Goal: Task Accomplishment & Management: Complete application form

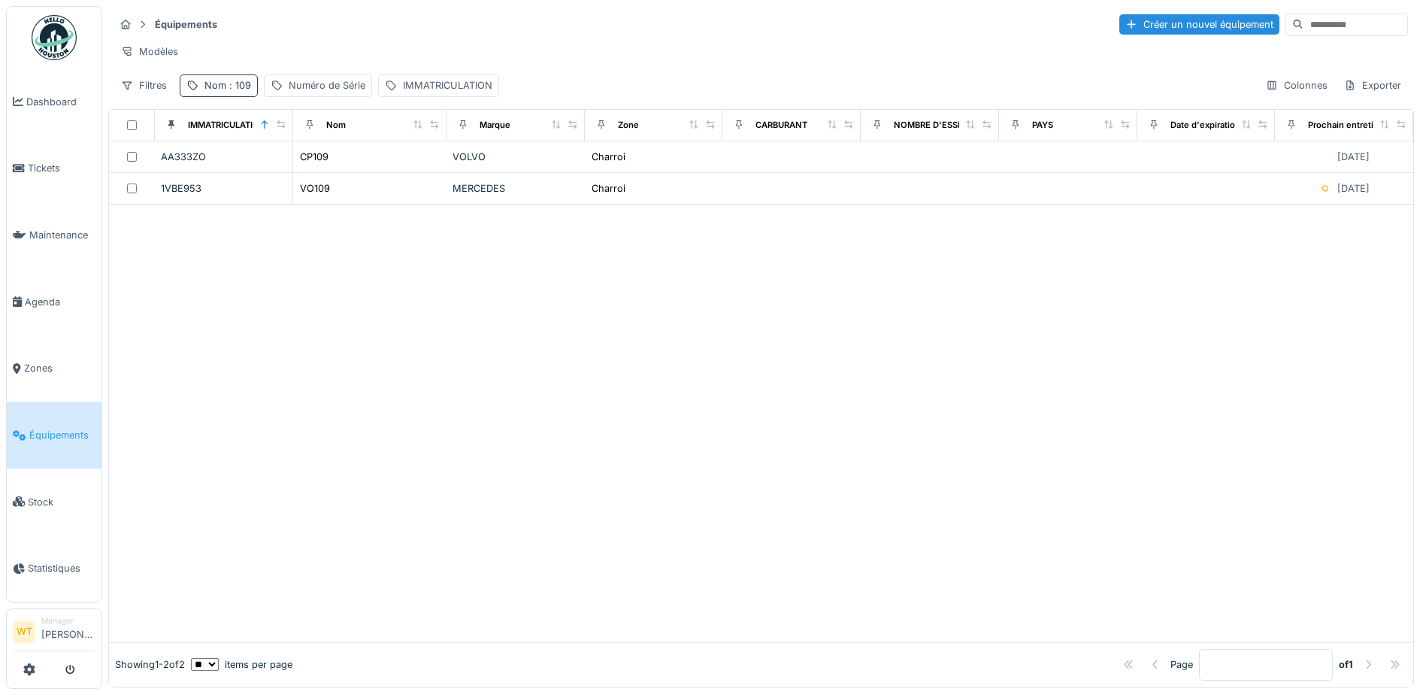
click at [232, 96] on div "Nom : 109" at bounding box center [219, 85] width 78 height 22
click at [324, 172] on icon at bounding box center [318, 169] width 12 height 10
click at [288, 172] on input "Nom" at bounding box center [261, 169] width 150 height 32
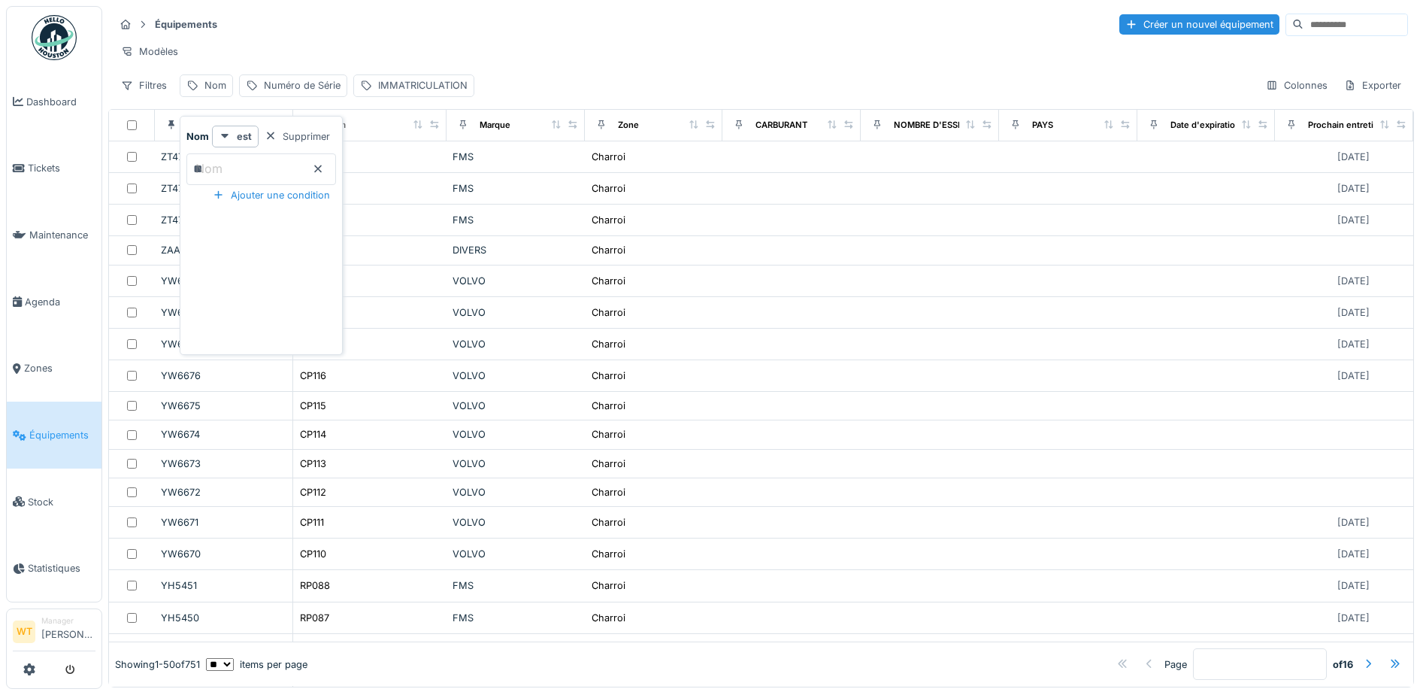
type input "**"
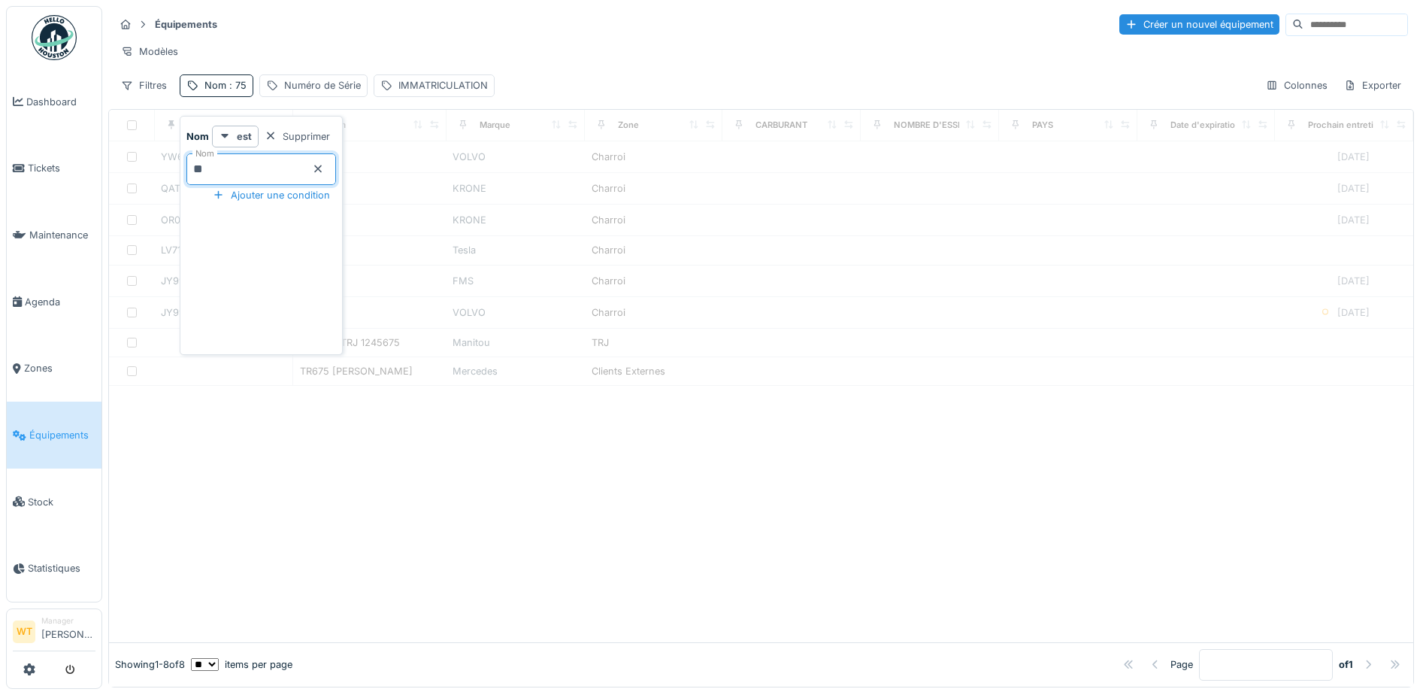
click at [464, 43] on div "Modèles" at bounding box center [761, 52] width 1294 height 22
click at [391, 204] on td "SB075" at bounding box center [369, 189] width 153 height 32
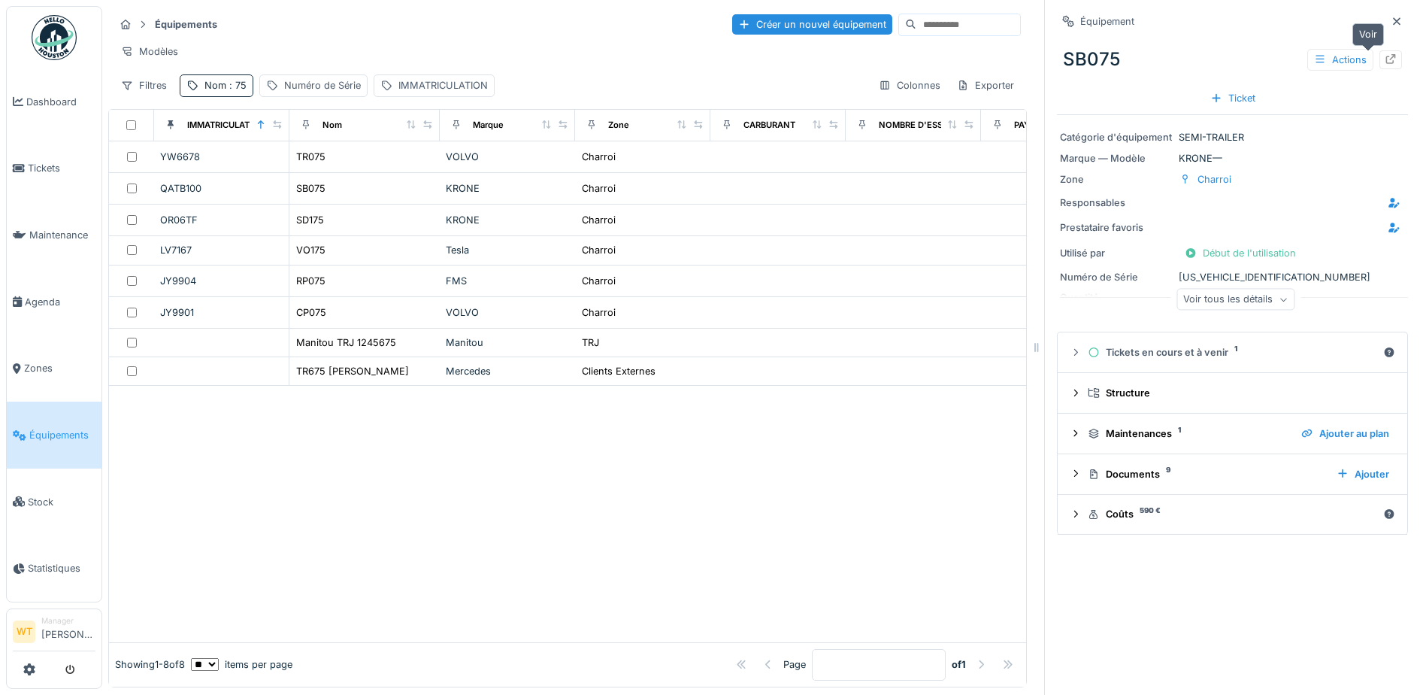
click at [1136, 57] on icon at bounding box center [1391, 59] width 10 height 10
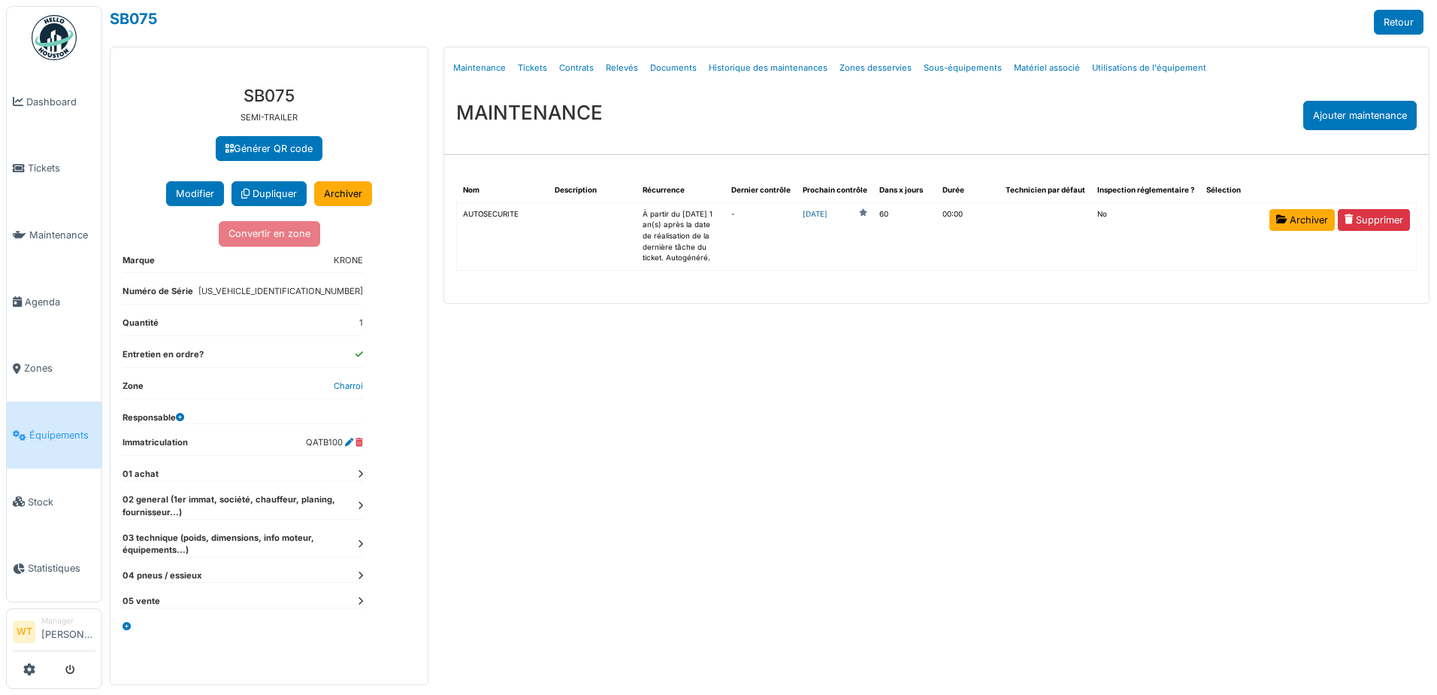
click at [828, 219] on link "2025-12-02" at bounding box center [815, 214] width 25 height 11
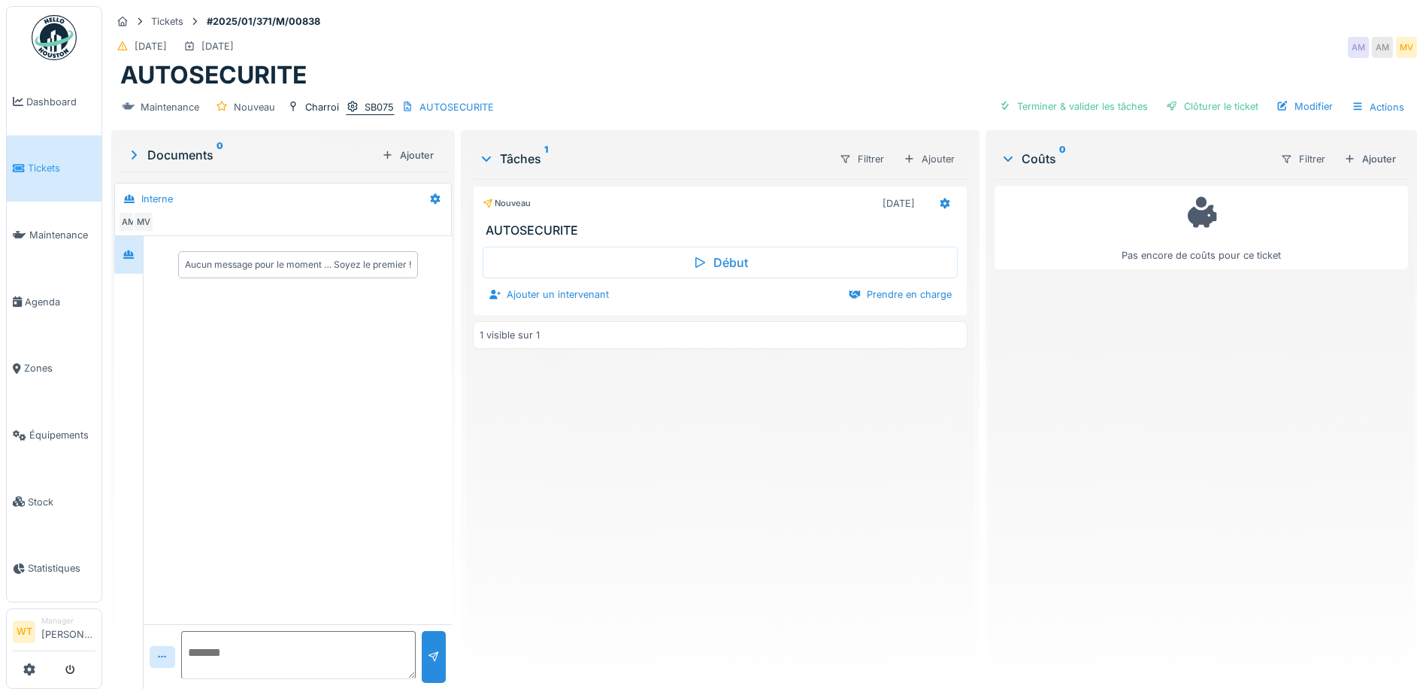
click at [373, 104] on div "SB075" at bounding box center [379, 107] width 29 height 14
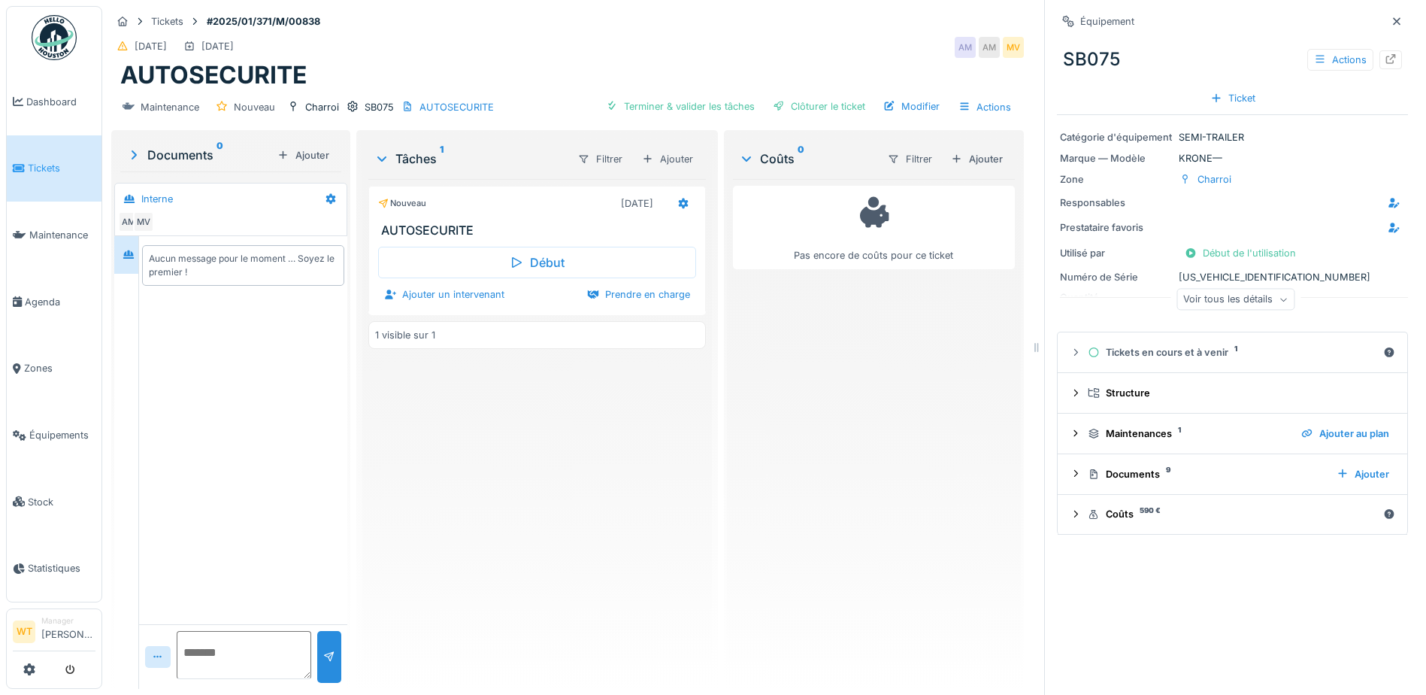
click at [1214, 293] on div "Voir tous les détails" at bounding box center [1235, 300] width 118 height 22
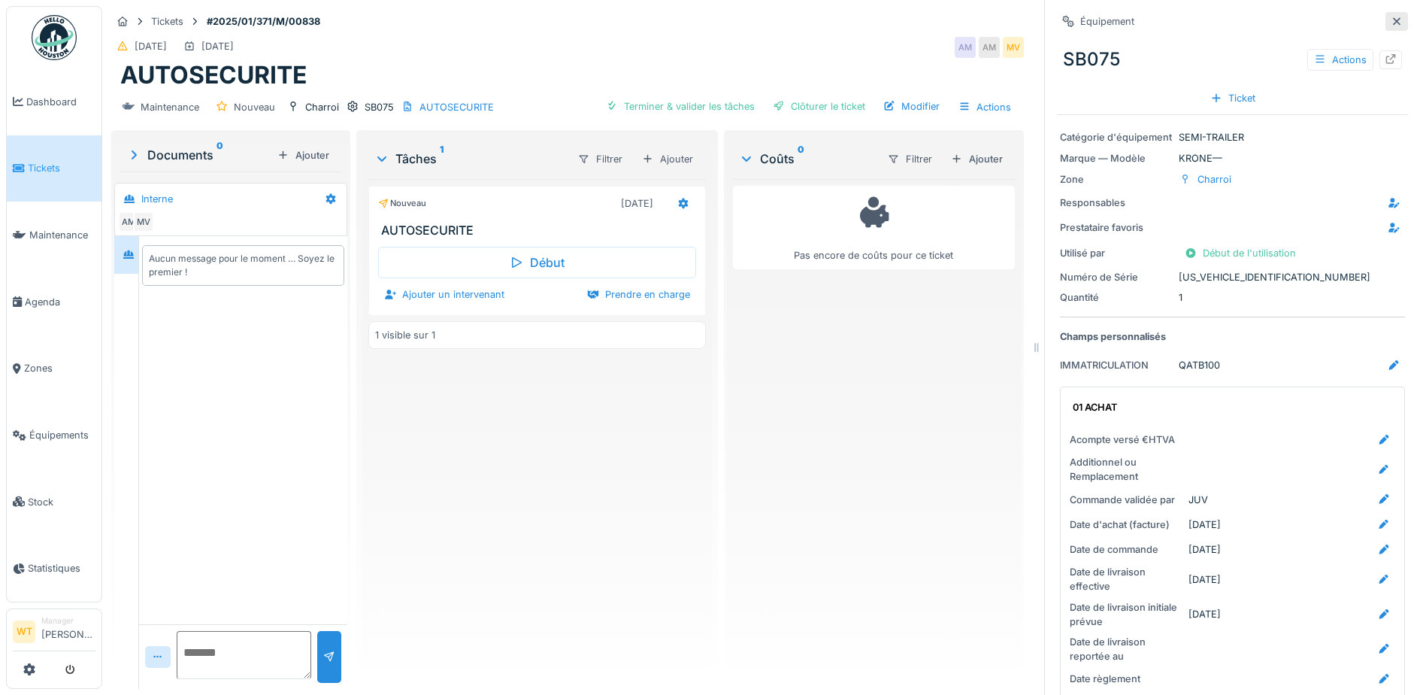
click at [1393, 20] on icon at bounding box center [1397, 21] width 8 height 8
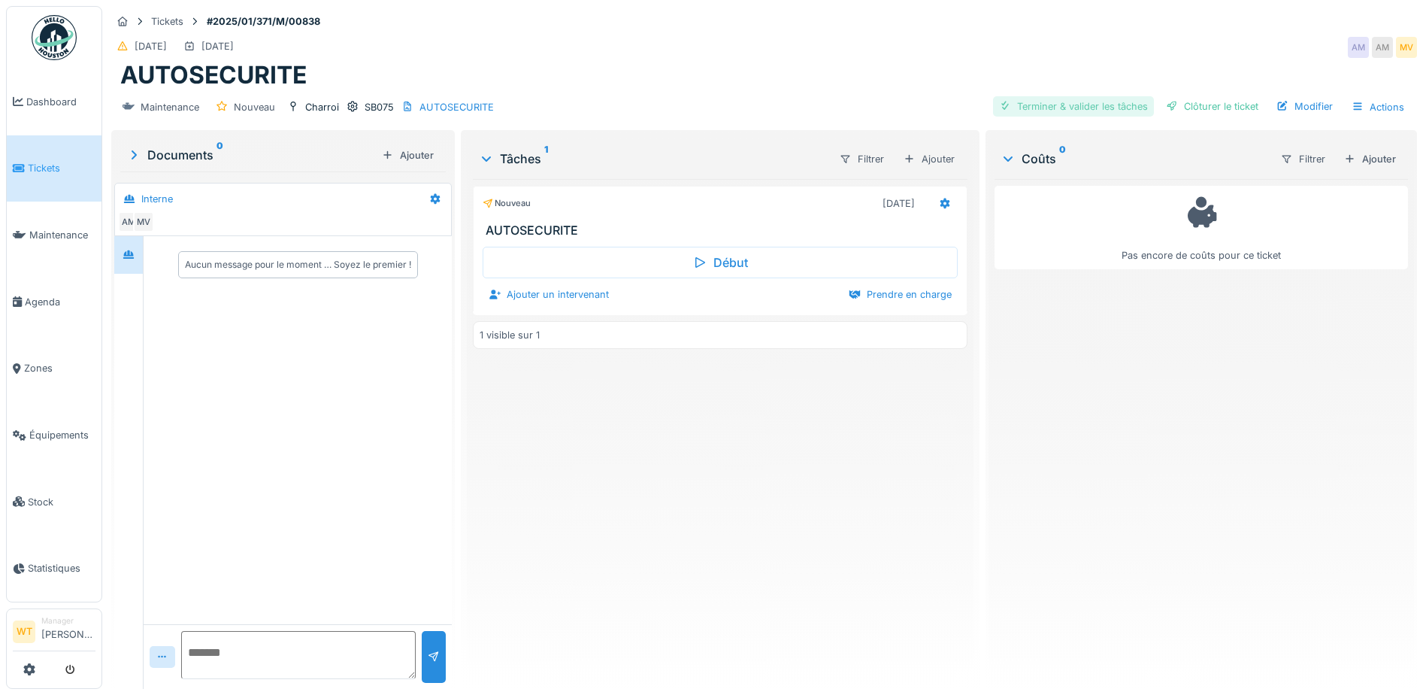
click at [1061, 110] on div "Terminer & valider les tâches" at bounding box center [1073, 106] width 161 height 20
click at [1232, 111] on div "Clôturer le ticket" at bounding box center [1212, 106] width 104 height 20
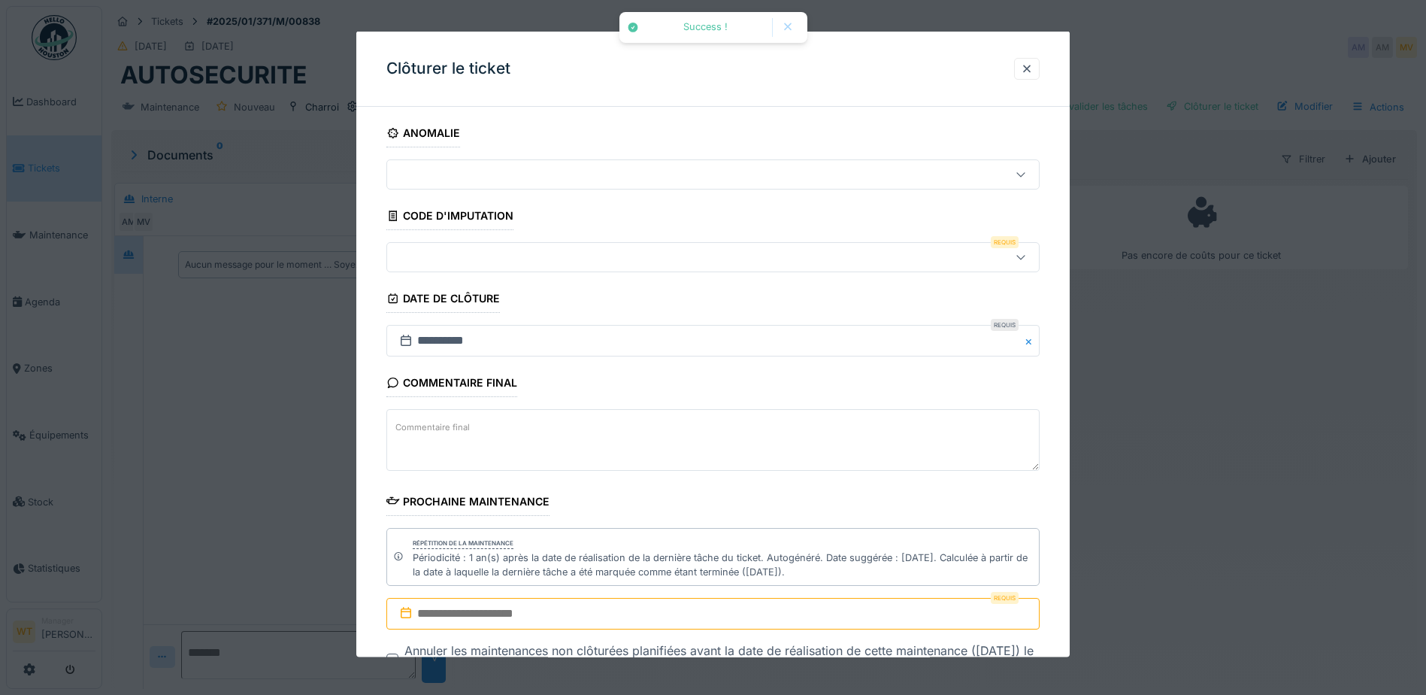
click at [511, 269] on div at bounding box center [712, 257] width 653 height 30
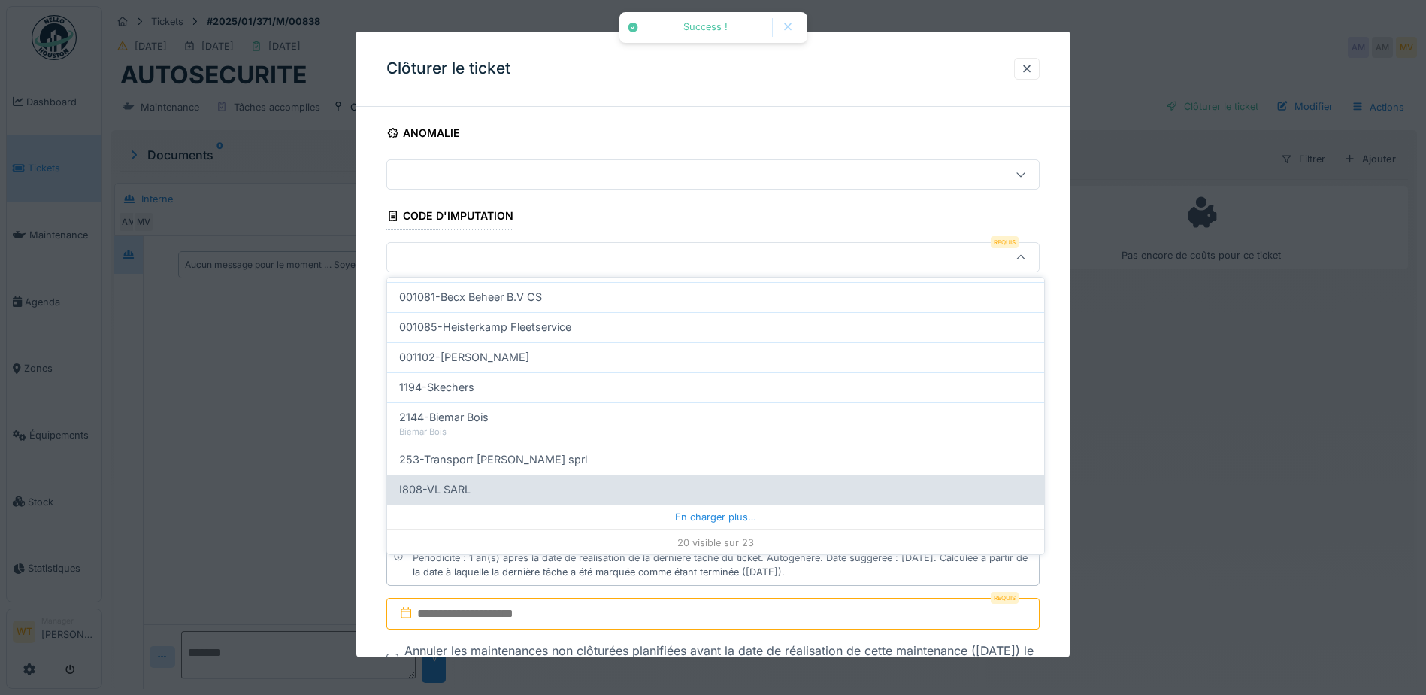
scroll to position [479, 0]
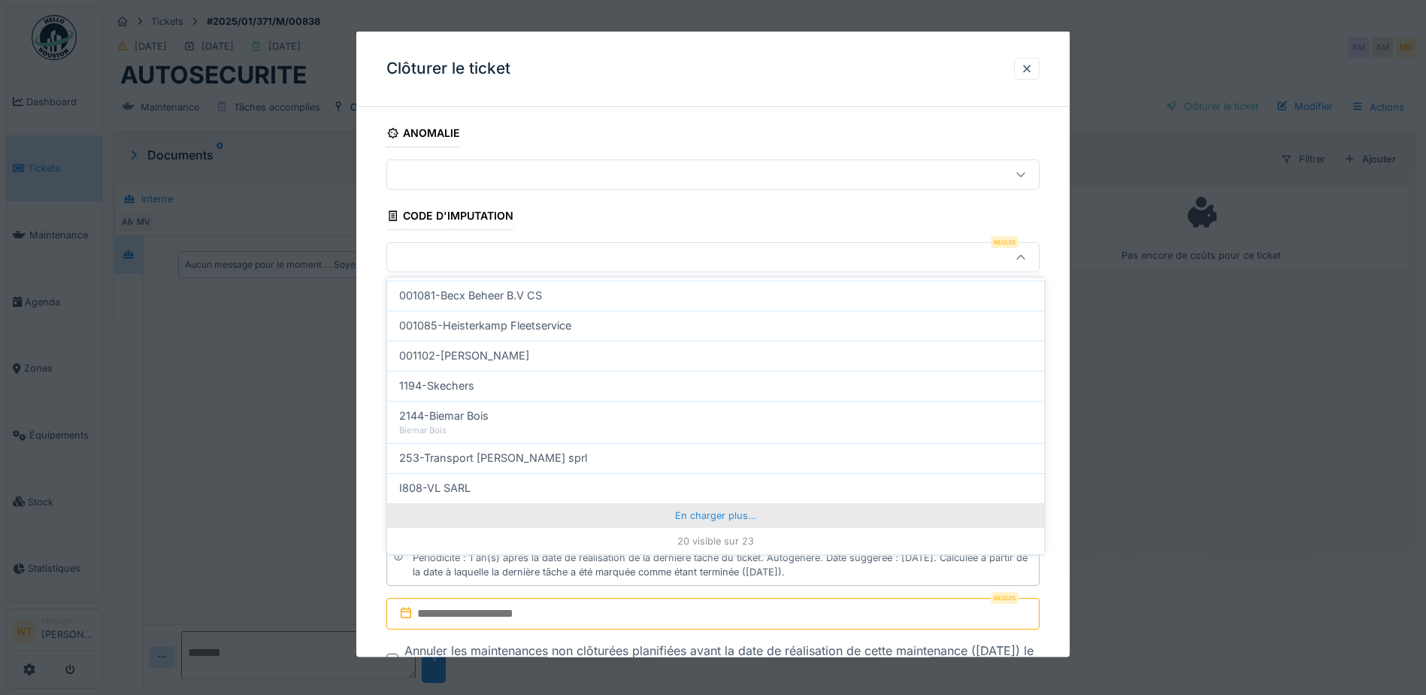
click at [646, 522] on div "En charger plus…" at bounding box center [715, 515] width 657 height 24
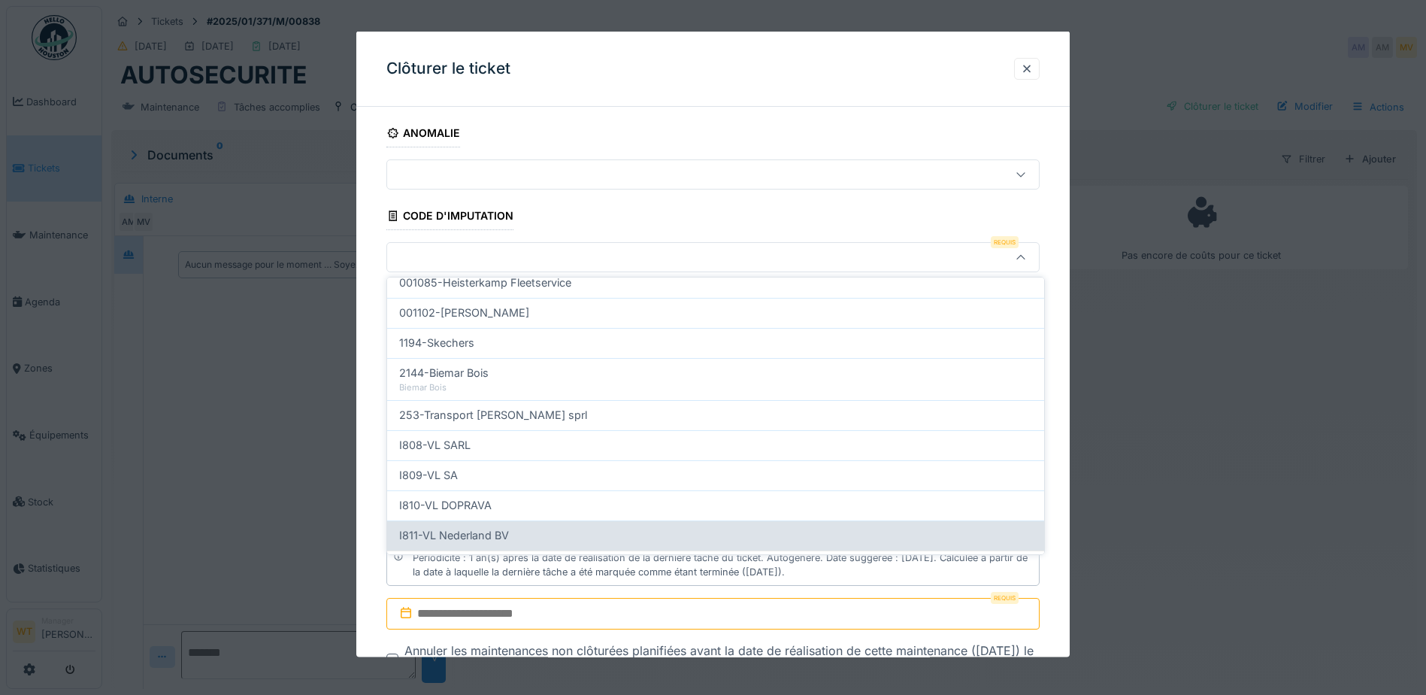
scroll to position [545, 0]
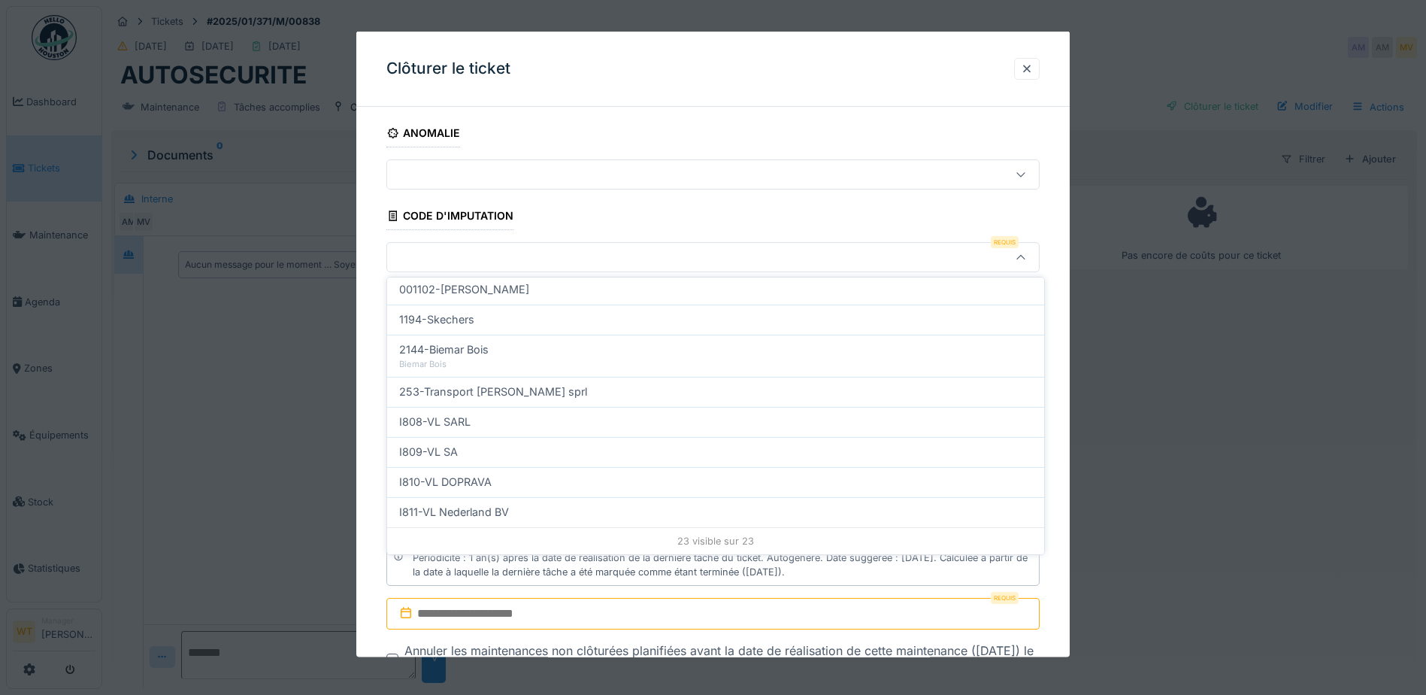
click at [467, 452] on div "I809-VL SA" at bounding box center [715, 451] width 633 height 17
type input "***"
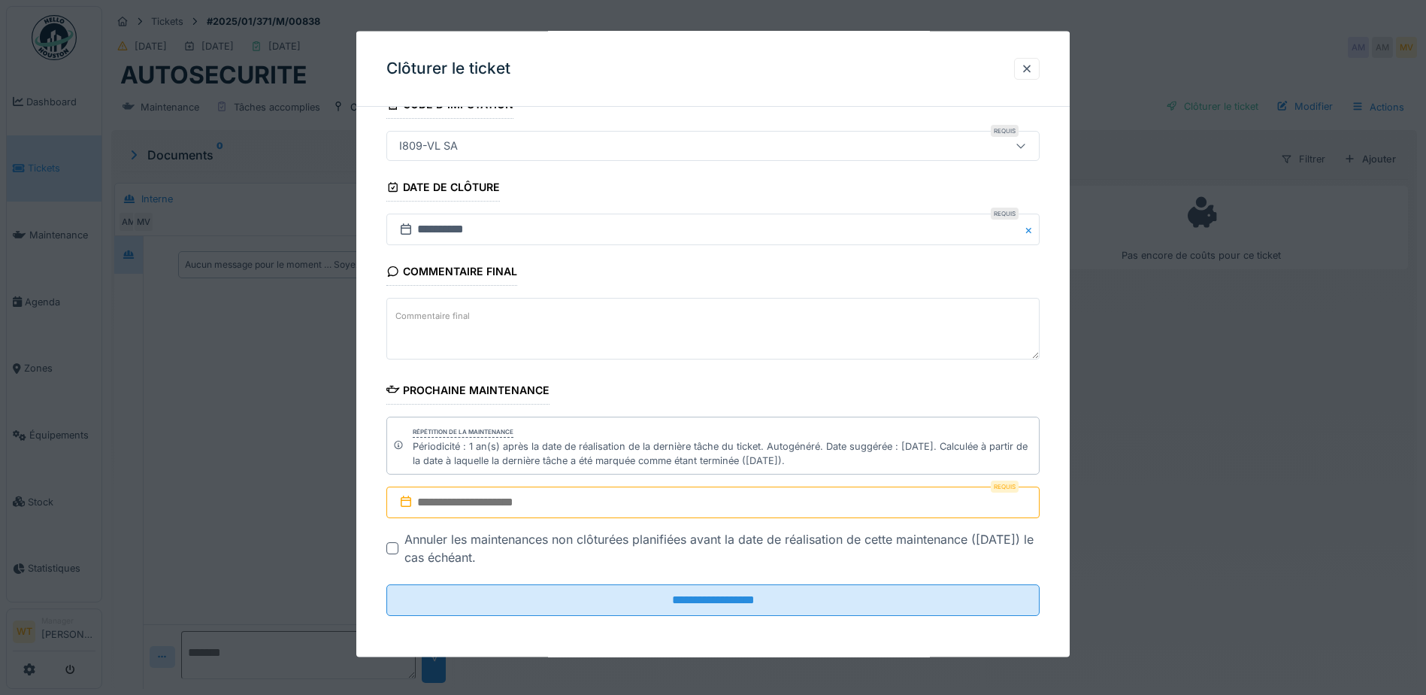
scroll to position [112, 0]
click at [488, 510] on input "text" at bounding box center [712, 502] width 653 height 32
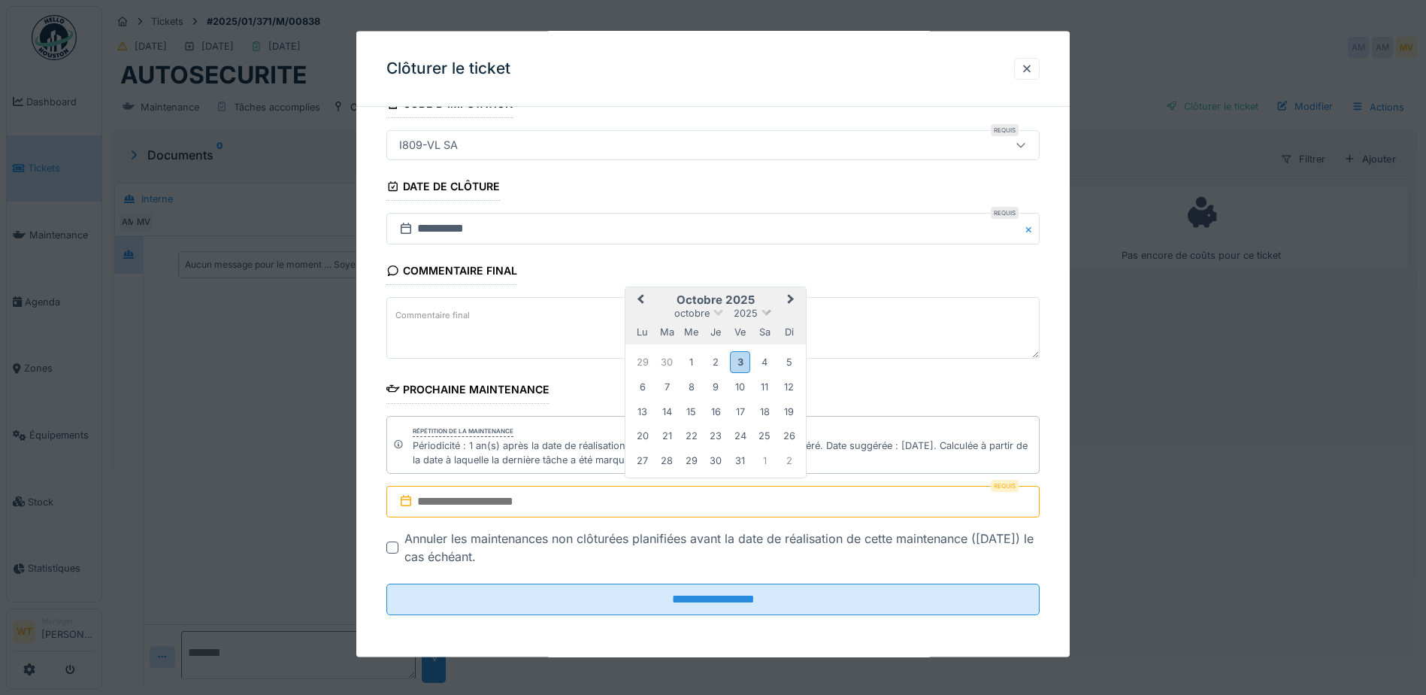
click at [767, 311] on span at bounding box center [766, 311] width 10 height 10
click at [731, 350] on div "2026" at bounding box center [715, 351] width 89 height 15
click at [791, 301] on span "Next Month" at bounding box center [791, 301] width 0 height 18
click at [797, 277] on button "Next Month" at bounding box center [792, 278] width 24 height 24
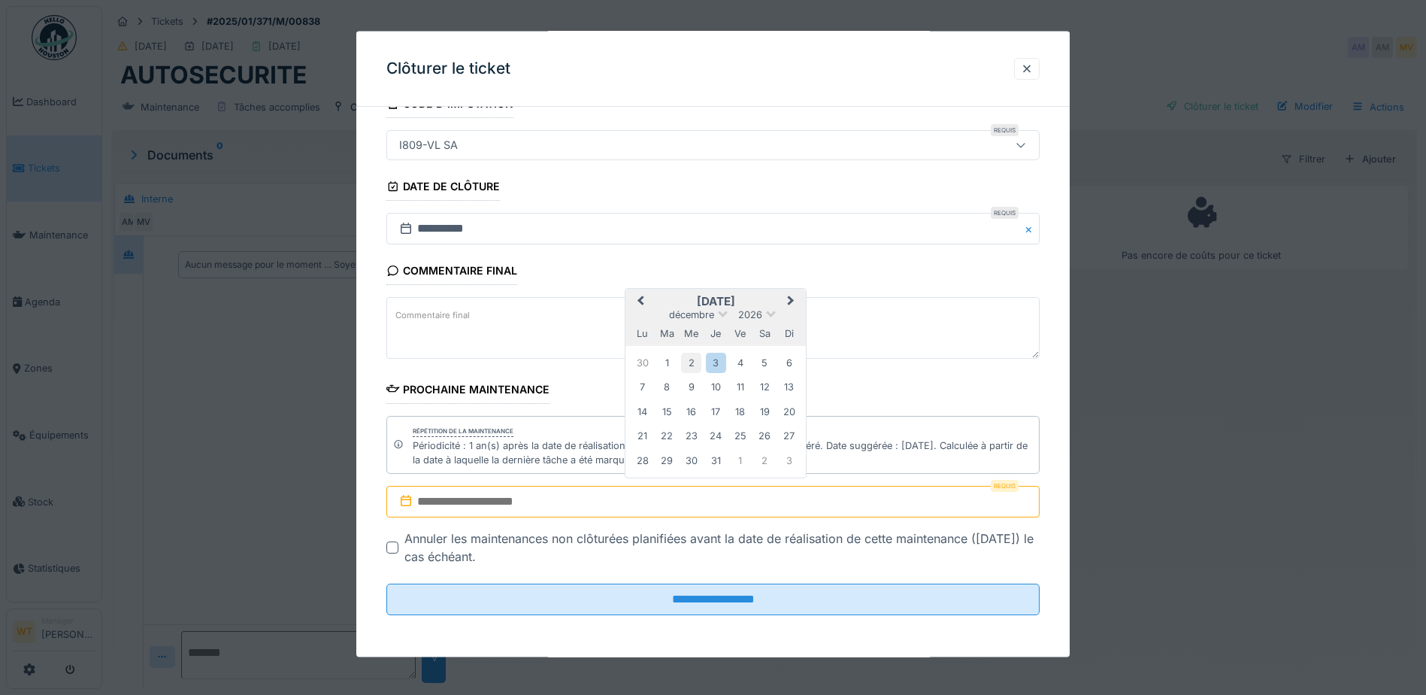
click at [693, 365] on div "2" at bounding box center [691, 363] width 20 height 20
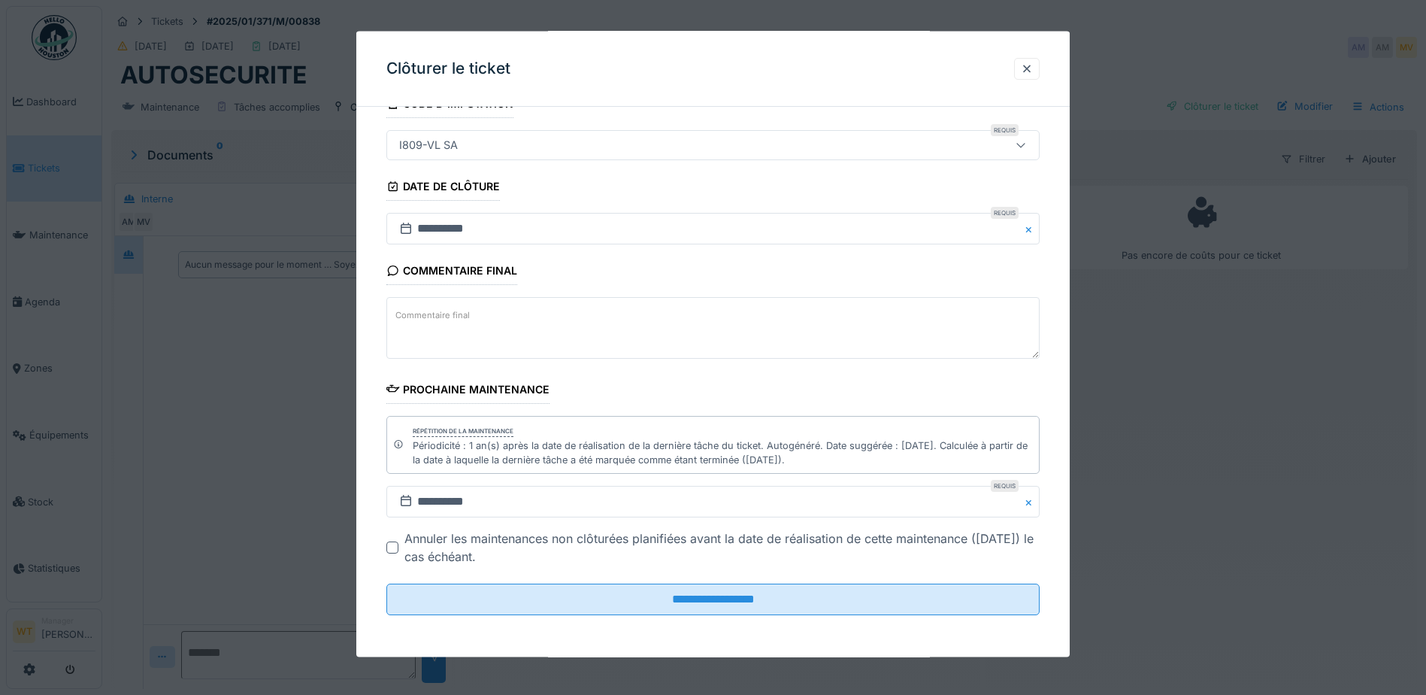
scroll to position [11, 0]
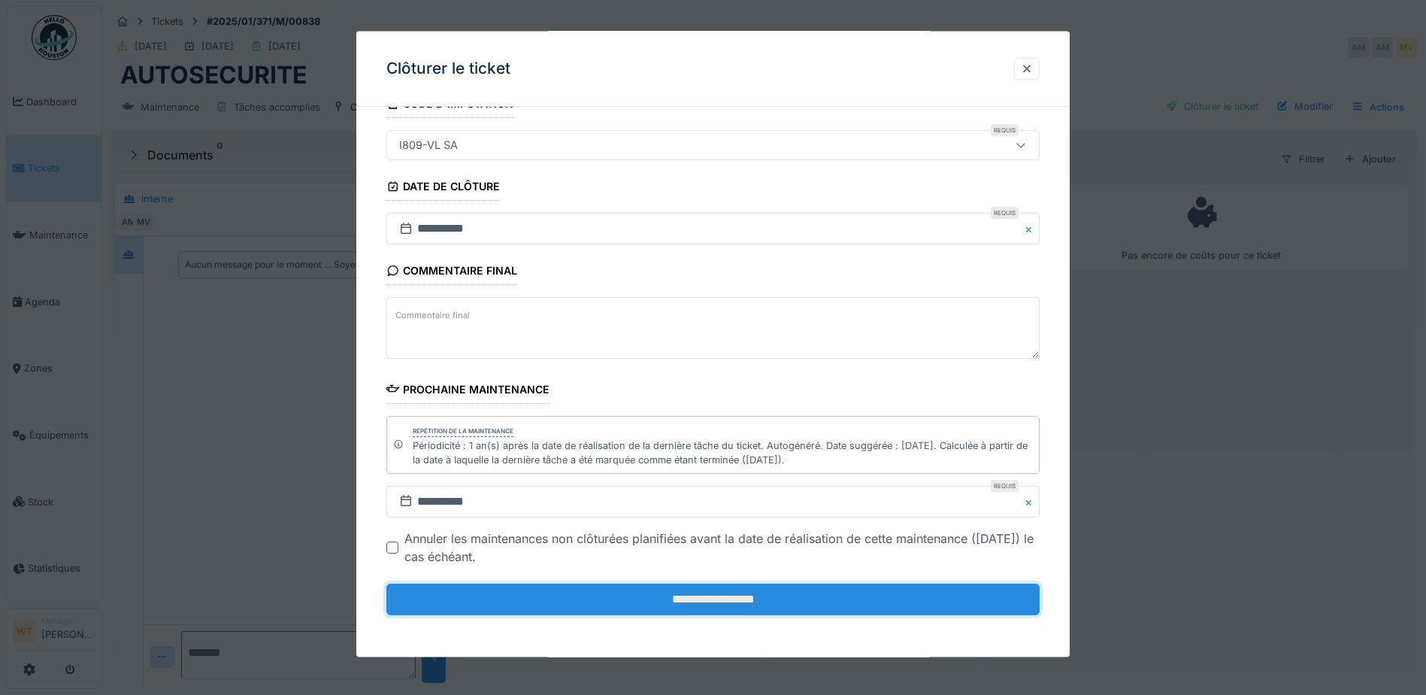
click at [604, 599] on input "**********" at bounding box center [712, 599] width 653 height 32
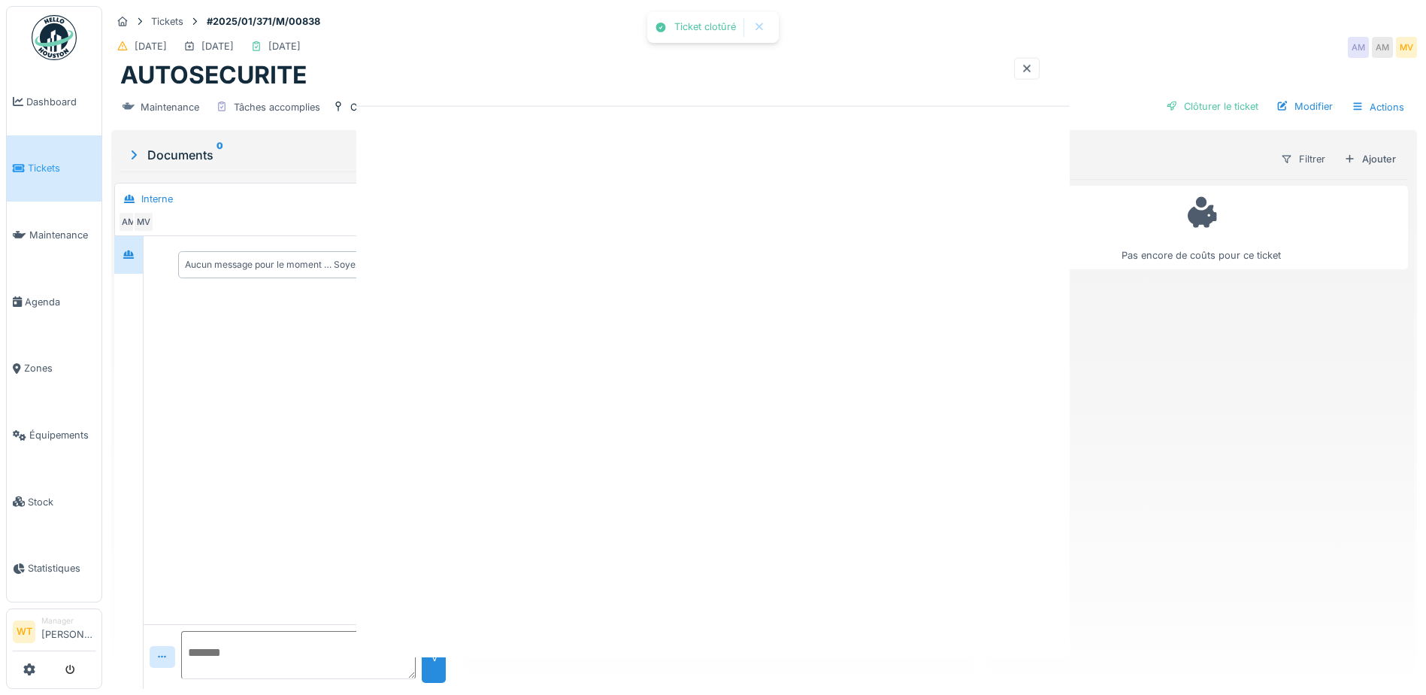
scroll to position [0, 0]
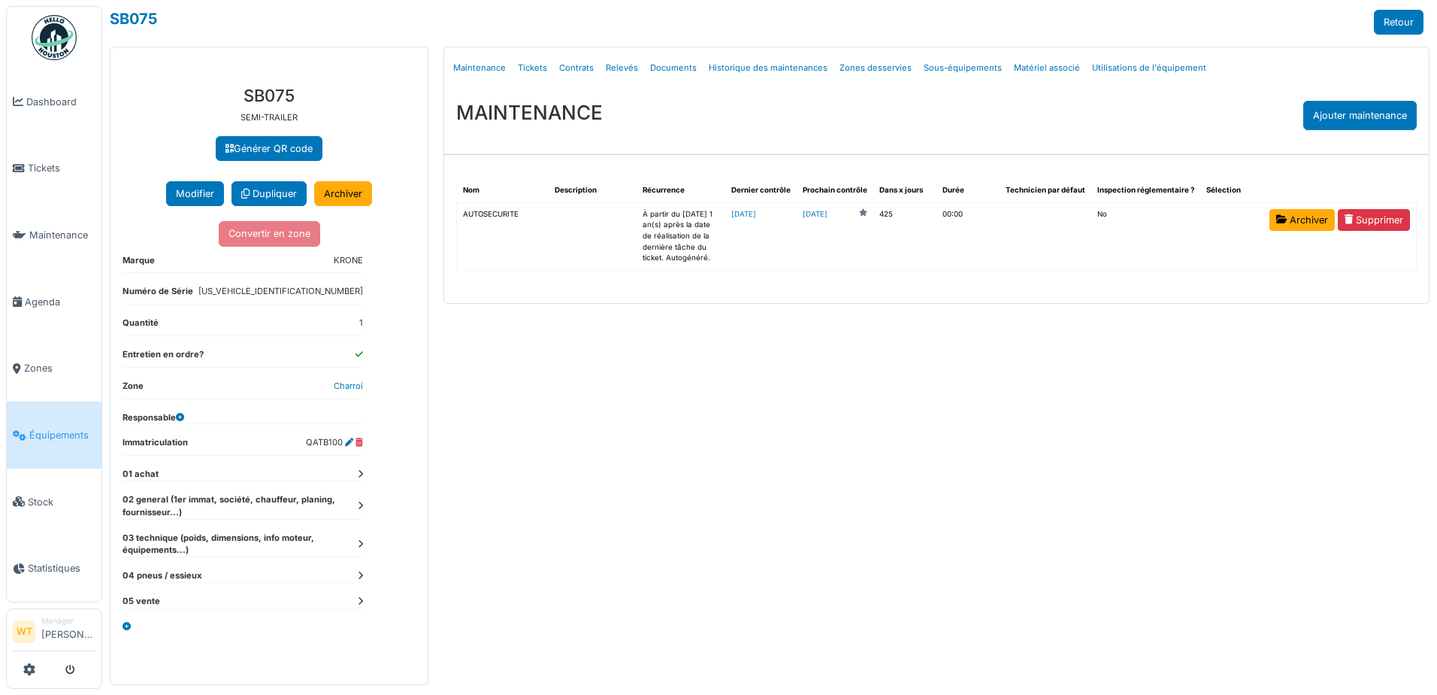
click at [20, 430] on icon at bounding box center [20, 435] width 14 height 11
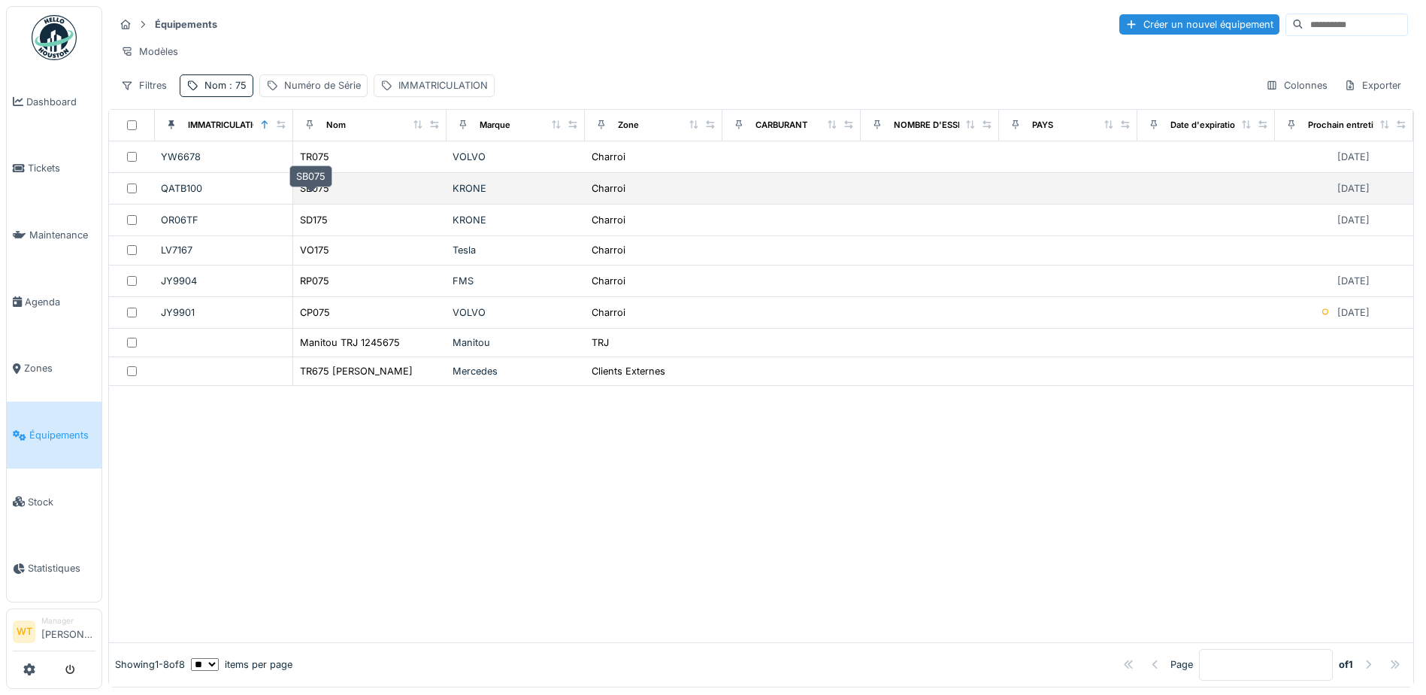
click at [327, 196] on div "SB075" at bounding box center [369, 188] width 141 height 16
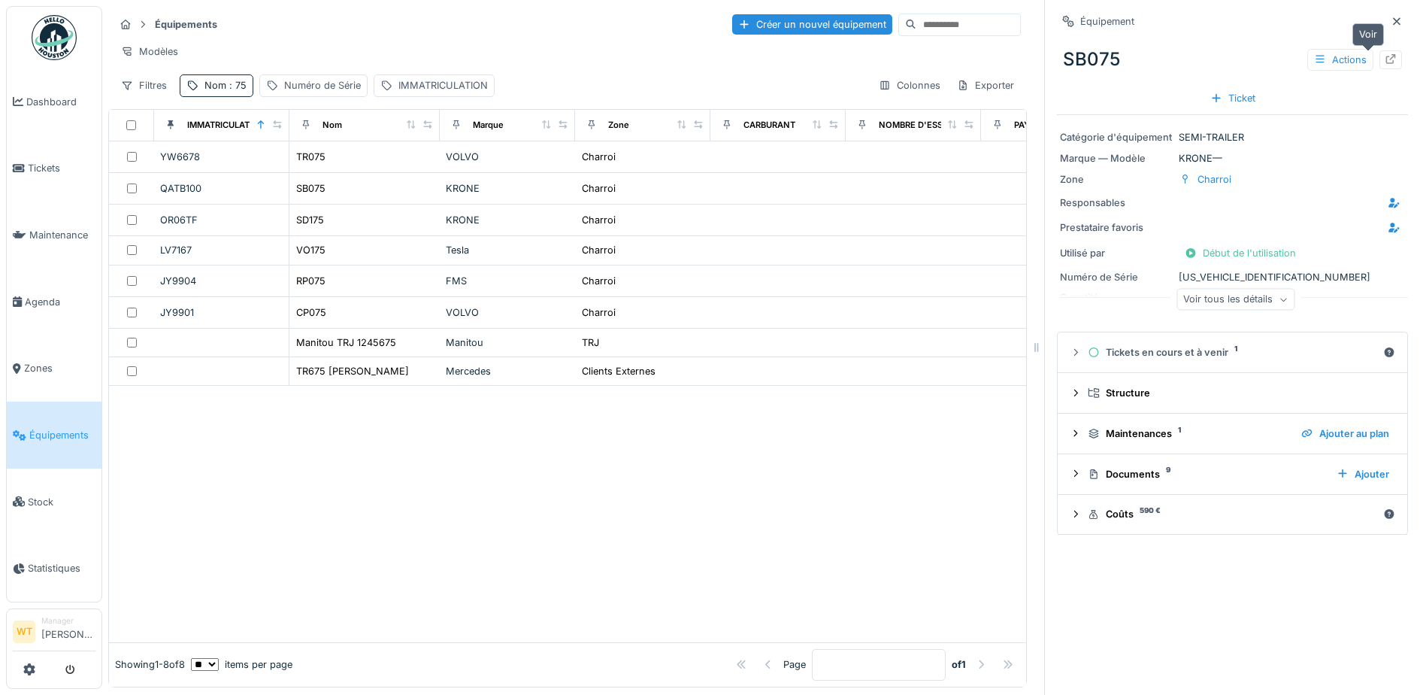
click at [1385, 56] on icon at bounding box center [1391, 59] width 12 height 10
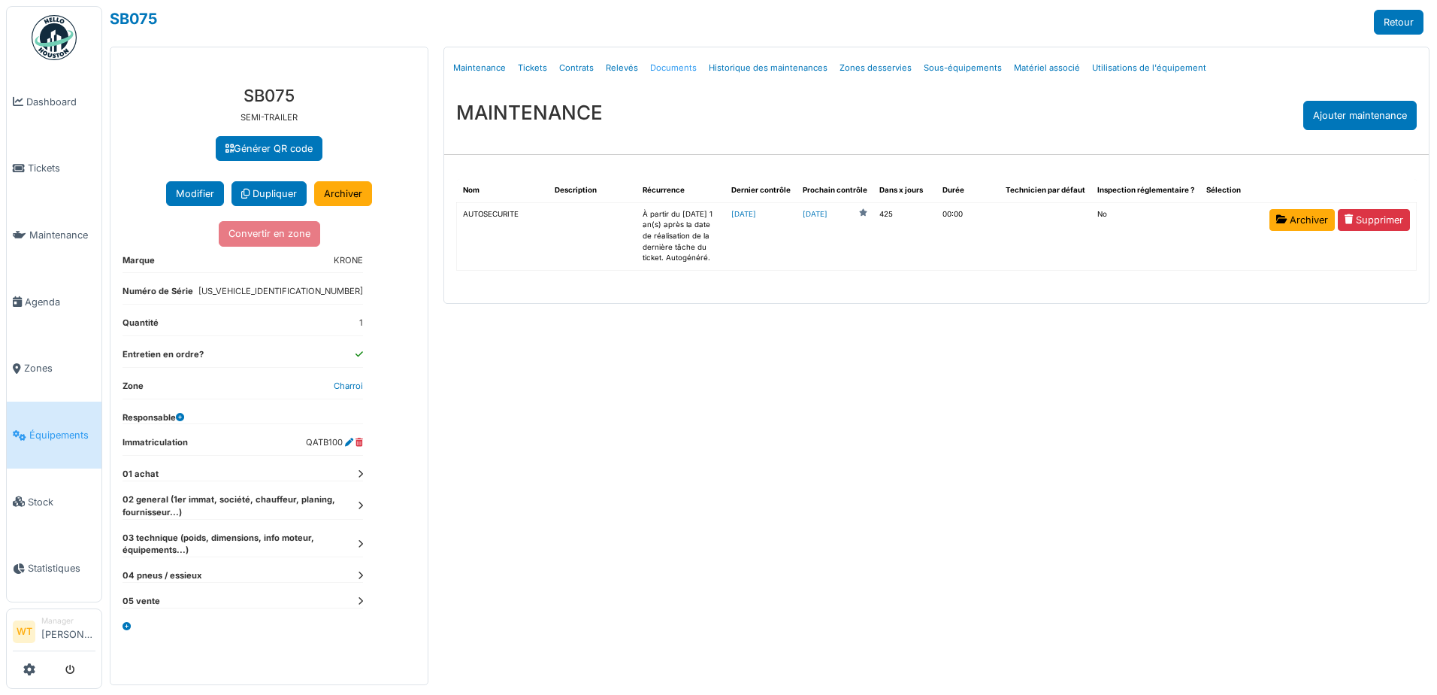
drag, startPoint x: 0, startPoint y: 0, endPoint x: 686, endPoint y: 63, distance: 689.2
click at [686, 63] on link "Documents" at bounding box center [673, 67] width 59 height 35
select select "***"
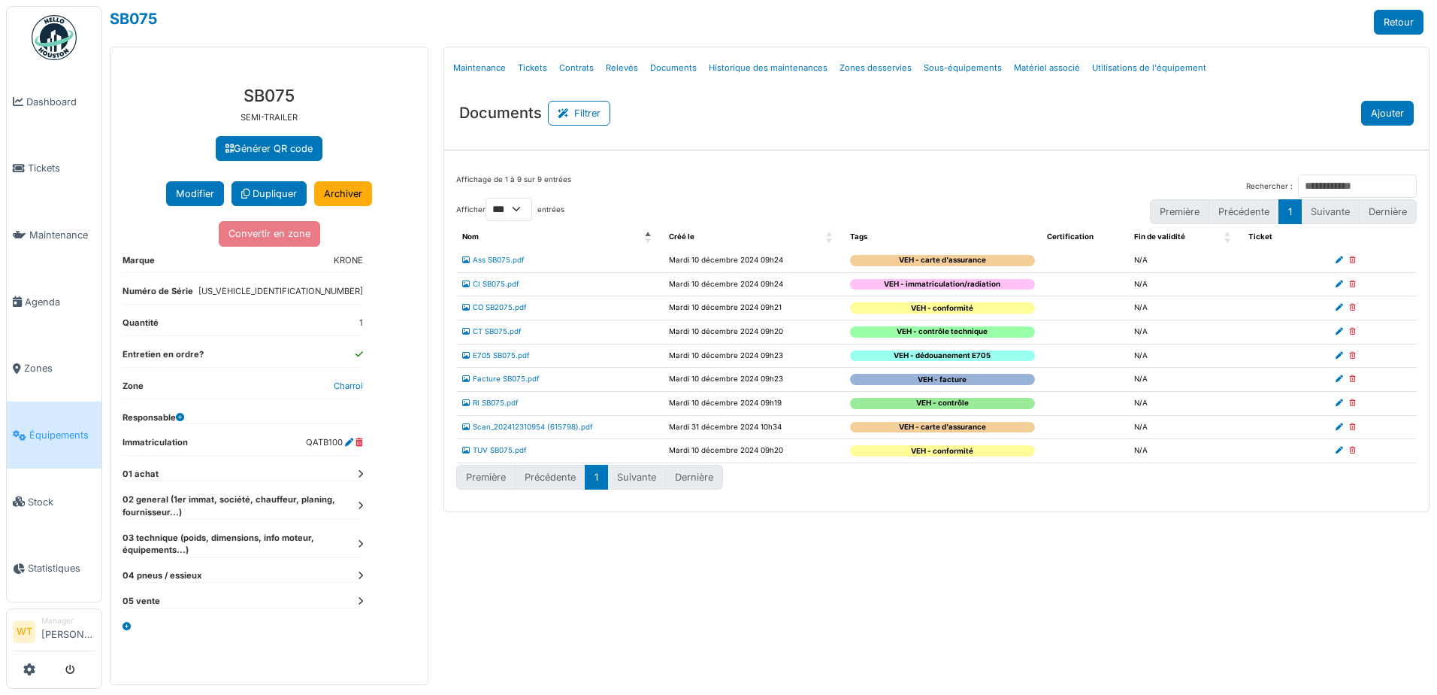
click at [1374, 115] on button "Ajouter" at bounding box center [1387, 113] width 53 height 25
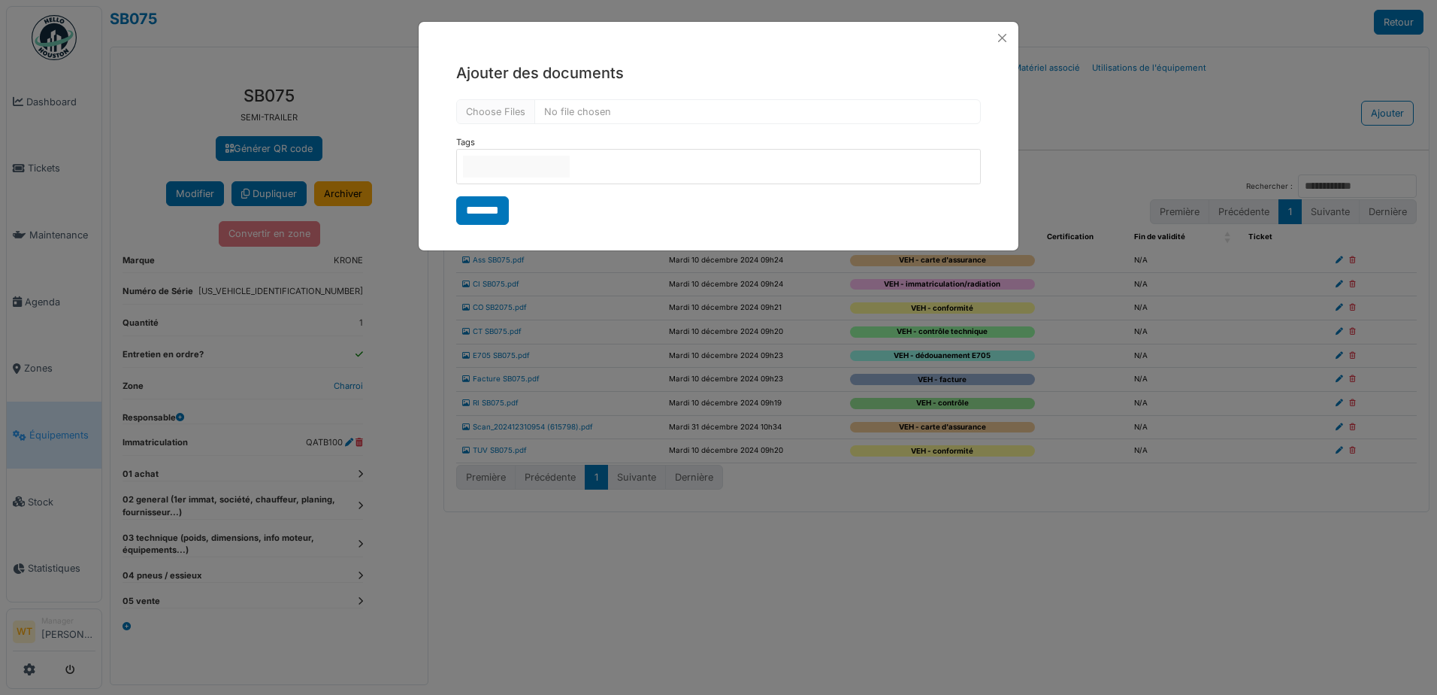
click at [536, 176] on input "null" at bounding box center [516, 167] width 107 height 22
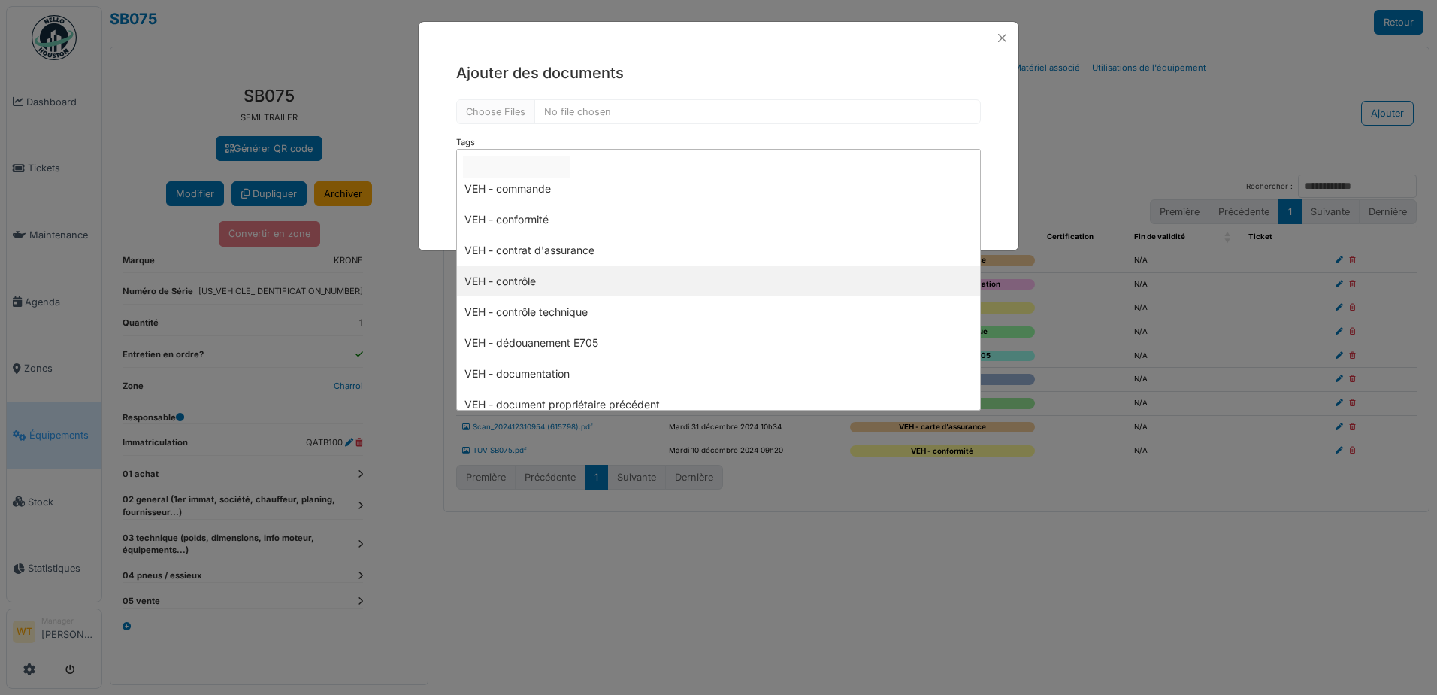
scroll to position [150, 0]
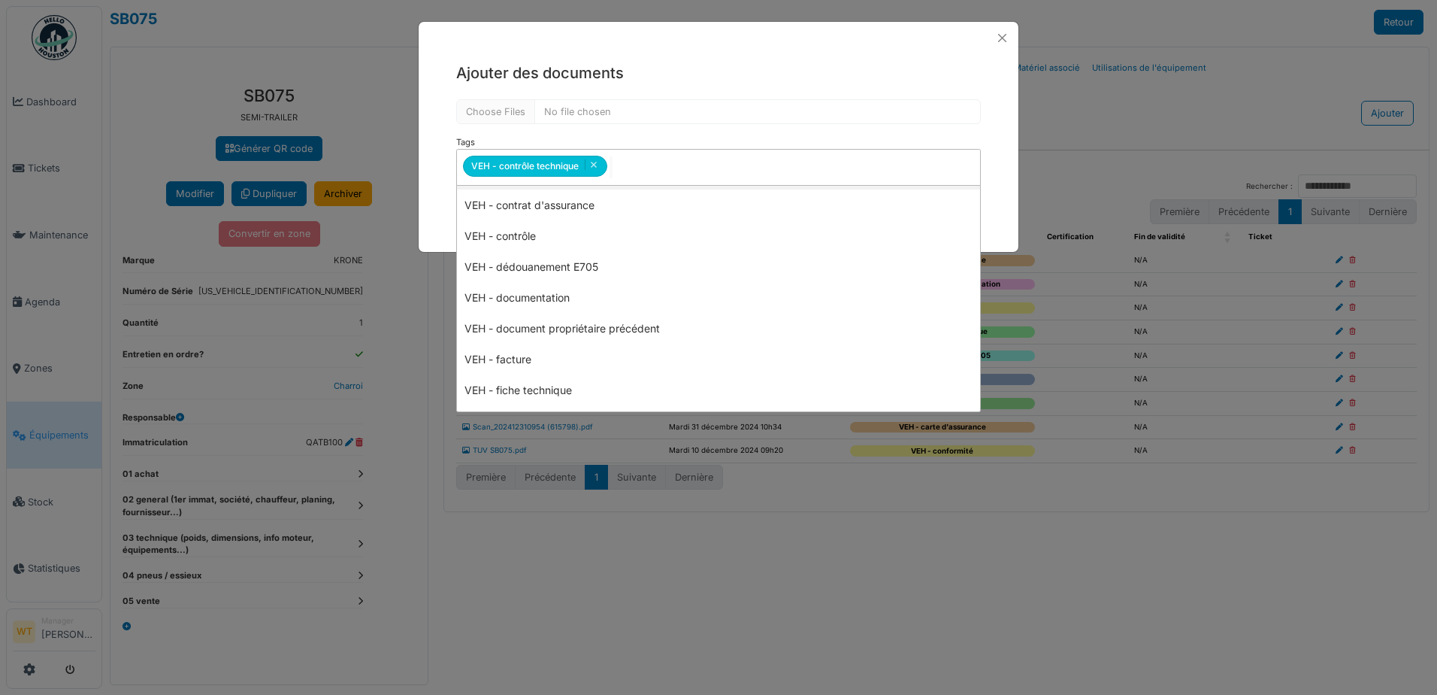
click at [641, 95] on div "**********" at bounding box center [719, 144] width 600 height 180
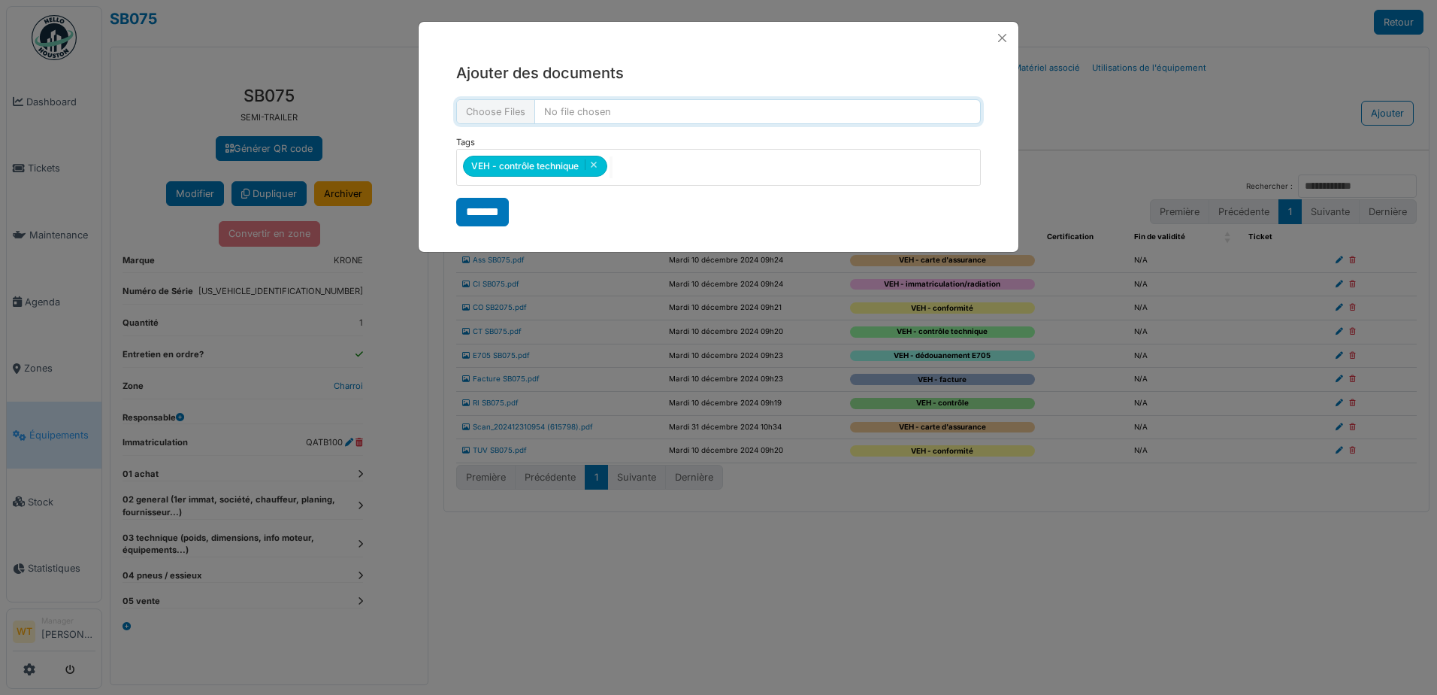
click at [516, 117] on input "file" at bounding box center [718, 111] width 525 height 25
type input "**********"
click at [492, 219] on input "*******" at bounding box center [482, 212] width 53 height 29
select select "***"
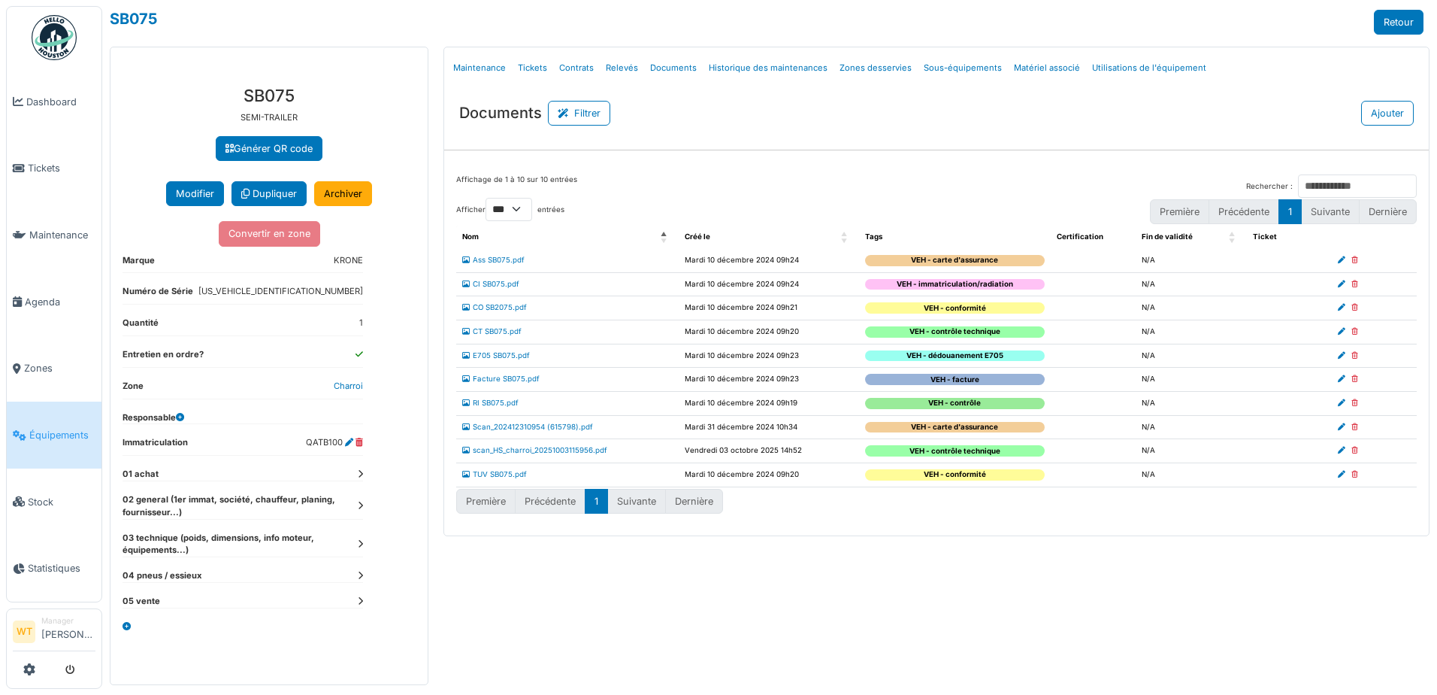
click at [41, 433] on link "Équipements" at bounding box center [54, 434] width 95 height 67
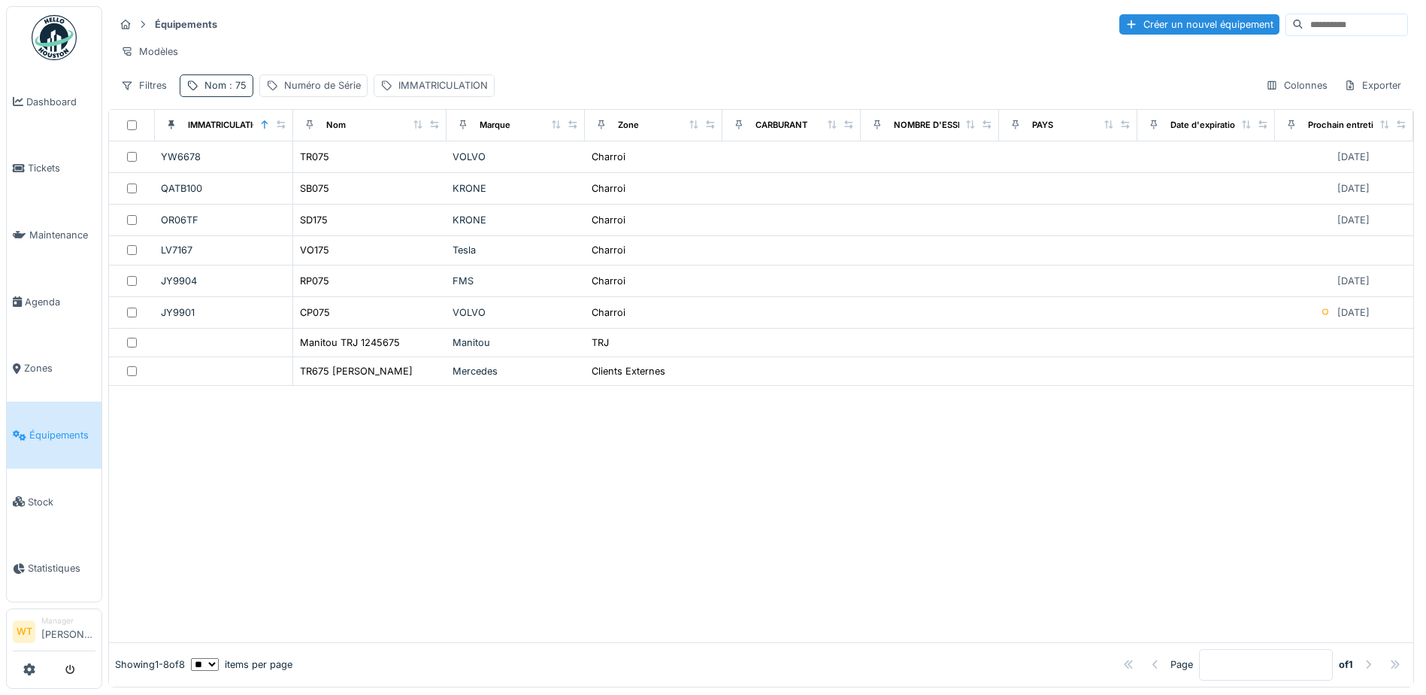
click at [227, 91] on span ": 75" at bounding box center [236, 85] width 20 height 11
click at [324, 174] on div at bounding box center [318, 169] width 12 height 14
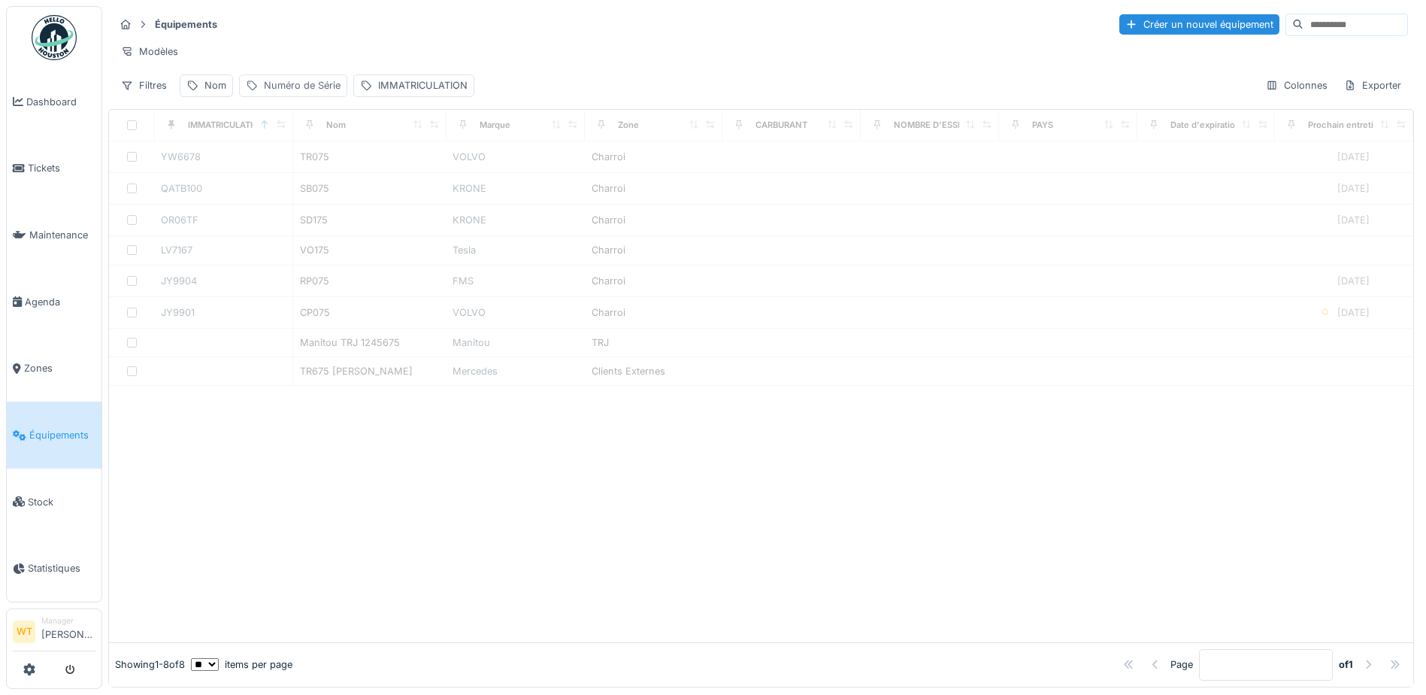
click at [330, 92] on div "Numéro de Série" at bounding box center [302, 85] width 77 height 14
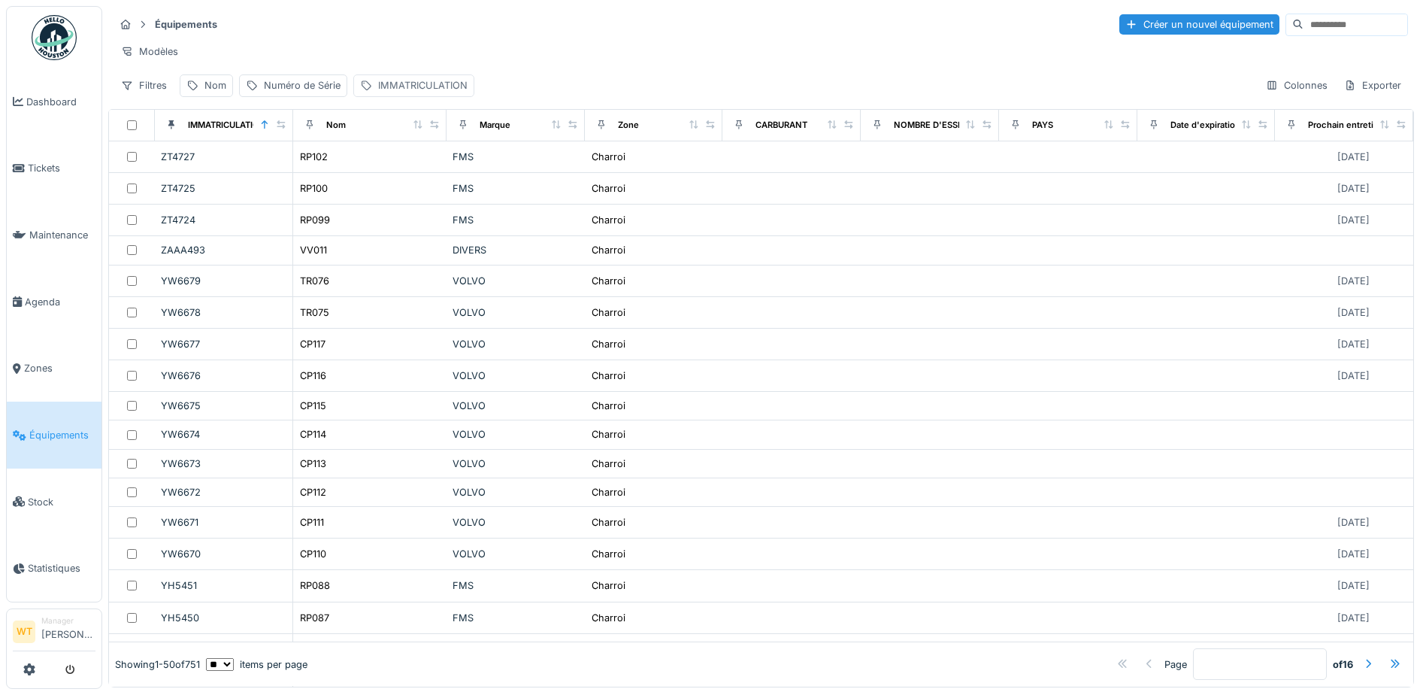
click at [404, 92] on div "IMMATRICULATION" at bounding box center [422, 85] width 89 height 14
click at [394, 164] on label "IMMATRICULATION" at bounding box center [423, 168] width 117 height 18
click at [394, 164] on input "IMMATRICULATION" at bounding box center [469, 169] width 221 height 32
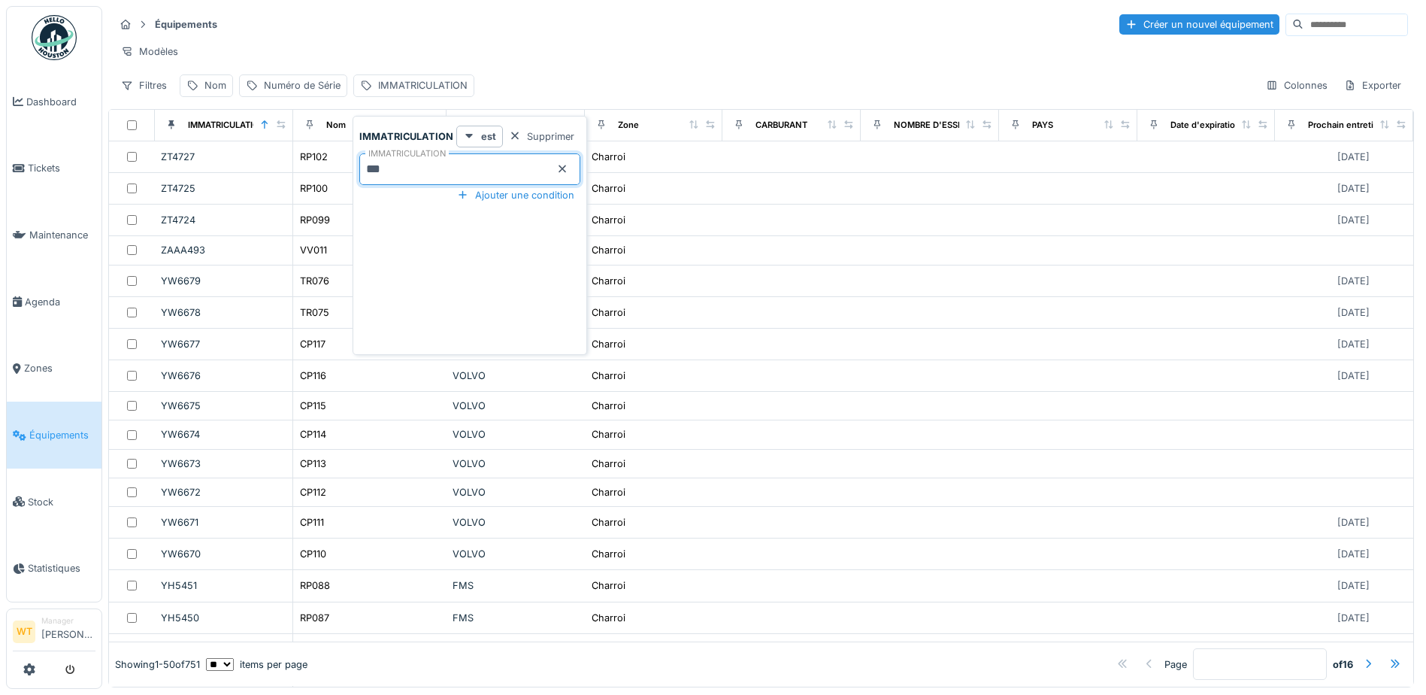
type input "***"
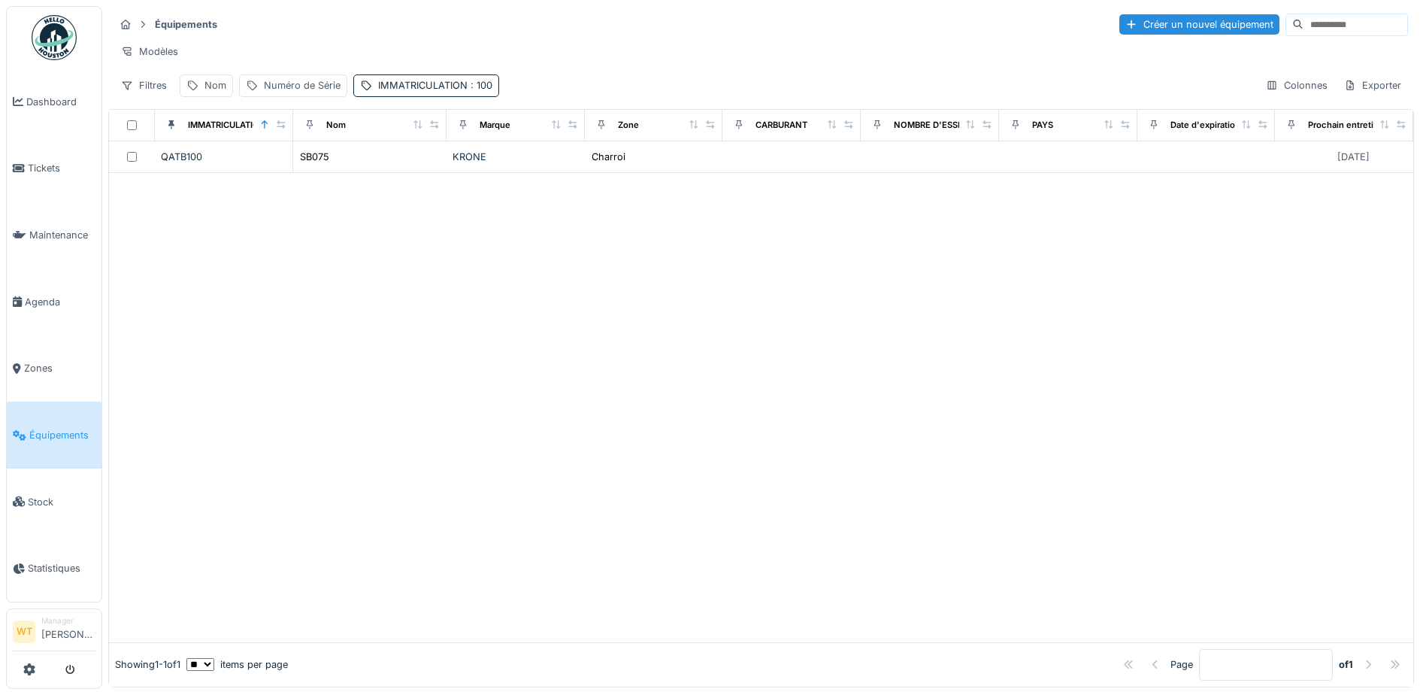
click at [158, 301] on div at bounding box center [761, 407] width 1304 height 469
click at [444, 92] on div "IMMATRICULATION : 100" at bounding box center [435, 85] width 114 height 14
click at [413, 174] on input "***" at bounding box center [469, 169] width 221 height 32
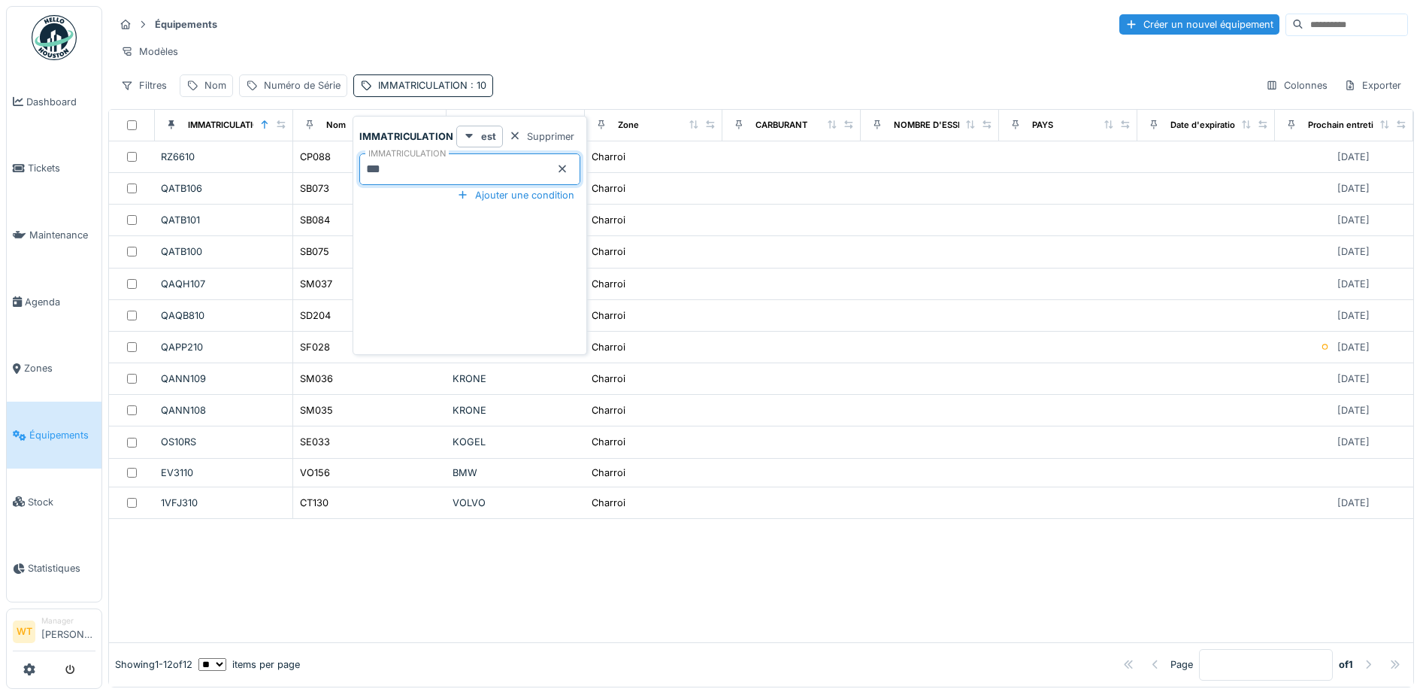
type input "***"
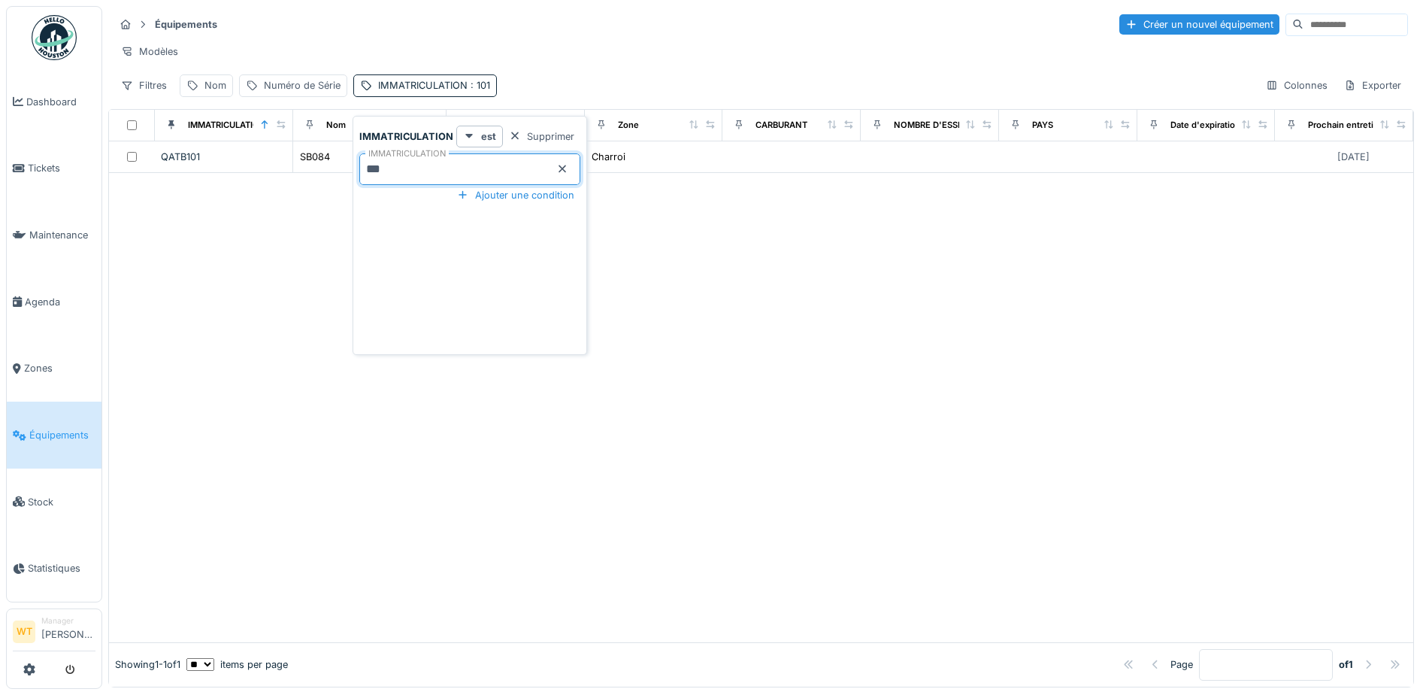
click at [579, 52] on div "Modèles" at bounding box center [761, 52] width 1294 height 22
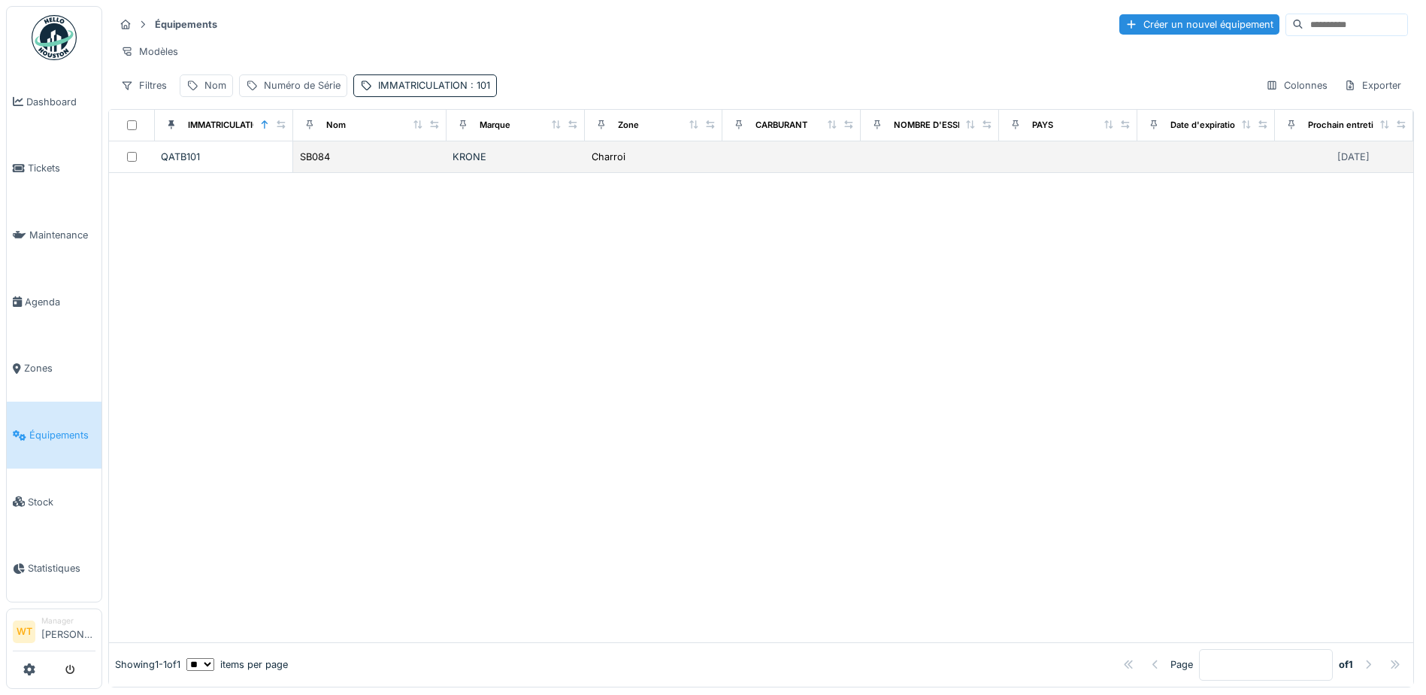
click at [437, 167] on td "SB084" at bounding box center [369, 157] width 153 height 32
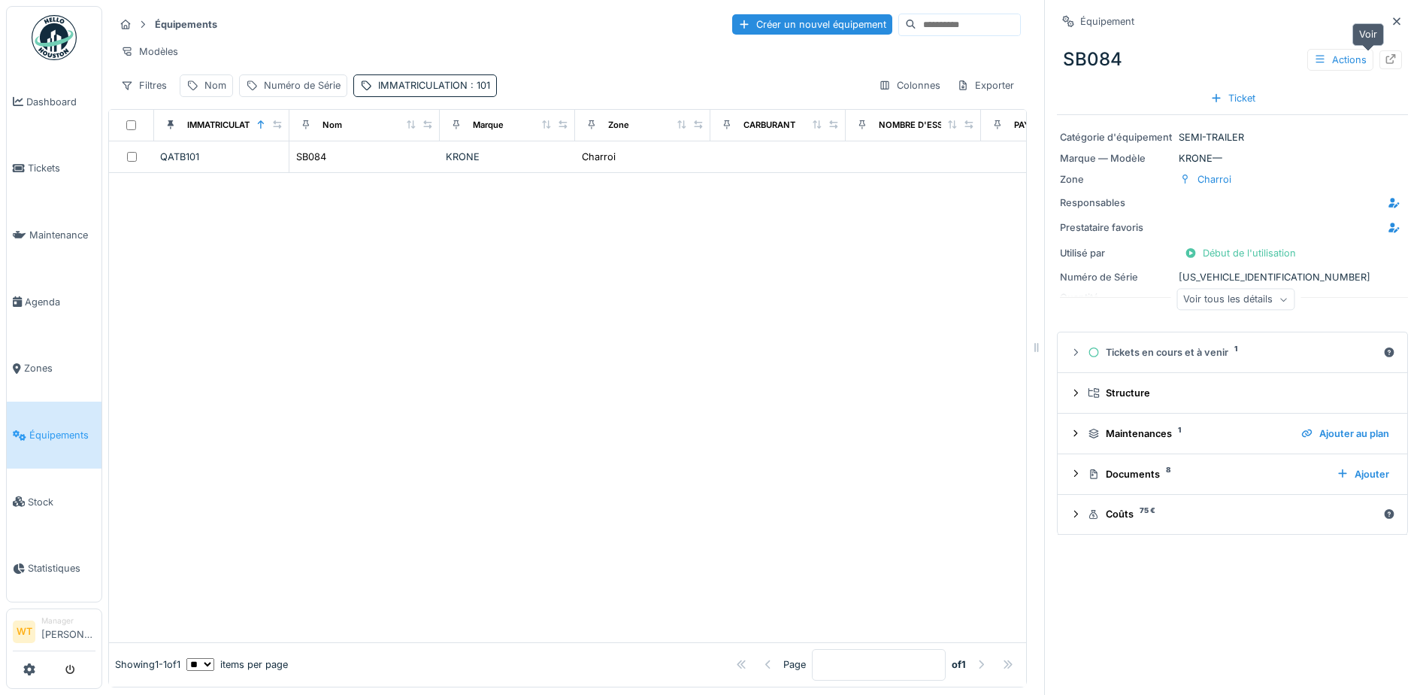
click at [1386, 61] on icon at bounding box center [1391, 59] width 10 height 10
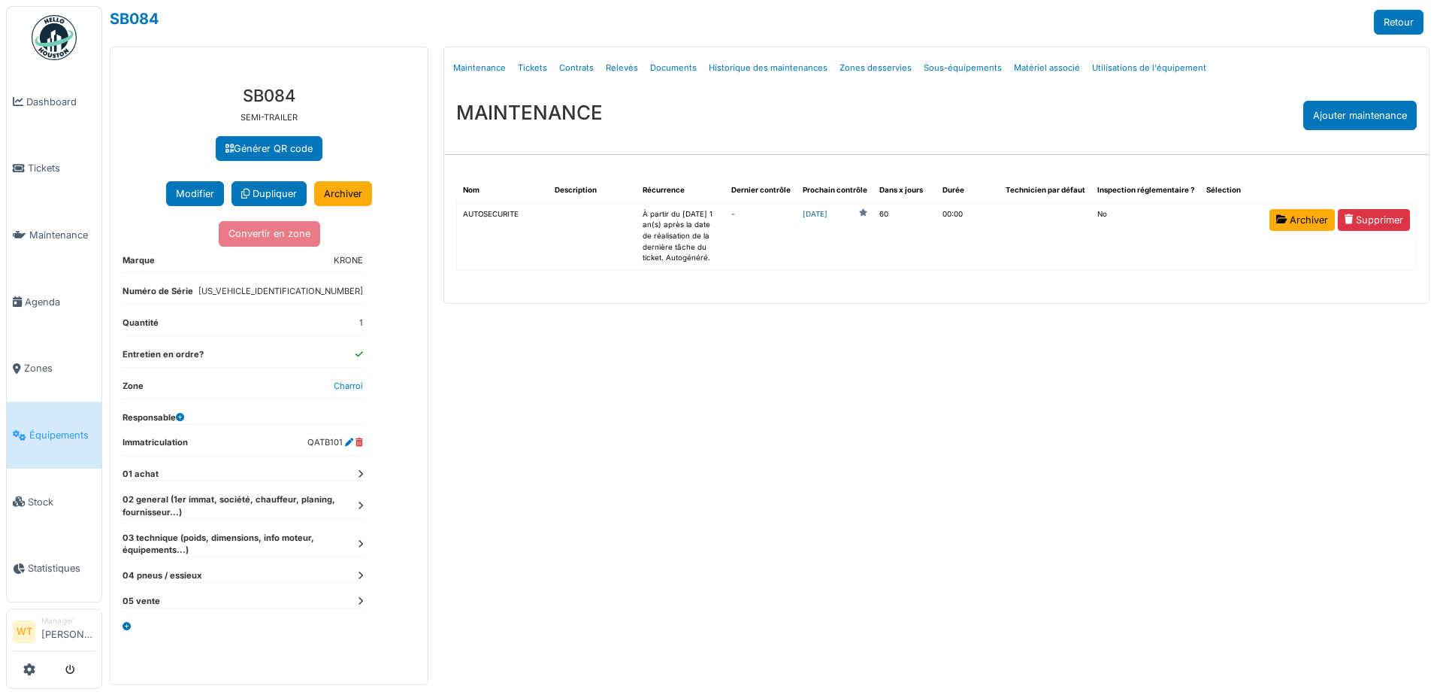
click at [828, 214] on link "[DATE]" at bounding box center [815, 214] width 25 height 11
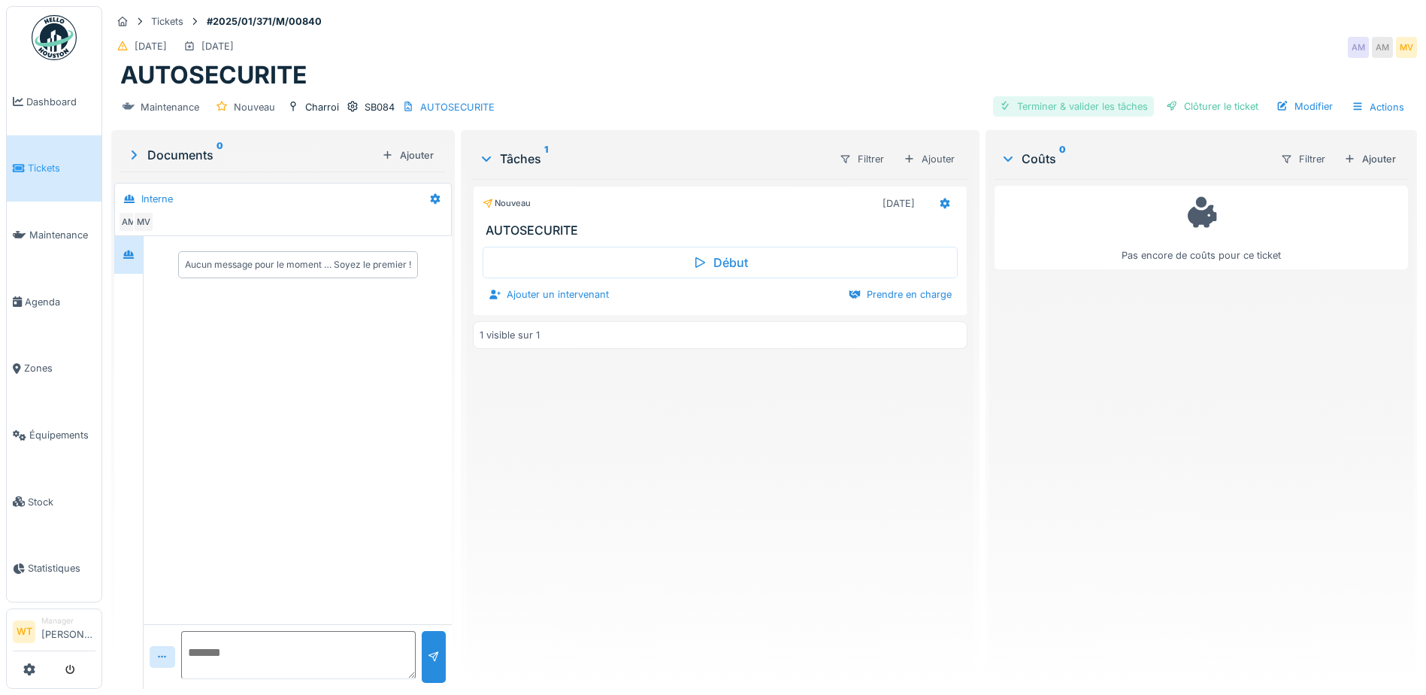
click at [1049, 109] on div "Terminer & valider les tâches" at bounding box center [1073, 106] width 161 height 20
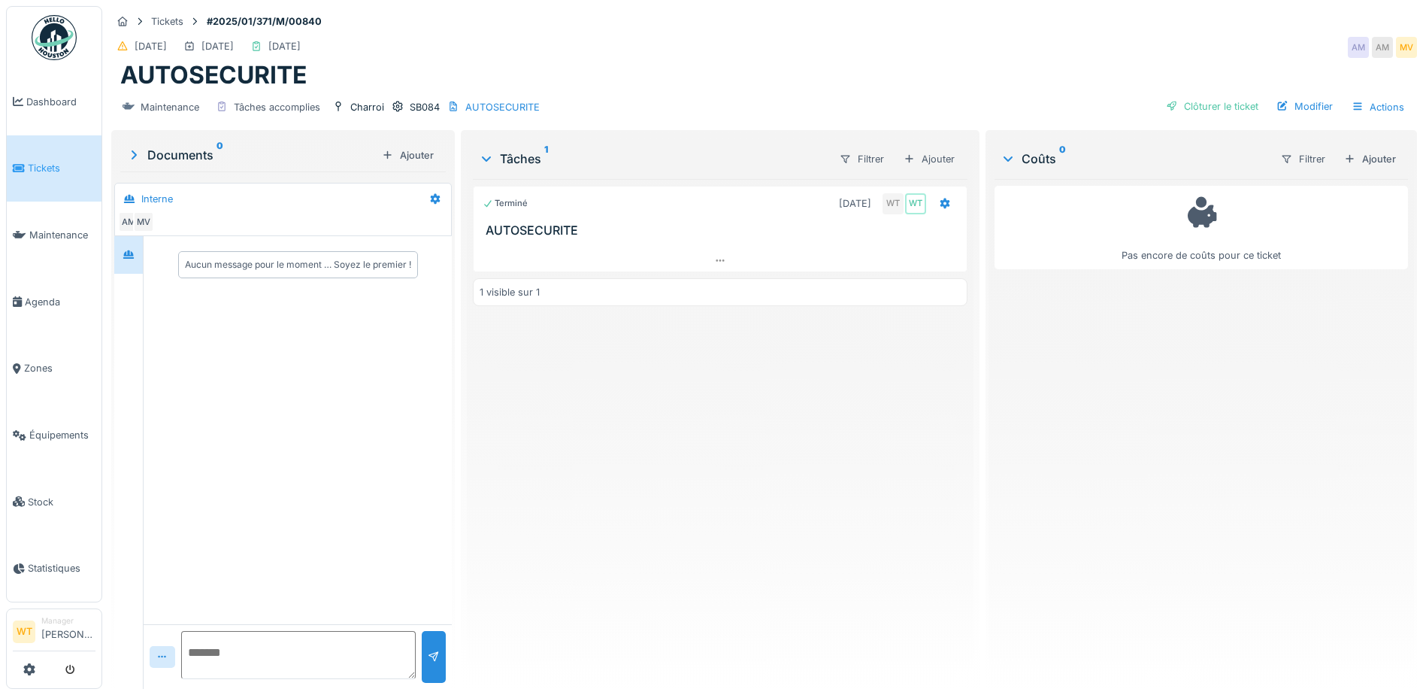
click at [1212, 103] on div "Clôturer le ticket" at bounding box center [1212, 106] width 104 height 20
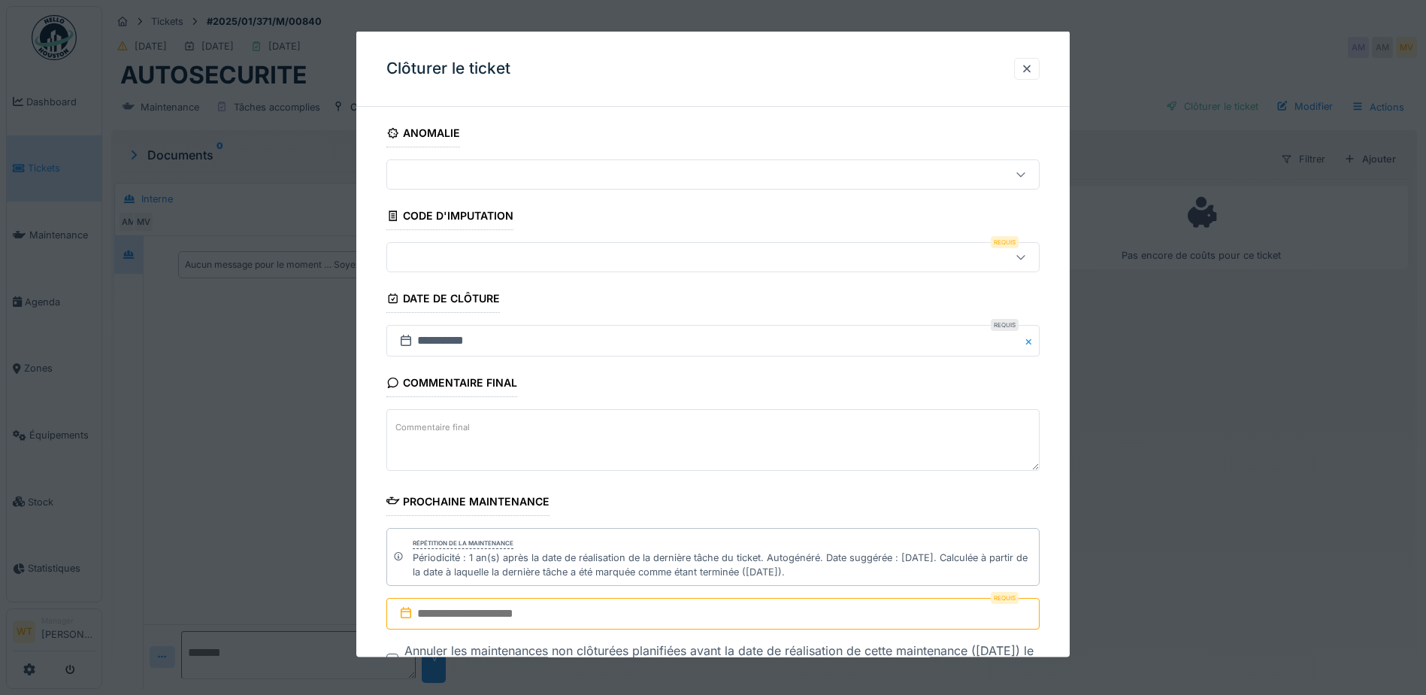
click at [485, 262] on div at bounding box center [674, 257] width 563 height 17
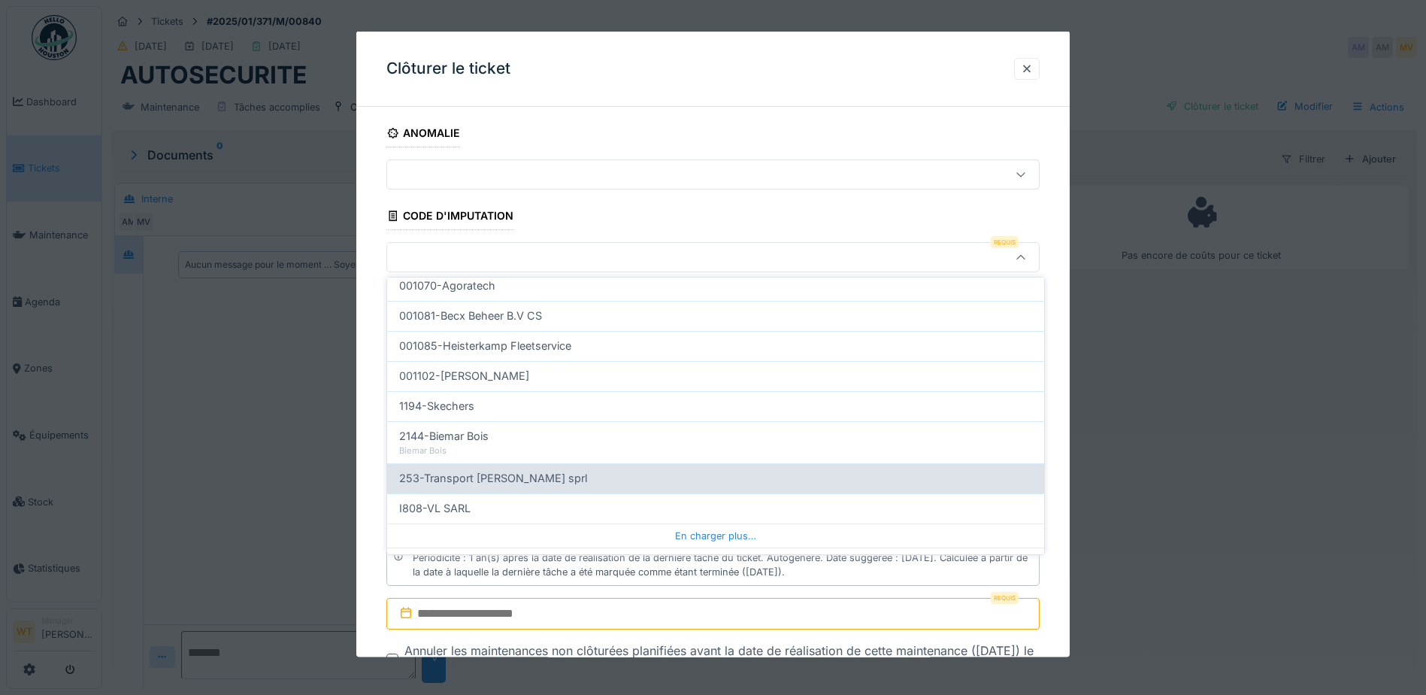
scroll to position [479, 0]
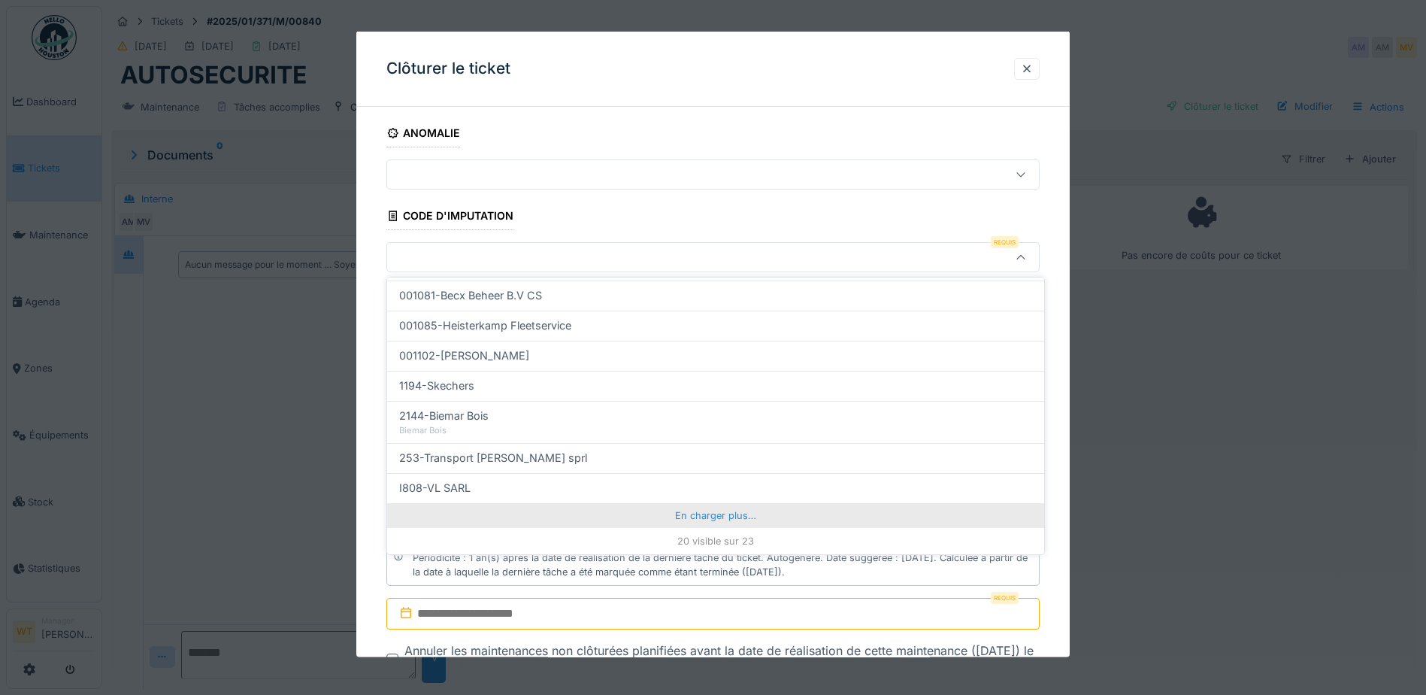
click at [642, 515] on div "En charger plus…" at bounding box center [715, 515] width 657 height 24
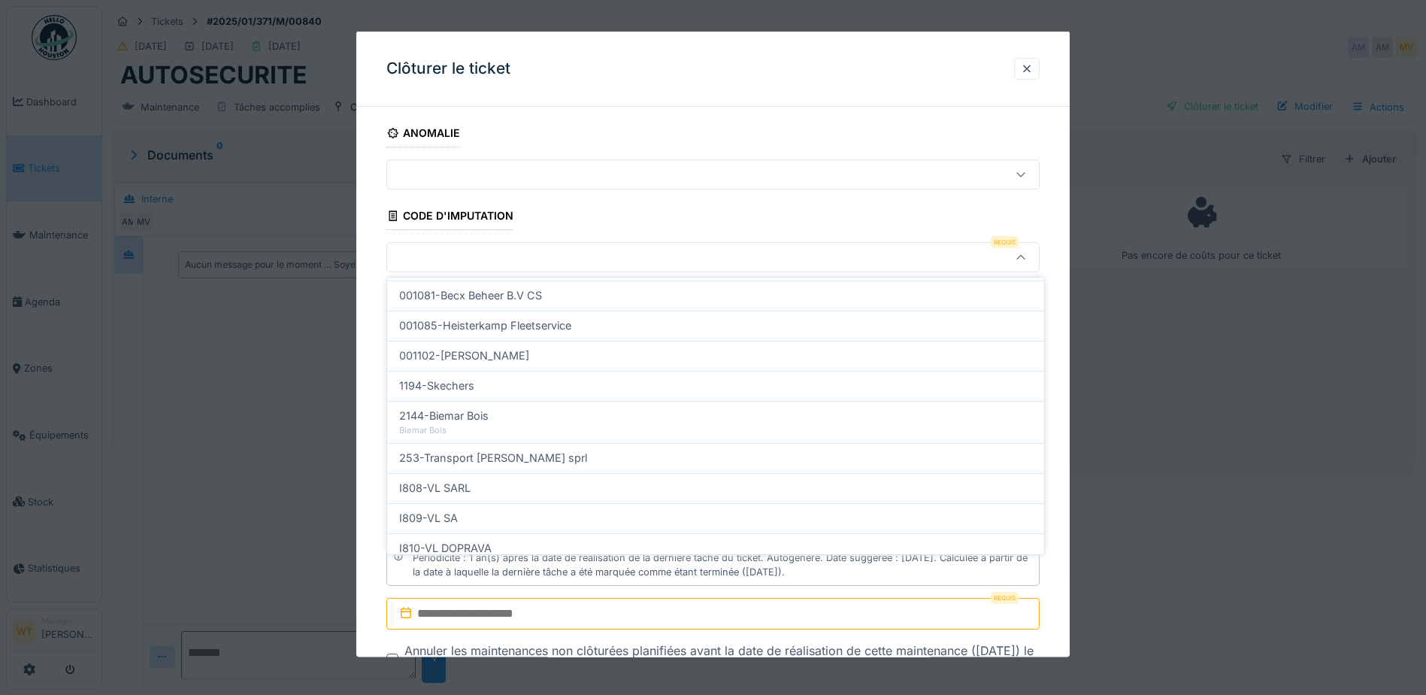
click at [577, 519] on div "I809-VL SA" at bounding box center [715, 518] width 633 height 17
type input "***"
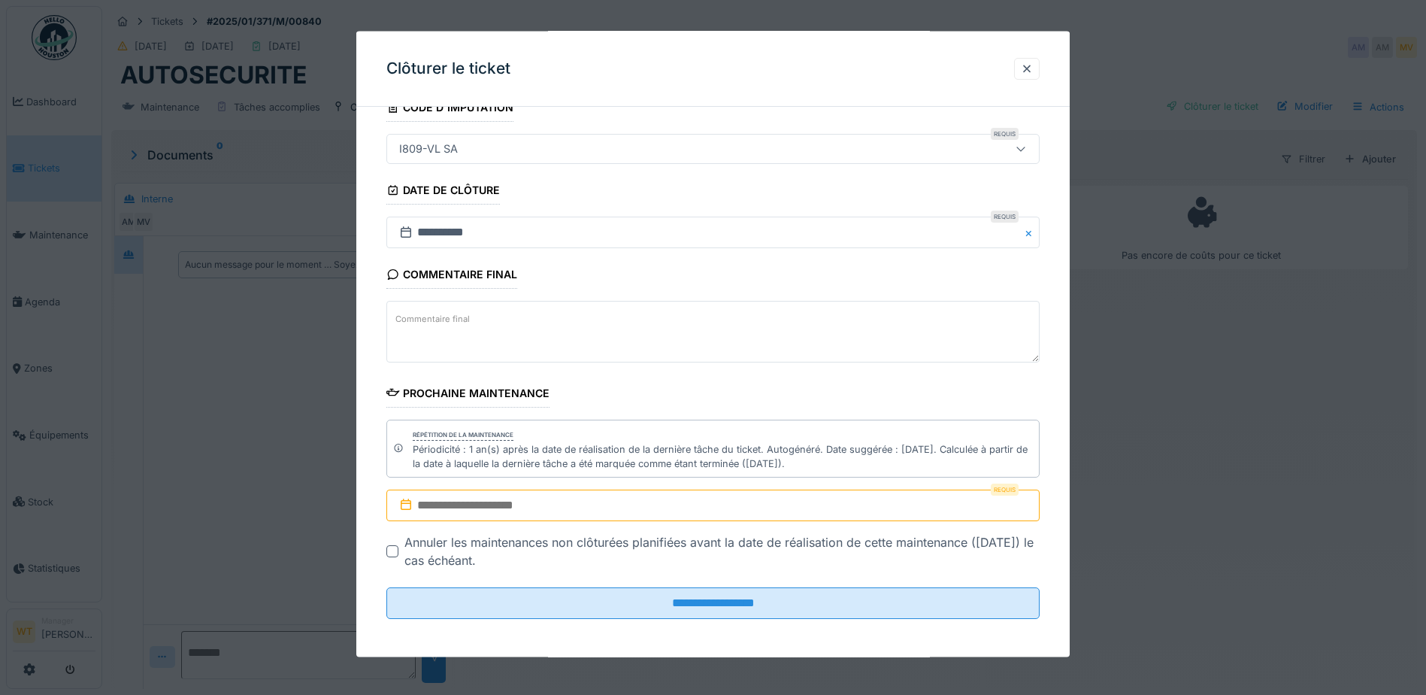
scroll to position [112, 0]
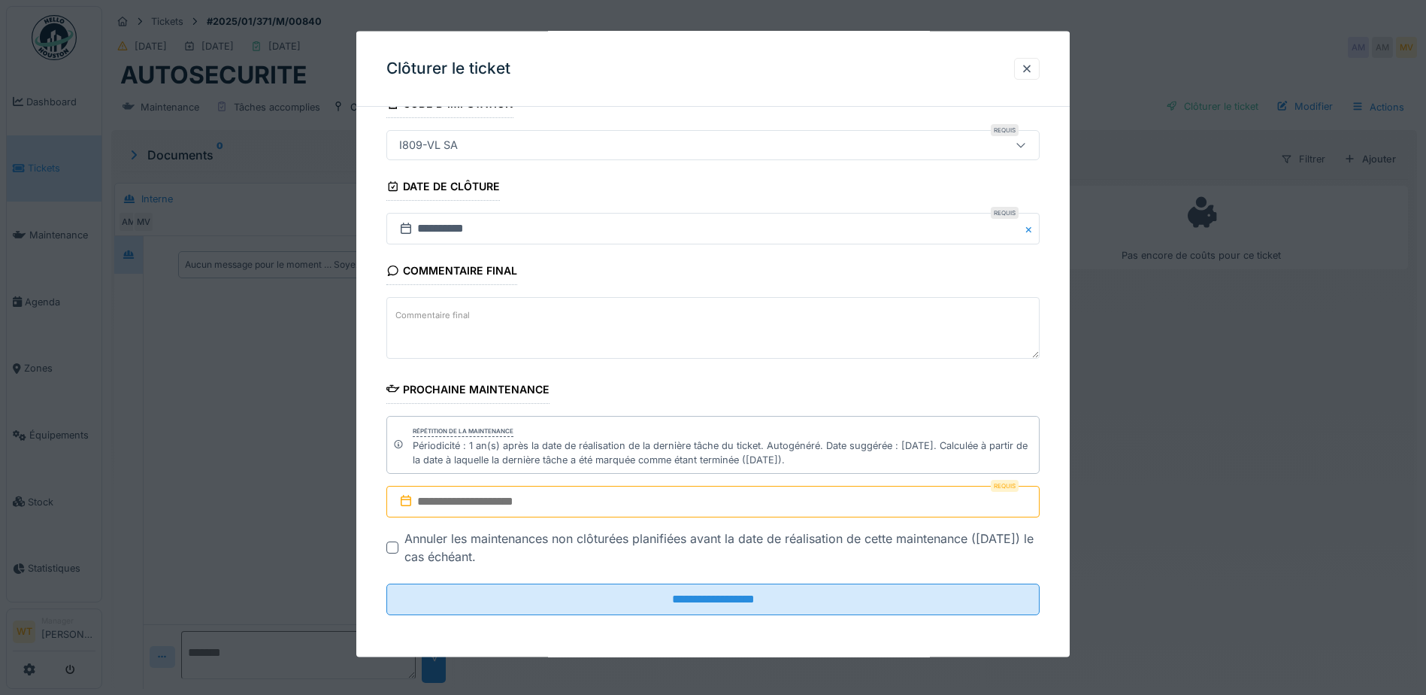
click at [582, 492] on input "text" at bounding box center [712, 502] width 653 height 32
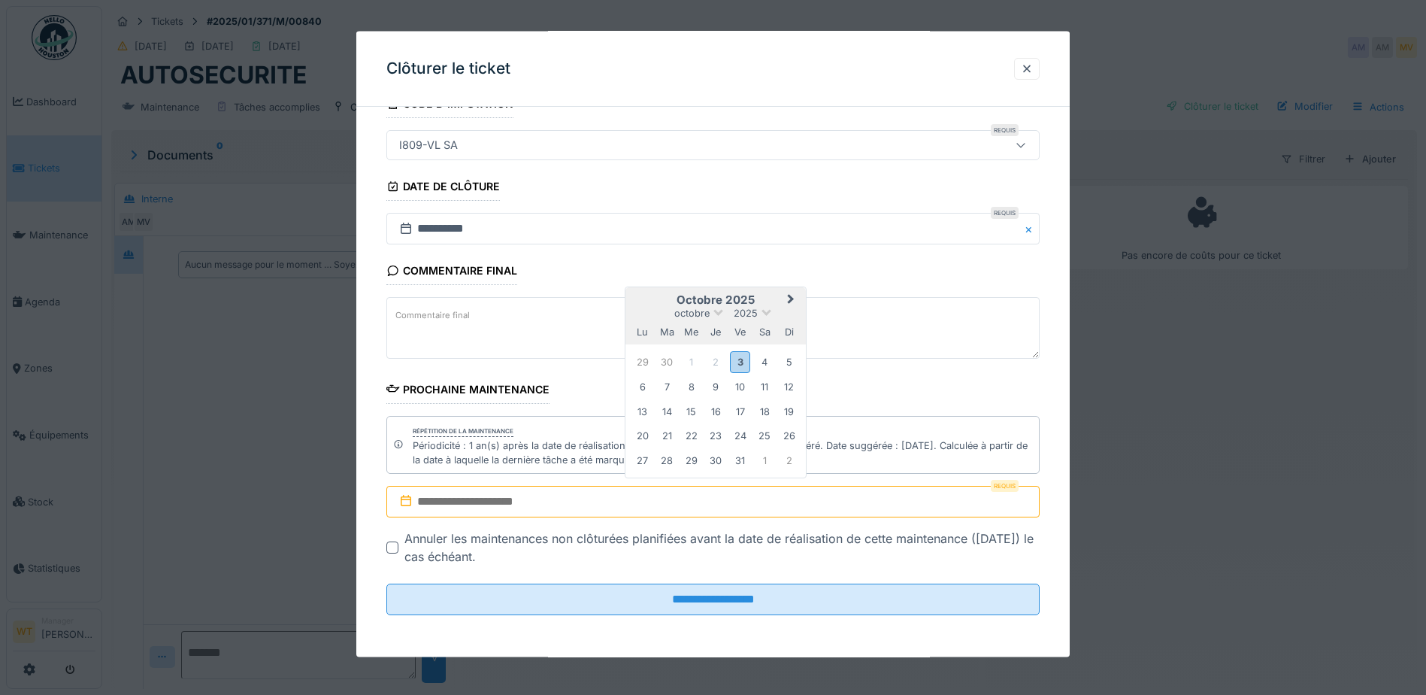
click at [764, 315] on div "octobre 2025" at bounding box center [715, 313] width 180 height 13
click at [764, 312] on span at bounding box center [766, 311] width 10 height 10
click at [718, 397] on div "2026" at bounding box center [715, 399] width 89 height 15
click at [791, 299] on span "Next Month" at bounding box center [791, 301] width 0 height 18
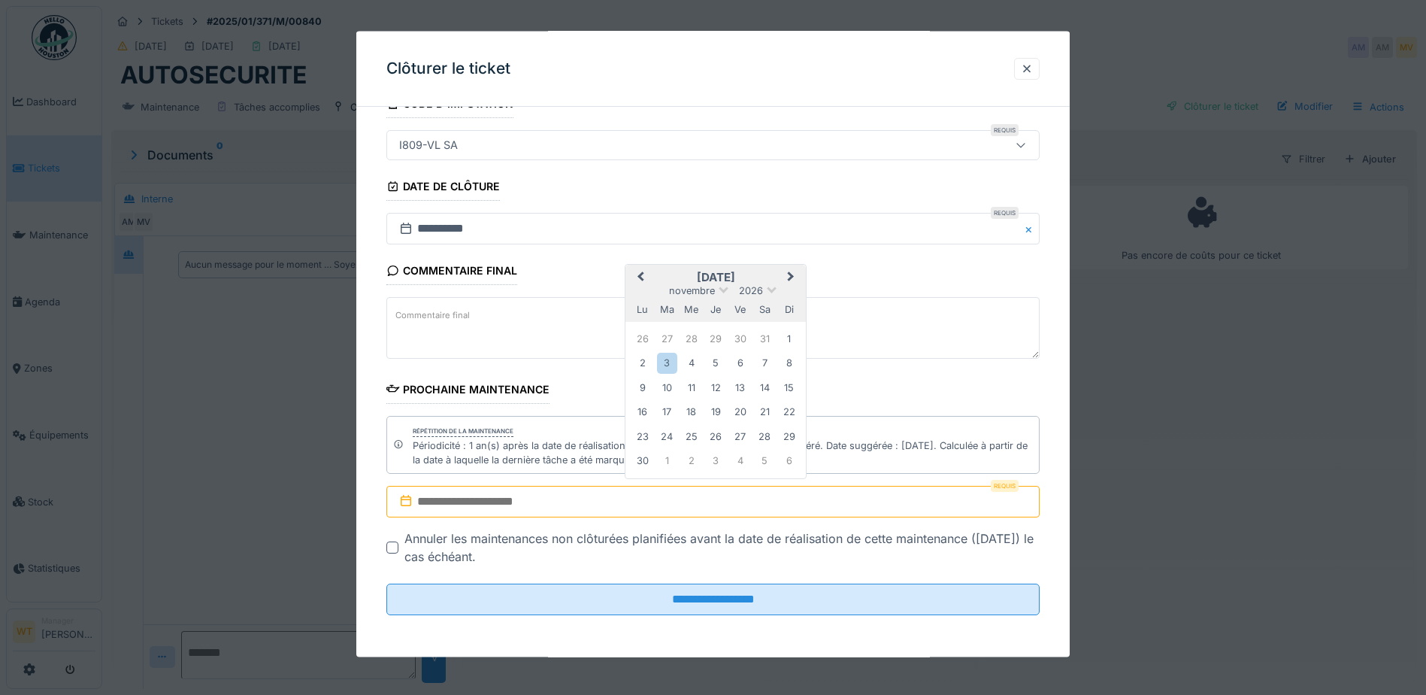
click at [791, 278] on button "Next Month" at bounding box center [792, 278] width 24 height 24
click at [694, 358] on div "2" at bounding box center [691, 363] width 20 height 20
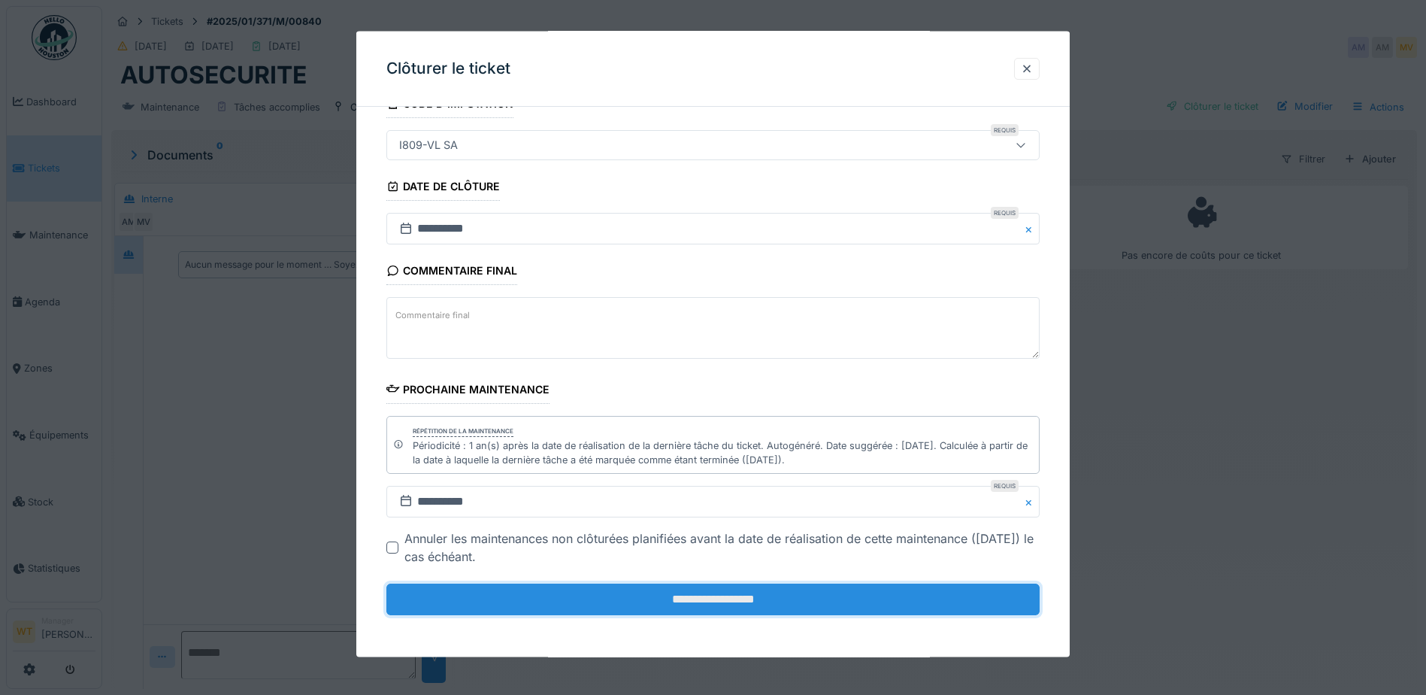
click at [610, 599] on input "**********" at bounding box center [712, 599] width 653 height 32
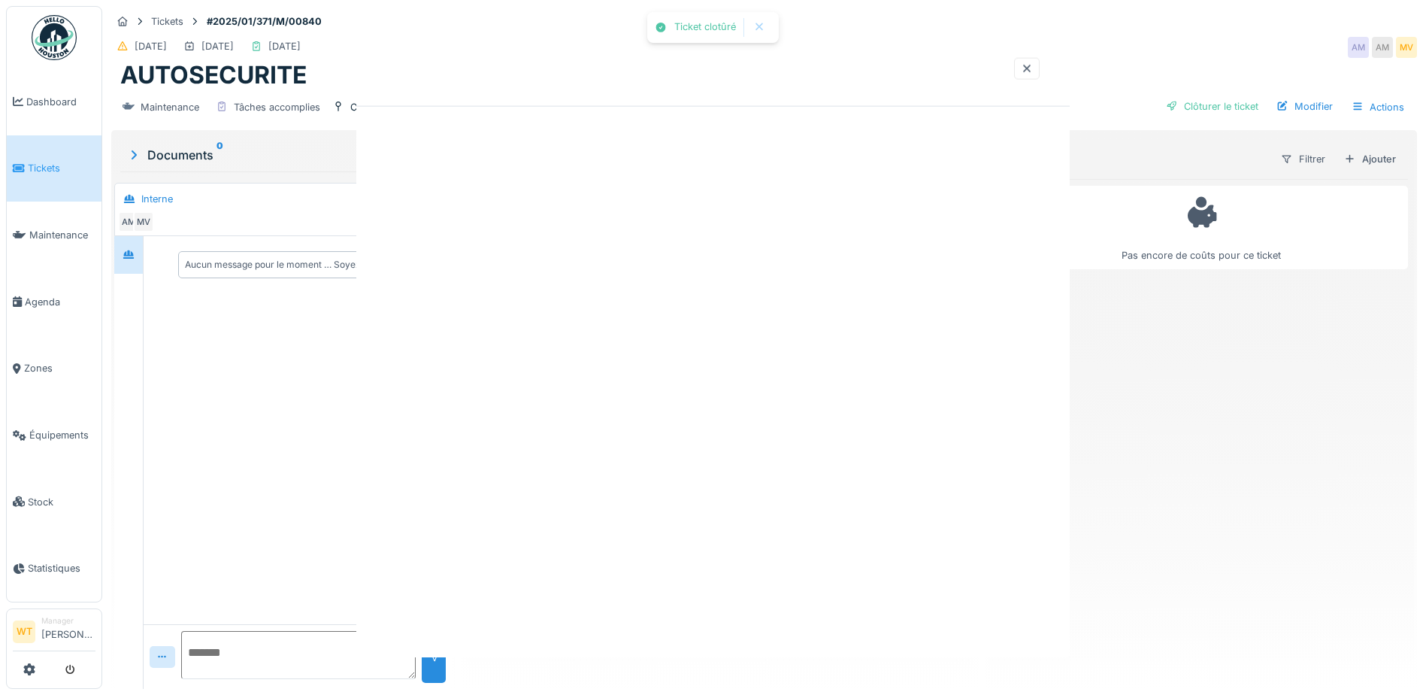
scroll to position [0, 0]
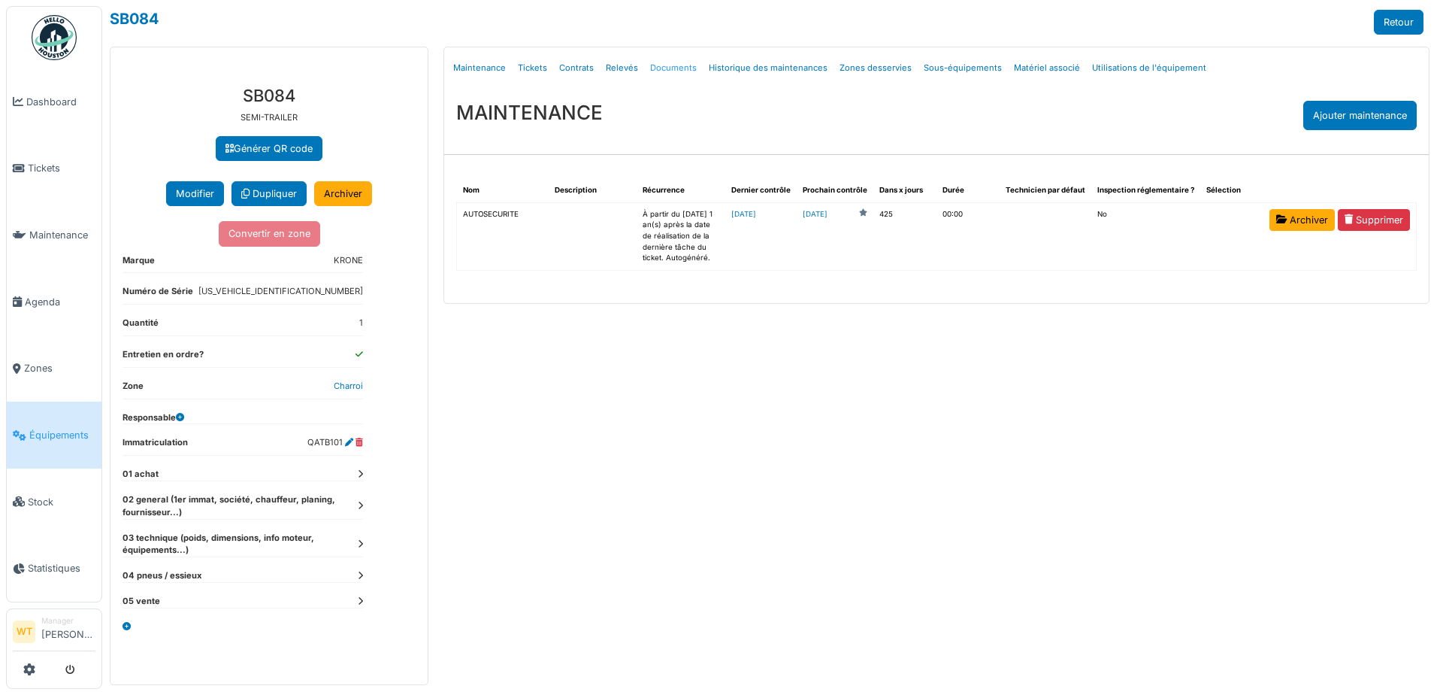
click at [679, 72] on link "Documents" at bounding box center [673, 67] width 59 height 35
select select "***"
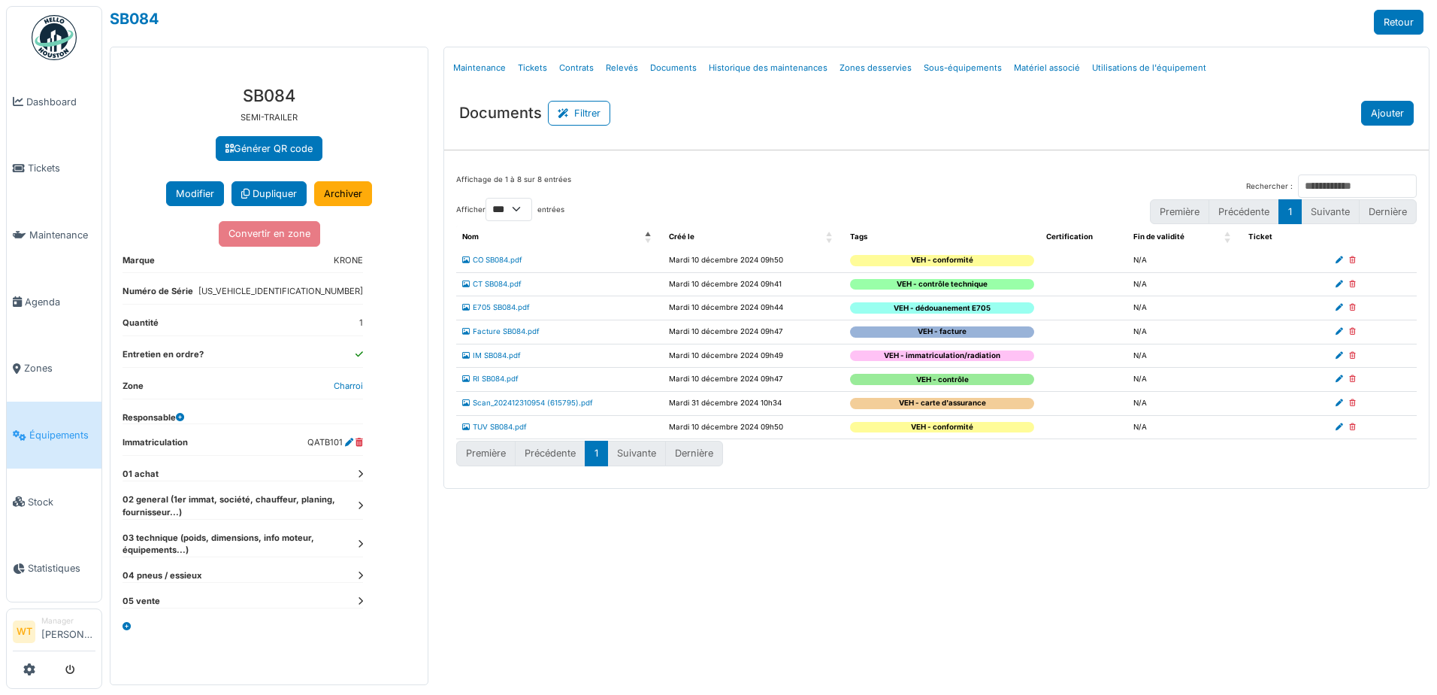
click at [1373, 110] on button "Ajouter" at bounding box center [1387, 113] width 53 height 25
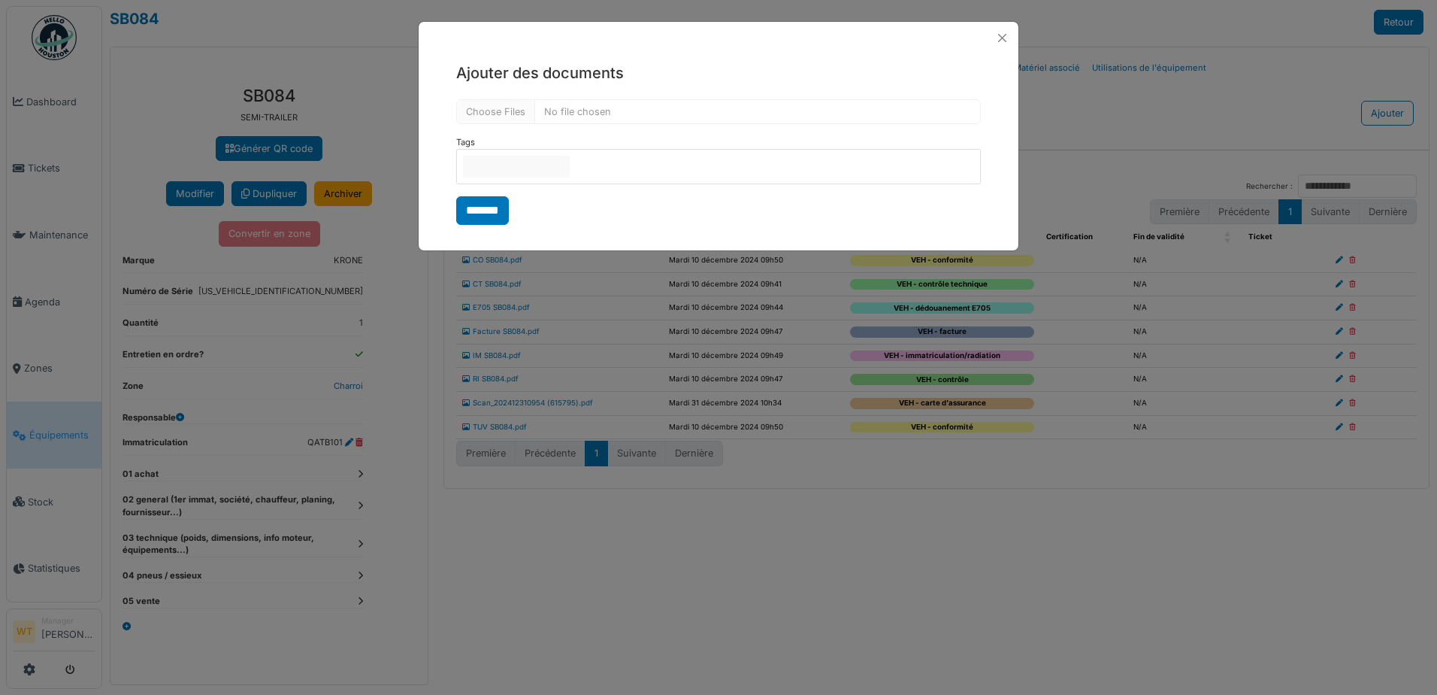
click at [534, 173] on input "null" at bounding box center [516, 167] width 107 height 22
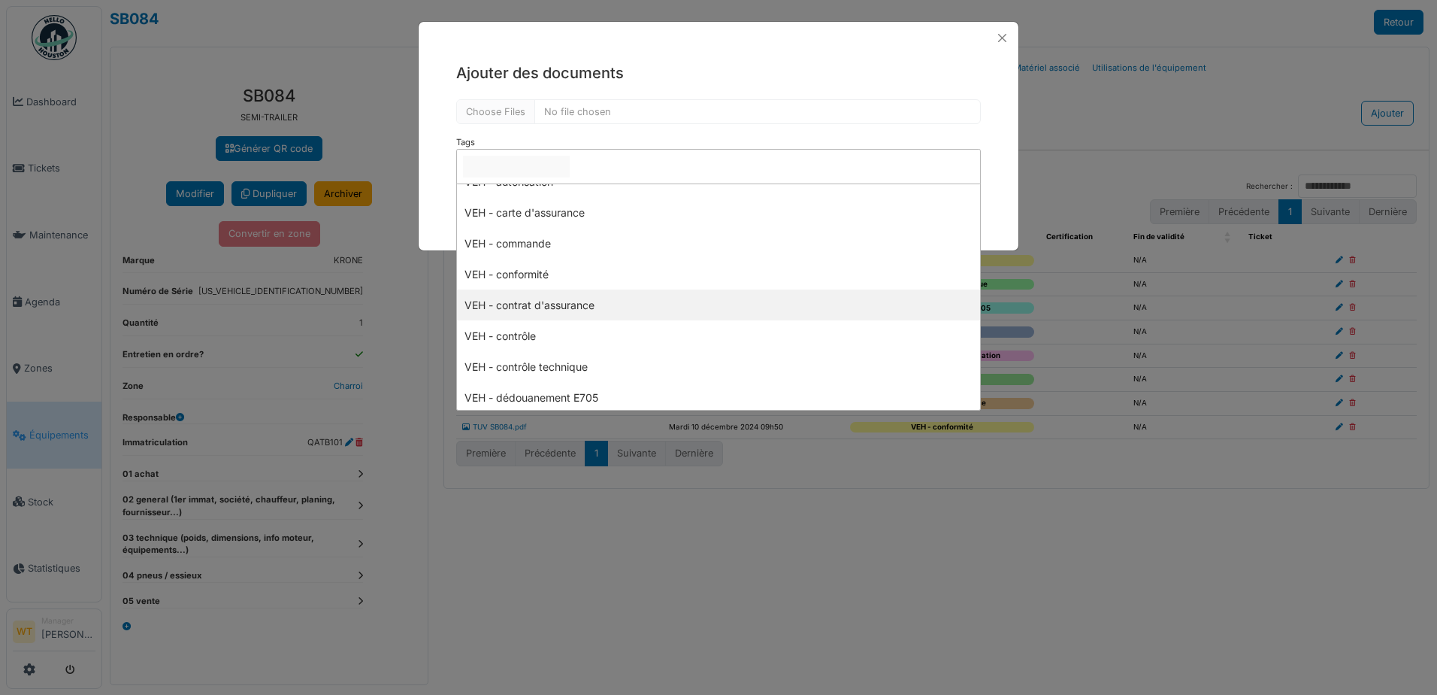
scroll to position [75, 0]
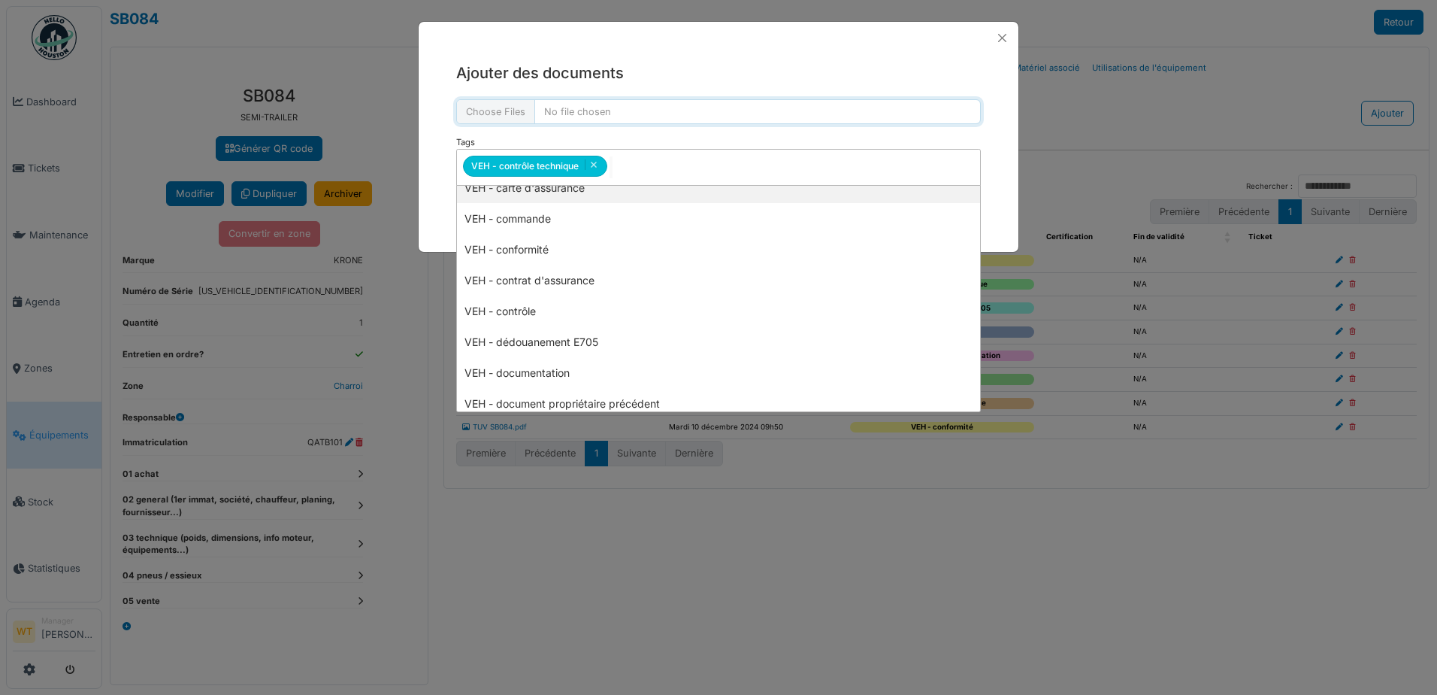
click at [513, 113] on input "file" at bounding box center [718, 111] width 525 height 25
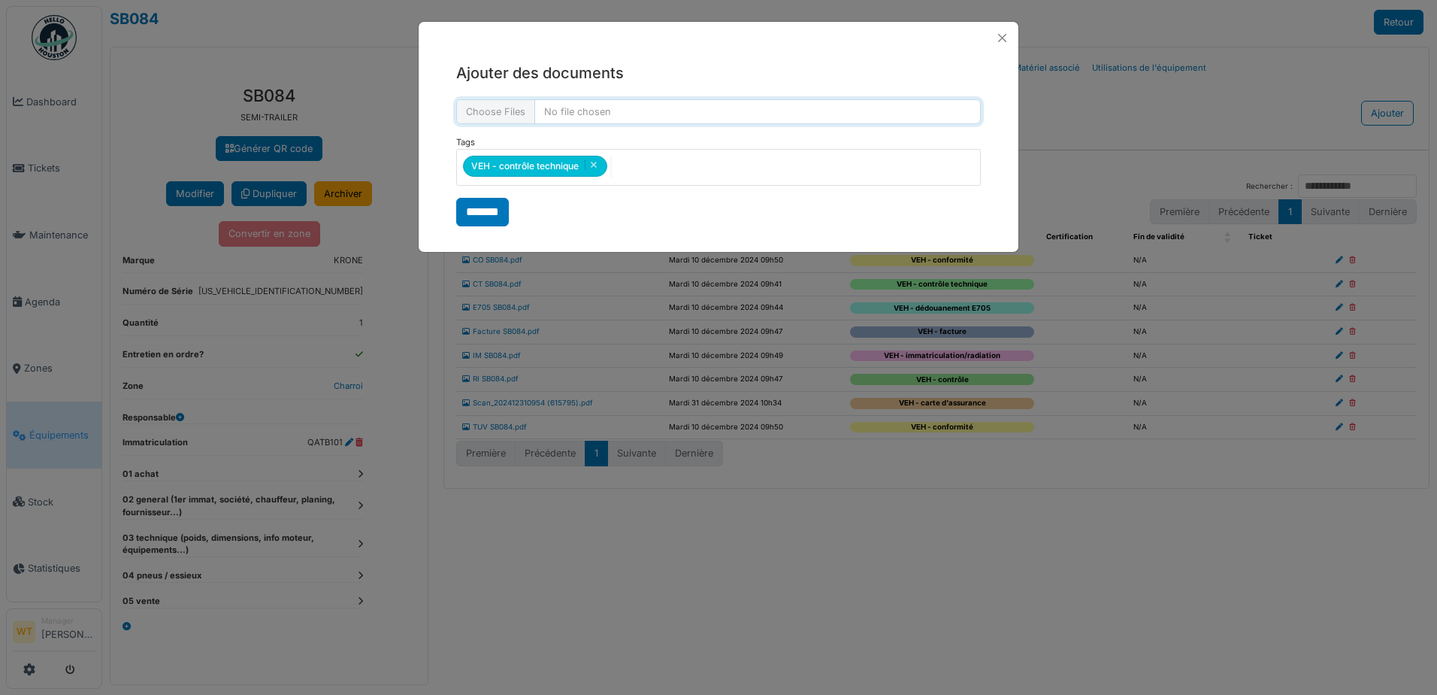
type input "**********"
click at [501, 208] on input "*******" at bounding box center [482, 212] width 53 height 29
click at [501, 208] on form "**********" at bounding box center [718, 162] width 525 height 127
select select "***"
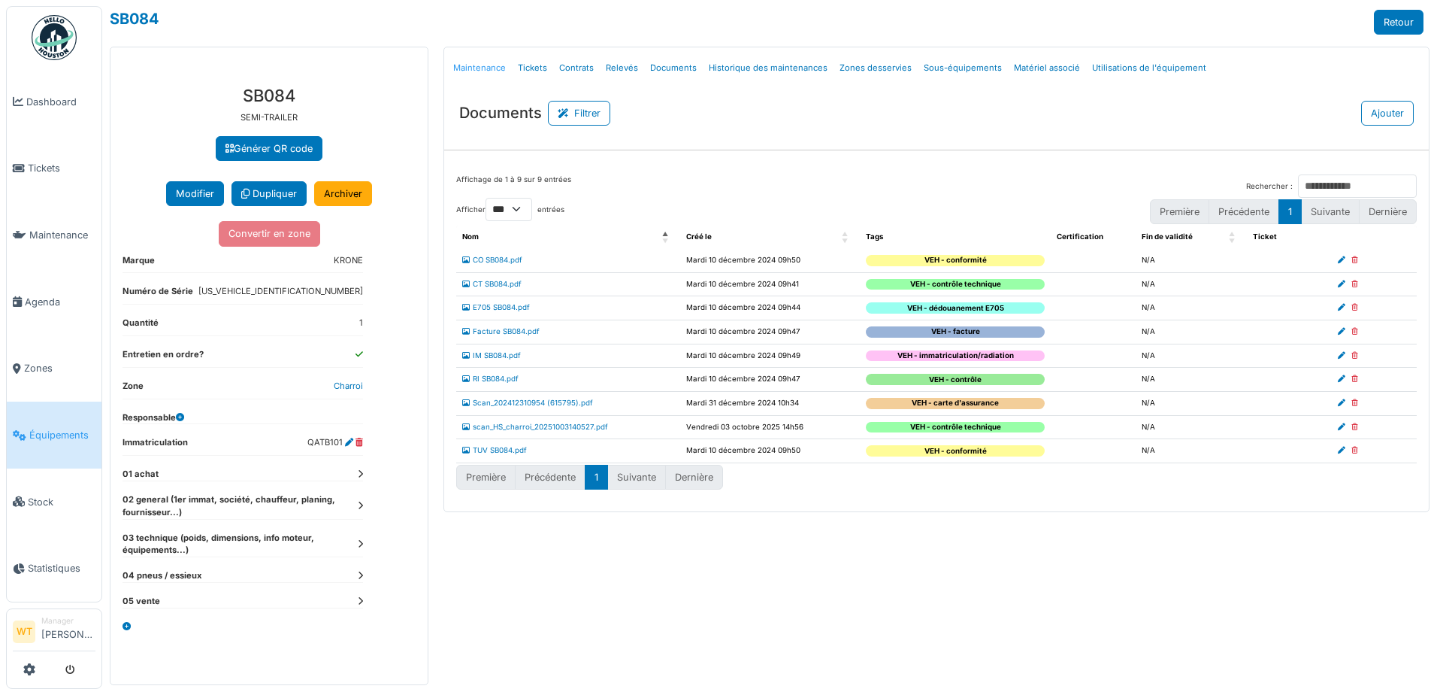
click at [489, 69] on link "Maintenance" at bounding box center [479, 67] width 65 height 35
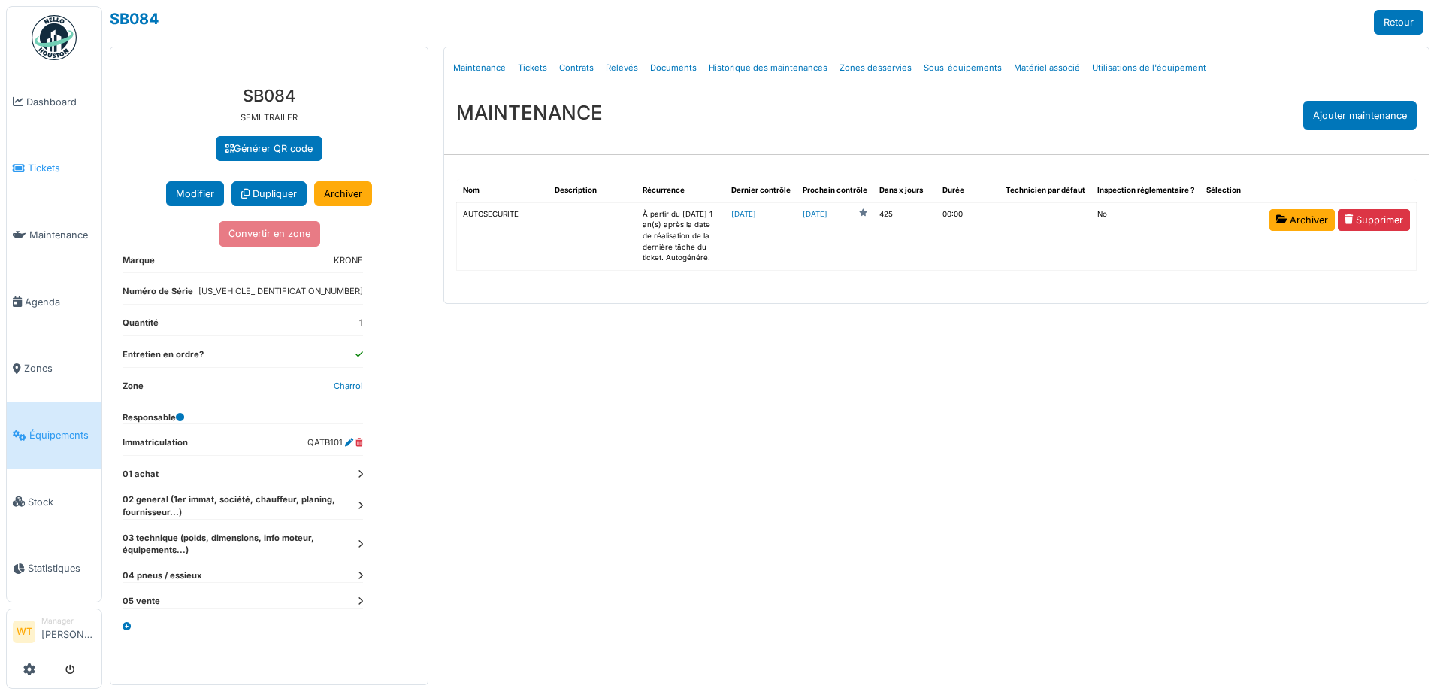
click at [37, 181] on link "Tickets" at bounding box center [54, 168] width 95 height 67
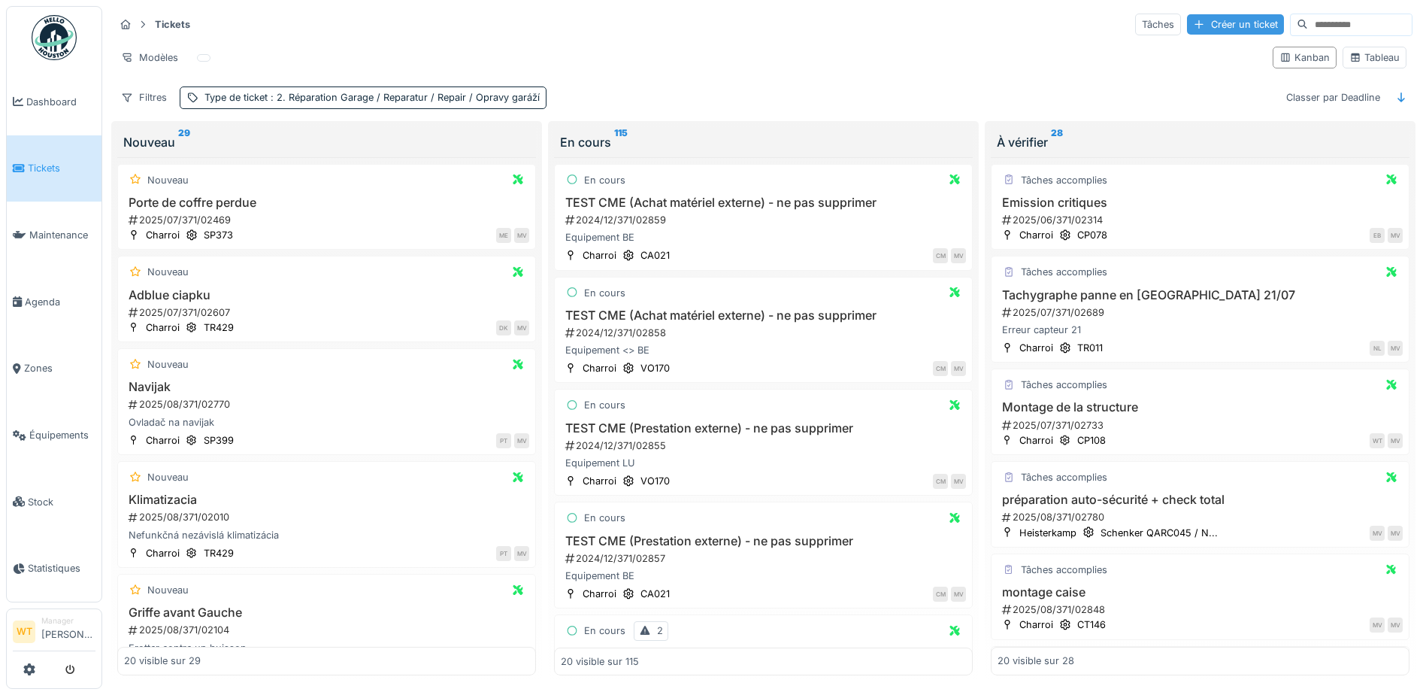
click at [1187, 32] on div "Créer un ticket" at bounding box center [1235, 24] width 97 height 20
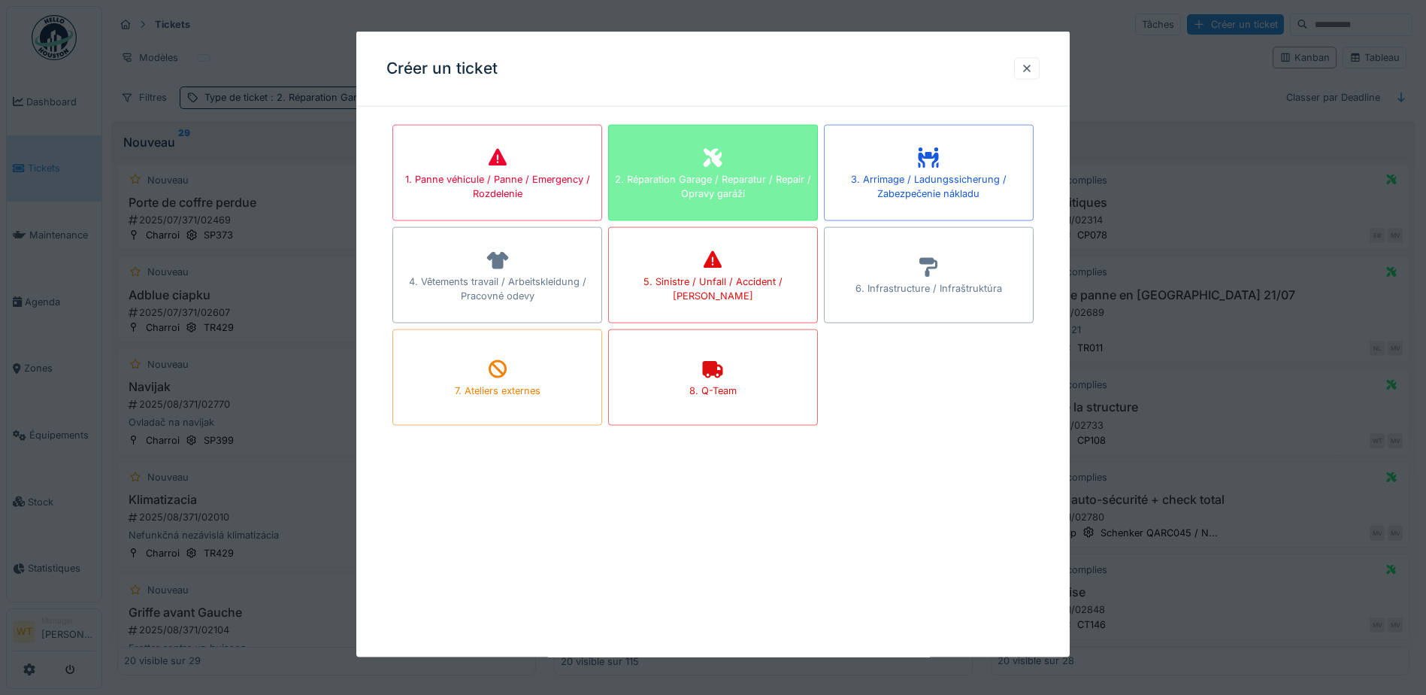
click at [698, 210] on div "2. Réparation Garage / Reparatur / Repair / Opravy garáží" at bounding box center [713, 173] width 210 height 96
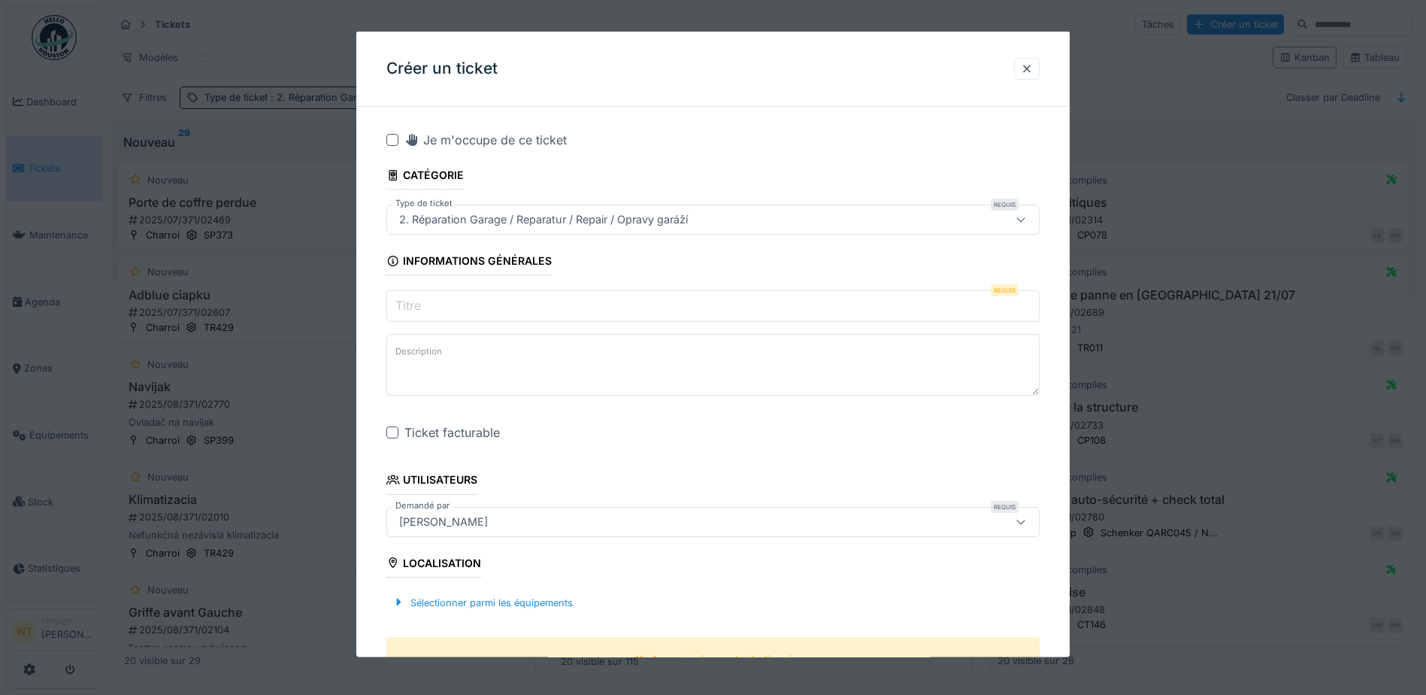
click at [466, 313] on input "Titre" at bounding box center [712, 306] width 653 height 32
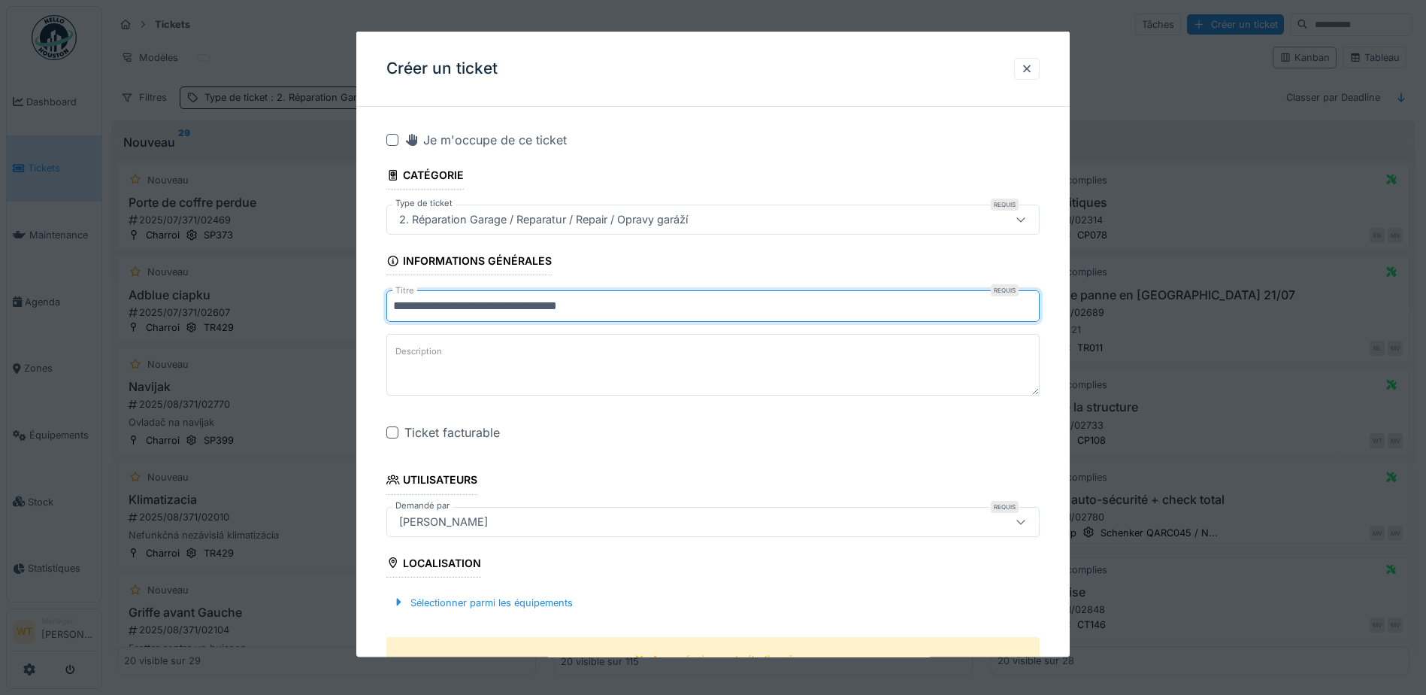
type input "**********"
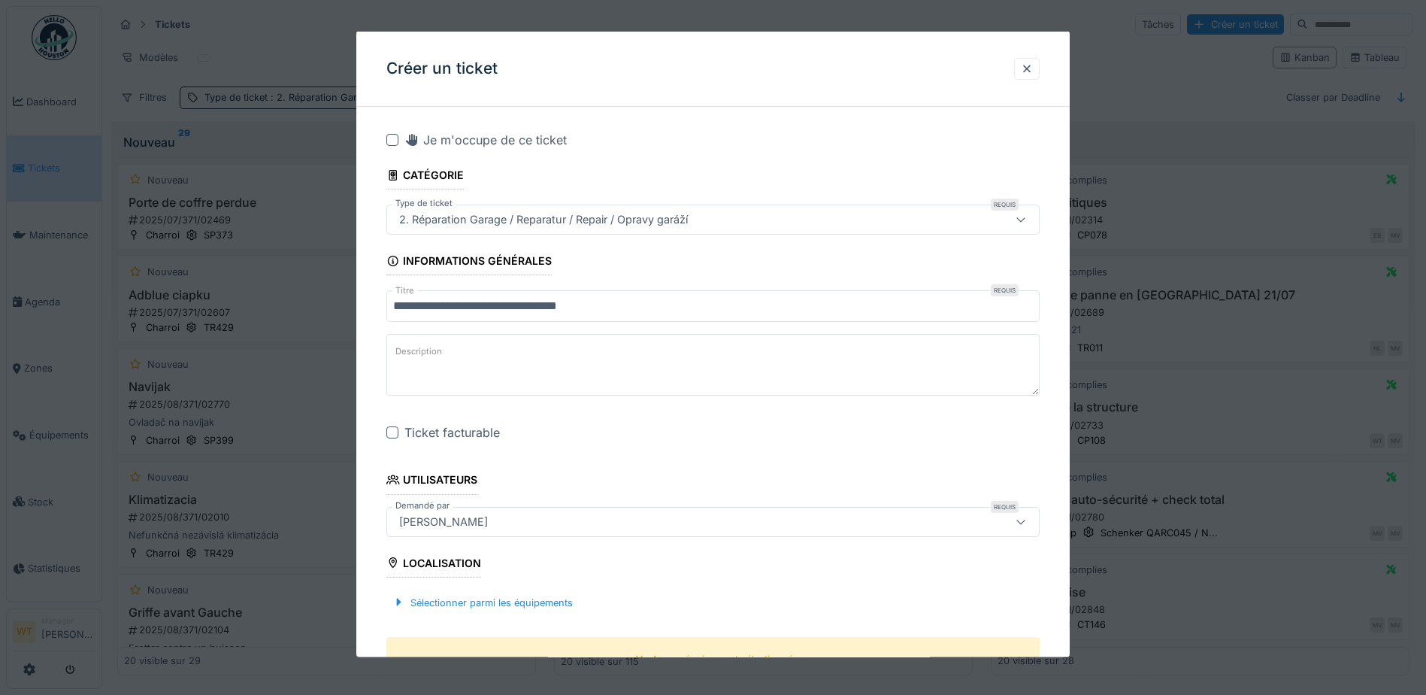
click at [392, 434] on div at bounding box center [392, 432] width 12 height 12
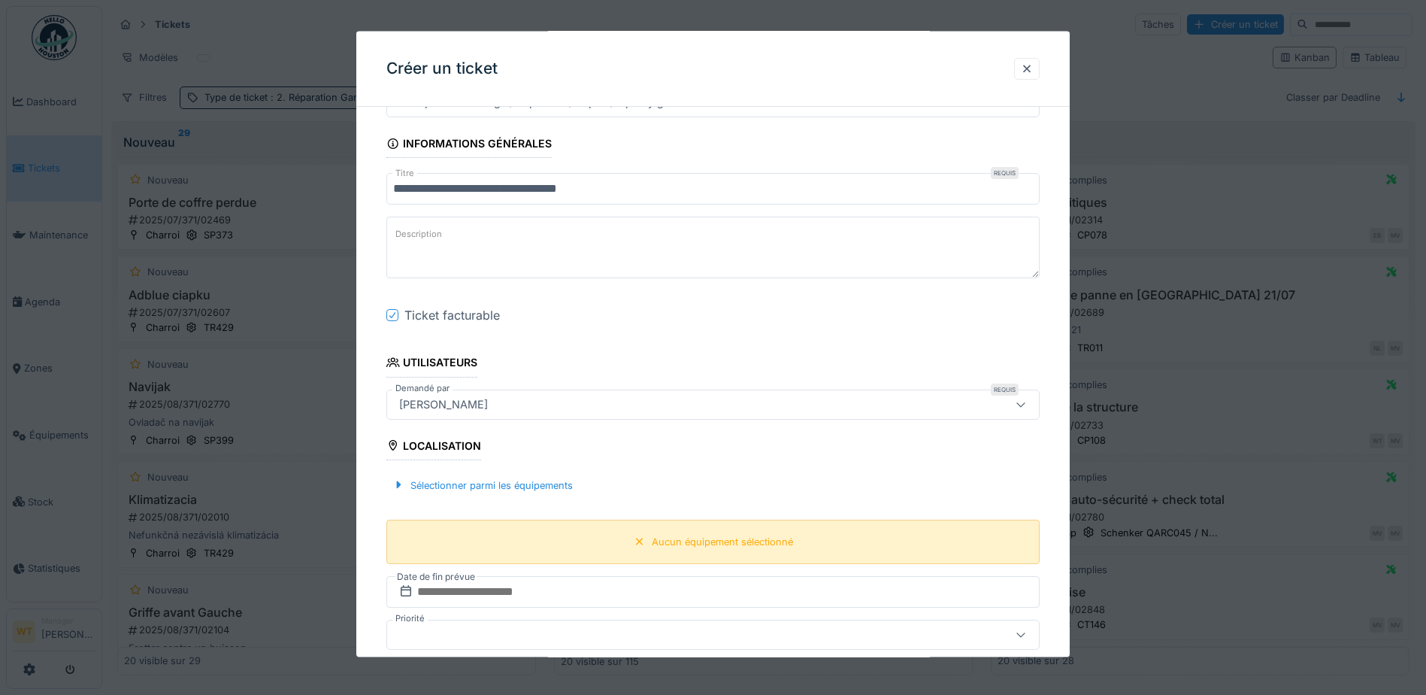
scroll to position [150, 0]
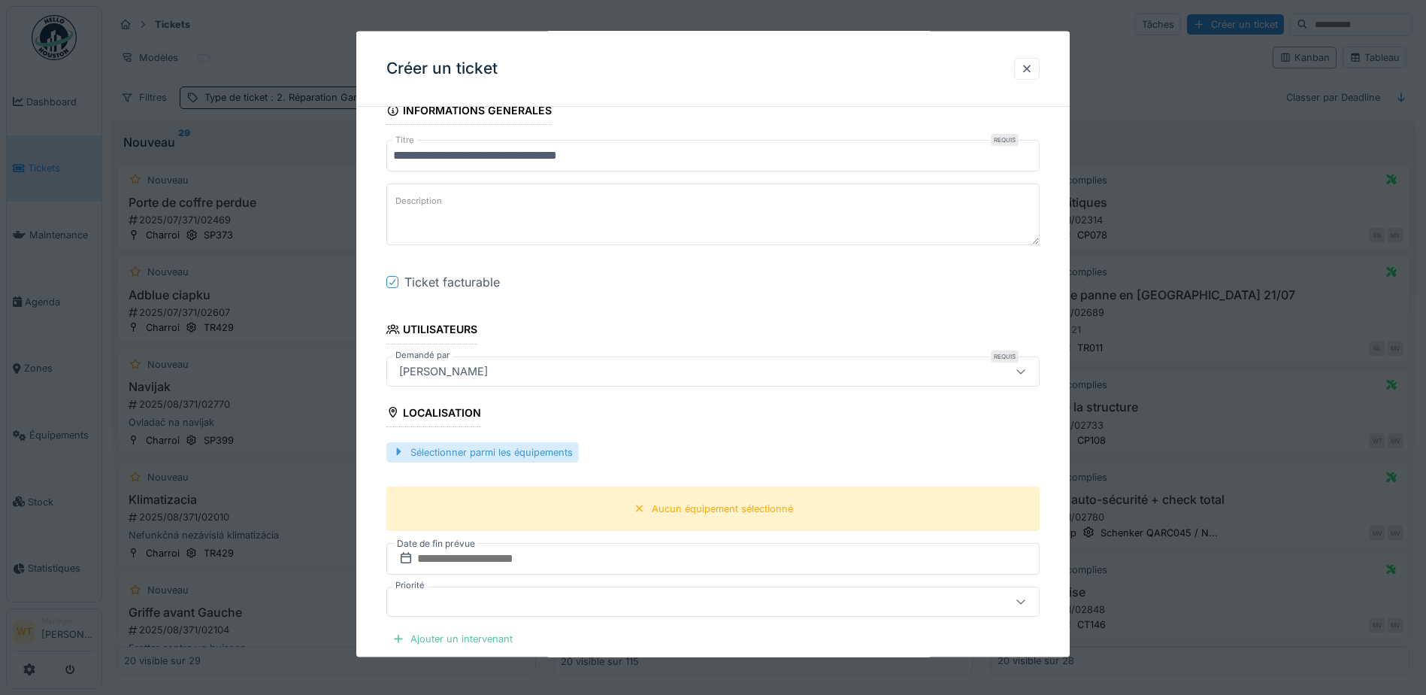
click at [528, 452] on div "Sélectionner parmi les équipements" at bounding box center [482, 451] width 192 height 20
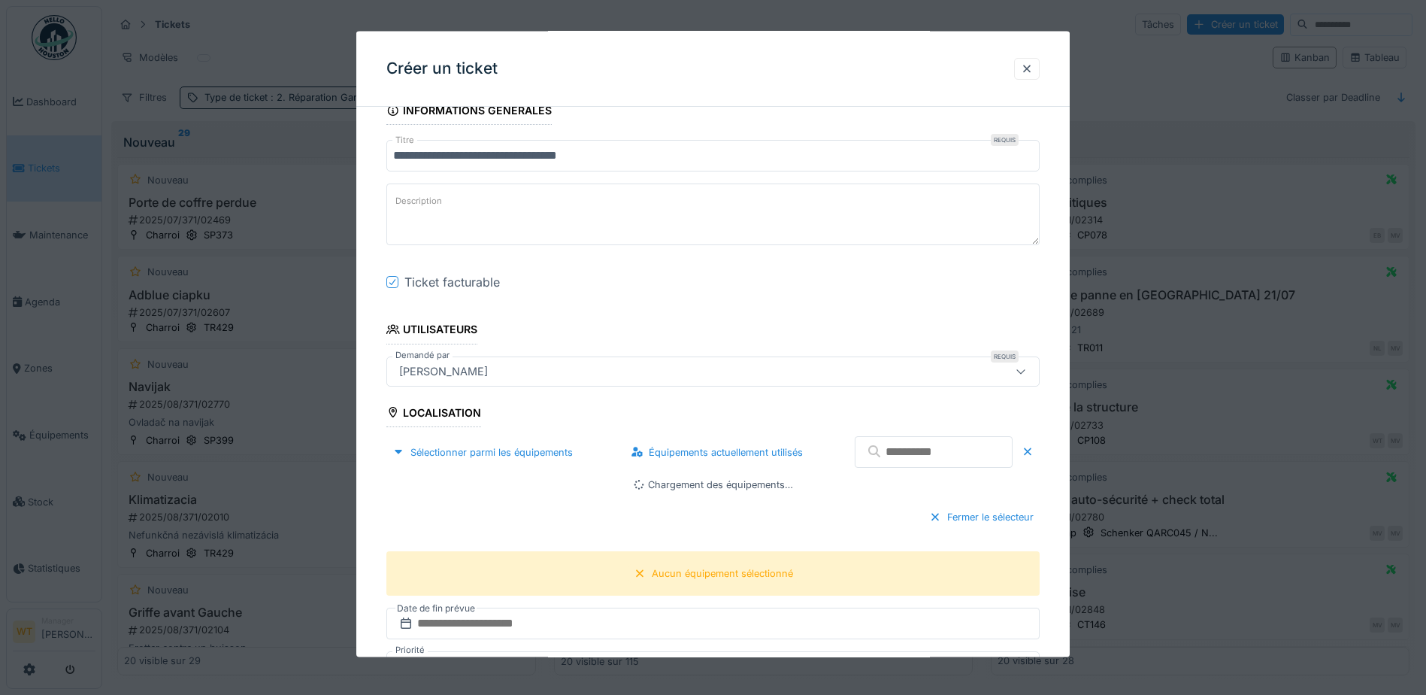
drag, startPoint x: 871, startPoint y: 457, endPoint x: 880, endPoint y: 455, distance: 9.1
click at [872, 457] on input "text" at bounding box center [934, 452] width 158 height 32
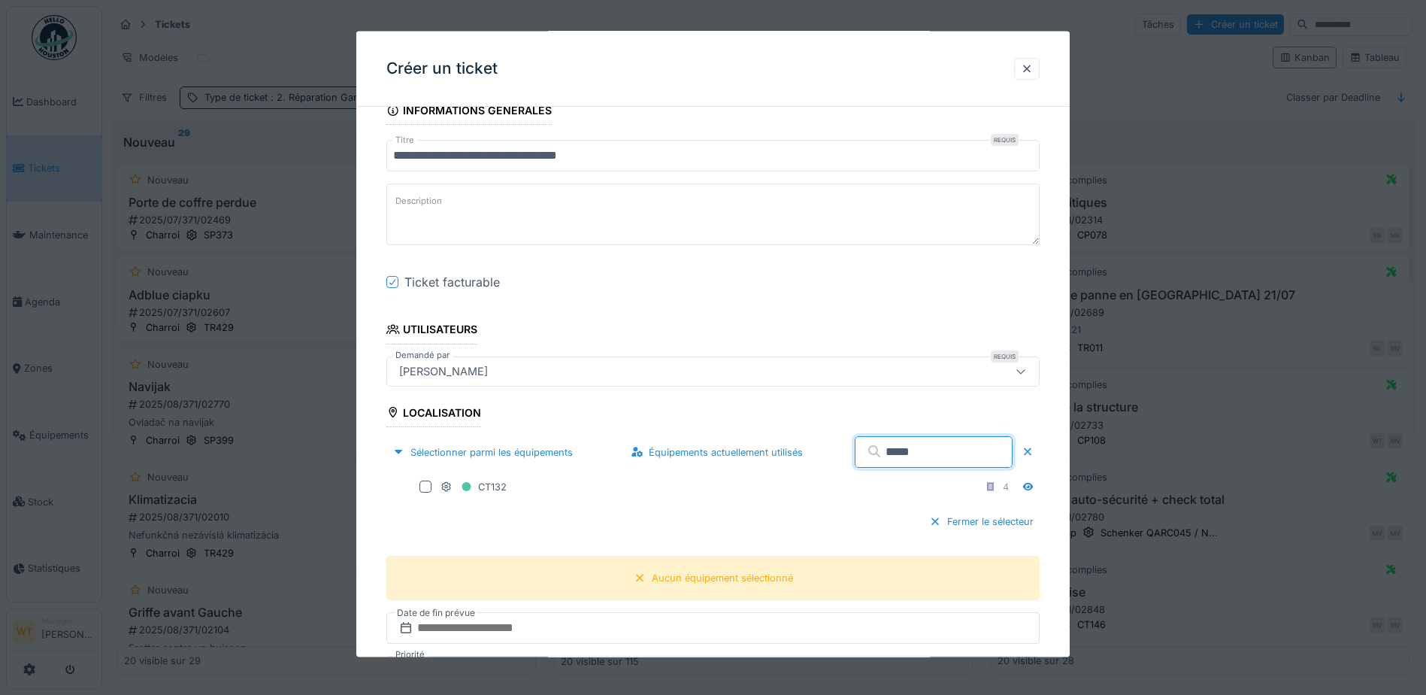
type input "*****"
click at [474, 511] on div "Fermer le sélecteur" at bounding box center [712, 521] width 653 height 44
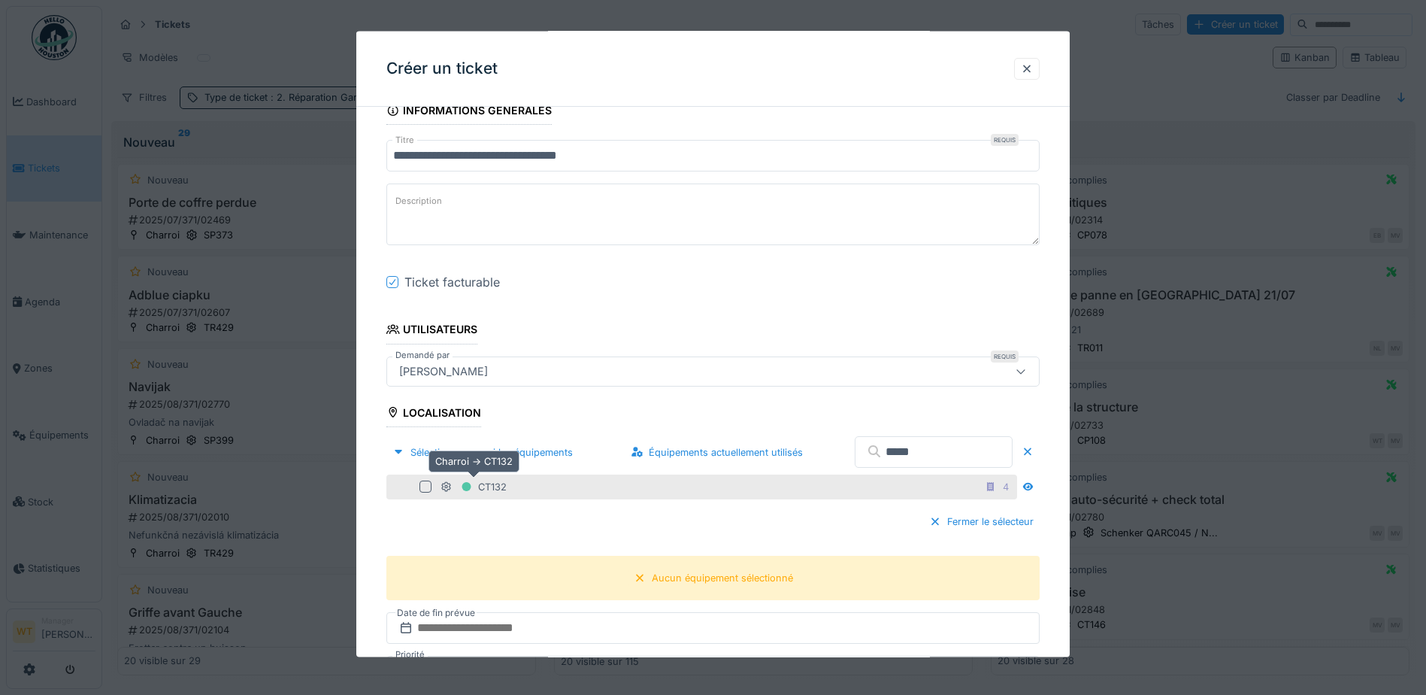
click at [481, 486] on div "CT132" at bounding box center [473, 486] width 66 height 19
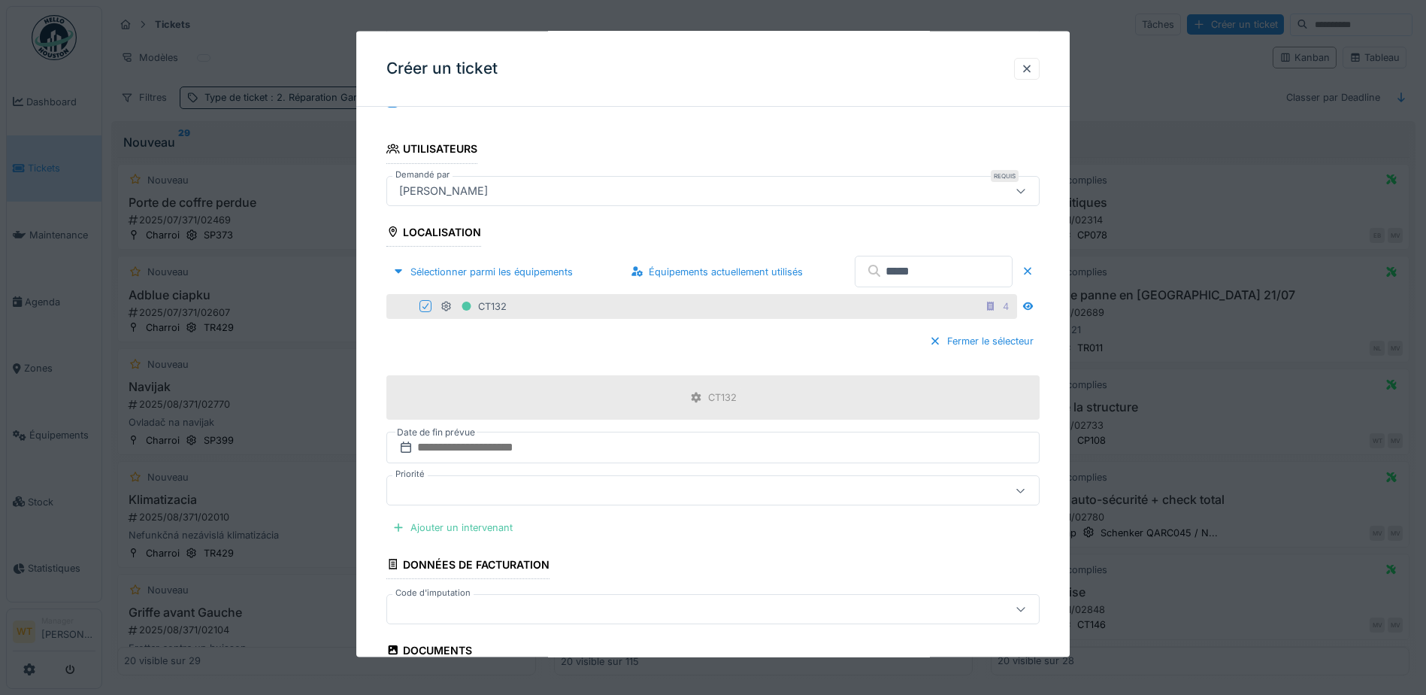
scroll to position [451, 0]
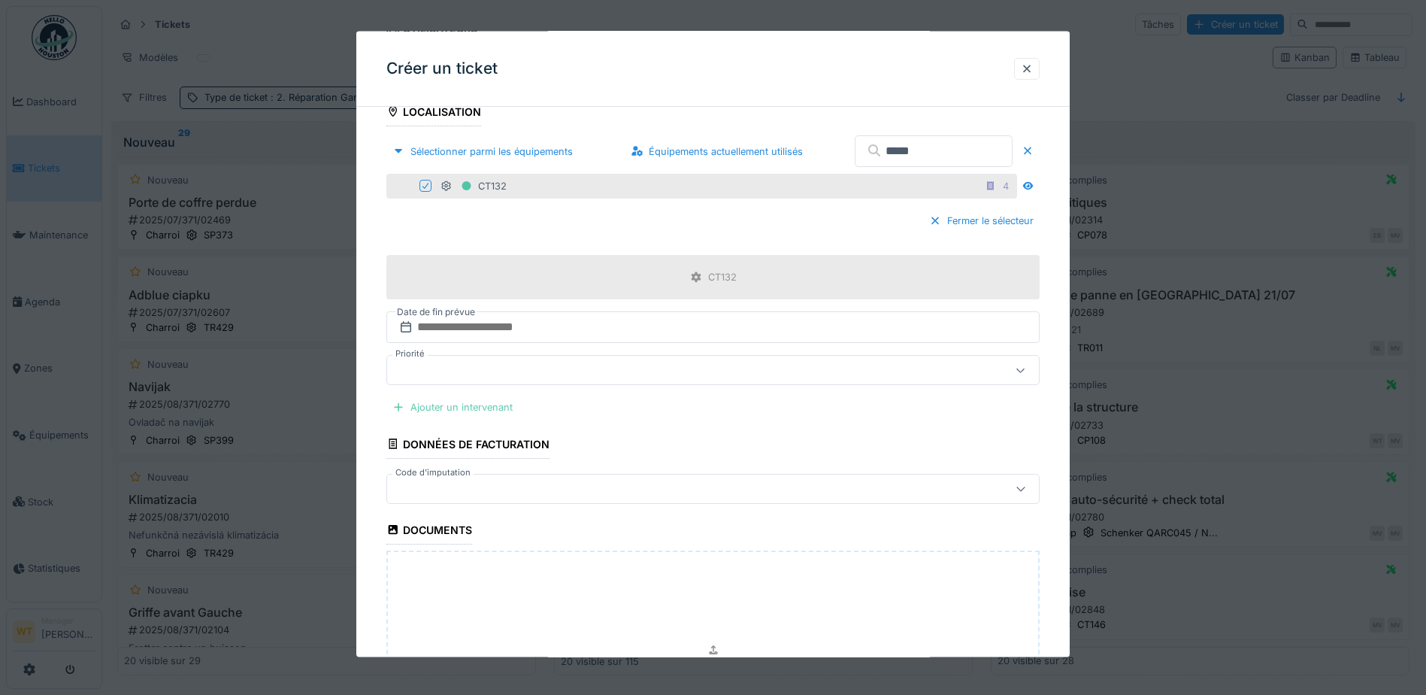
click at [489, 401] on div "Ajouter un intervenant" at bounding box center [452, 407] width 132 height 20
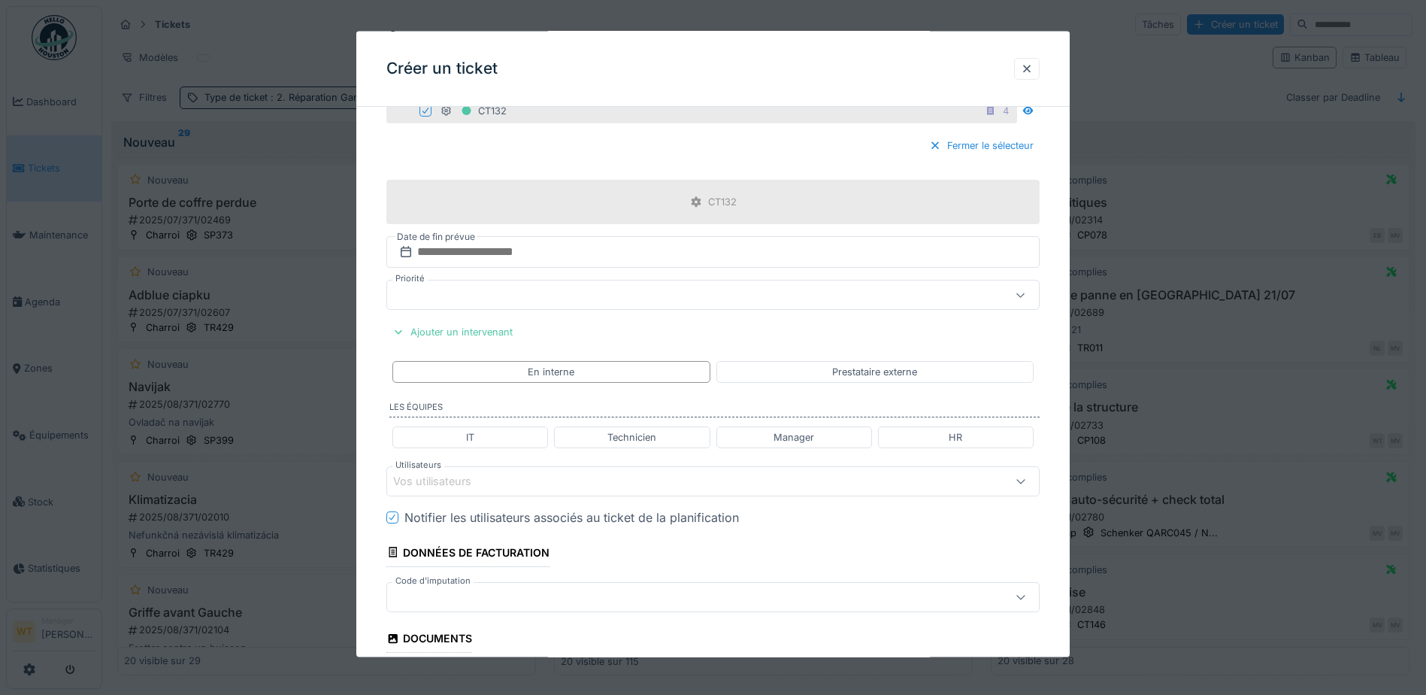
click at [560, 477] on div "Vos utilisateurs" at bounding box center [674, 480] width 563 height 17
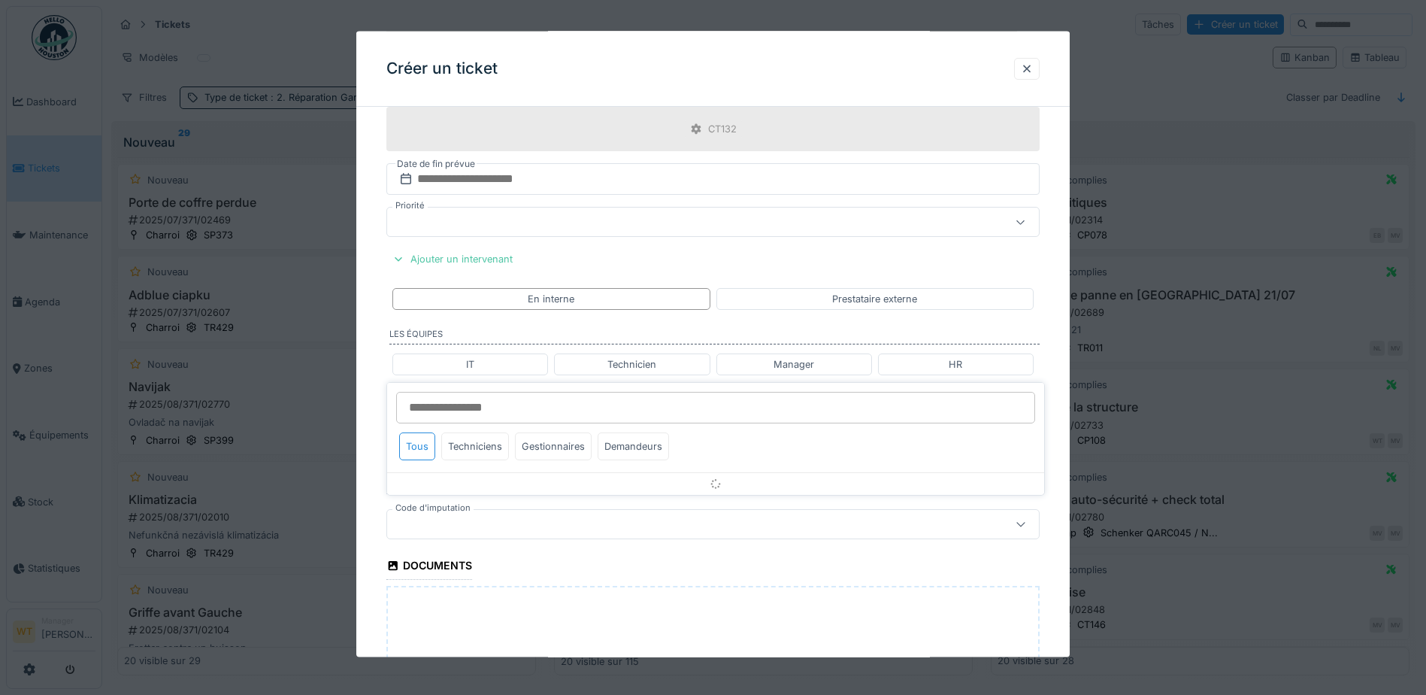
scroll to position [663, 0]
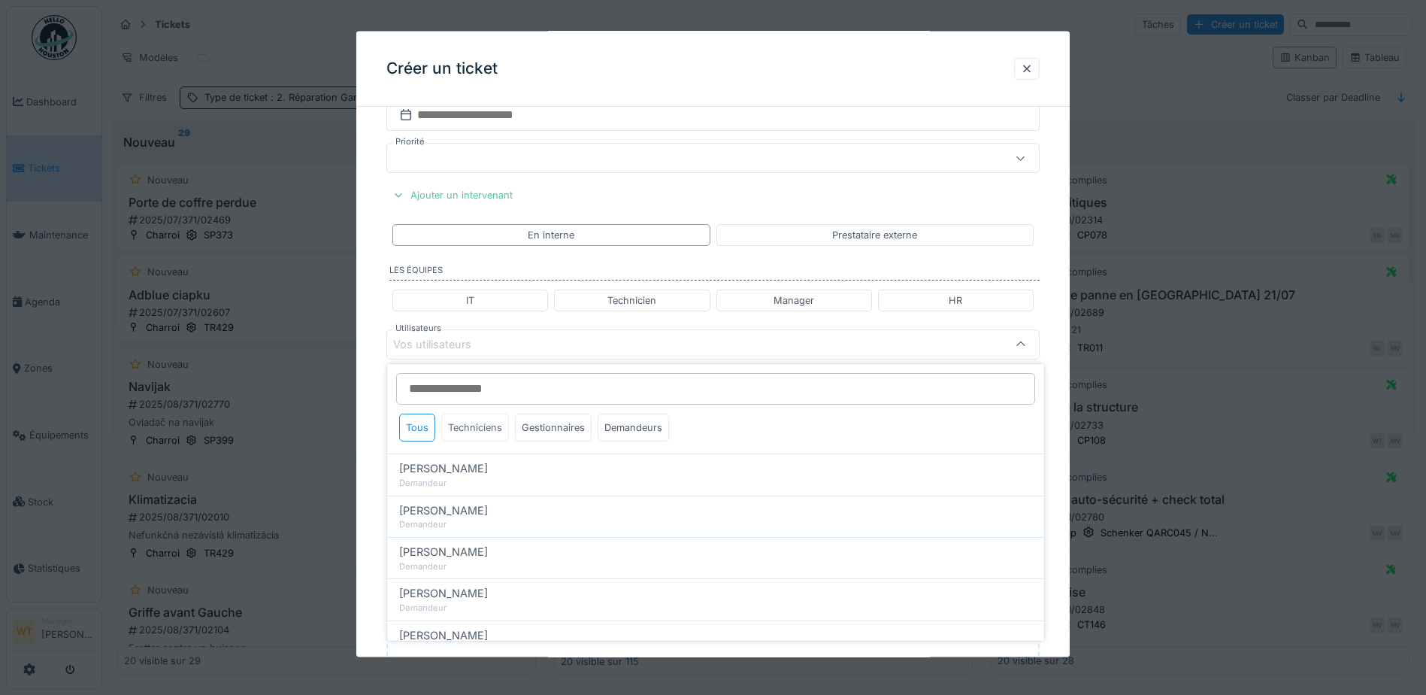
click at [491, 428] on div "Techniciens" at bounding box center [475, 427] width 68 height 28
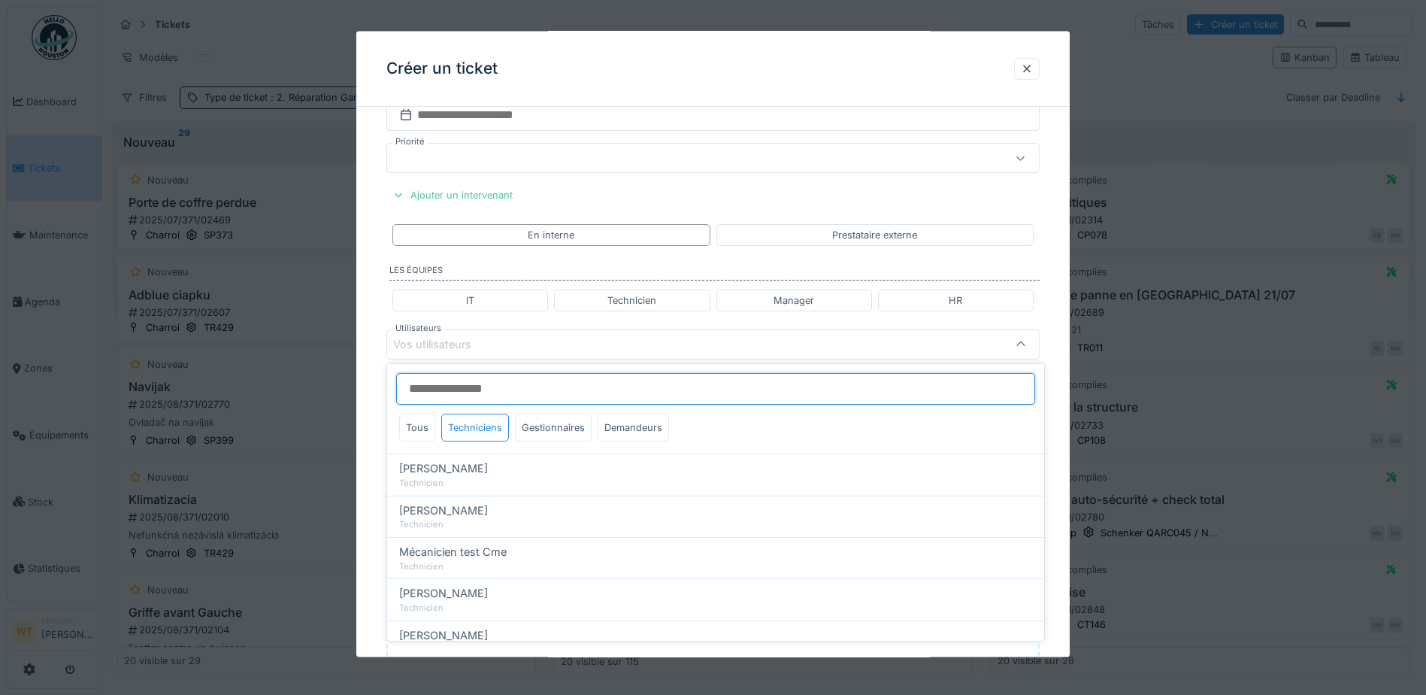
click at [483, 398] on input "Utilisateurs" at bounding box center [715, 389] width 639 height 32
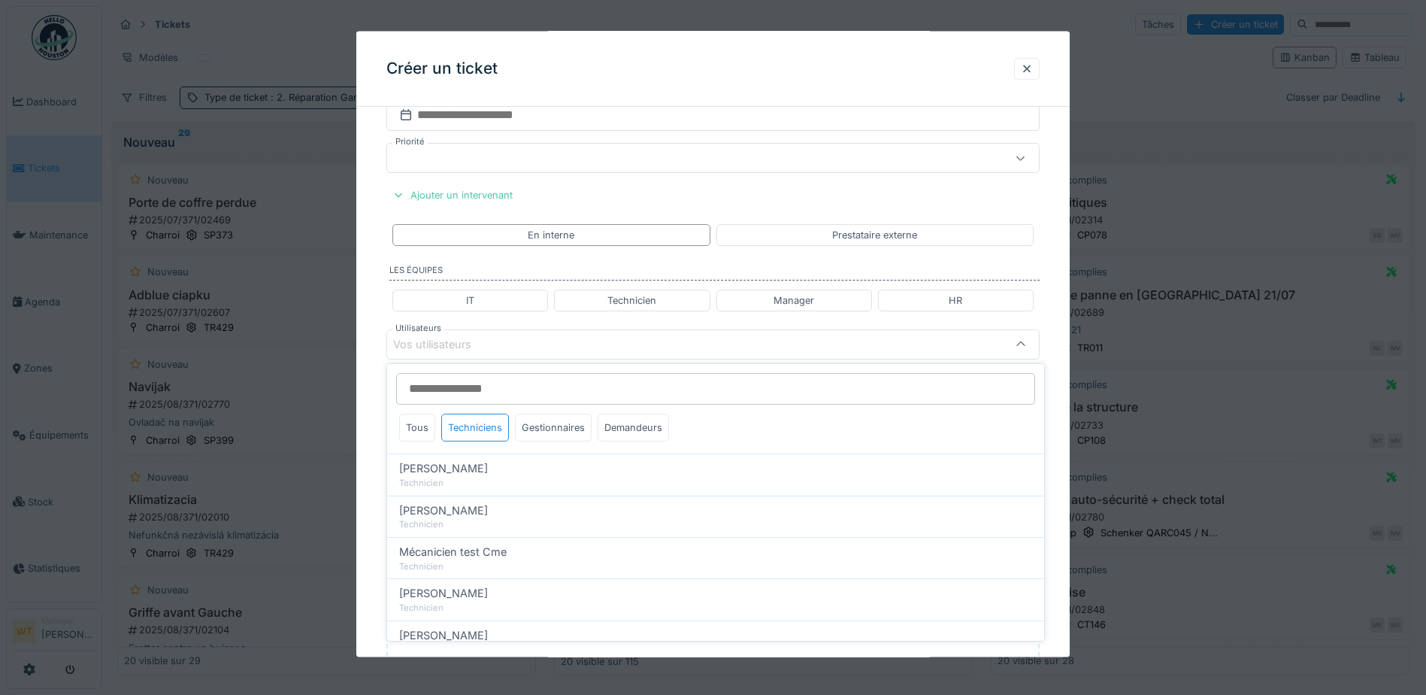
click at [528, 350] on div "Vos utilisateurs" at bounding box center [674, 343] width 563 height 17
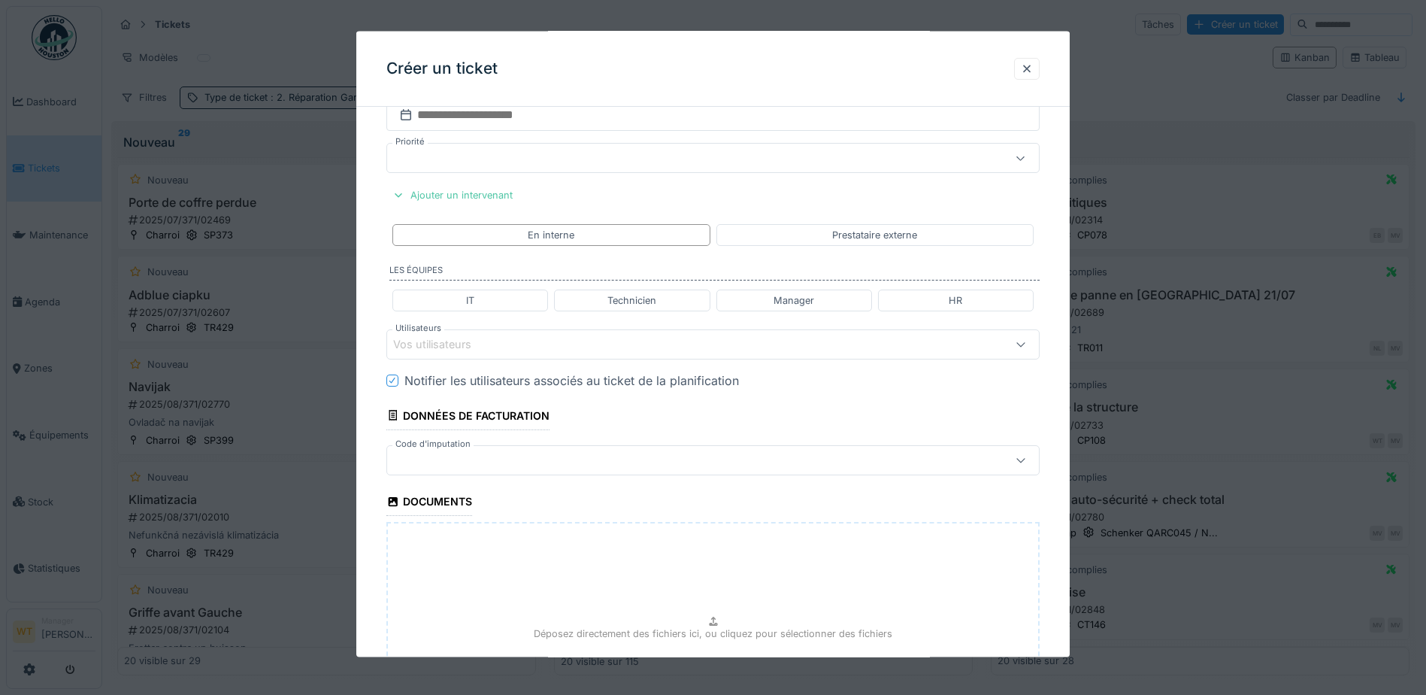
click at [885, 195] on fieldset "**********" at bounding box center [712, 135] width 653 height 1359
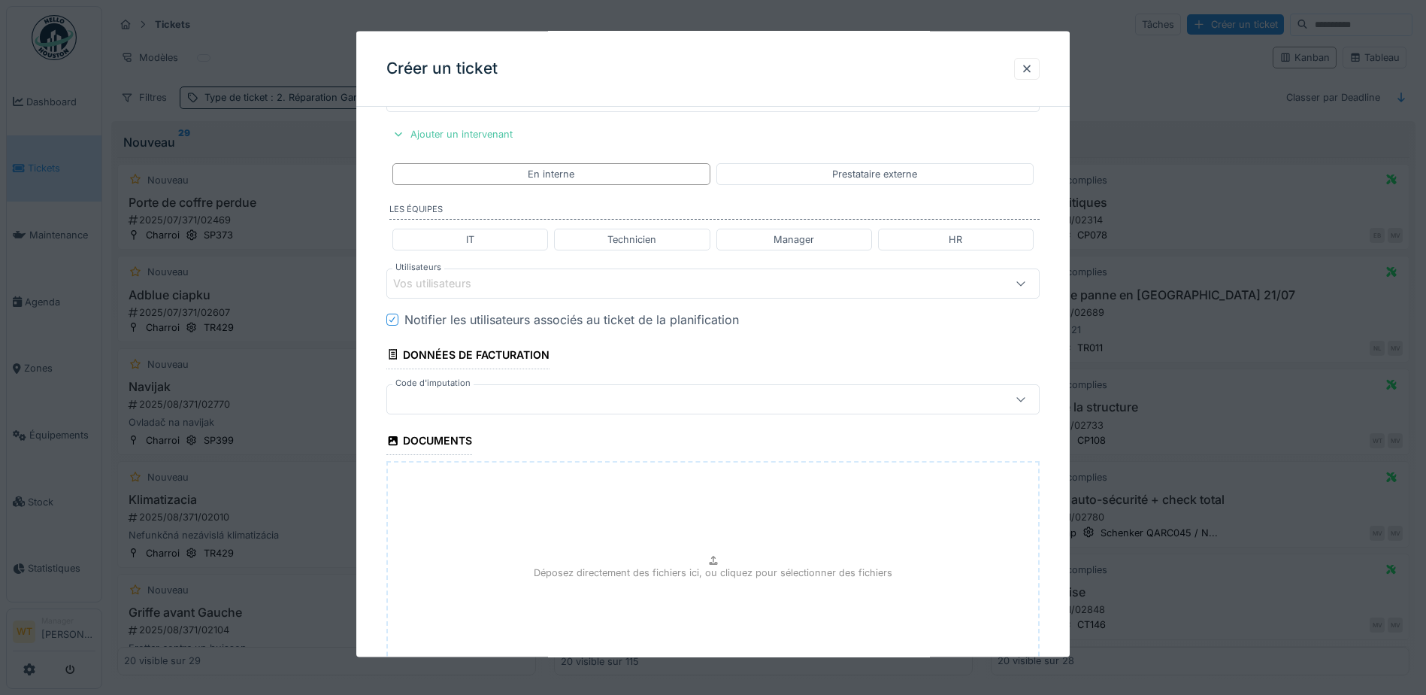
scroll to position [851, 0]
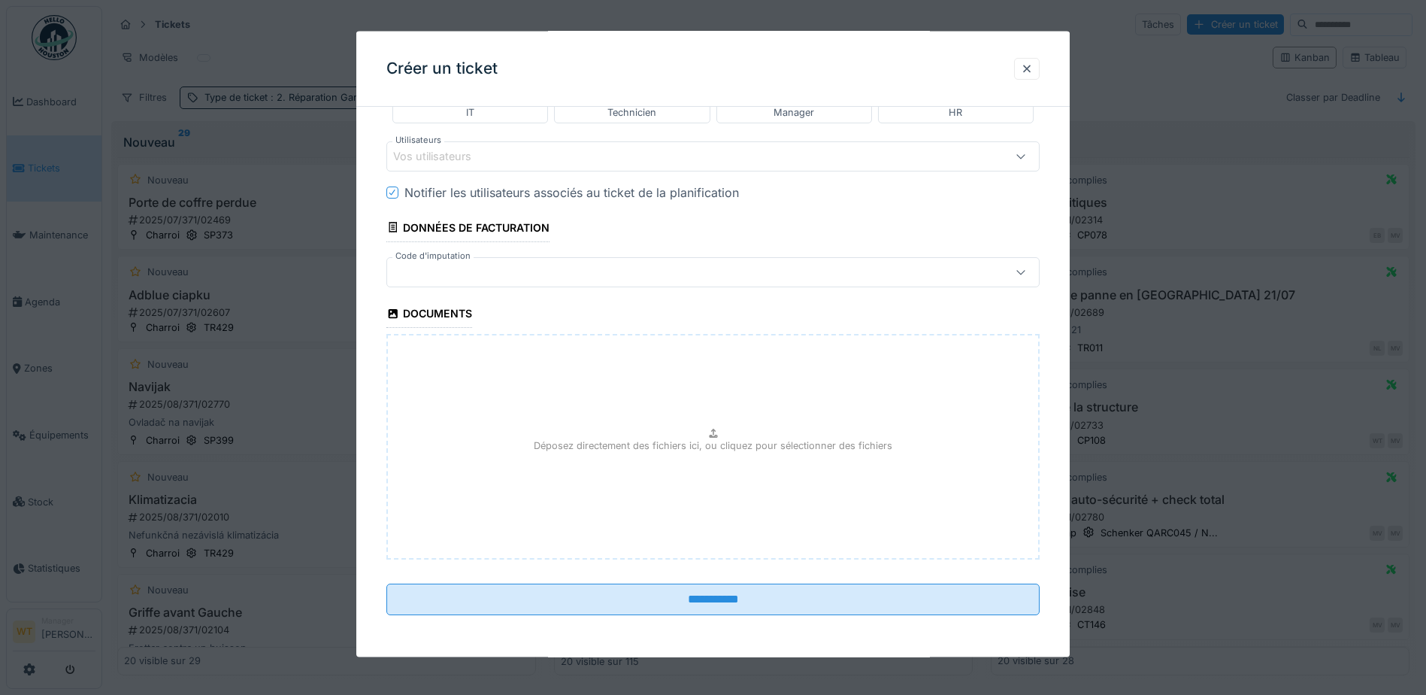
click at [598, 275] on div at bounding box center [674, 271] width 563 height 17
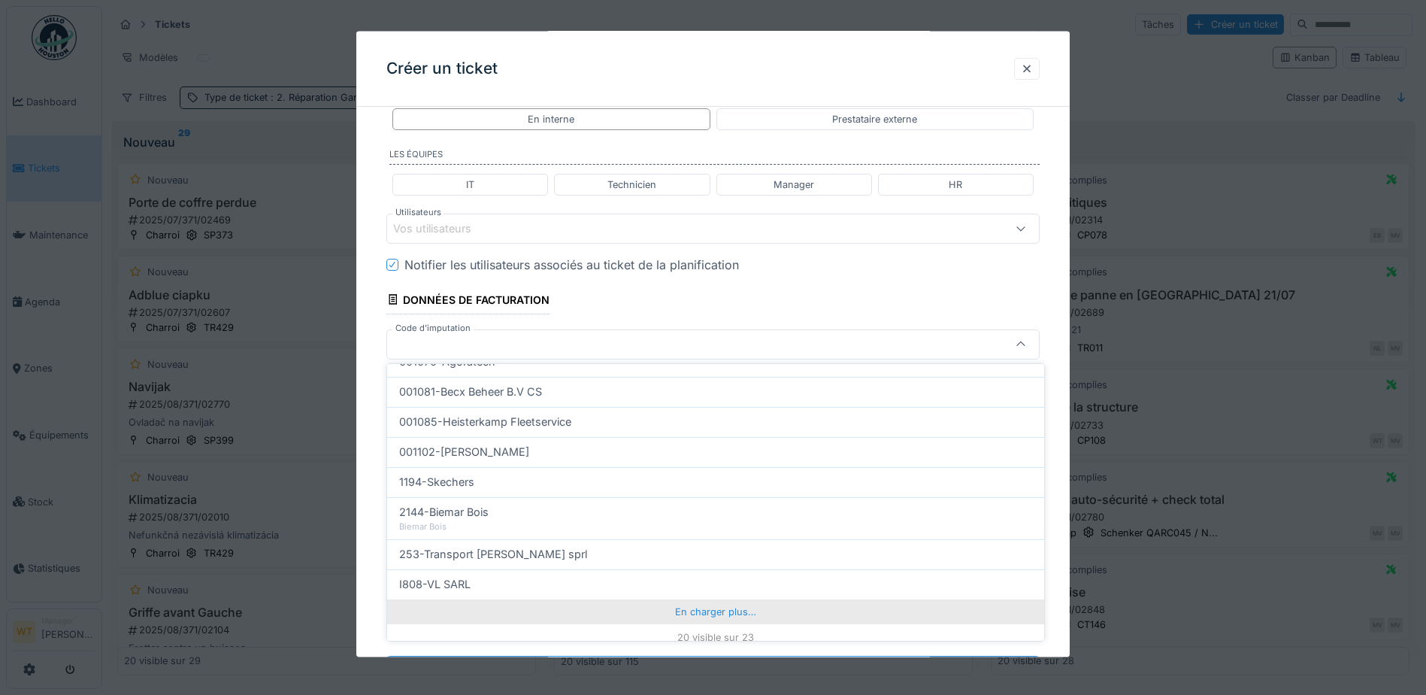
scroll to position [479, 0]
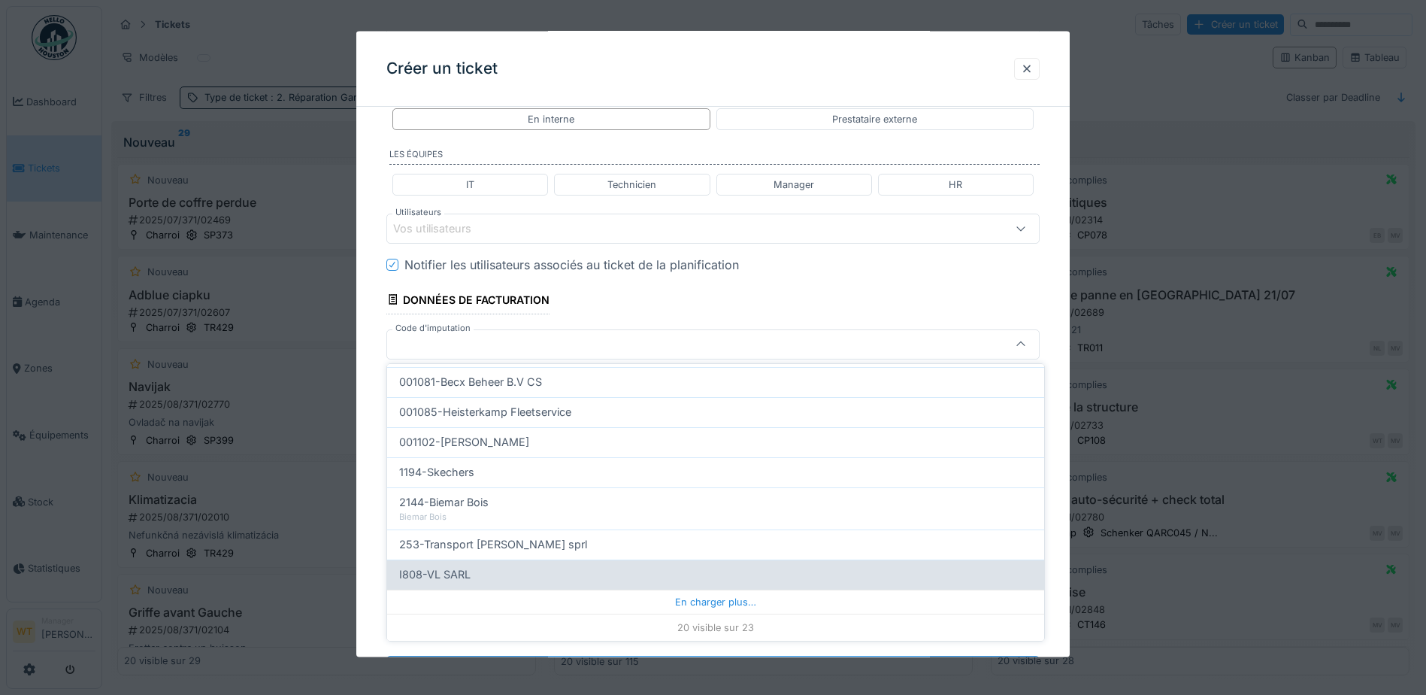
click at [630, 575] on div "I808-VL SARL" at bounding box center [715, 574] width 633 height 17
type input "***"
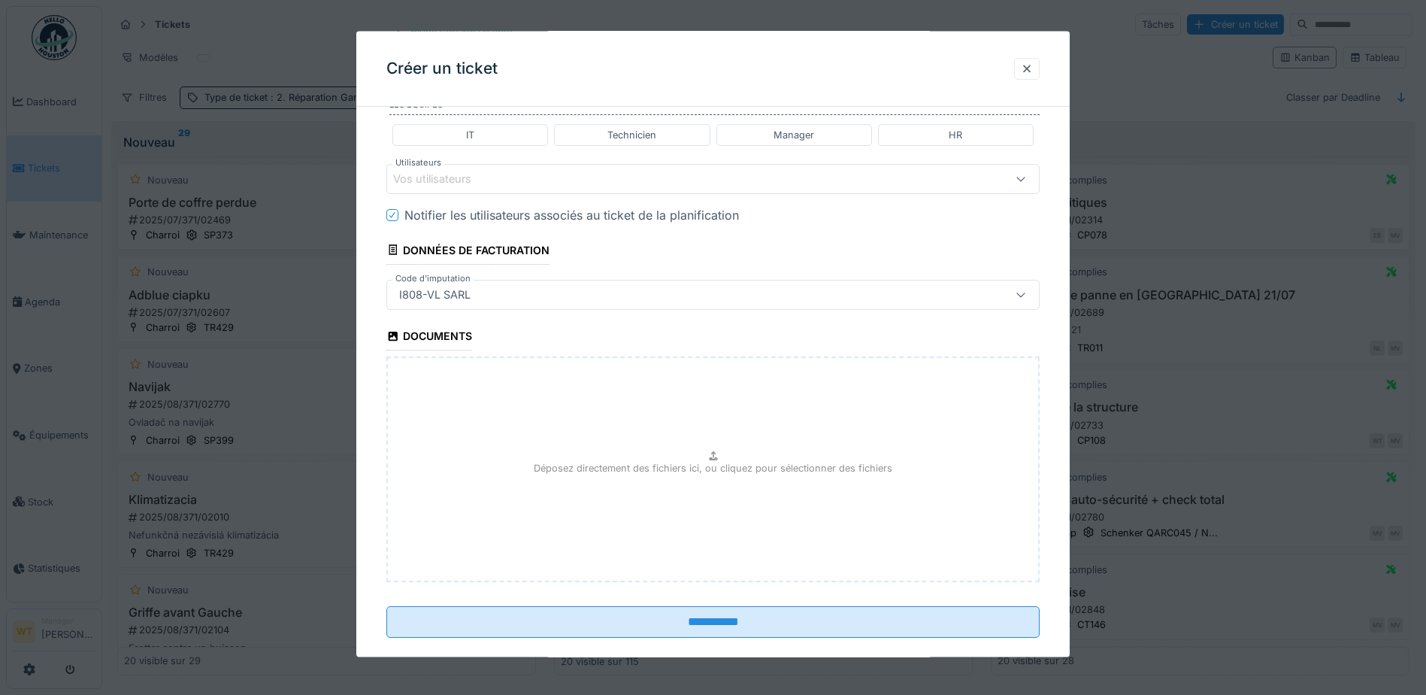
scroll to position [851, 0]
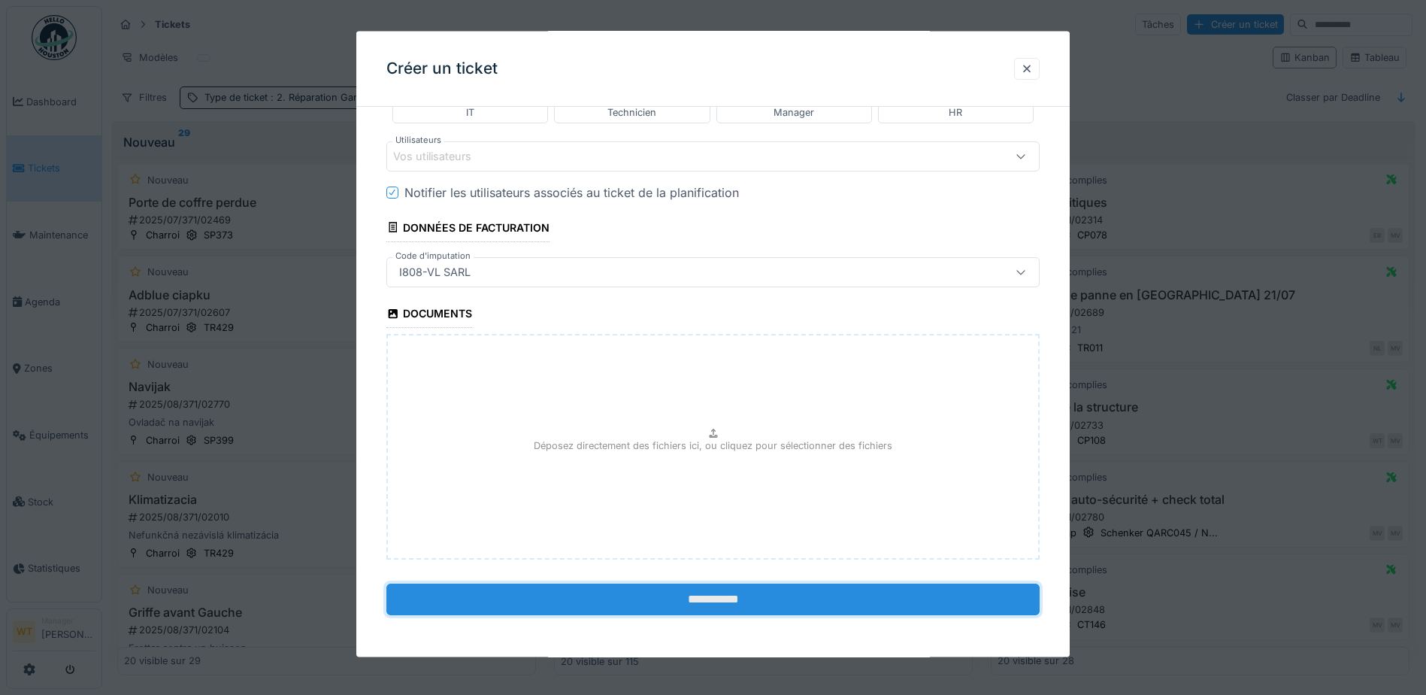
click at [621, 606] on input "**********" at bounding box center [712, 599] width 653 height 32
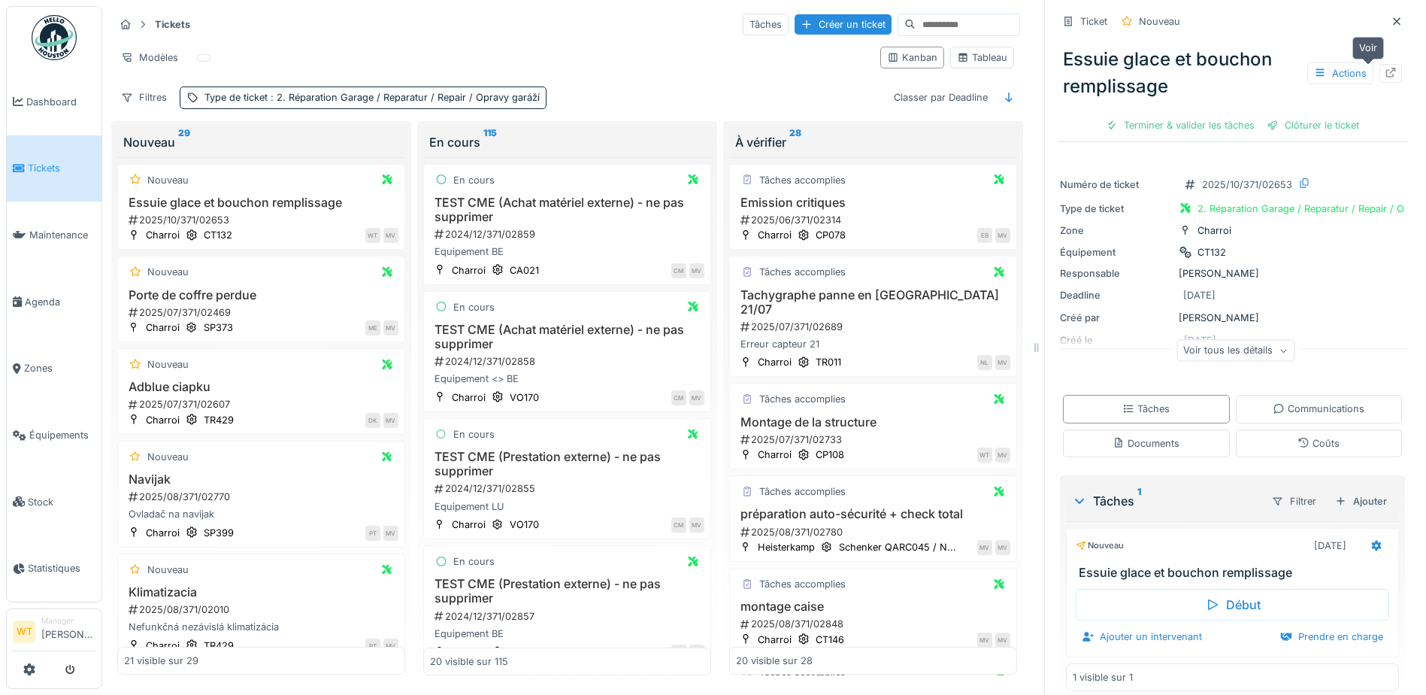
click at [1385, 78] on div at bounding box center [1391, 73] width 12 height 14
click at [81, 428] on span "Équipements" at bounding box center [62, 435] width 66 height 14
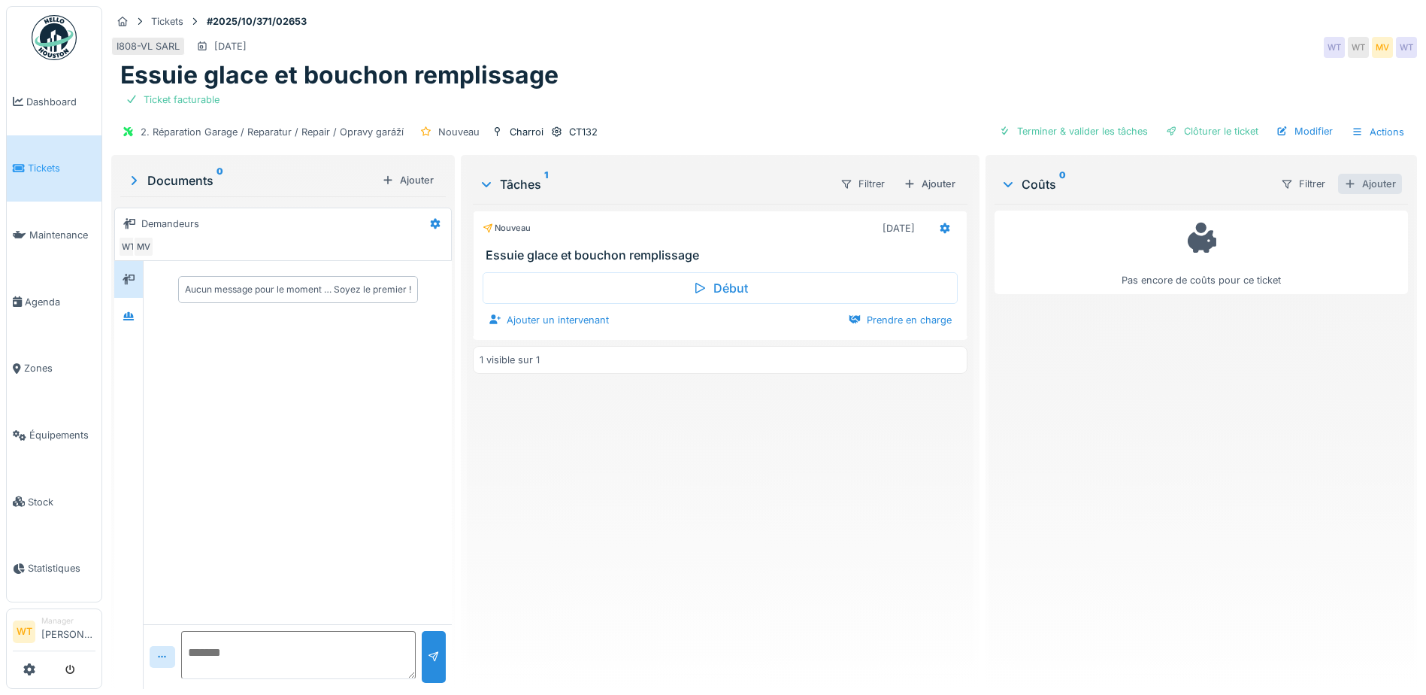
click at [1344, 184] on div at bounding box center [1350, 184] width 12 height 14
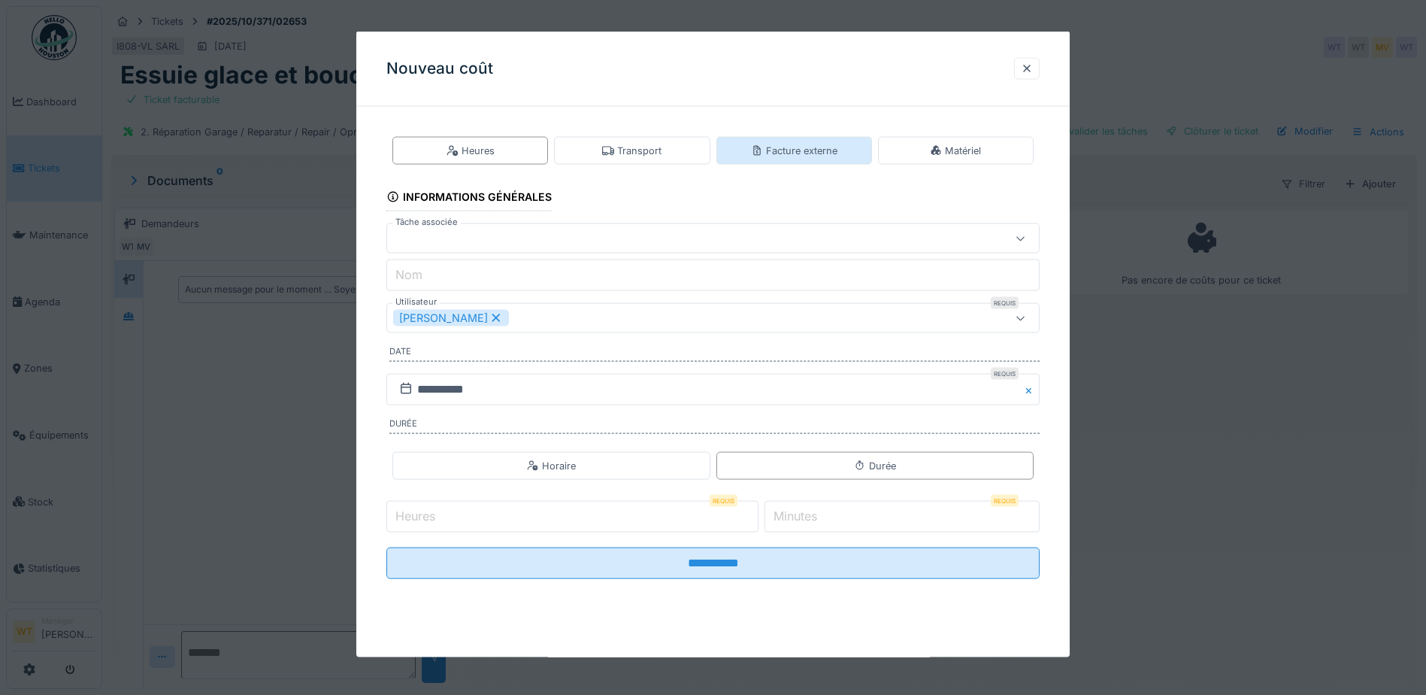
click at [807, 156] on div "Facture externe" at bounding box center [794, 151] width 86 height 14
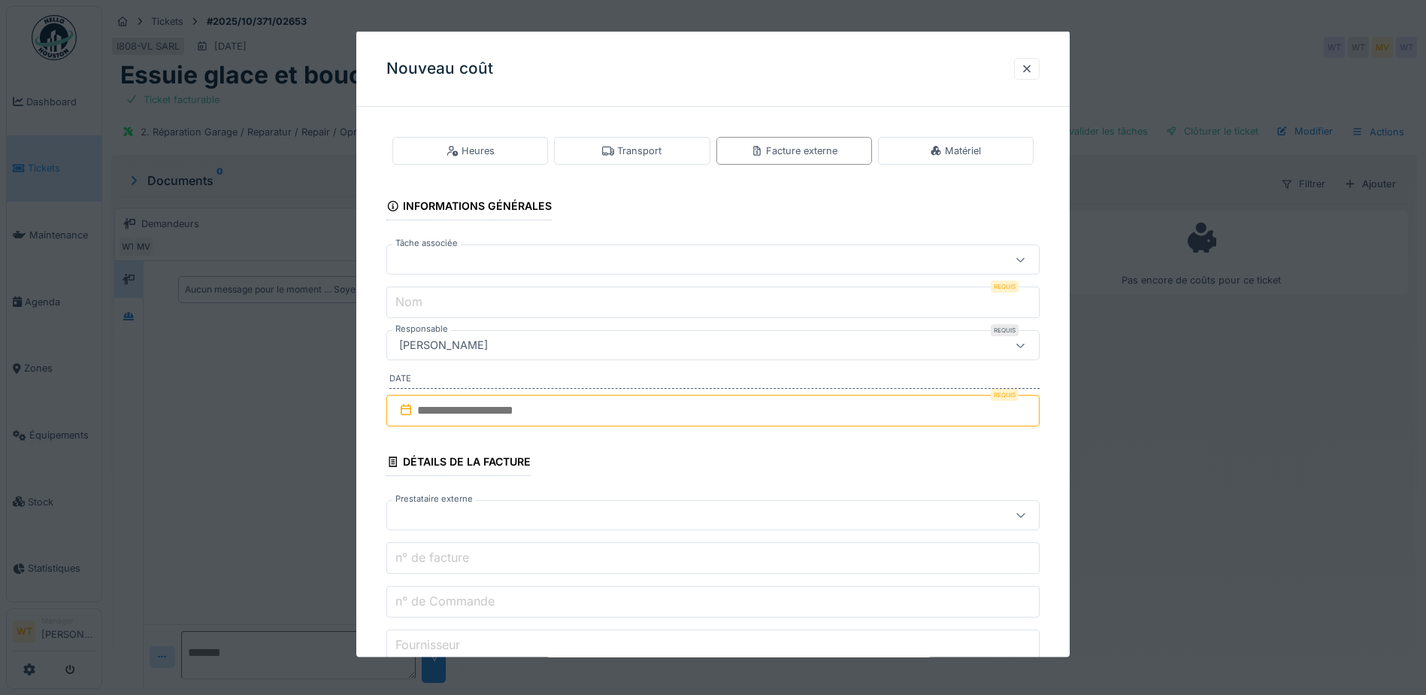
click at [610, 259] on div at bounding box center [674, 259] width 563 height 17
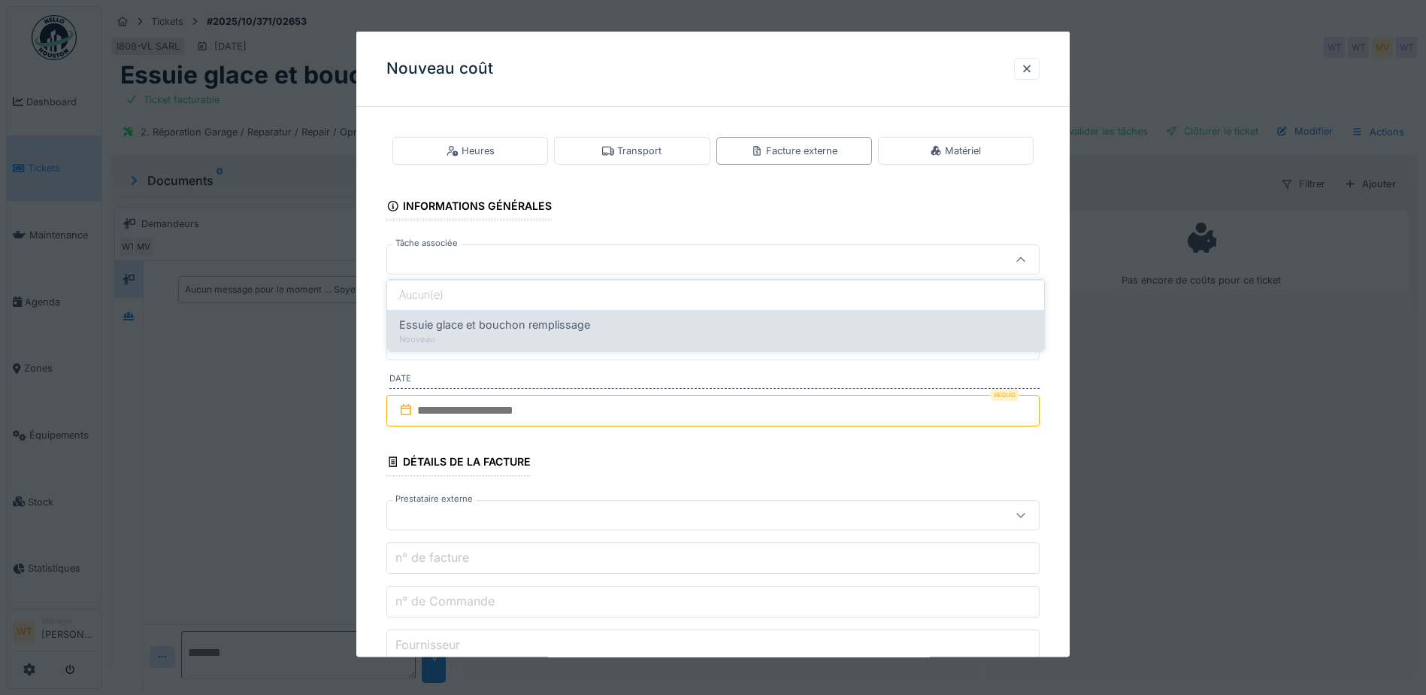
click at [573, 325] on span "Essuie glace et bouchon remplissage" at bounding box center [494, 324] width 191 height 17
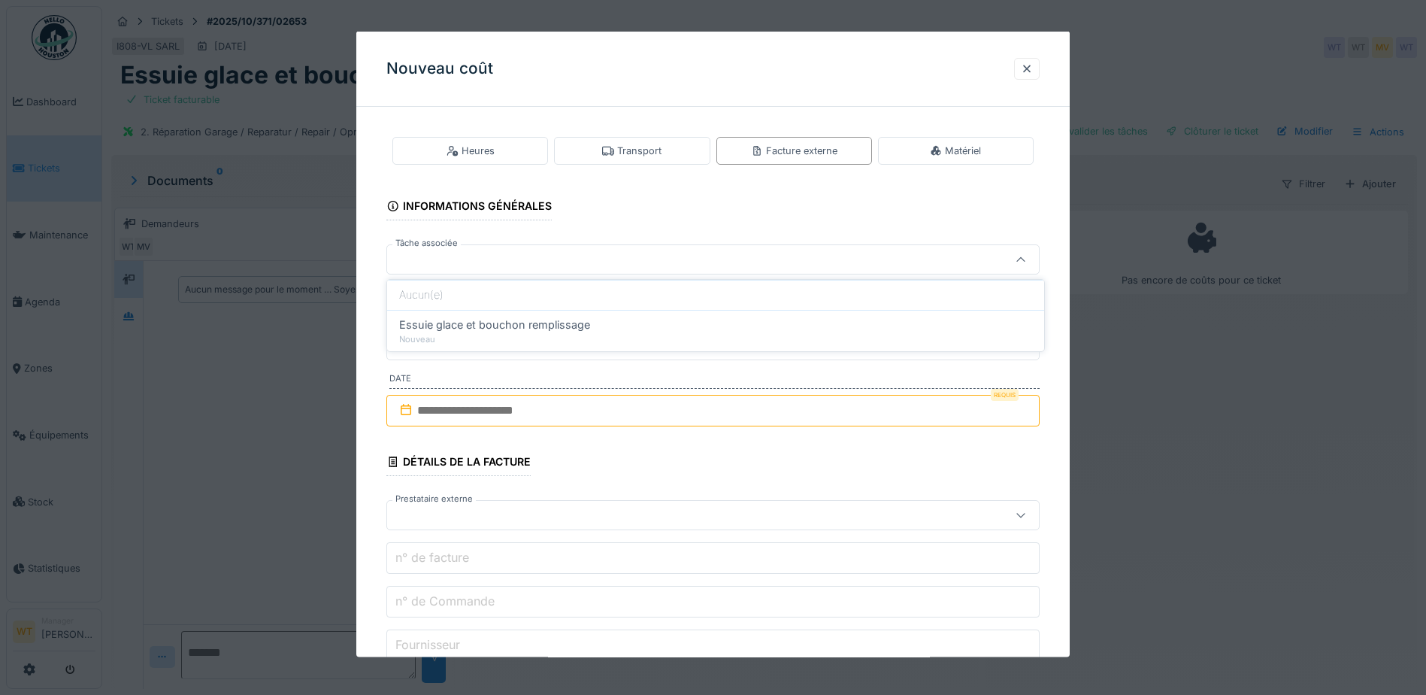
type input "******"
click at [650, 299] on input "**********" at bounding box center [712, 302] width 653 height 32
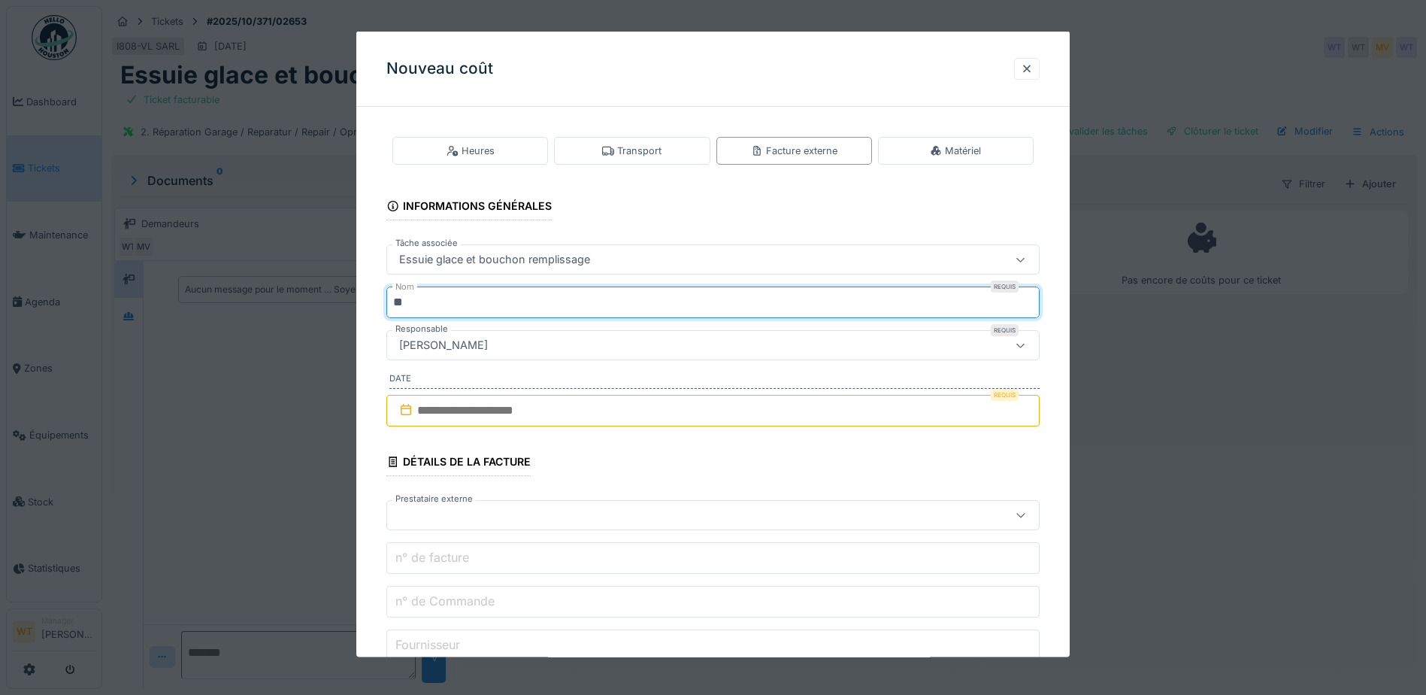
type input "*"
type input "**********"
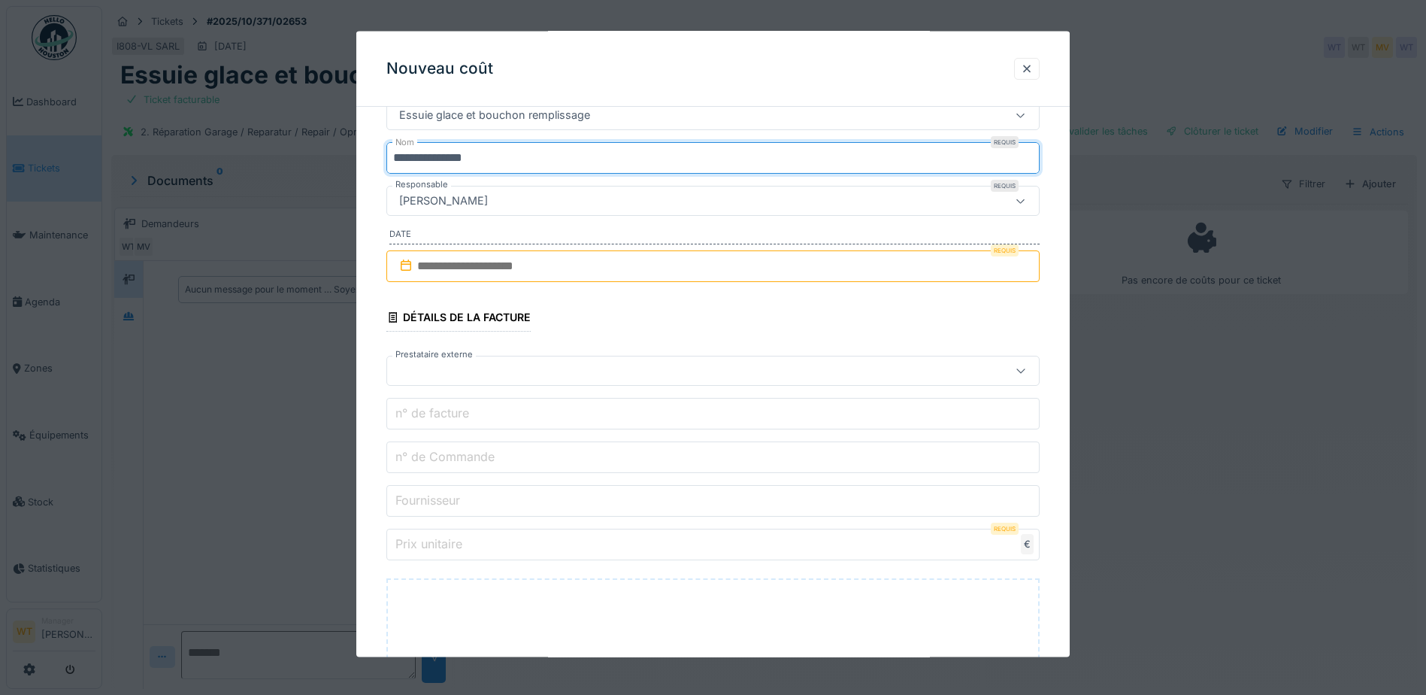
scroll to position [150, 0]
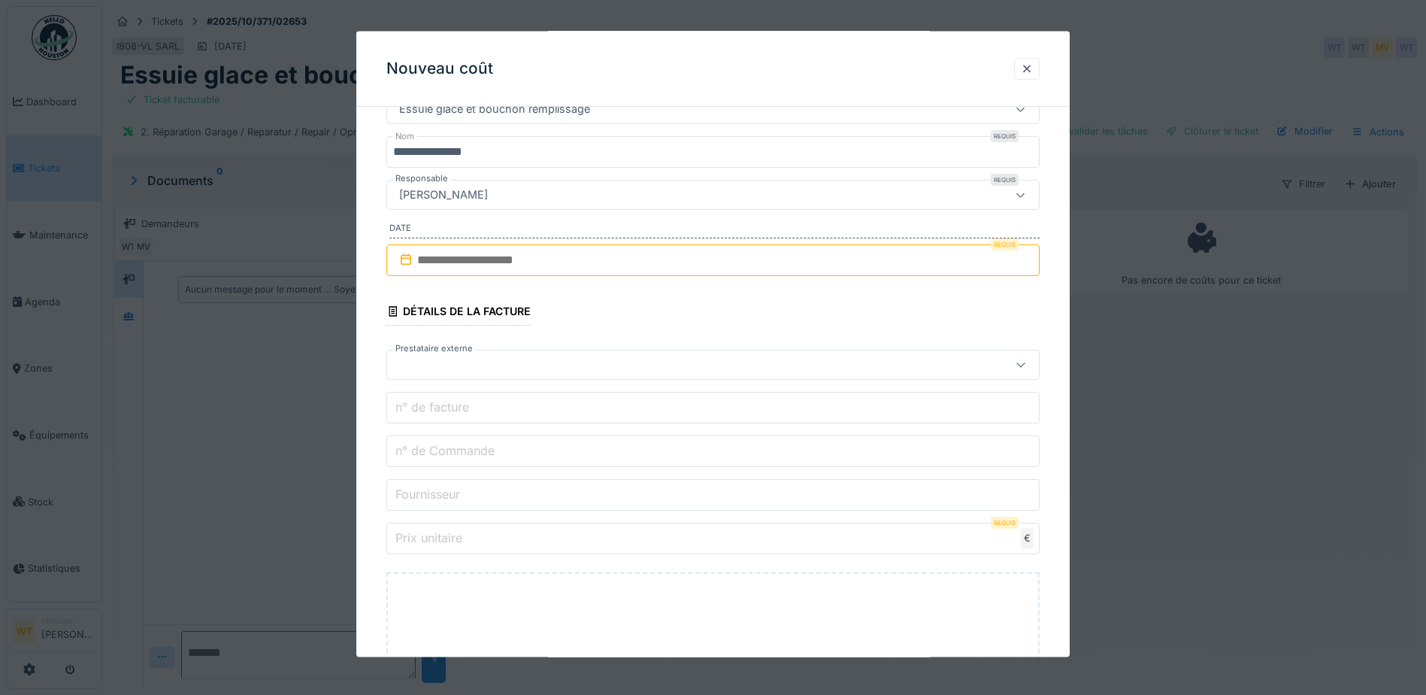
click at [546, 270] on input "text" at bounding box center [712, 260] width 653 height 32
click at [745, 362] on div "3" at bounding box center [740, 358] width 20 height 22
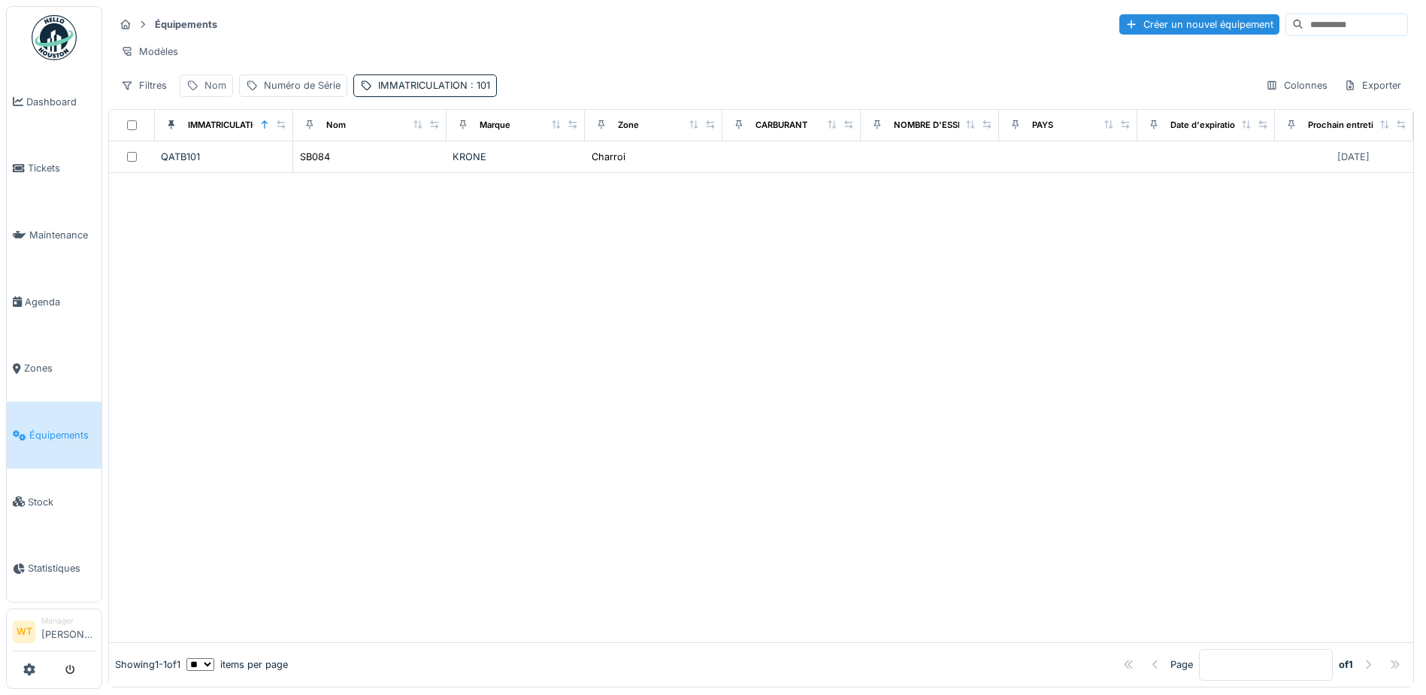
click at [216, 92] on div "Nom" at bounding box center [215, 85] width 22 height 14
click at [322, 168] on icon at bounding box center [318, 169] width 8 height 8
click at [275, 170] on input "Nom" at bounding box center [261, 169] width 150 height 32
type input "**"
click at [450, 23] on div "Équipements Créer un nouvel équipement" at bounding box center [761, 24] width 1294 height 25
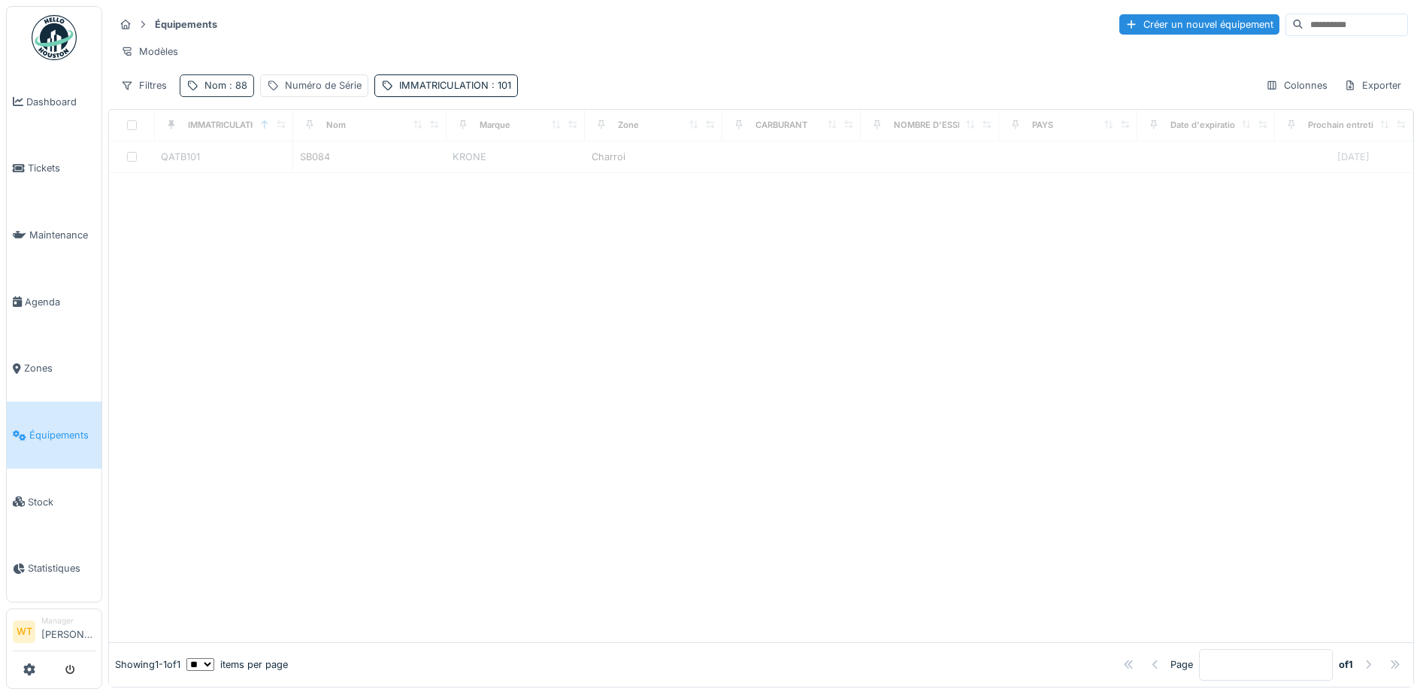
click at [238, 91] on span ": 88" at bounding box center [236, 85] width 21 height 11
click at [324, 169] on icon at bounding box center [318, 169] width 12 height 10
click at [262, 165] on input "Nom" at bounding box center [261, 169] width 150 height 32
type input "*****"
click at [356, 47] on div "Modèles" at bounding box center [761, 52] width 1294 height 22
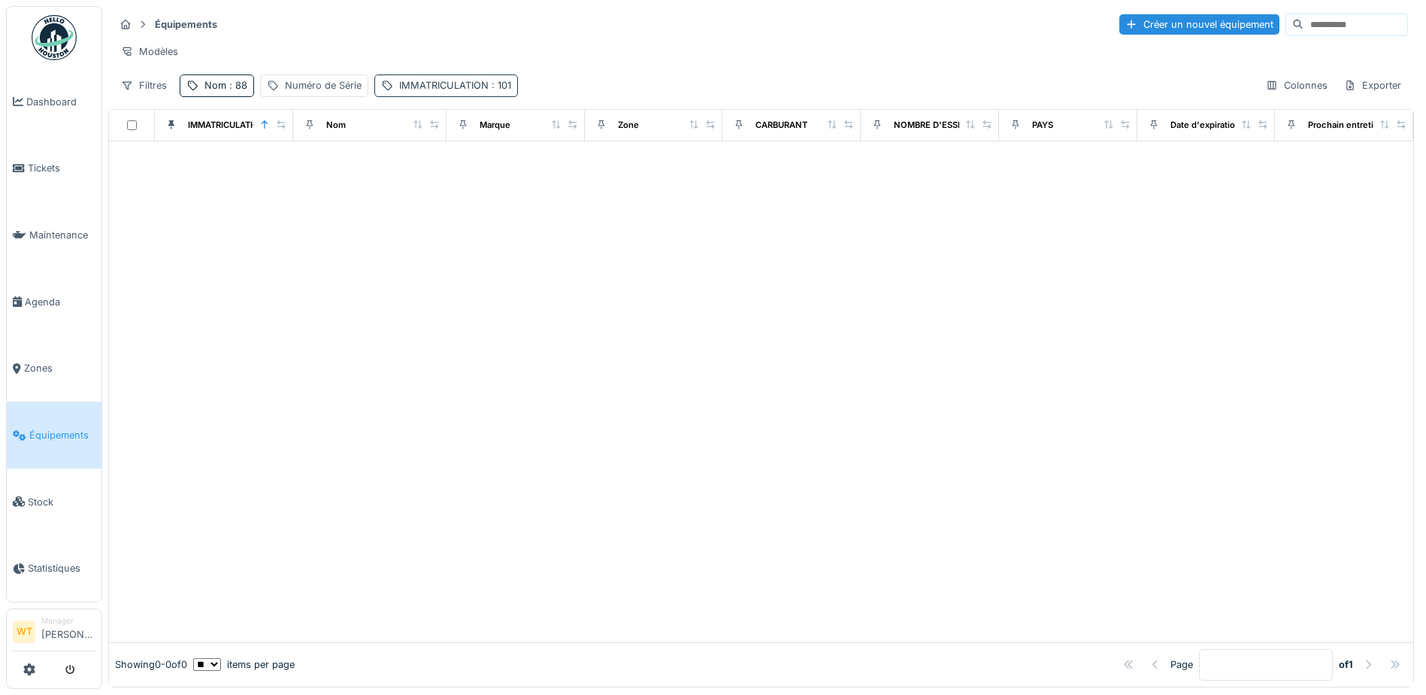
click at [438, 92] on div "IMMATRICULATION : 101" at bounding box center [455, 85] width 112 height 14
drag, startPoint x: 577, startPoint y: 170, endPoint x: 567, endPoint y: 169, distance: 10.5
click at [578, 169] on icon at bounding box center [583, 169] width 12 height 10
click at [276, 207] on div at bounding box center [761, 391] width 1304 height 501
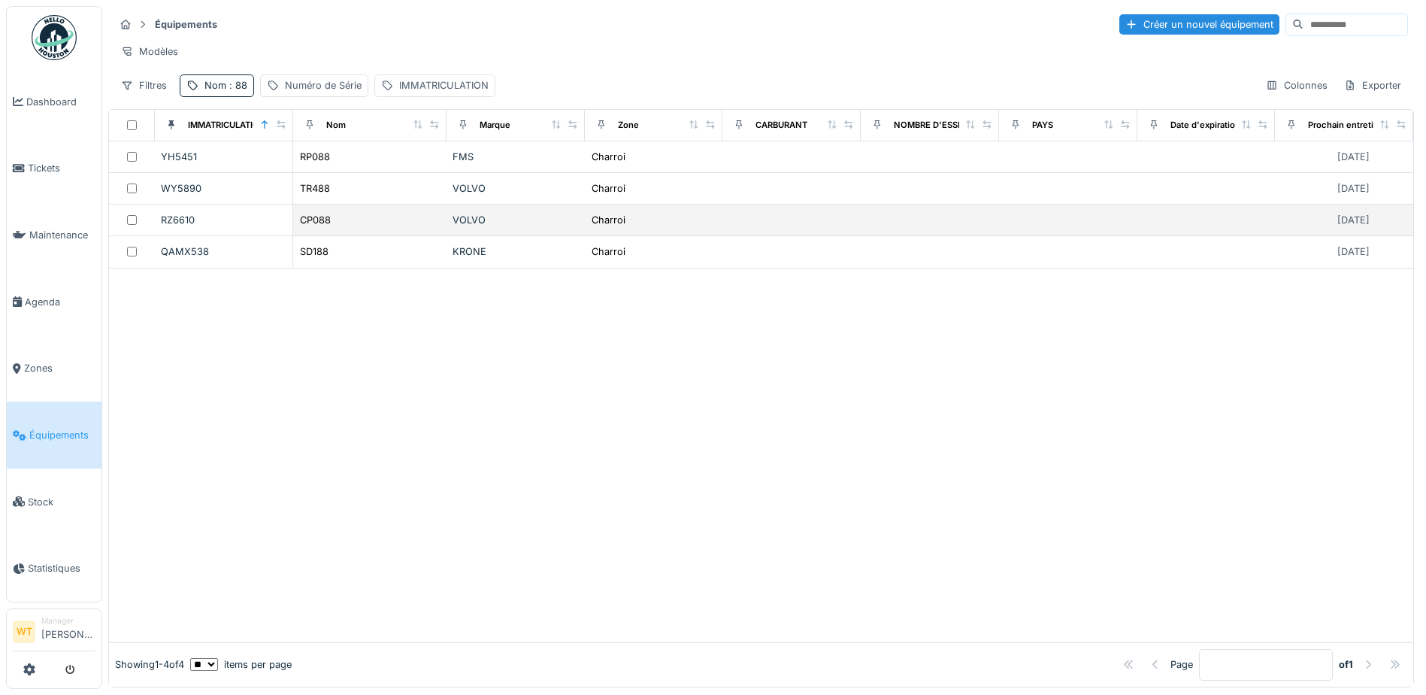
click at [333, 228] on div "CP088" at bounding box center [369, 220] width 141 height 16
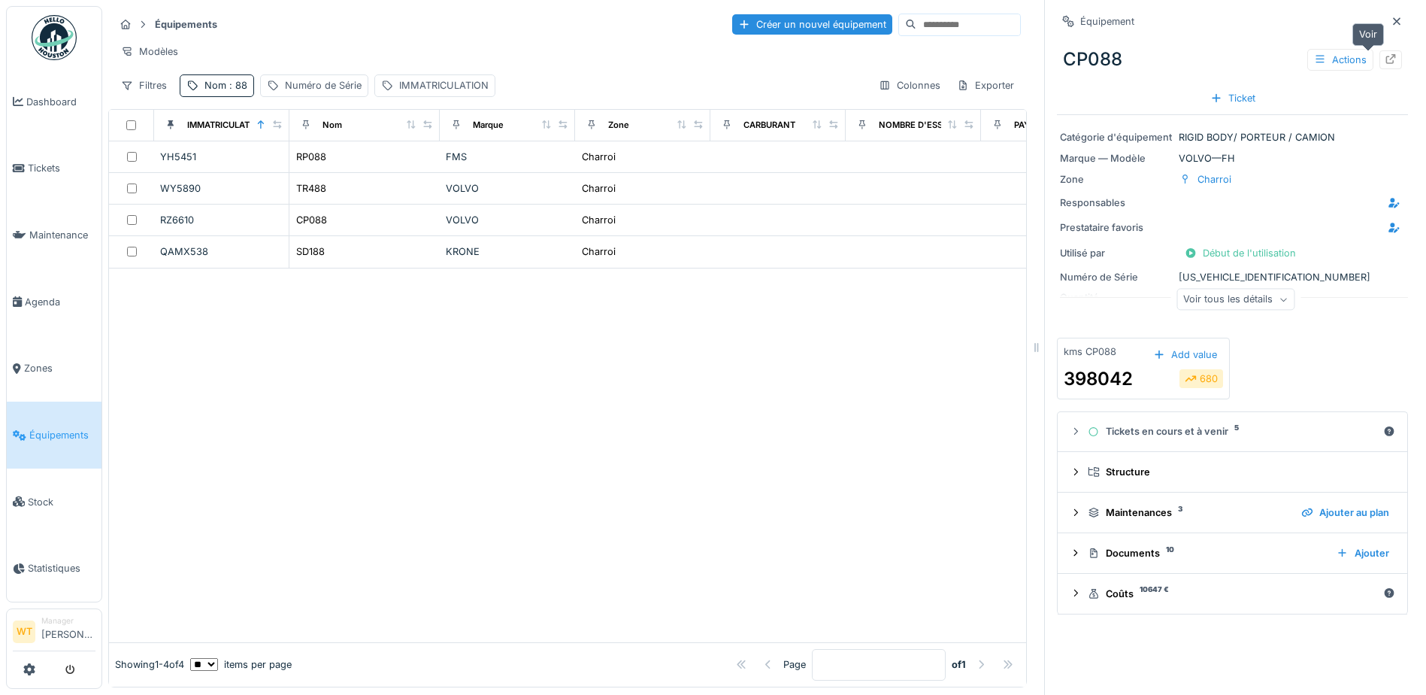
click at [1385, 53] on div at bounding box center [1391, 60] width 12 height 14
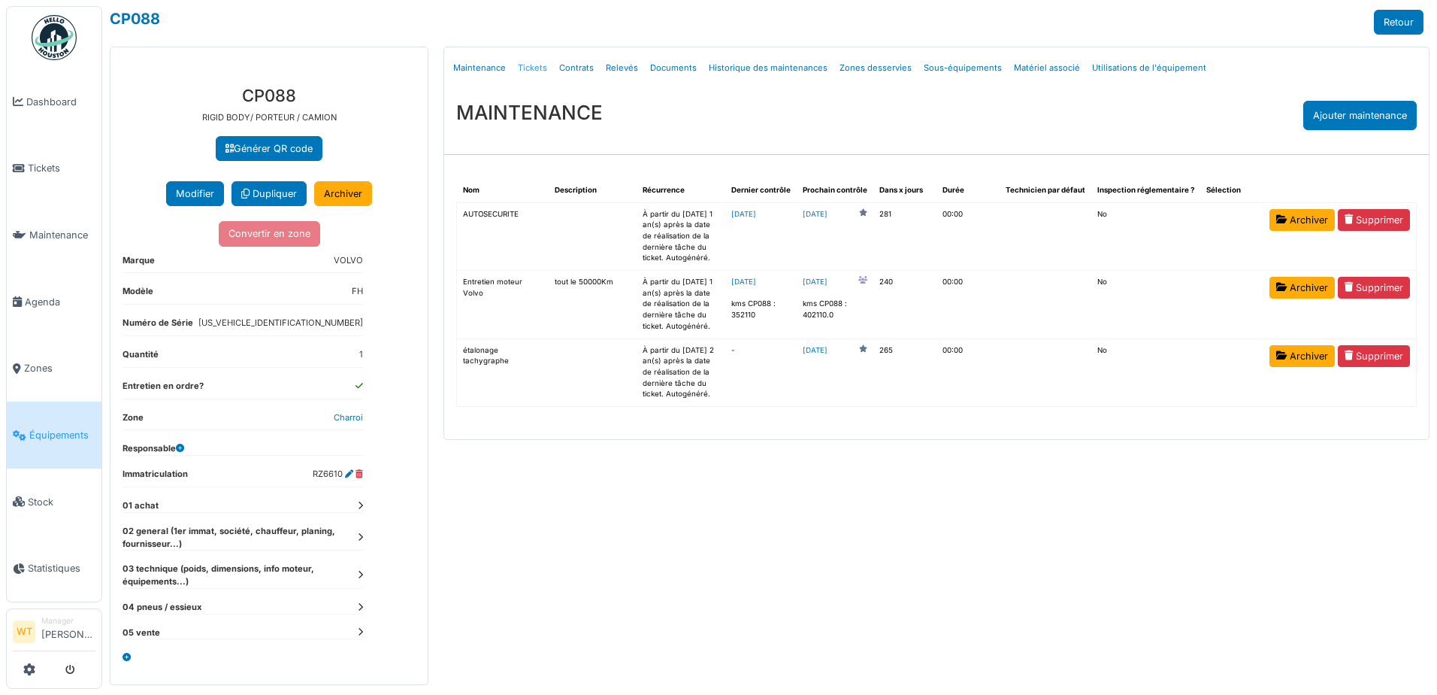
click at [537, 70] on link "Tickets" at bounding box center [532, 67] width 41 height 35
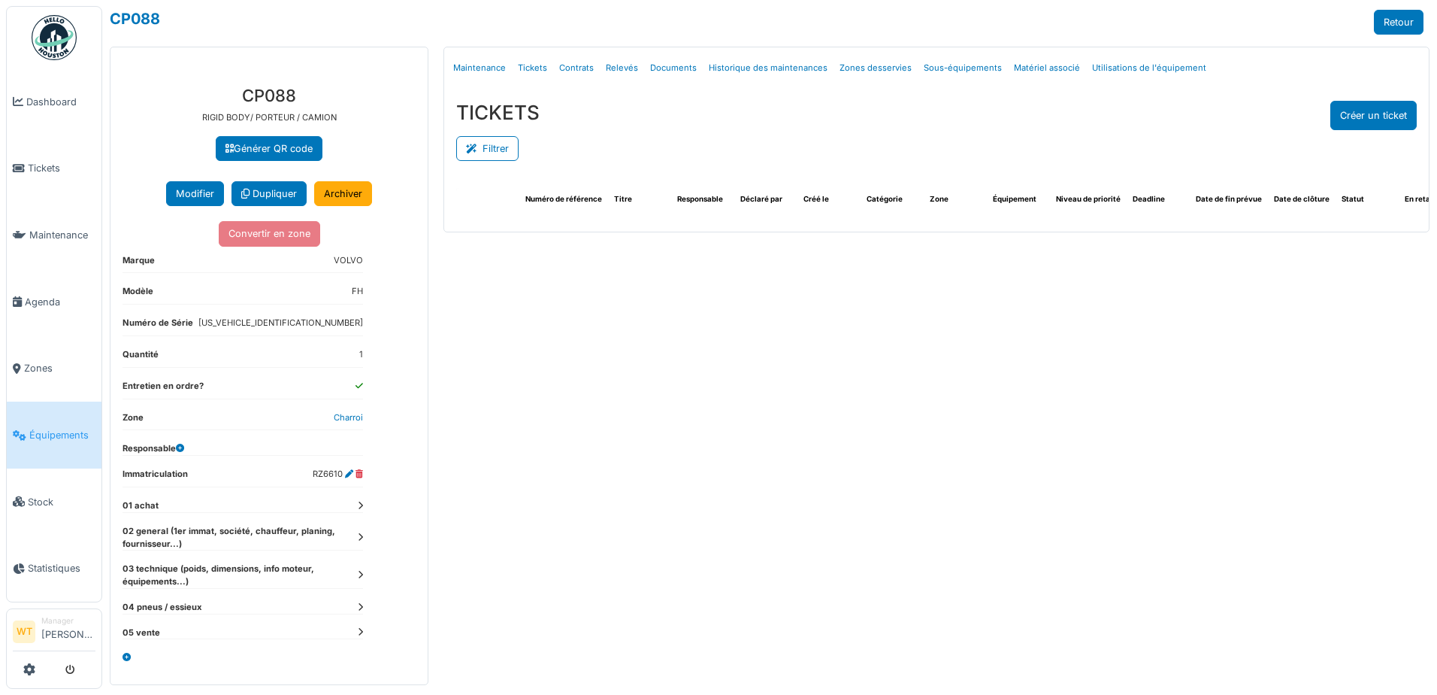
select select "***"
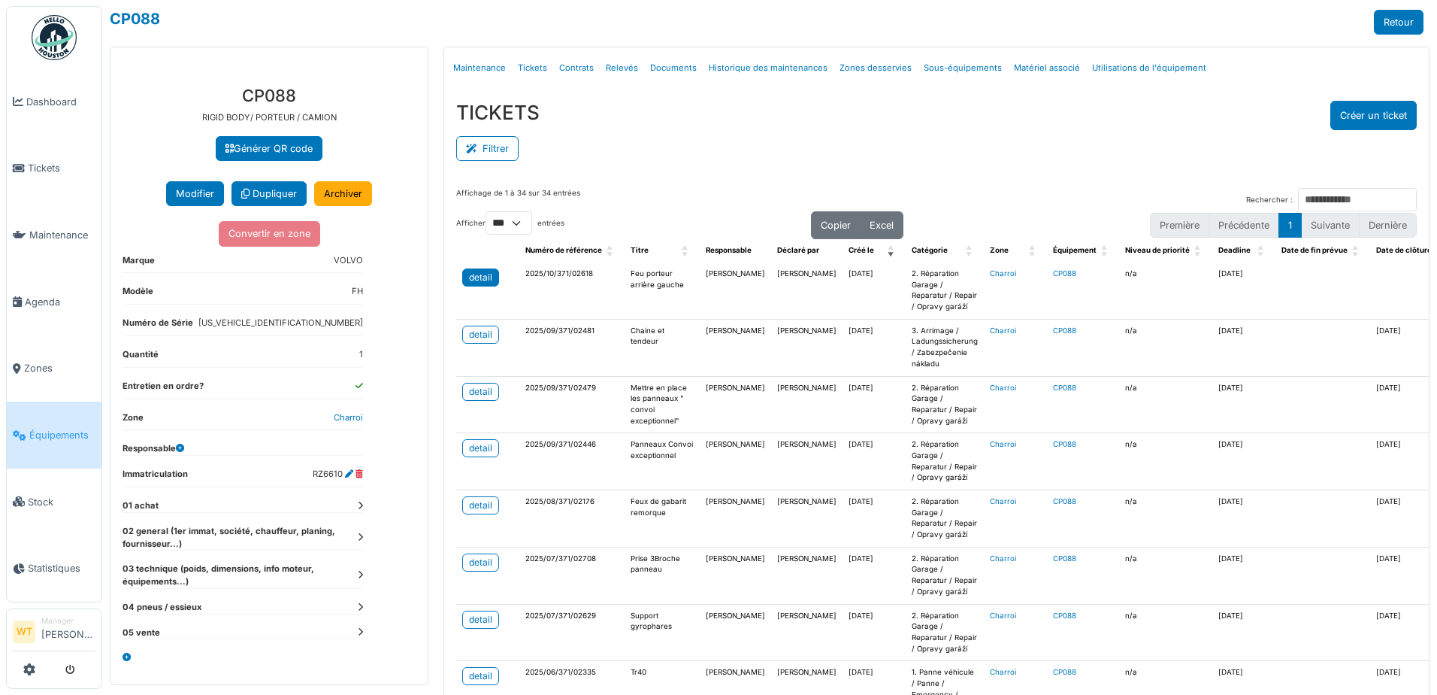
click at [487, 278] on div "detail" at bounding box center [480, 278] width 23 height 14
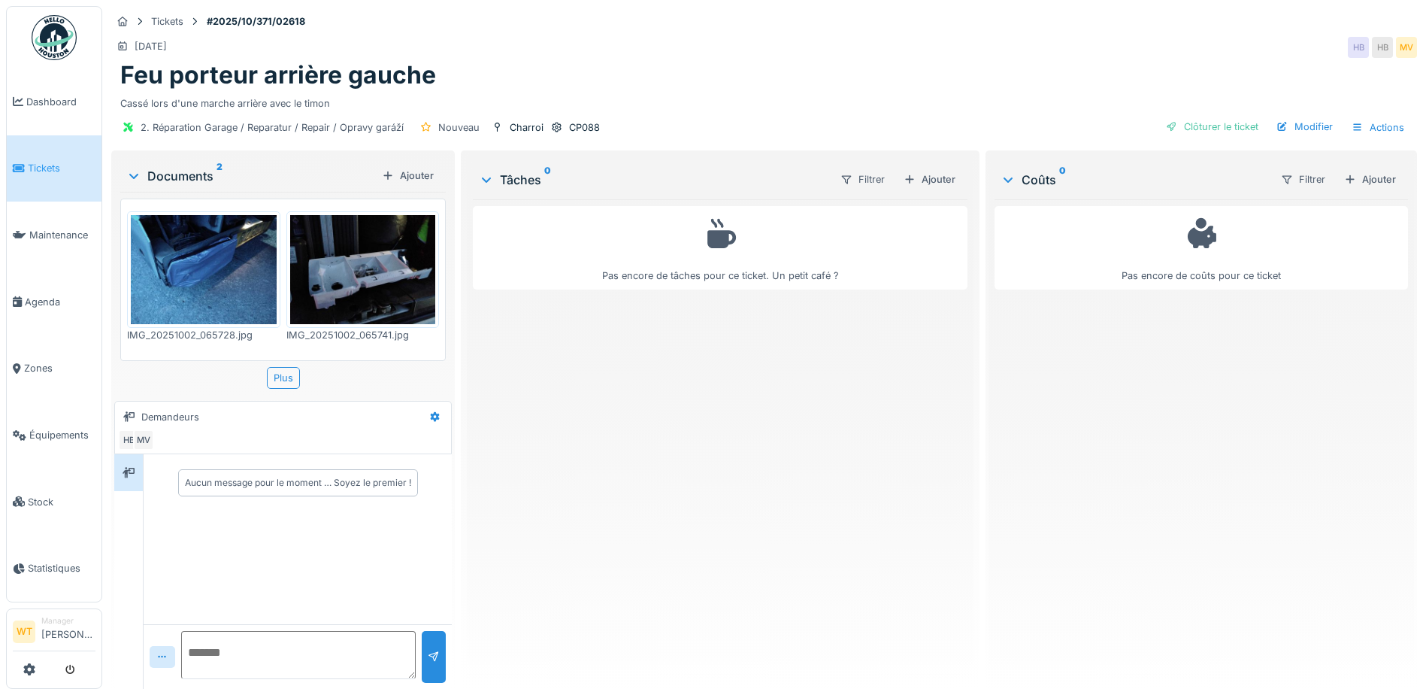
click at [201, 284] on img at bounding box center [204, 269] width 146 height 109
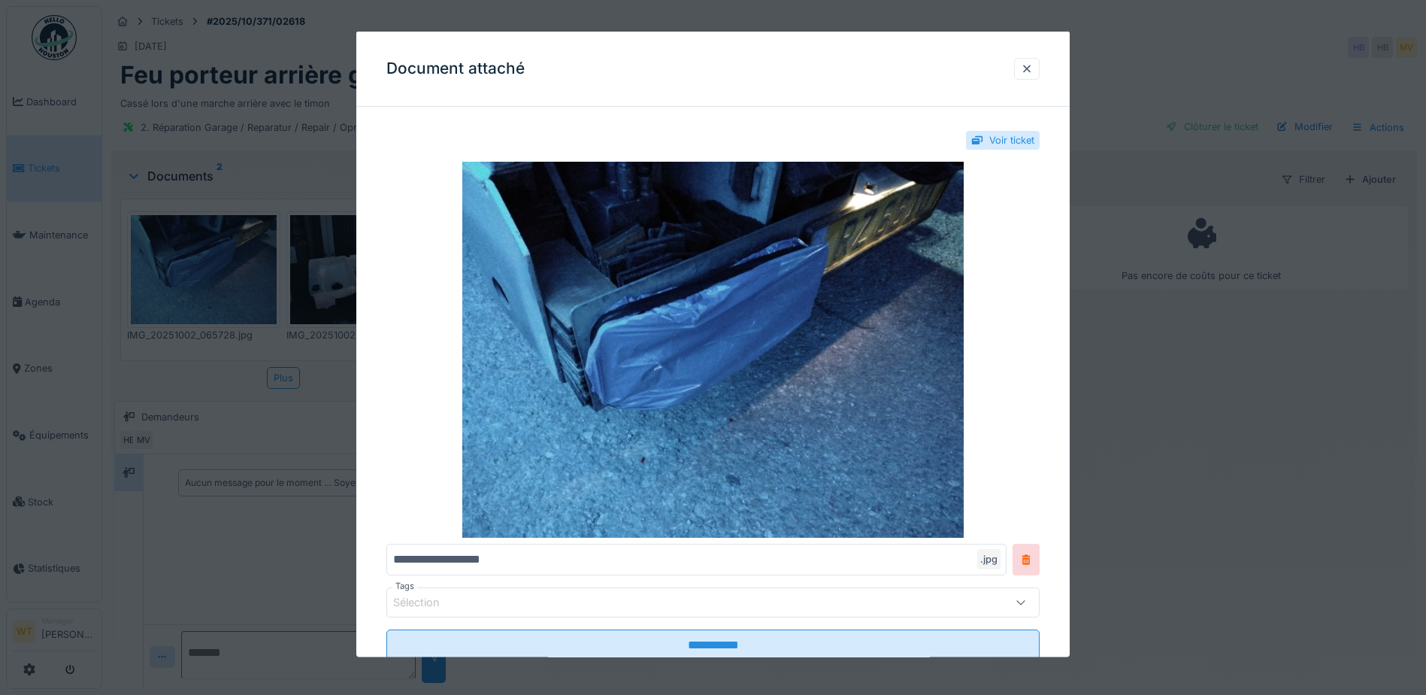
drag, startPoint x: 1028, startPoint y: 74, endPoint x: 1024, endPoint y: 81, distance: 7.7
click at [1029, 74] on div at bounding box center [1027, 68] width 12 height 14
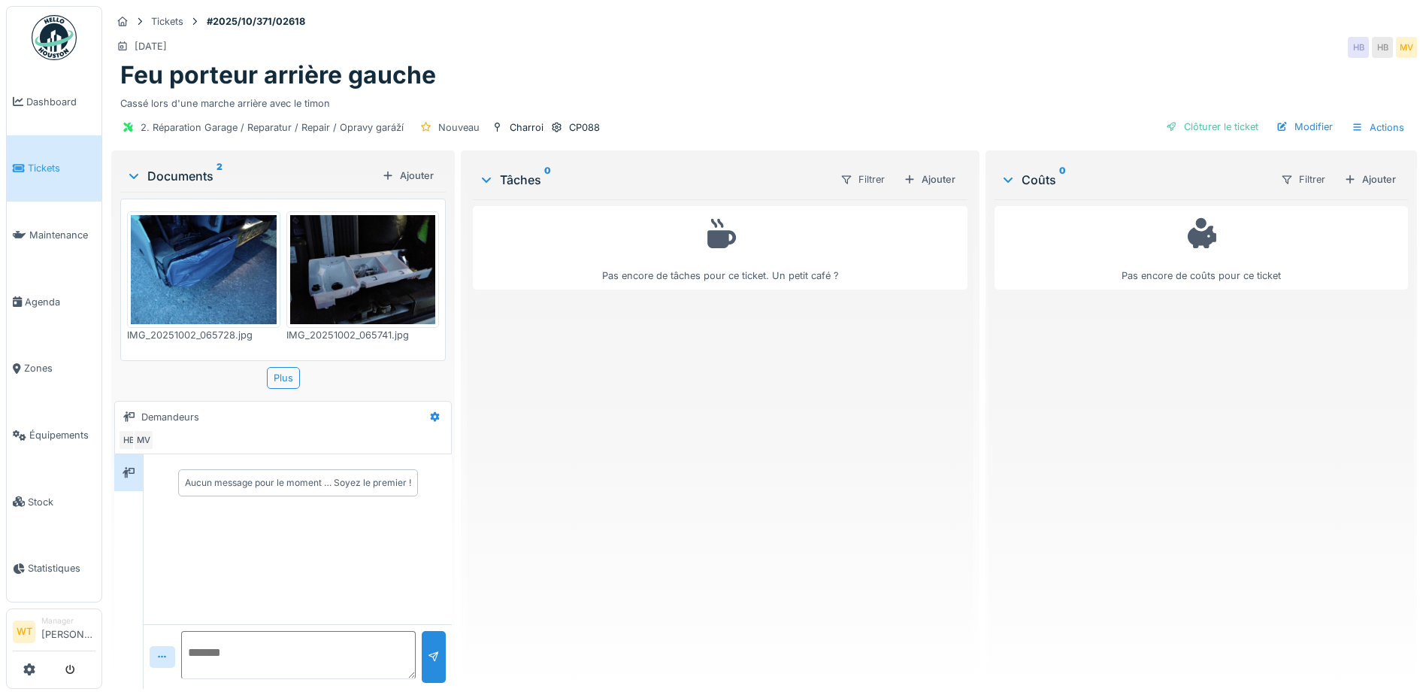
click at [386, 306] on img at bounding box center [363, 269] width 146 height 109
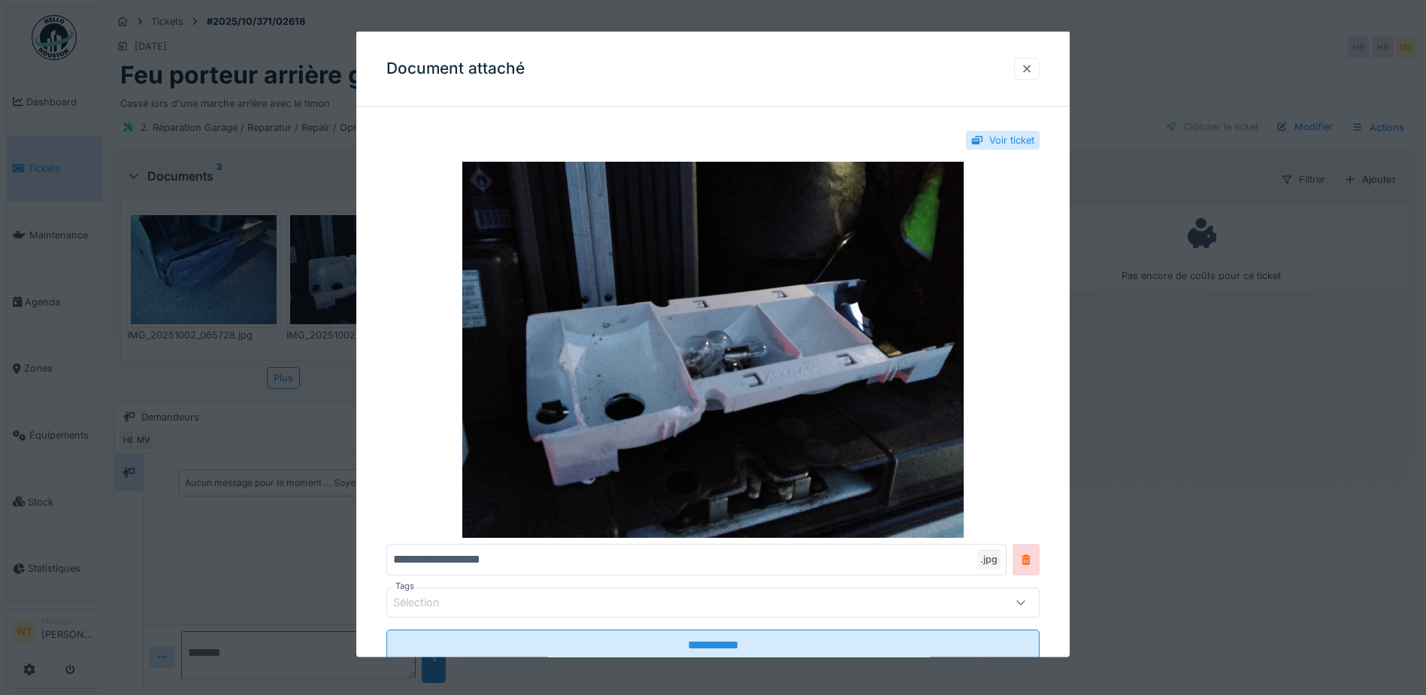
click at [1033, 74] on div at bounding box center [1027, 68] width 12 height 14
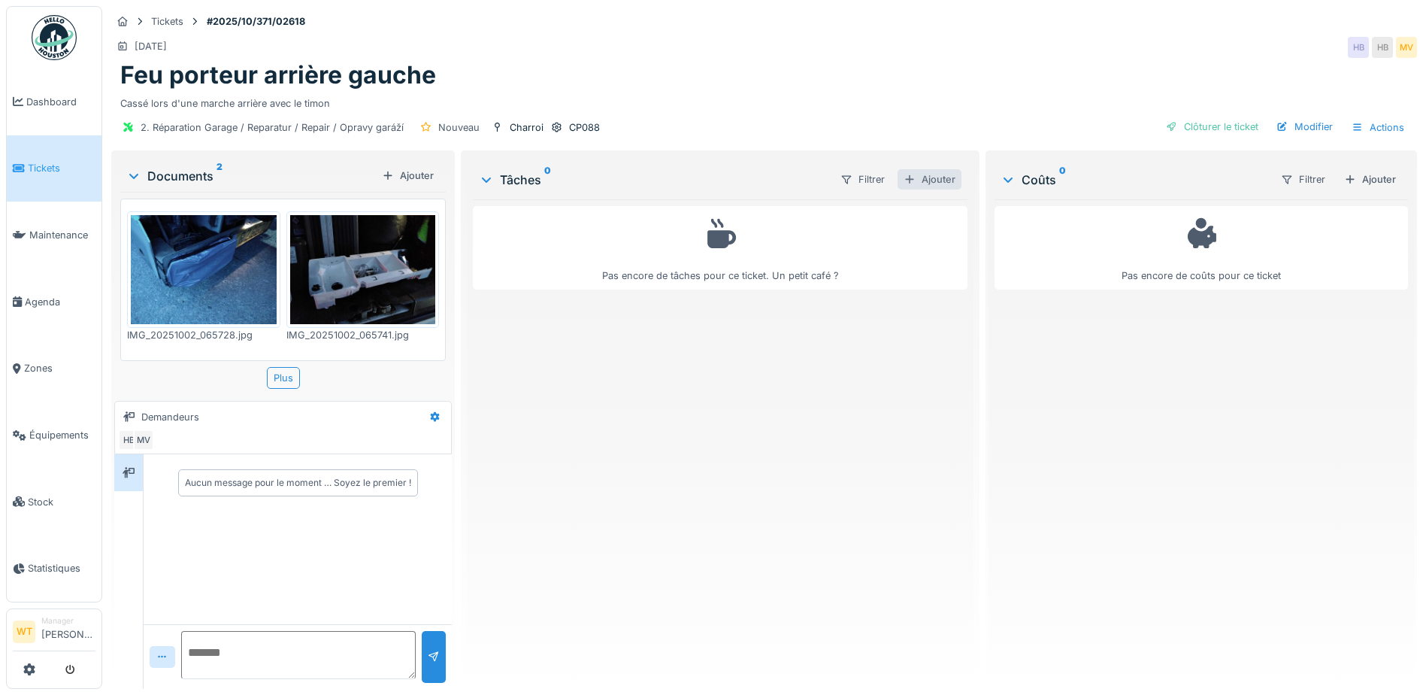
click at [925, 183] on div "Ajouter" at bounding box center [929, 179] width 64 height 20
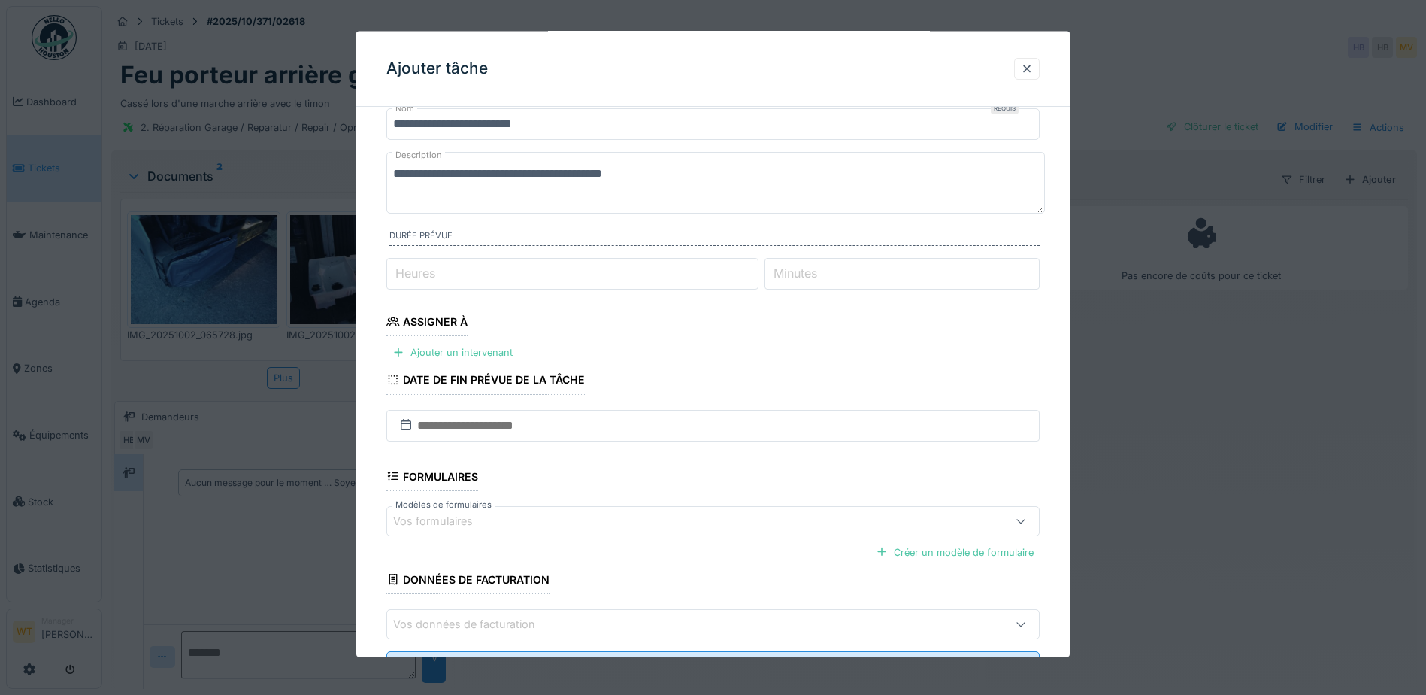
scroll to position [75, 0]
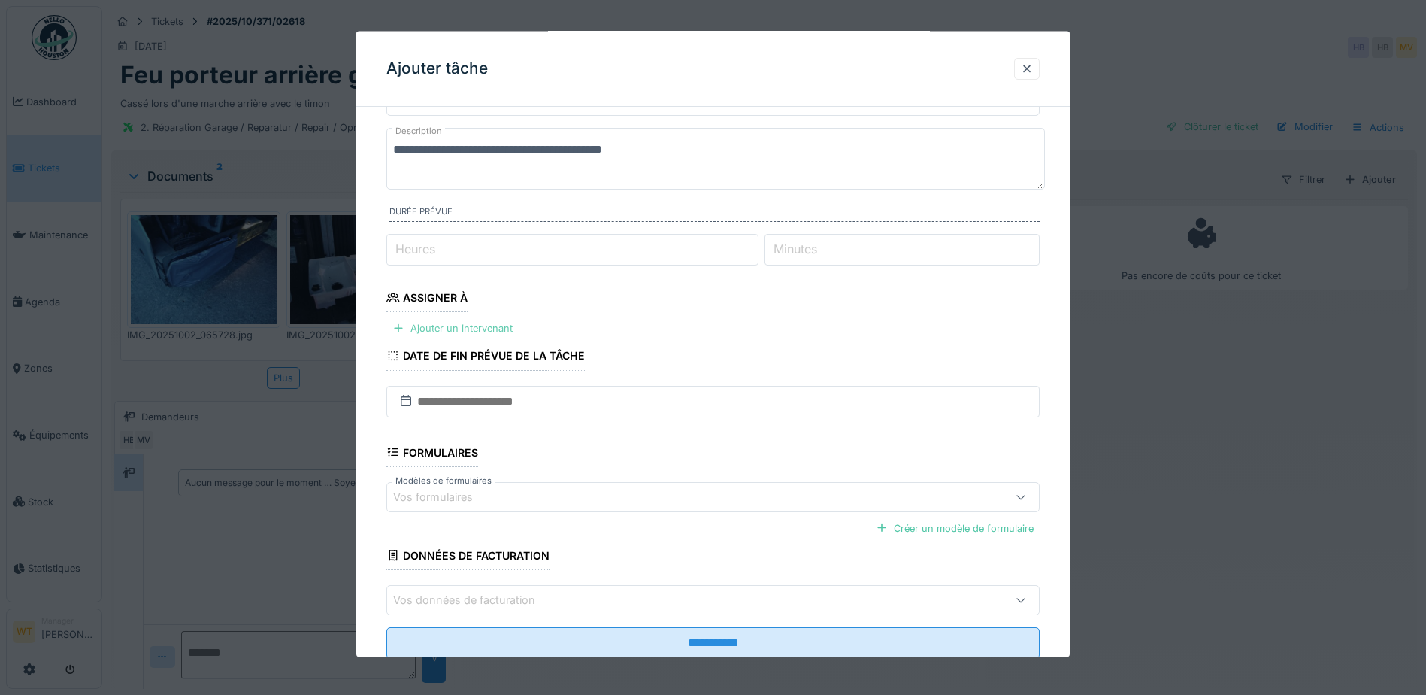
click at [490, 329] on div "Ajouter un intervenant" at bounding box center [452, 328] width 132 height 20
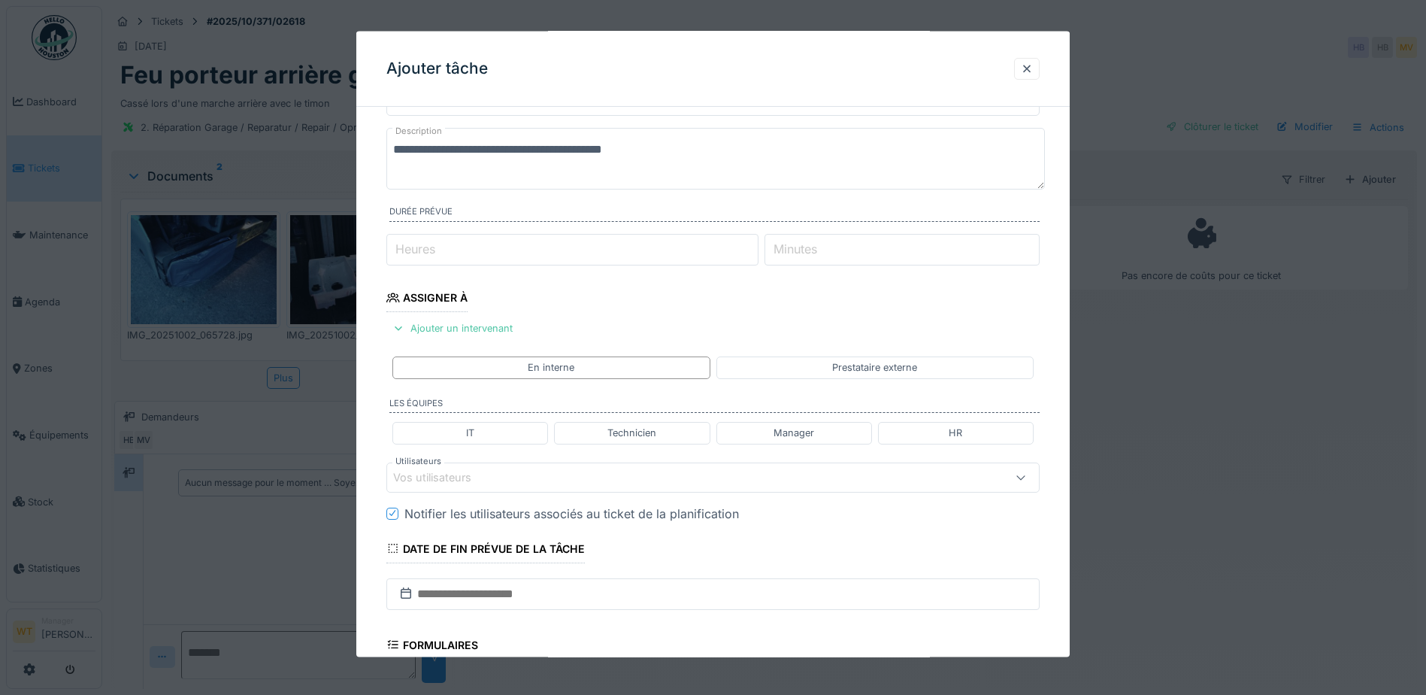
click at [550, 479] on div "Vos utilisateurs" at bounding box center [674, 476] width 563 height 17
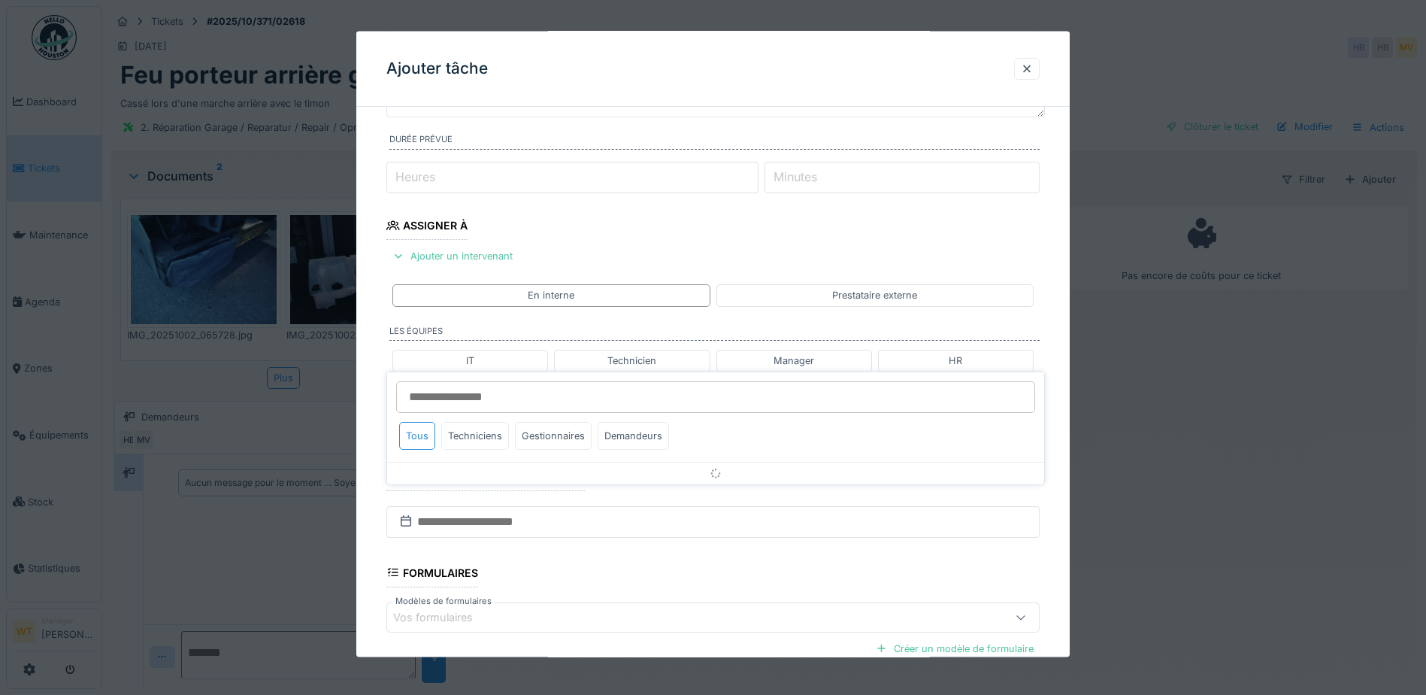
scroll to position [208, 0]
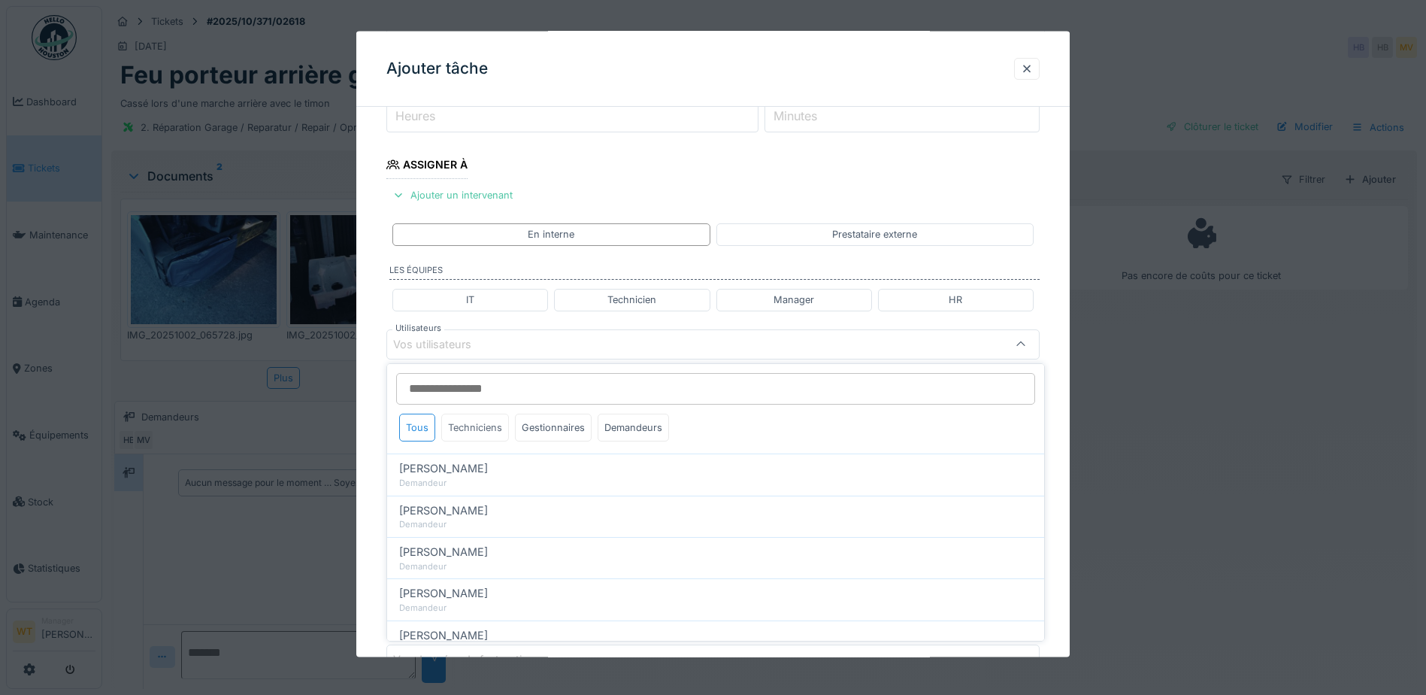
click at [473, 423] on div "Techniciens" at bounding box center [475, 427] width 68 height 28
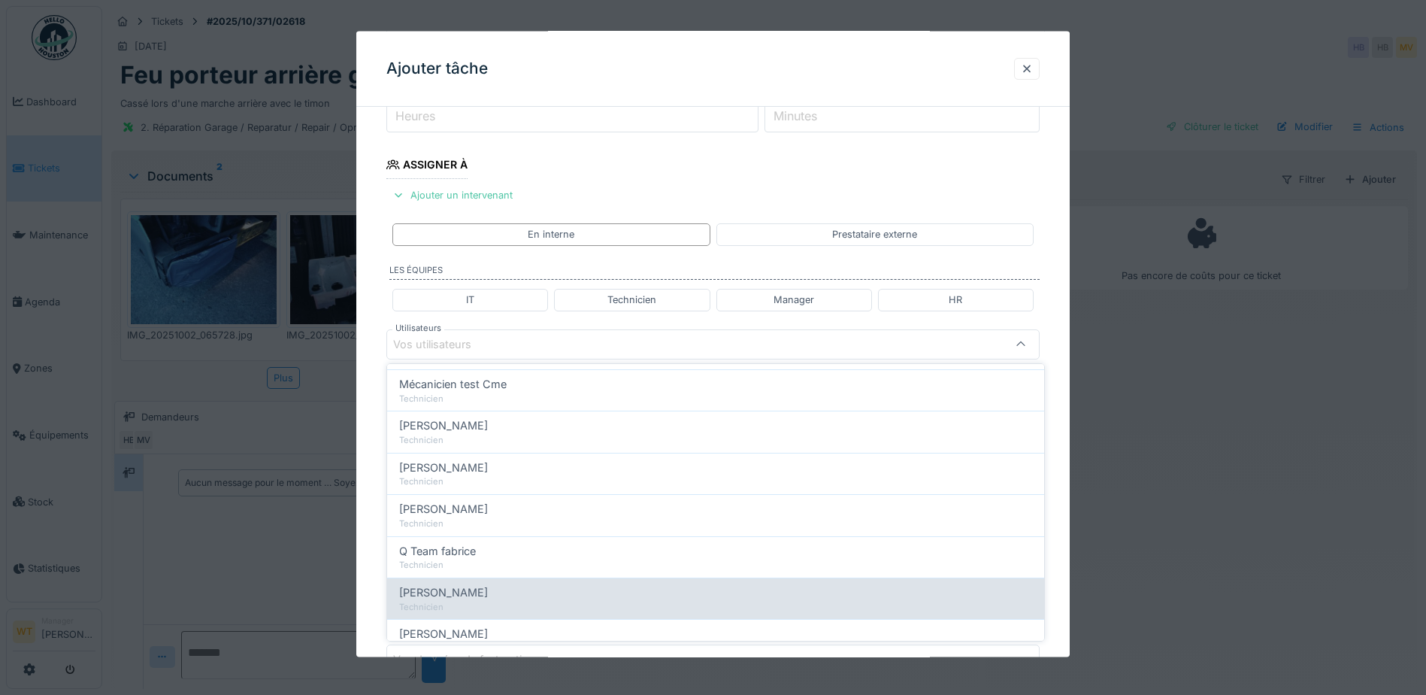
scroll to position [256, 0]
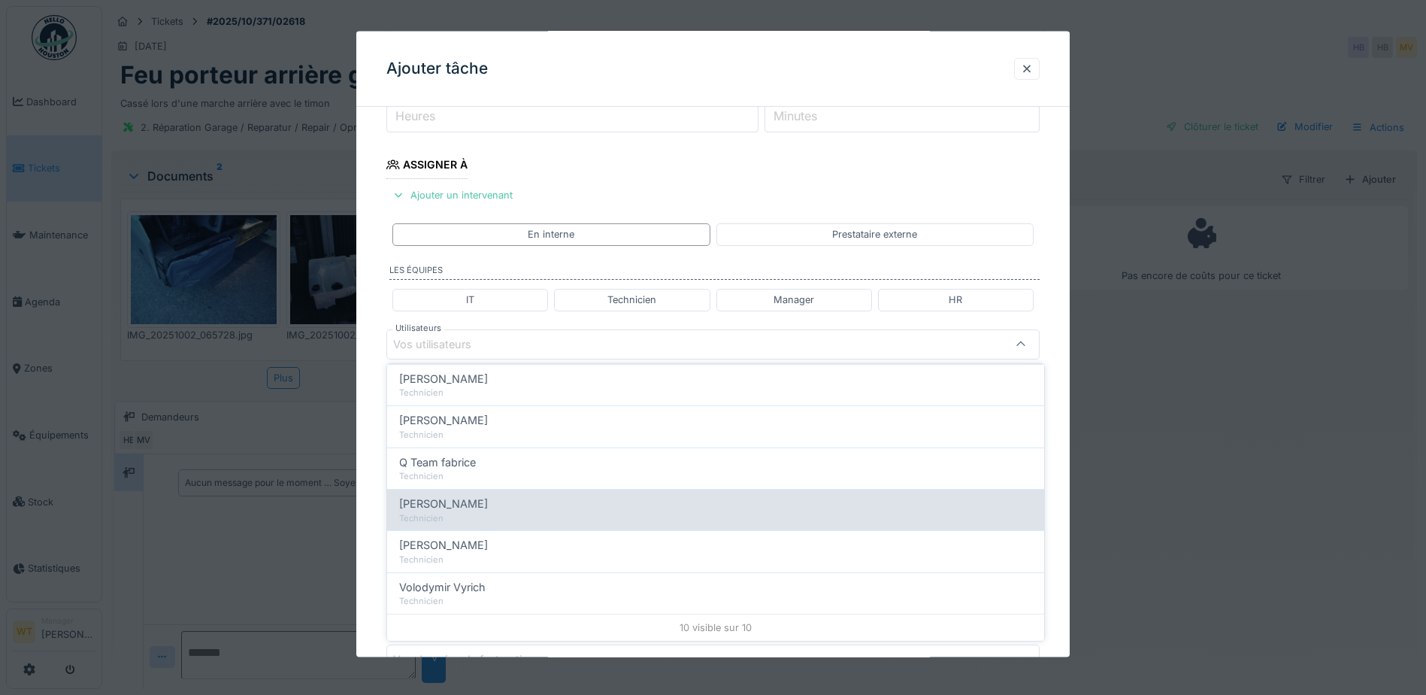
click at [493, 508] on div "[PERSON_NAME]" at bounding box center [715, 503] width 633 height 17
type input "****"
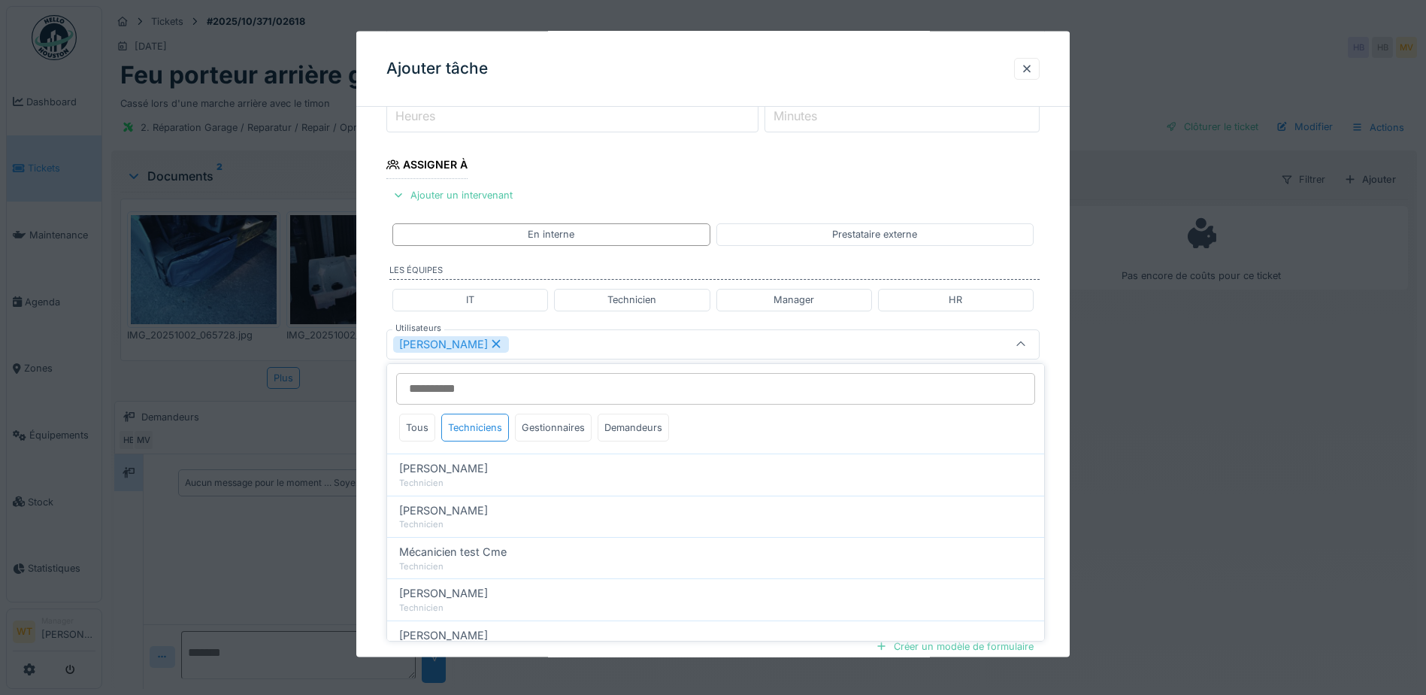
click at [538, 346] on div "[PERSON_NAME]" at bounding box center [674, 343] width 563 height 17
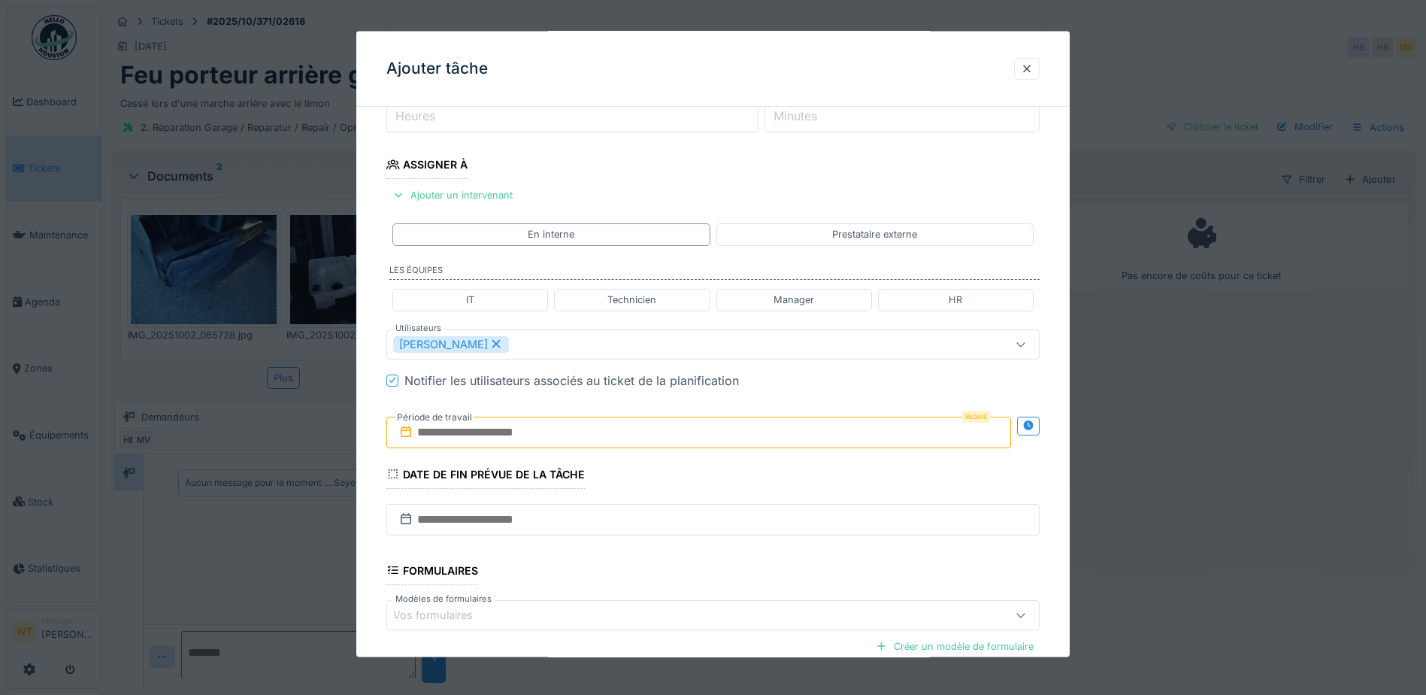
click at [506, 433] on input "text" at bounding box center [698, 432] width 625 height 32
click at [743, 532] on div "4" at bounding box center [750, 530] width 20 height 20
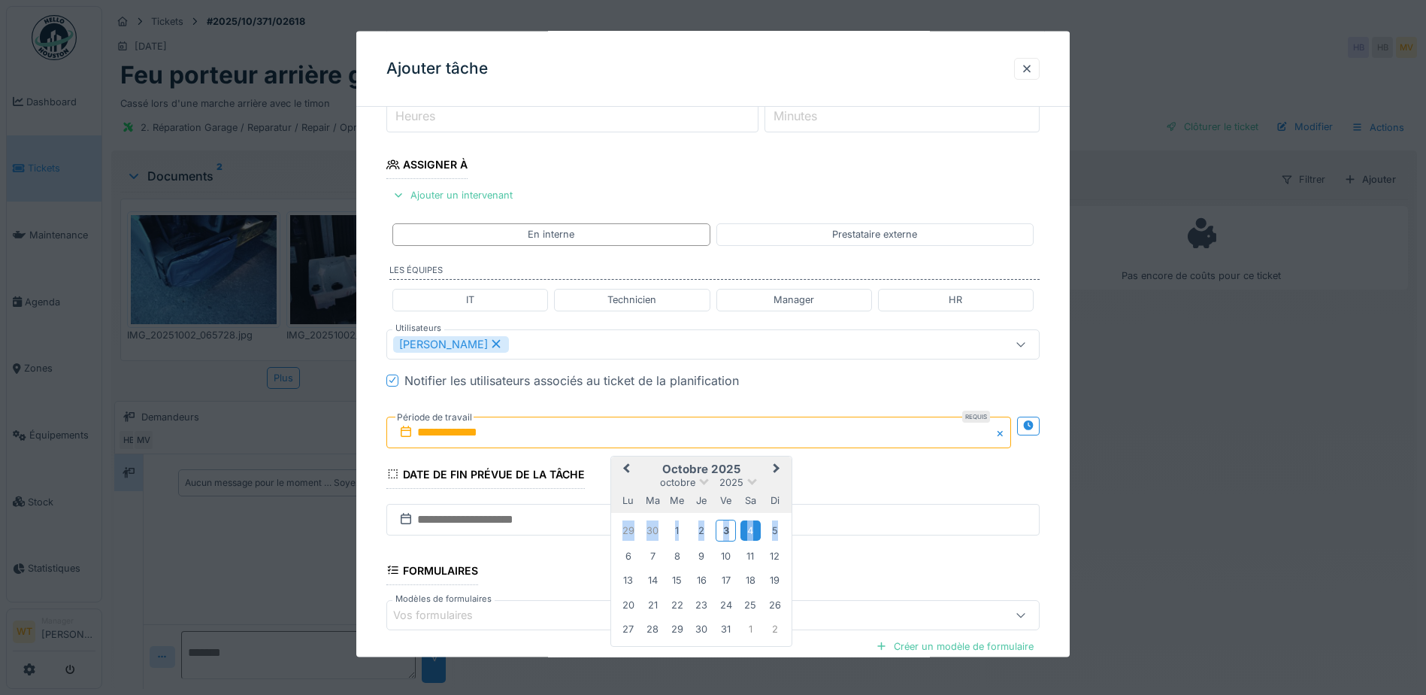
click at [743, 532] on div "4" at bounding box center [750, 530] width 20 height 20
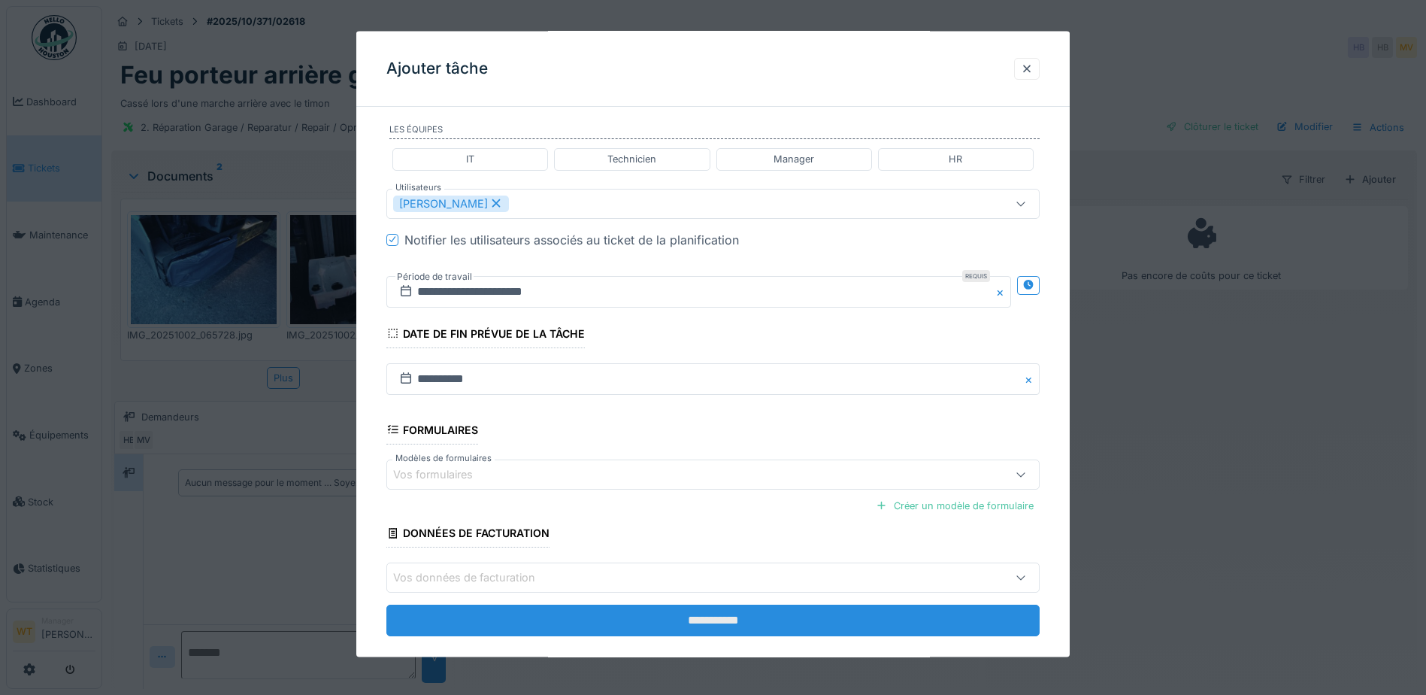
scroll to position [370, 0]
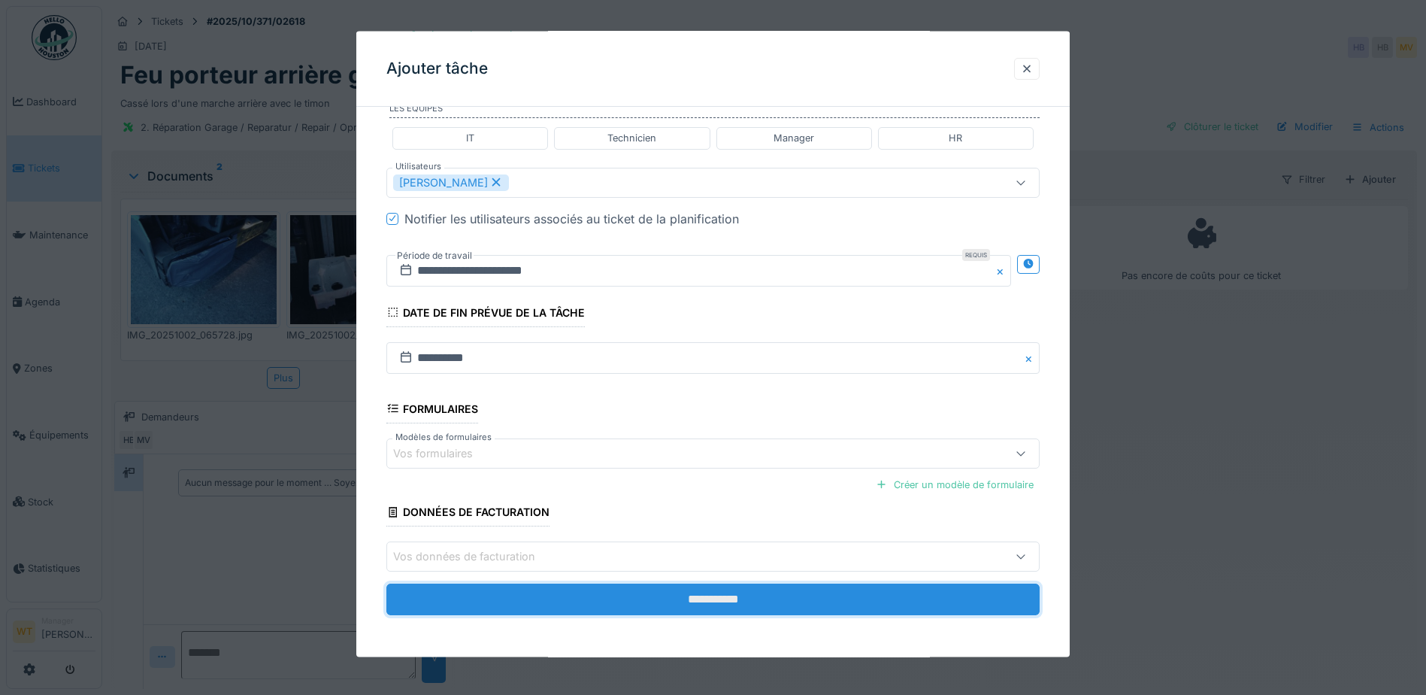
click at [649, 606] on input "**********" at bounding box center [712, 599] width 653 height 32
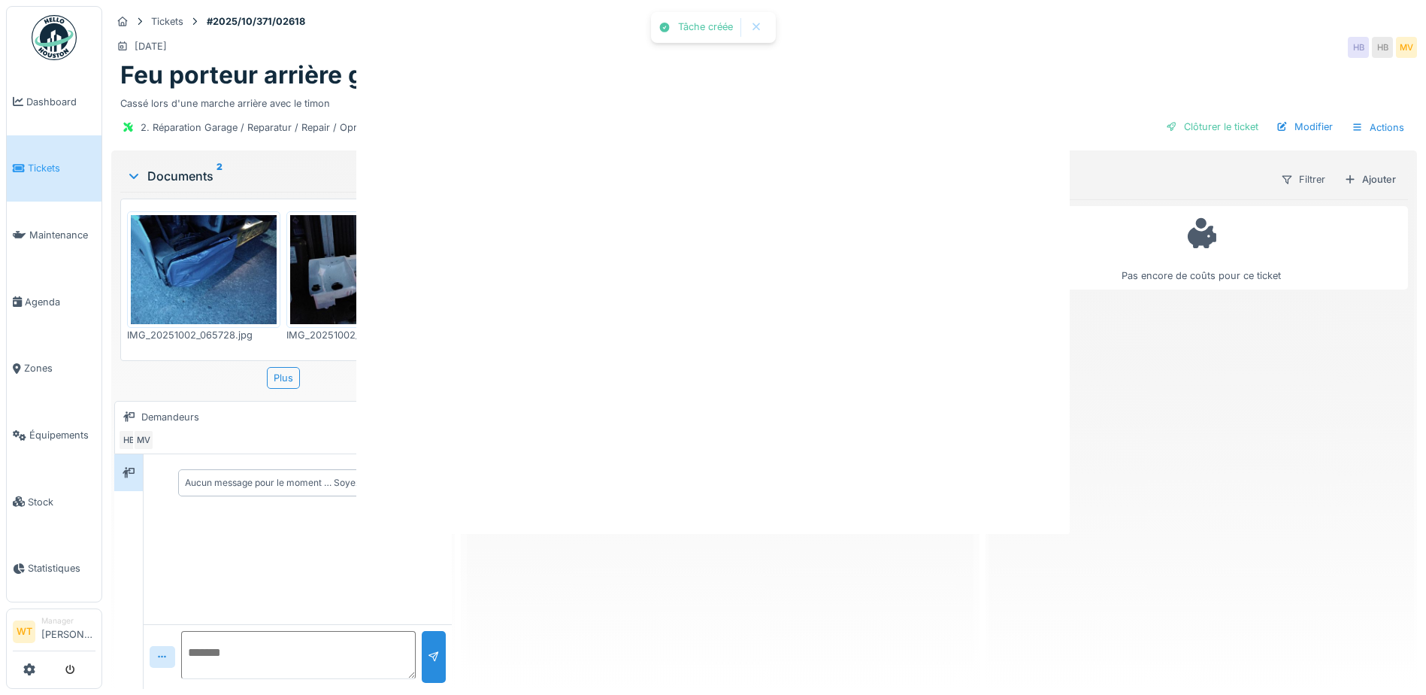
scroll to position [0, 0]
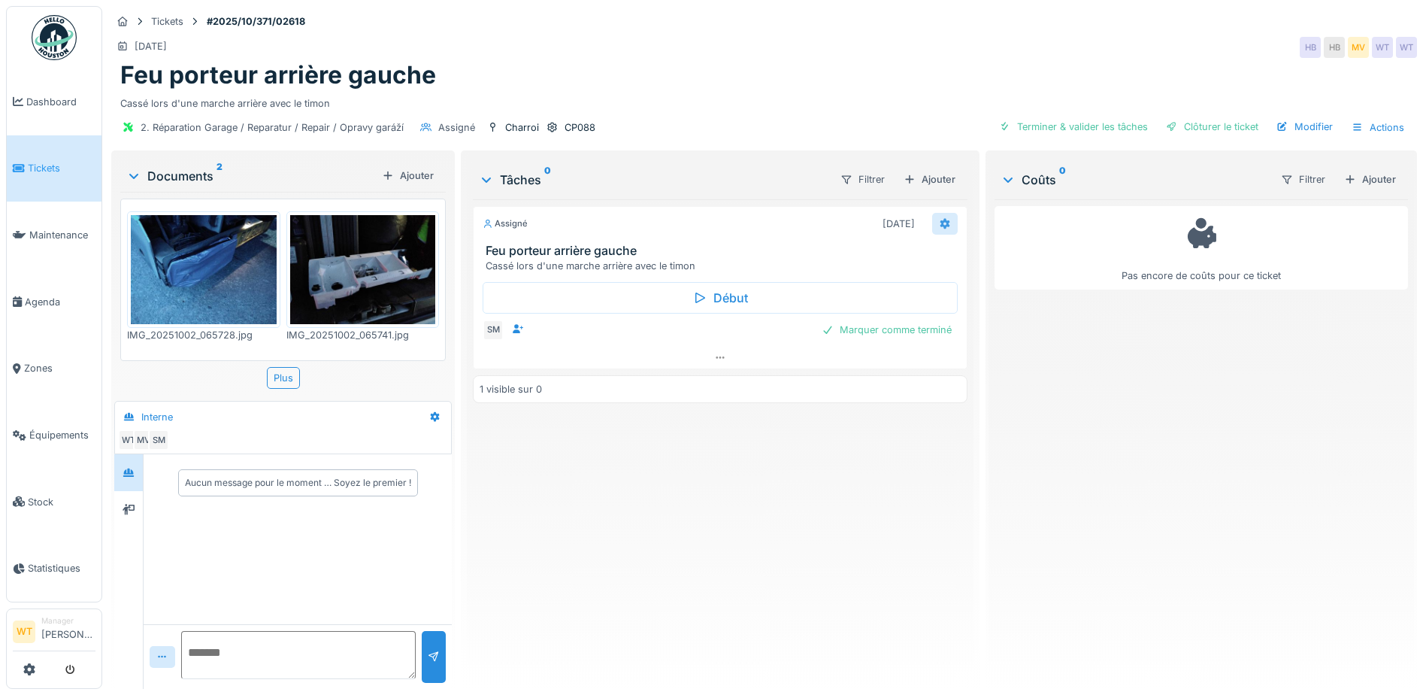
click at [940, 225] on icon at bounding box center [945, 224] width 10 height 11
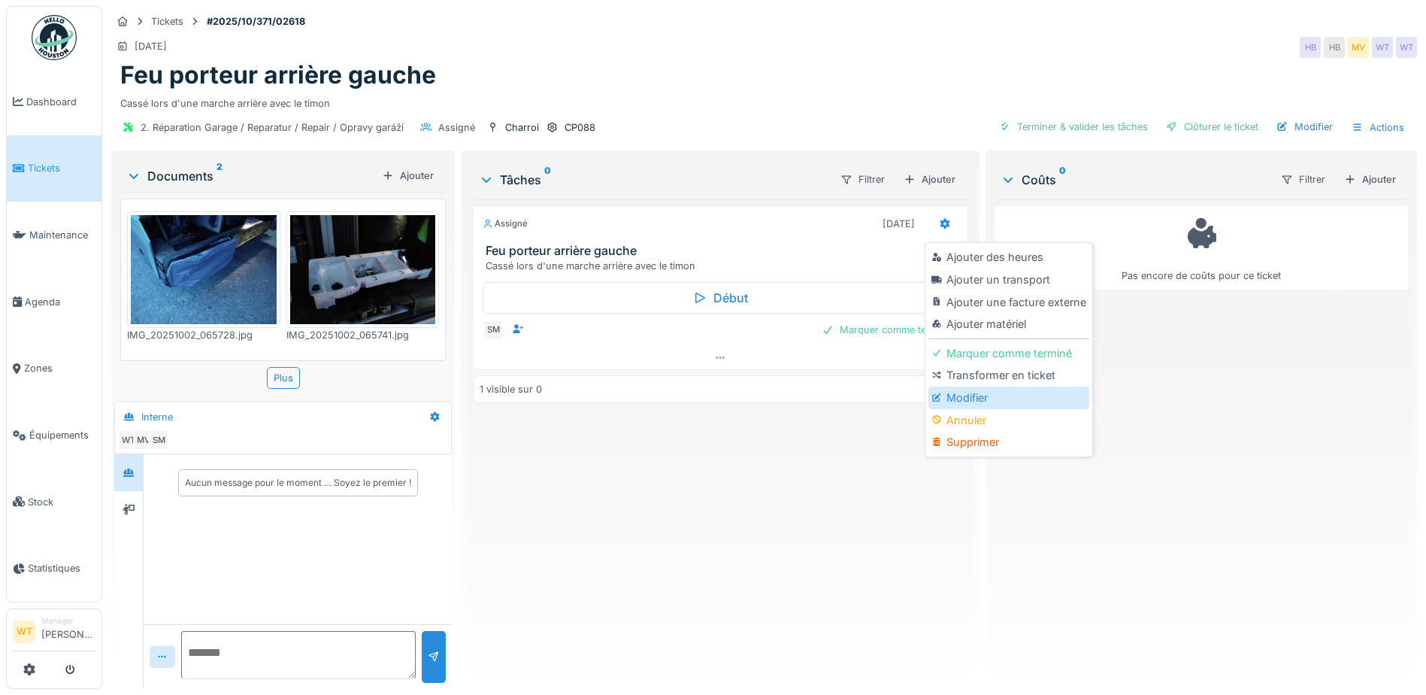
click at [970, 402] on div "Modifier" at bounding box center [1008, 397] width 160 height 23
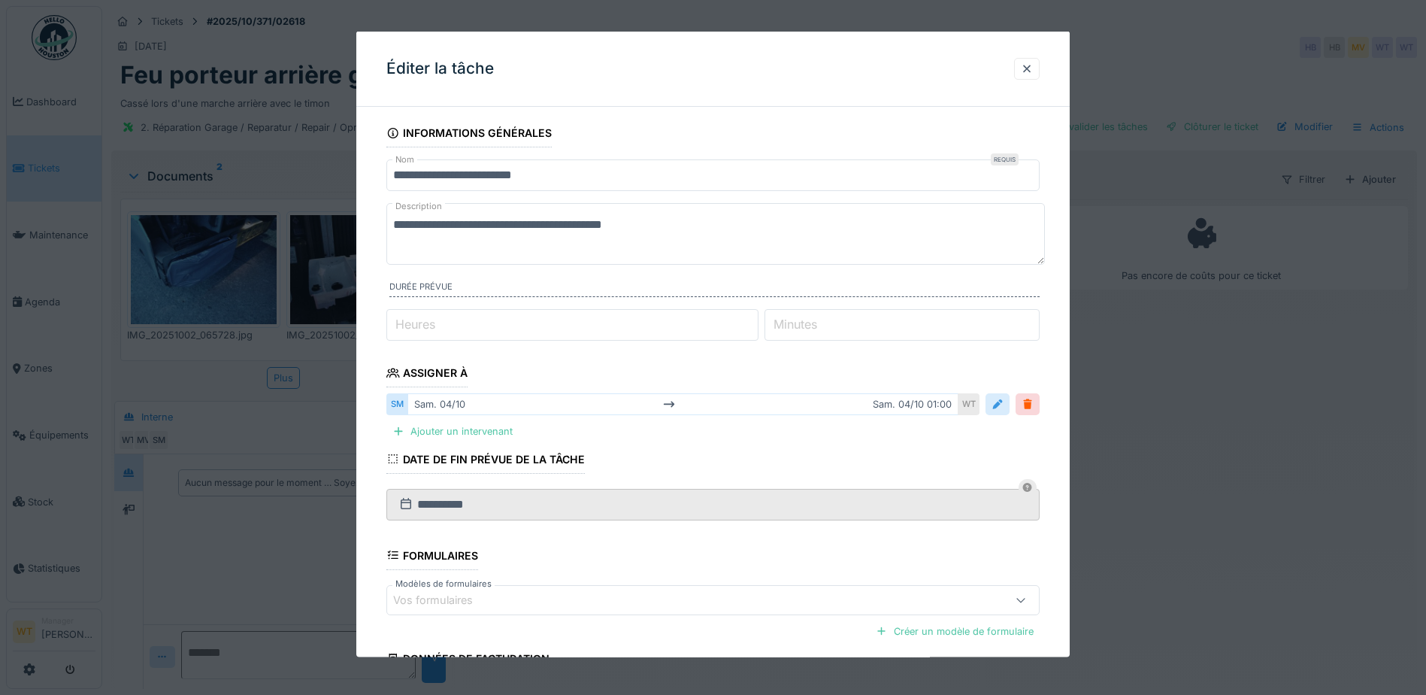
click at [1003, 407] on div at bounding box center [997, 404] width 12 height 14
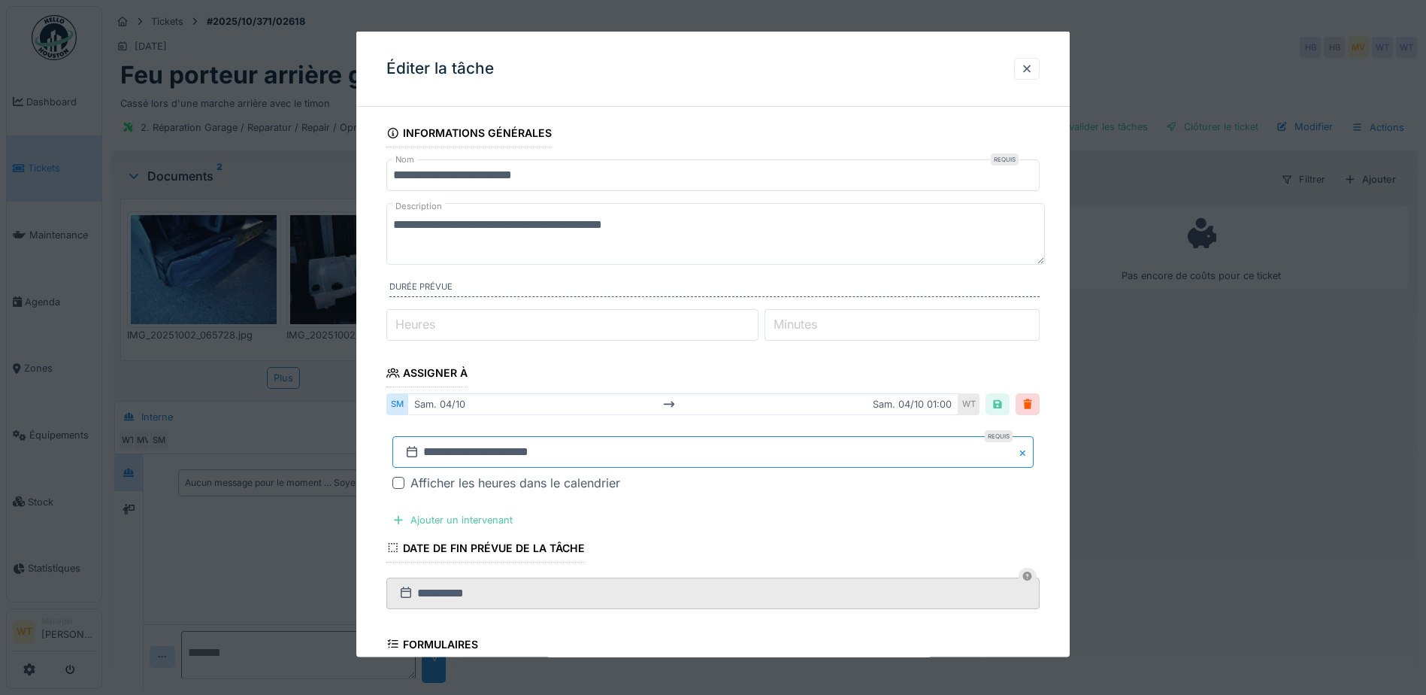
click at [574, 459] on input "**********" at bounding box center [712, 452] width 641 height 32
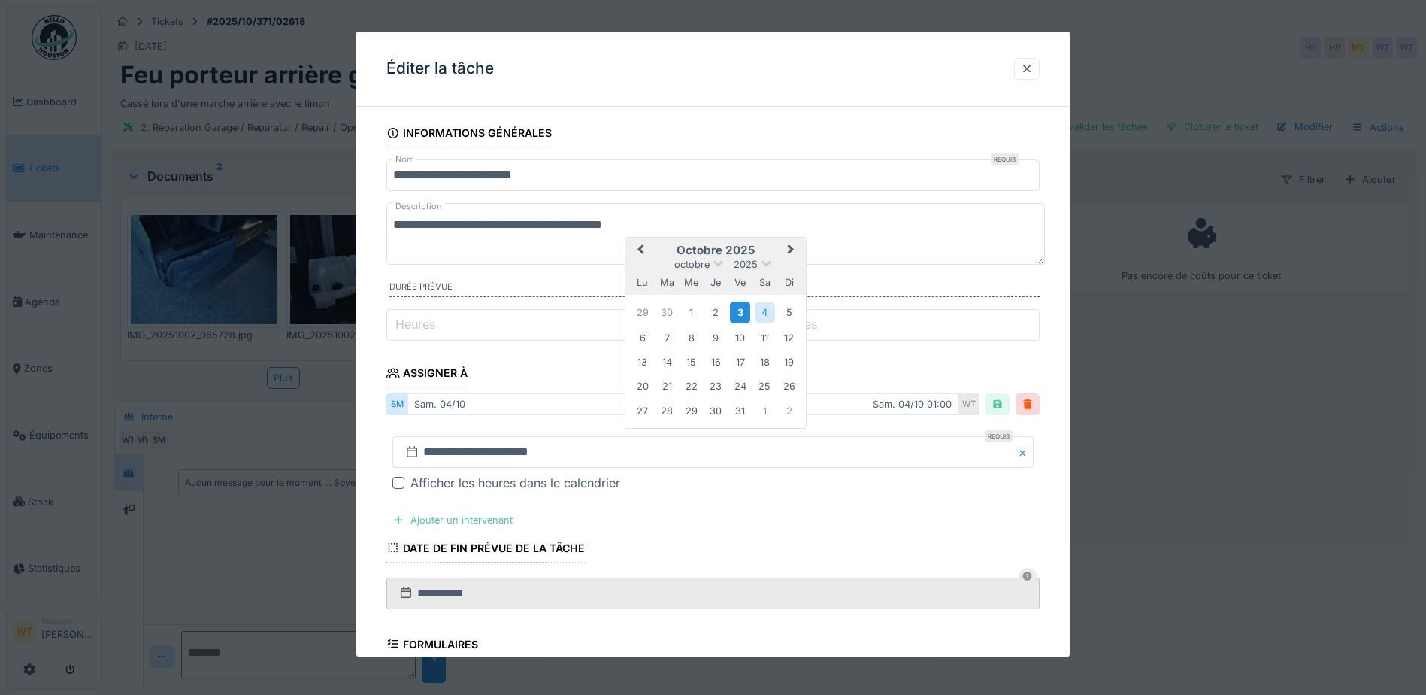
click at [735, 315] on div "3" at bounding box center [740, 312] width 20 height 22
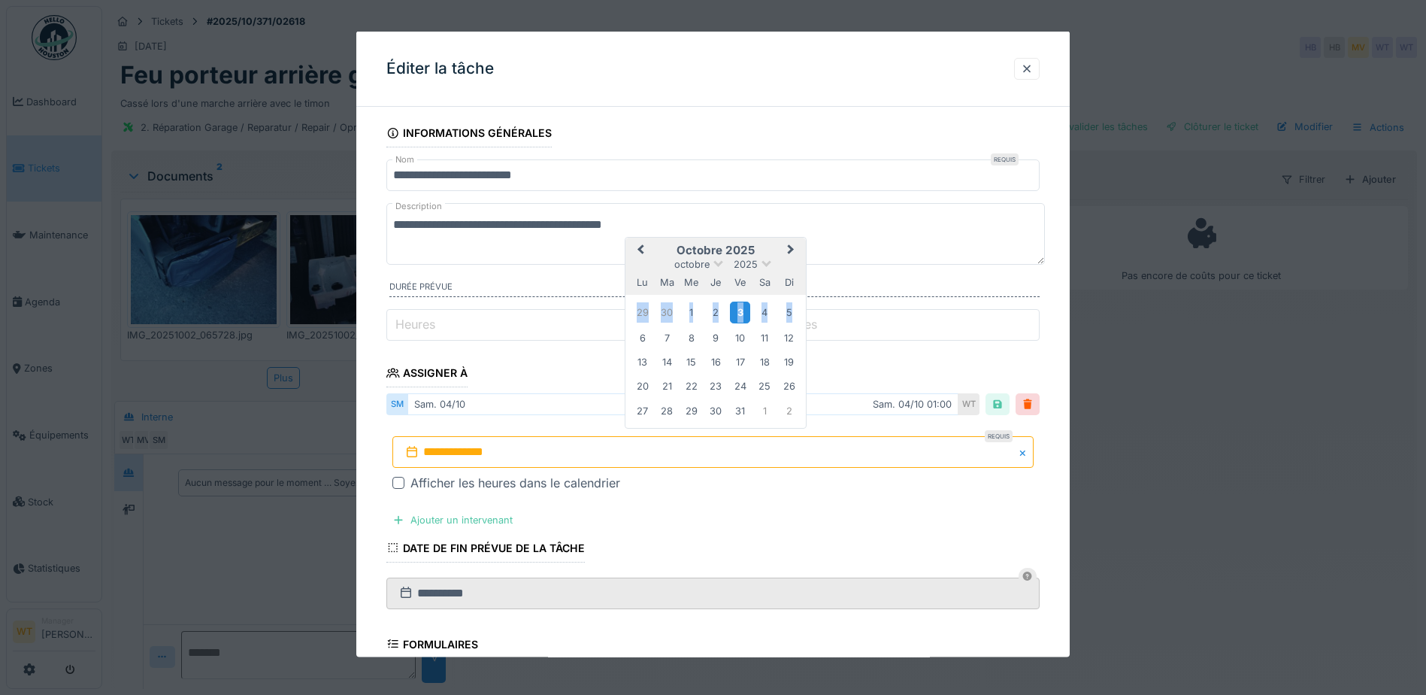
click at [736, 315] on div "3" at bounding box center [740, 312] width 20 height 22
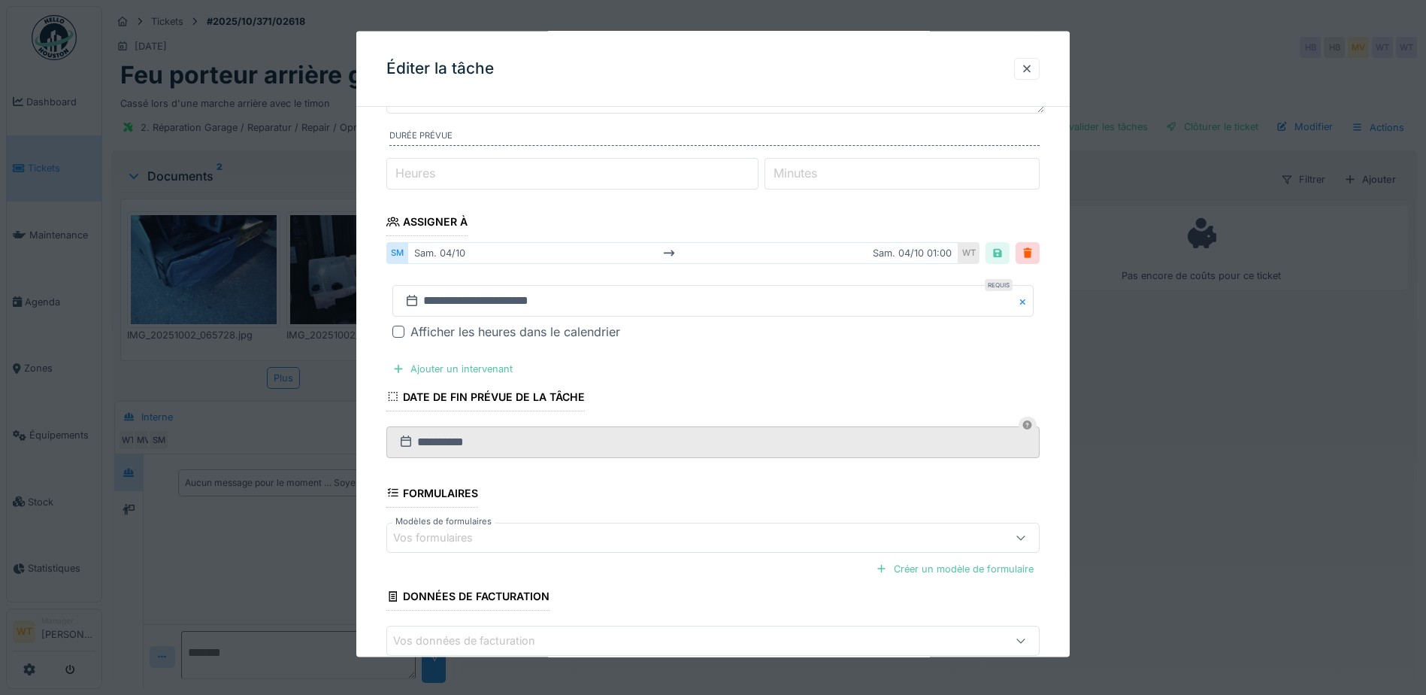
scroll to position [235, 0]
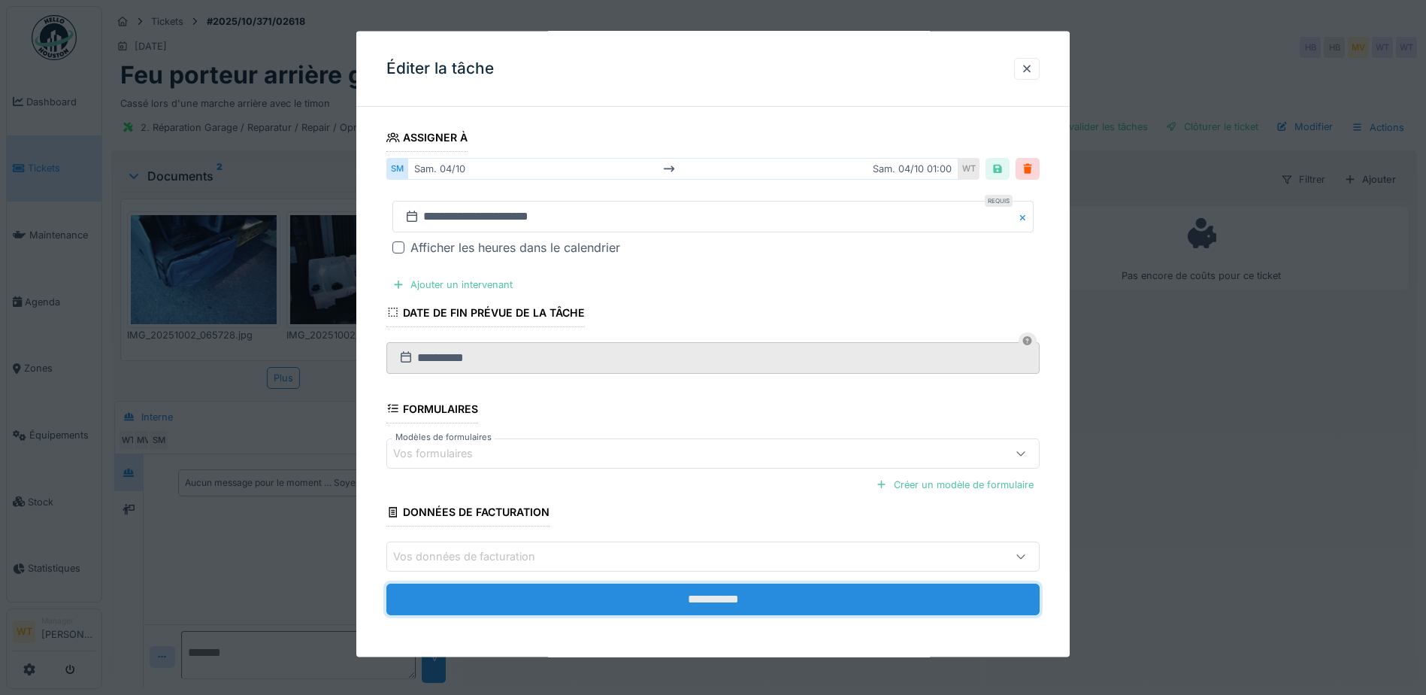
click at [640, 611] on input "**********" at bounding box center [712, 599] width 653 height 32
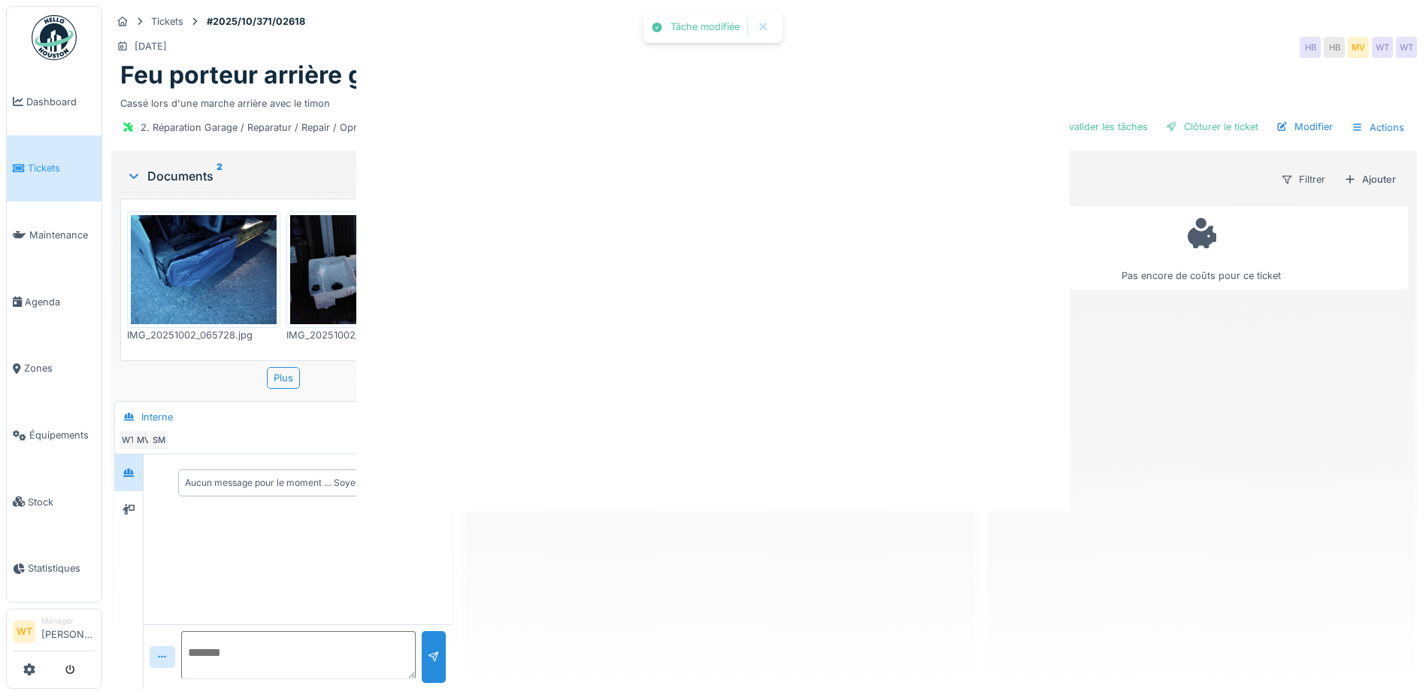
scroll to position [0, 0]
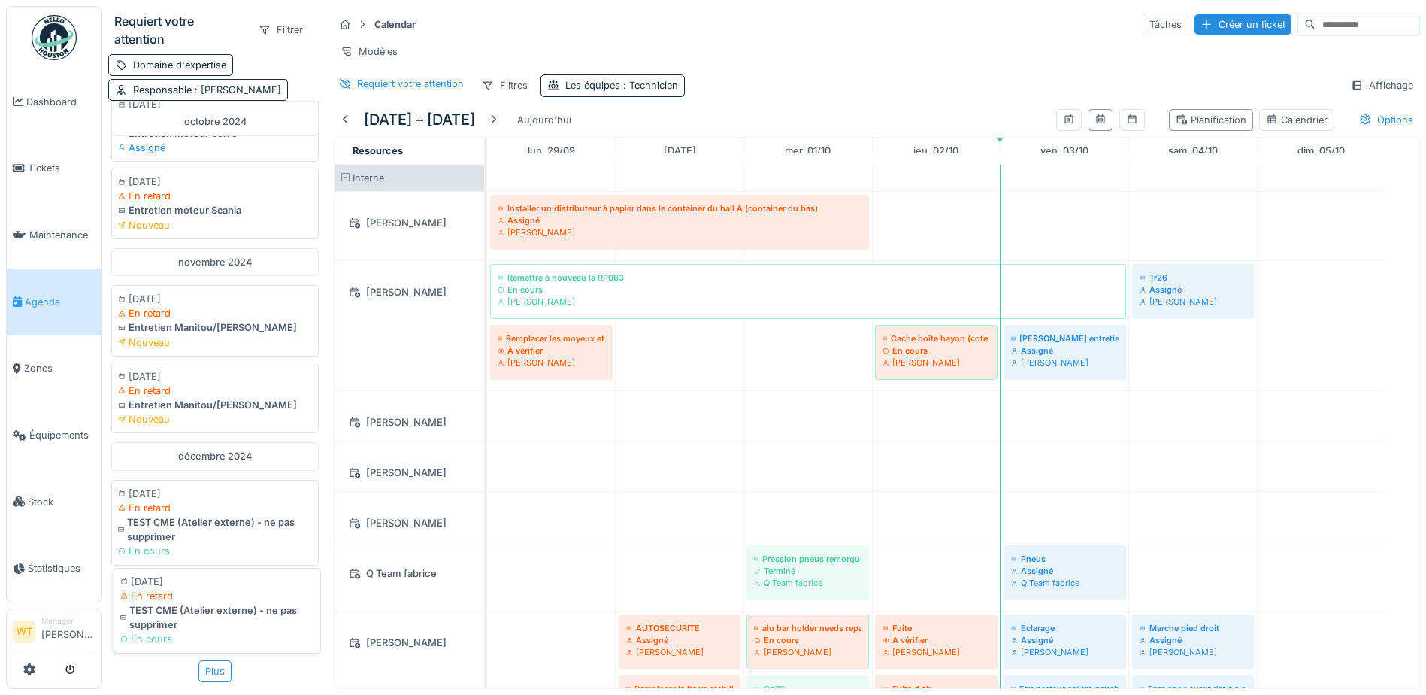
scroll to position [11, 0]
click at [210, 660] on div "Plus" at bounding box center [214, 671] width 33 height 22
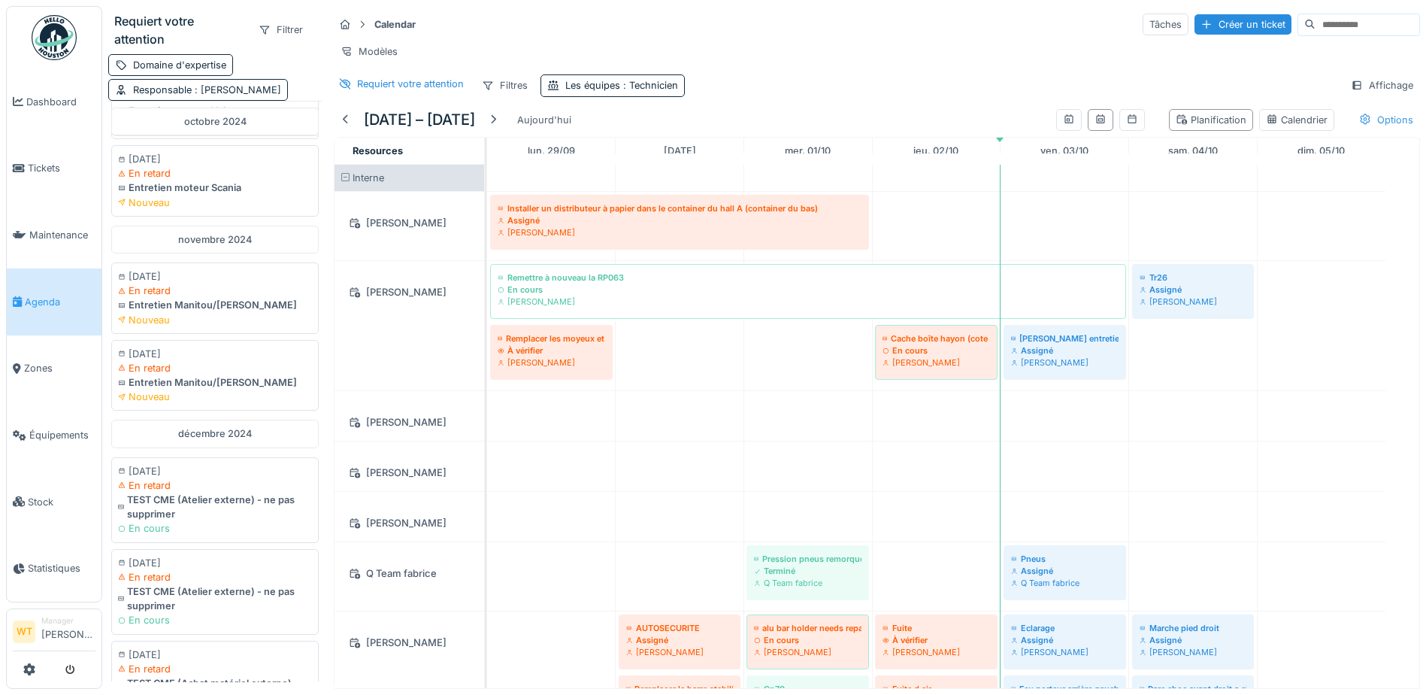
click at [1358, 122] on div "Options" at bounding box center [1386, 120] width 68 height 22
click at [1363, 85] on div "Affichage" at bounding box center [1382, 85] width 76 height 22
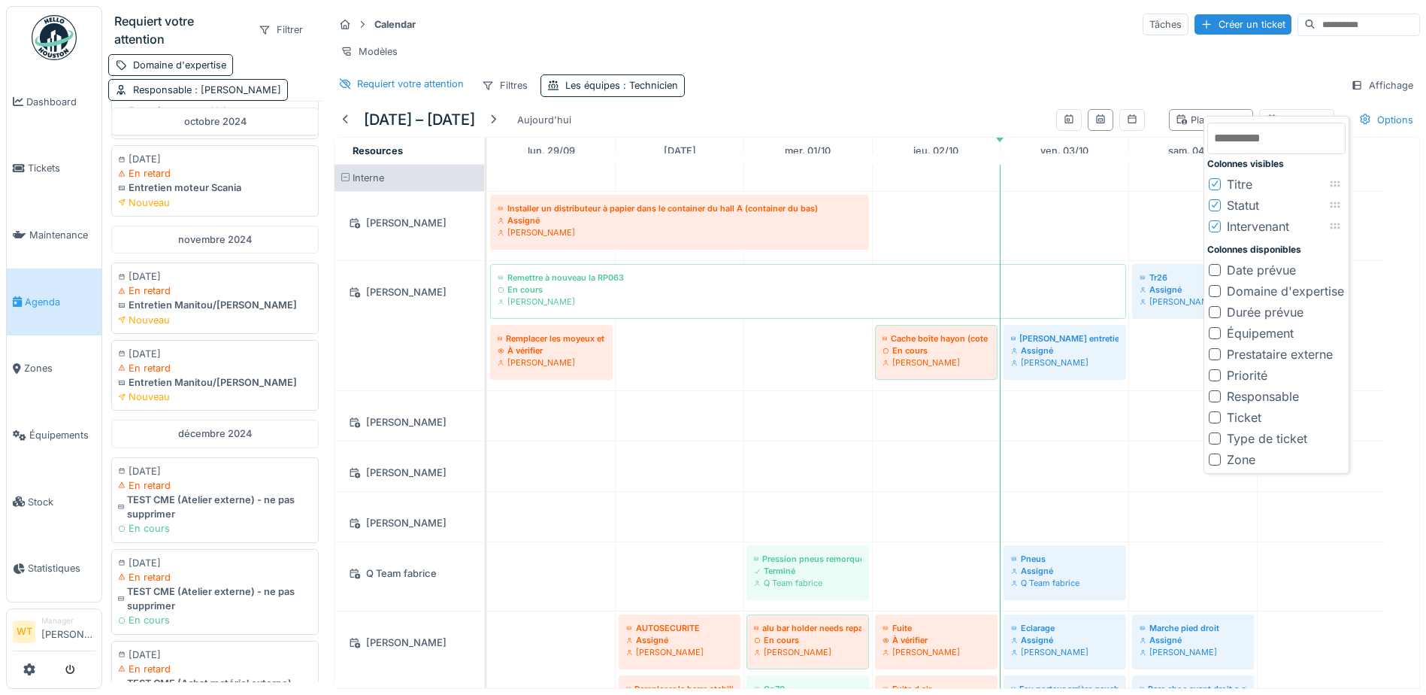
click at [1217, 327] on div at bounding box center [1215, 333] width 12 height 12
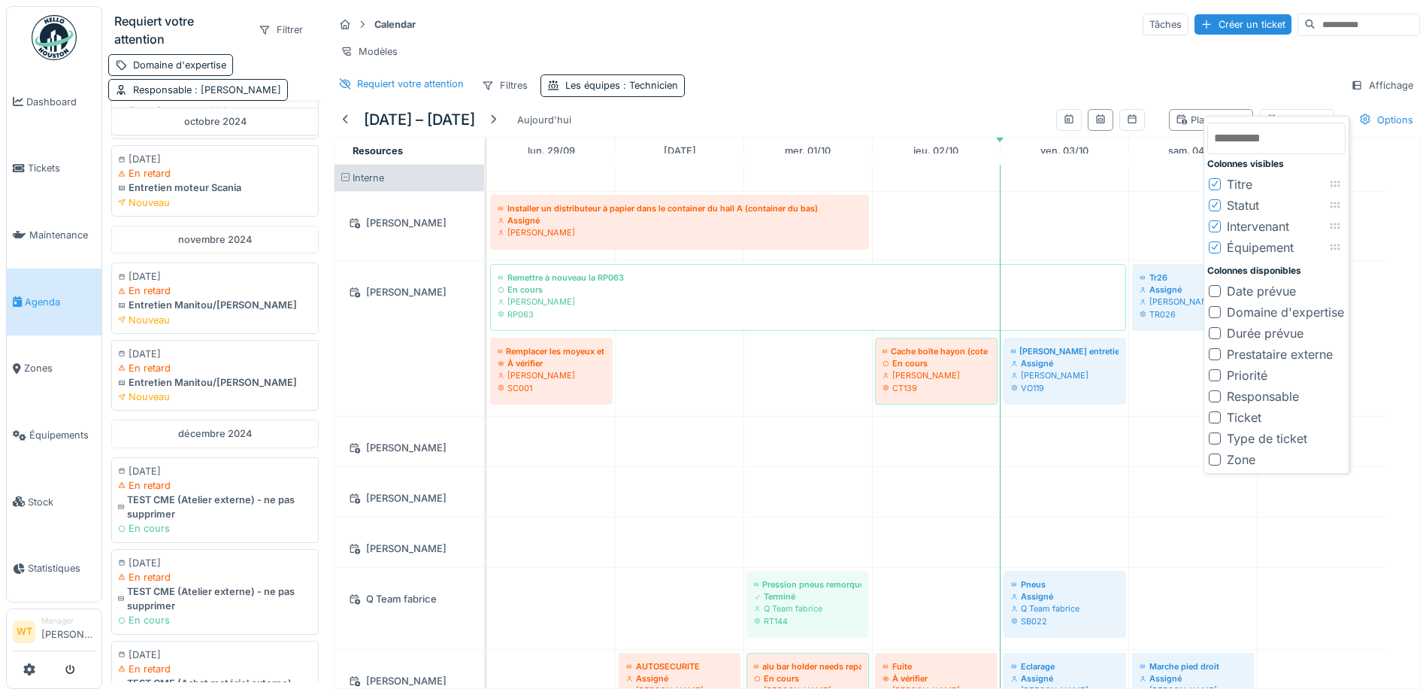
click at [1215, 348] on div at bounding box center [1215, 354] width 12 height 12
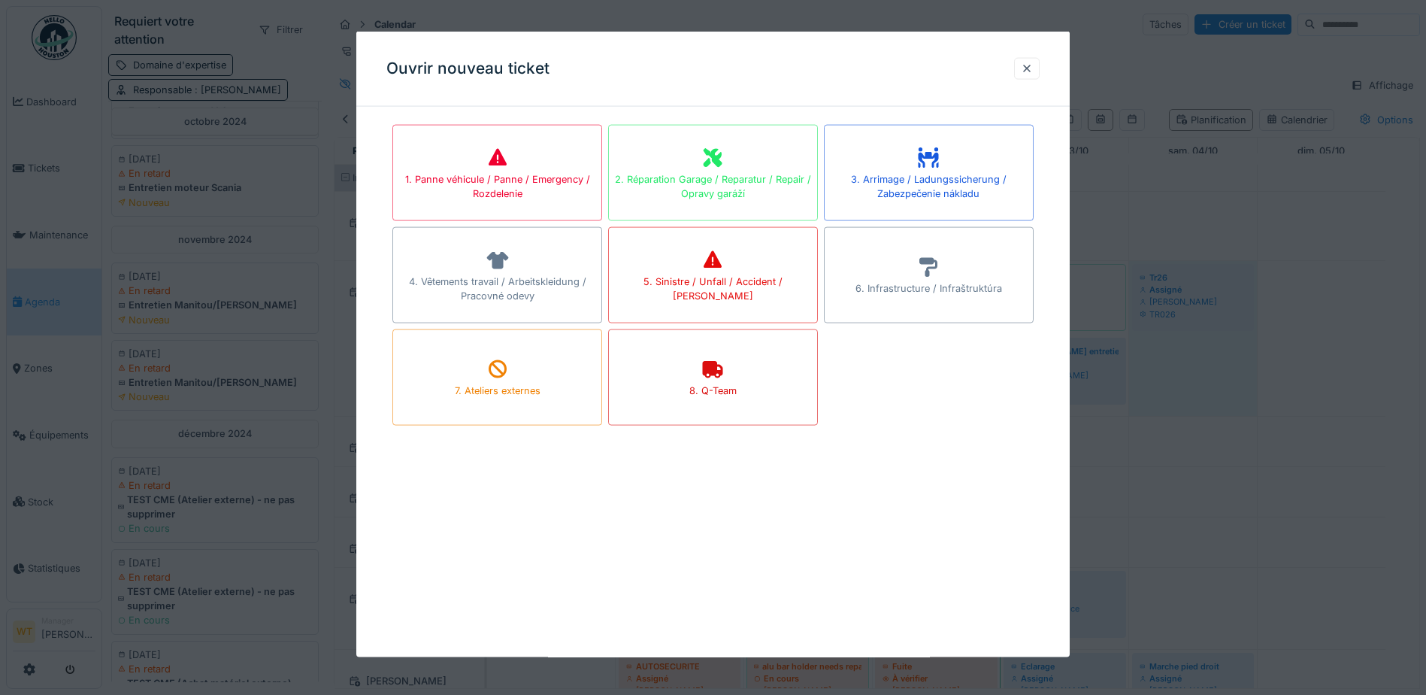
click at [1032, 80] on div "Ouvrir nouveau ticket" at bounding box center [712, 69] width 713 height 75
click at [1033, 75] on div at bounding box center [1027, 68] width 12 height 14
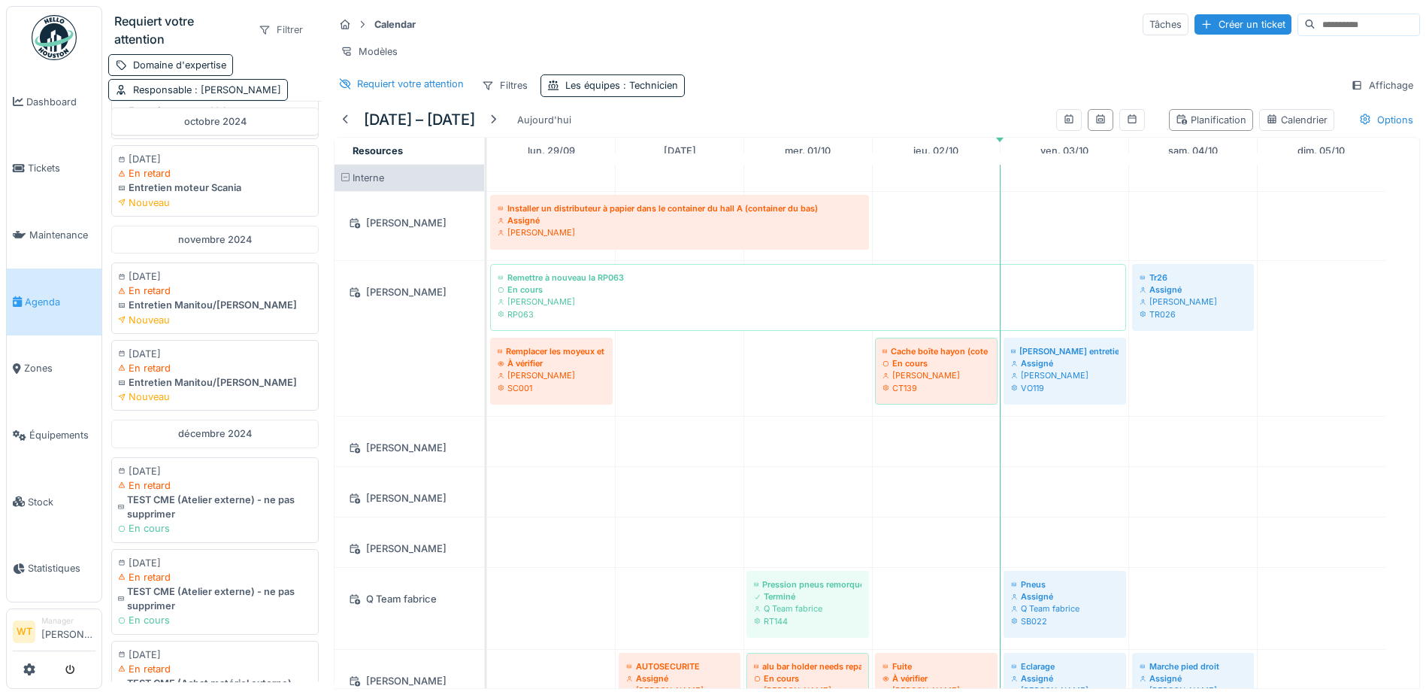
click at [260, 26] on icon at bounding box center [265, 30] width 10 height 8
click at [295, 97] on div "Priorité" at bounding box center [306, 108] width 125 height 23
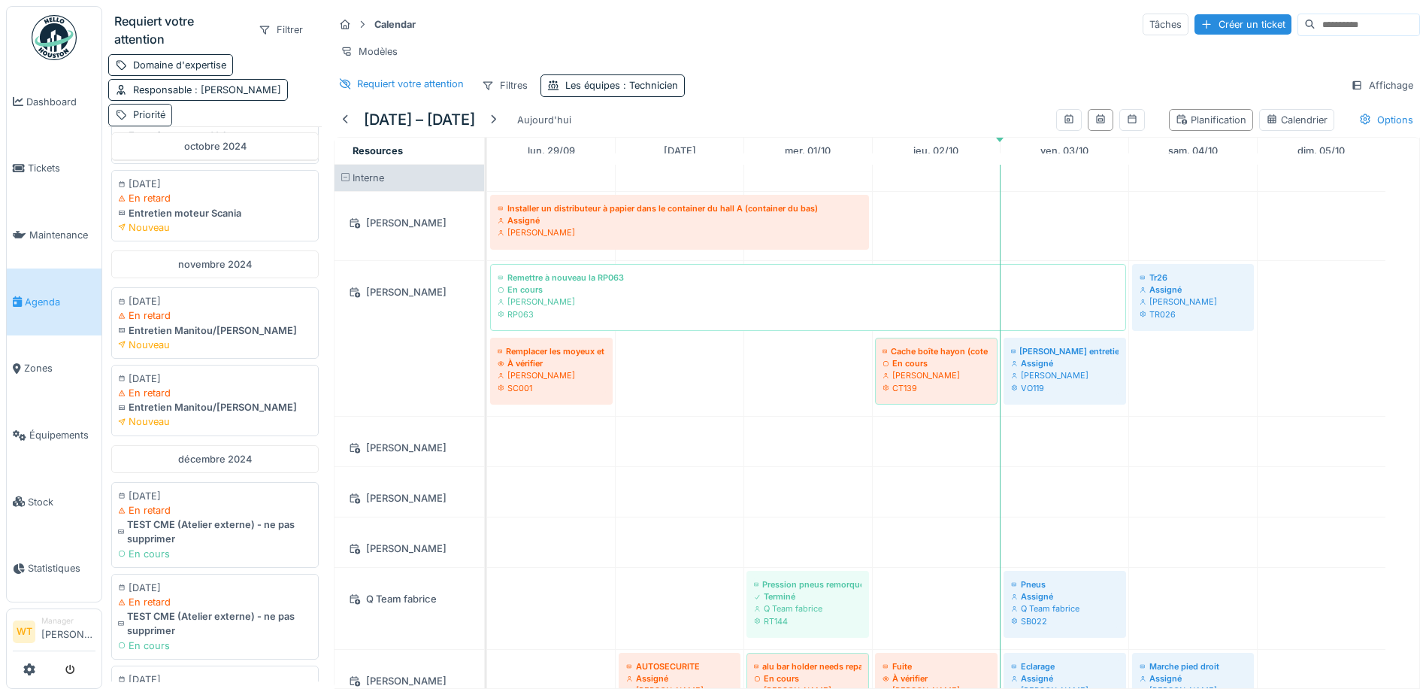
click at [127, 110] on div "Priorité" at bounding box center [140, 115] width 64 height 22
click at [271, 19] on div "Filtrer" at bounding box center [281, 30] width 58 height 22
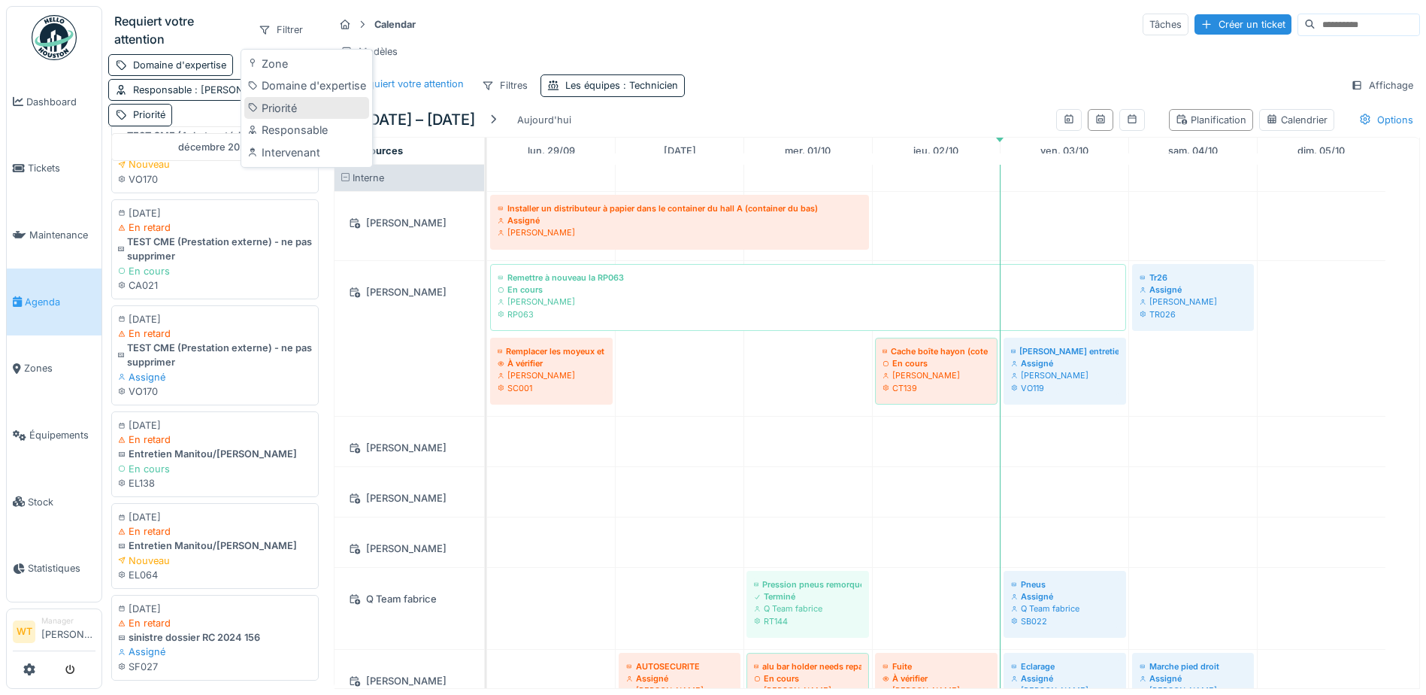
click at [274, 97] on div "Priorité" at bounding box center [306, 108] width 125 height 23
click at [138, 107] on div "Priorité" at bounding box center [149, 114] width 32 height 14
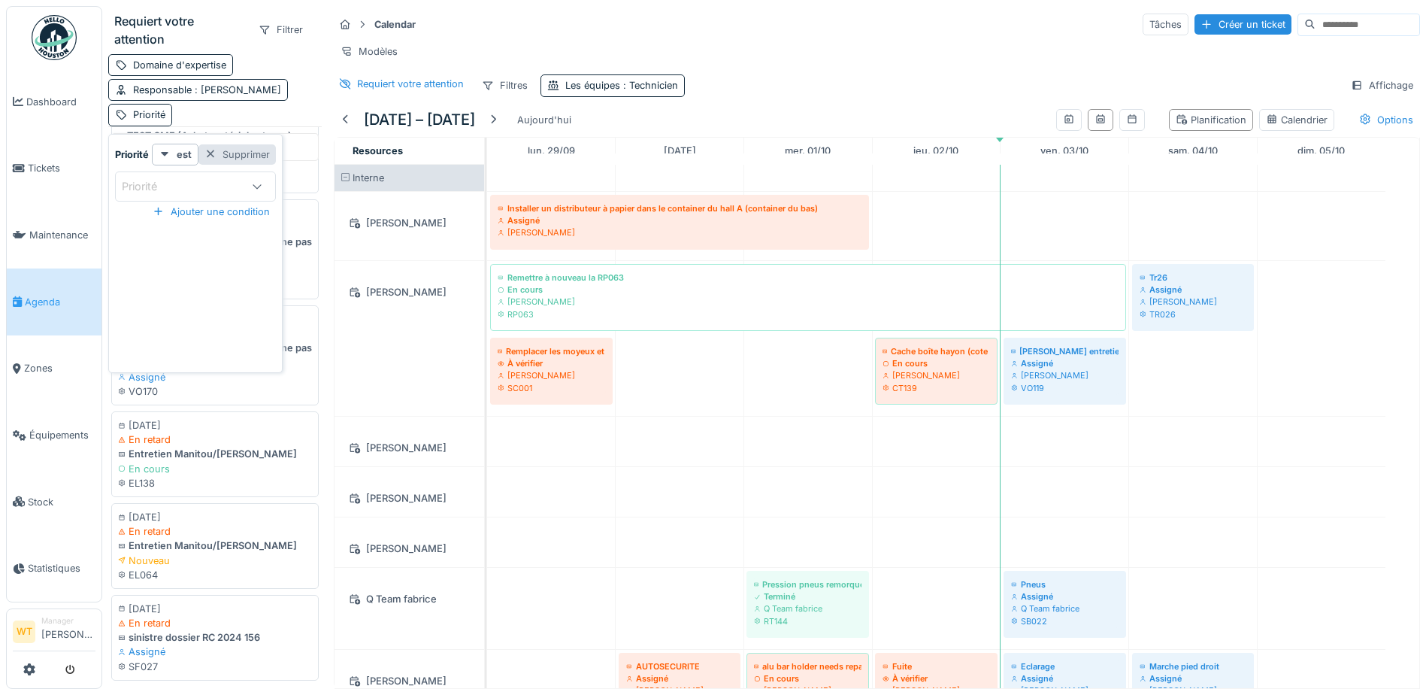
click at [220, 144] on div "Supprimer" at bounding box center [236, 154] width 77 height 20
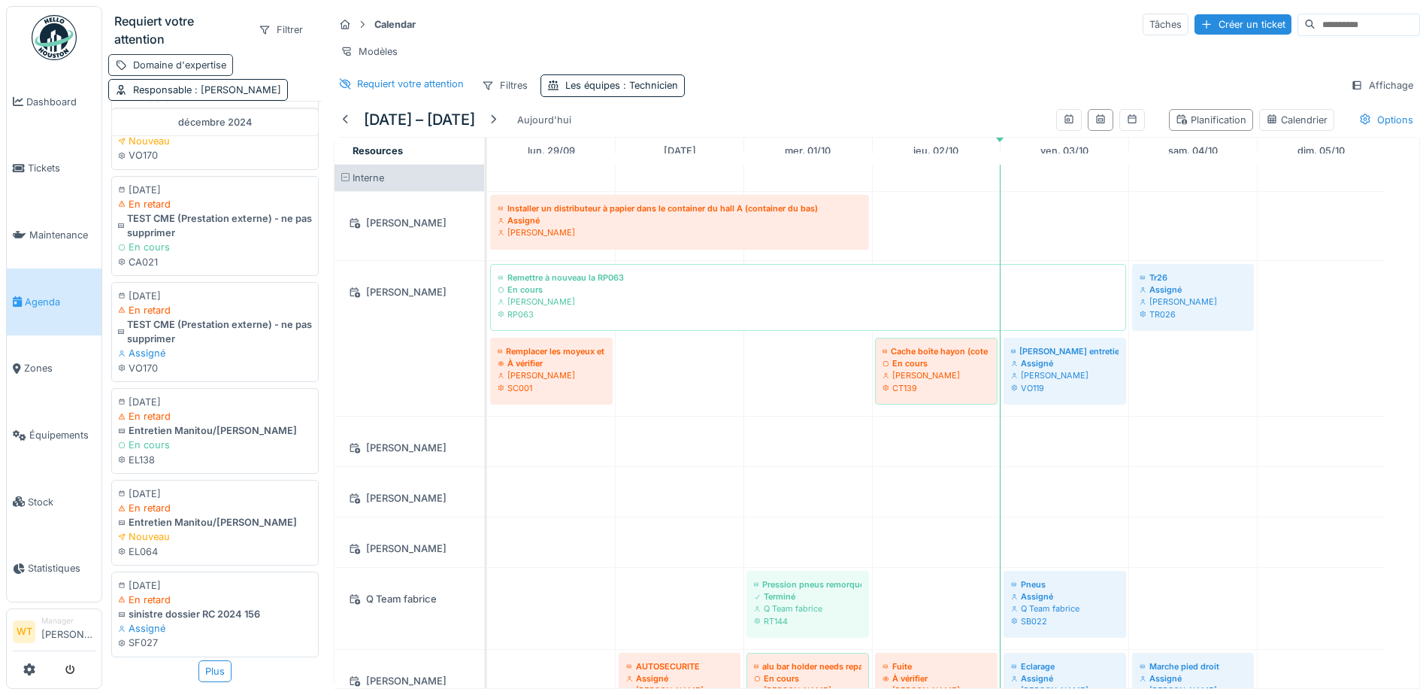
click at [198, 58] on div "Domaine d'expertise" at bounding box center [179, 65] width 93 height 14
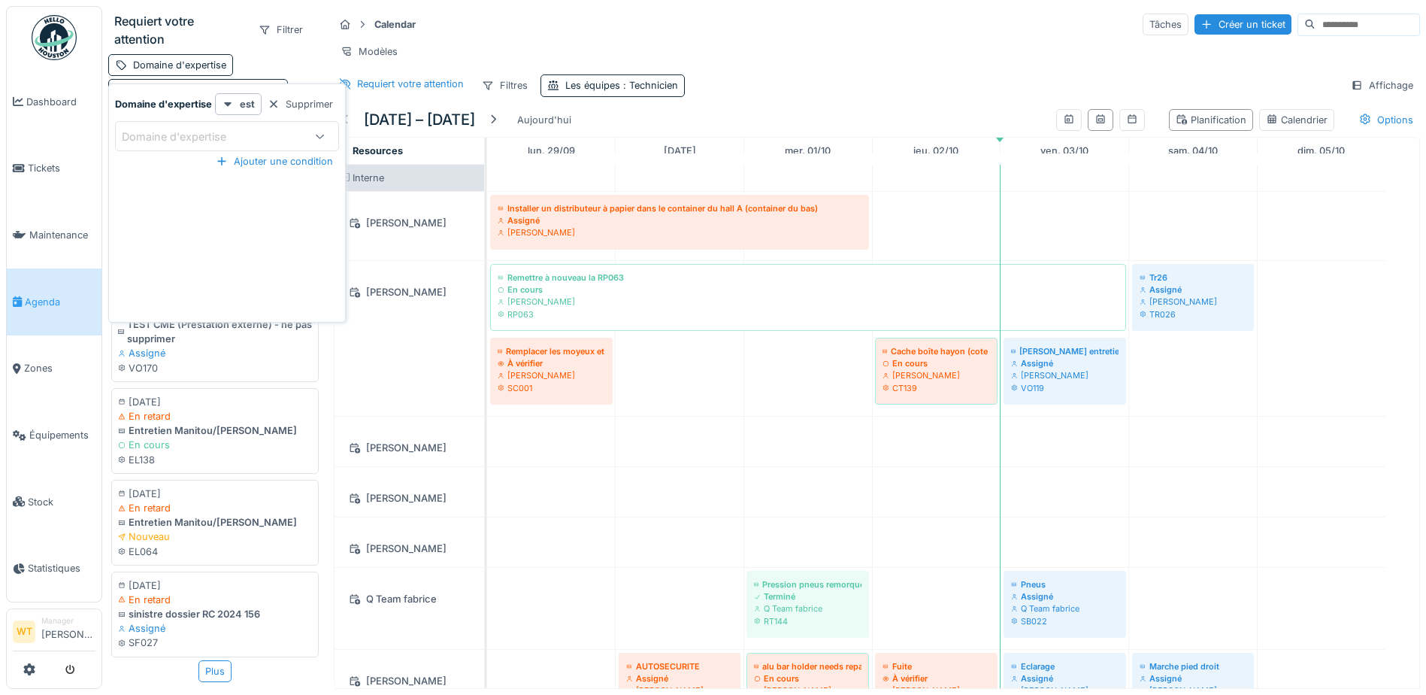
click at [236, 121] on div "Domaine d'expertise" at bounding box center [227, 136] width 224 height 30
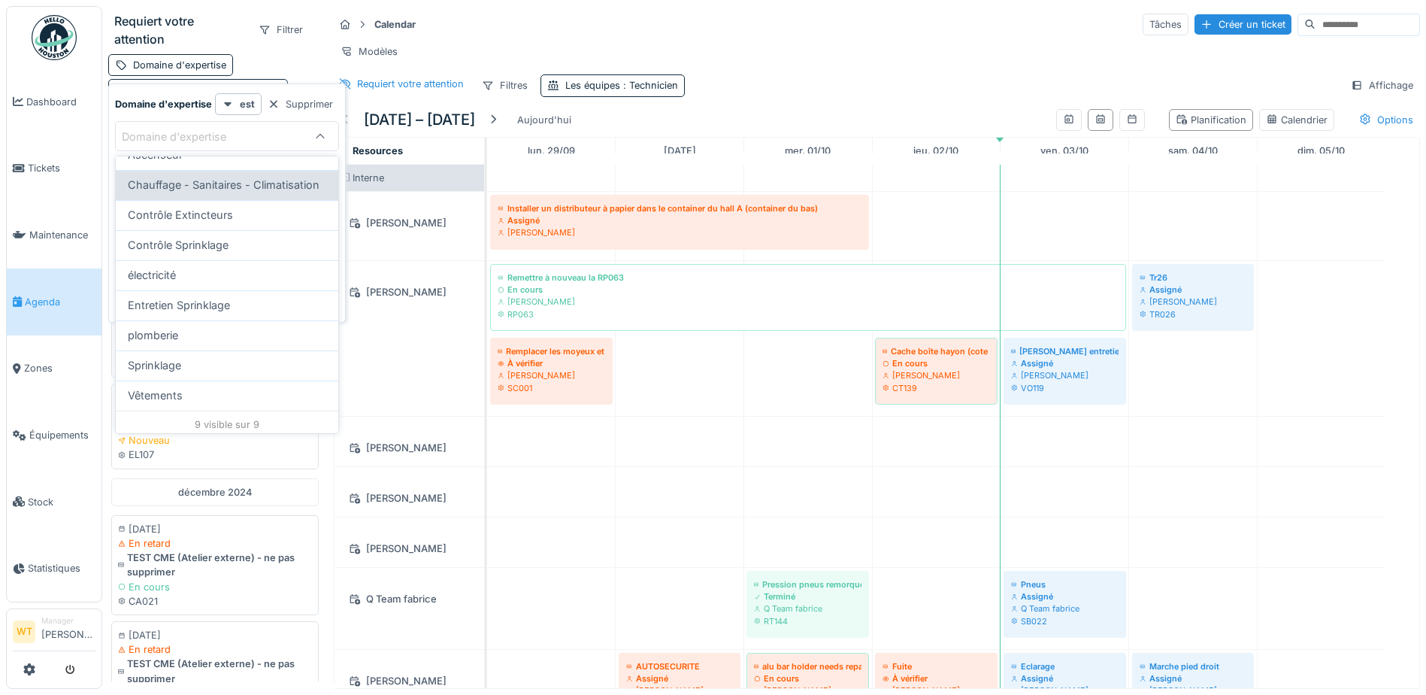
scroll to position [116, 0]
click at [212, 63] on div "Domaine d'expertise" at bounding box center [179, 65] width 93 height 14
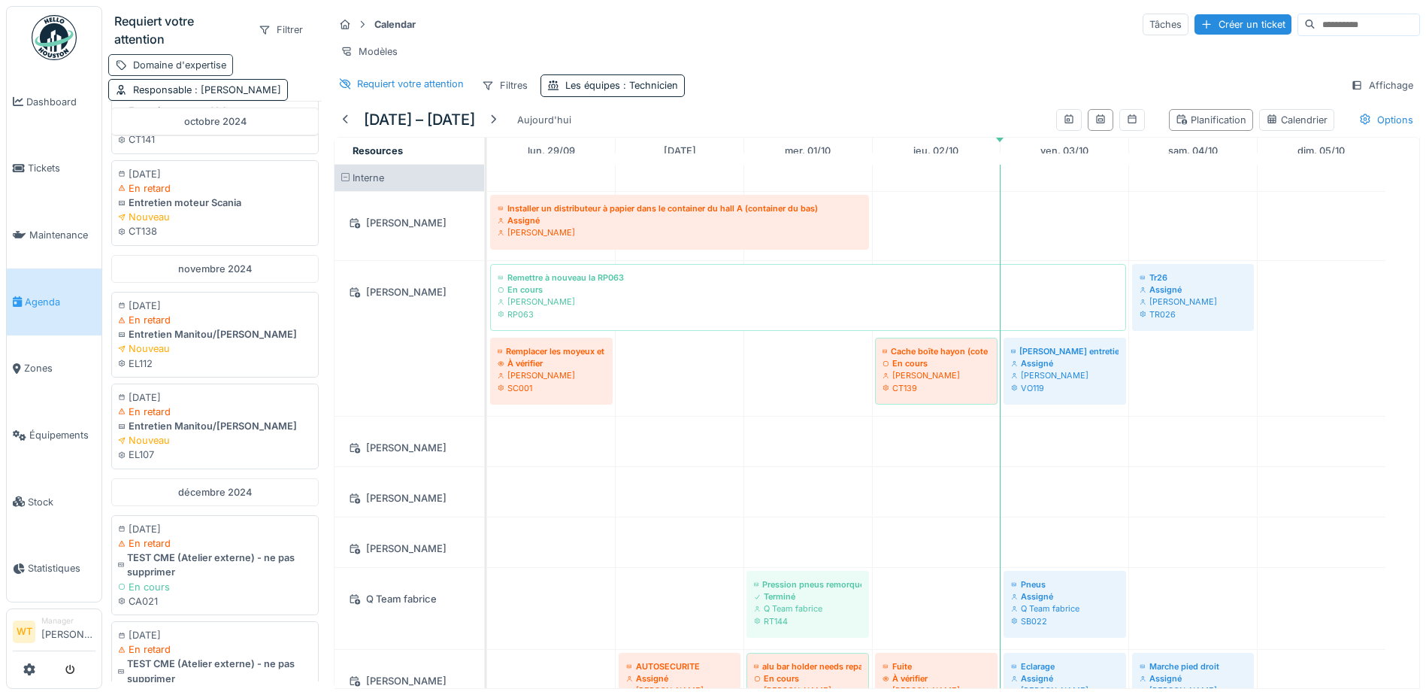
click at [221, 65] on div "Domaine d'expertise" at bounding box center [179, 65] width 93 height 14
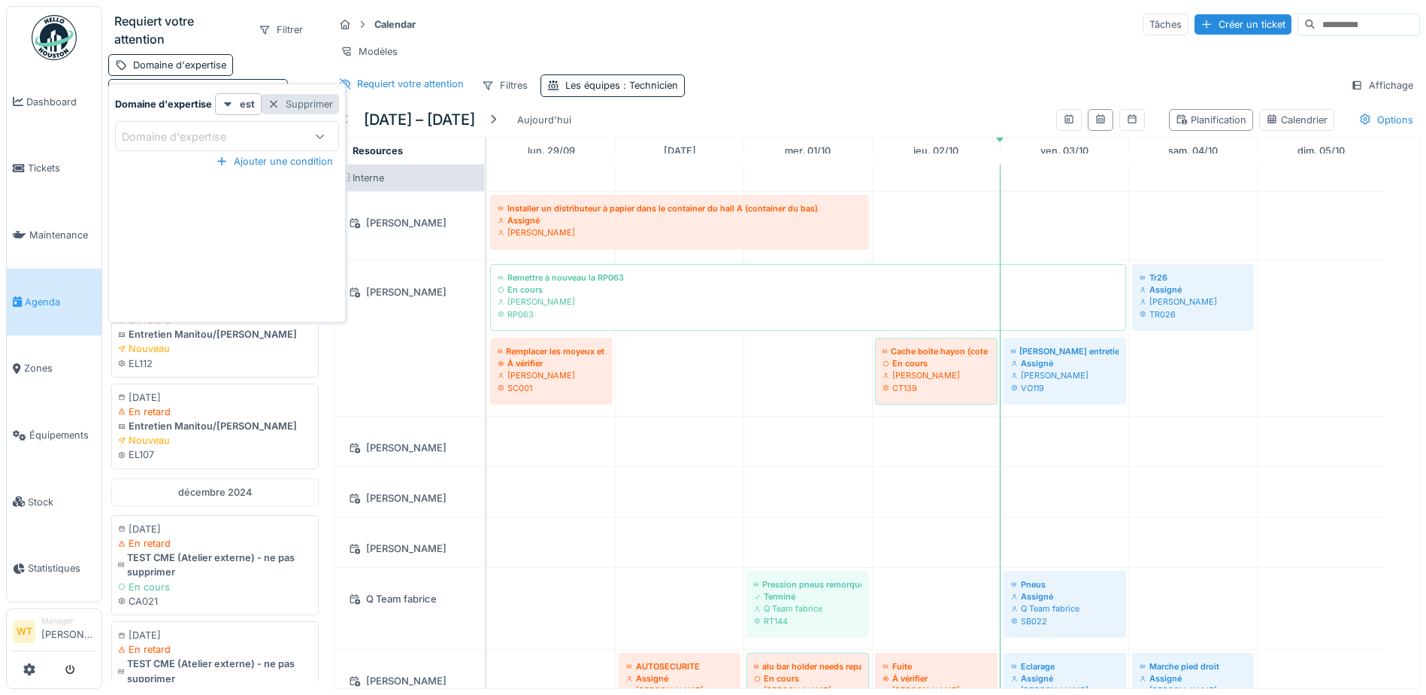
click at [278, 101] on div at bounding box center [274, 104] width 12 height 14
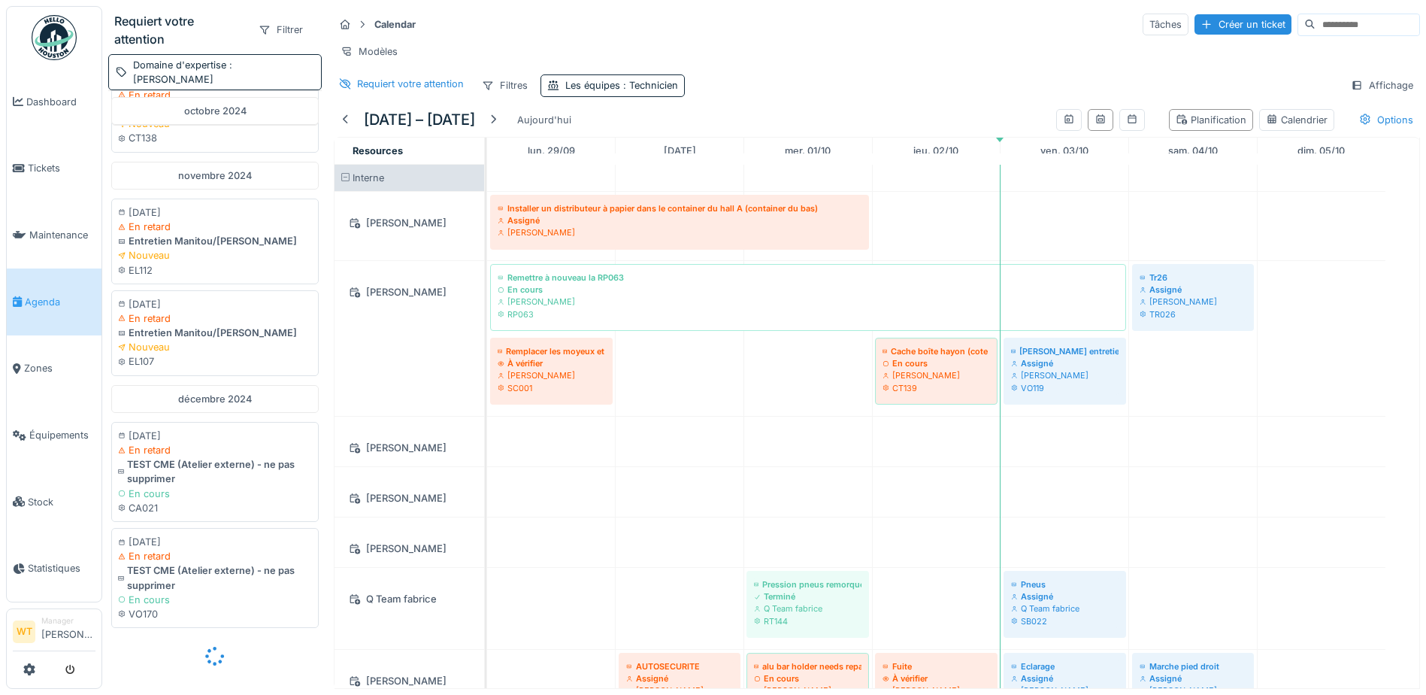
scroll to position [1453, 0]
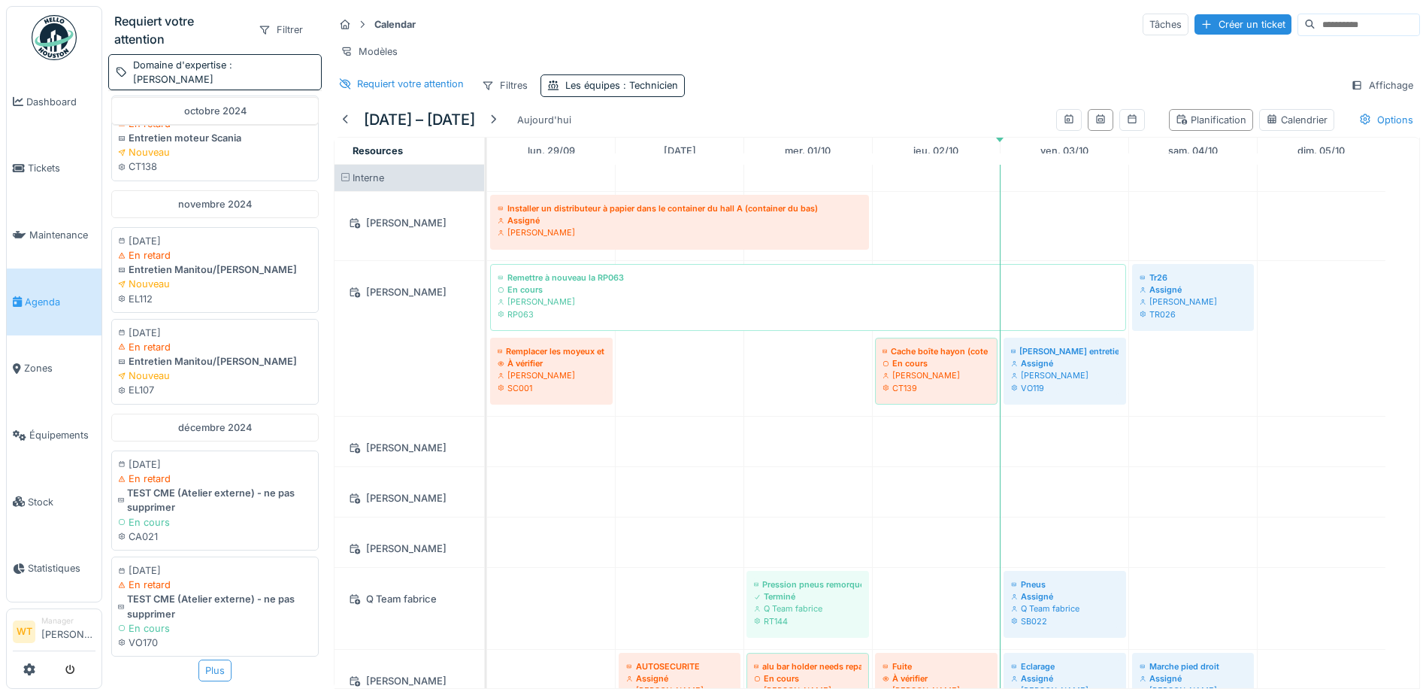
click at [207, 659] on div "Plus" at bounding box center [214, 670] width 33 height 22
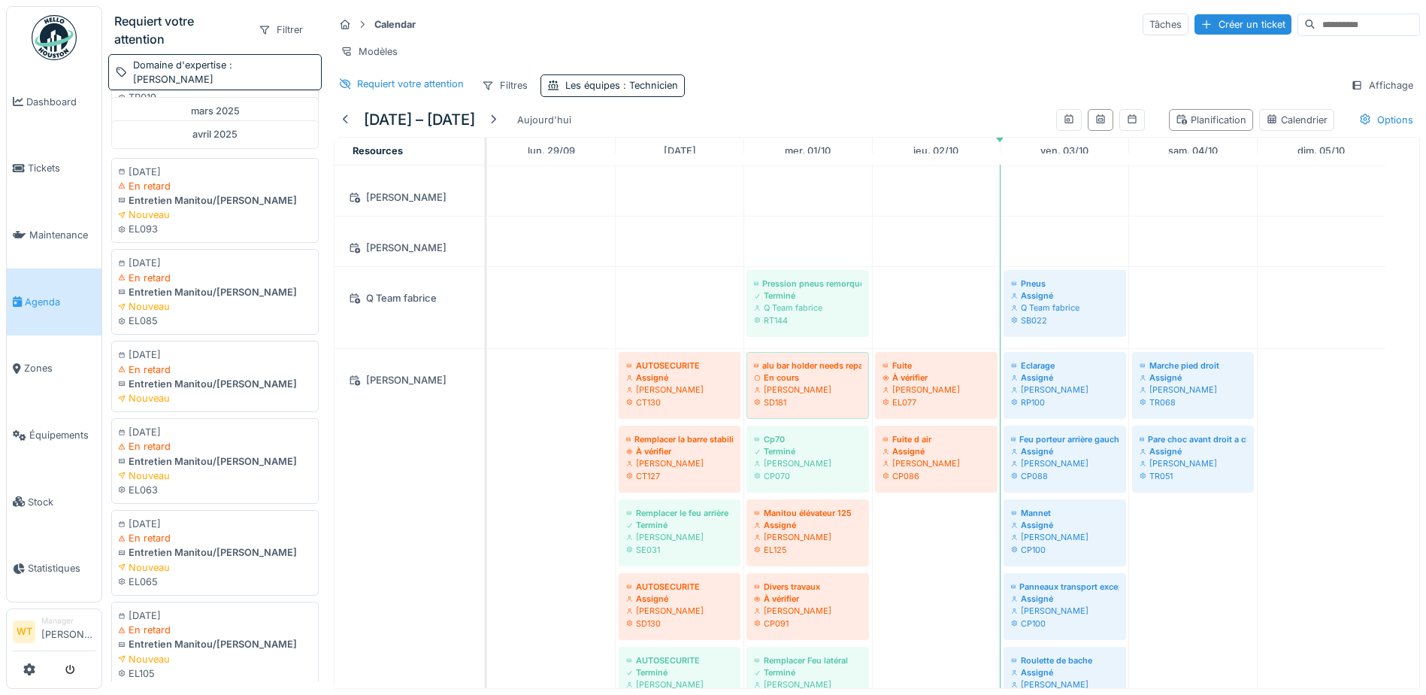
scroll to position [3449, 0]
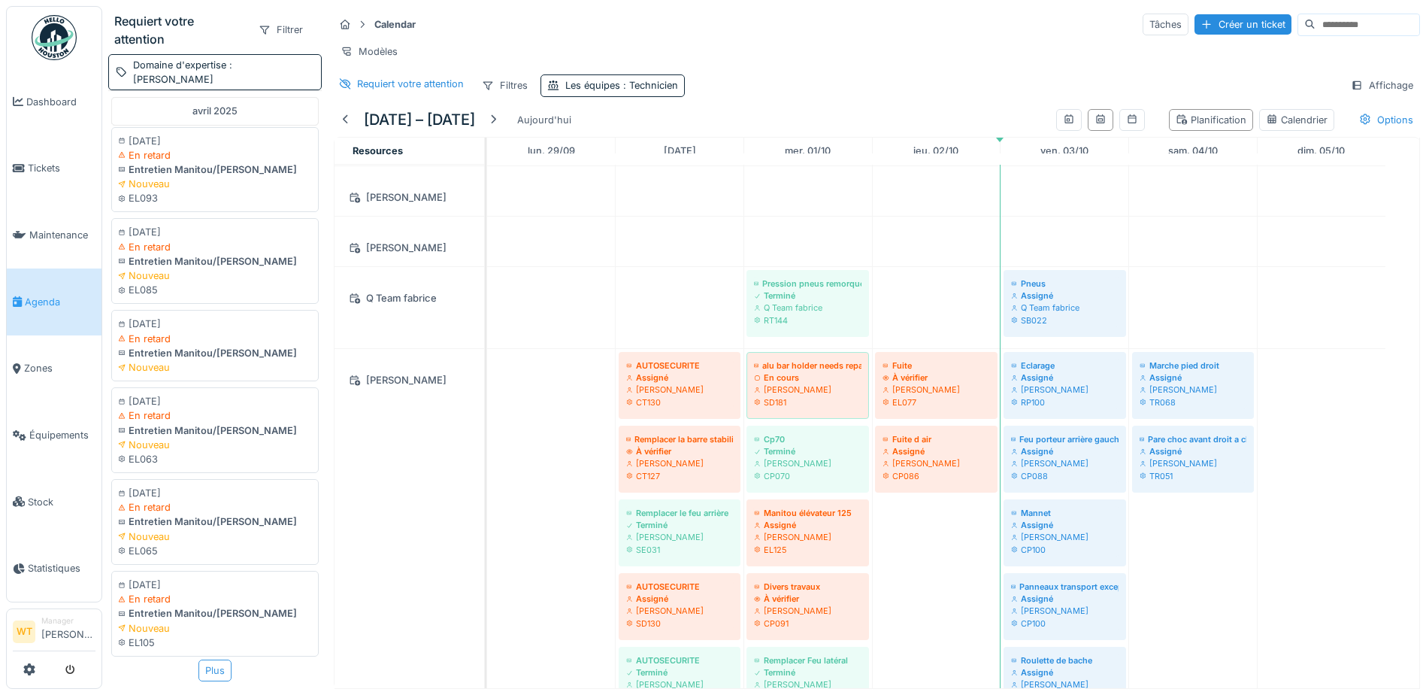
click at [202, 659] on div "Plus" at bounding box center [214, 670] width 33 height 22
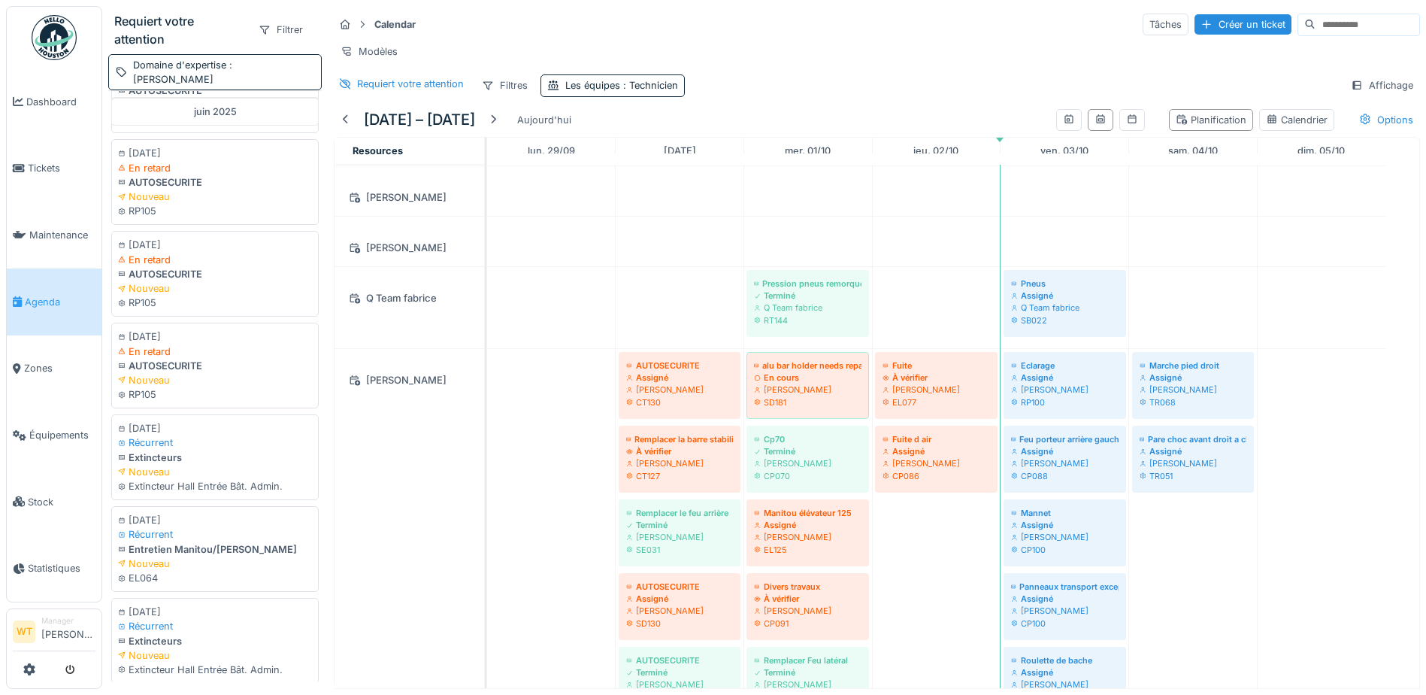
scroll to position [5362, 0]
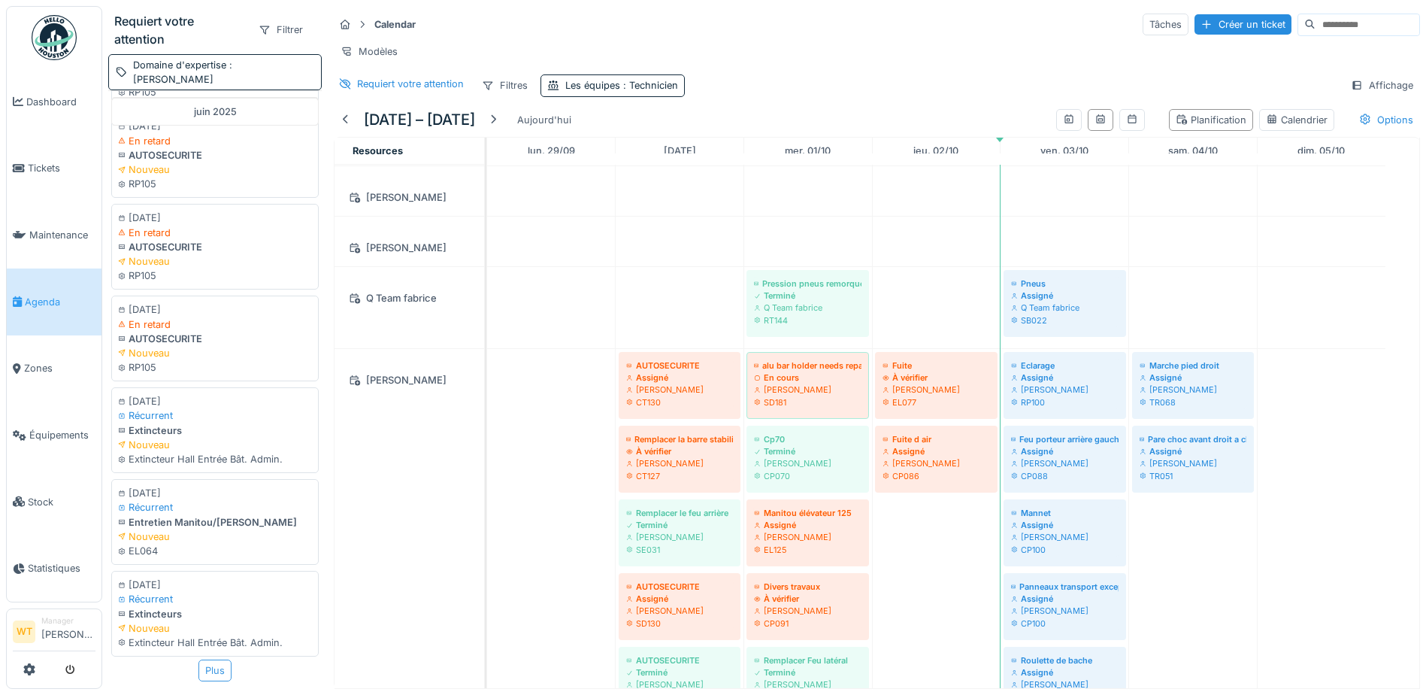
click at [213, 659] on div "Plus" at bounding box center [214, 670] width 33 height 22
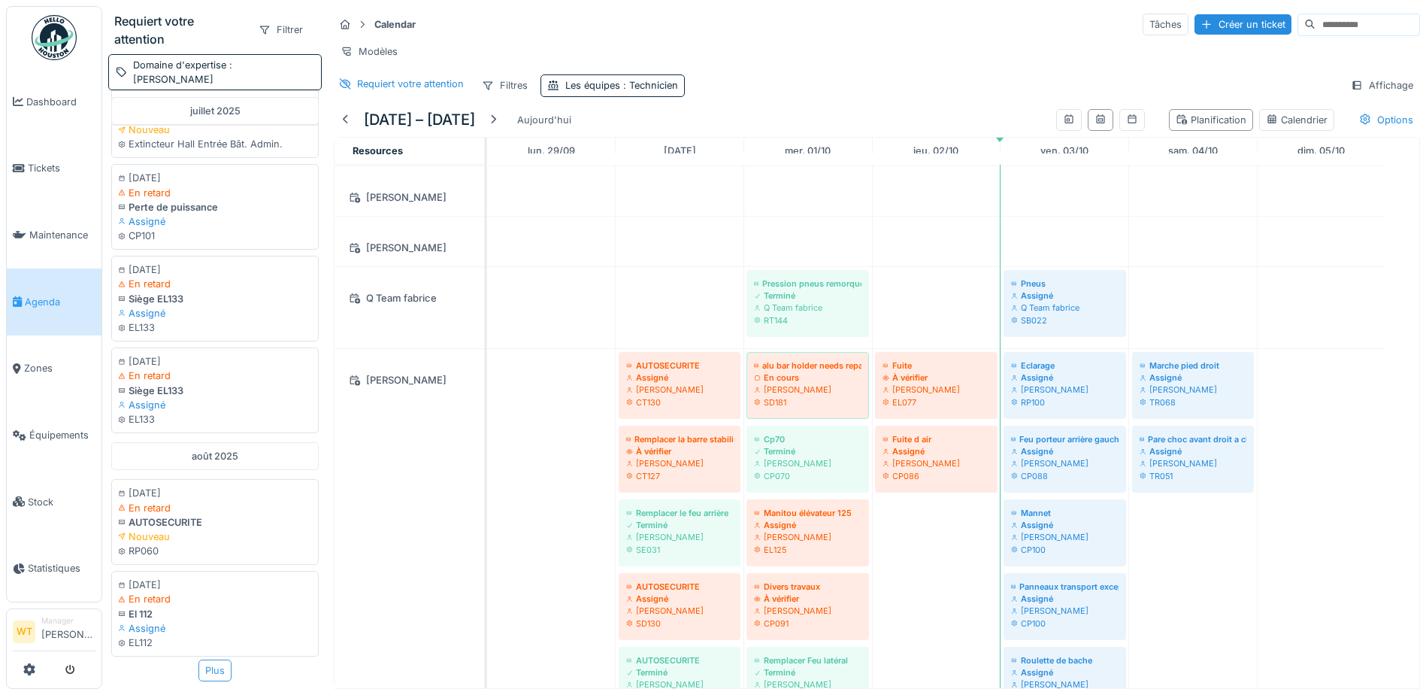
click at [207, 659] on div "Plus" at bounding box center [214, 670] width 33 height 22
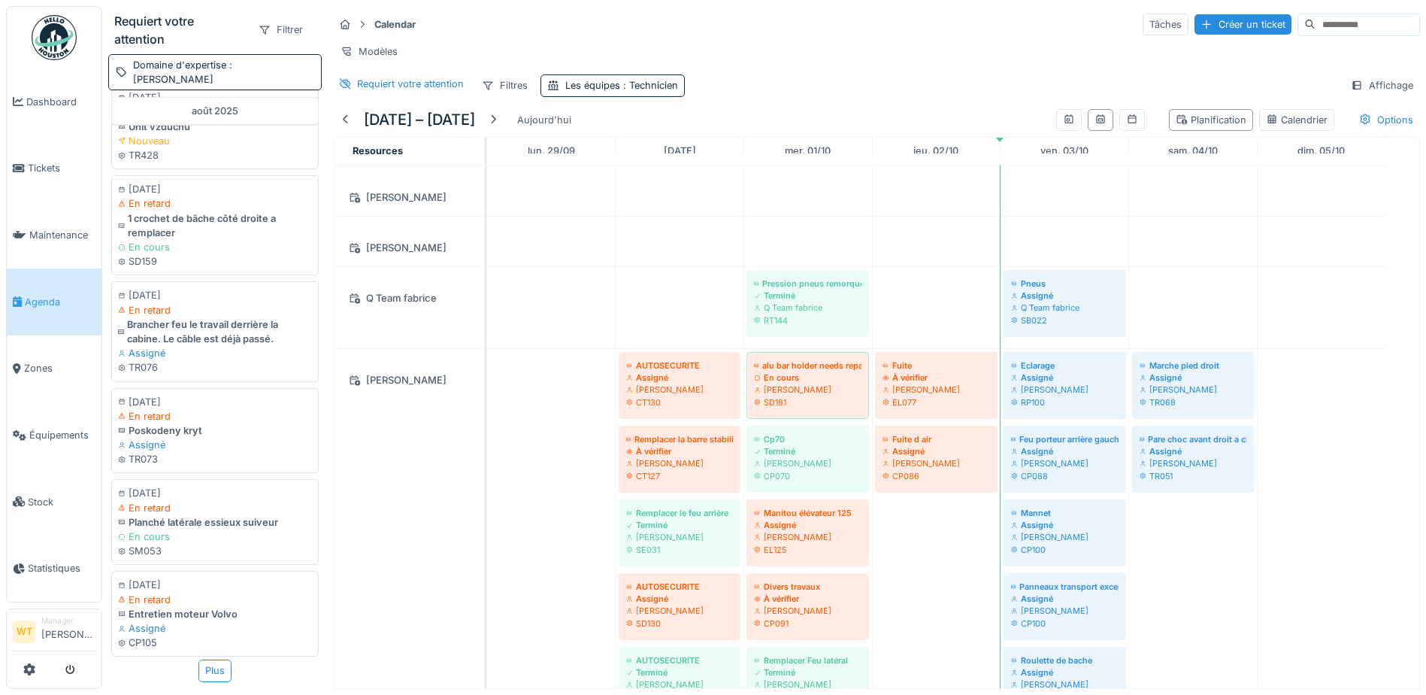
scroll to position [9166, 0]
click at [206, 659] on div "Plus" at bounding box center [214, 670] width 33 height 22
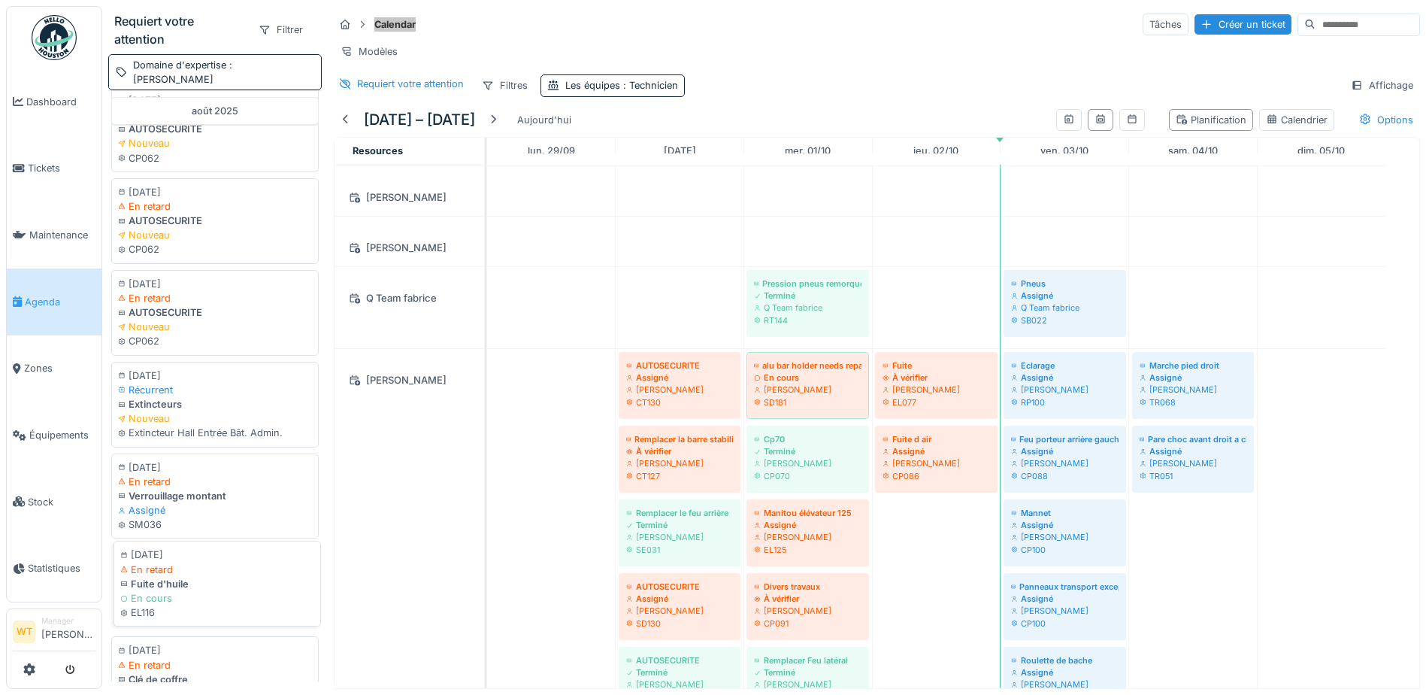
scroll to position [11028, 0]
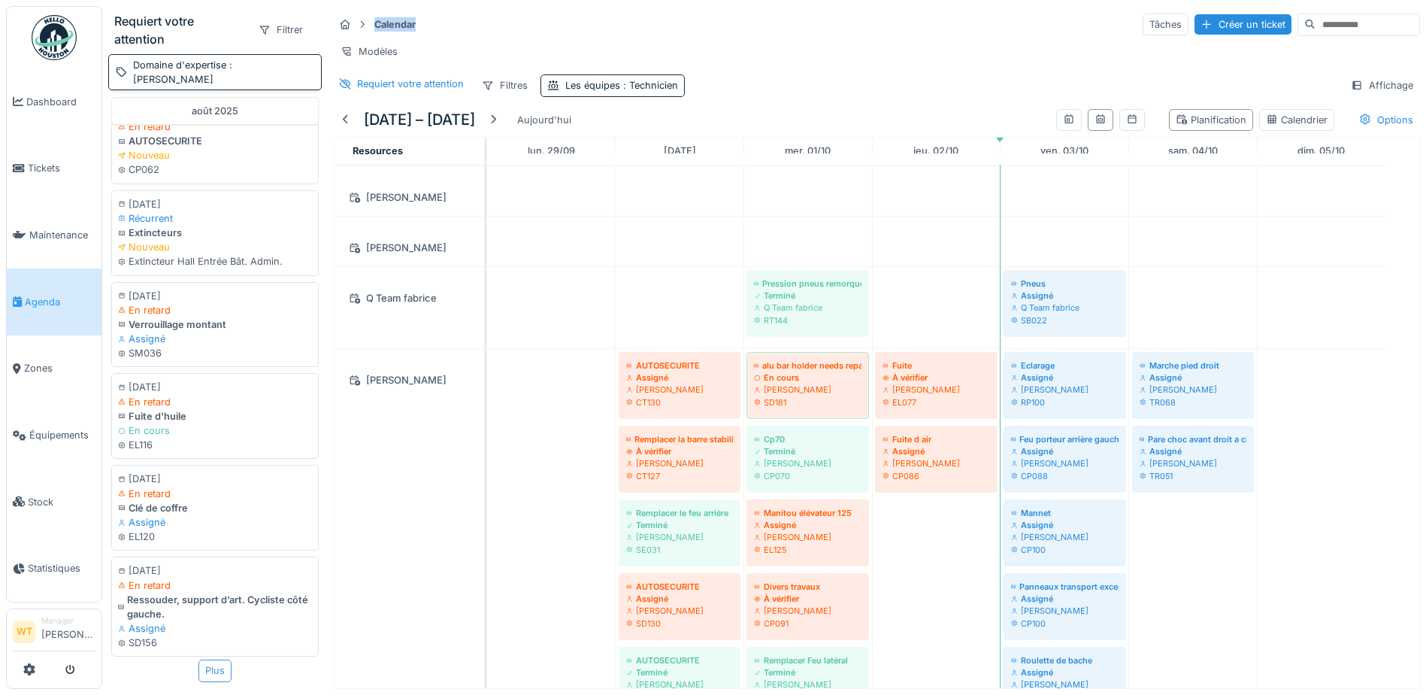
click at [207, 659] on div "Plus" at bounding box center [214, 670] width 33 height 22
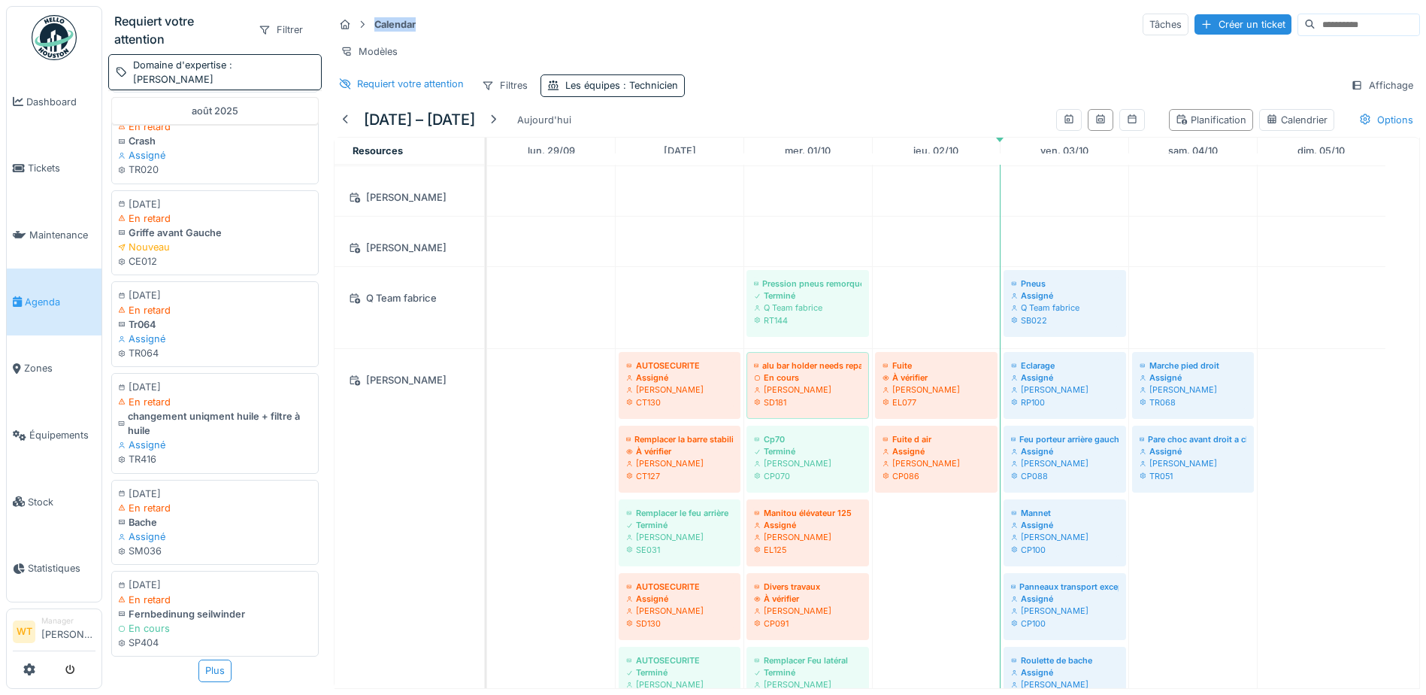
scroll to position [12876, 0]
click at [202, 659] on div "Plus" at bounding box center [214, 670] width 33 height 22
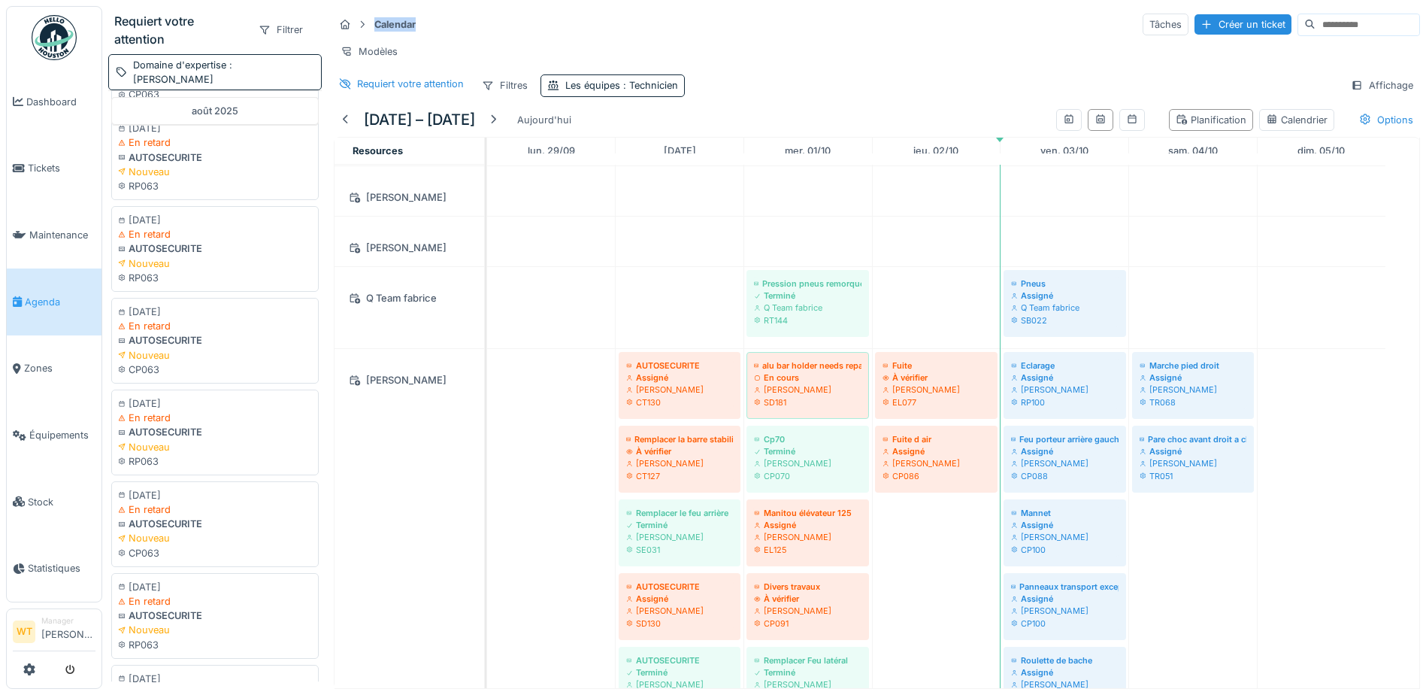
scroll to position [14738, 0]
click at [208, 660] on div "Plus" at bounding box center [214, 671] width 33 height 22
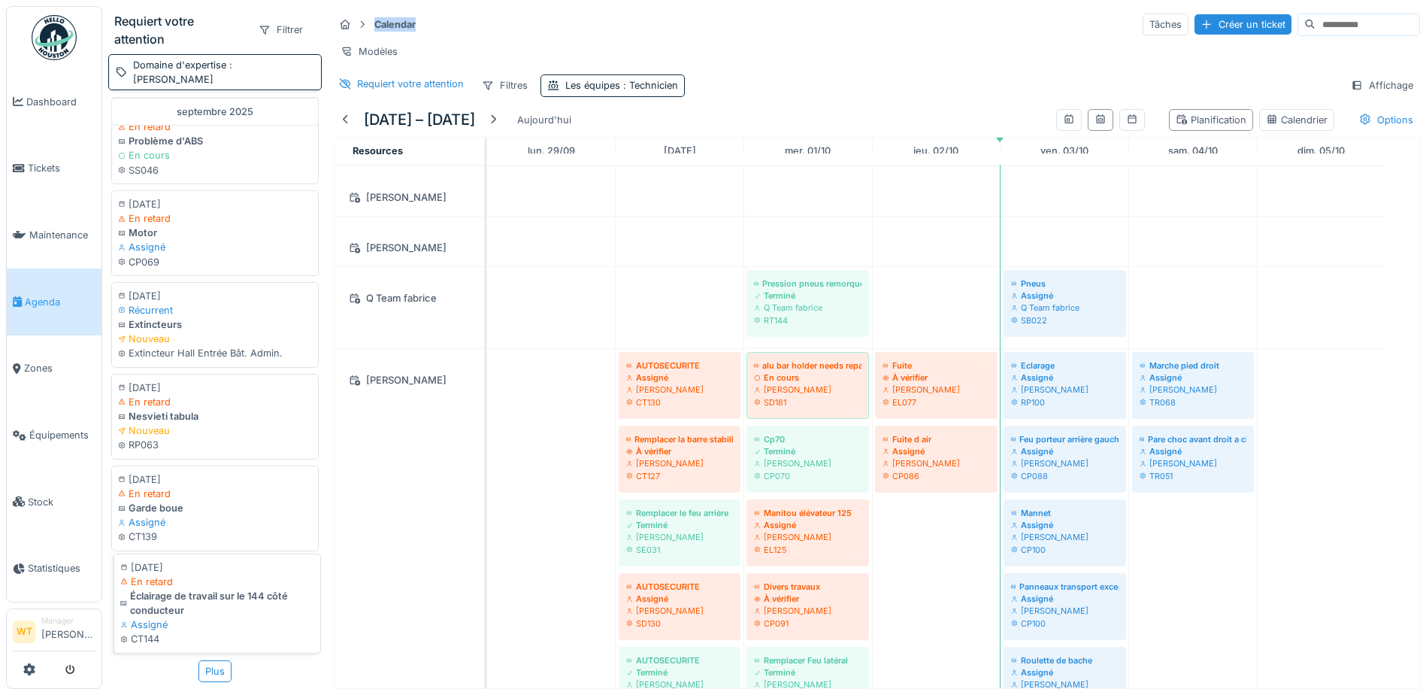
scroll to position [16639, 0]
click at [207, 660] on div "Plus" at bounding box center [214, 671] width 33 height 22
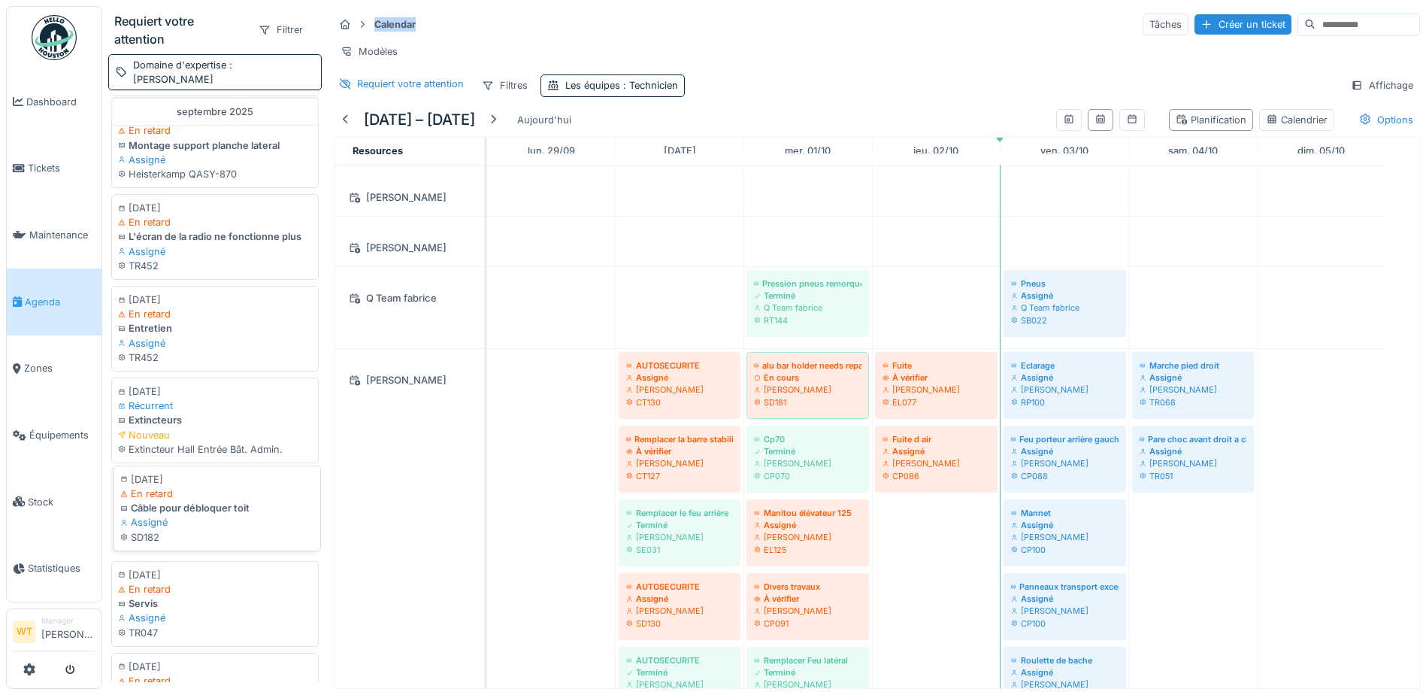
scroll to position [18515, 0]
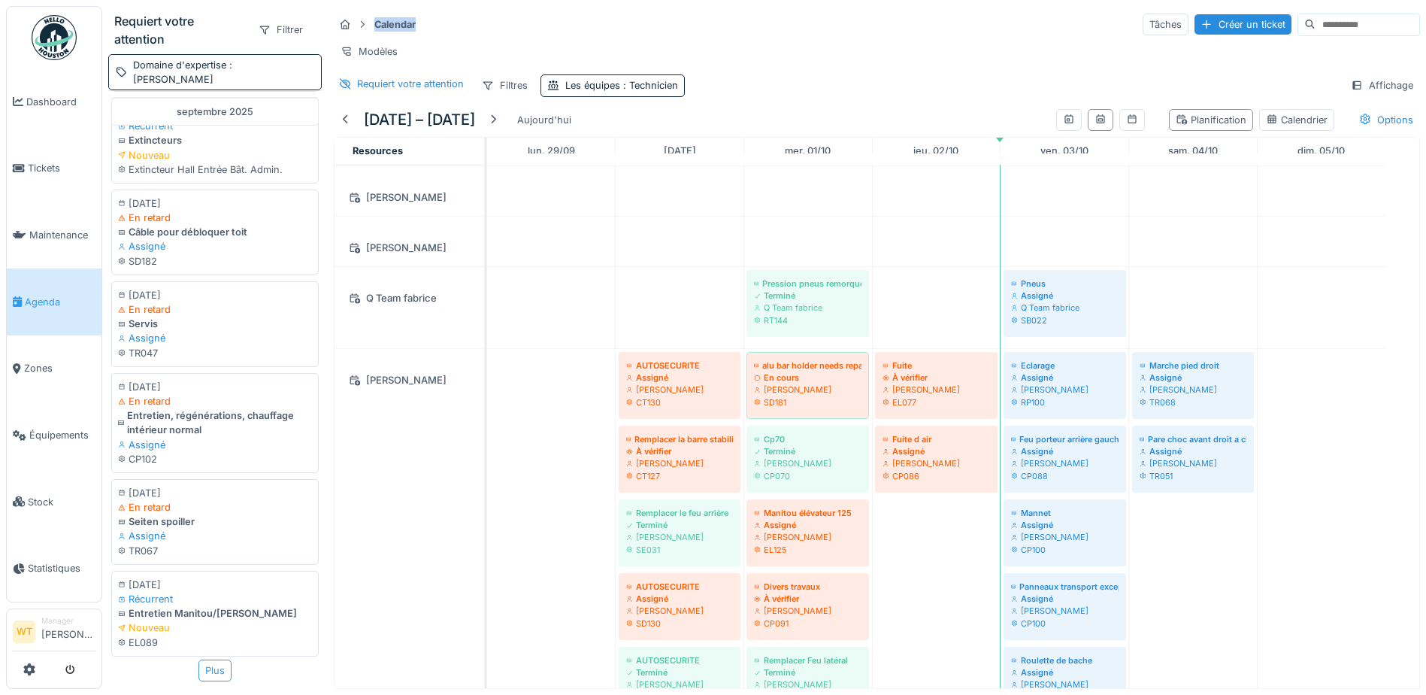
click at [207, 659] on div "Plus" at bounding box center [214, 670] width 33 height 22
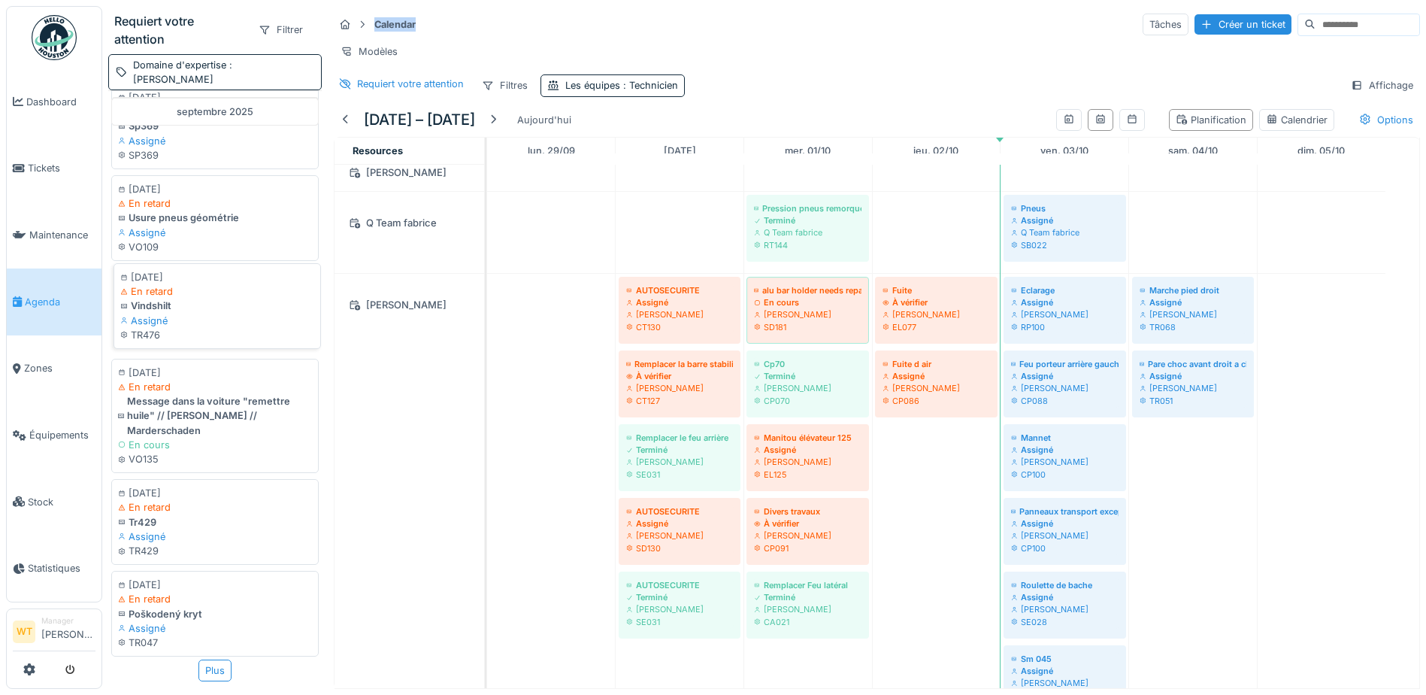
scroll to position [20363, 0]
click at [200, 659] on div "Plus" at bounding box center [214, 670] width 33 height 22
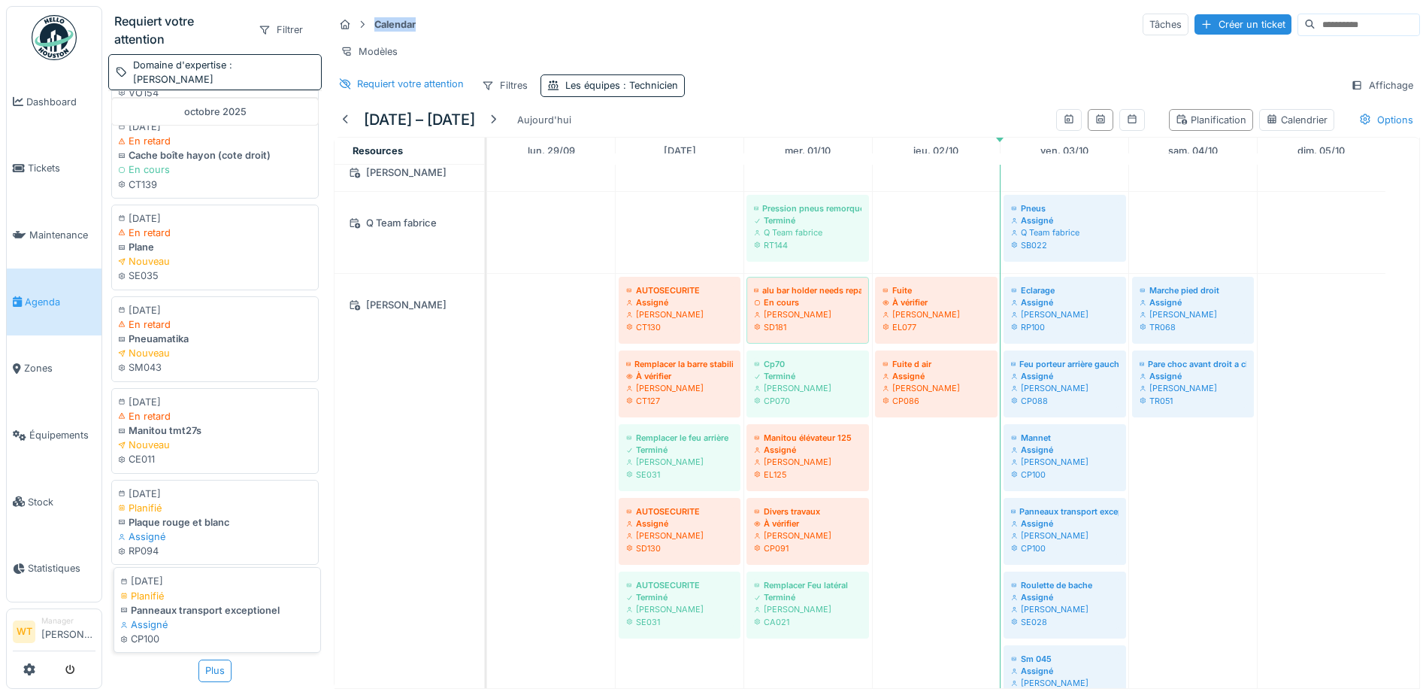
scroll to position [22265, 0]
click at [202, 659] on div "Plus" at bounding box center [214, 670] width 33 height 22
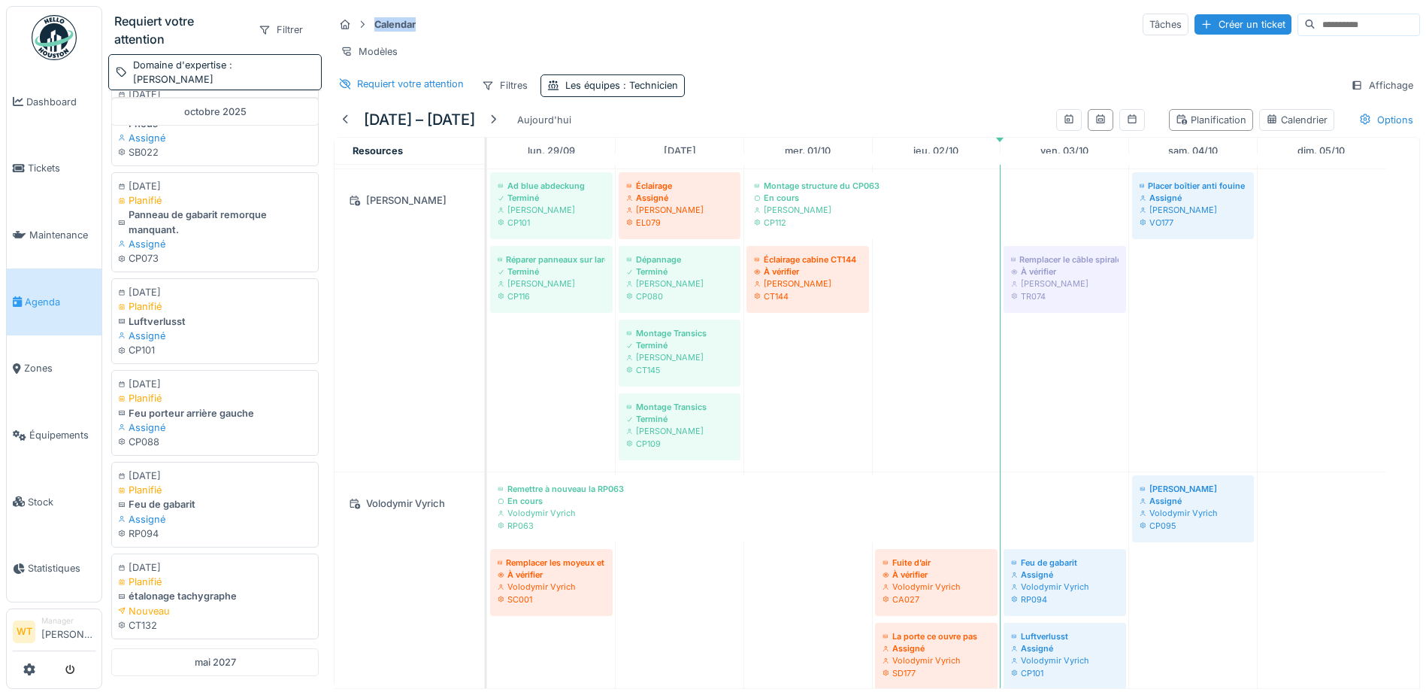
scroll to position [1127, 0]
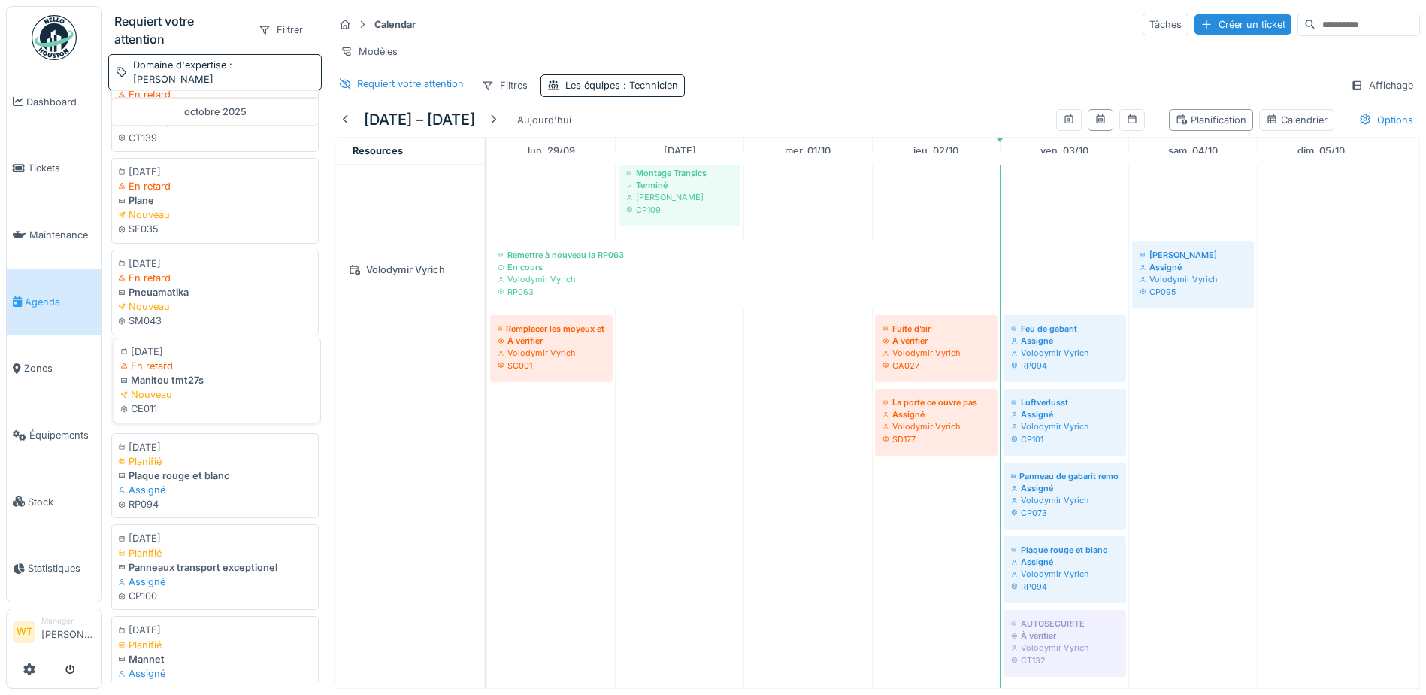
click at [152, 373] on div "En retard" at bounding box center [217, 366] width 194 height 14
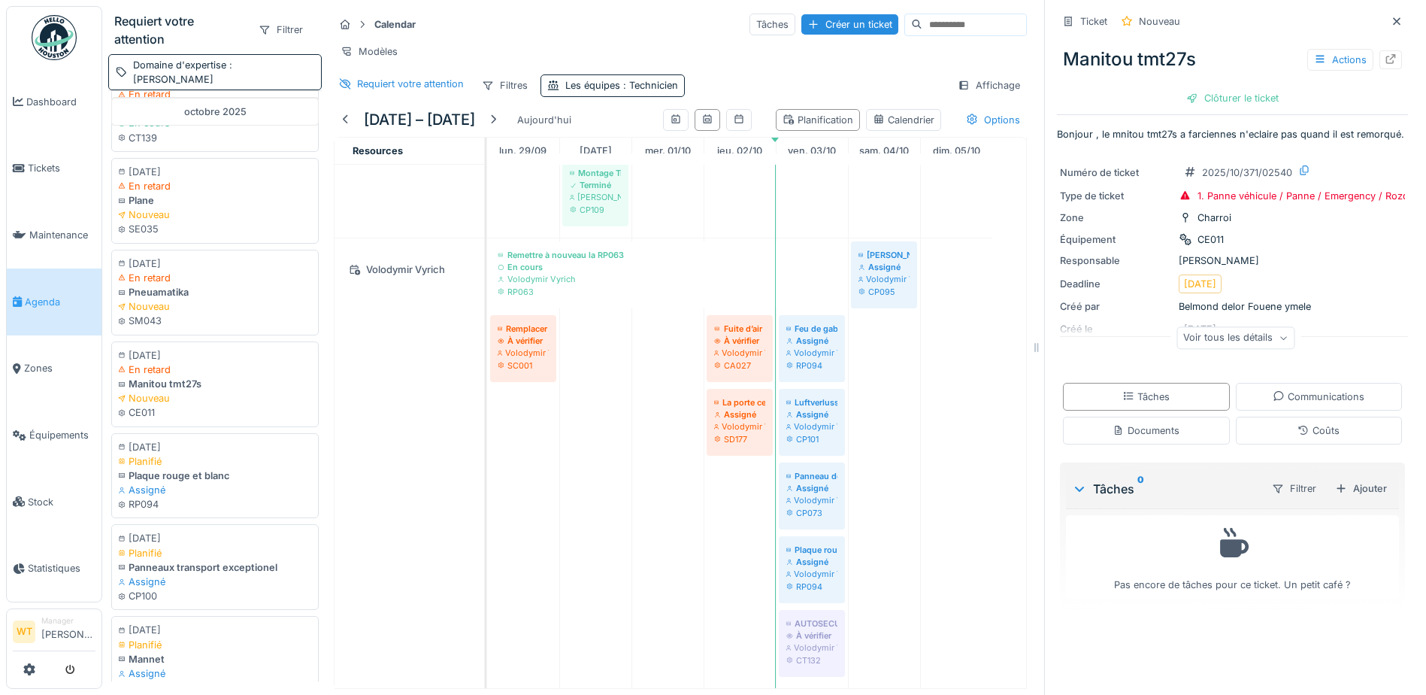
click at [1252, 349] on div "Voir tous les détails" at bounding box center [1235, 338] width 118 height 22
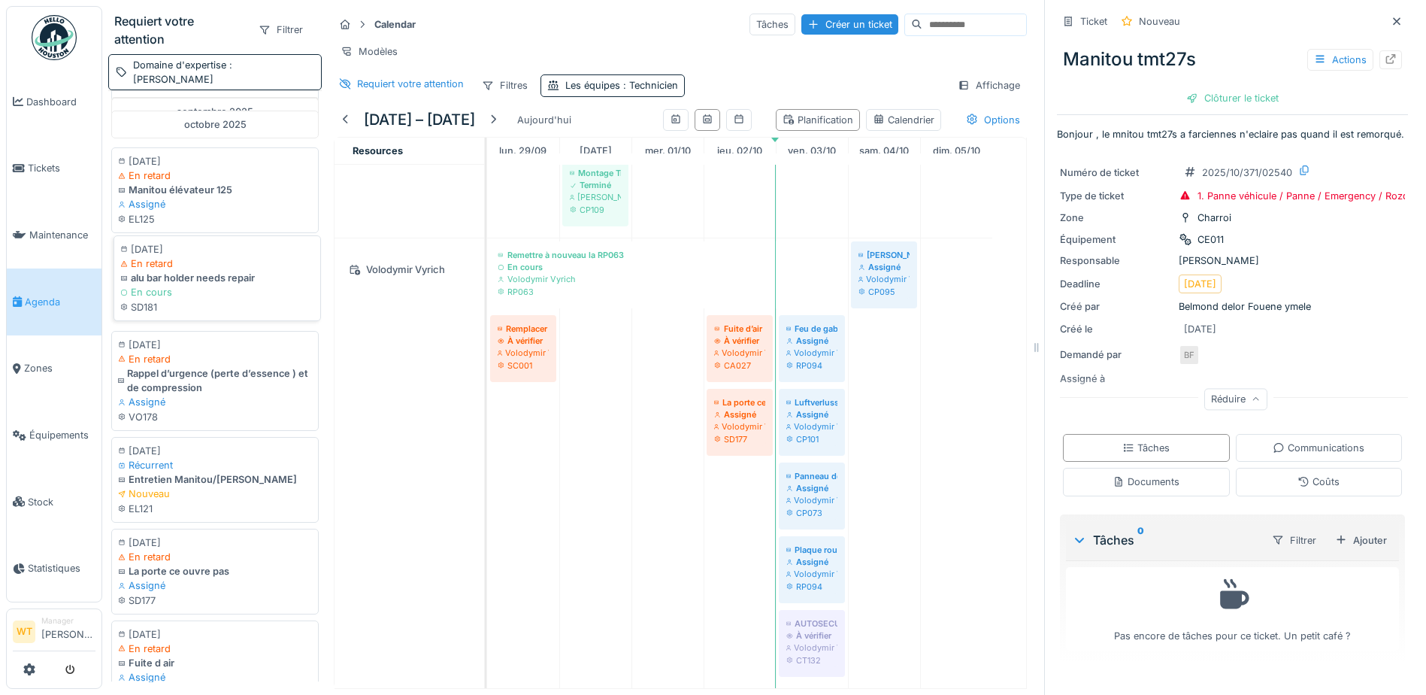
scroll to position [21448, 0]
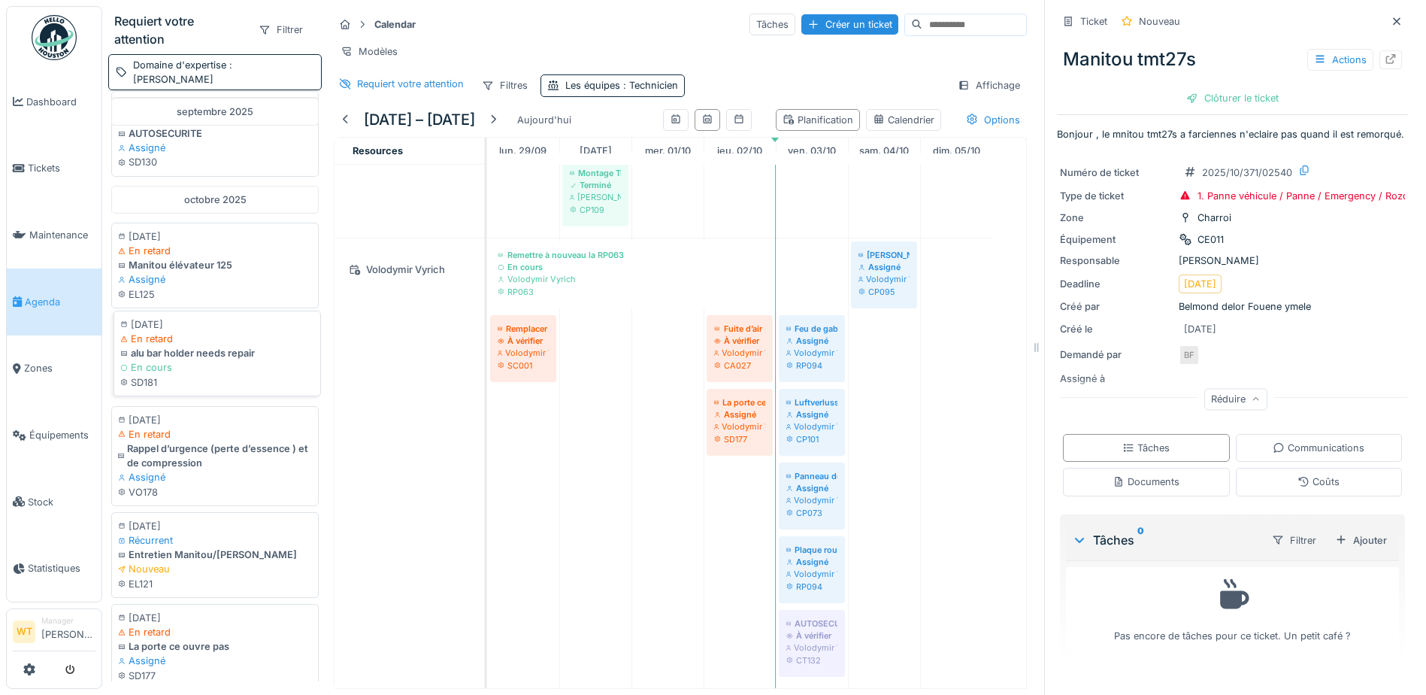
click at [194, 360] on div "alu bar holder needs repair" at bounding box center [217, 353] width 194 height 14
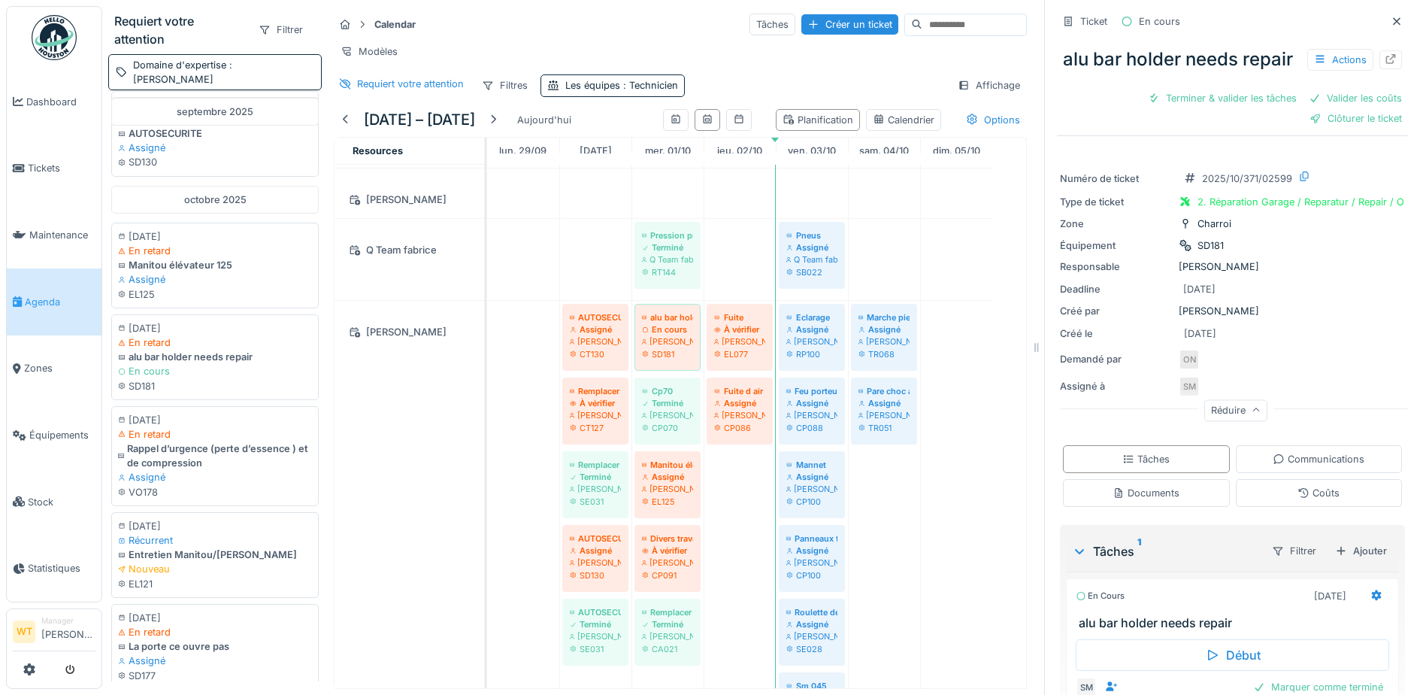
scroll to position [240, 0]
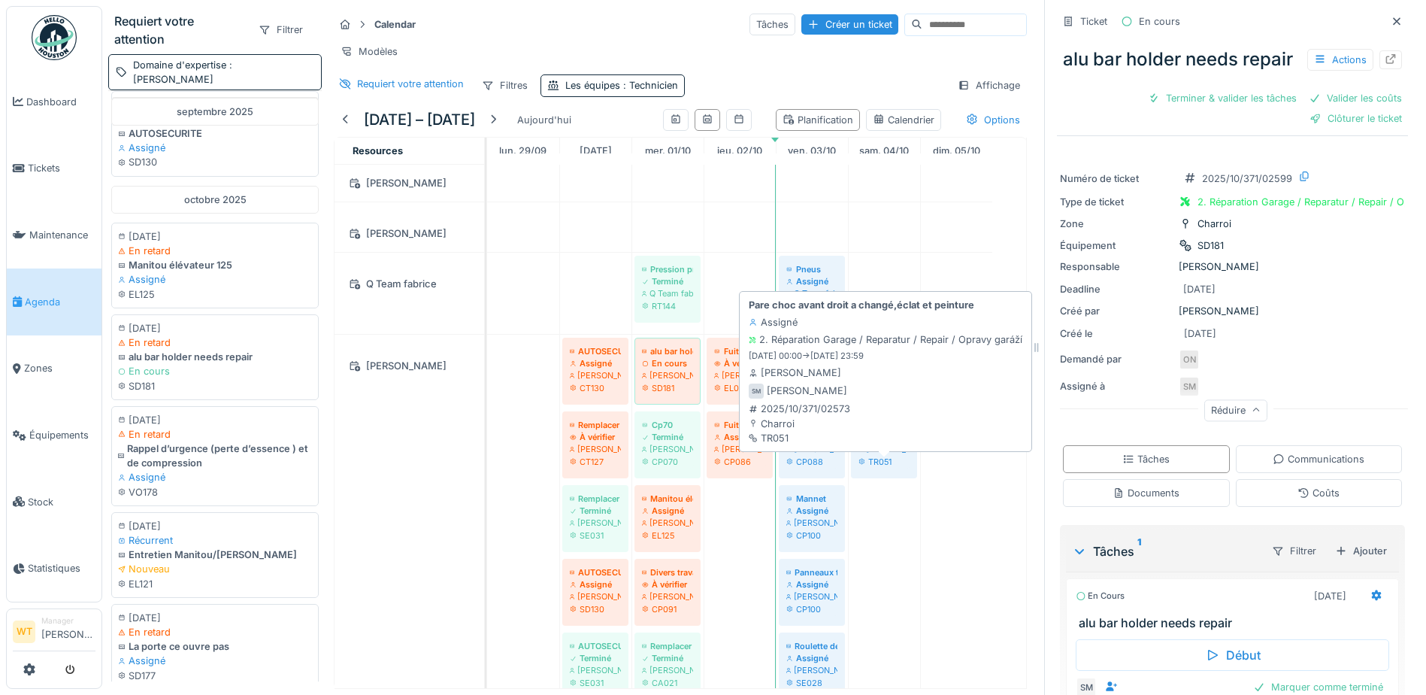
drag, startPoint x: 174, startPoint y: 373, endPoint x: 892, endPoint y: 486, distance: 726.7
click at [892, 486] on div "Requiert votre attention Filtrer Domaine d'expertise : Marc Vasen novembre 2023…" at bounding box center [567, 347] width 931 height 695
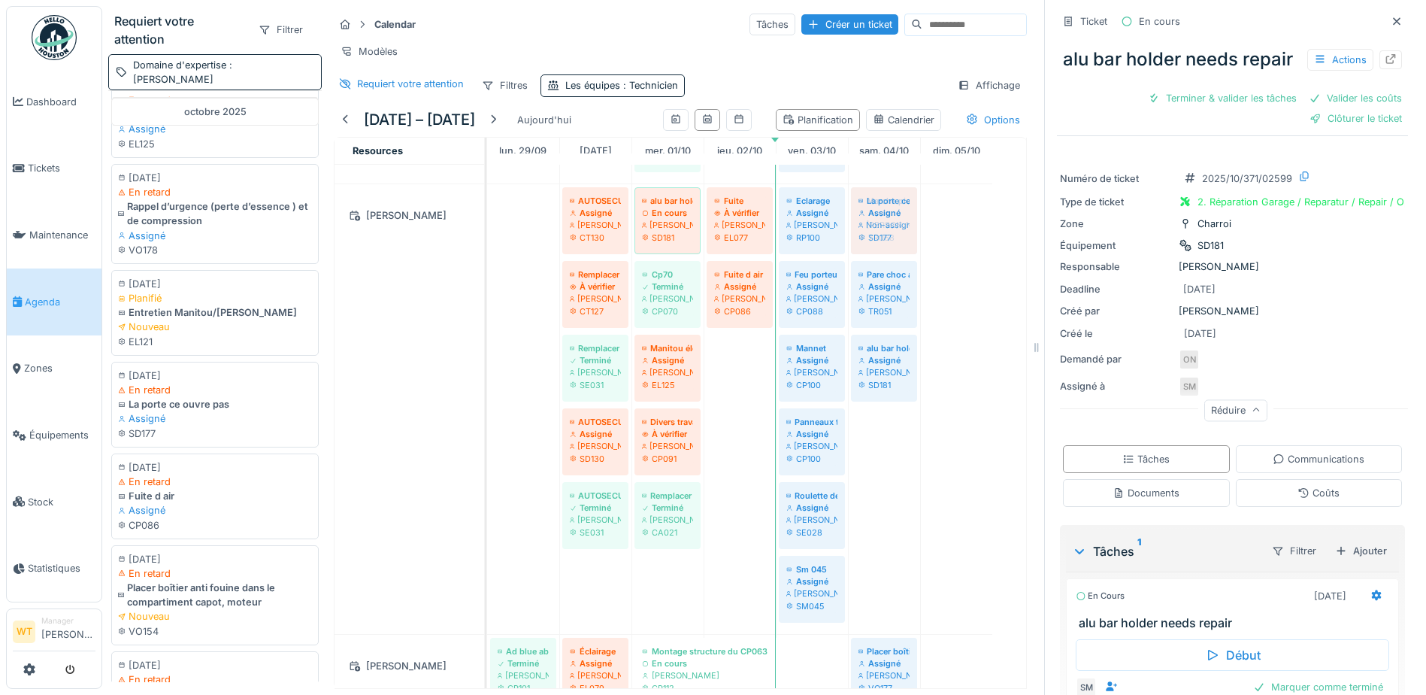
drag, startPoint x: 459, startPoint y: 443, endPoint x: 885, endPoint y: 481, distance: 428.6
click at [885, 481] on div "Requiert votre attention Filtrer Domaine d'expertise : Marc Vasen novembre 2023…" at bounding box center [567, 347] width 931 height 695
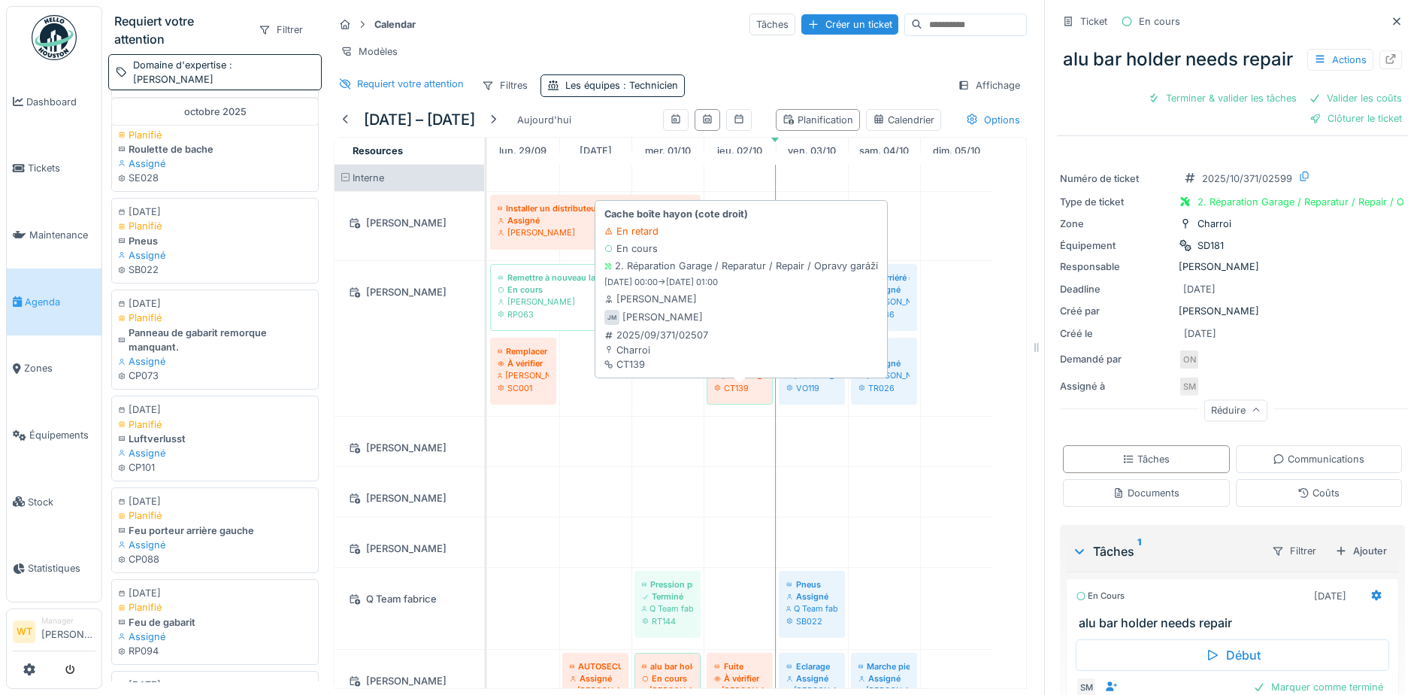
click at [738, 394] on div "CT139" at bounding box center [739, 388] width 51 height 12
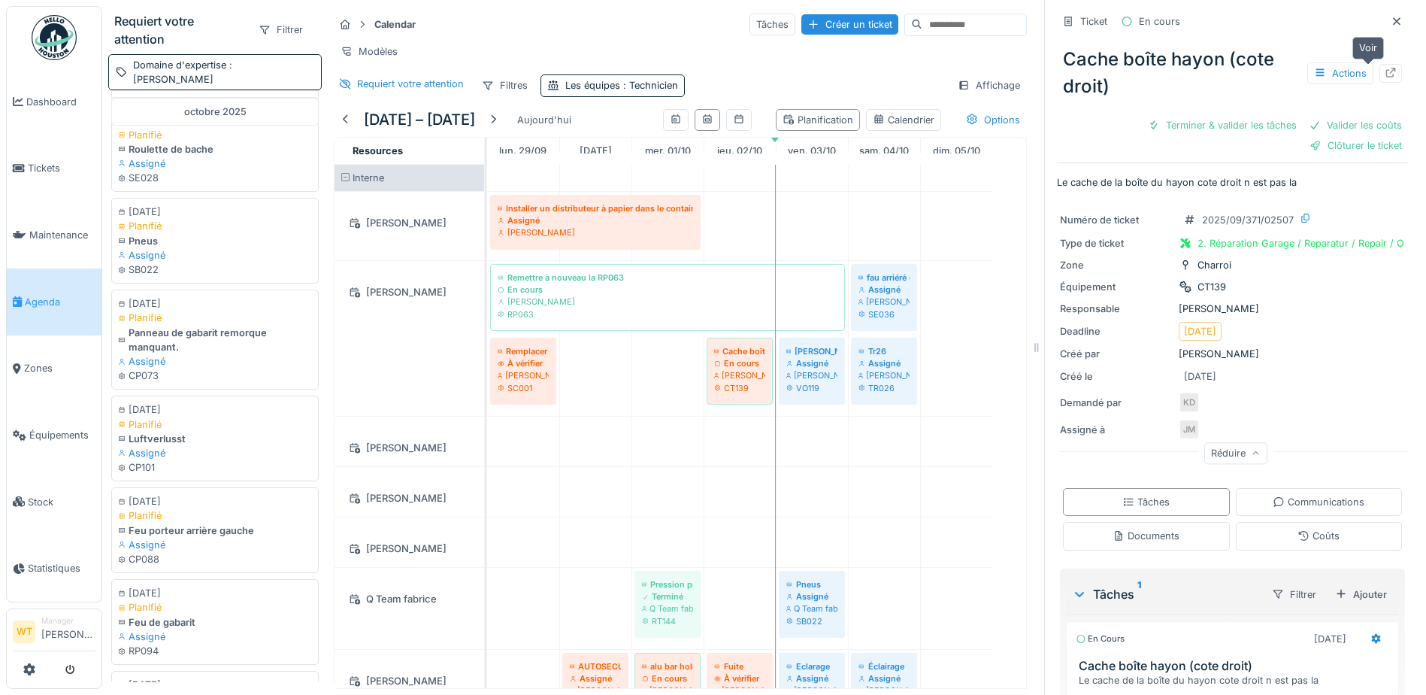
click at [1386, 71] on icon at bounding box center [1391, 73] width 10 height 10
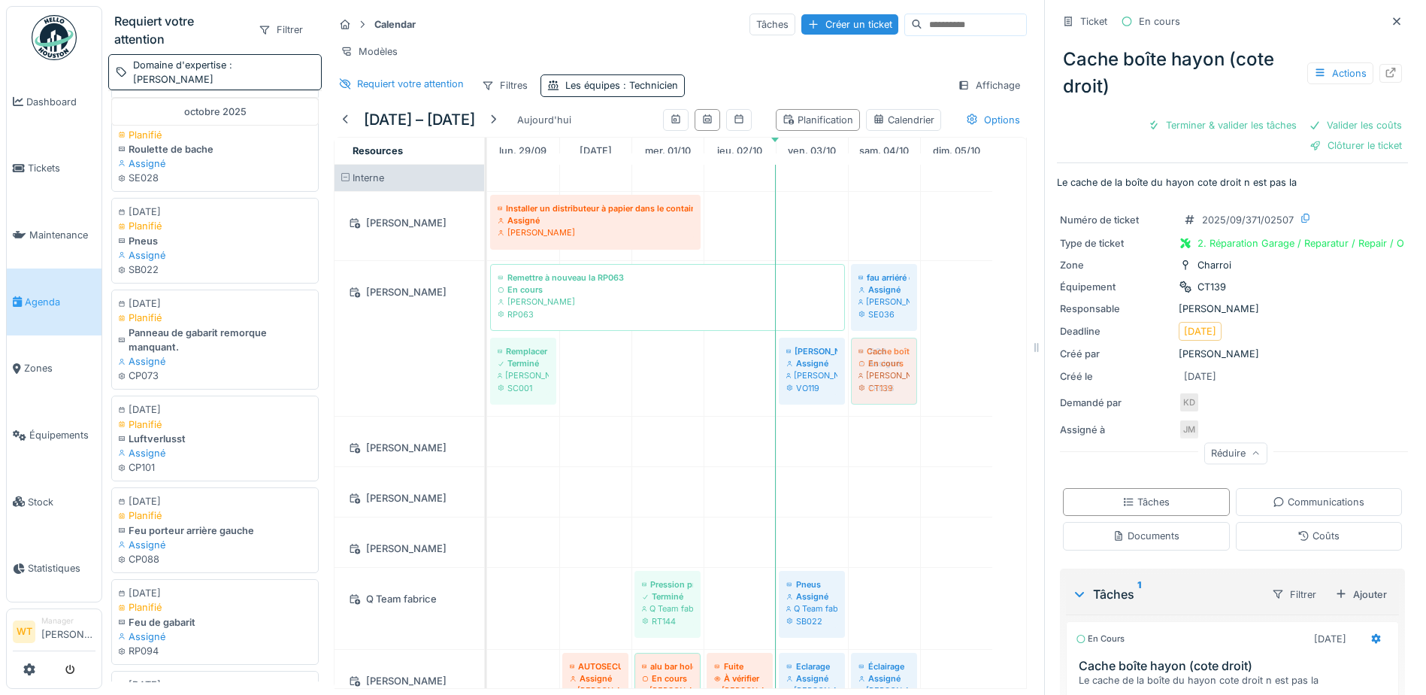
drag, startPoint x: 742, startPoint y: 411, endPoint x: 881, endPoint y: 377, distance: 143.3
click at [487, 377] on div "Remettre à nouveau la RP063 En cours Jan Maro RP063 fau arriéré droit Assigné J…" at bounding box center [487, 338] width 0 height 155
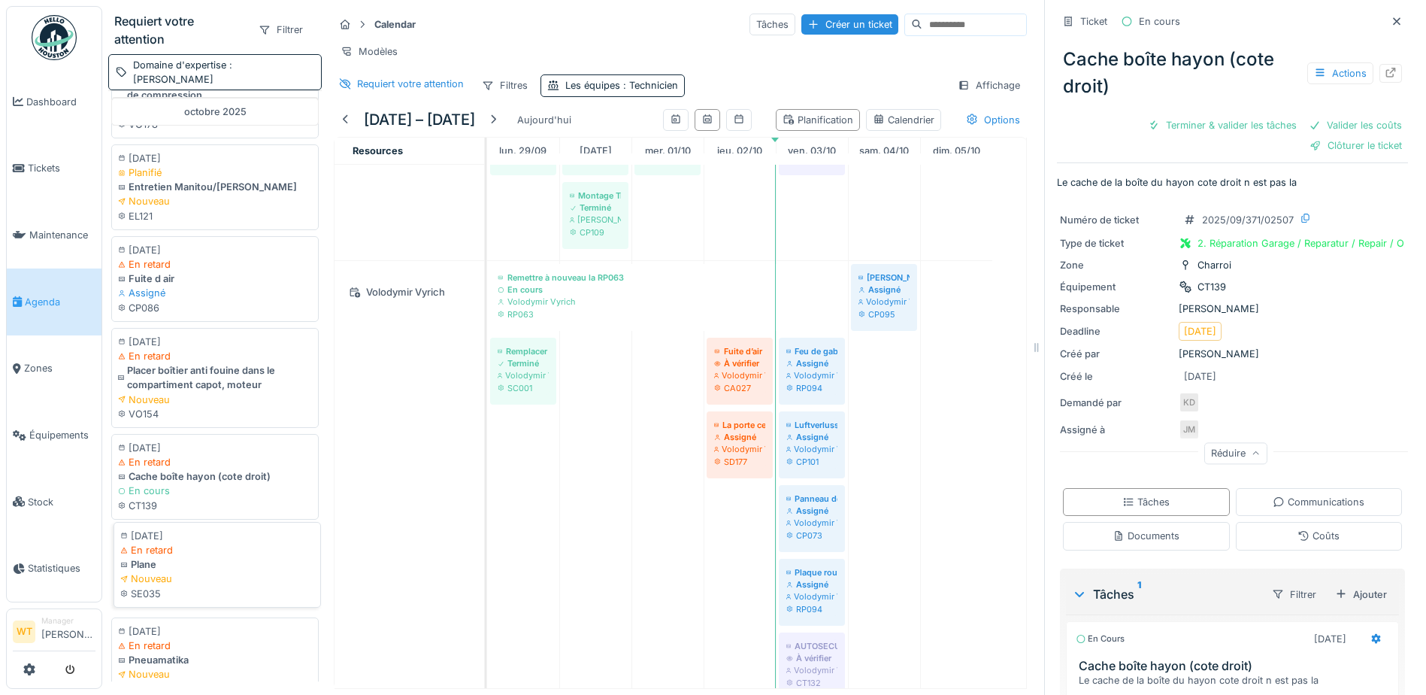
scroll to position [21824, 0]
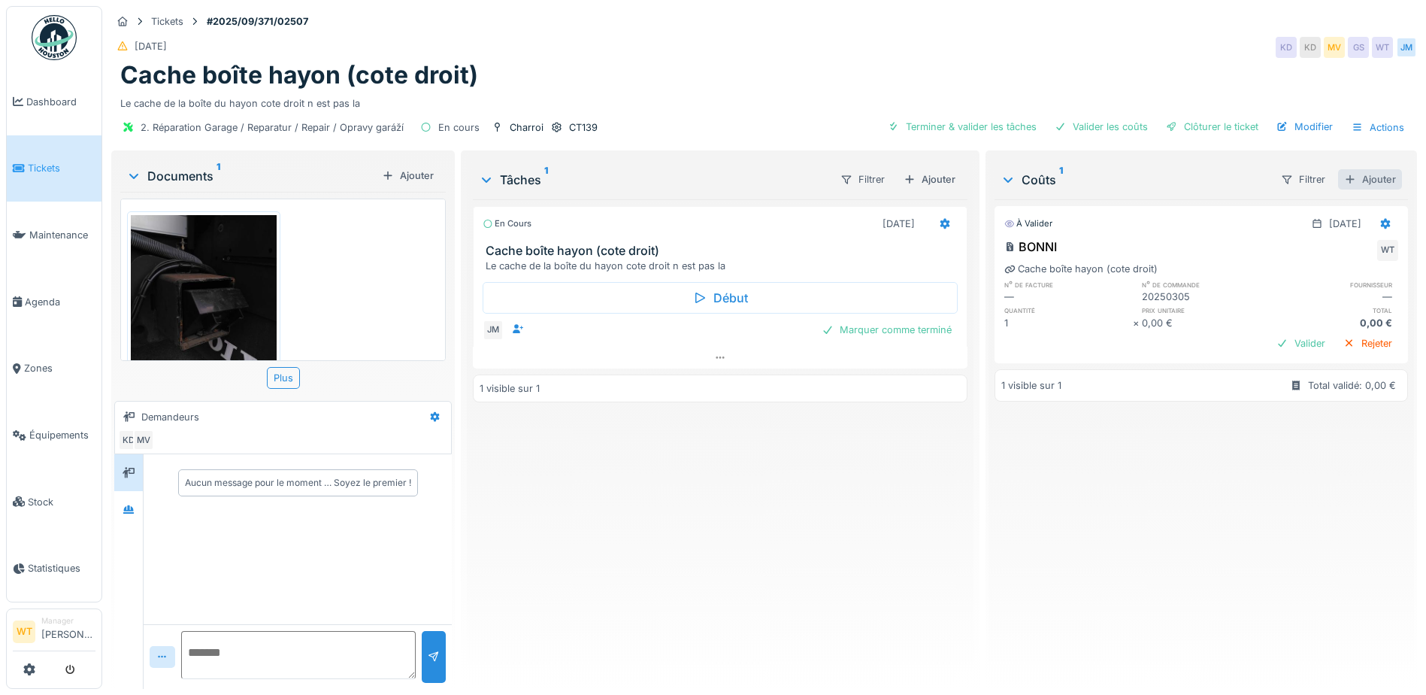
click at [1338, 169] on div "Ajouter" at bounding box center [1370, 179] width 64 height 20
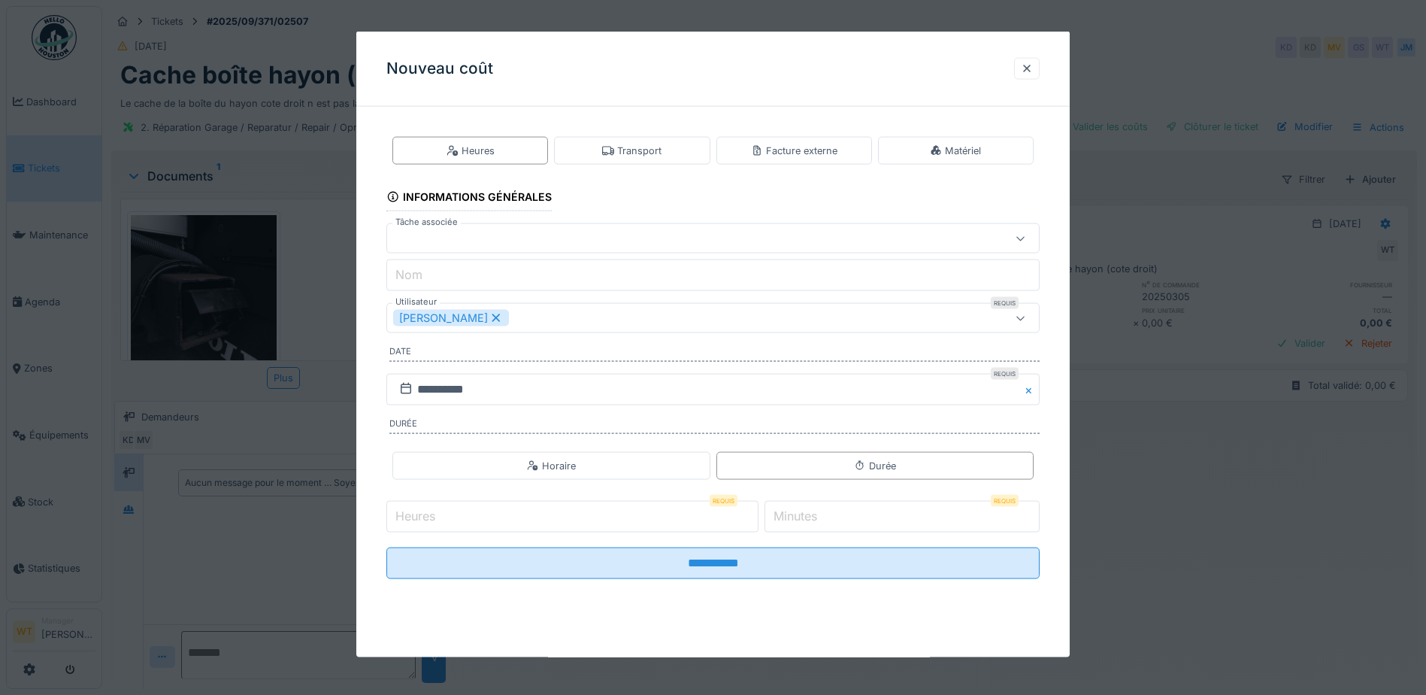
click at [492, 317] on icon at bounding box center [496, 317] width 8 height 8
click at [1037, 76] on div at bounding box center [1027, 68] width 26 height 22
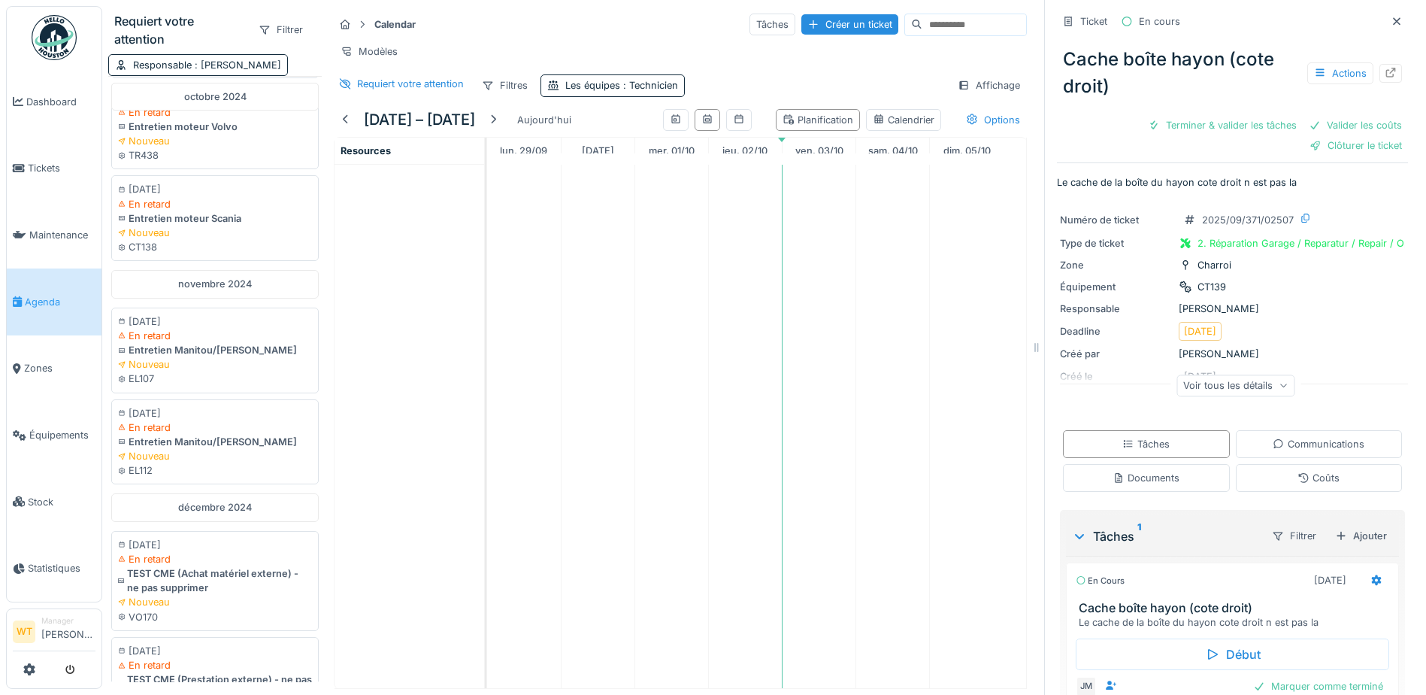
scroll to position [1453, 0]
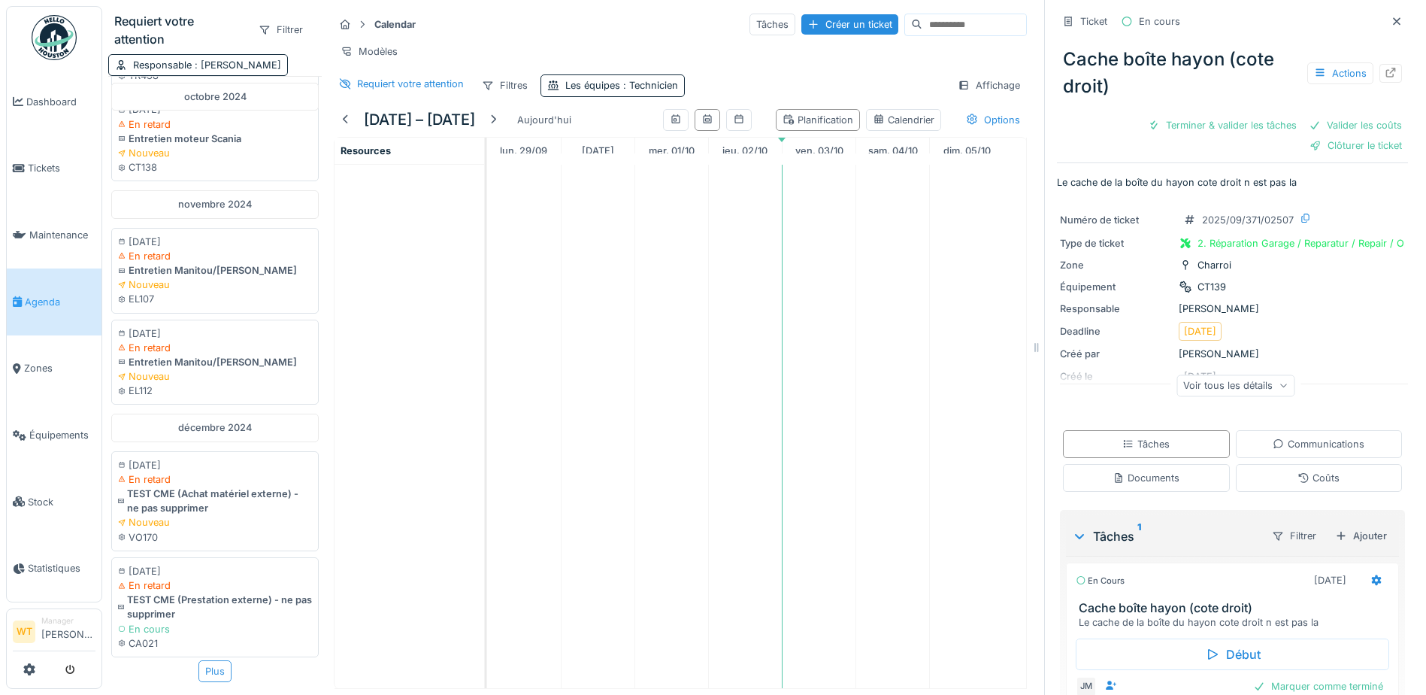
click at [200, 660] on div "Plus" at bounding box center [214, 671] width 33 height 22
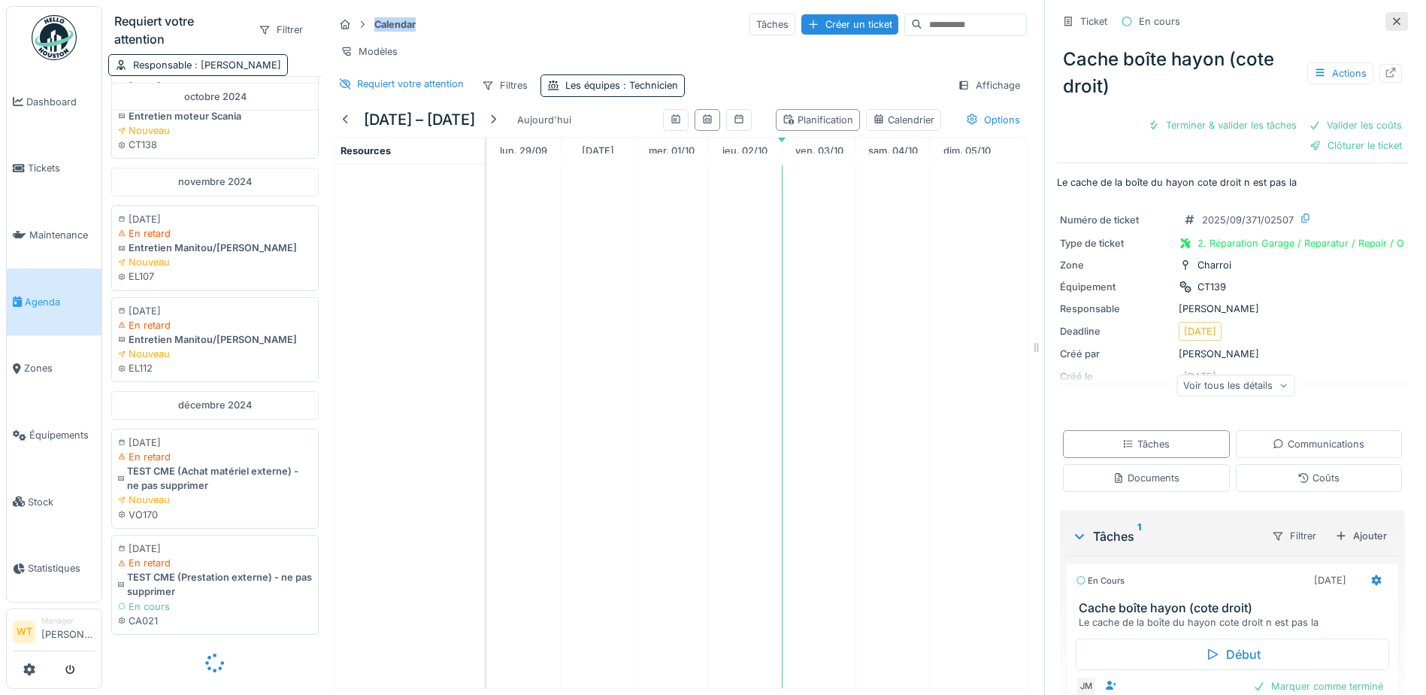
click at [1391, 17] on icon at bounding box center [1397, 22] width 12 height 10
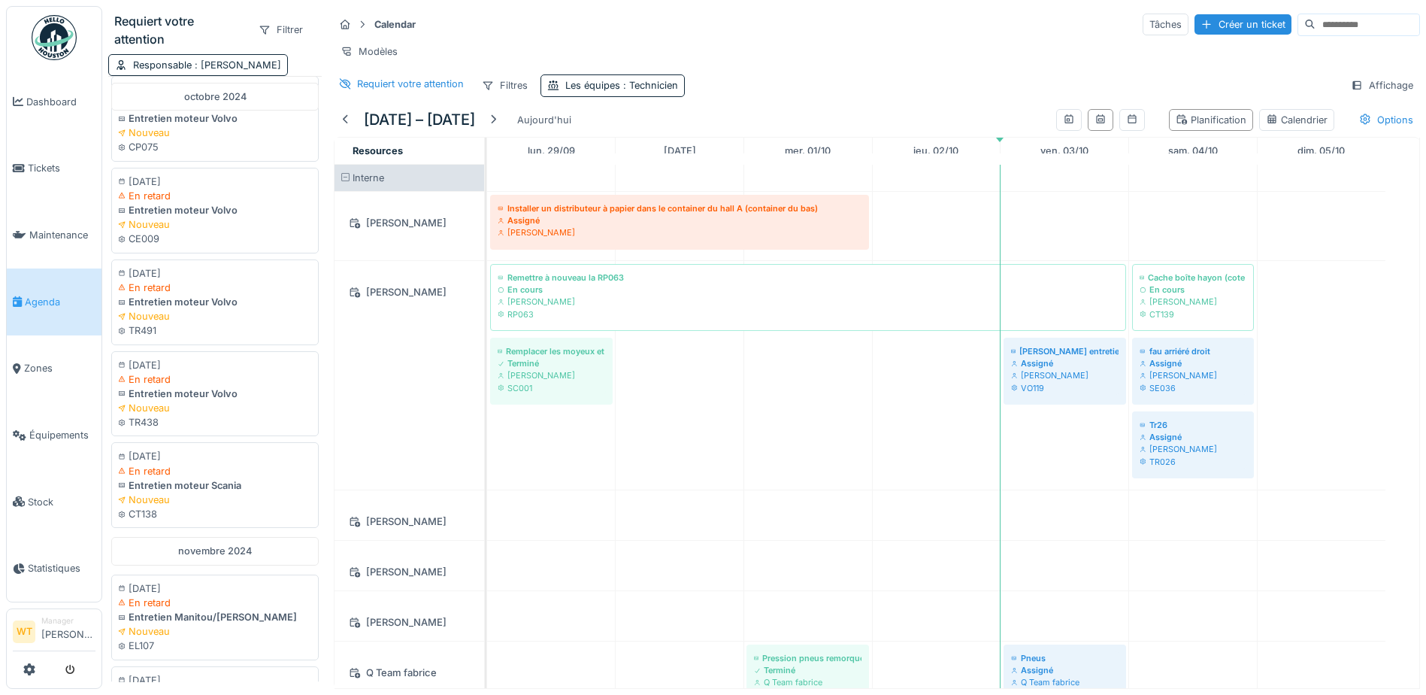
scroll to position [1453, 0]
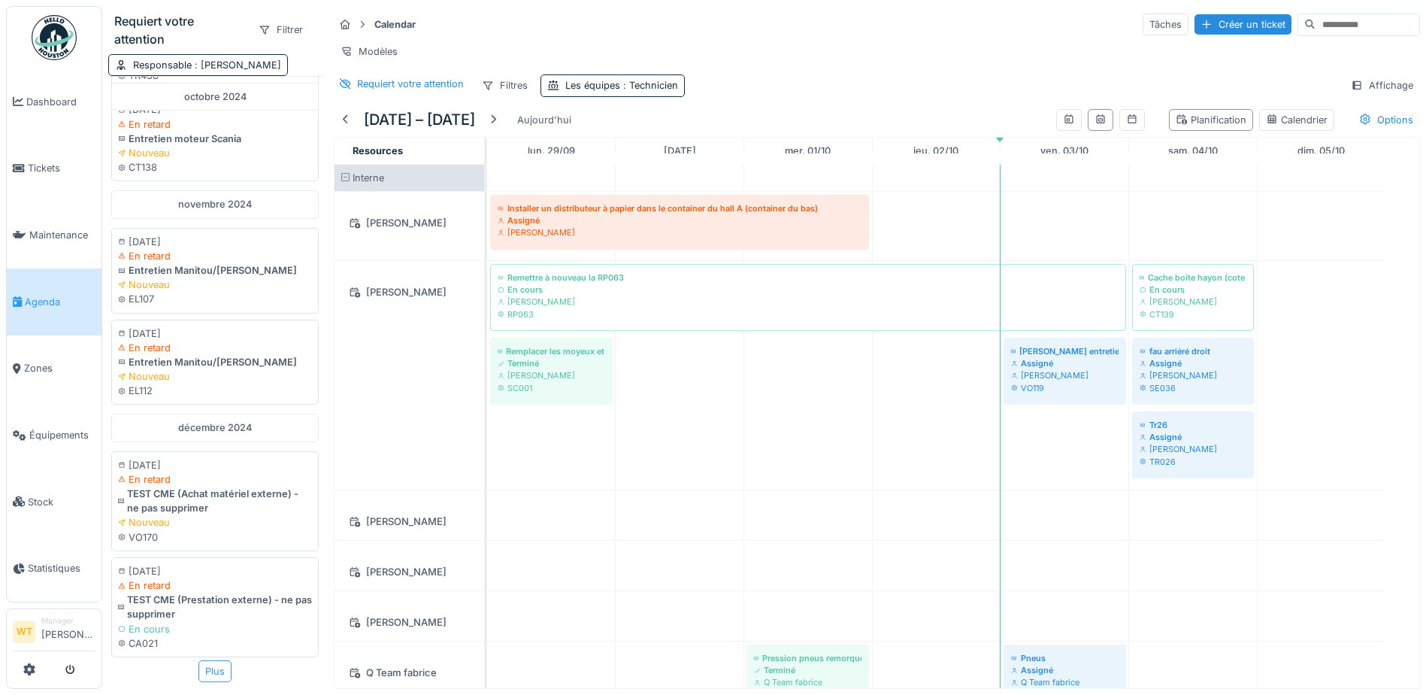
click at [203, 660] on div "Plus" at bounding box center [214, 671] width 33 height 22
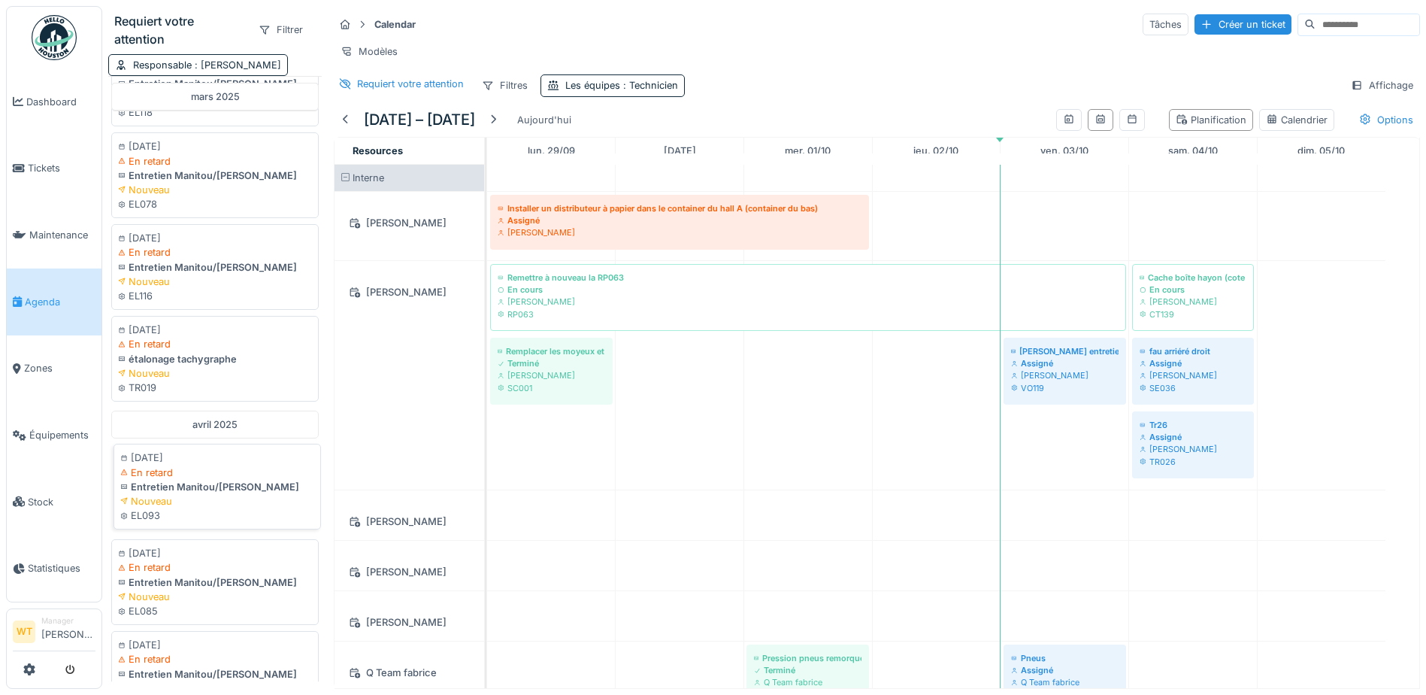
scroll to position [3464, 0]
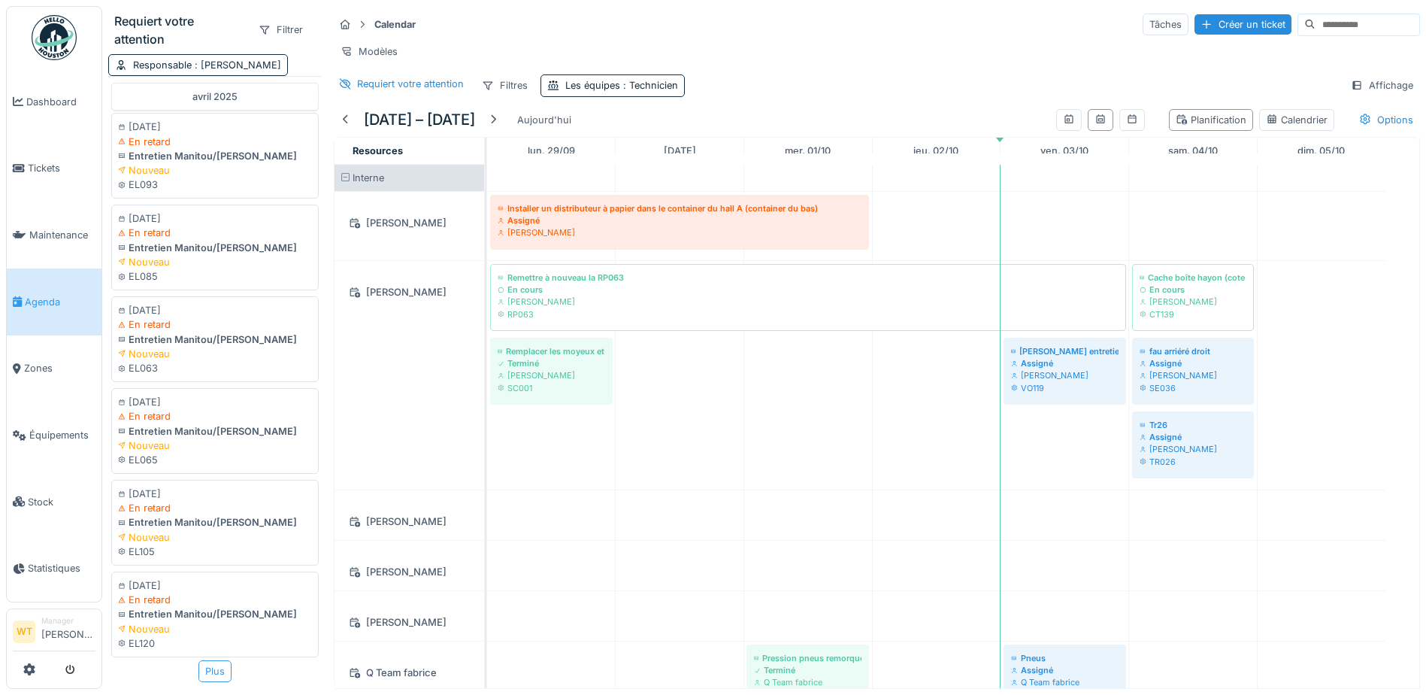
click at [207, 660] on div "Plus" at bounding box center [214, 671] width 33 height 22
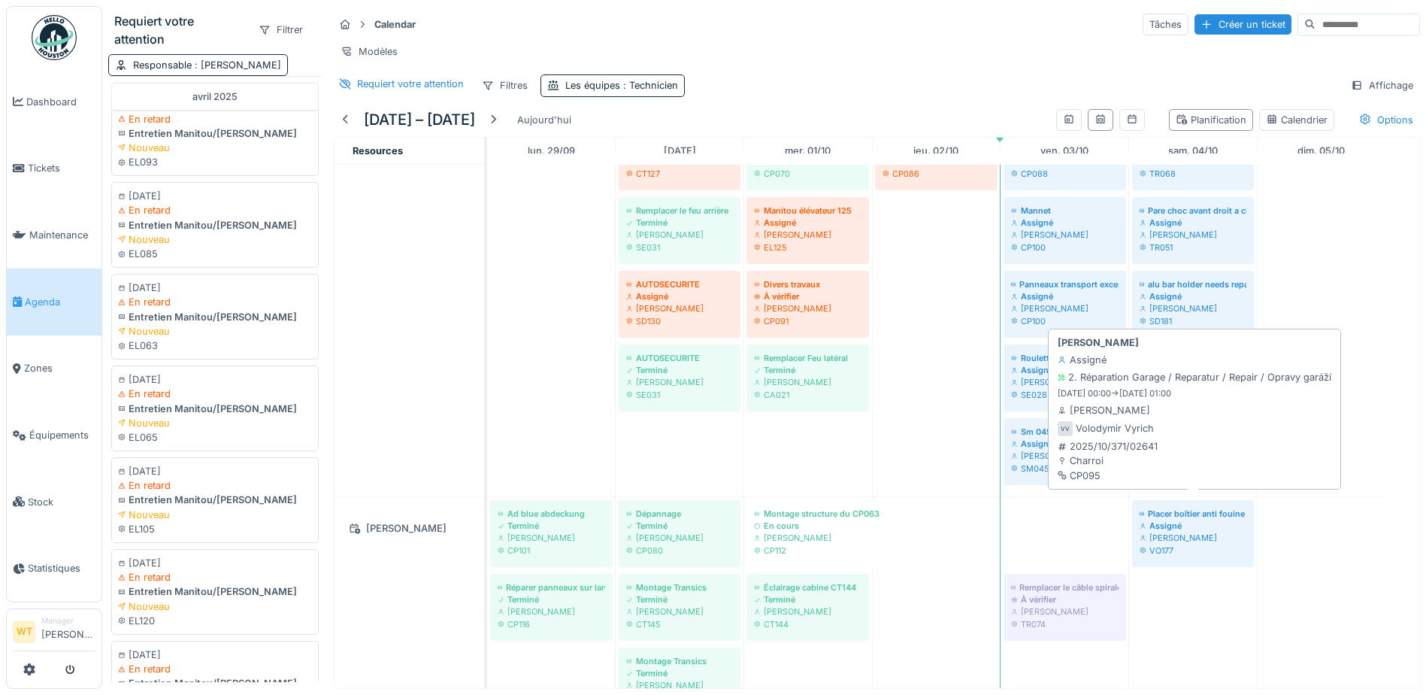
scroll to position [1052, 0]
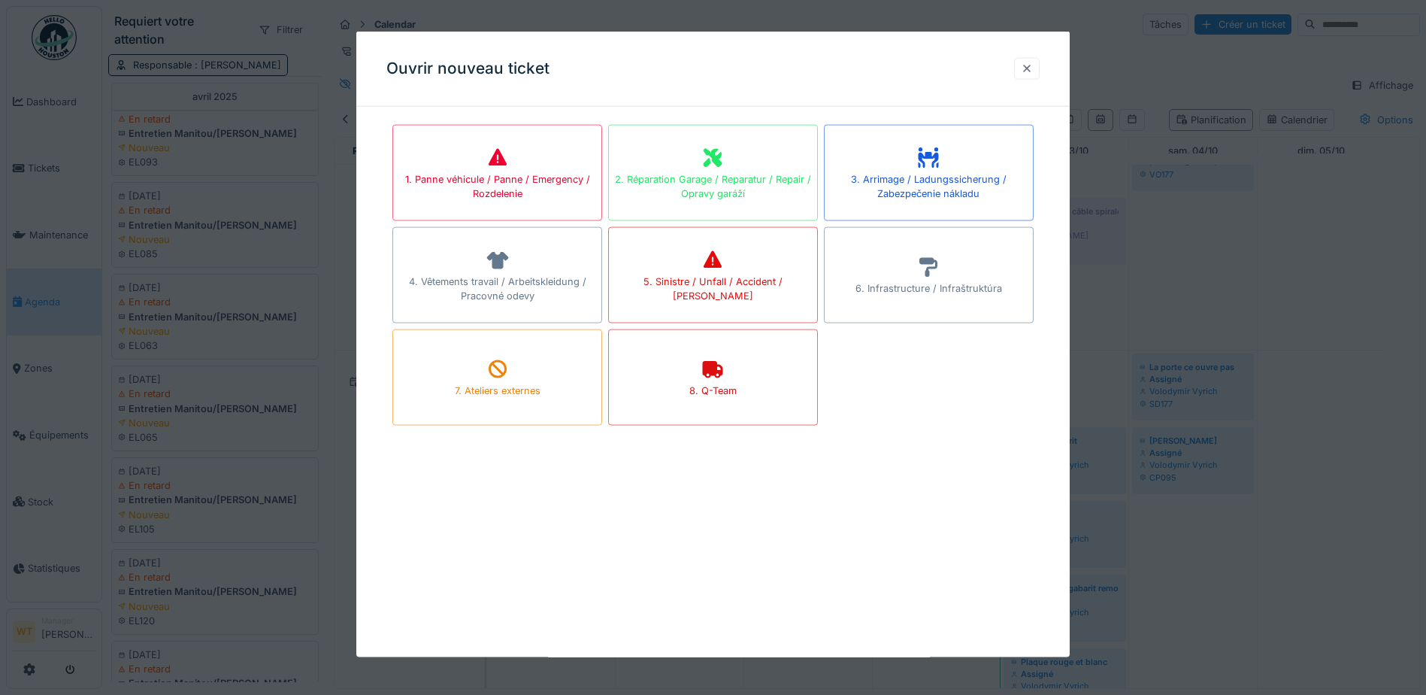
click at [1033, 72] on div at bounding box center [1027, 68] width 12 height 14
click at [1033, 65] on div at bounding box center [1027, 68] width 12 height 14
drag, startPoint x: 1031, startPoint y: 64, endPoint x: 85, endPoint y: 170, distance: 952.2
click at [1033, 65] on div at bounding box center [1027, 68] width 12 height 14
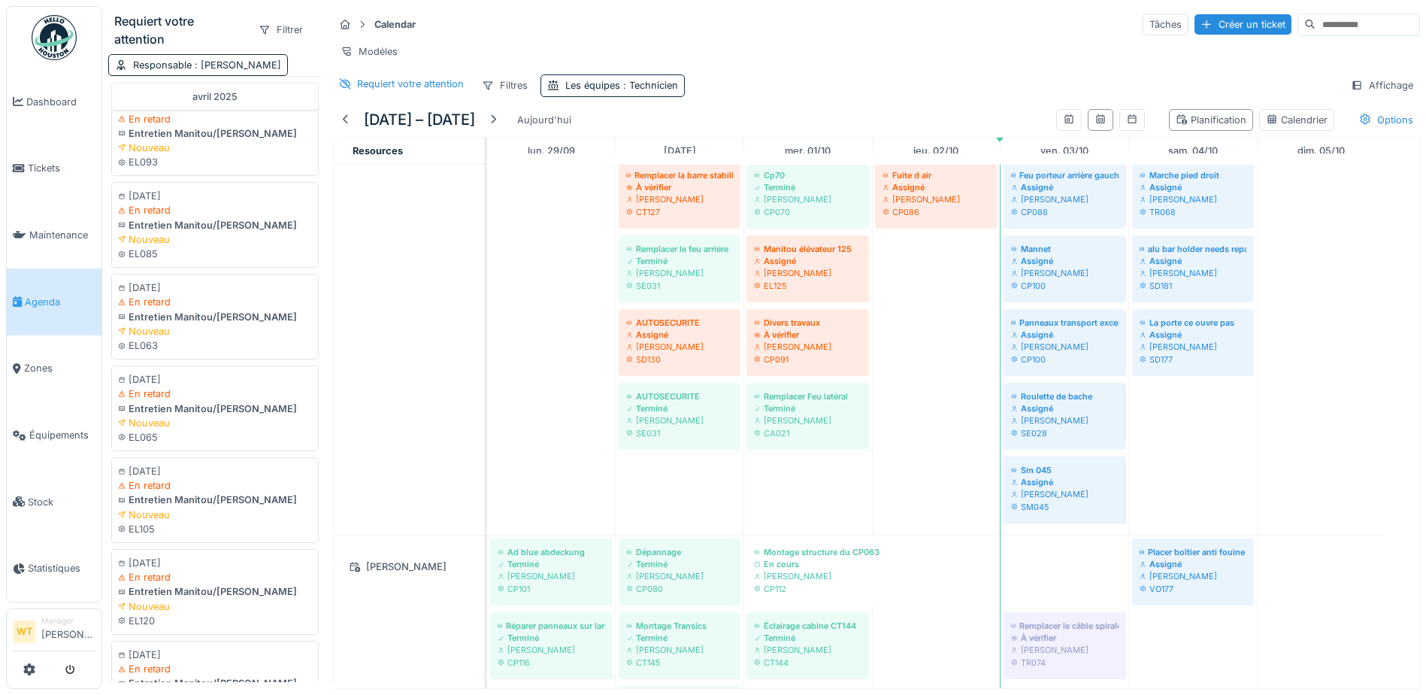
scroll to position [601, 0]
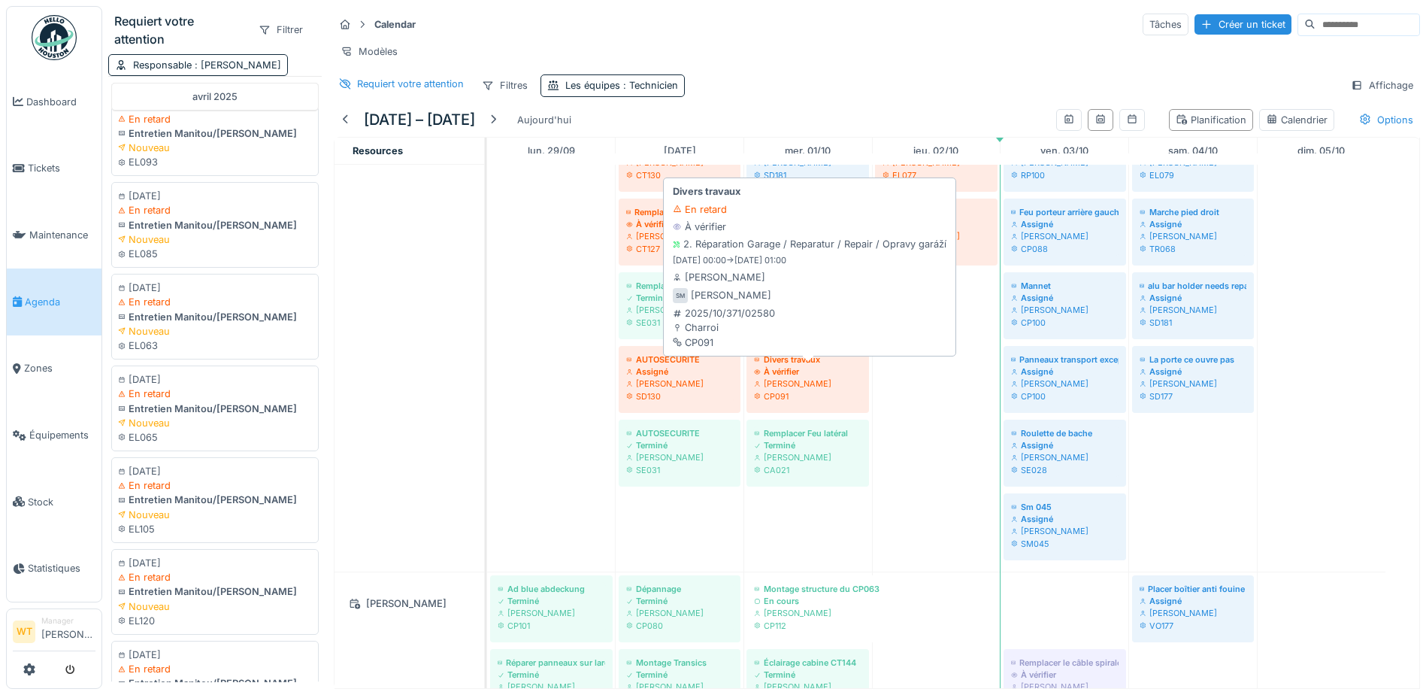
drag, startPoint x: 788, startPoint y: 383, endPoint x: 846, endPoint y: 283, distance: 115.9
click at [788, 383] on div "[PERSON_NAME]" at bounding box center [807, 383] width 107 height 12
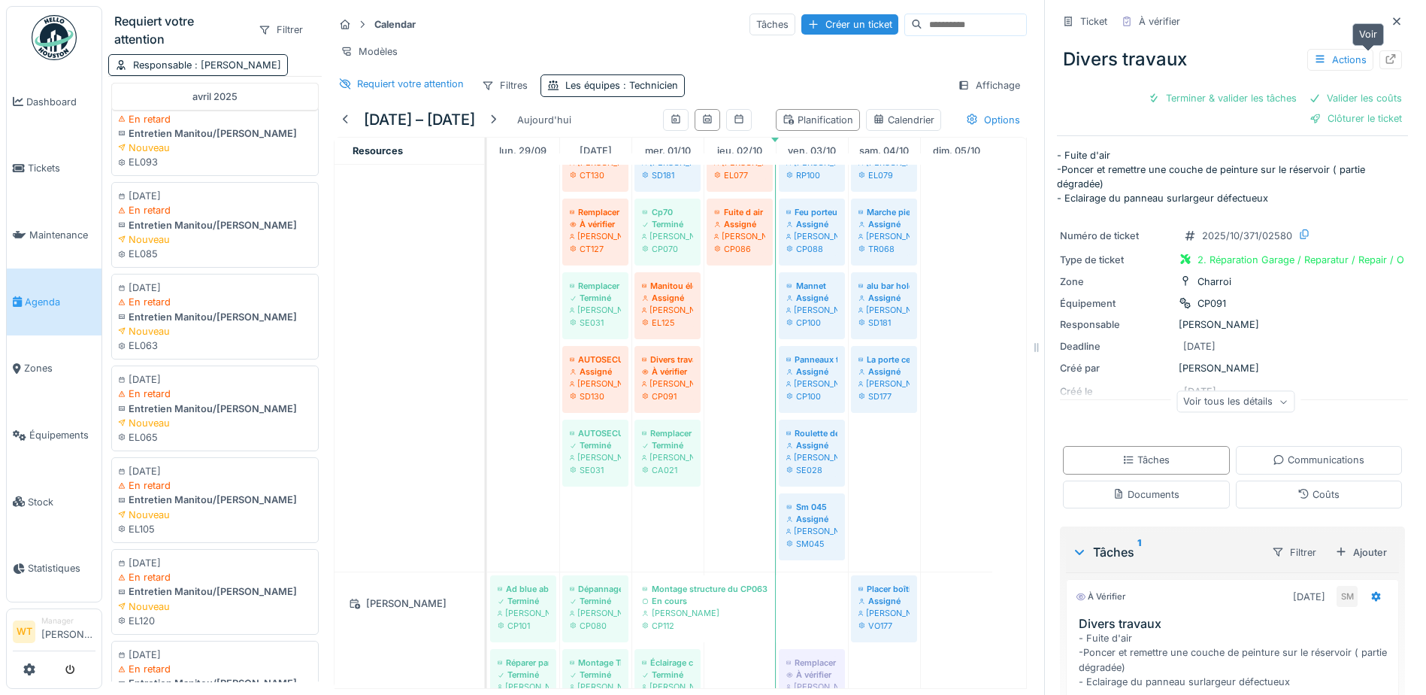
click at [1386, 54] on icon at bounding box center [1391, 59] width 10 height 10
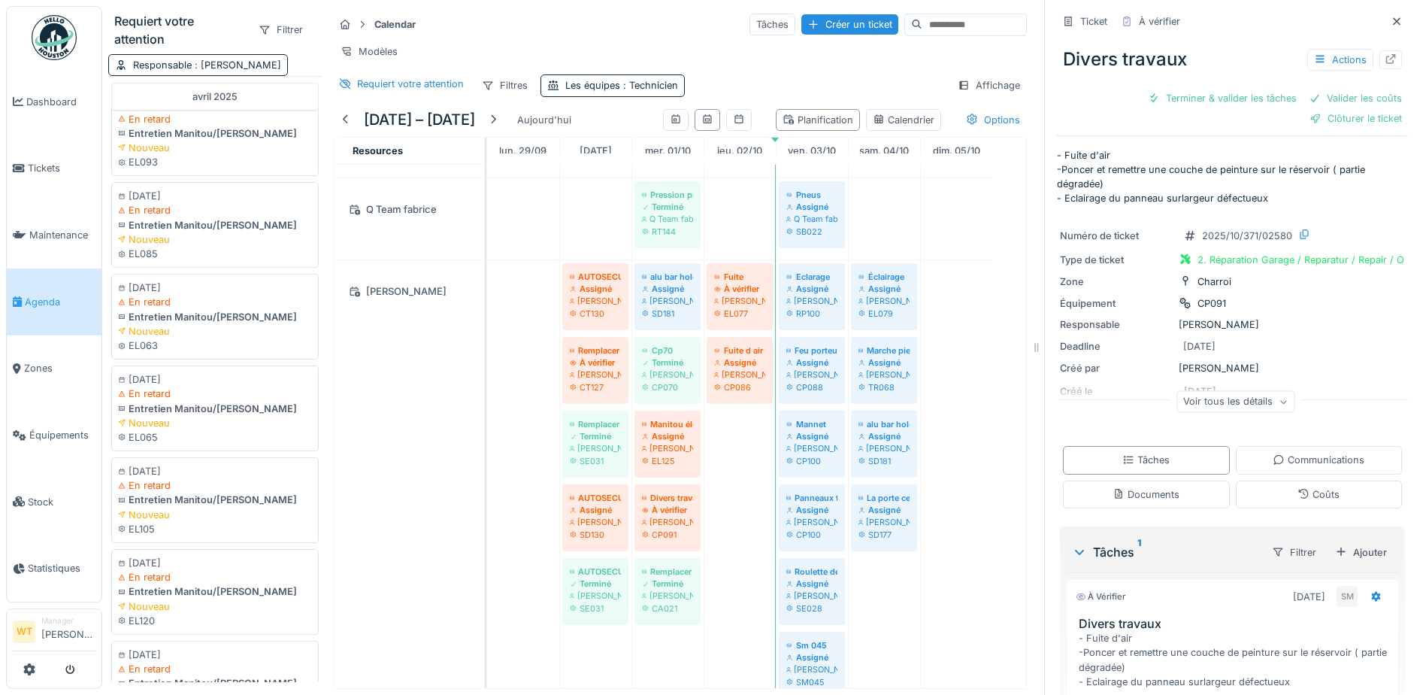
scroll to position [451, 0]
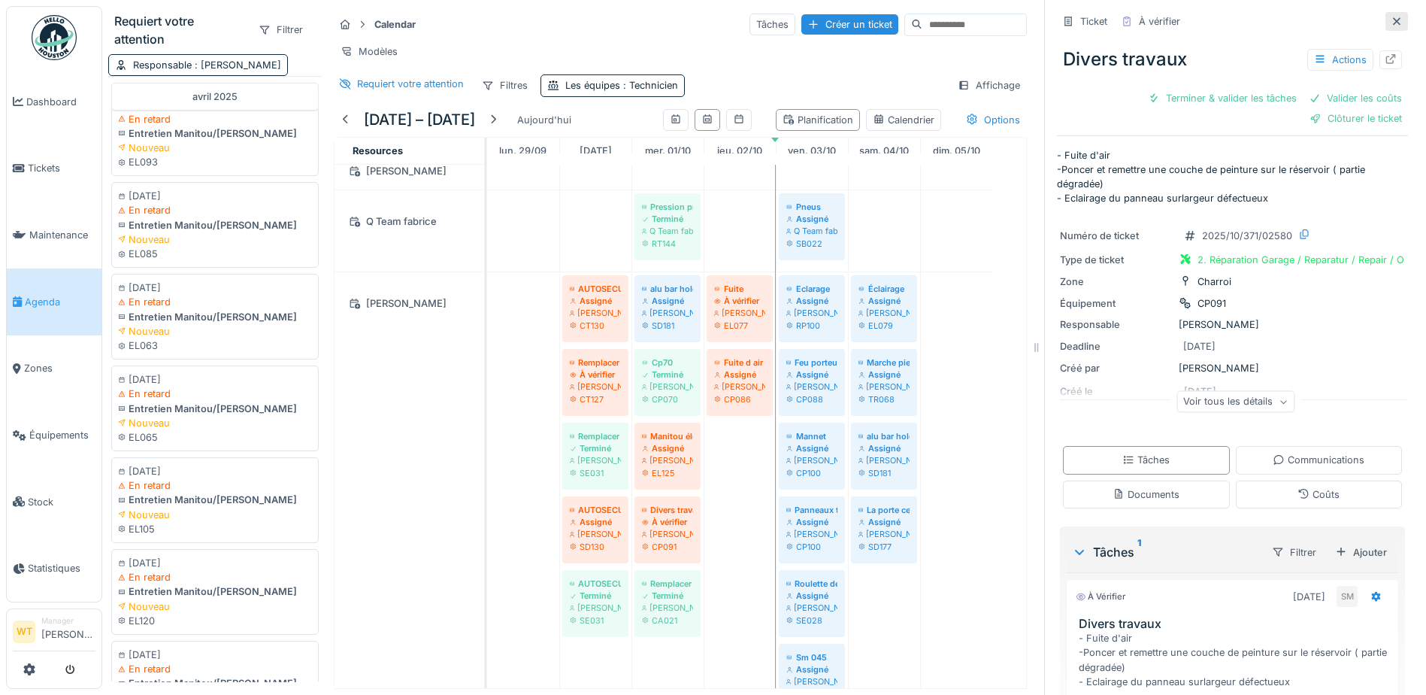
click at [1391, 17] on icon at bounding box center [1397, 22] width 12 height 10
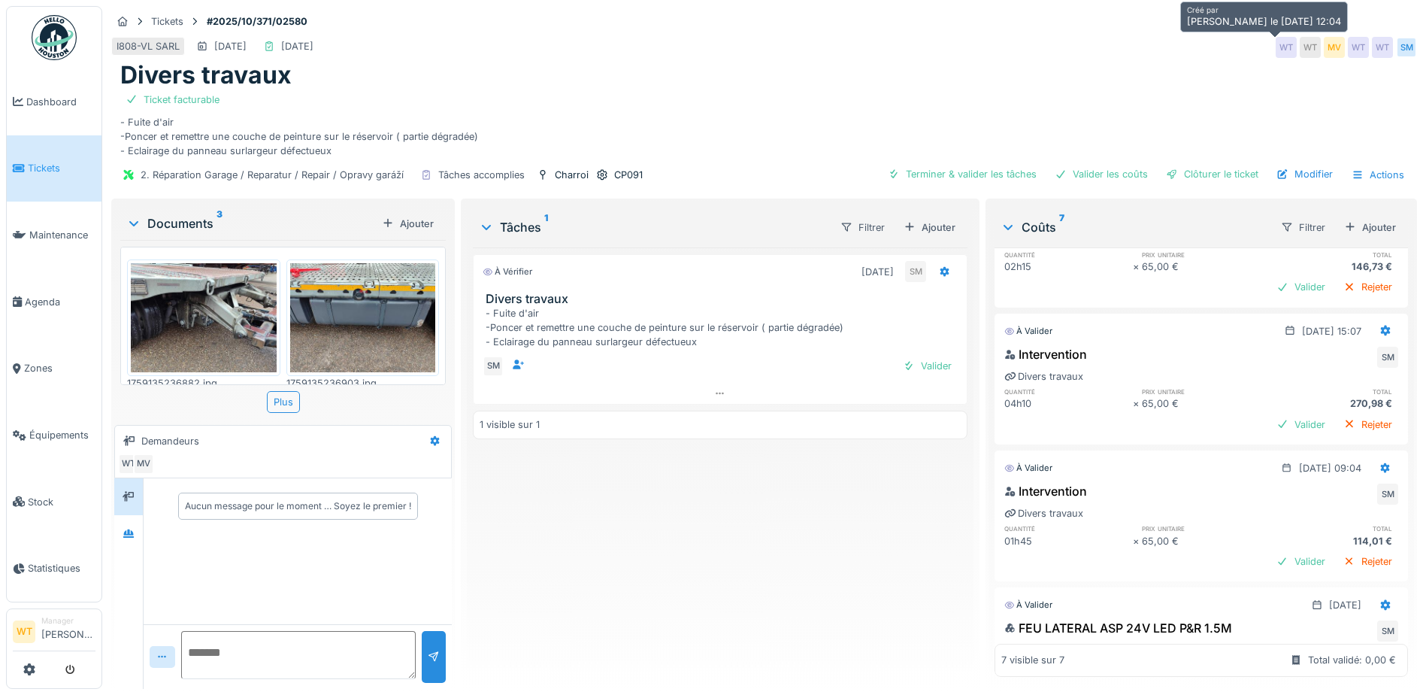
scroll to position [225, 0]
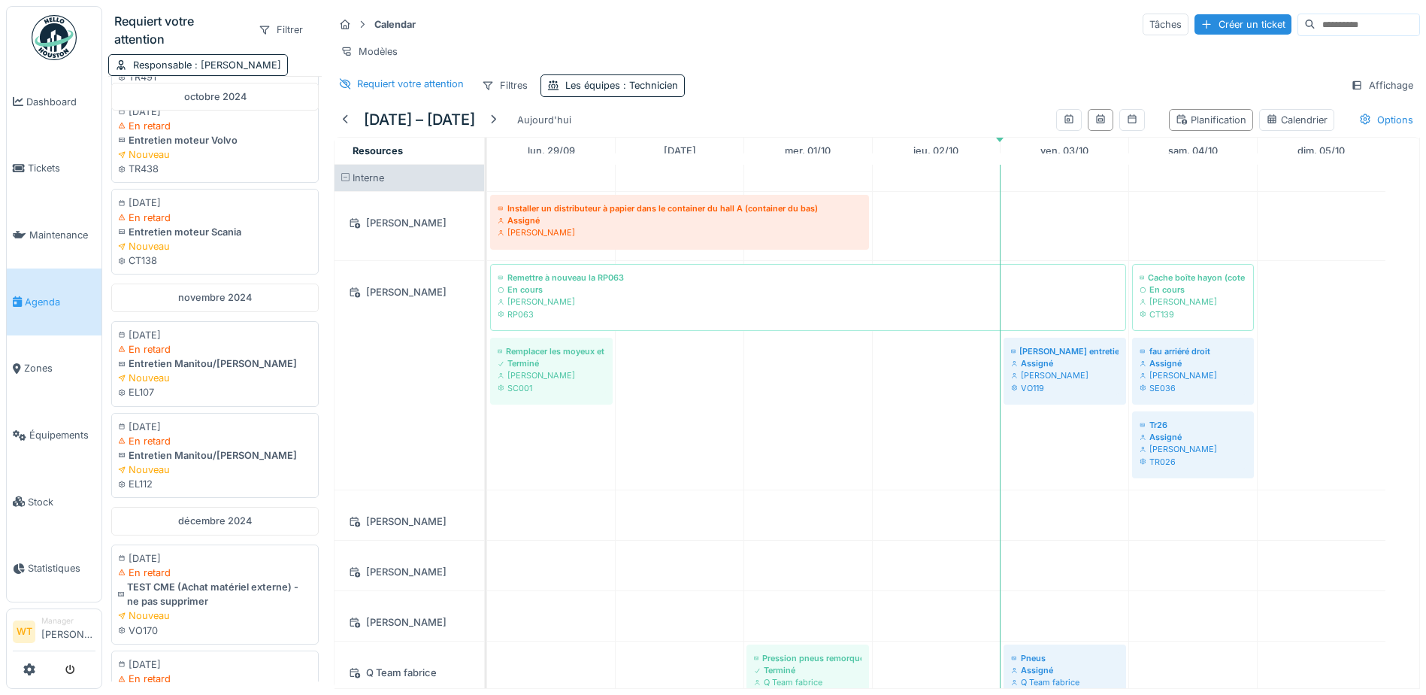
scroll to position [1453, 0]
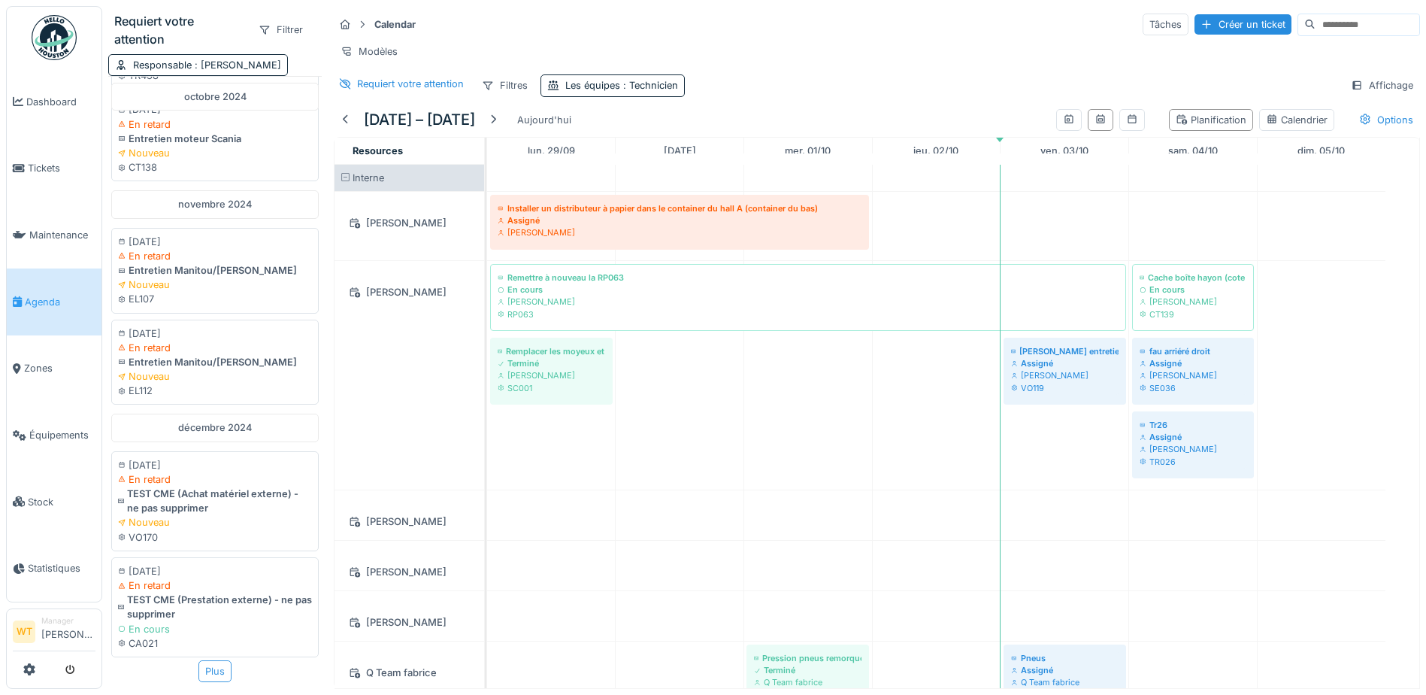
click at [211, 660] on div "Plus" at bounding box center [214, 671] width 33 height 22
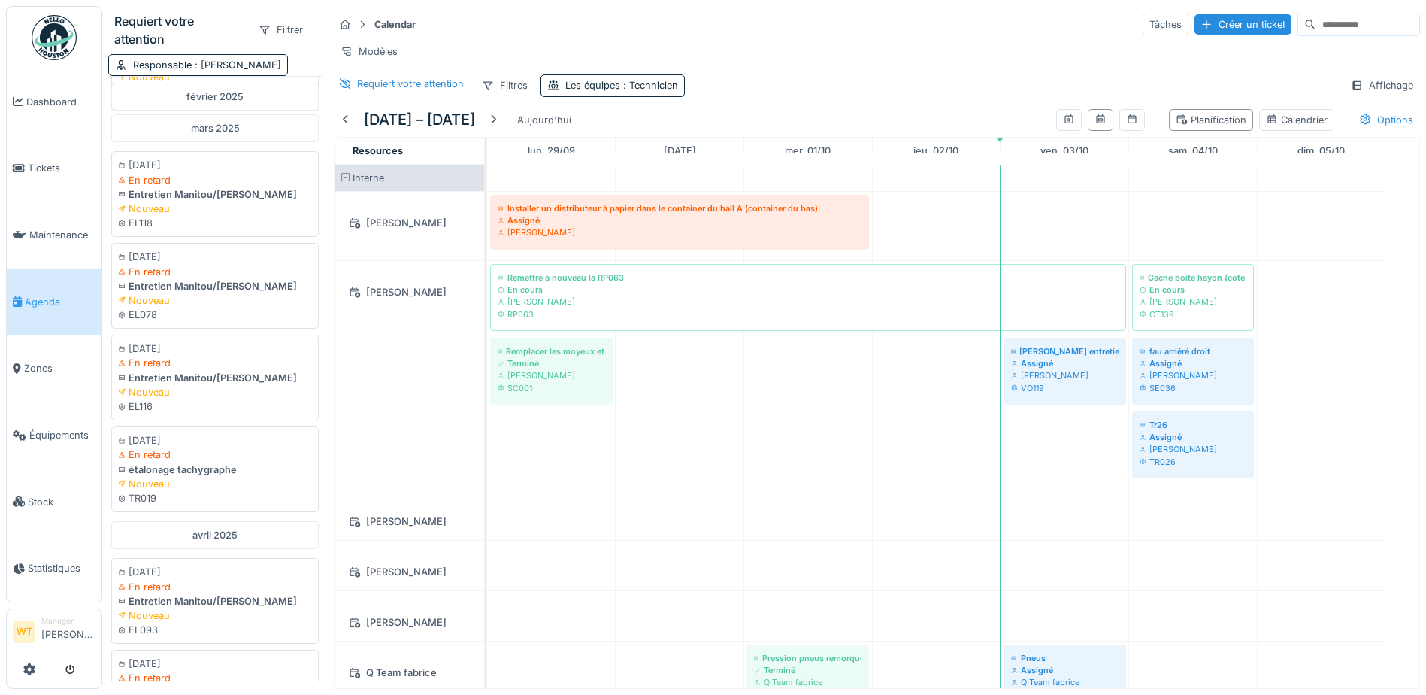
scroll to position [3464, 0]
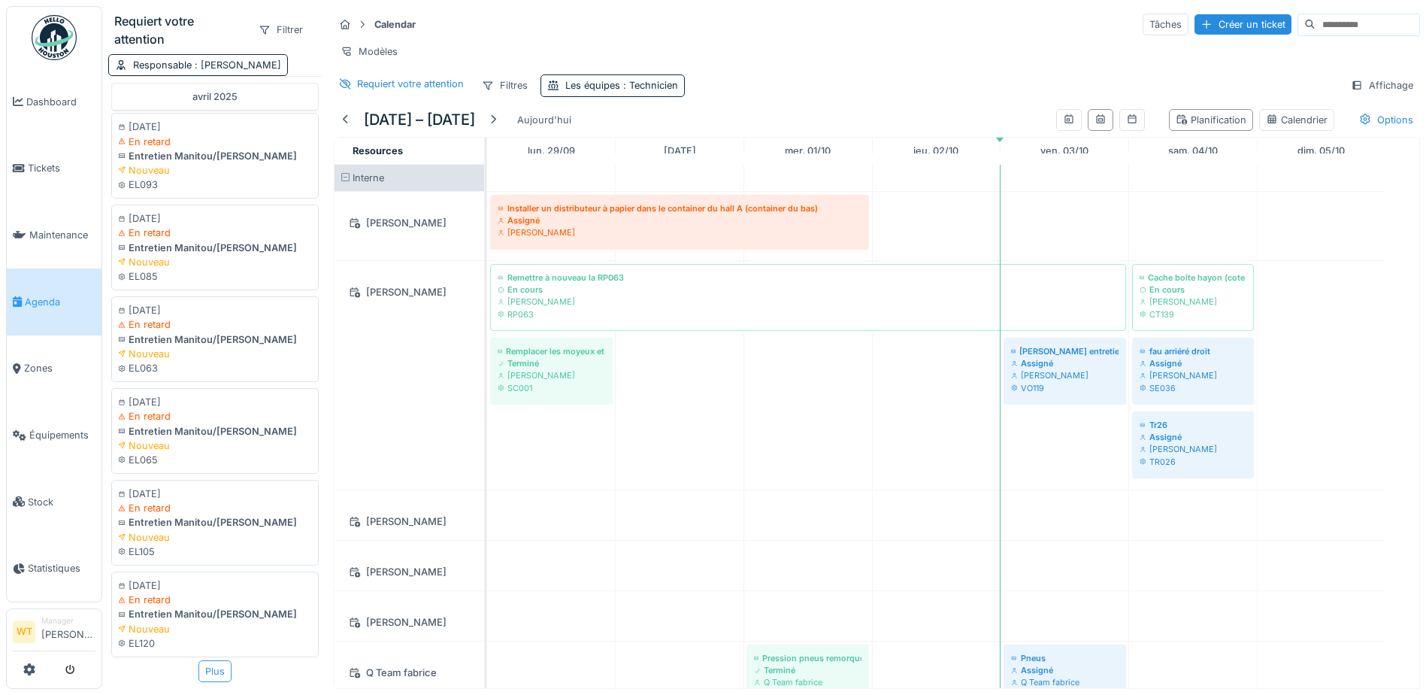
click at [217, 660] on div "Plus" at bounding box center [214, 671] width 33 height 22
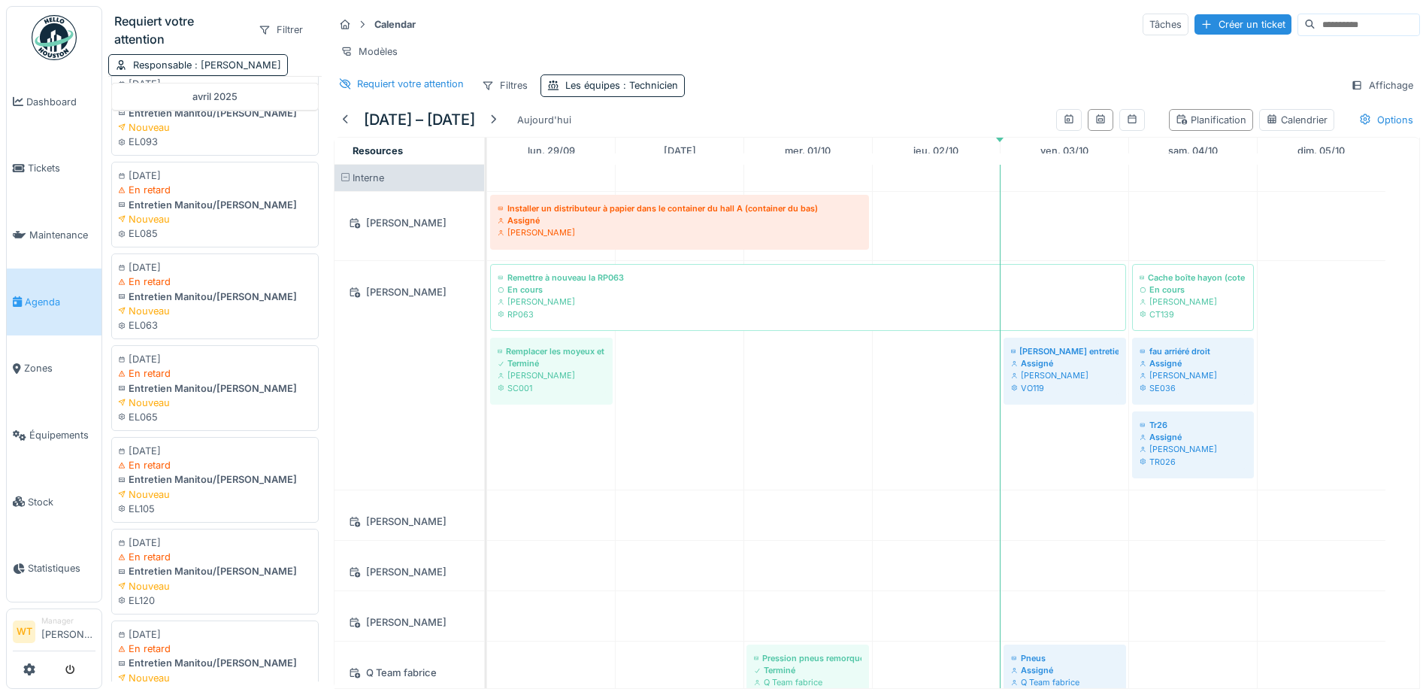
scroll to position [3460, 0]
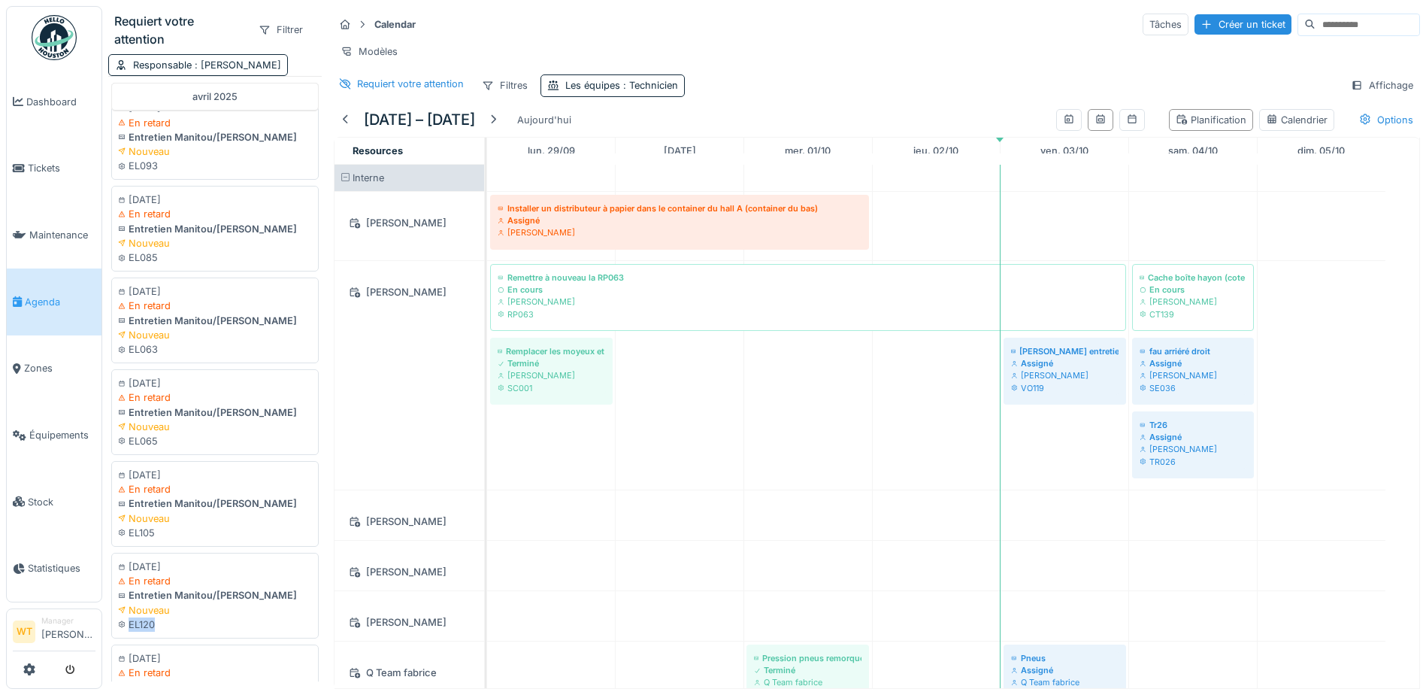
click at [308, 637] on div "Requiert votre attention Filtrer Responsable : Marc Vasen novembre 2023 22/11/2…" at bounding box center [214, 344] width 225 height 688
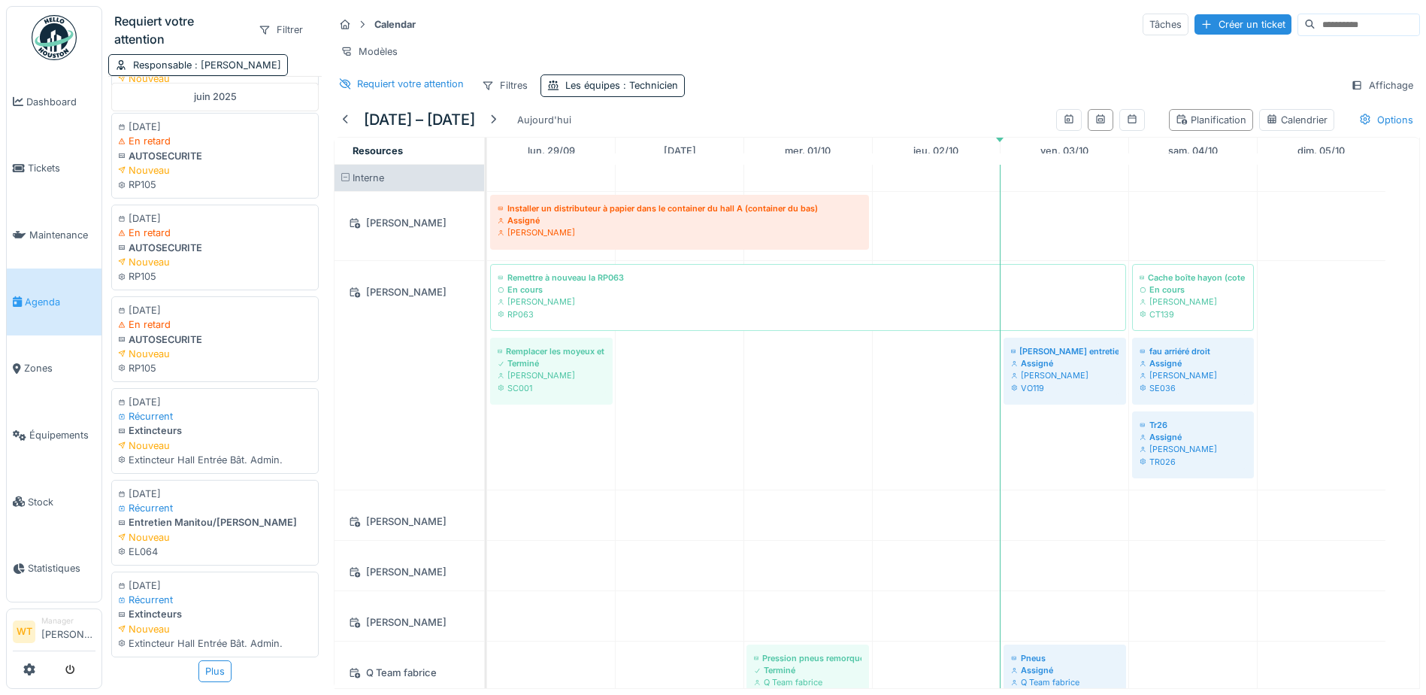
scroll to position [5362, 0]
click at [210, 660] on div "Plus" at bounding box center [214, 671] width 33 height 22
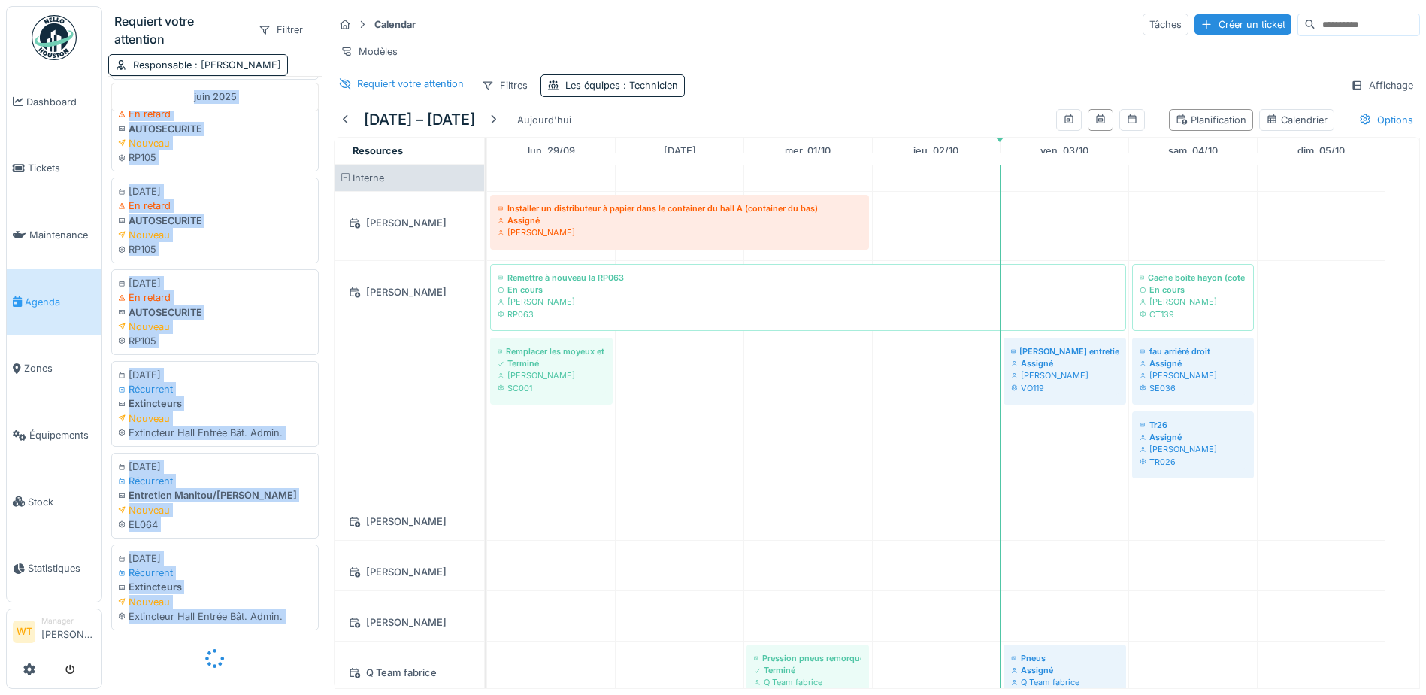
scroll to position [4857, 0]
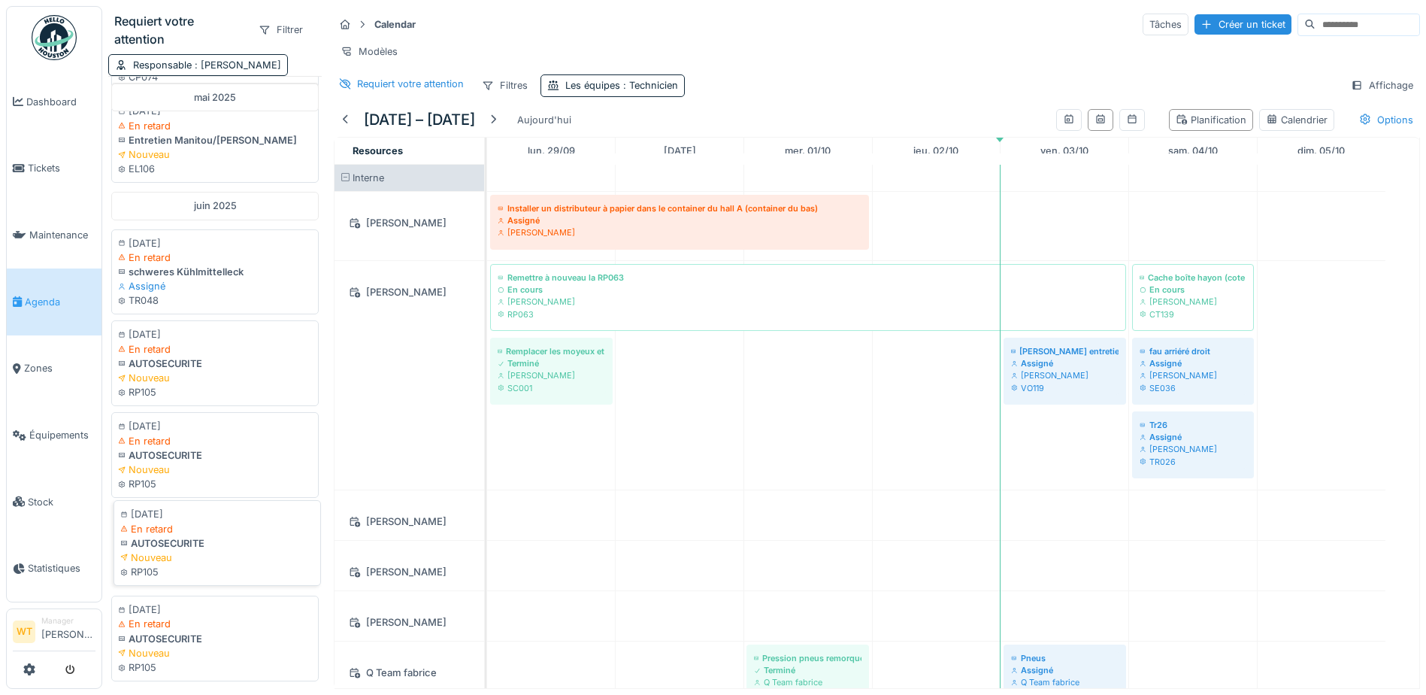
click at [290, 562] on div "Nouveau" at bounding box center [217, 557] width 194 height 14
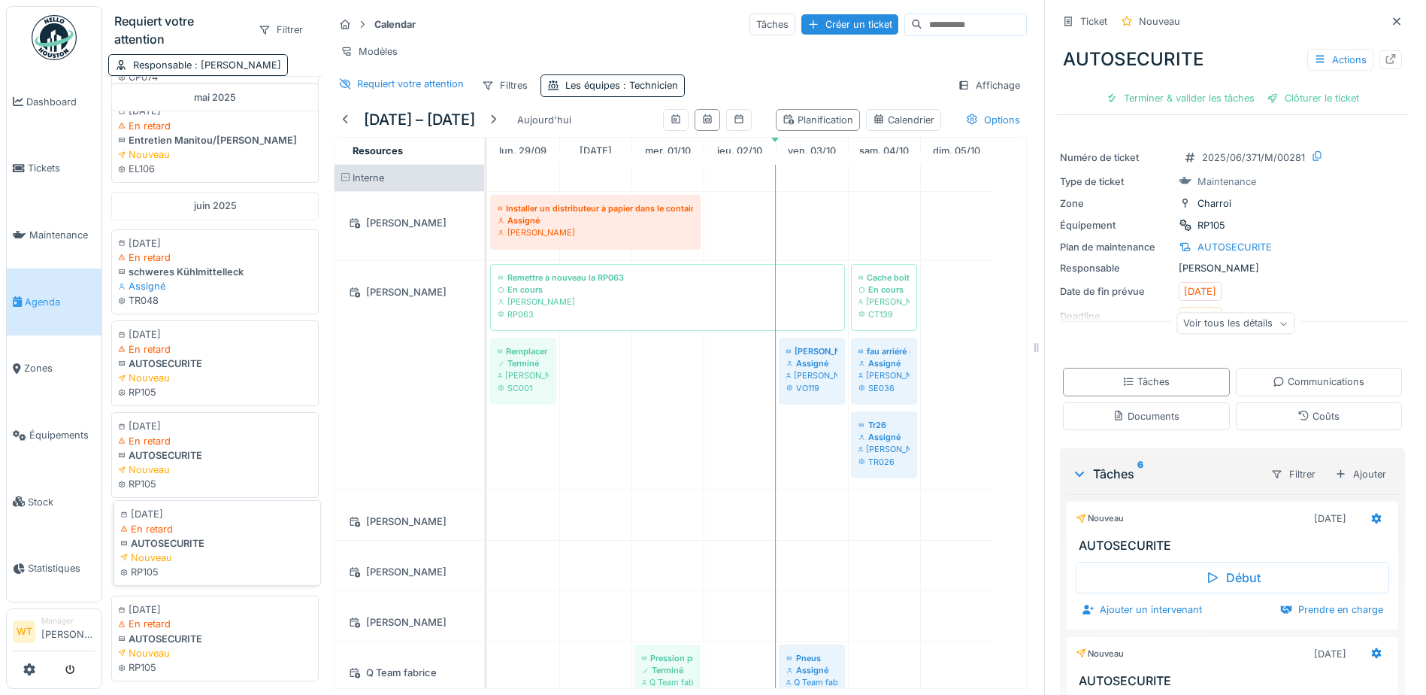
click at [269, 516] on div "05/06/2025" at bounding box center [217, 514] width 194 height 14
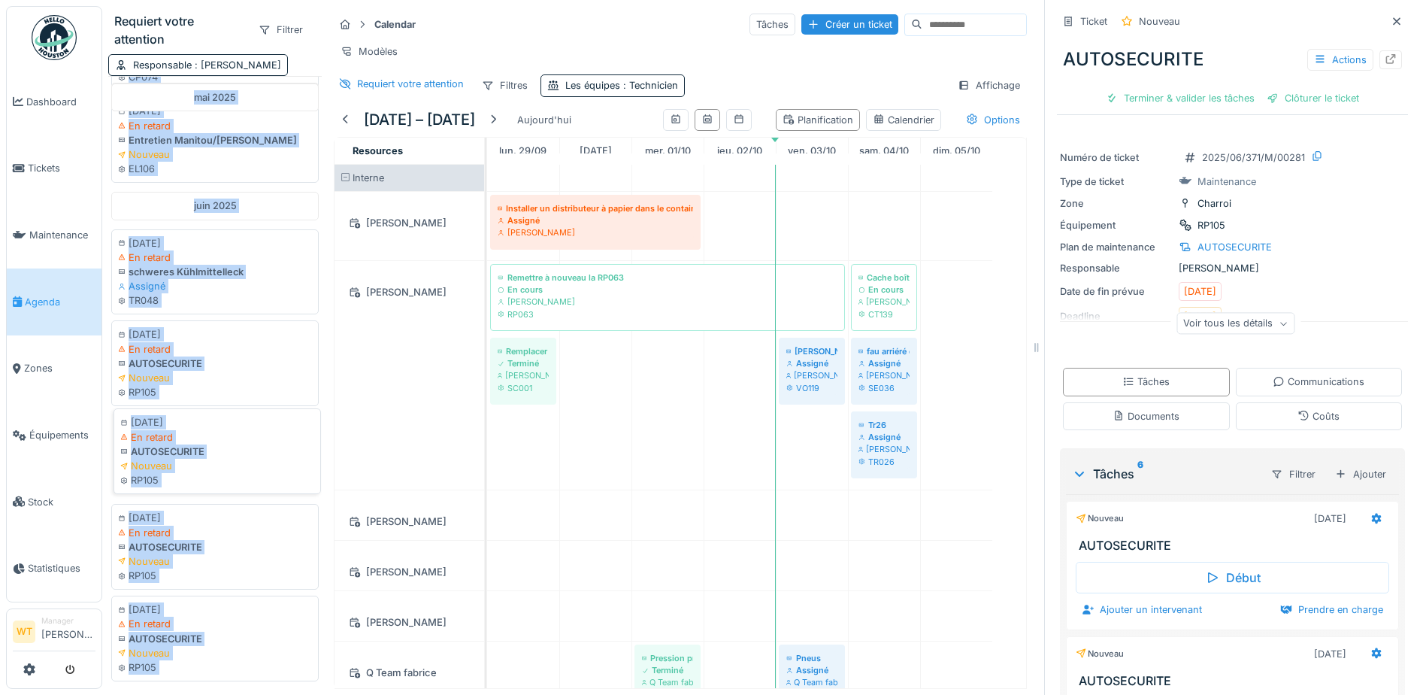
click at [282, 476] on div "RP105" at bounding box center [217, 480] width 194 height 14
click at [284, 467] on div "Nouveau" at bounding box center [217, 466] width 194 height 14
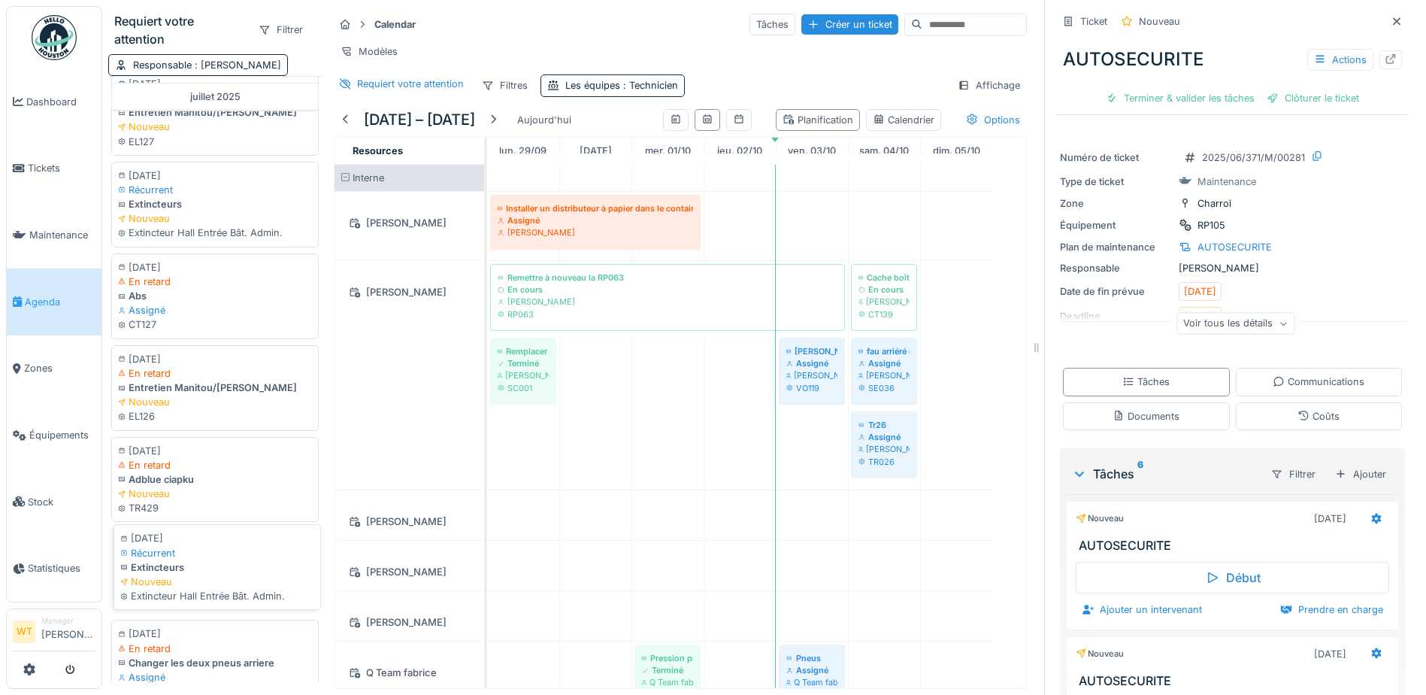
click at [295, 556] on div "21/07/2025 Récurrent Extincteurs Nouveau Extincteur Hall Entrée Bât. Admin." at bounding box center [216, 567] width 207 height 86
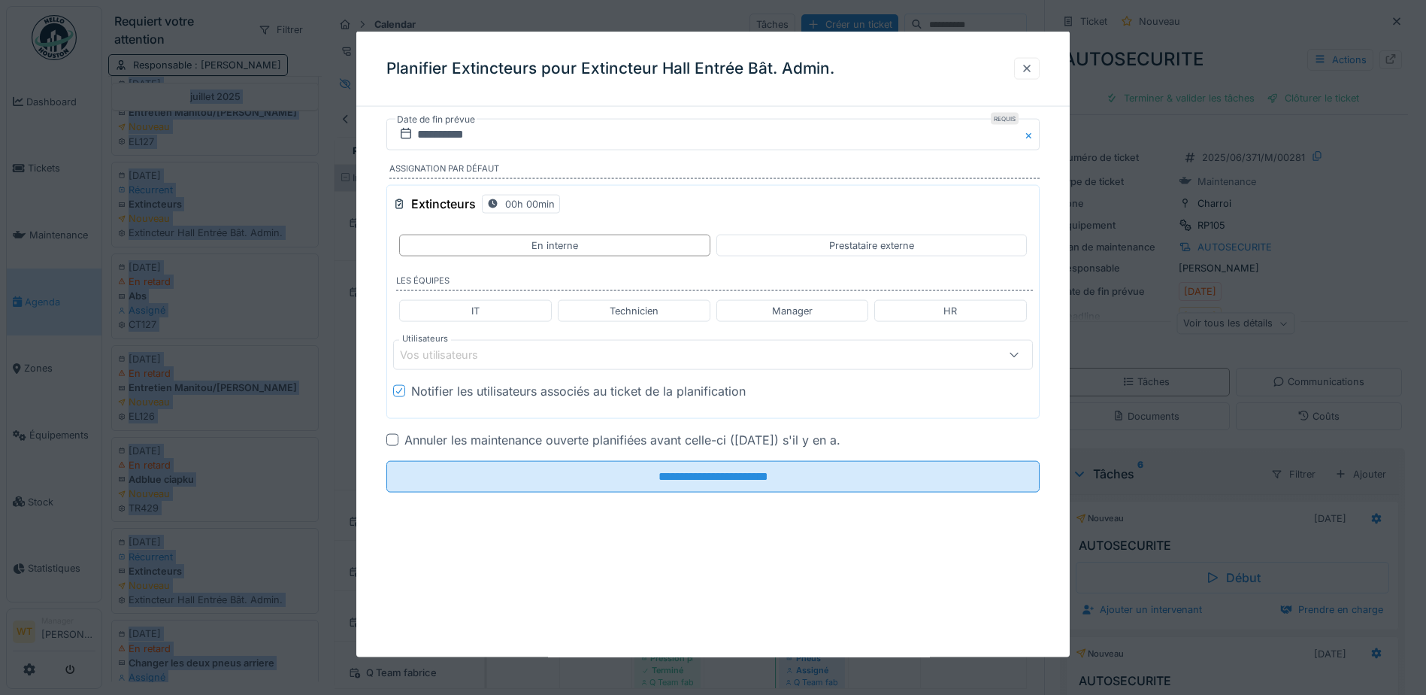
click at [1028, 67] on div at bounding box center [1027, 68] width 12 height 14
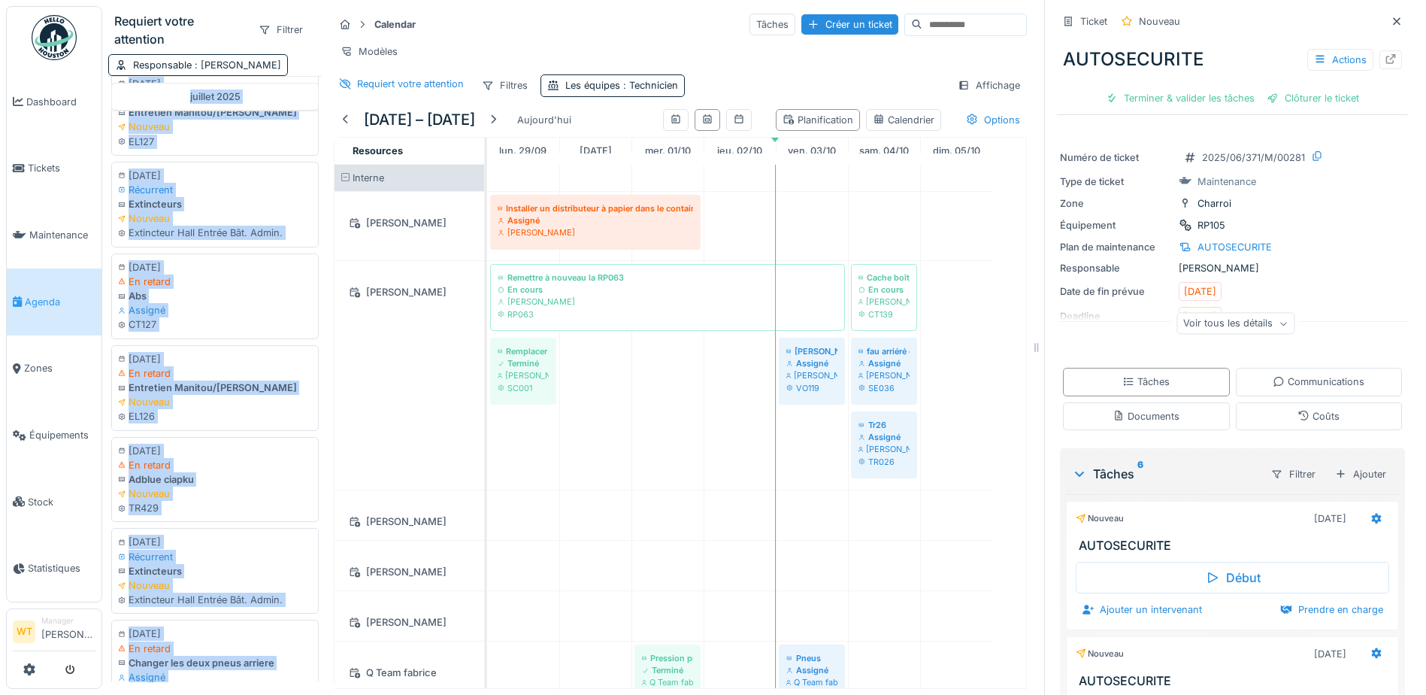
click at [430, 393] on div "Jan Maro" at bounding box center [409, 375] width 150 height 229
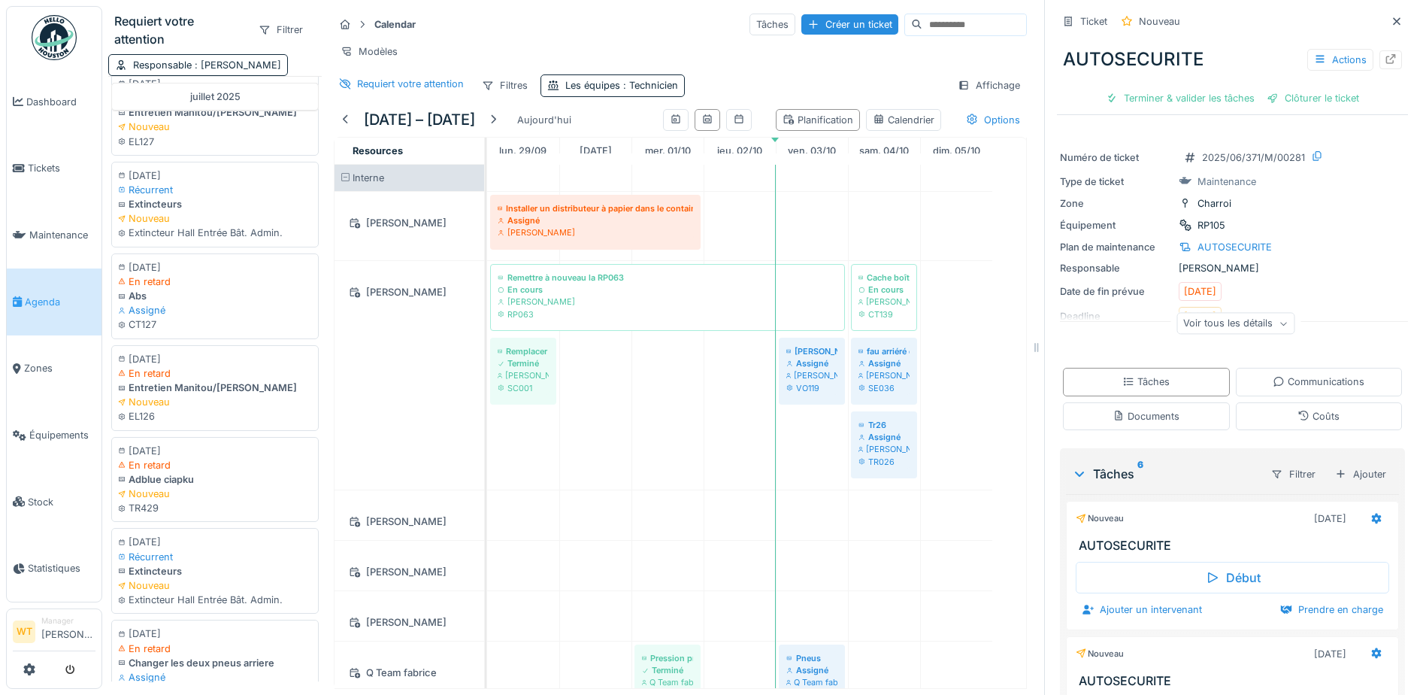
scroll to position [7275, 0]
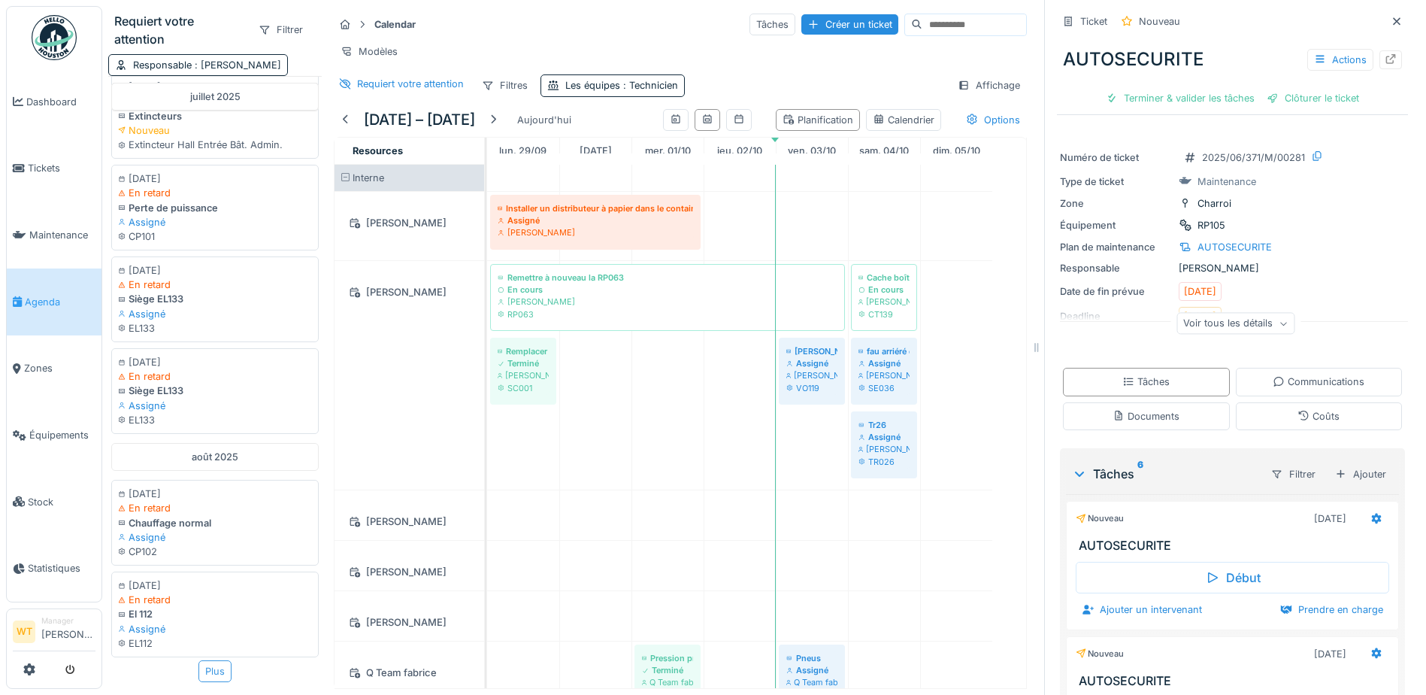
click at [212, 660] on div "Plus" at bounding box center [214, 671] width 33 height 22
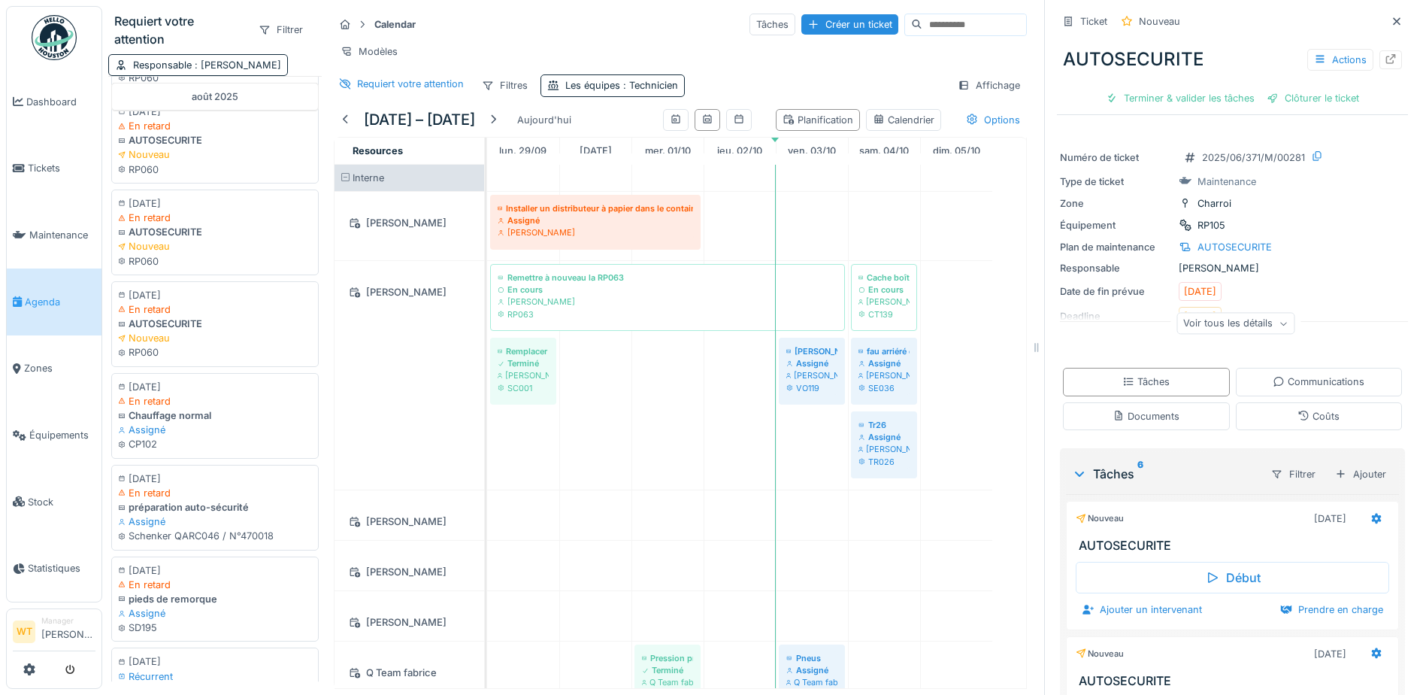
scroll to position [9166, 0]
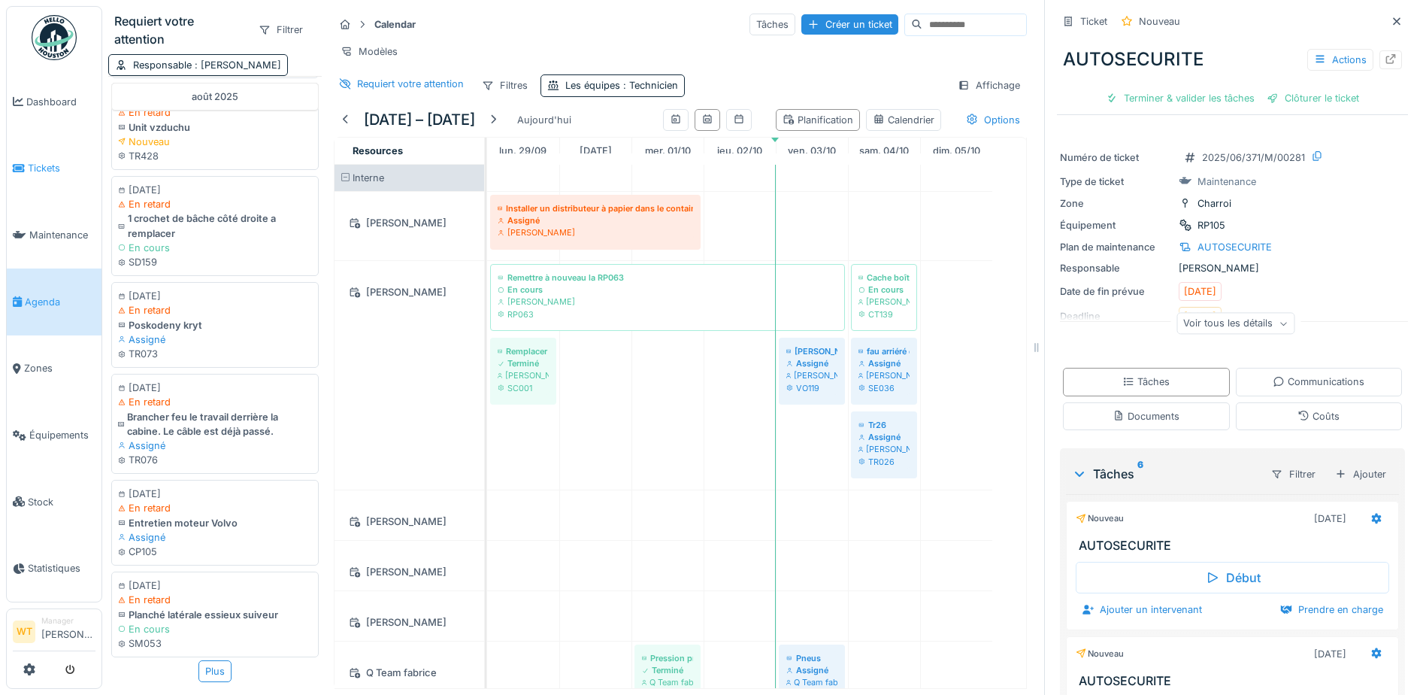
click at [41, 180] on link "Tickets" at bounding box center [54, 168] width 95 height 67
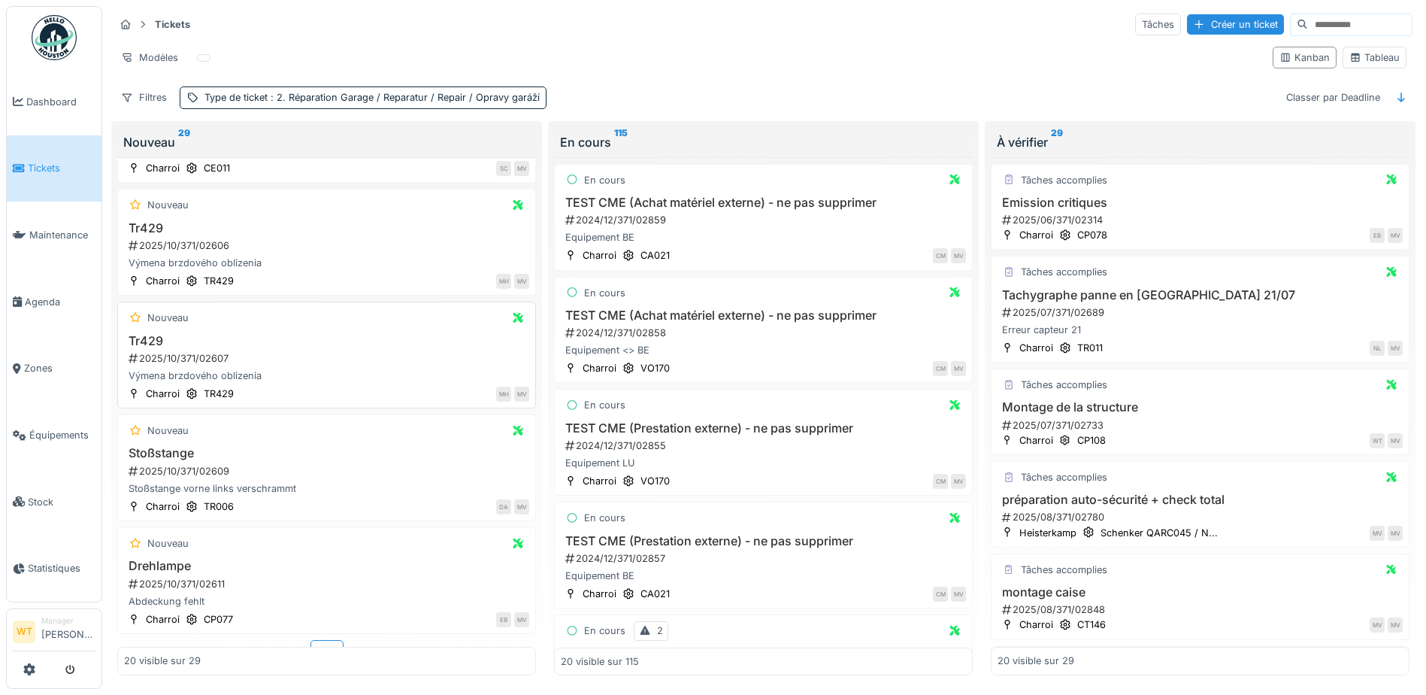
scroll to position [10, 0]
click at [319, 640] on div "Plus" at bounding box center [326, 651] width 33 height 22
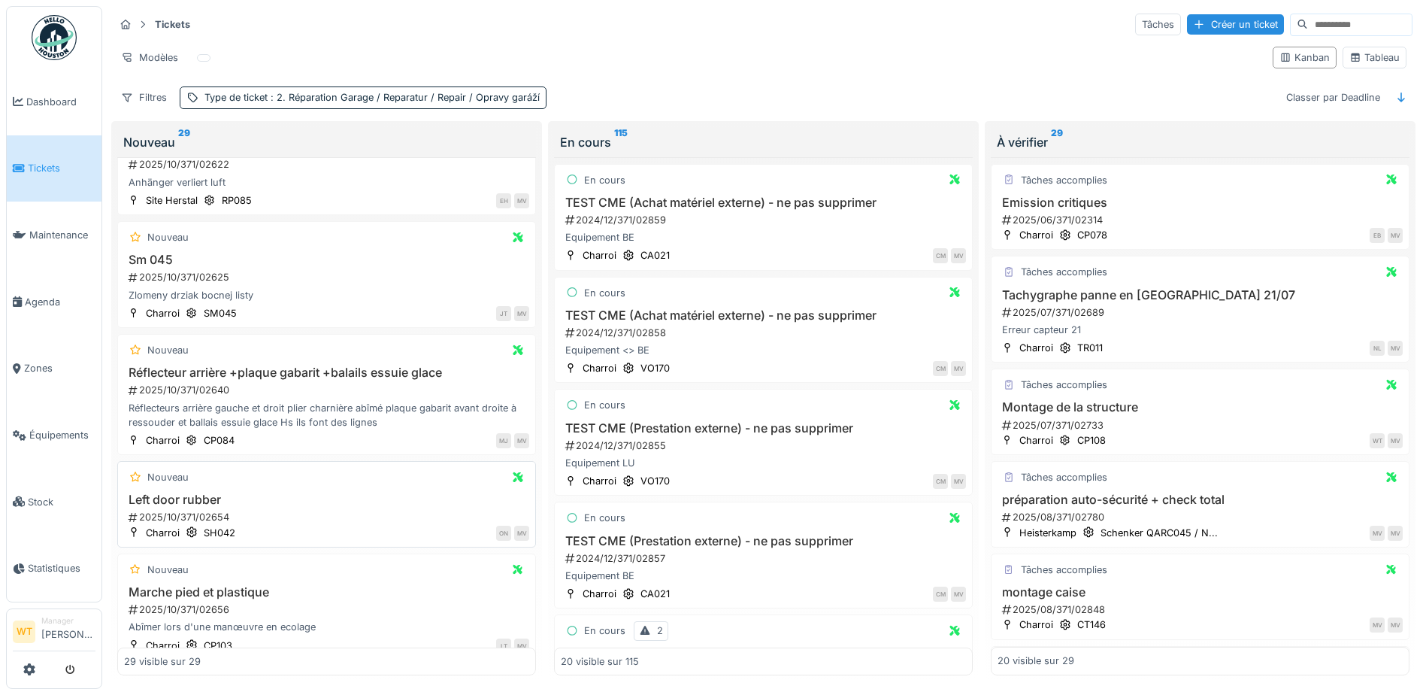
scroll to position [2741, 0]
drag, startPoint x: 536, startPoint y: 613, endPoint x: 536, endPoint y: 603, distance: 9.8
click at [536, 603] on div "Nouveau 29 Nouveau Porte de coffre perdue 2025/07/371/02469 Charroi SP373 ME MV…" at bounding box center [326, 401] width 431 height 560
click at [221, 580] on h3 "Marche pied et plastique" at bounding box center [326, 587] width 405 height 14
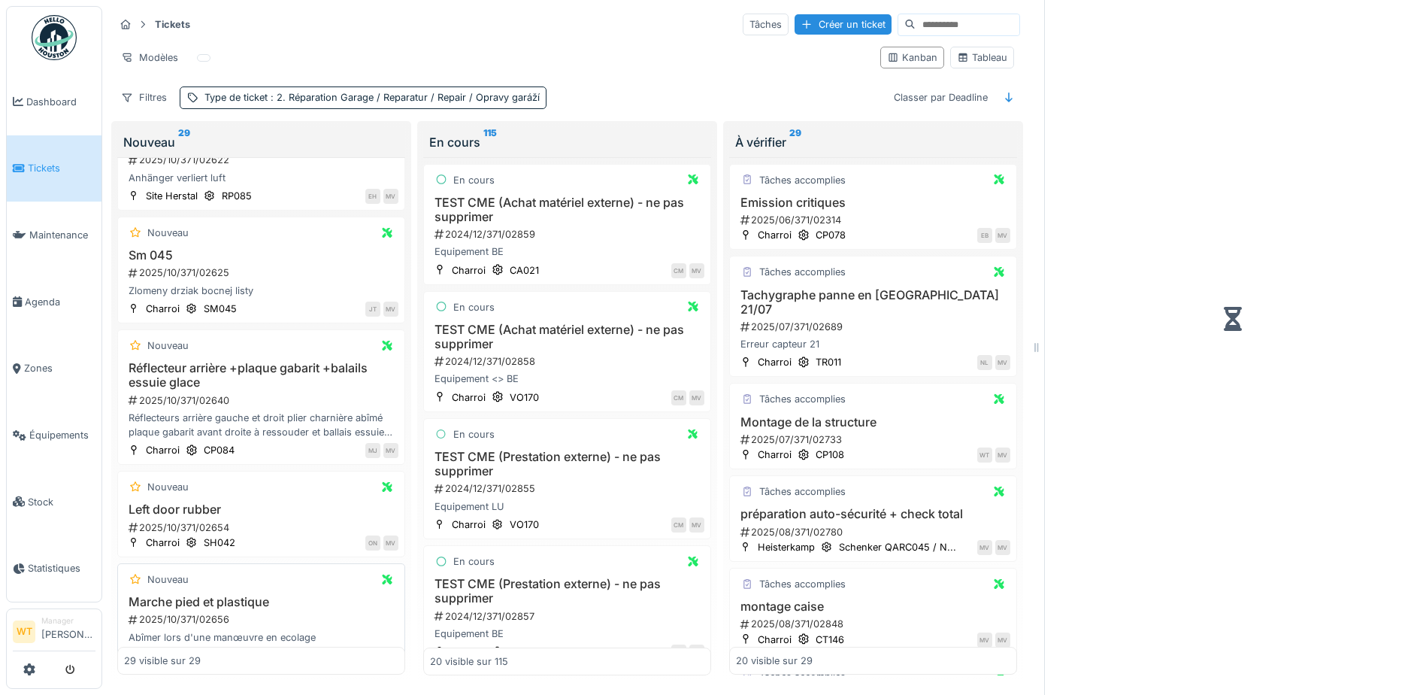
scroll to position [2755, 0]
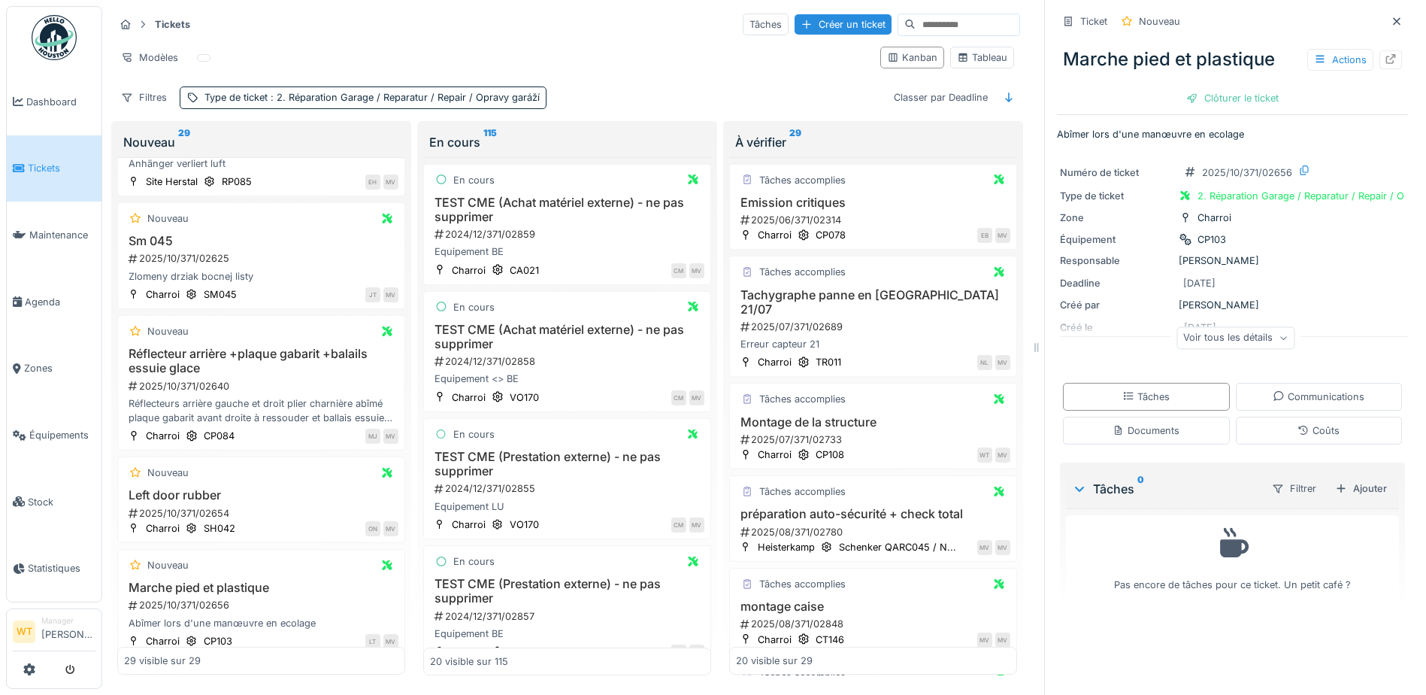
click at [1221, 334] on div "Voir tous les détails" at bounding box center [1235, 338] width 118 height 22
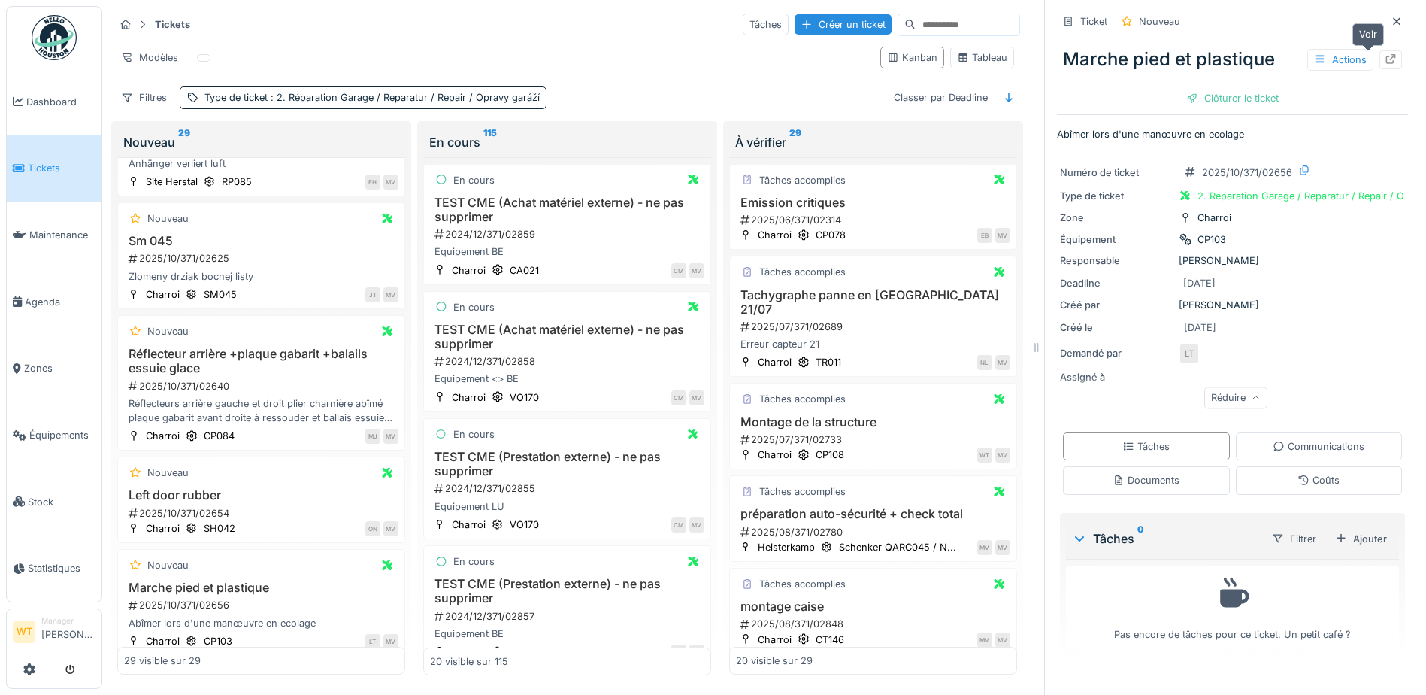
click at [1379, 50] on div at bounding box center [1390, 59] width 23 height 19
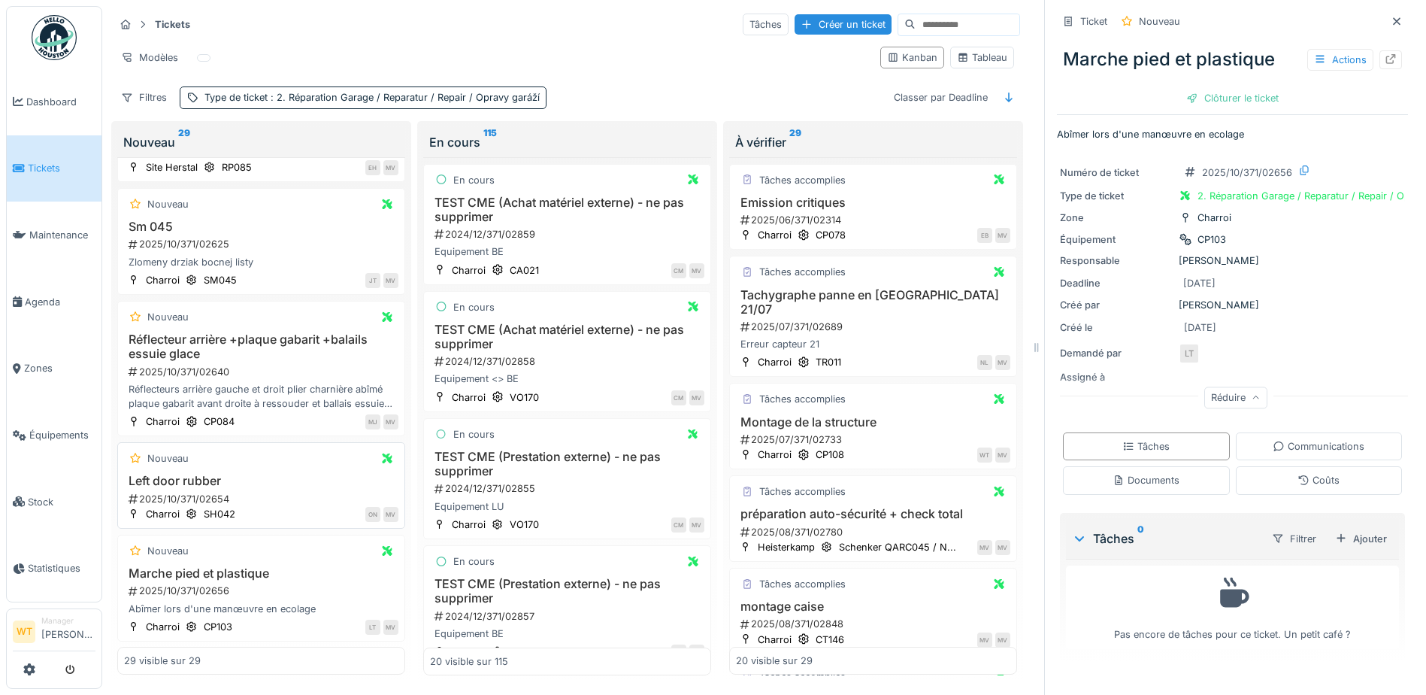
scroll to position [11, 0]
click at [41, 298] on span "Agenda" at bounding box center [60, 302] width 71 height 14
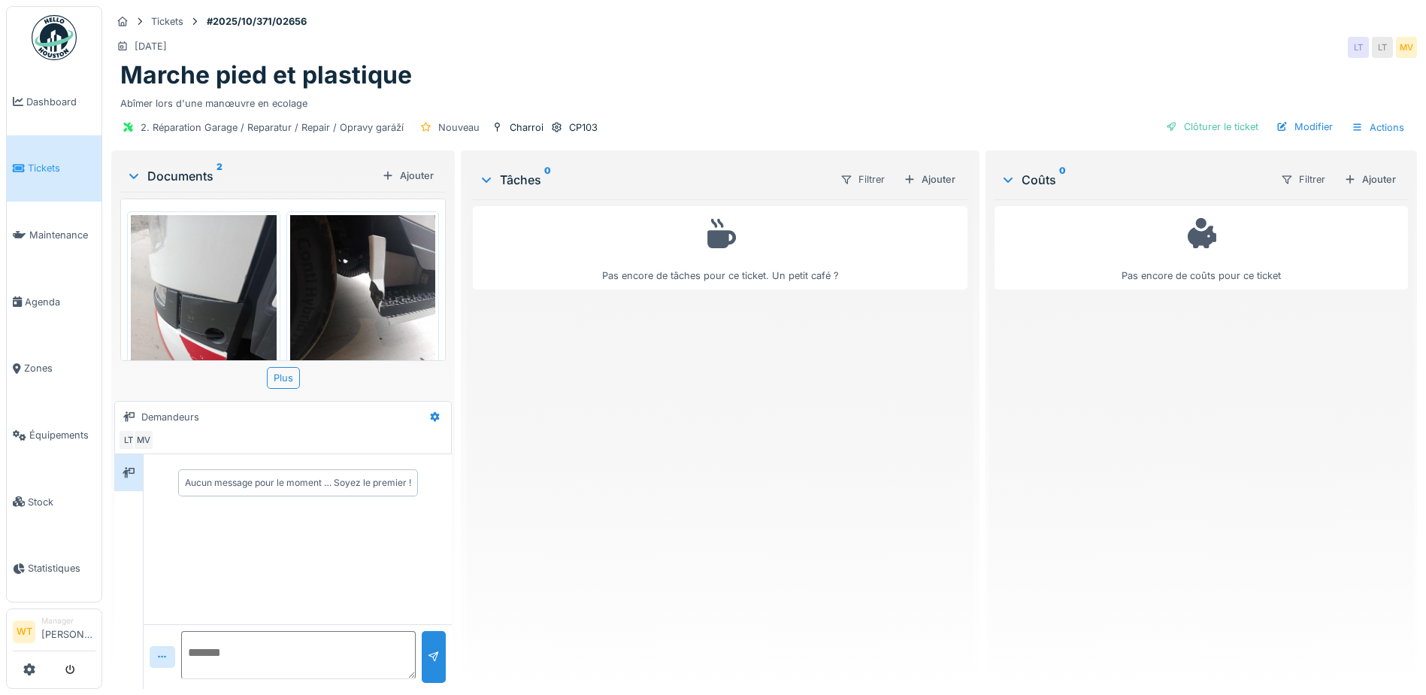
click at [350, 331] on img at bounding box center [363, 311] width 146 height 193
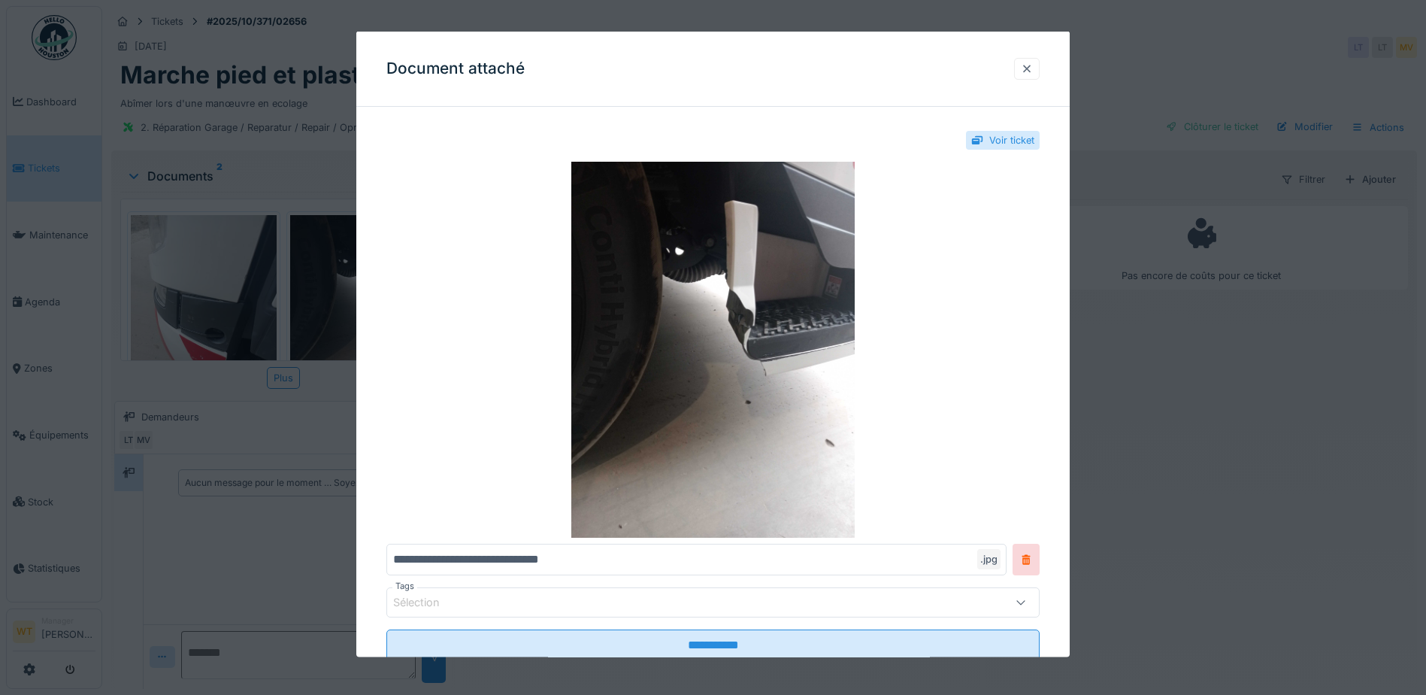
click at [1033, 71] on div at bounding box center [1027, 68] width 12 height 14
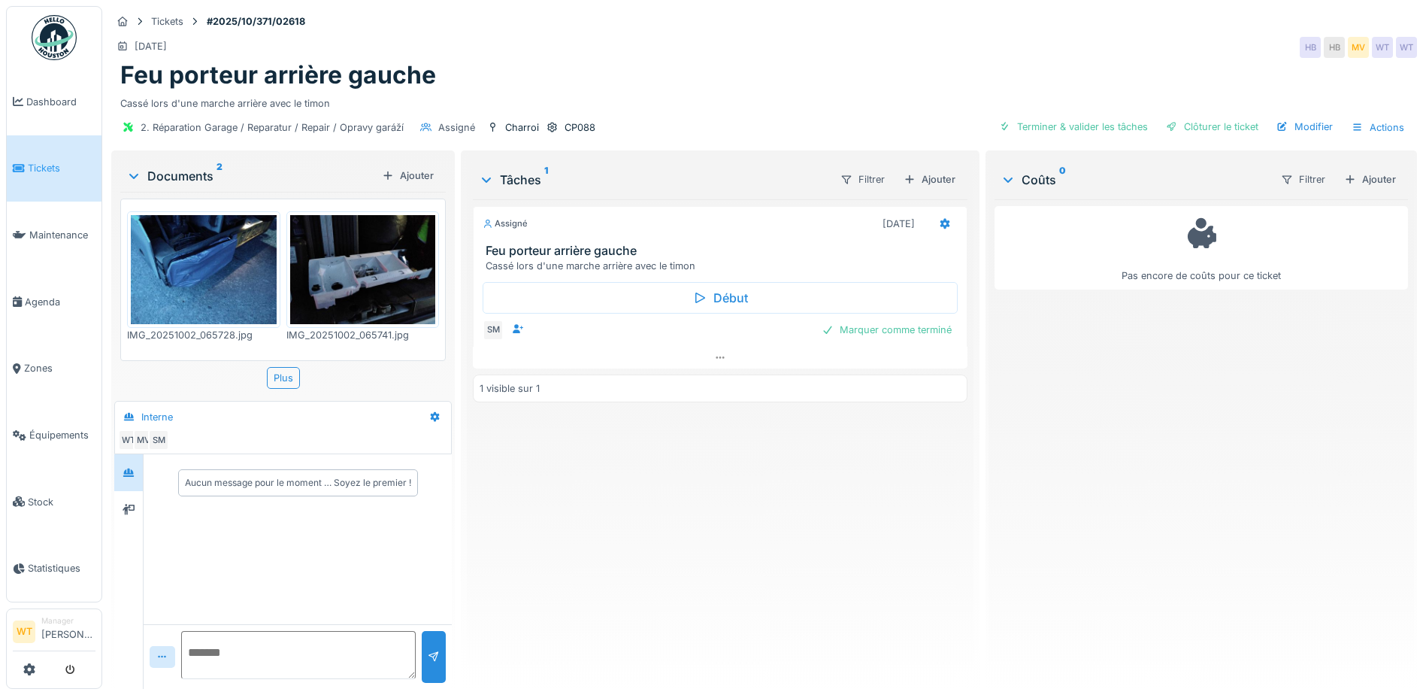
click at [65, 186] on link "Tickets" at bounding box center [54, 168] width 95 height 67
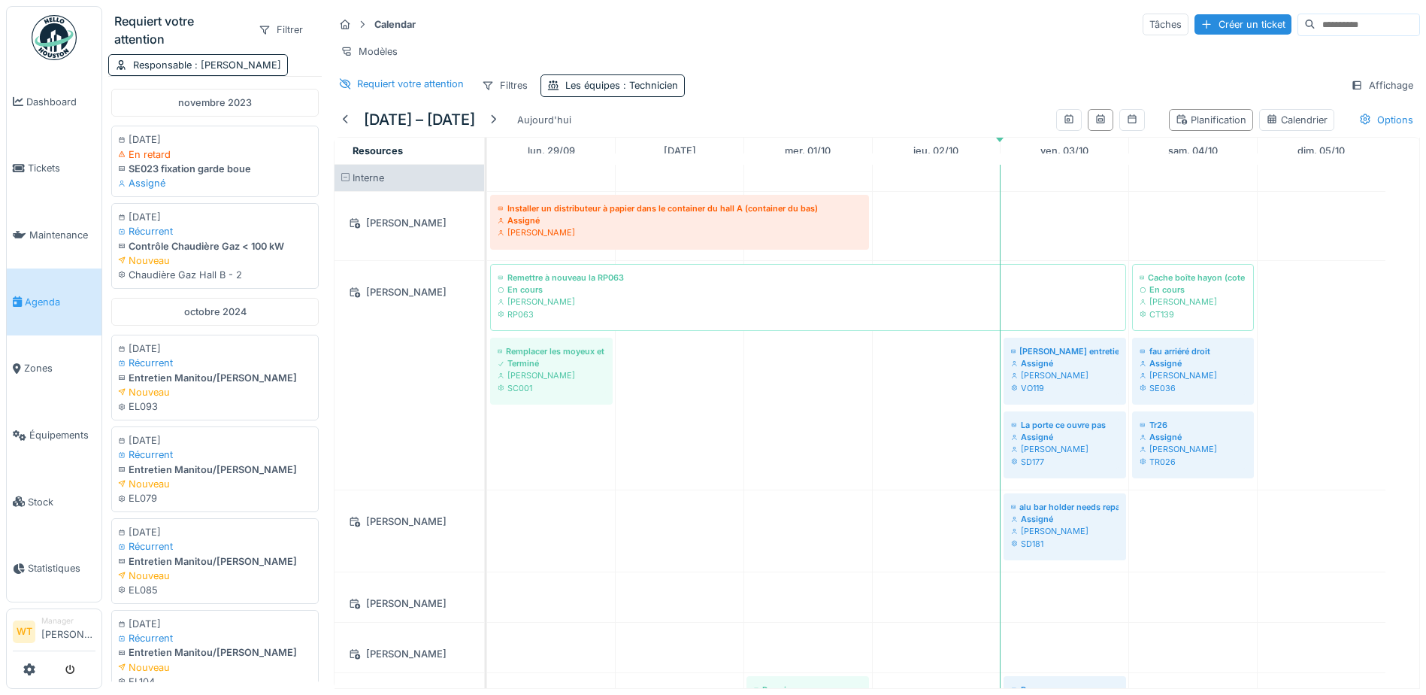
click at [394, 432] on div "[PERSON_NAME]" at bounding box center [409, 375] width 150 height 229
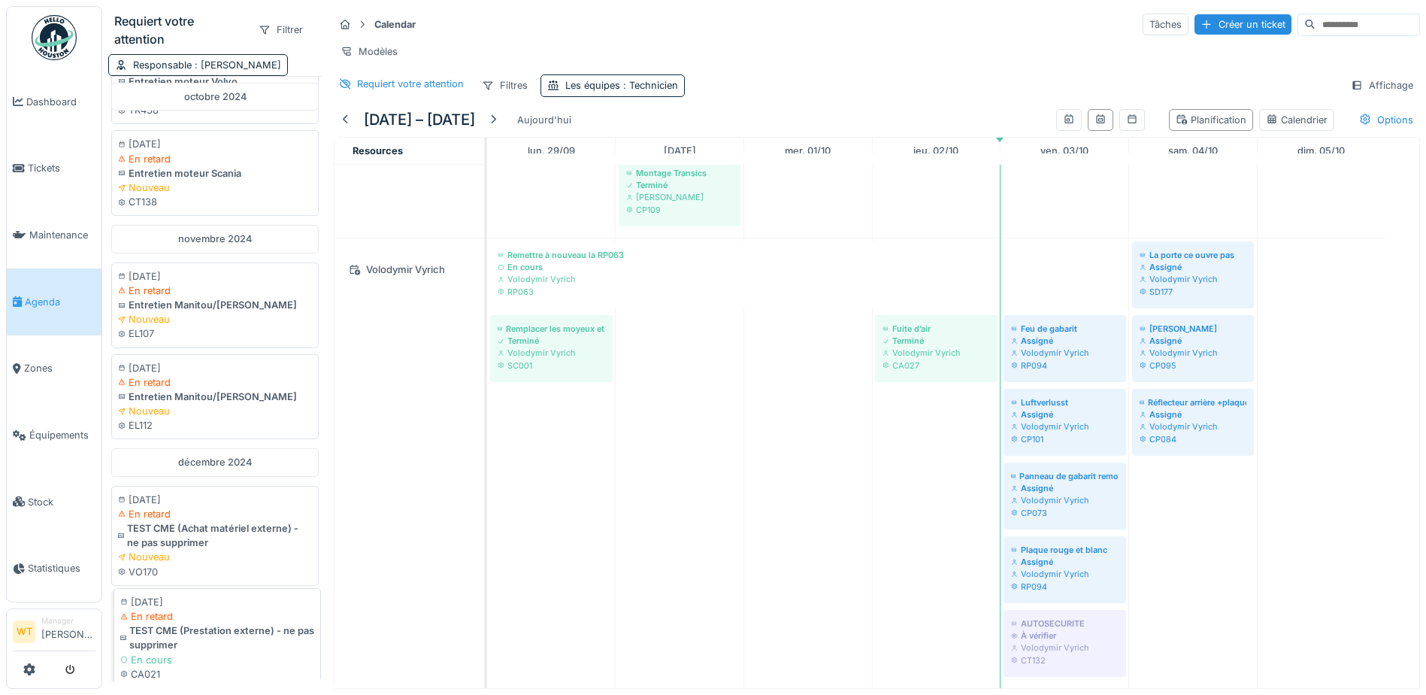
scroll to position [1453, 0]
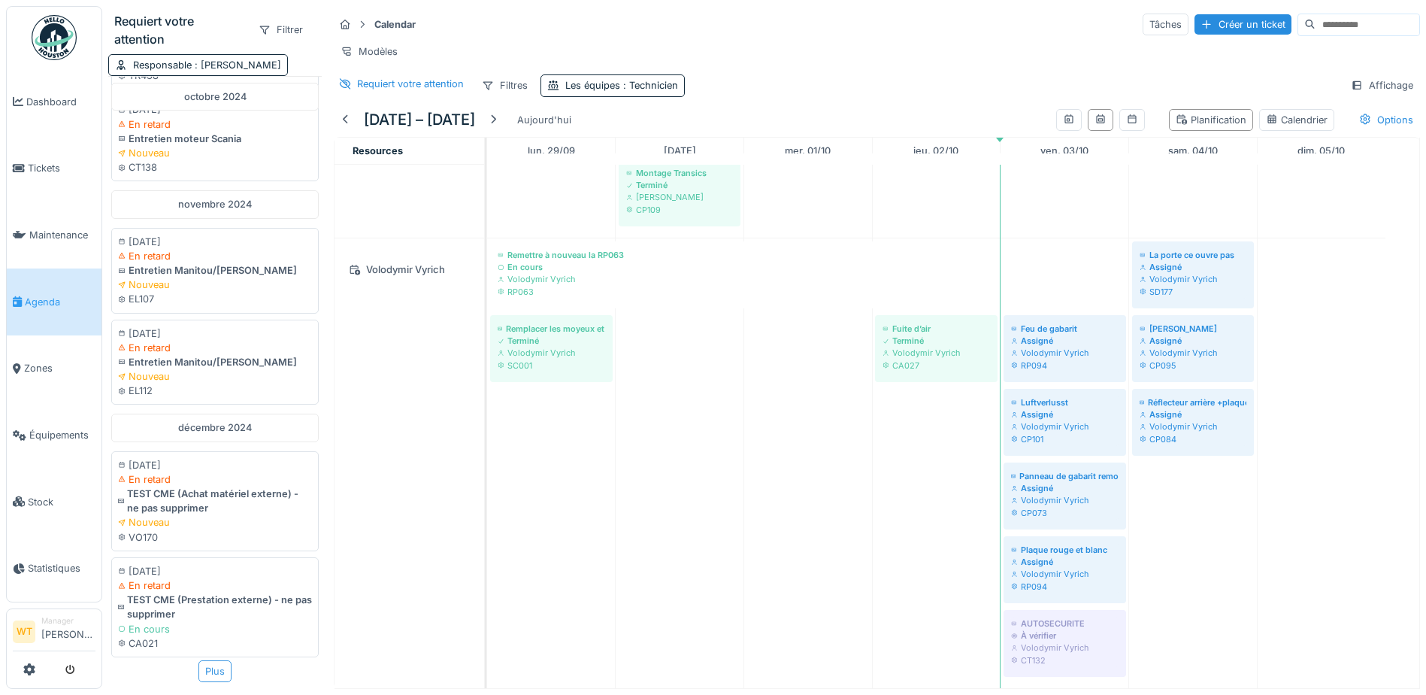
click at [208, 660] on div "Plus" at bounding box center [214, 671] width 33 height 22
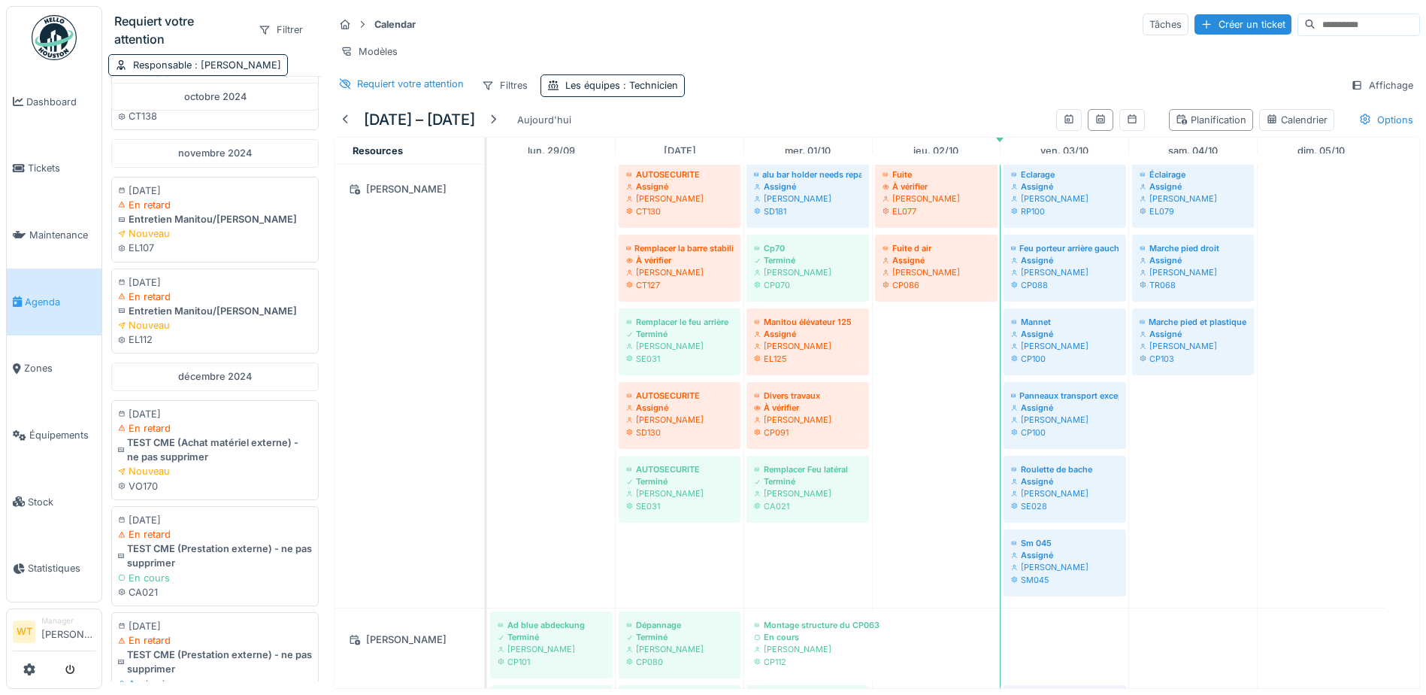
scroll to position [749, 0]
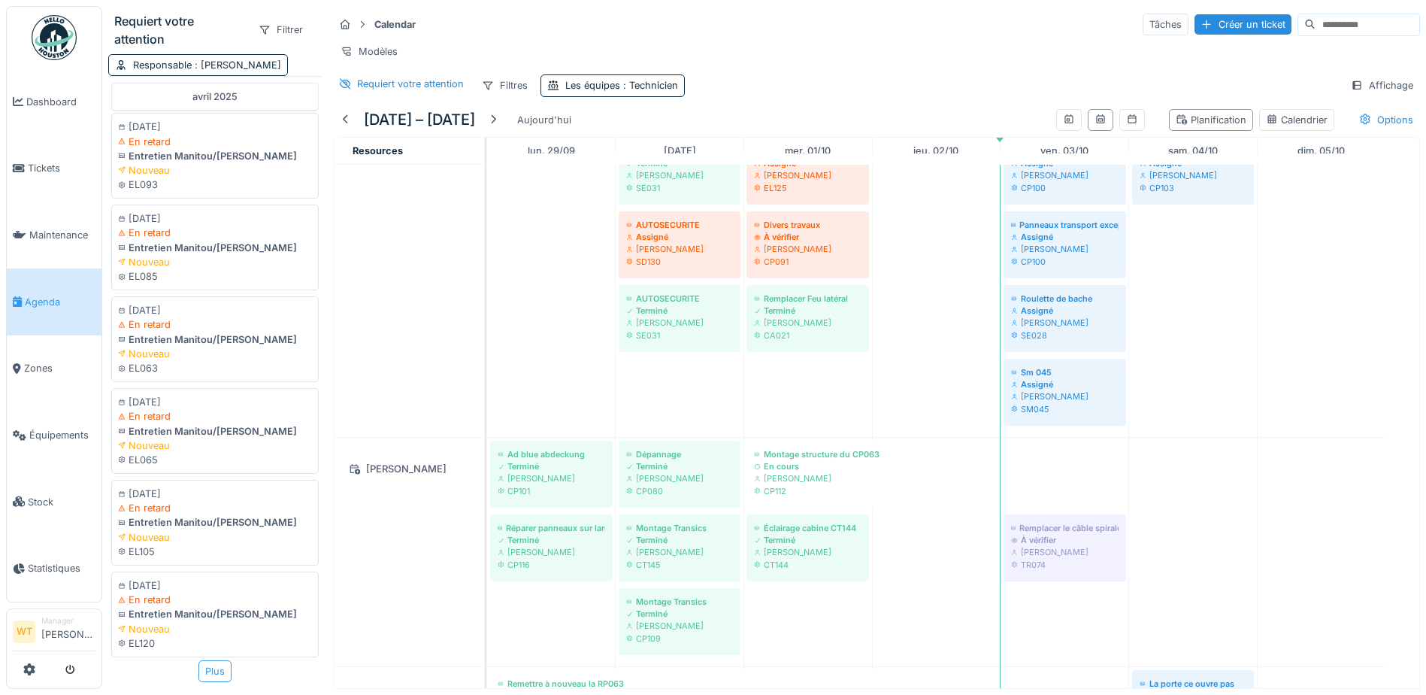
click at [198, 660] on div "Plus" at bounding box center [214, 671] width 33 height 22
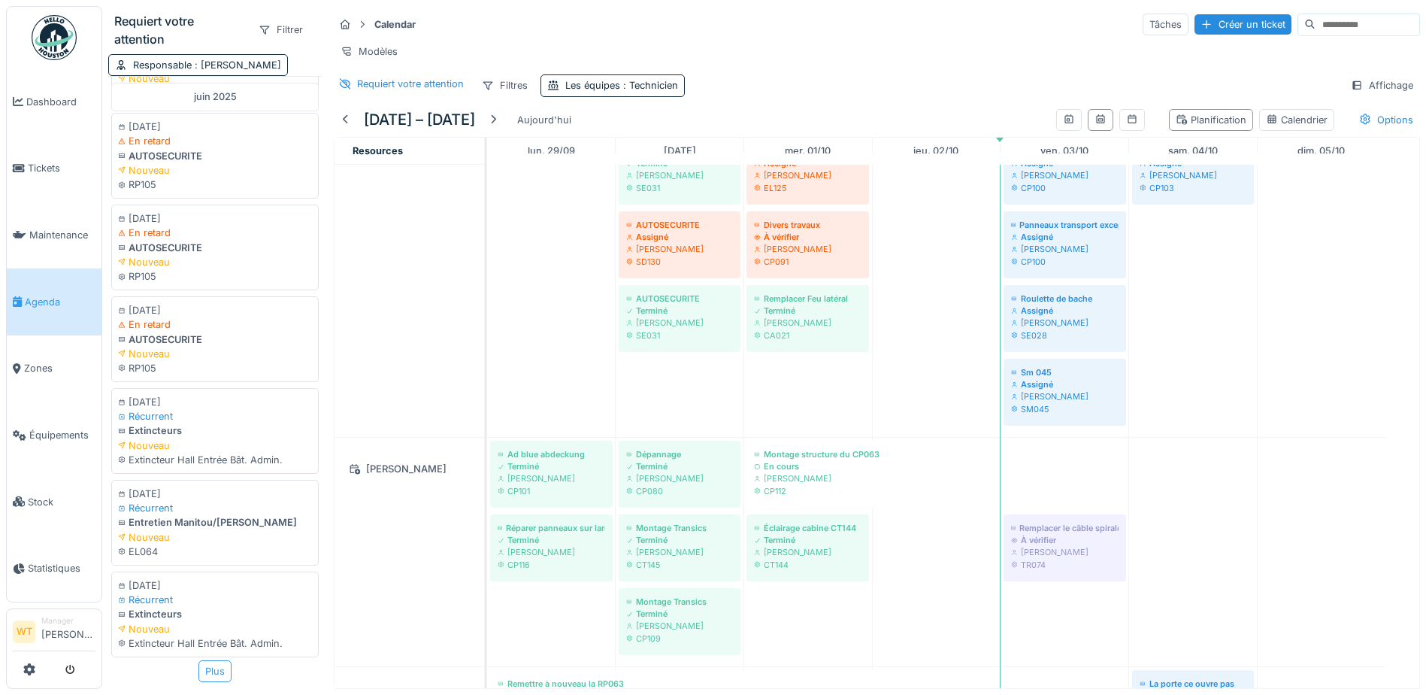
click at [199, 660] on div "Plus" at bounding box center [214, 671] width 33 height 22
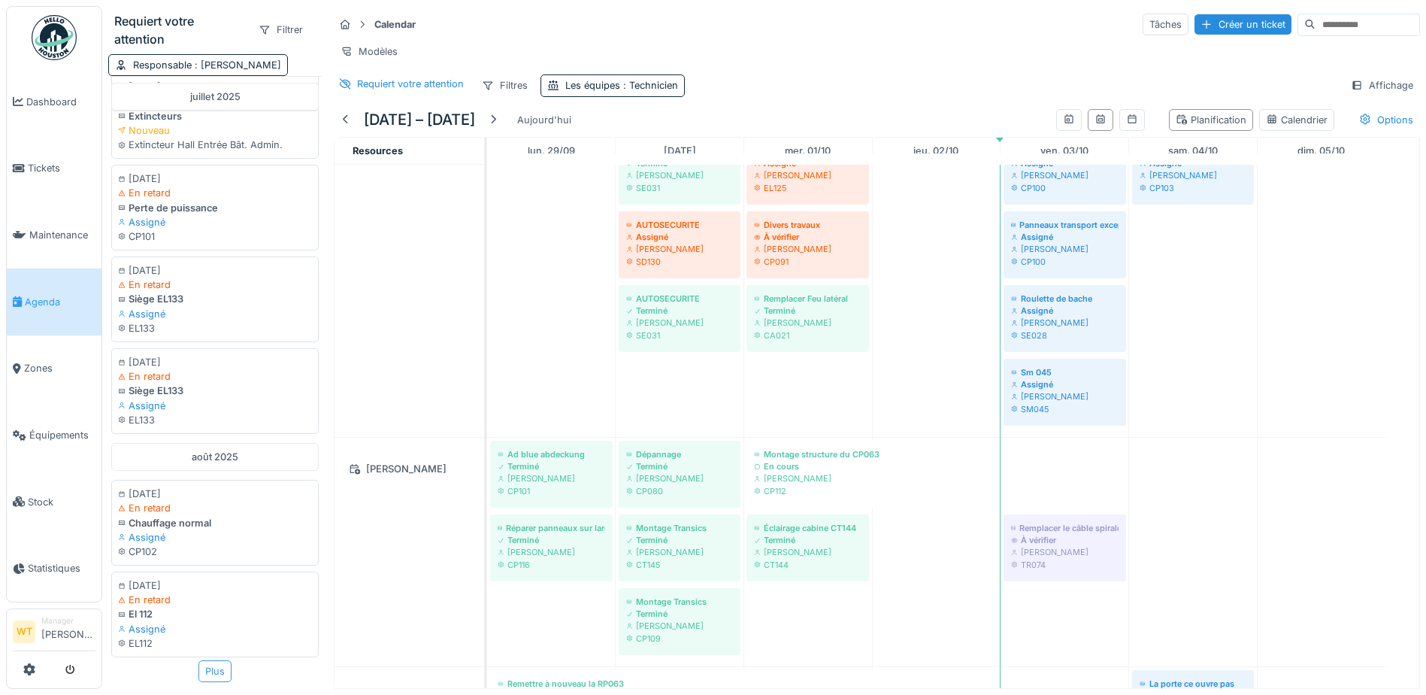
click at [202, 660] on div "Plus" at bounding box center [214, 671] width 33 height 22
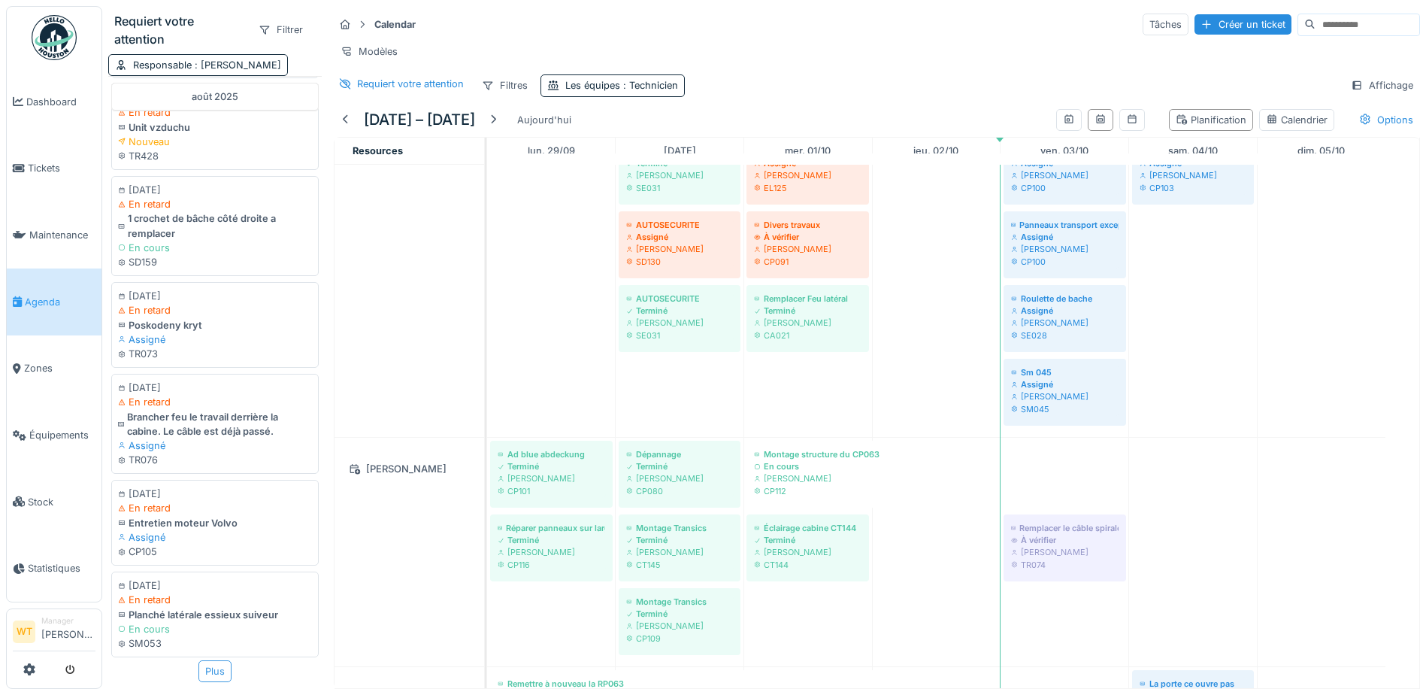
click at [201, 660] on div "Plus" at bounding box center [214, 671] width 33 height 22
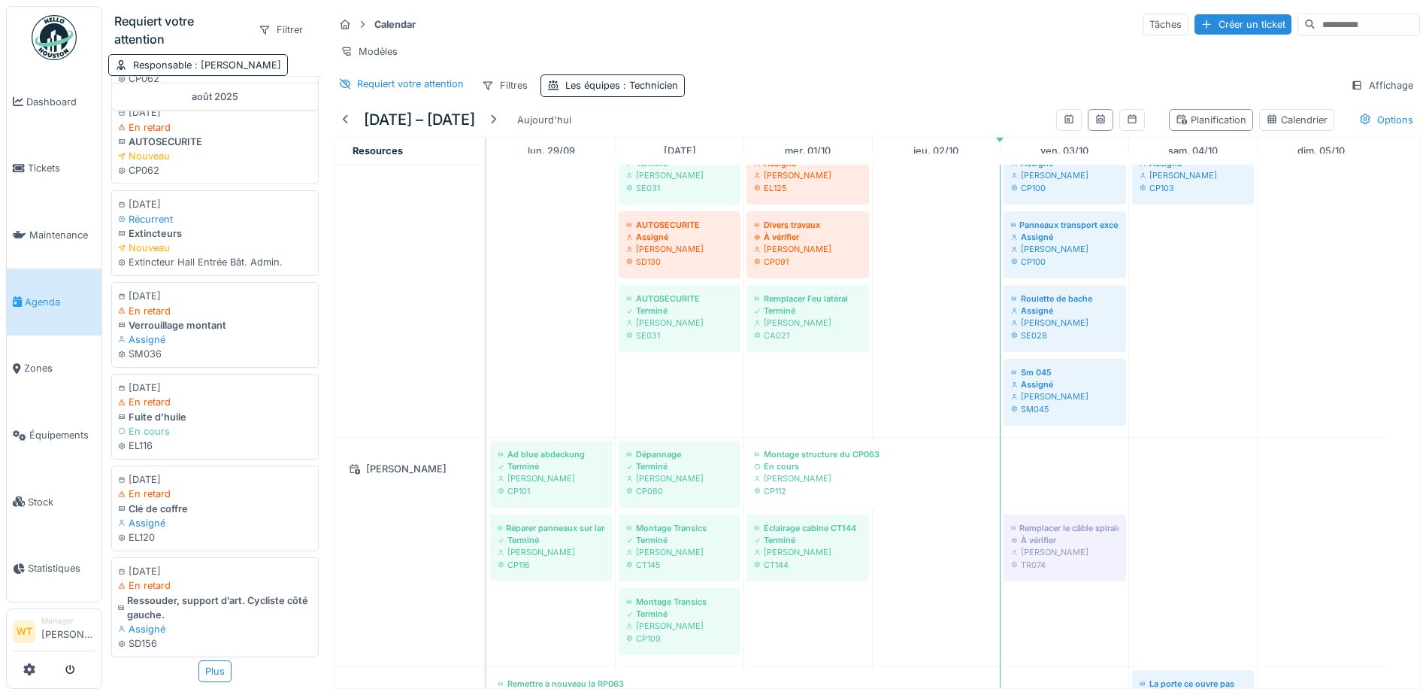
click at [213, 660] on div "Plus" at bounding box center [214, 671] width 33 height 22
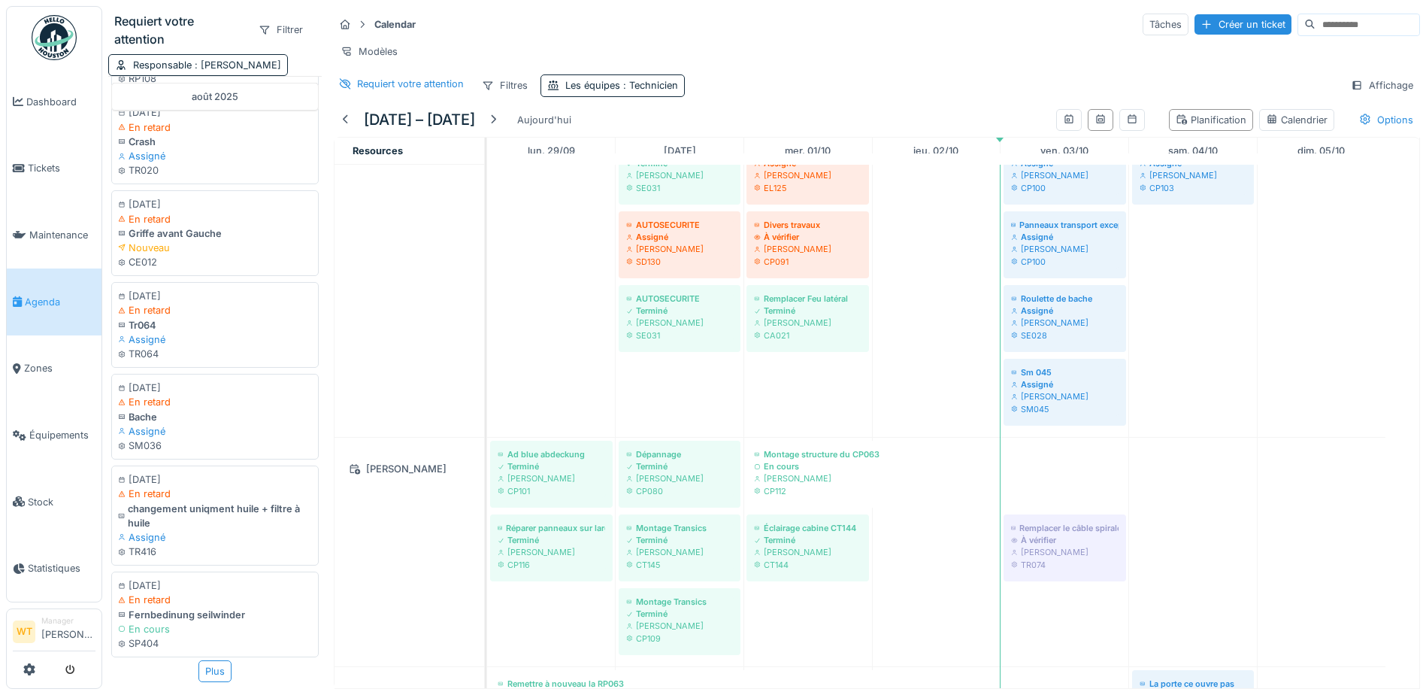
scroll to position [12876, 0]
click at [206, 660] on div "Plus" at bounding box center [214, 671] width 33 height 22
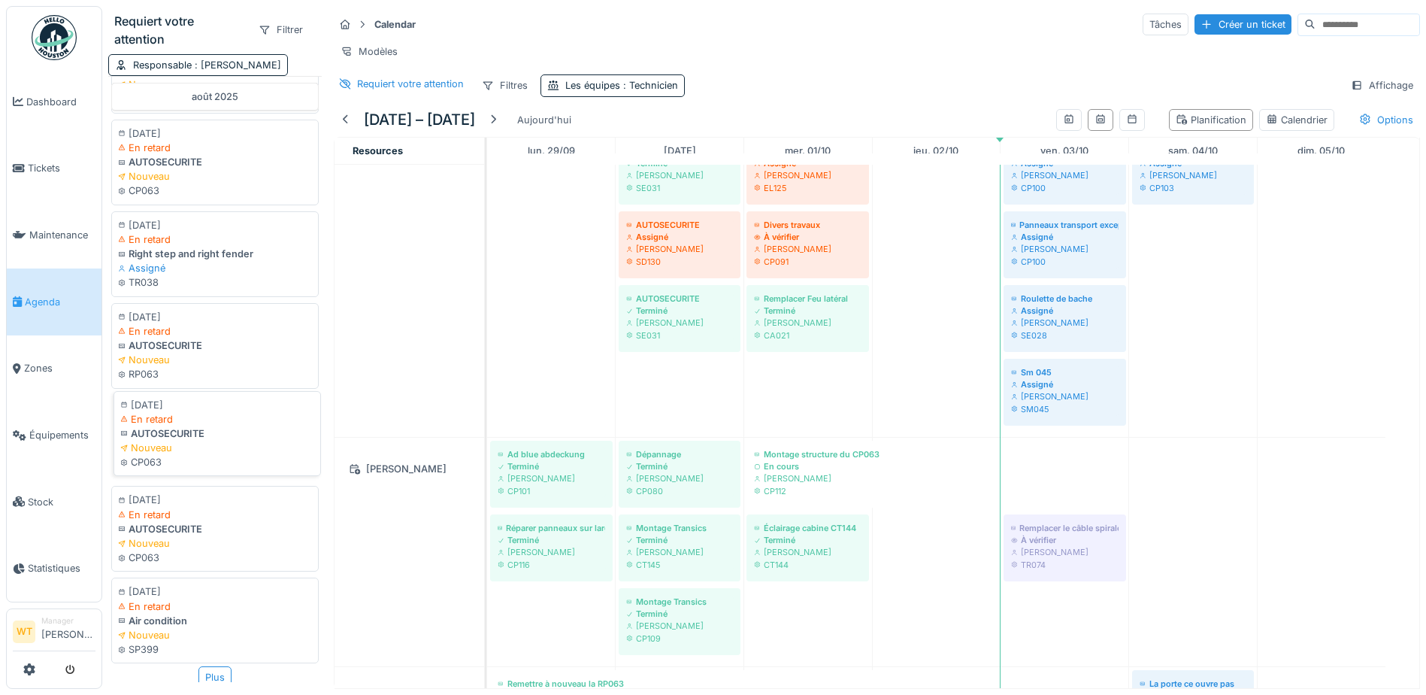
scroll to position [14738, 0]
click at [208, 660] on div "Plus" at bounding box center [214, 671] width 33 height 22
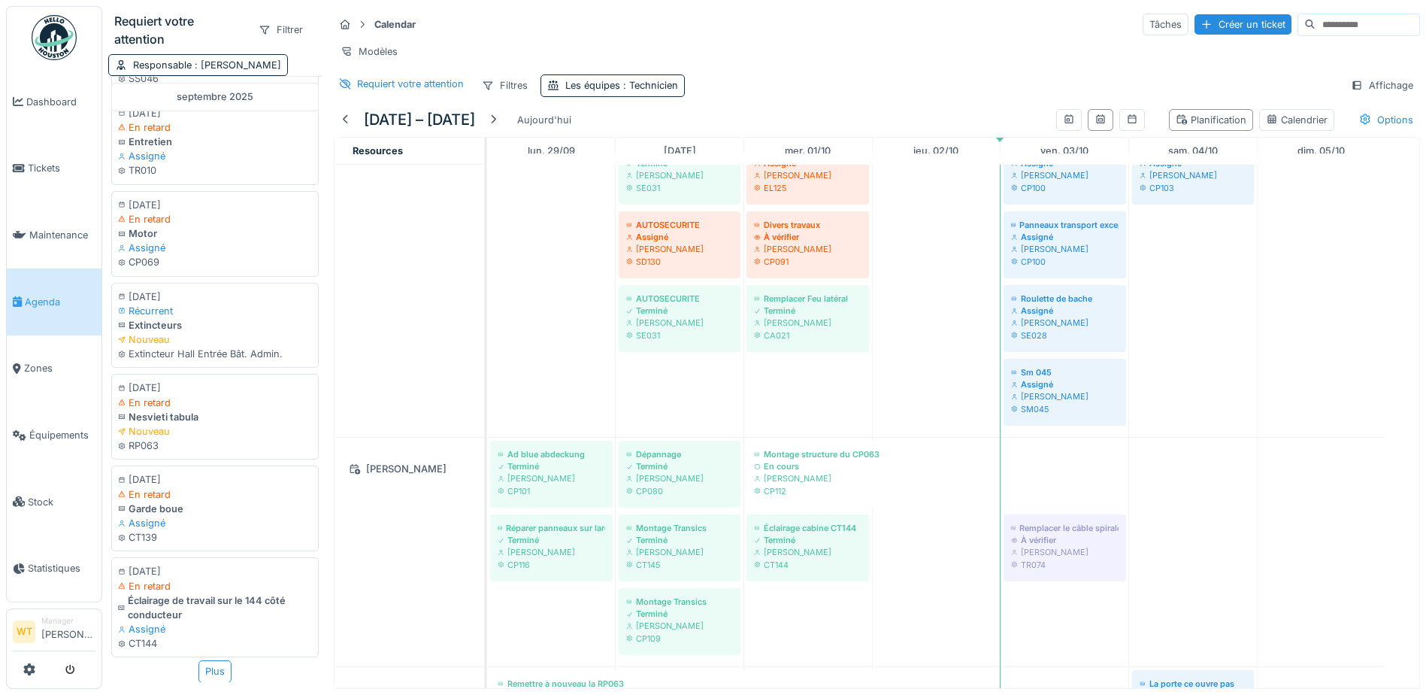
scroll to position [16639, 0]
click at [198, 660] on div "Plus" at bounding box center [214, 671] width 33 height 22
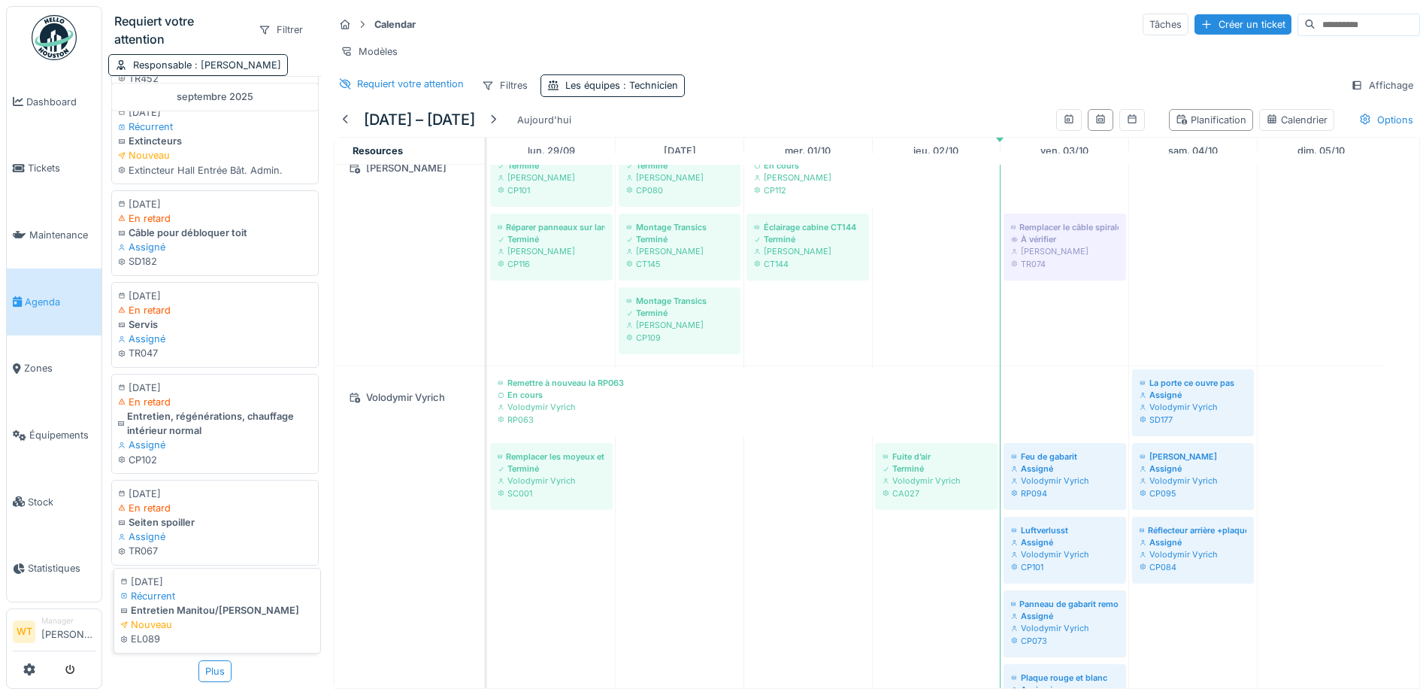
scroll to position [18515, 0]
click at [202, 660] on div "Plus" at bounding box center [214, 671] width 33 height 22
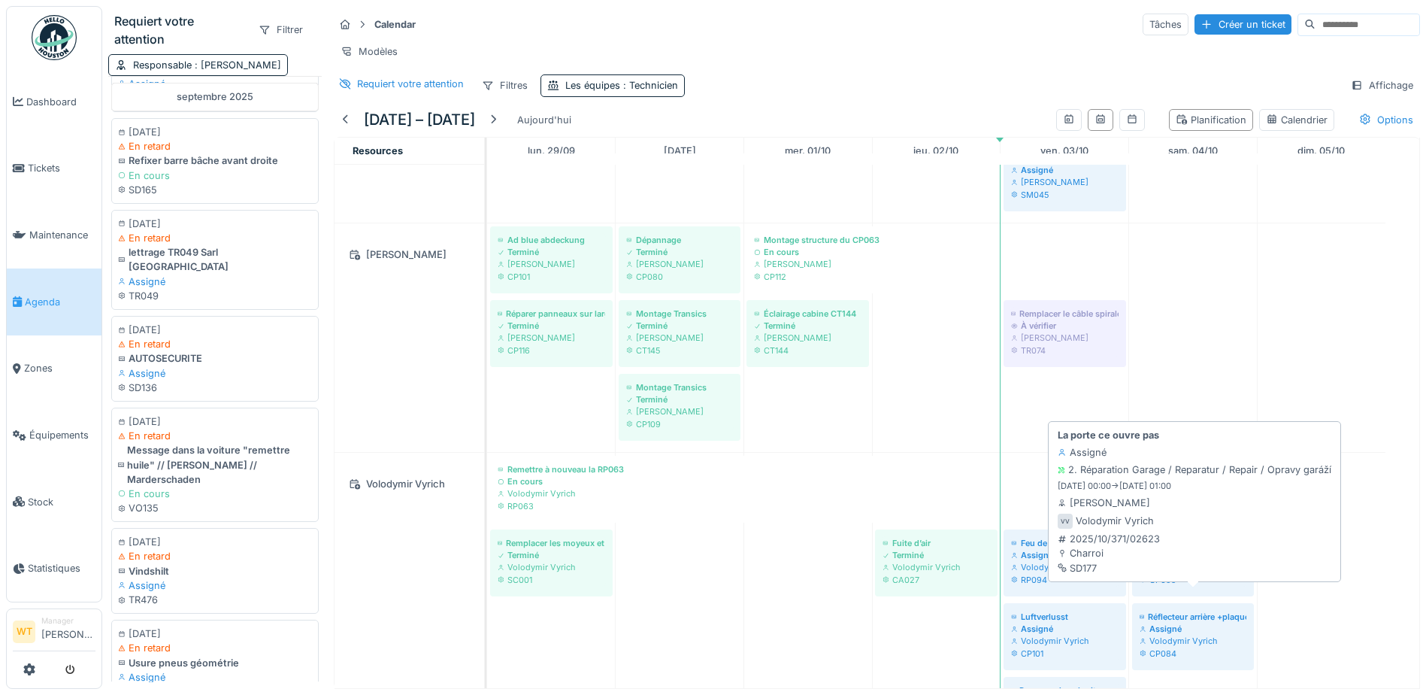
scroll to position [1200, 0]
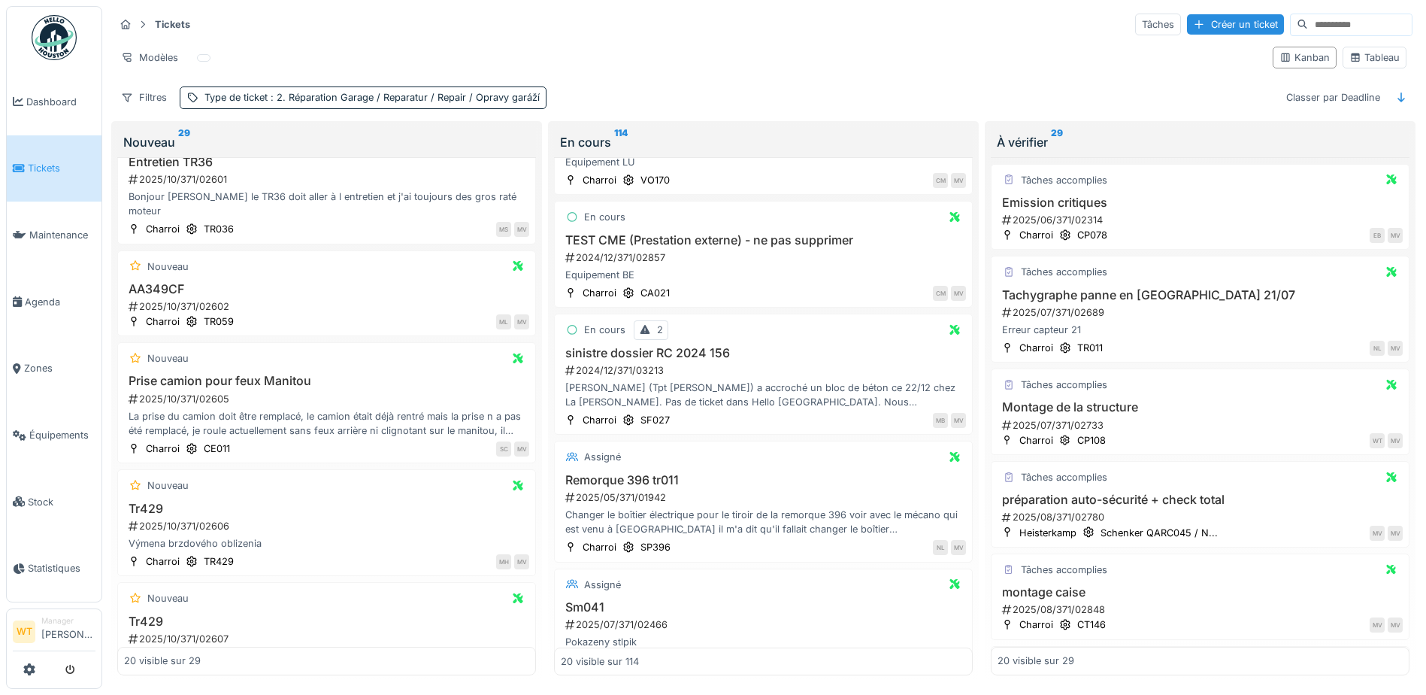
scroll to position [1739, 0]
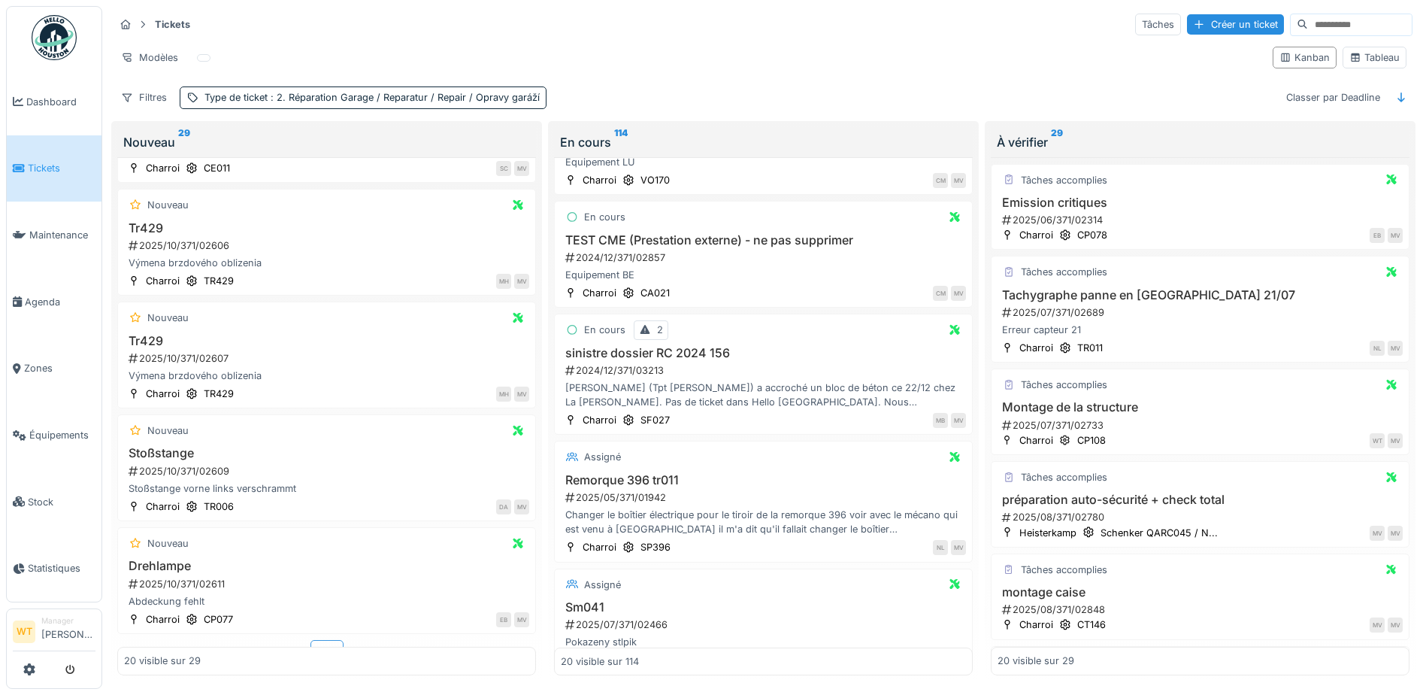
click at [311, 640] on div "Plus" at bounding box center [326, 651] width 33 height 22
click at [183, 558] on h3 "Drehlampe" at bounding box center [326, 565] width 405 height 14
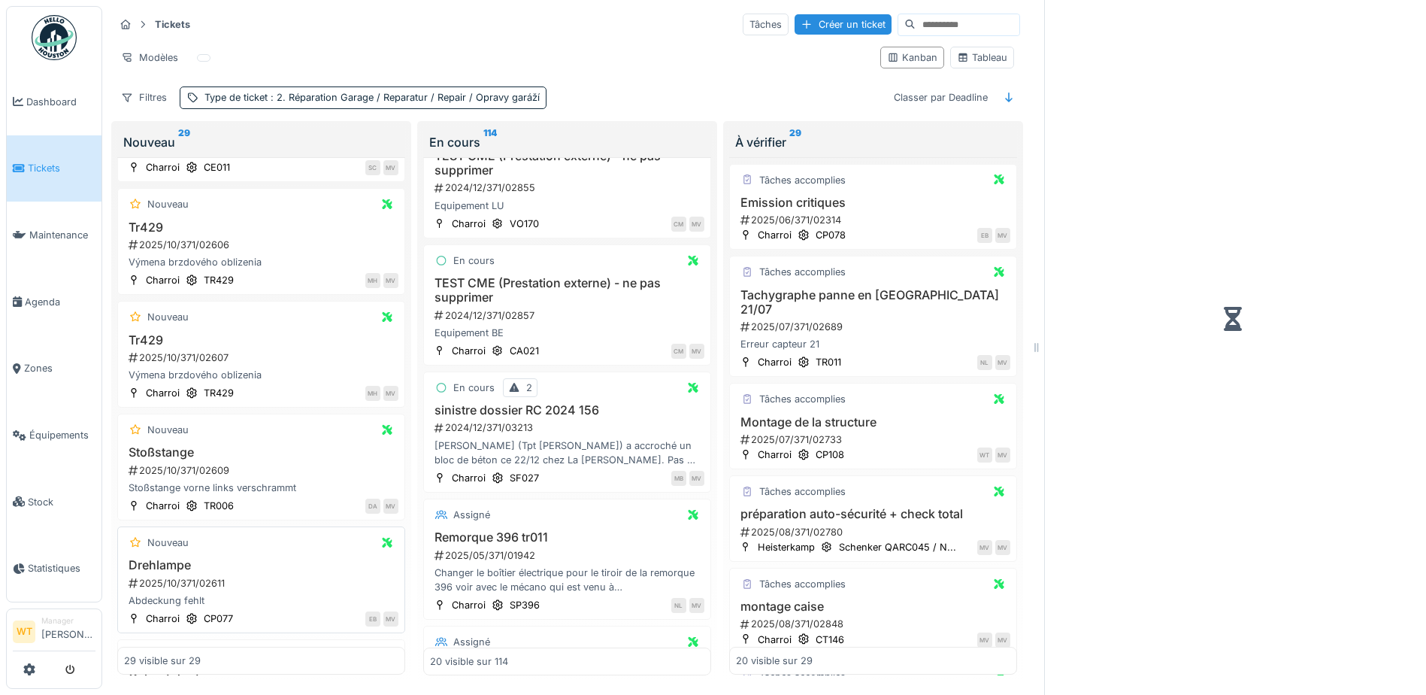
scroll to position [344, 0]
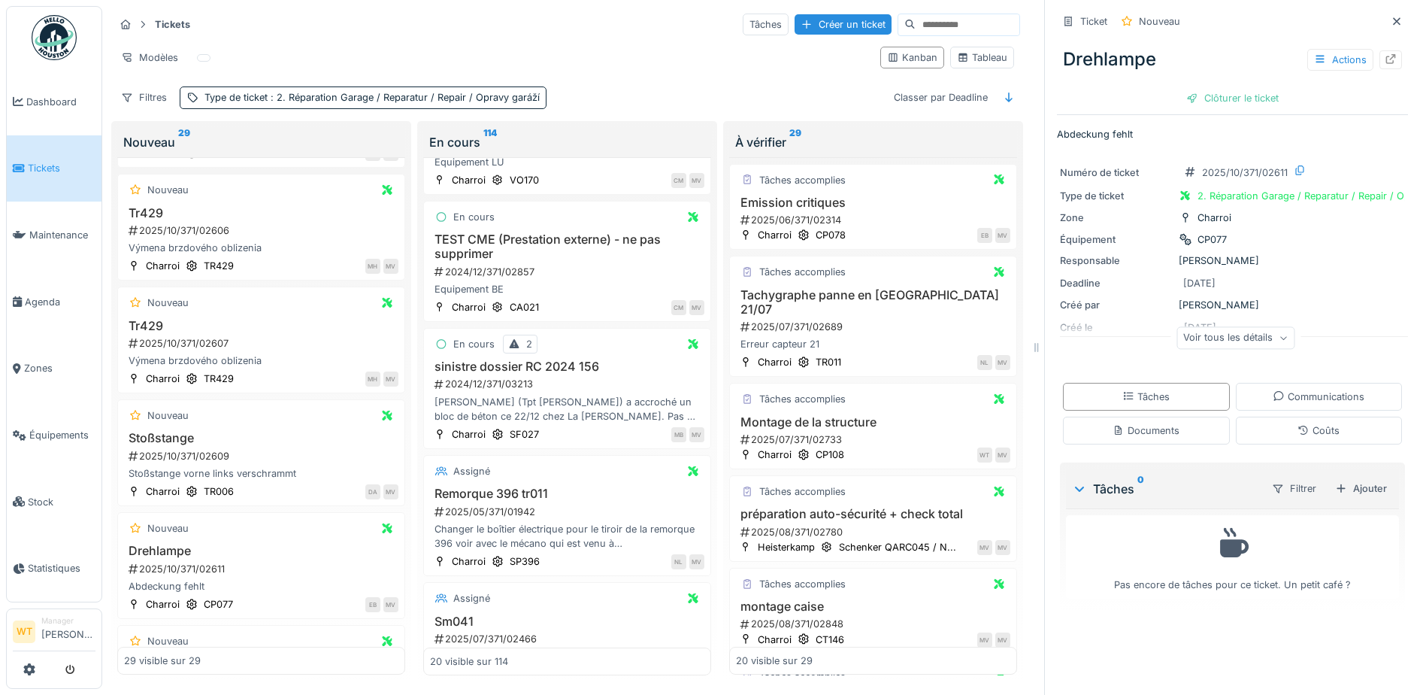
click at [1239, 341] on div "Voir tous les détails" at bounding box center [1235, 338] width 118 height 22
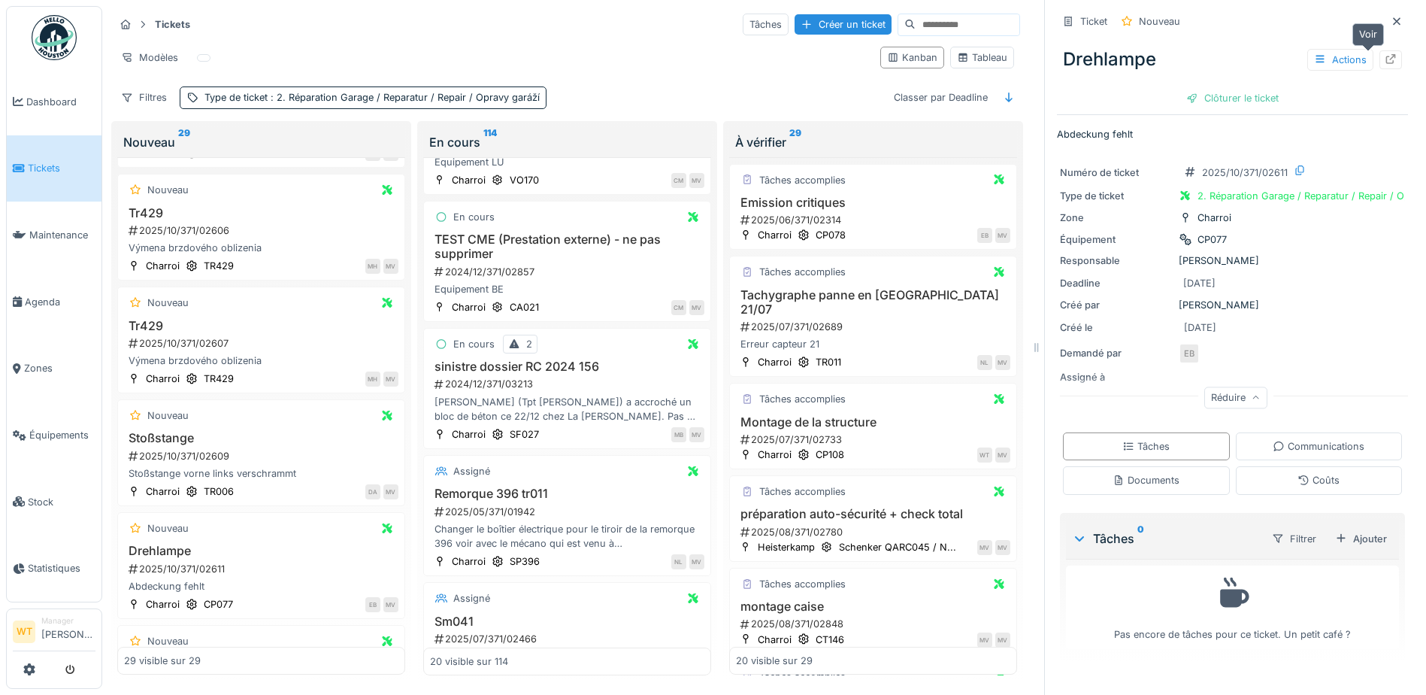
click at [1385, 53] on div at bounding box center [1391, 60] width 12 height 14
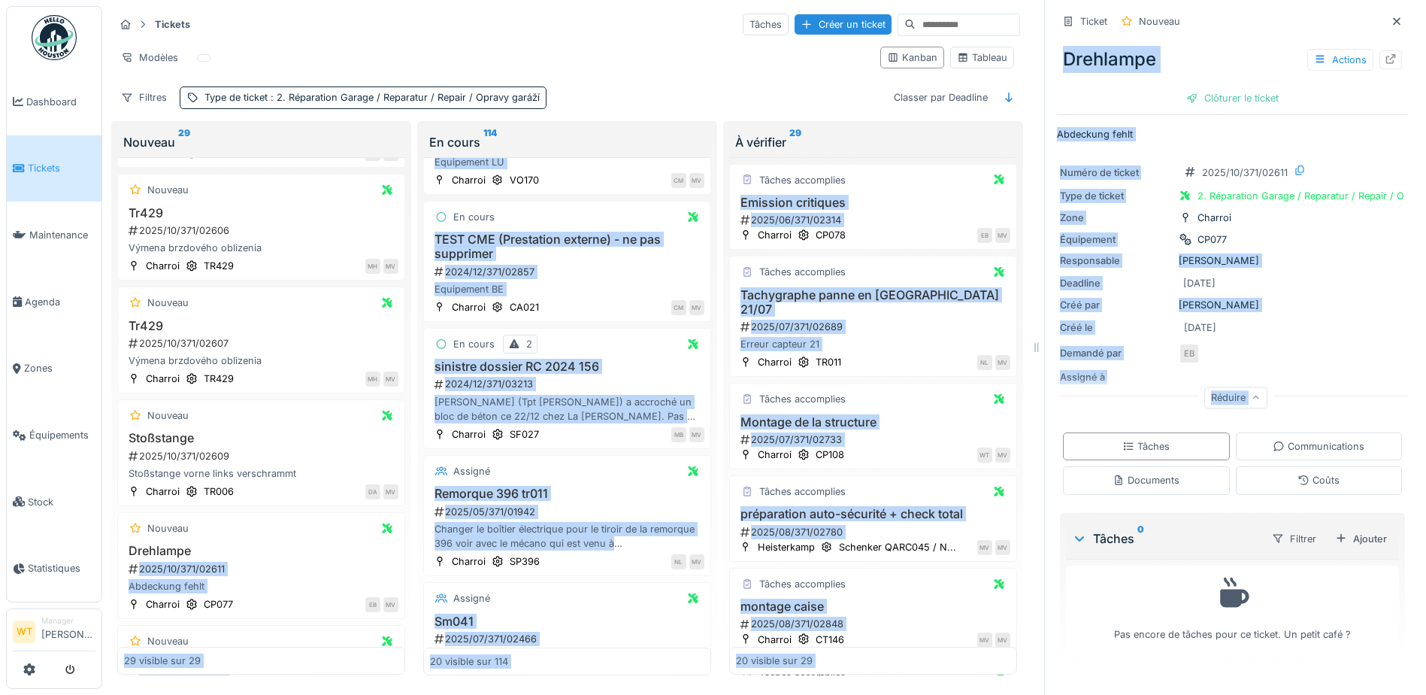
drag, startPoint x: 262, startPoint y: 555, endPoint x: 1952, endPoint y: 525, distance: 1690.0
click at [1425, 525] on html "Dashboard Tickets Maintenance [GEOGRAPHIC_DATA] Zones Équipements Stock Statist…" at bounding box center [713, 347] width 1426 height 695
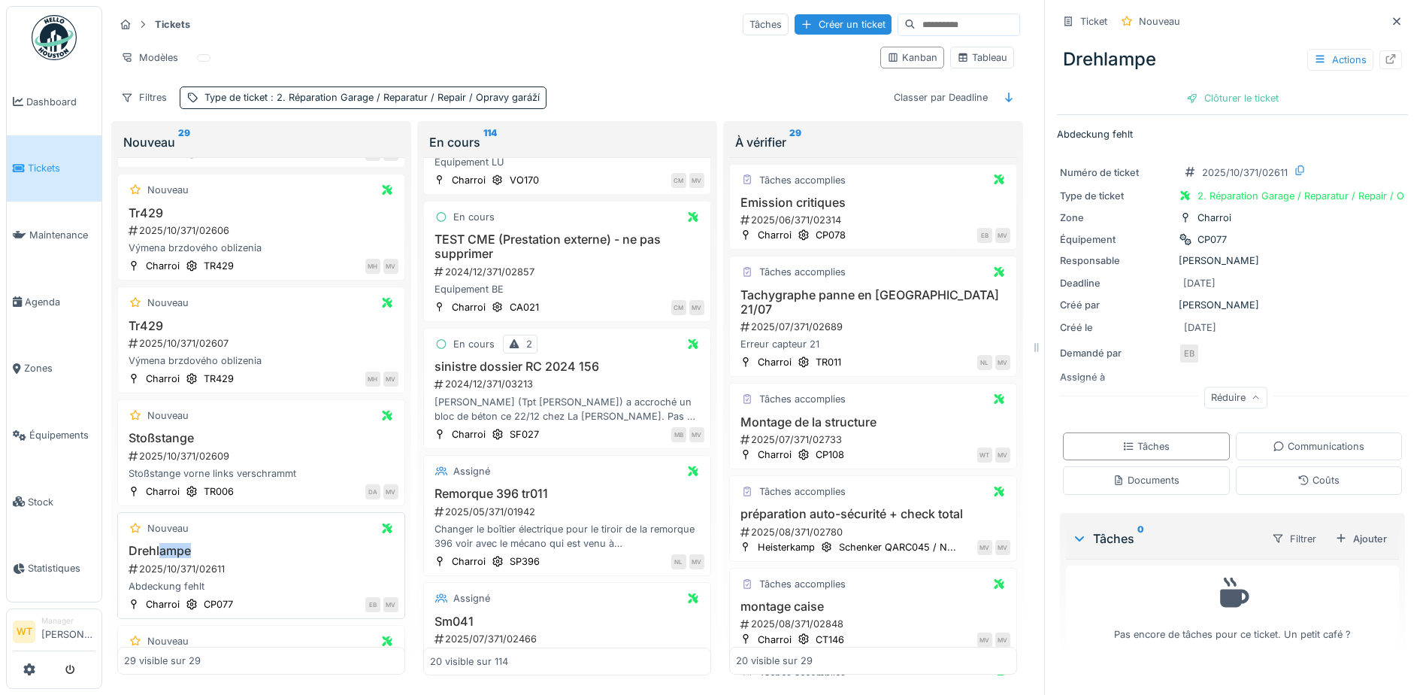
drag, startPoint x: 163, startPoint y: 548, endPoint x: 239, endPoint y: 557, distance: 76.5
click at [239, 557] on h3 "Drehlampe" at bounding box center [261, 550] width 274 height 14
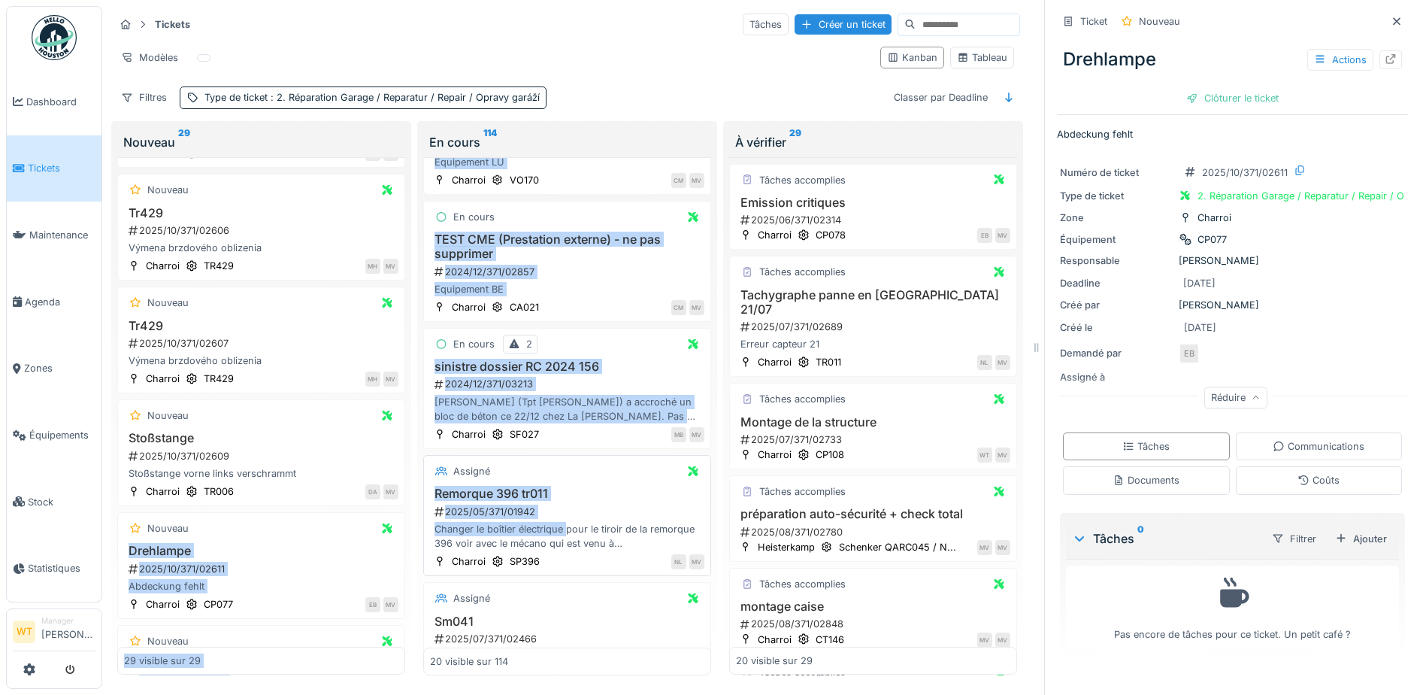
drag, startPoint x: 195, startPoint y: 531, endPoint x: 474, endPoint y: 535, distance: 278.9
click at [482, 535] on div "Tickets Tâches Créer un ticket Modèles Kanban Tableau Filtres Type de ticket : …" at bounding box center [567, 346] width 919 height 681
drag, startPoint x: 474, startPoint y: 535, endPoint x: 290, endPoint y: 552, distance: 184.1
click at [313, 552] on h3 "Drehlampe" at bounding box center [261, 550] width 274 height 14
click at [631, 282] on div "Equipement BE" at bounding box center [567, 289] width 274 height 14
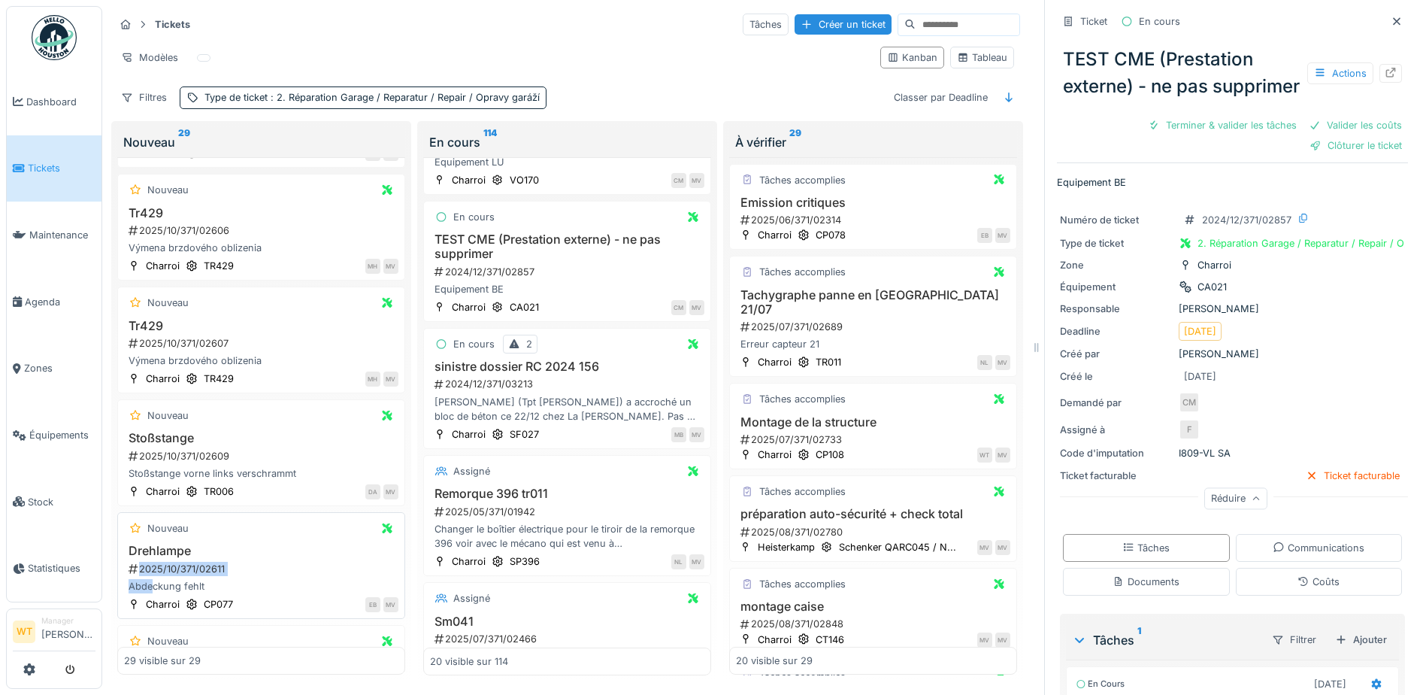
drag, startPoint x: 151, startPoint y: 577, endPoint x: 195, endPoint y: 546, distance: 53.8
click at [195, 546] on div "Drehlampe 2025/10/371/02611 Abdeckung fehlt" at bounding box center [261, 568] width 274 height 50
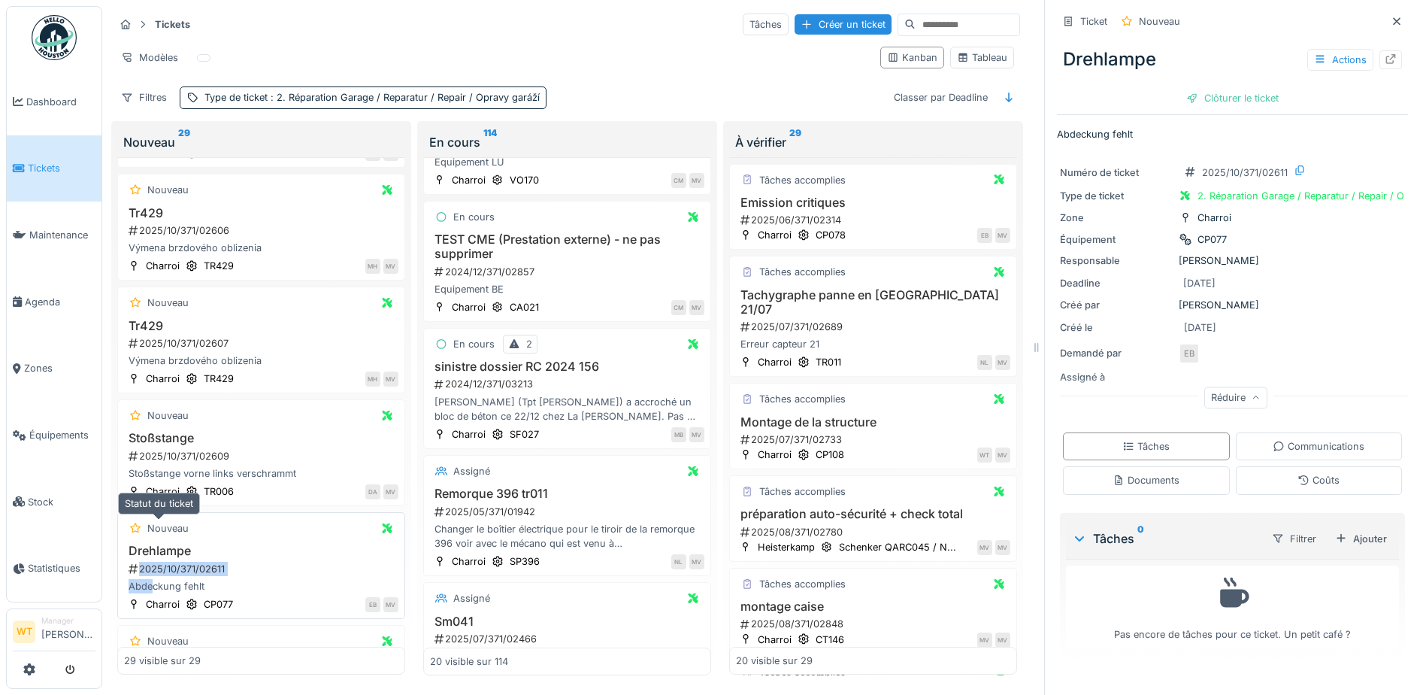
drag, startPoint x: 184, startPoint y: 546, endPoint x: 175, endPoint y: 528, distance: 20.2
click at [175, 528] on div "Nouveau" at bounding box center [159, 528] width 70 height 19
click at [307, 537] on div "Nouveau" at bounding box center [261, 528] width 274 height 19
drag, startPoint x: 156, startPoint y: 549, endPoint x: 213, endPoint y: 554, distance: 58.1
click at [201, 558] on div "Drehlampe 2025/10/371/02611 Abdeckung fehlt" at bounding box center [261, 568] width 274 height 50
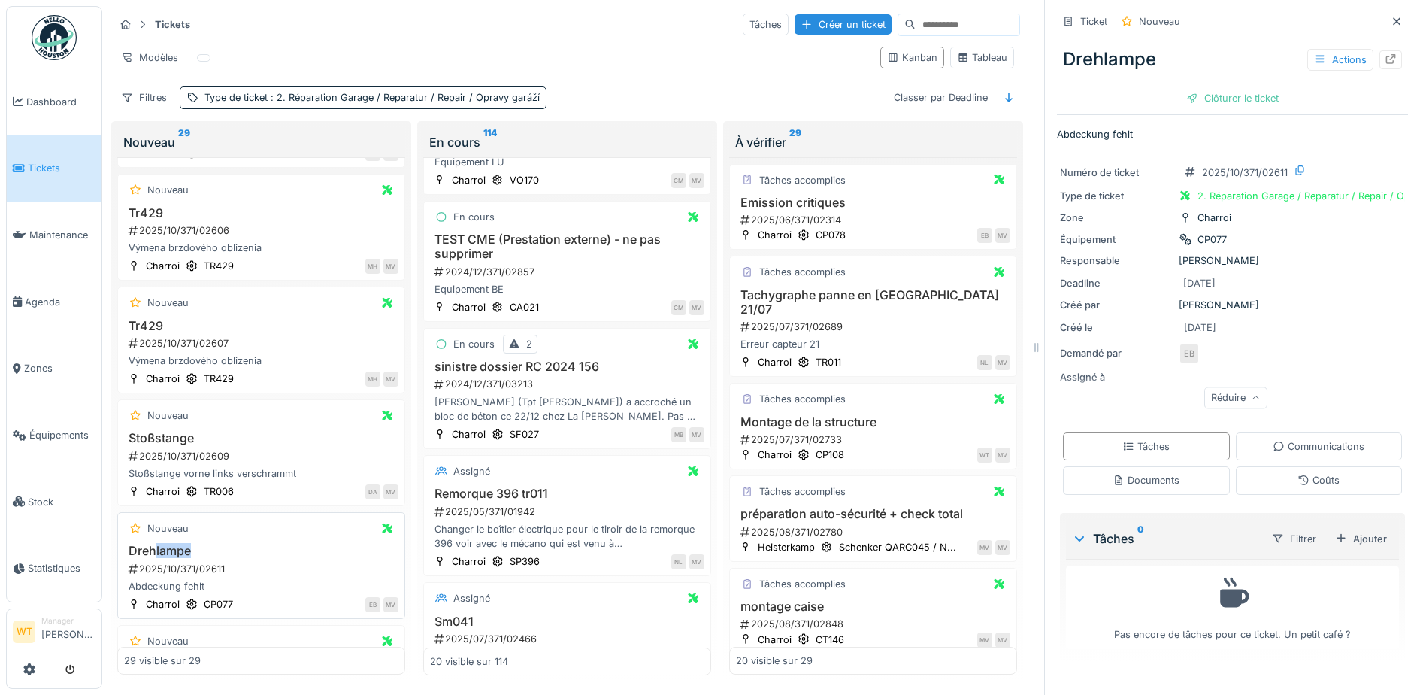
drag, startPoint x: 213, startPoint y: 554, endPoint x: 229, endPoint y: 546, distance: 17.5
click at [230, 547] on h3 "Drehlampe" at bounding box center [261, 550] width 274 height 14
click at [239, 537] on div "Nouveau" at bounding box center [261, 528] width 274 height 19
click at [204, 563] on div "2025/10/371/02611" at bounding box center [262, 568] width 271 height 14
click at [156, 541] on div "Nouveau Drehlampe 2025/10/371/02611 Abdeckung fehlt Charroi CP077 EB MV" at bounding box center [261, 565] width 288 height 107
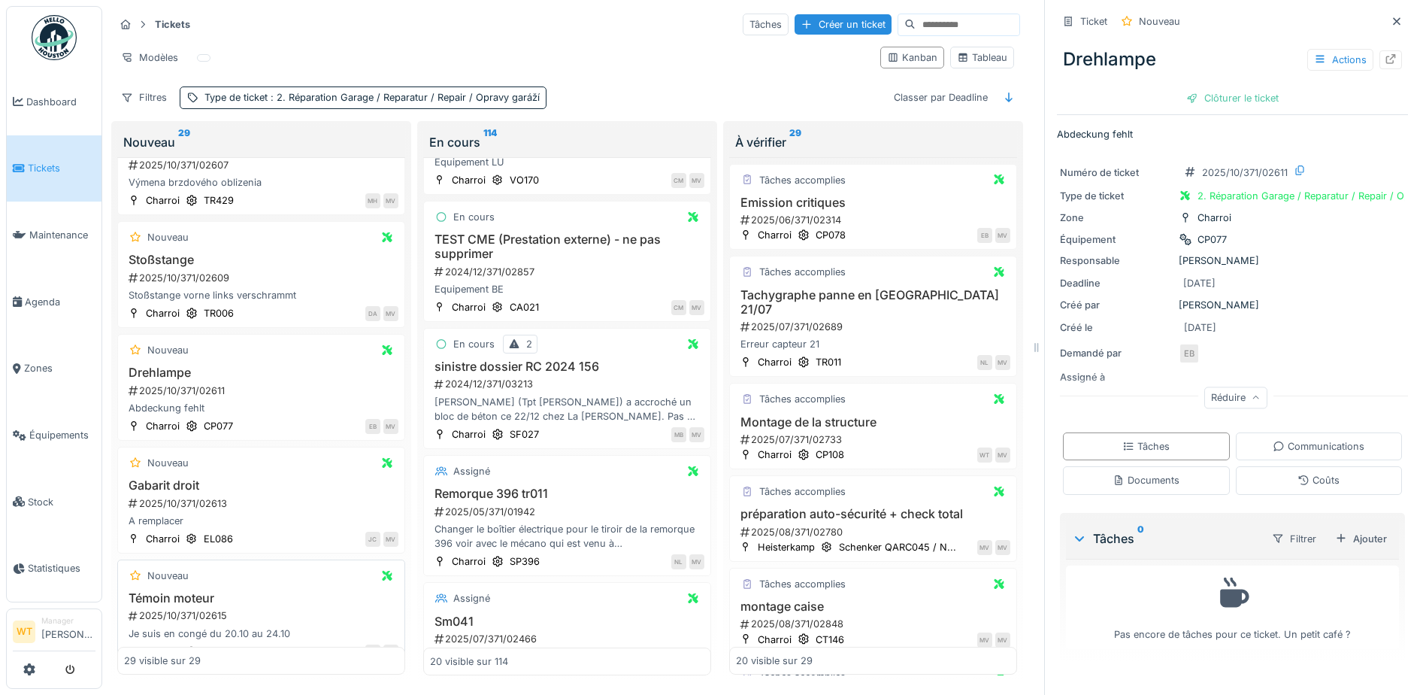
scroll to position [1980, 0]
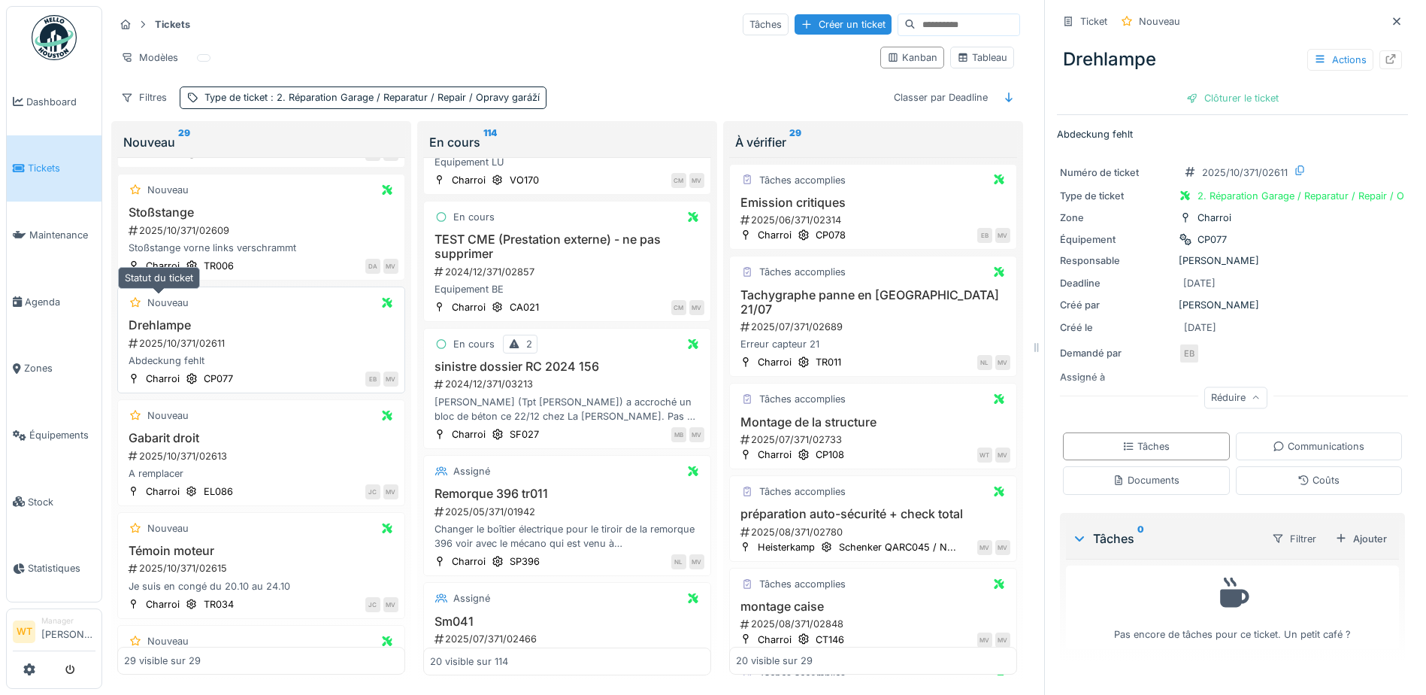
click at [159, 308] on div "Nouveau" at bounding box center [167, 302] width 41 height 14
click at [166, 321] on h3 "Drehlampe" at bounding box center [261, 325] width 274 height 14
click at [185, 326] on h3 "Drehlampe" at bounding box center [261, 325] width 274 height 14
click at [1379, 58] on div at bounding box center [1390, 59] width 23 height 19
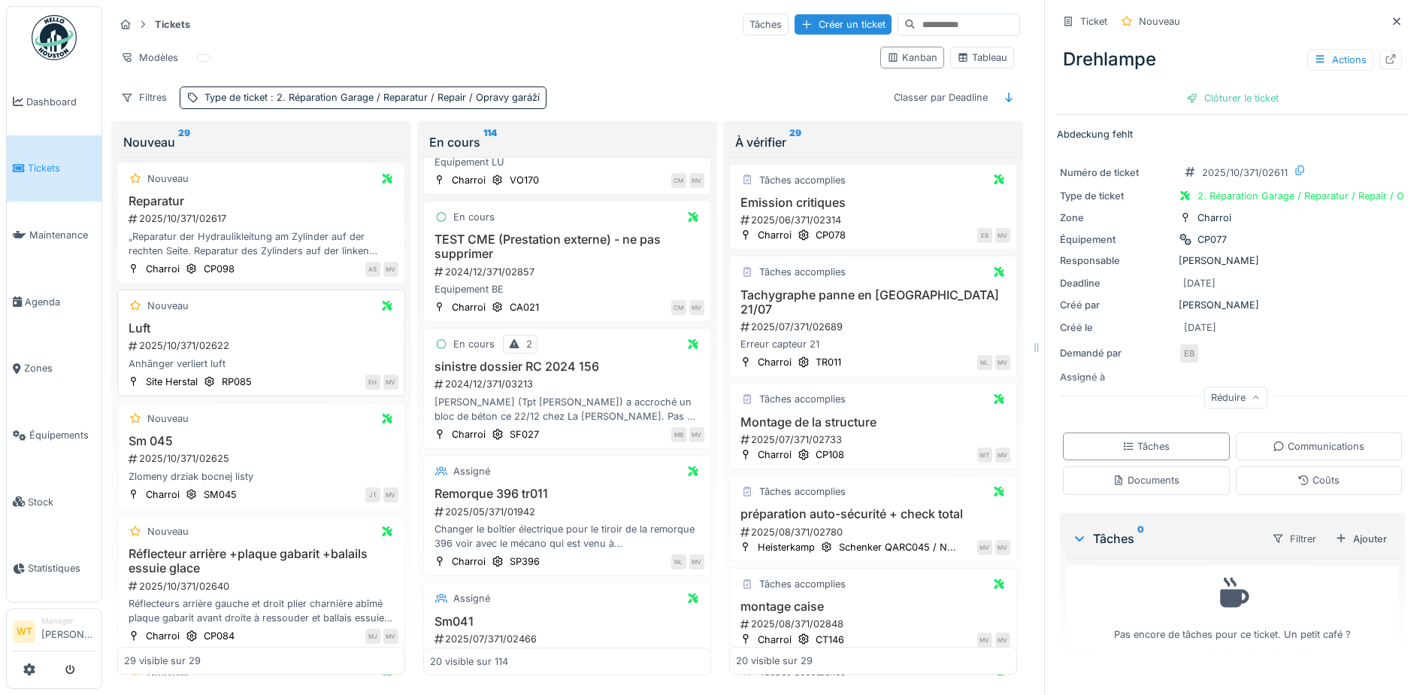
scroll to position [2544, 0]
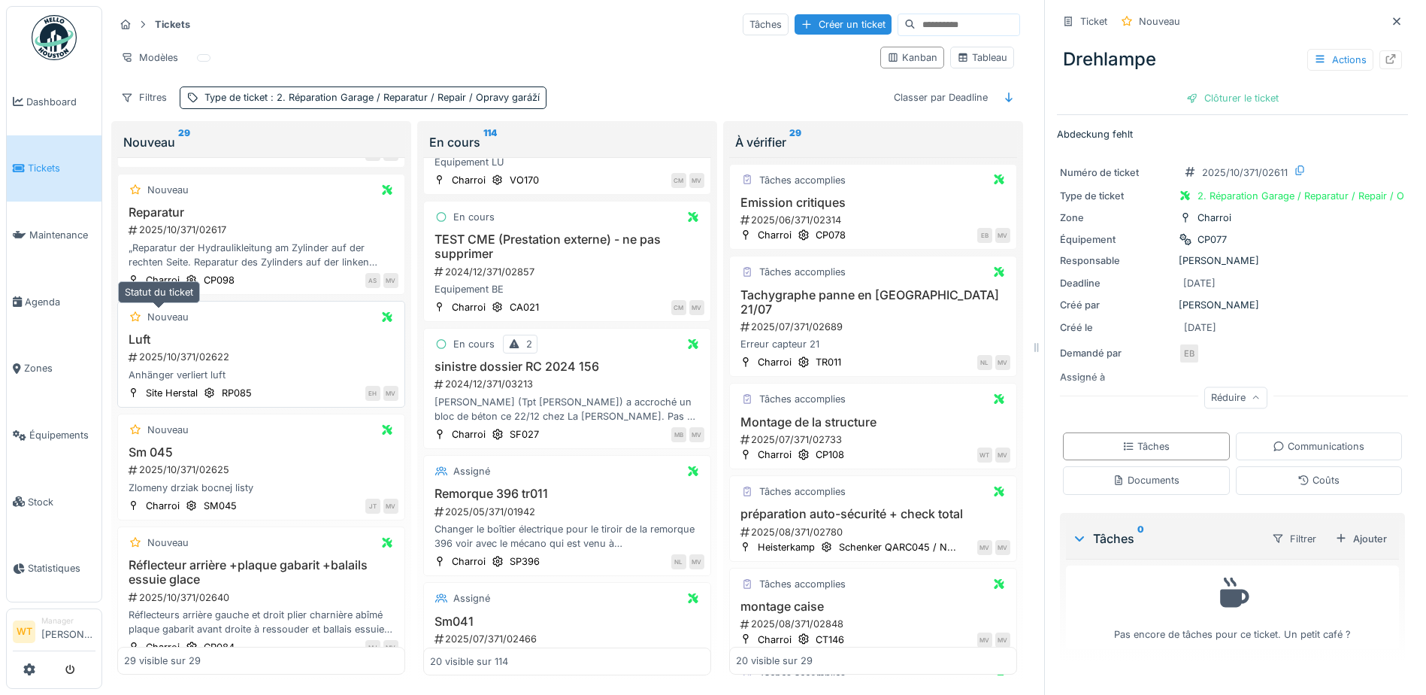
click at [177, 322] on div "Nouveau" at bounding box center [167, 317] width 41 height 14
click at [1379, 63] on div at bounding box center [1390, 59] width 23 height 19
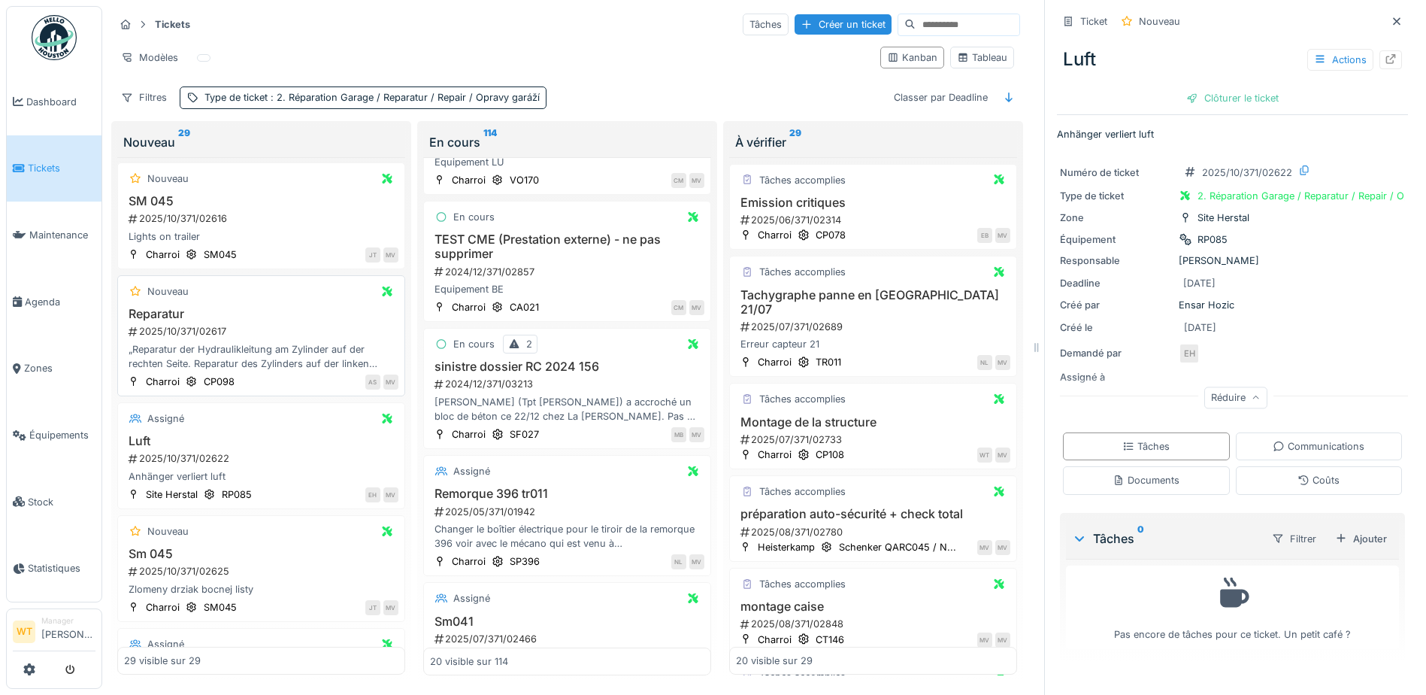
scroll to position [2480, 0]
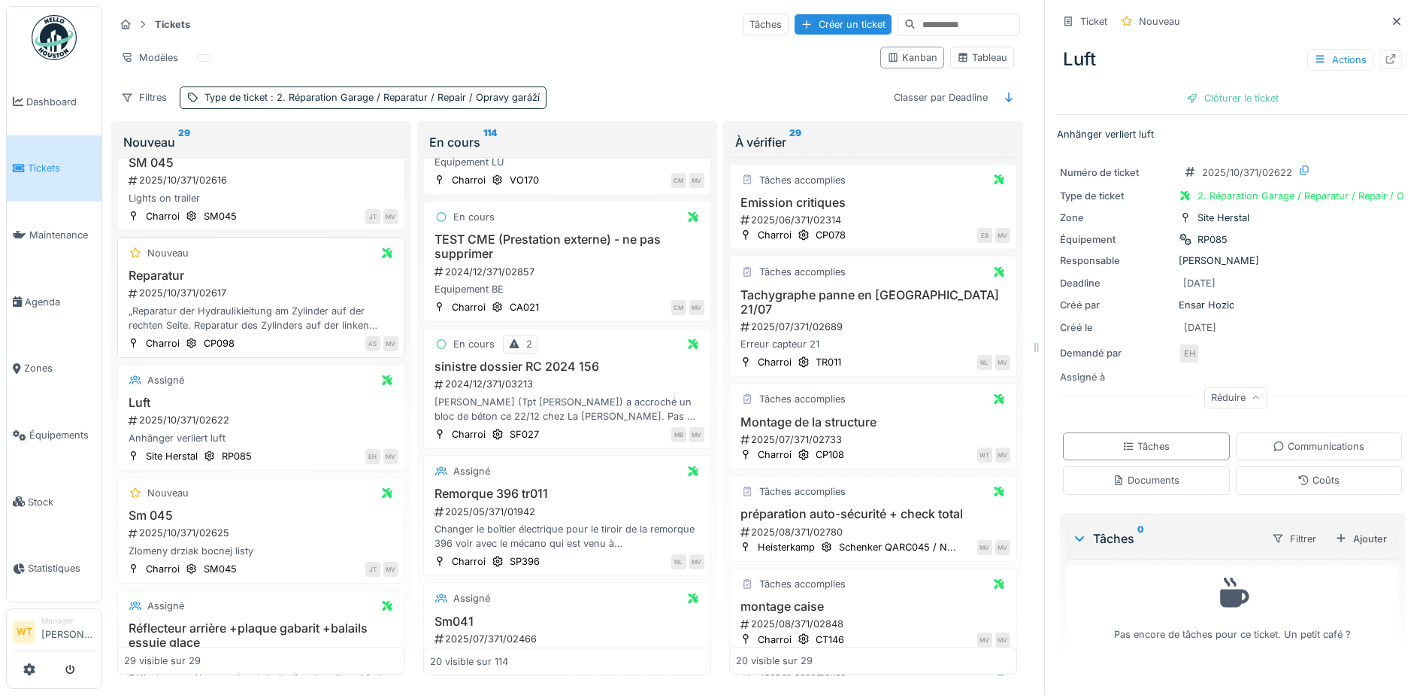
click at [168, 268] on h3 "Reparatur" at bounding box center [261, 275] width 274 height 14
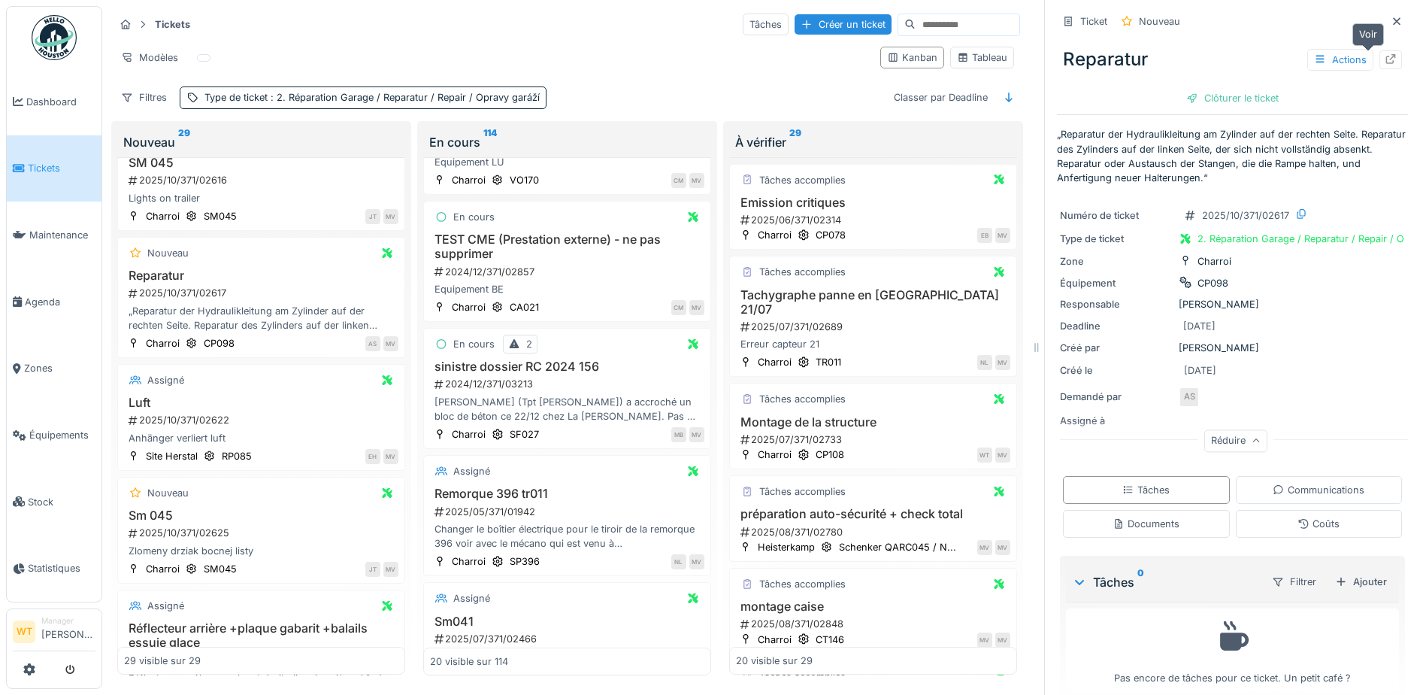
click at [1379, 50] on div at bounding box center [1390, 59] width 23 height 19
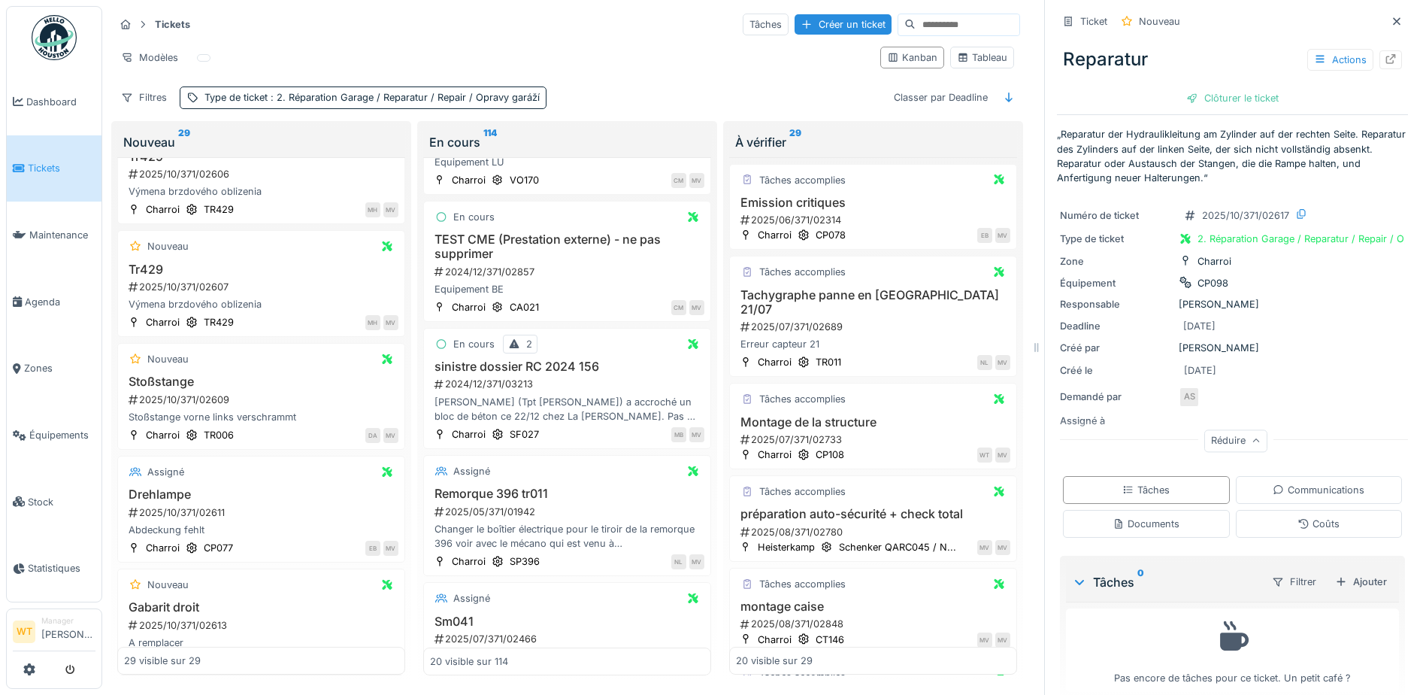
scroll to position [1654, 0]
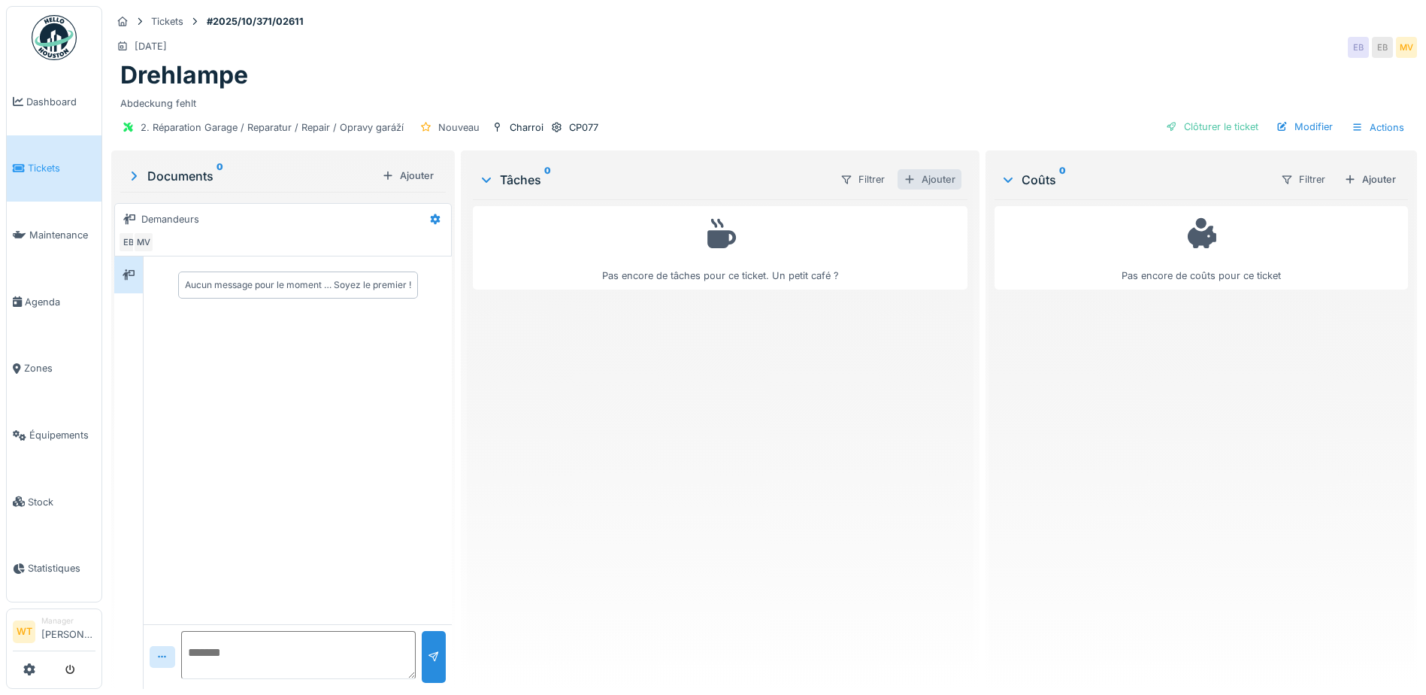
click at [916, 179] on div "Ajouter" at bounding box center [929, 179] width 64 height 20
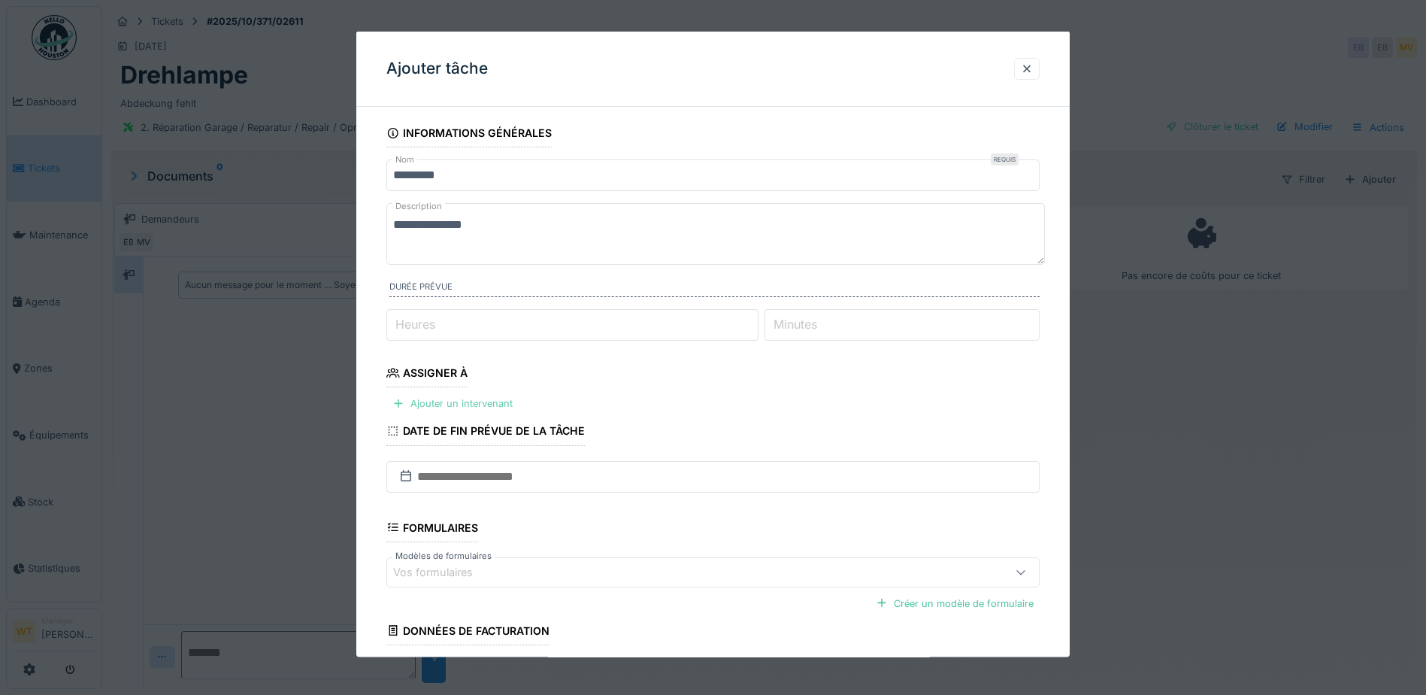
click at [434, 404] on div "Ajouter un intervenant" at bounding box center [452, 403] width 132 height 20
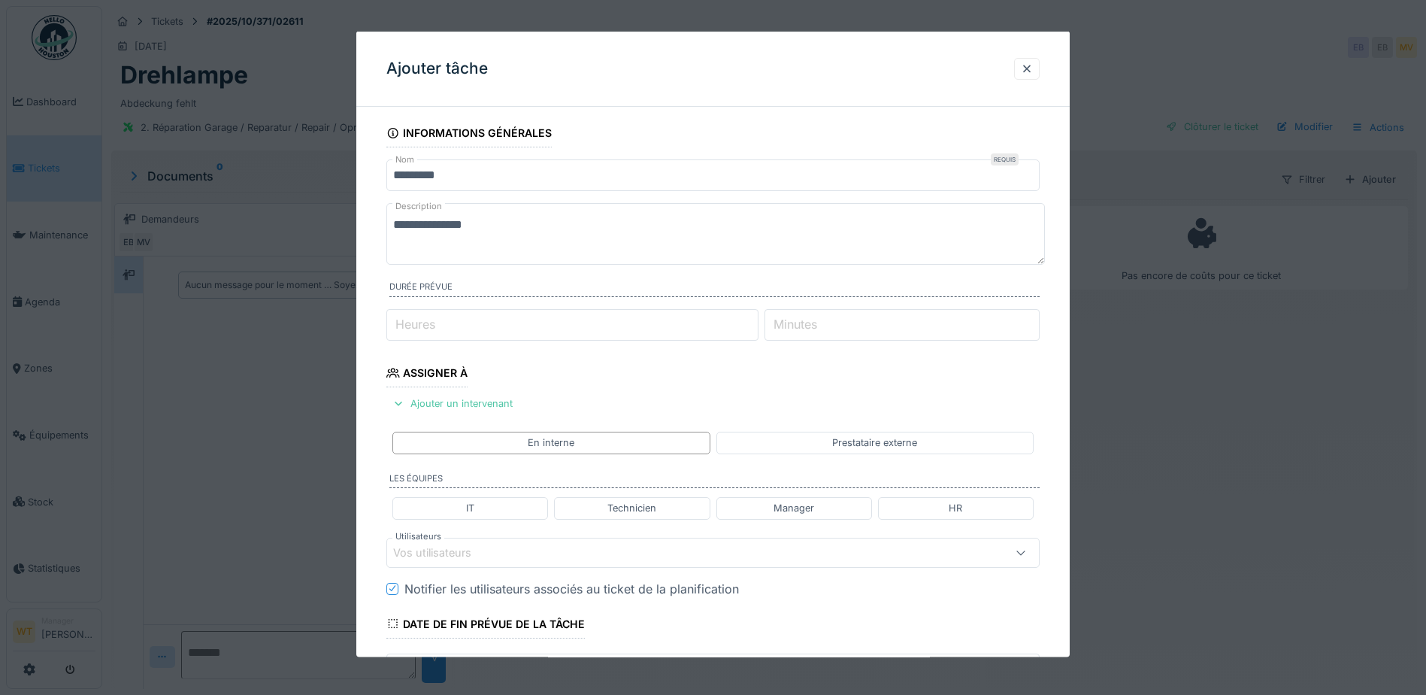
click at [631, 553] on div "Vos utilisateurs" at bounding box center [674, 551] width 563 height 17
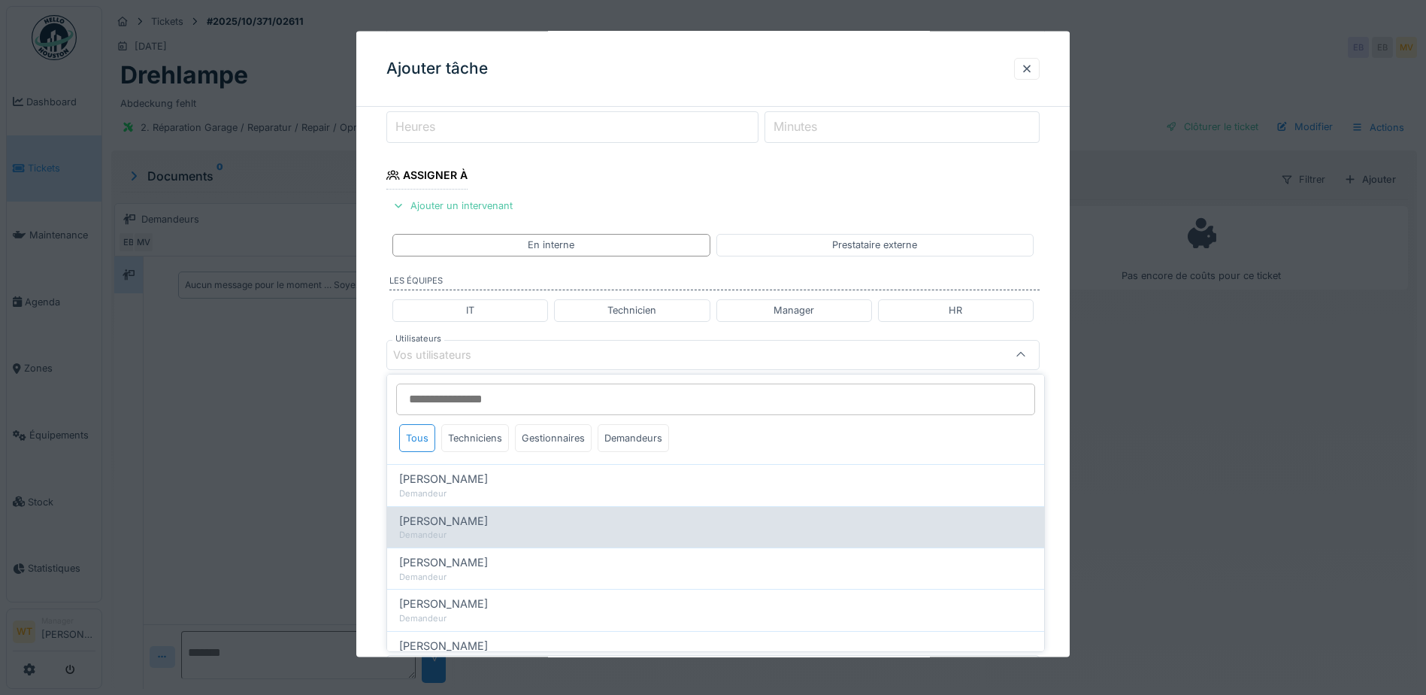
scroll to position [208, 0]
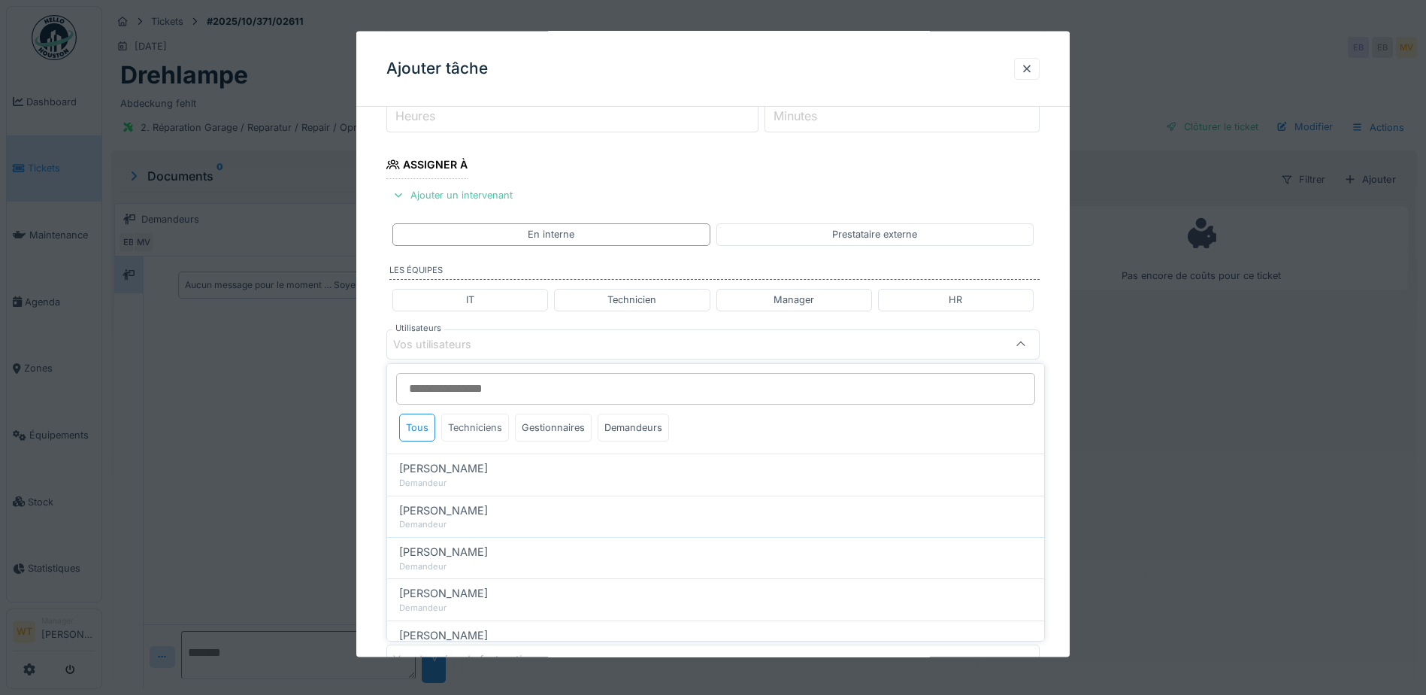
click at [479, 429] on div "Techniciens" at bounding box center [475, 427] width 68 height 28
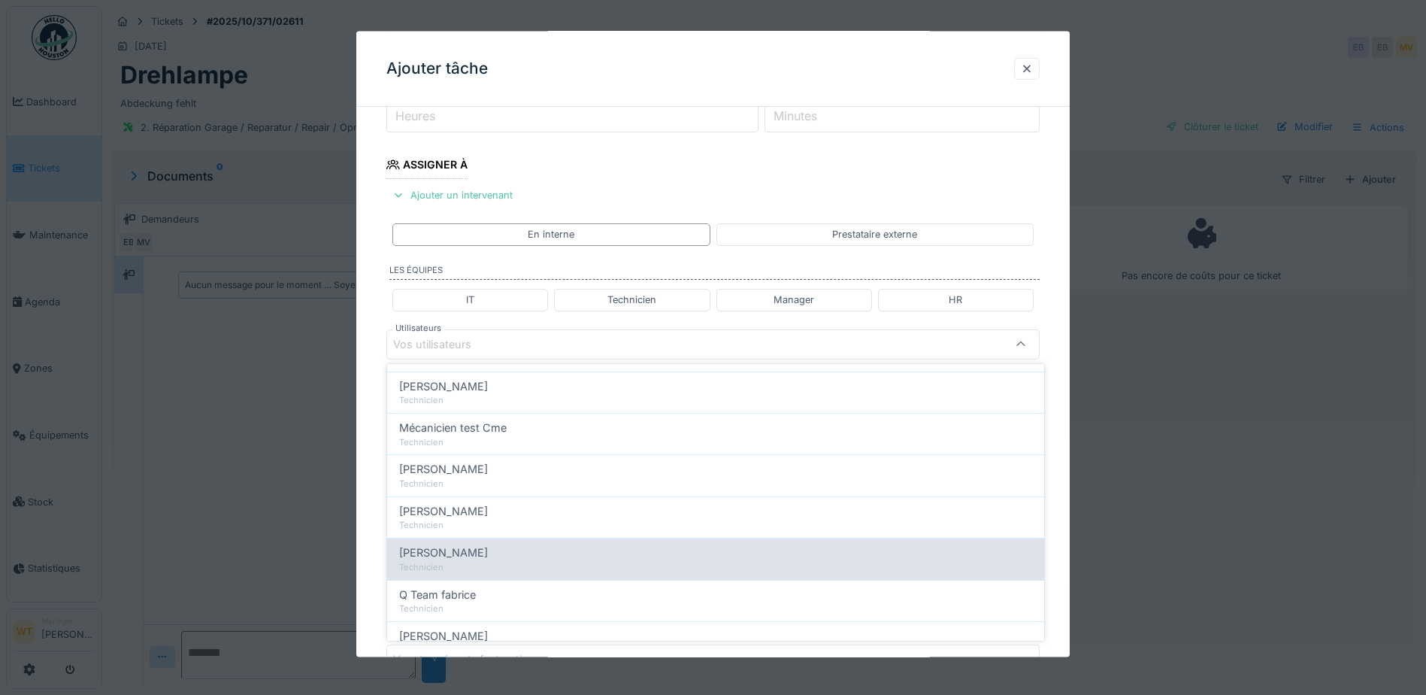
scroll to position [106, 0]
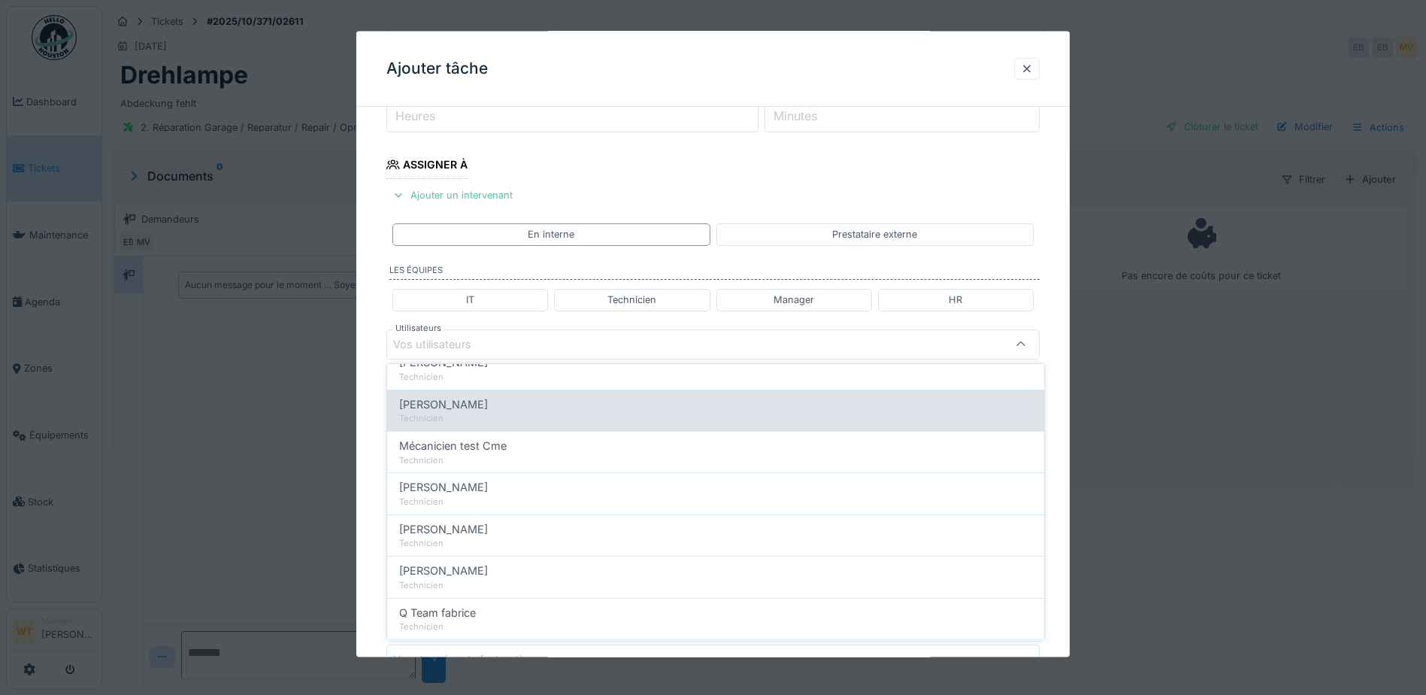
click at [480, 408] on div "[PERSON_NAME]" at bounding box center [715, 404] width 633 height 17
type input "****"
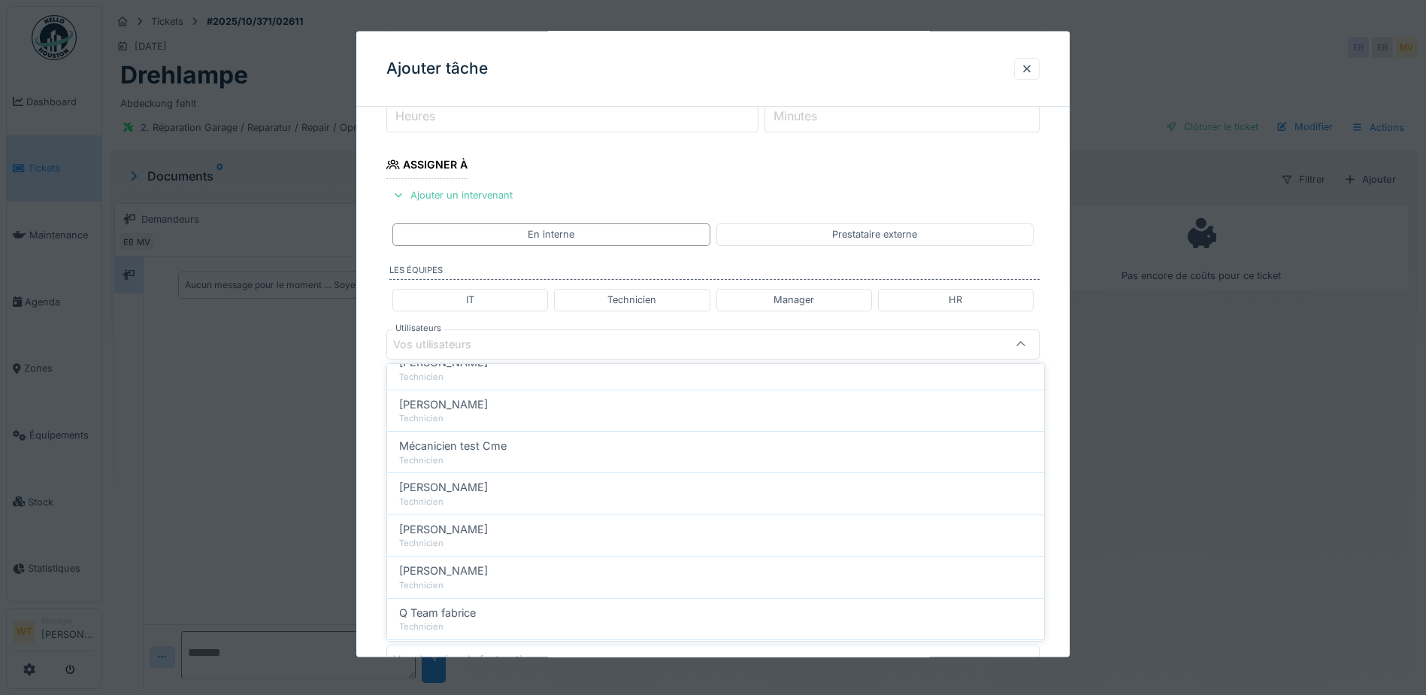
scroll to position [0, 0]
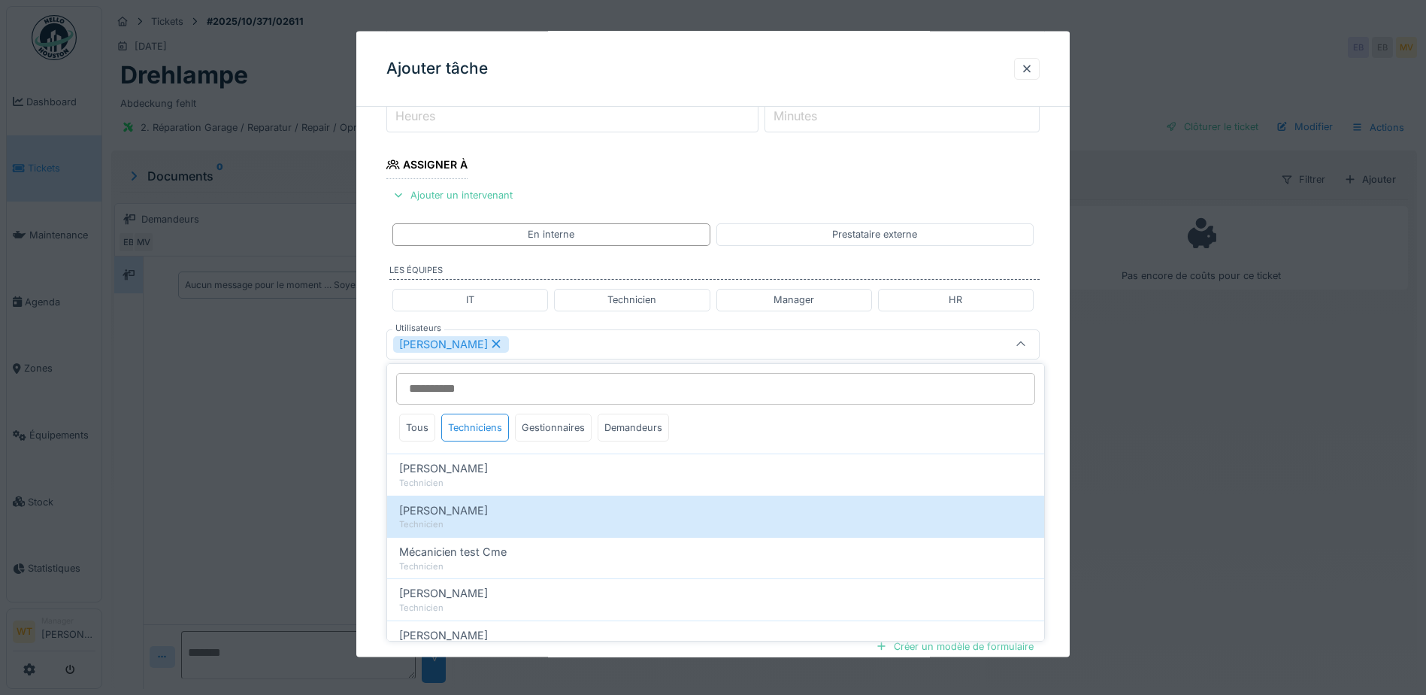
click at [522, 347] on div "[PERSON_NAME]" at bounding box center [674, 343] width 563 height 17
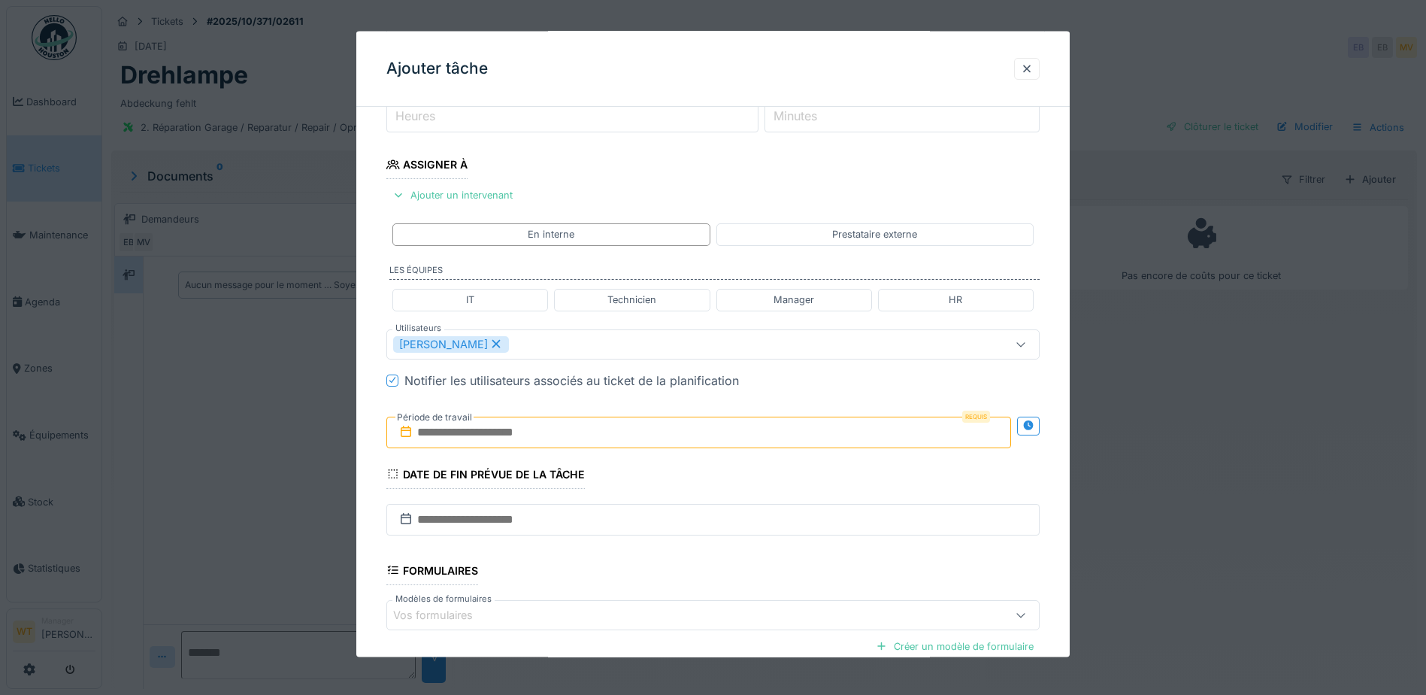
click at [492, 434] on input "text" at bounding box center [698, 432] width 625 height 32
click at [744, 525] on div "4" at bounding box center [750, 530] width 20 height 20
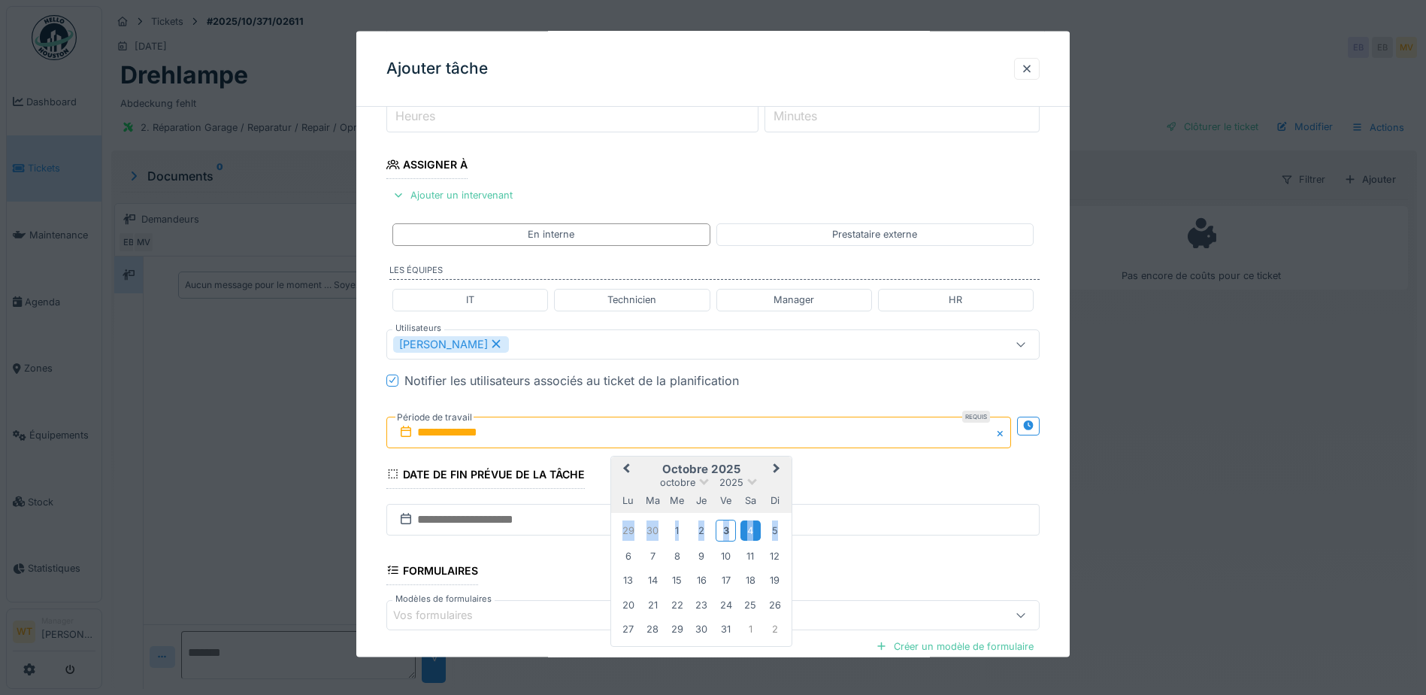
click at [744, 525] on div "4" at bounding box center [750, 530] width 20 height 20
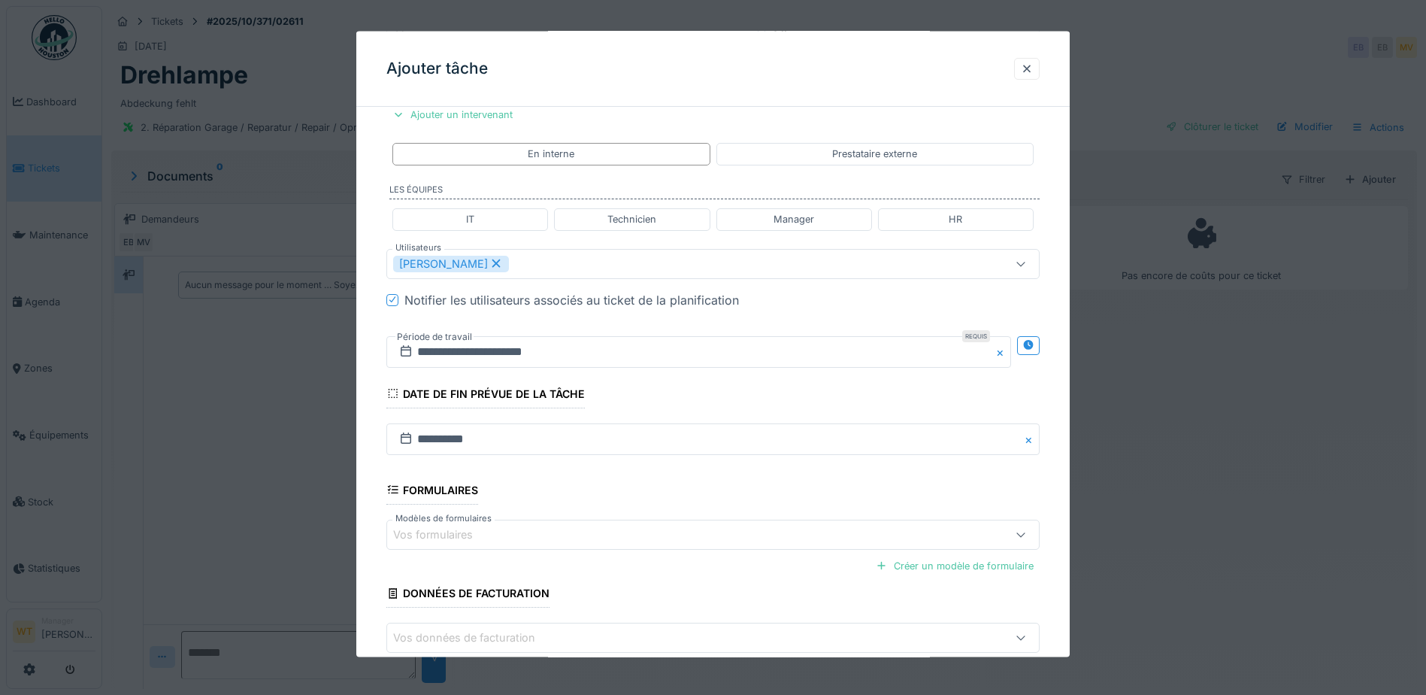
scroll to position [370, 0]
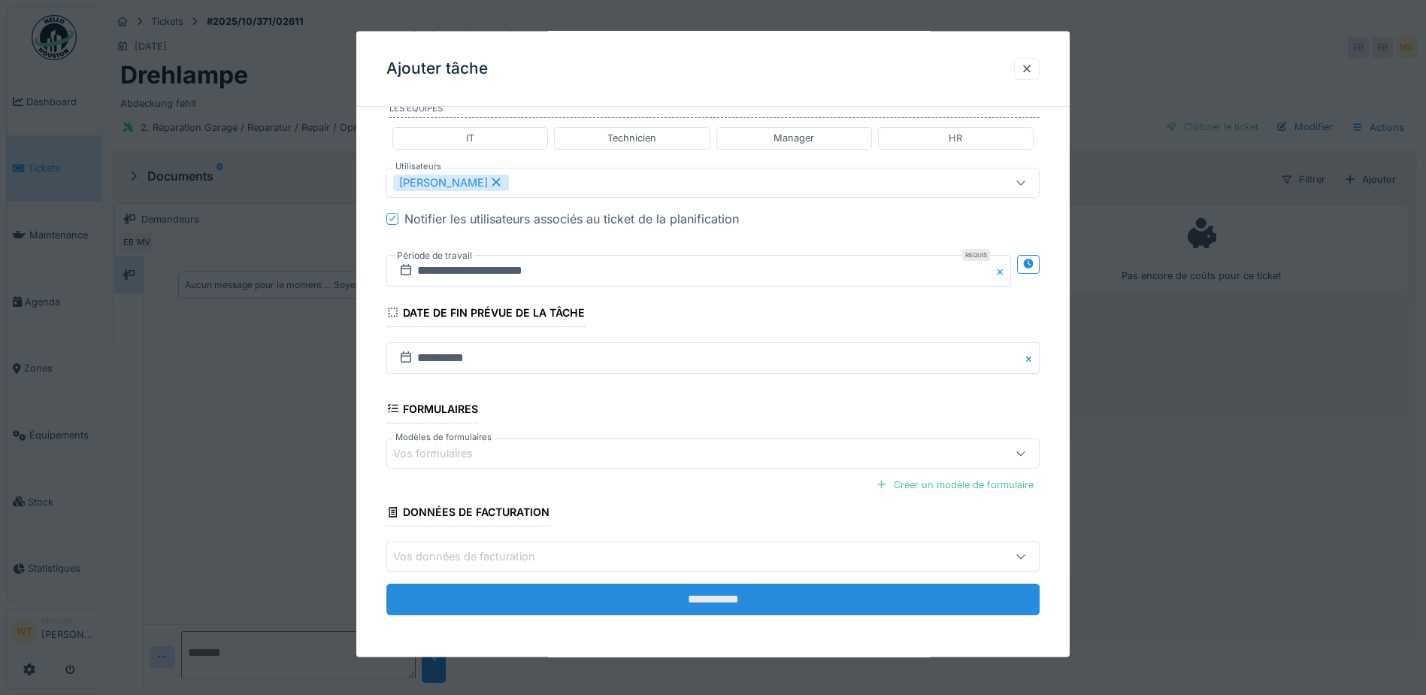
click at [664, 593] on input "**********" at bounding box center [712, 599] width 653 height 32
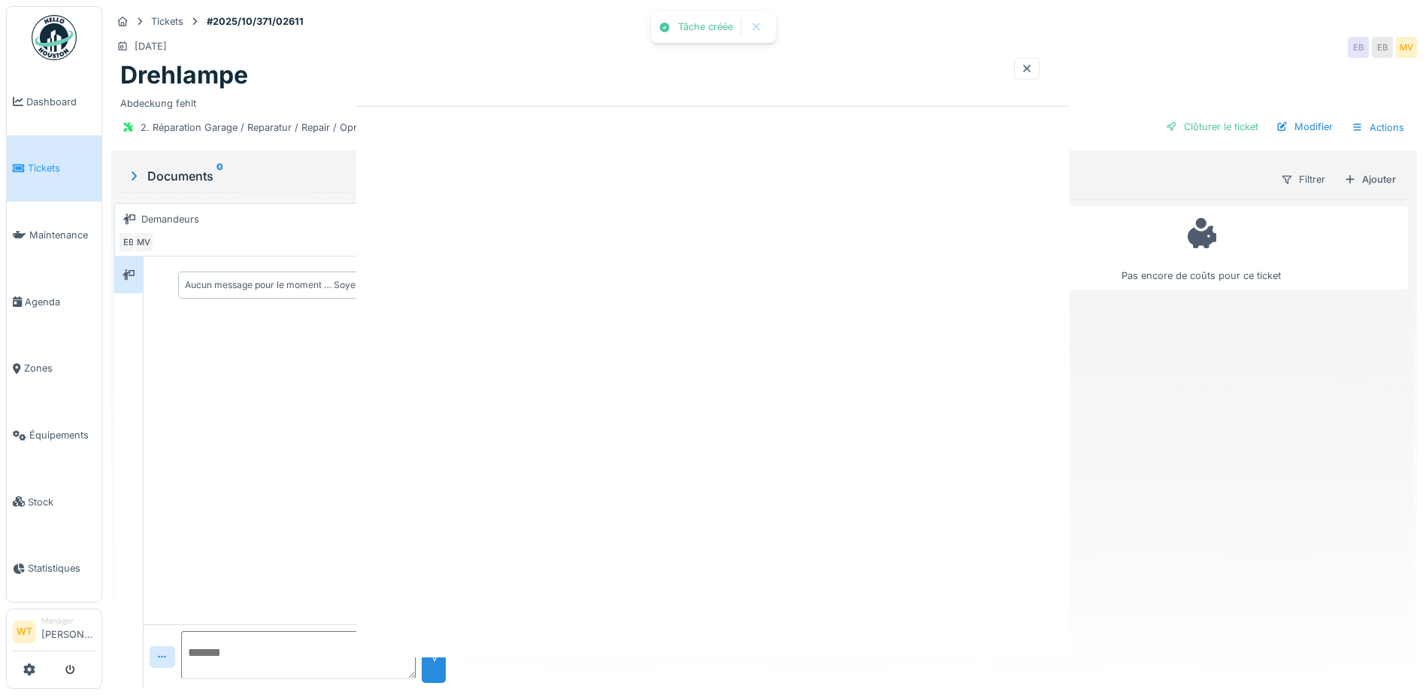
scroll to position [0, 0]
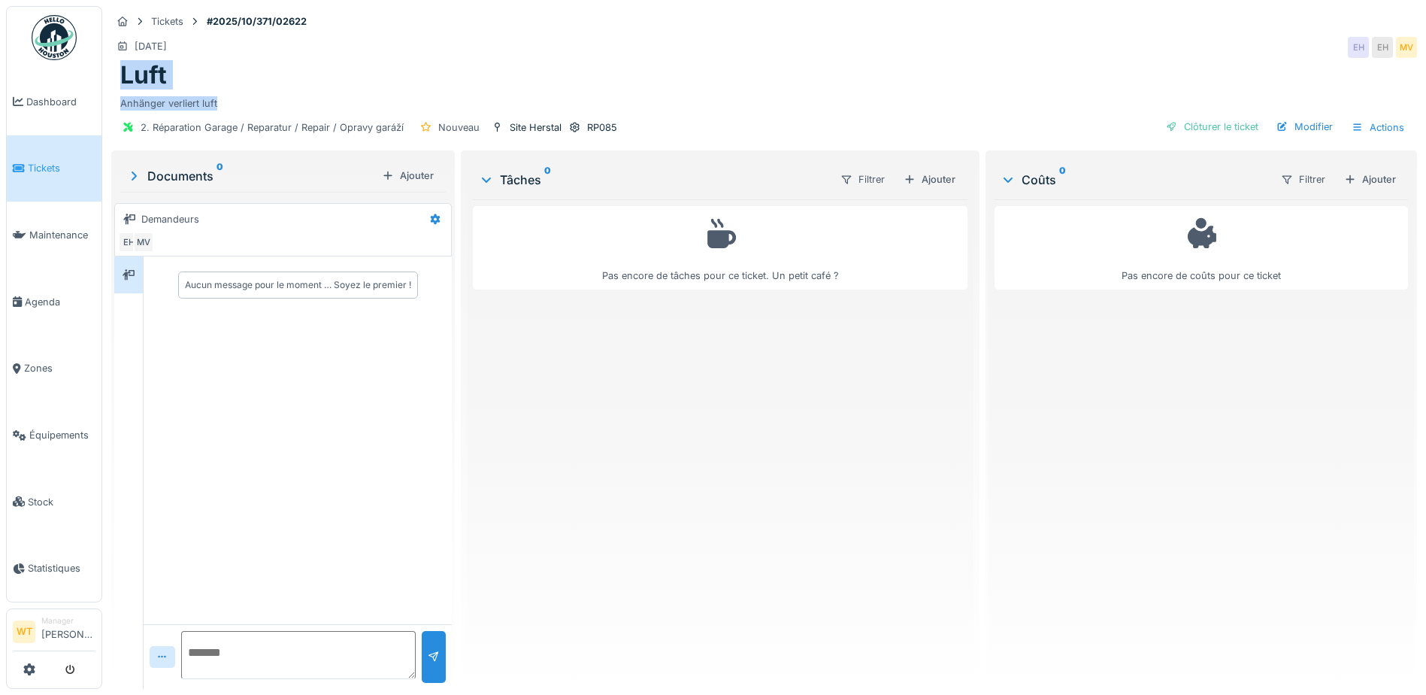
drag, startPoint x: 118, startPoint y: 78, endPoint x: 217, endPoint y: 109, distance: 103.9
click at [217, 109] on div "Luft Anhänger verliert luft" at bounding box center [764, 86] width 1306 height 50
drag, startPoint x: 217, startPoint y: 109, endPoint x: 187, endPoint y: 104, distance: 30.5
copy div "Luft Anhänger verliert luft"
drag, startPoint x: 585, startPoint y: 365, endPoint x: 559, endPoint y: 365, distance: 25.6
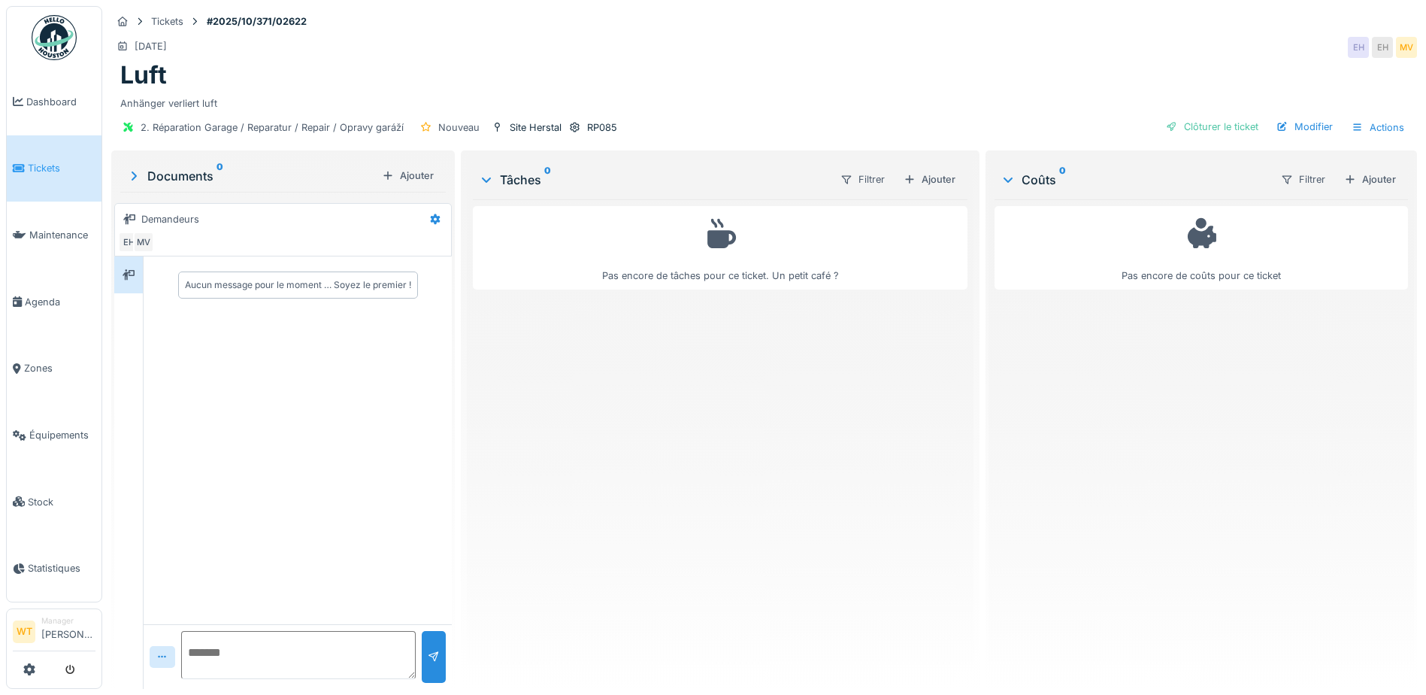
click at [582, 365] on div "Pas encore de tâches pour ce ticket. Un petit café ?" at bounding box center [720, 437] width 495 height 477
click at [49, 428] on span "Équipements" at bounding box center [62, 435] width 66 height 14
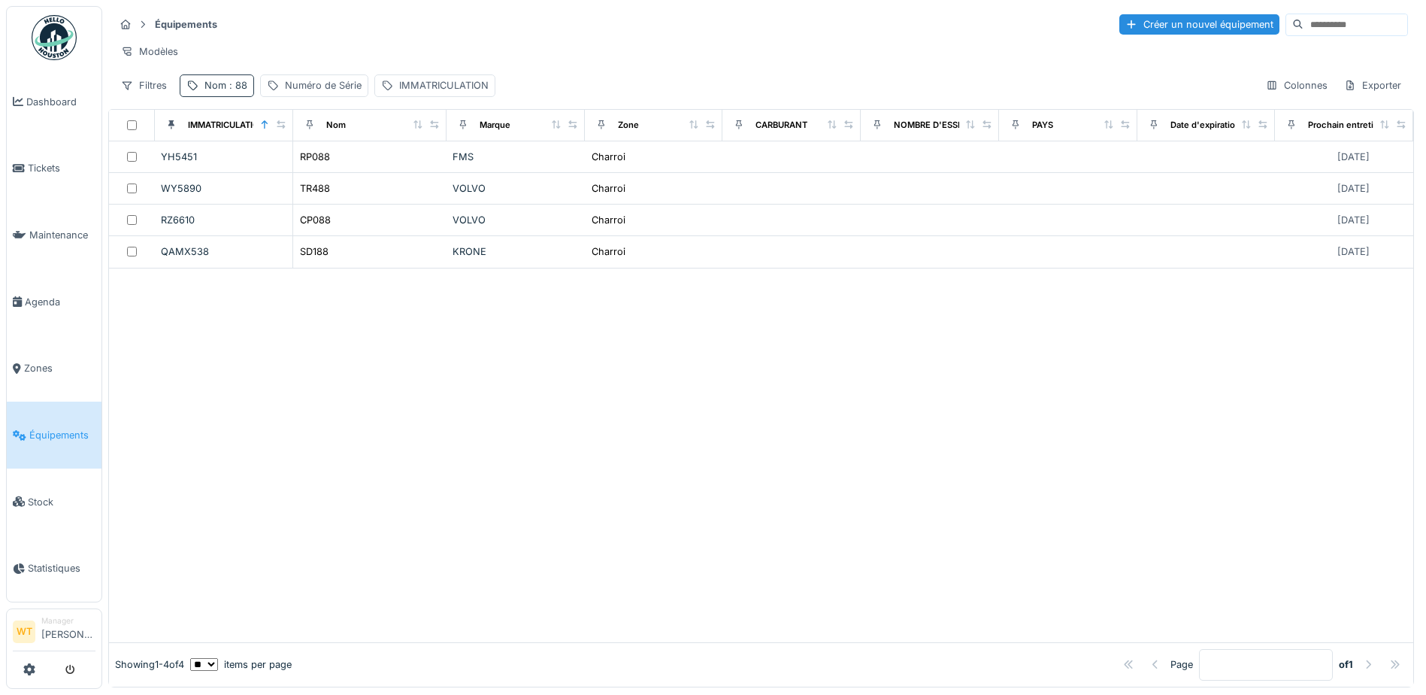
click at [236, 91] on span ": 88" at bounding box center [236, 85] width 21 height 11
click at [324, 168] on icon at bounding box center [318, 169] width 12 height 10
click at [304, 171] on input "Nom" at bounding box center [261, 169] width 150 height 32
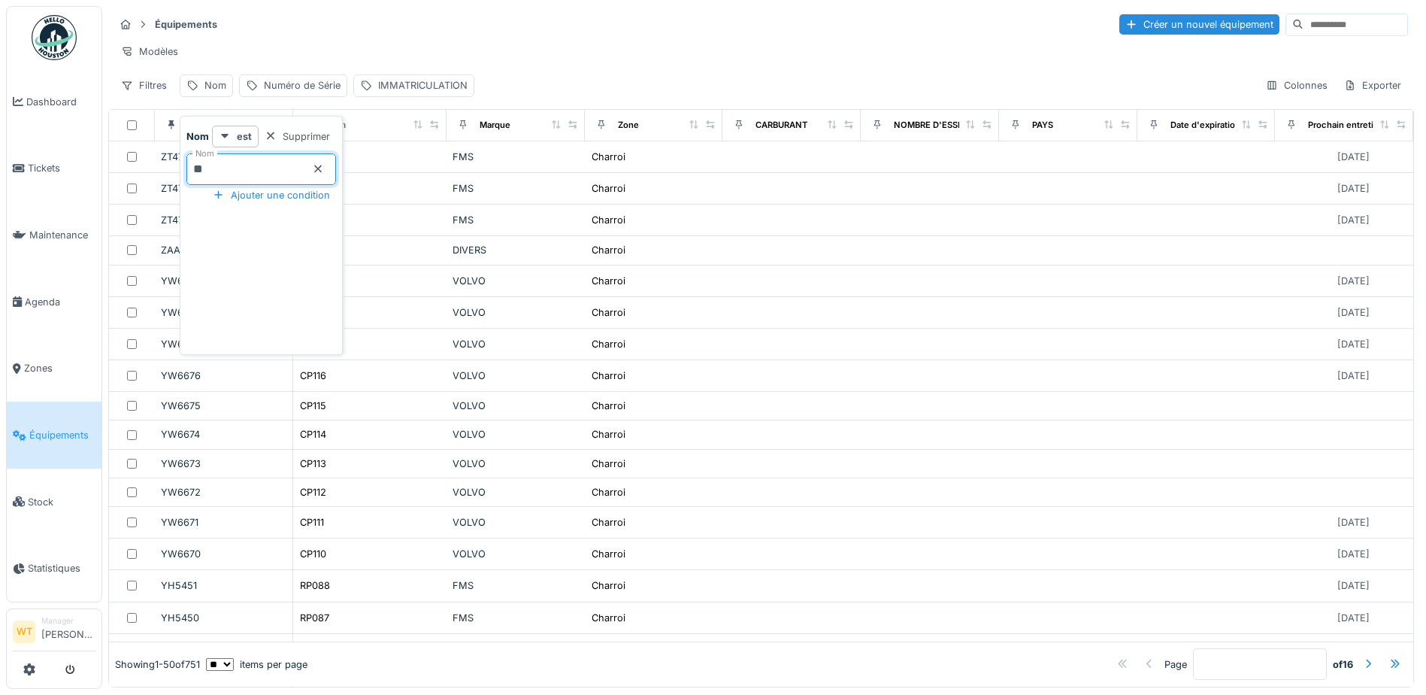
type input "**"
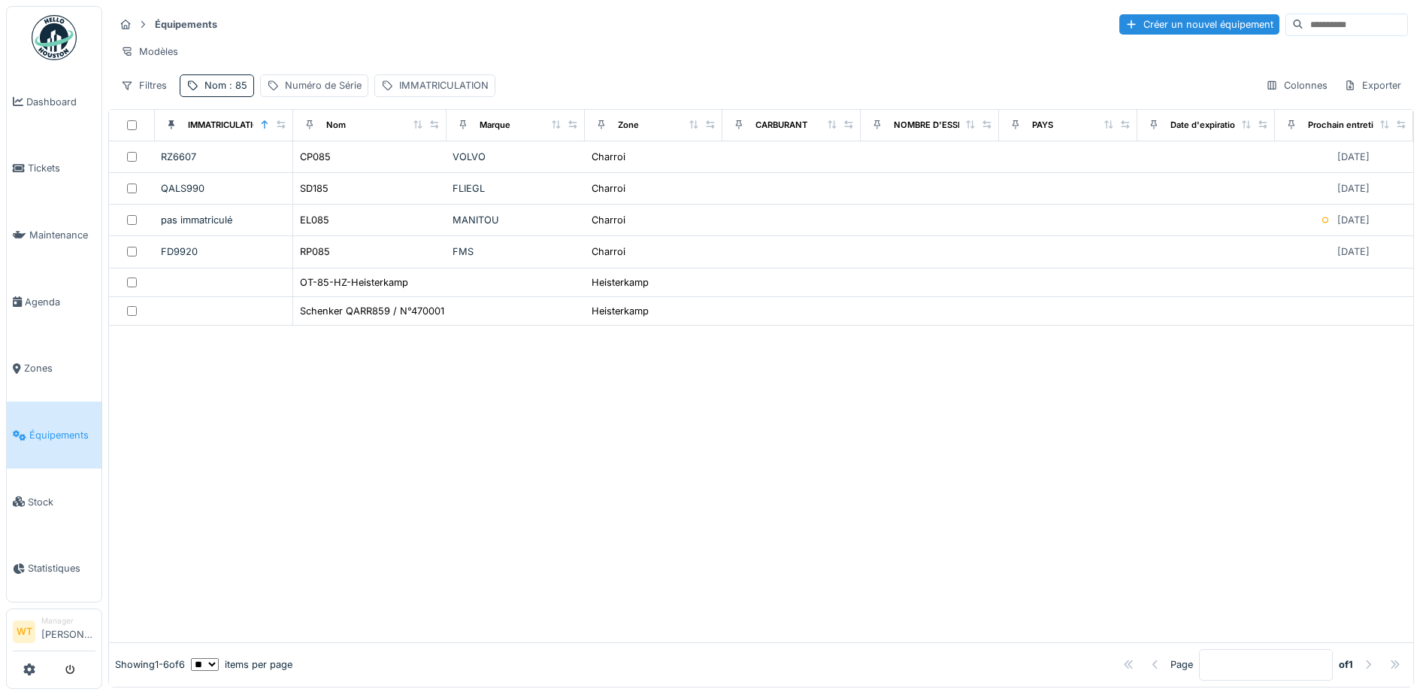
click at [583, 23] on div "Équipements Créer un nouvel équipement" at bounding box center [761, 24] width 1294 height 25
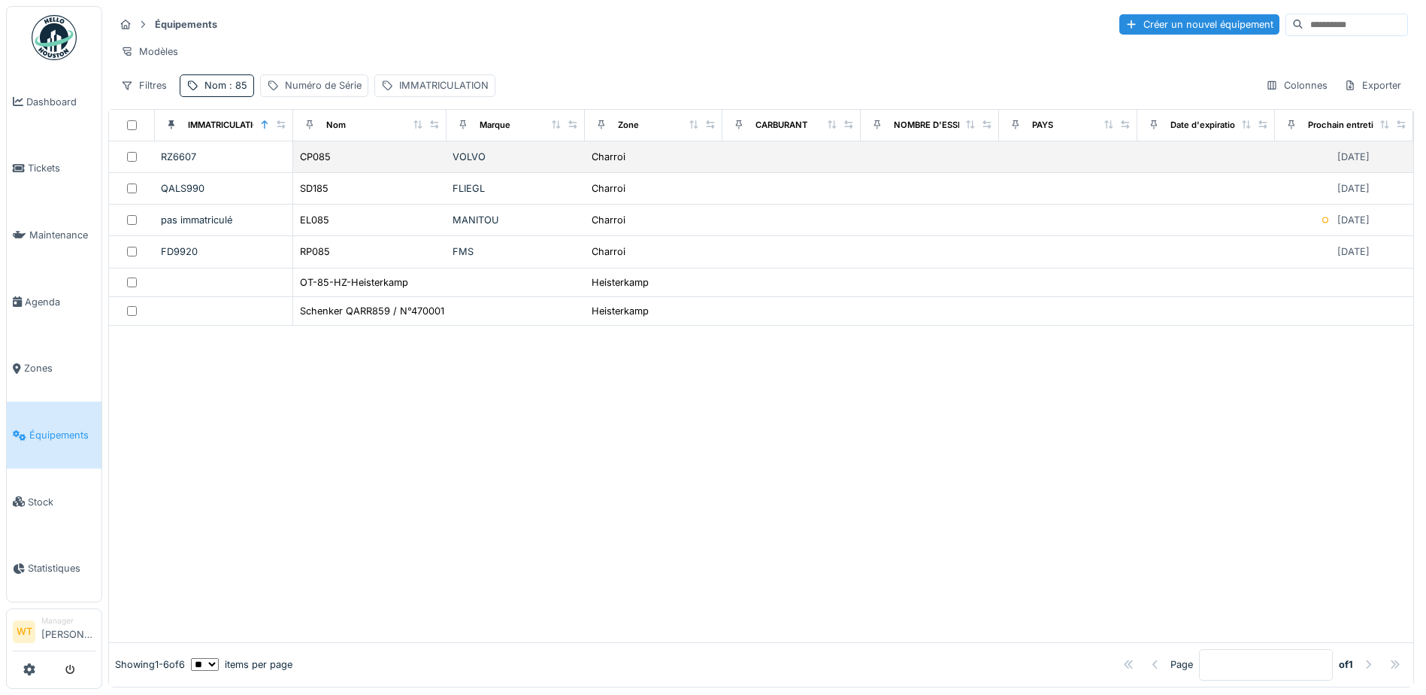
click at [387, 165] on div "CP085" at bounding box center [369, 157] width 141 height 16
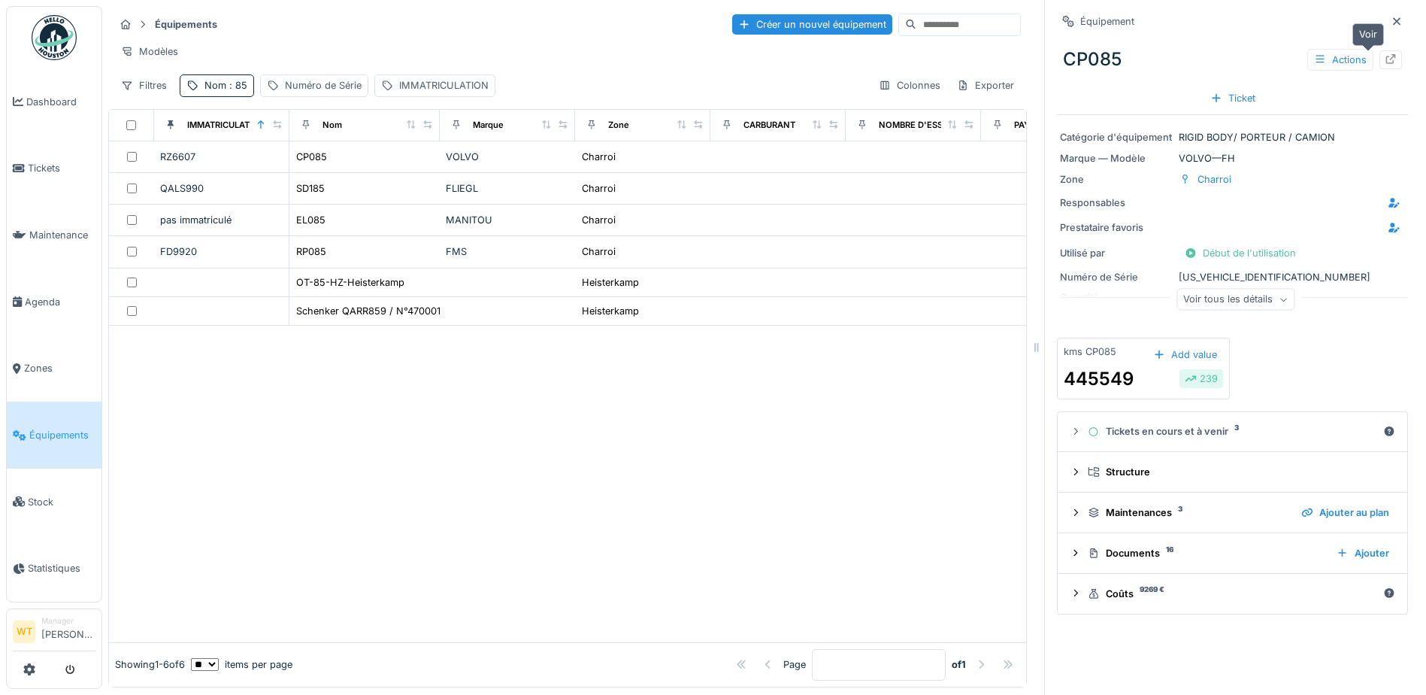
click at [1386, 60] on icon at bounding box center [1391, 59] width 10 height 10
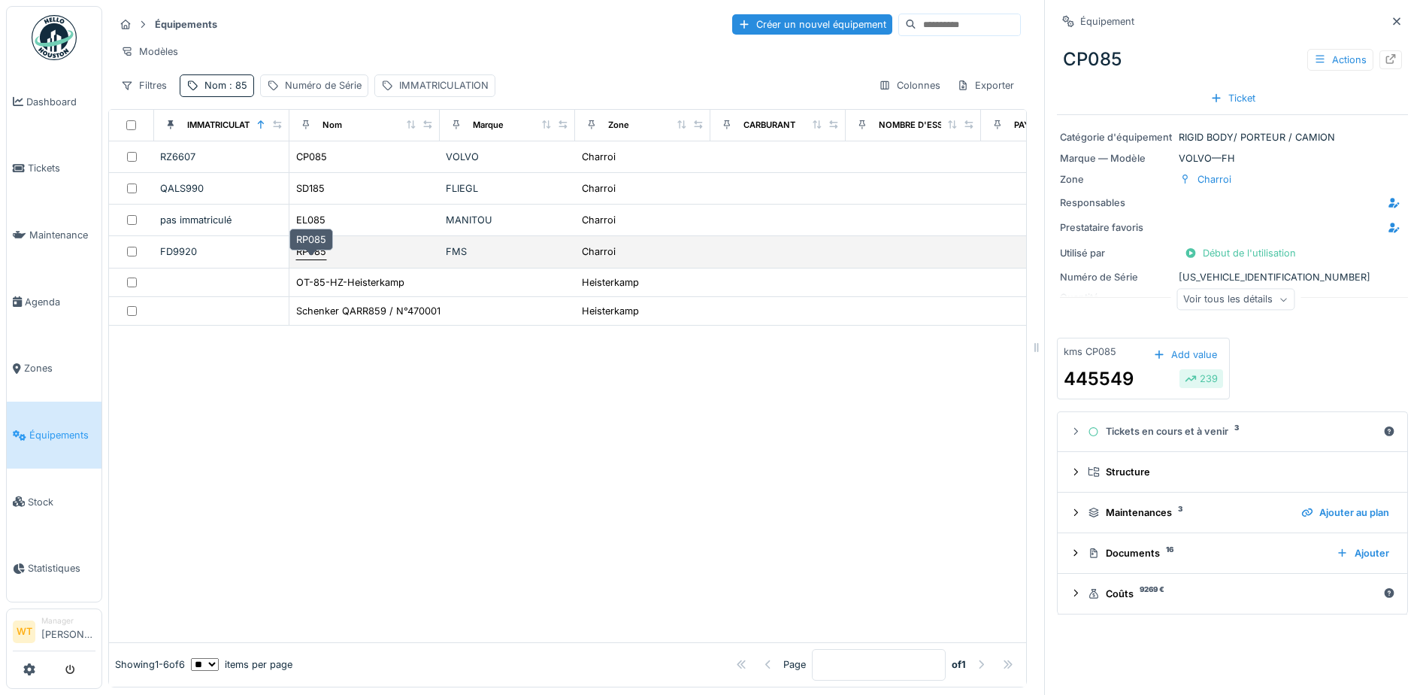
click at [325, 259] on div "RP085" at bounding box center [311, 251] width 30 height 14
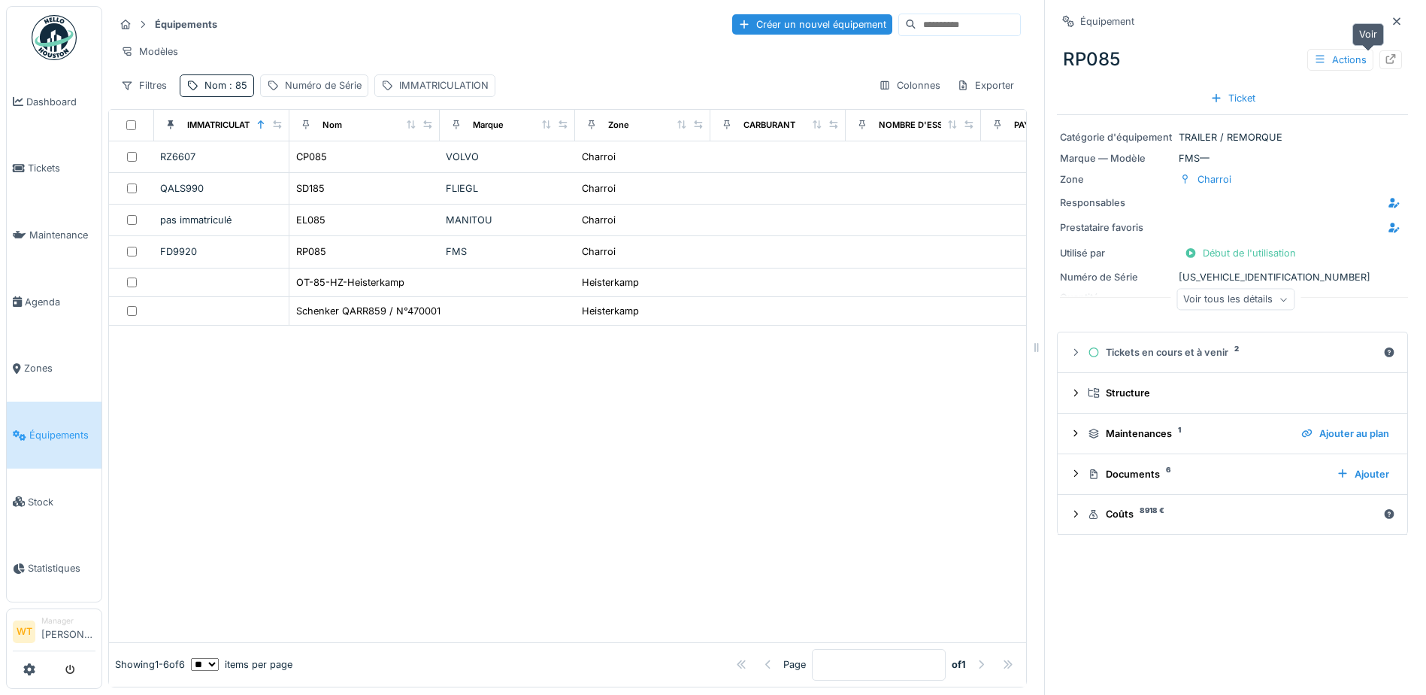
click at [1386, 64] on icon at bounding box center [1391, 59] width 10 height 10
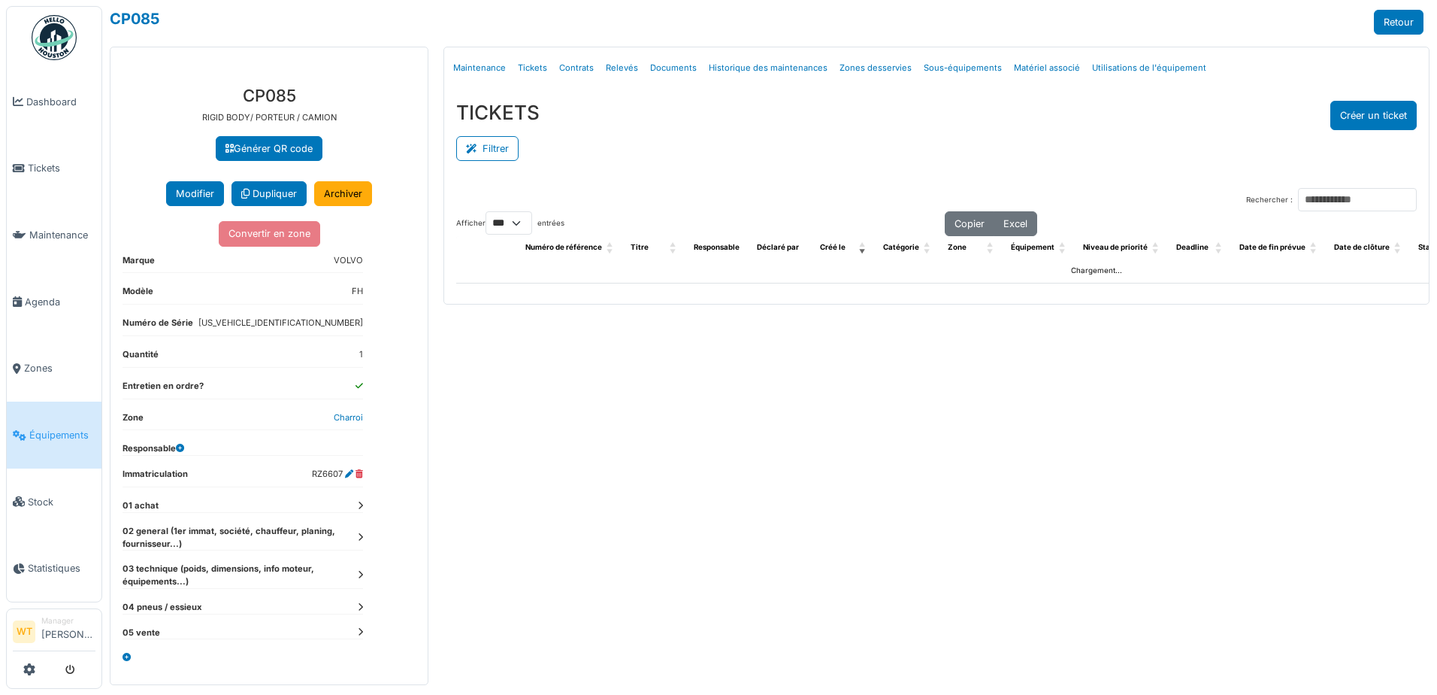
select select "***"
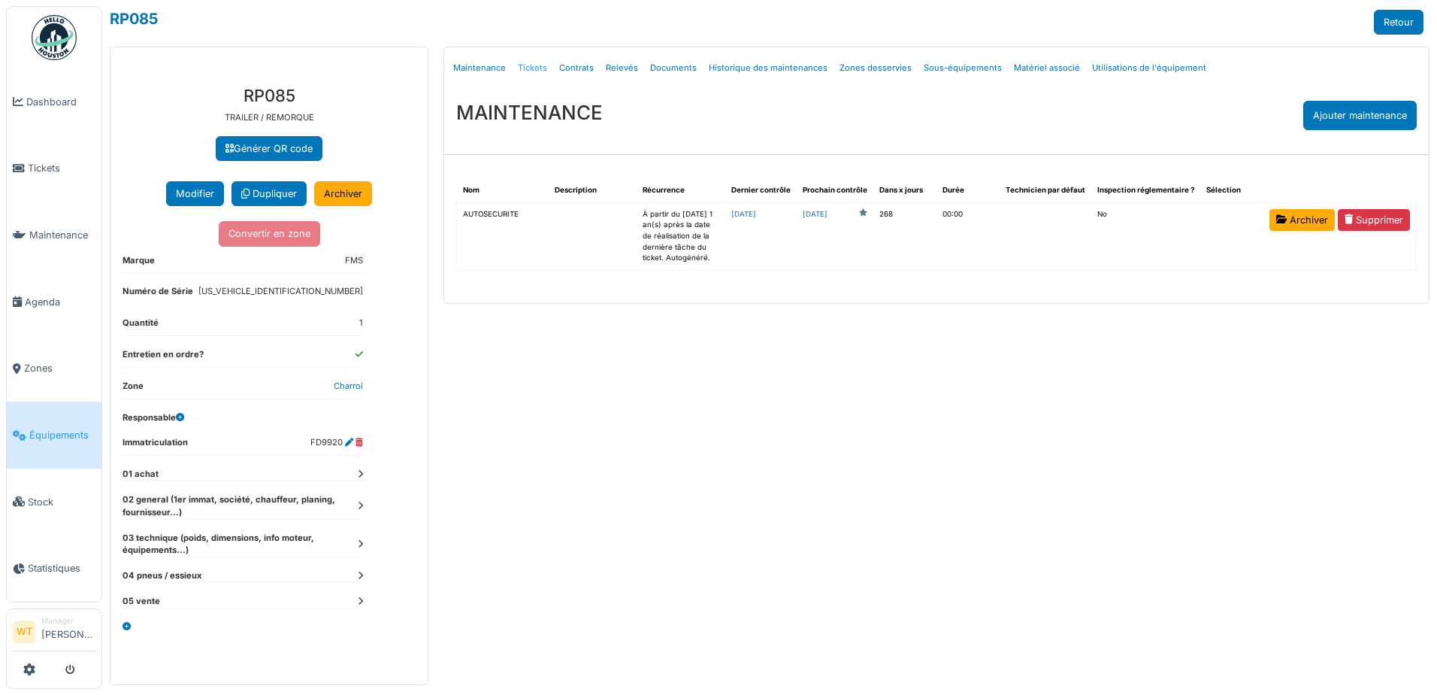
click at [516, 68] on link "Tickets" at bounding box center [532, 67] width 41 height 35
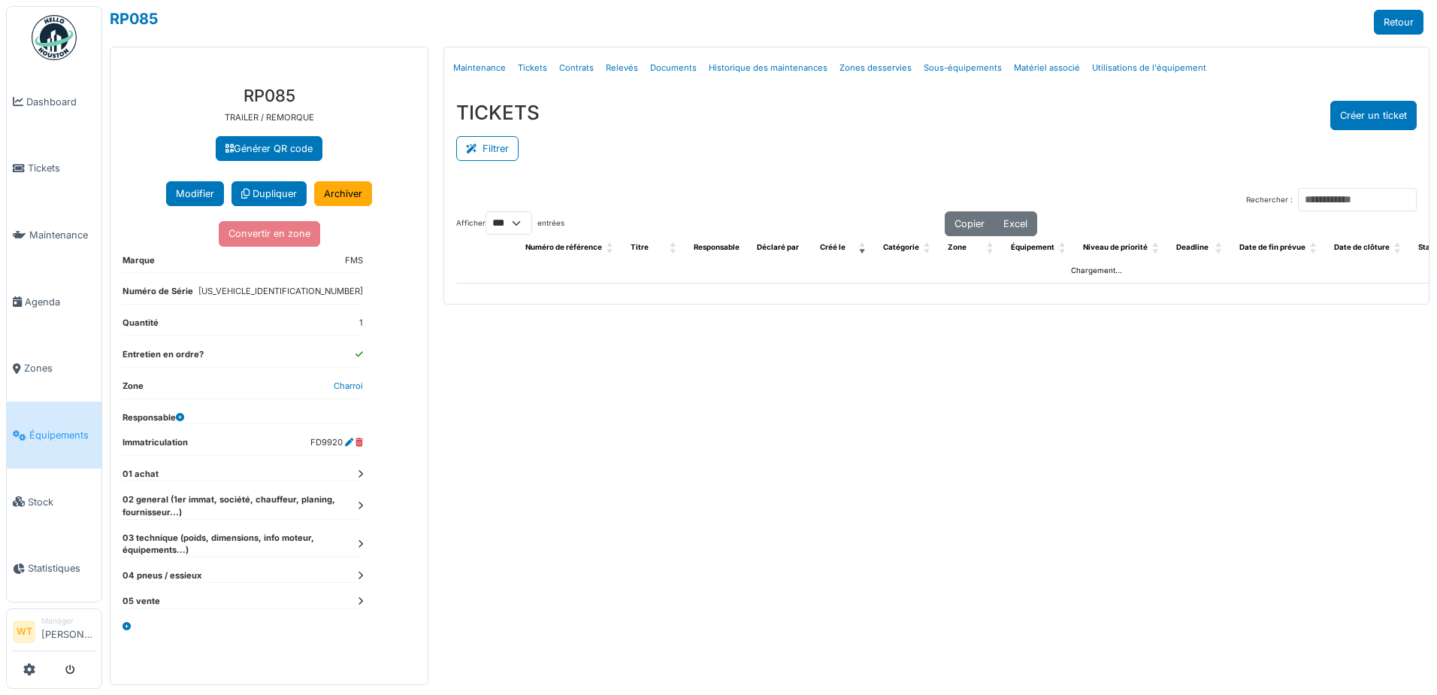
select select "***"
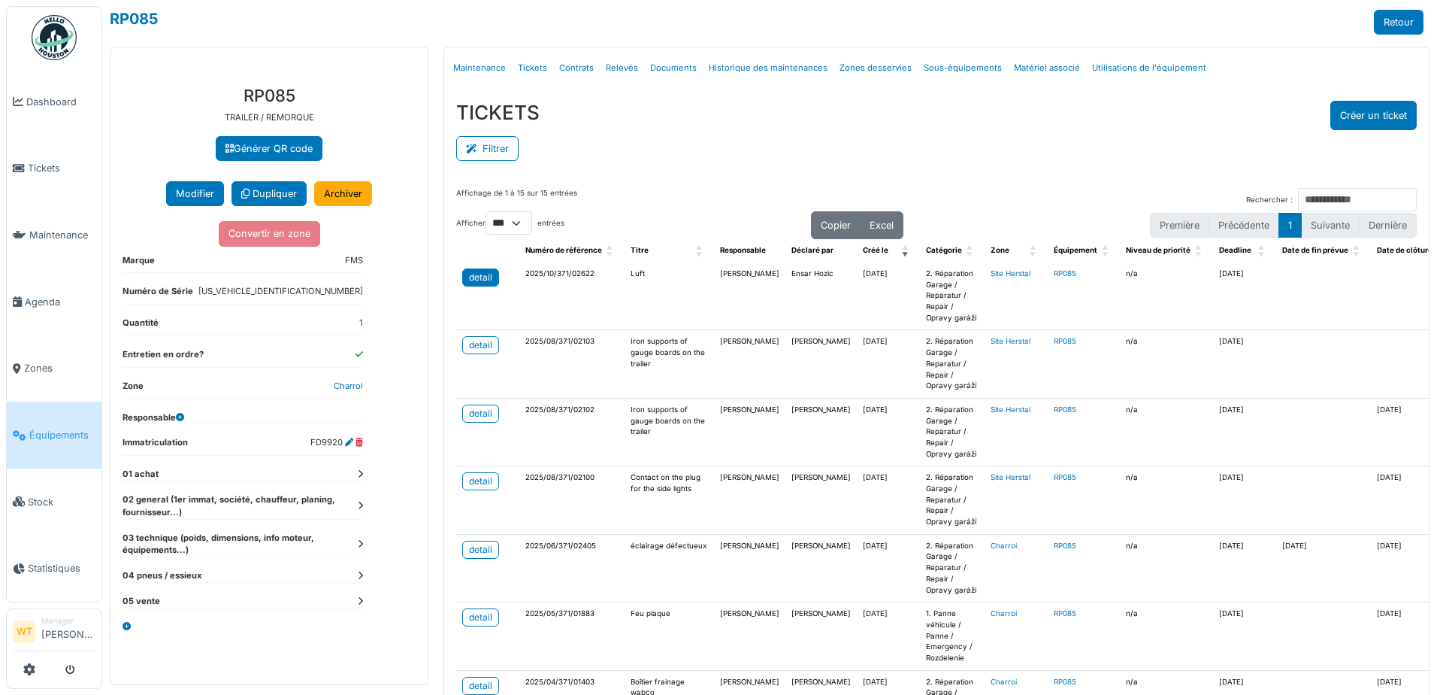
click at [477, 274] on div "detail" at bounding box center [480, 278] width 23 height 14
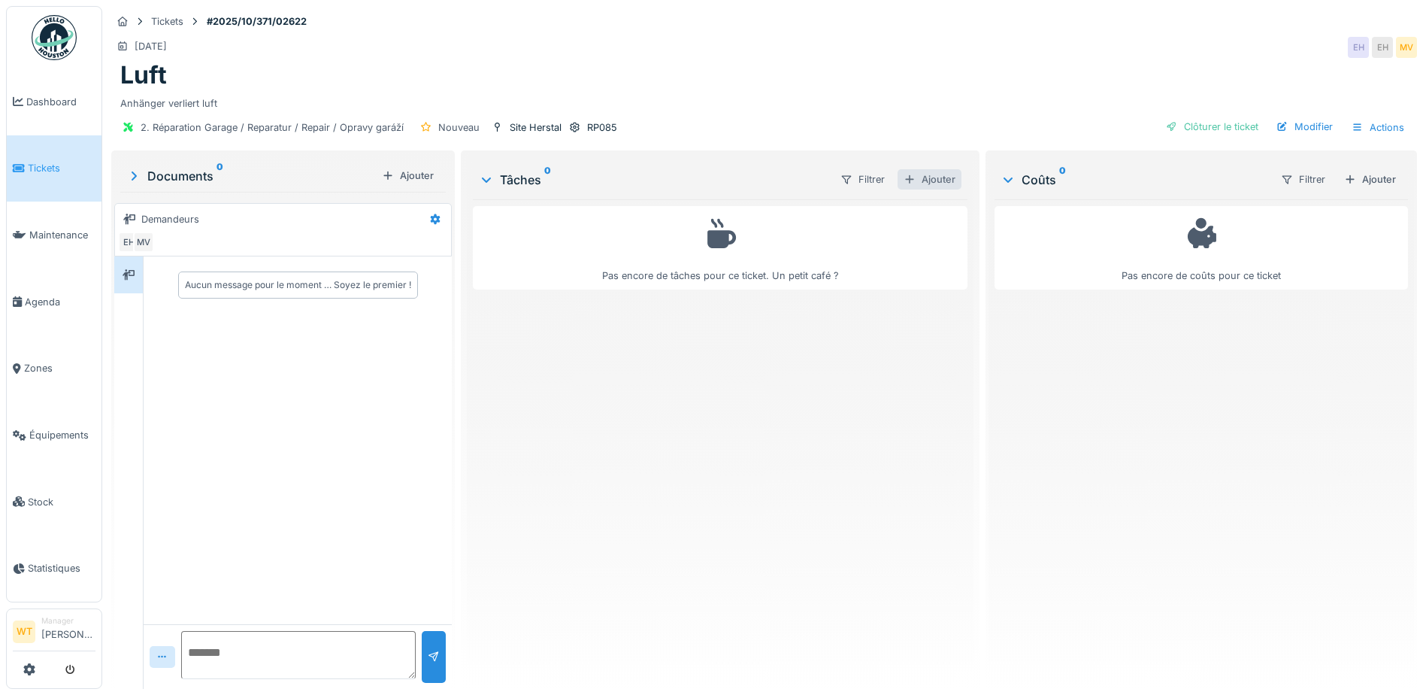
click at [922, 181] on div "Ajouter" at bounding box center [929, 179] width 64 height 20
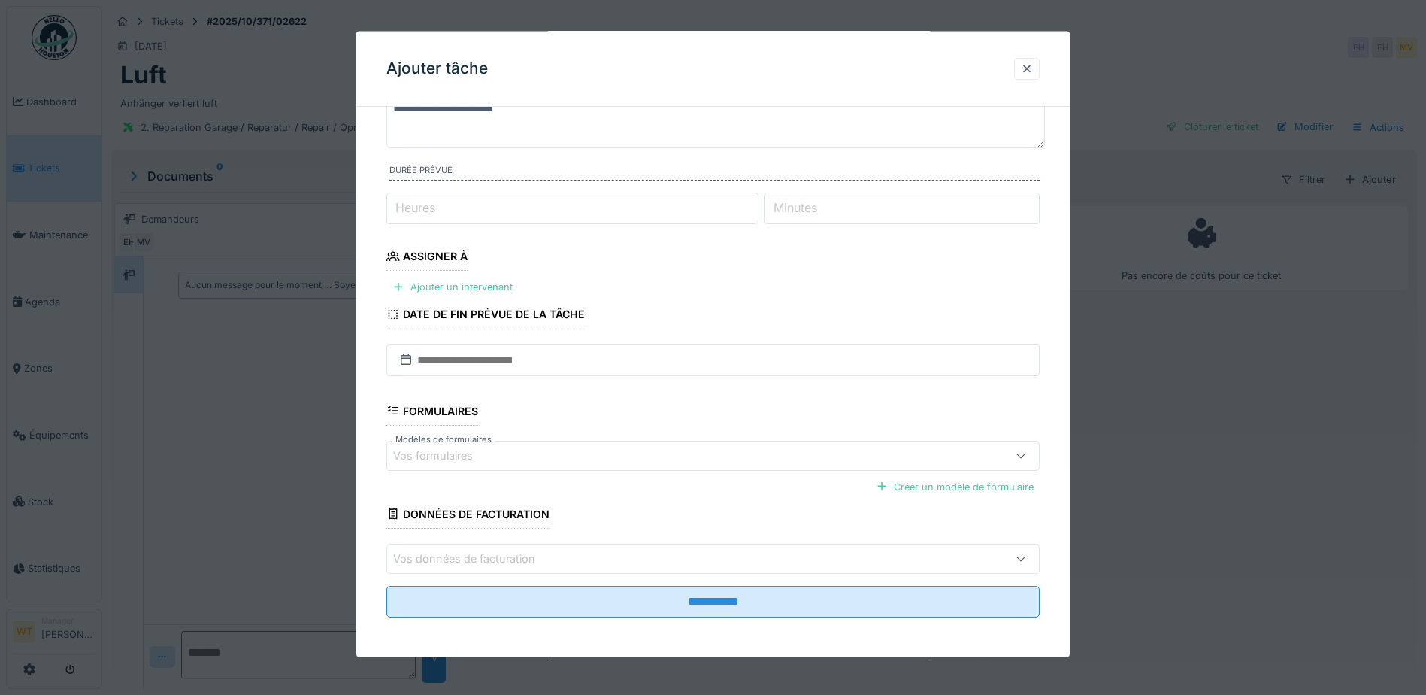
scroll to position [119, 0]
click at [465, 289] on div "Ajouter un intervenant" at bounding box center [452, 284] width 132 height 20
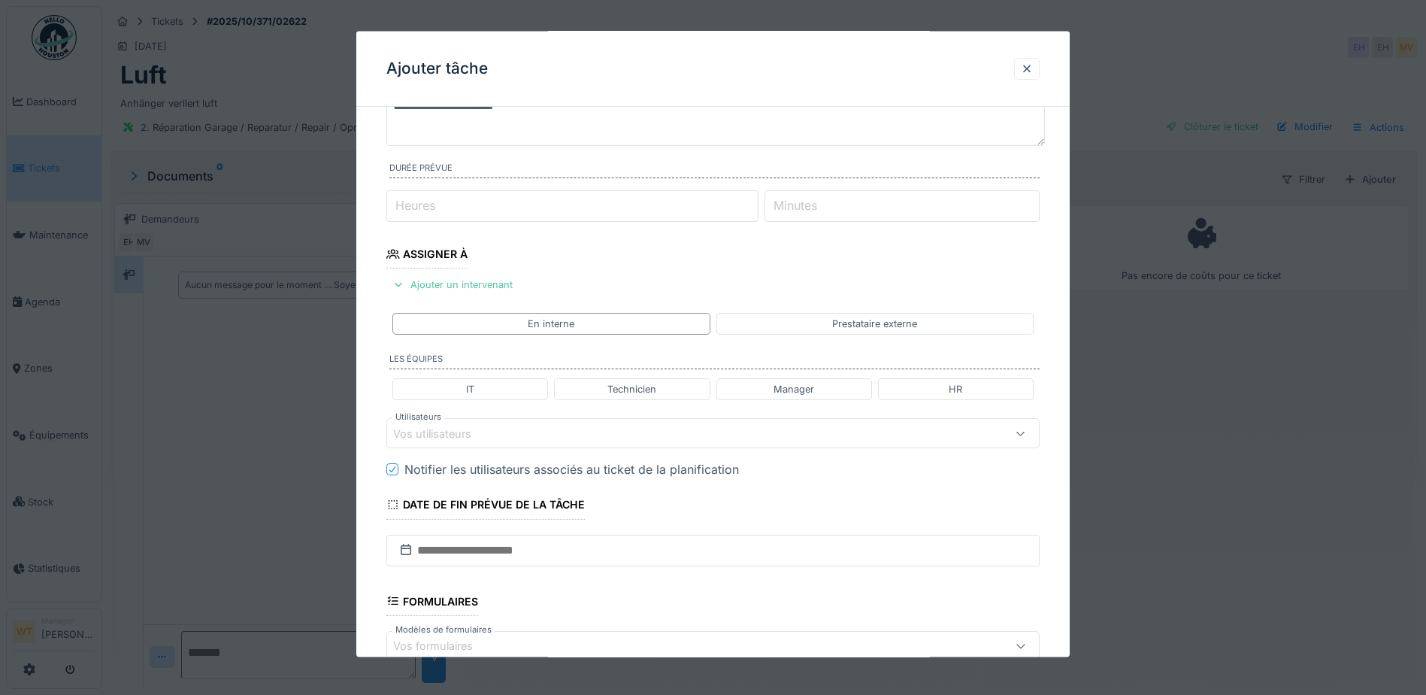
click at [524, 438] on div "Vos utilisateurs" at bounding box center [674, 433] width 563 height 17
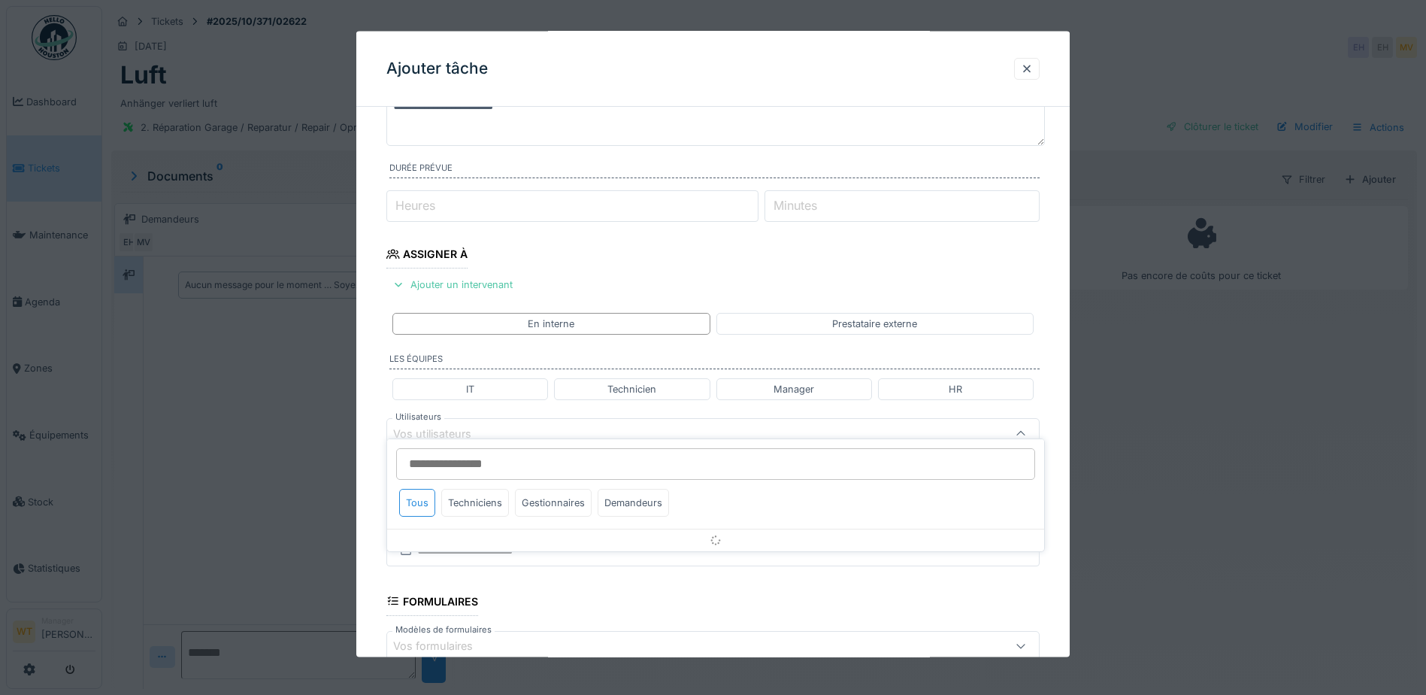
scroll to position [208, 0]
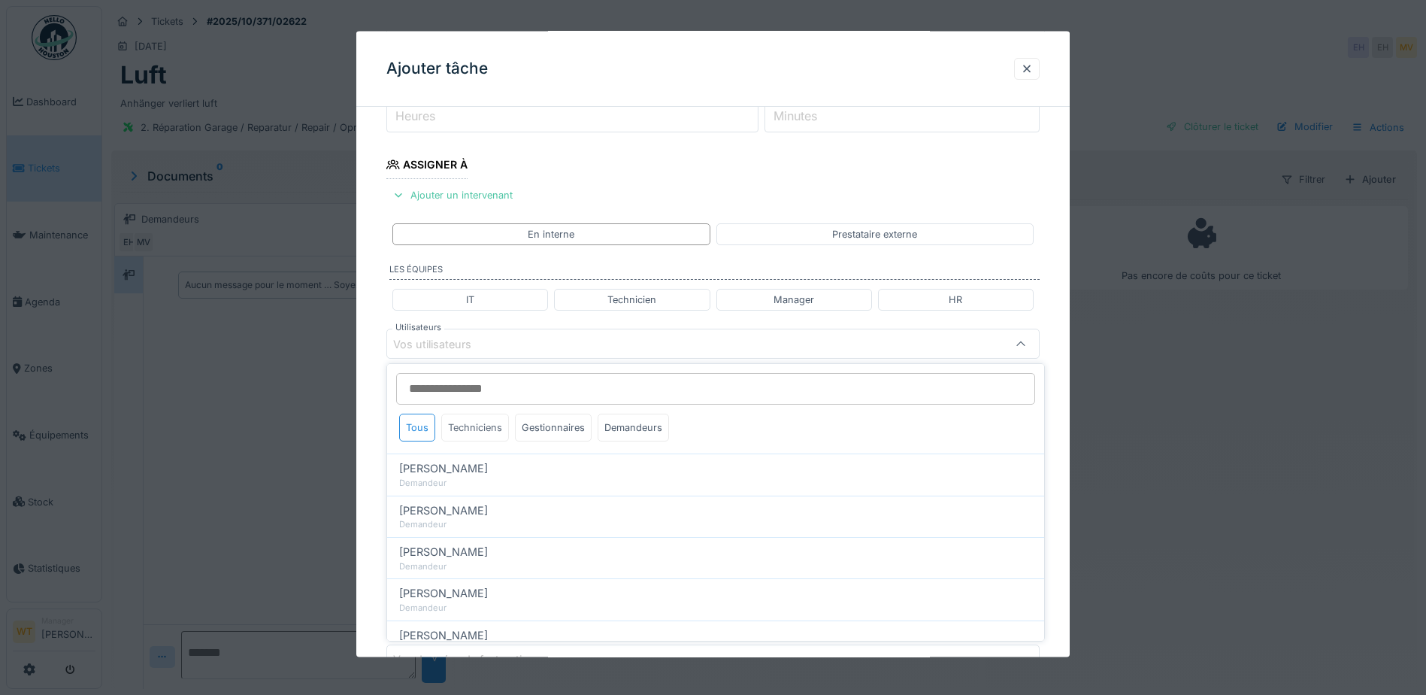
click at [444, 426] on div "Techniciens" at bounding box center [475, 427] width 68 height 28
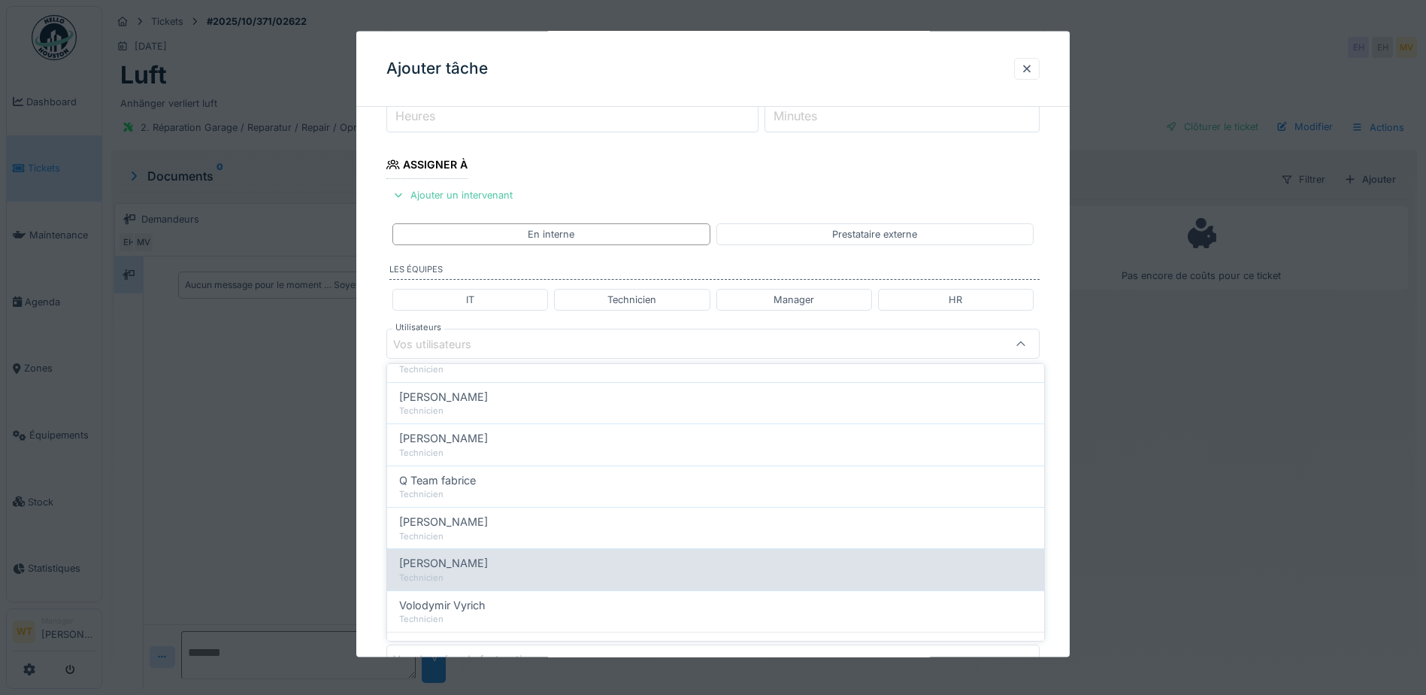
scroll to position [256, 0]
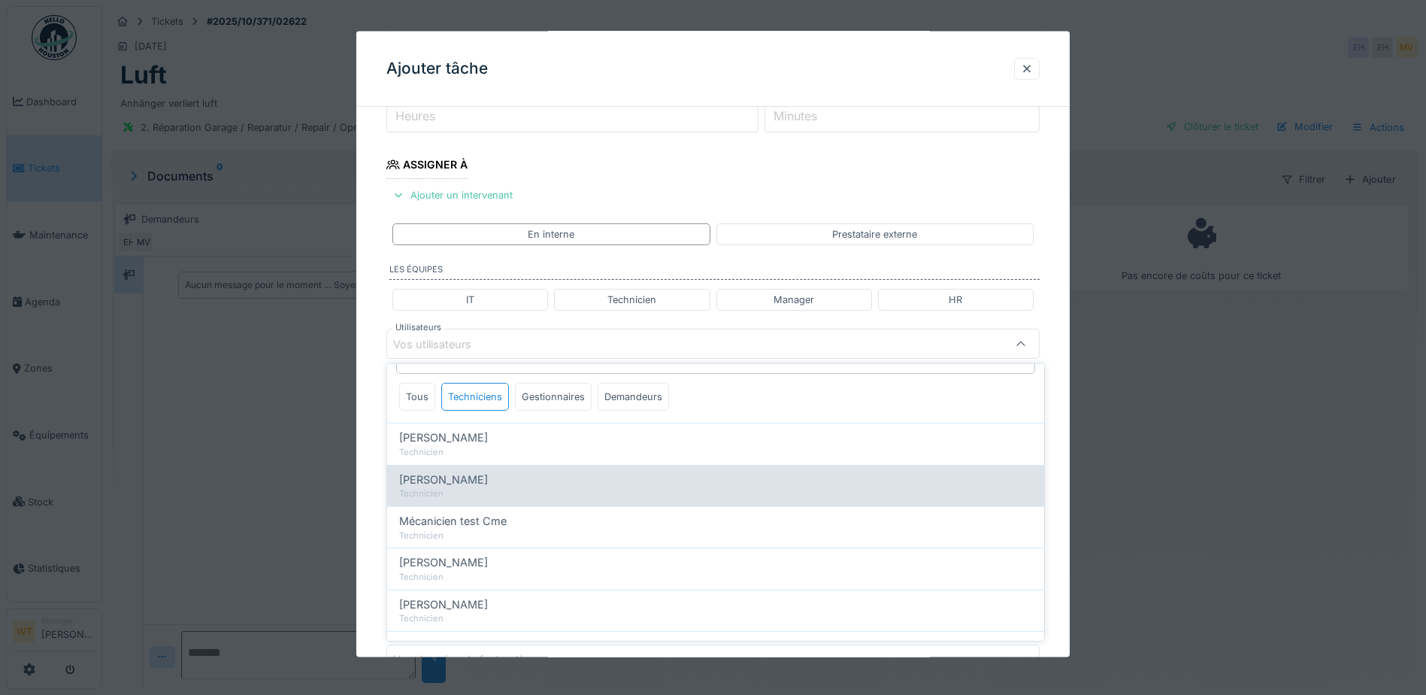
click at [493, 490] on div "Technicien" at bounding box center [715, 493] width 633 height 13
type input "****"
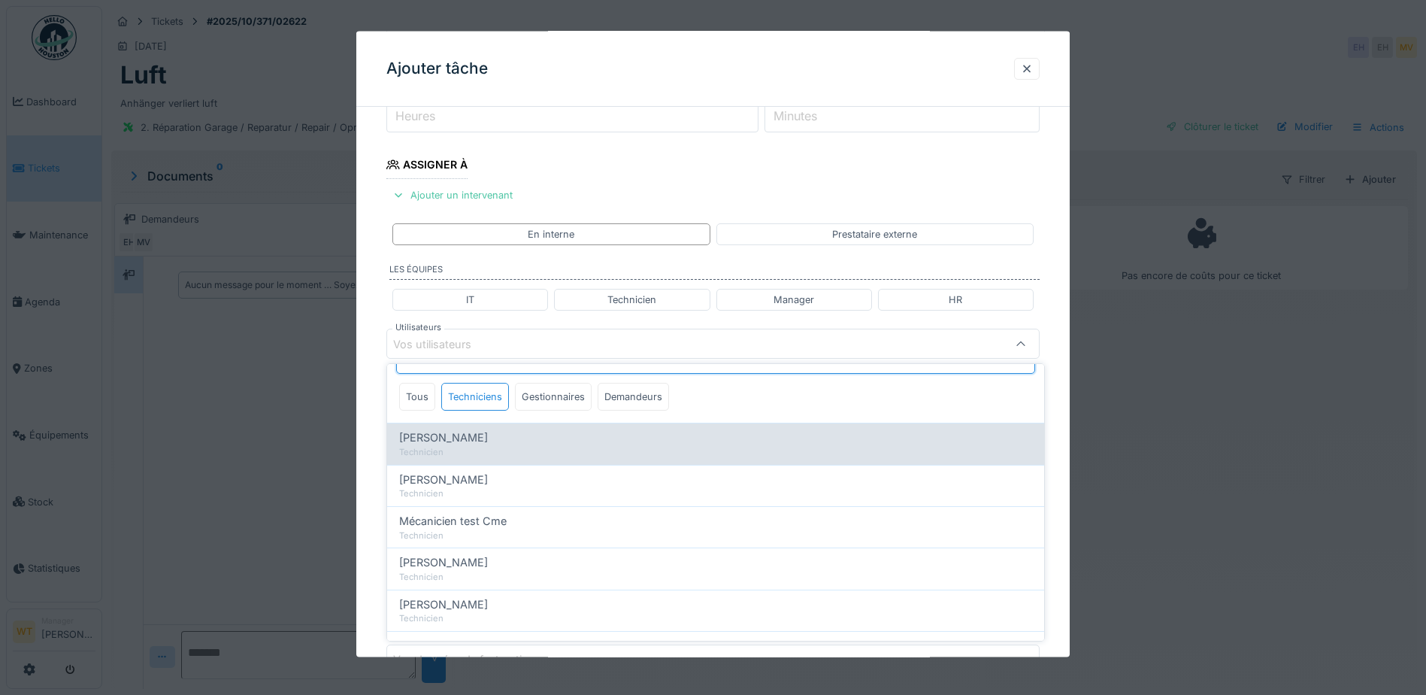
scroll to position [9, 0]
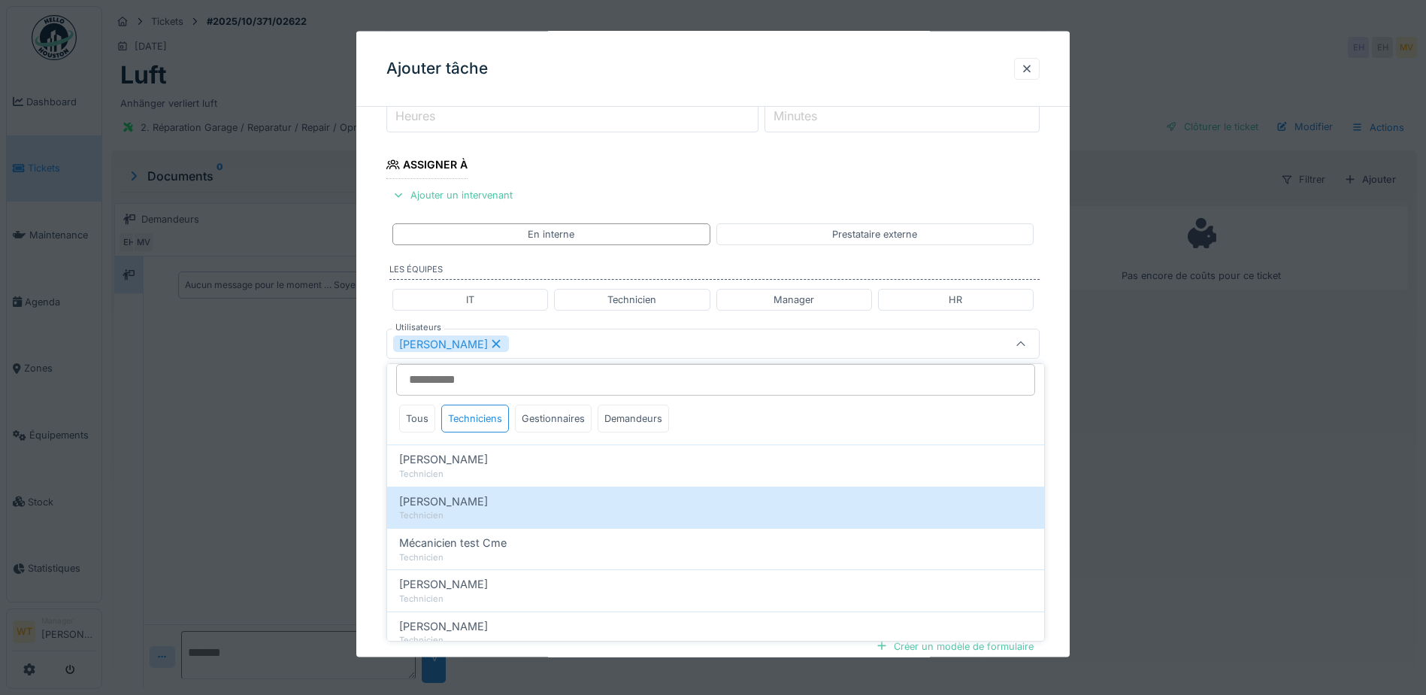
click at [605, 350] on div "[PERSON_NAME]" at bounding box center [674, 343] width 563 height 17
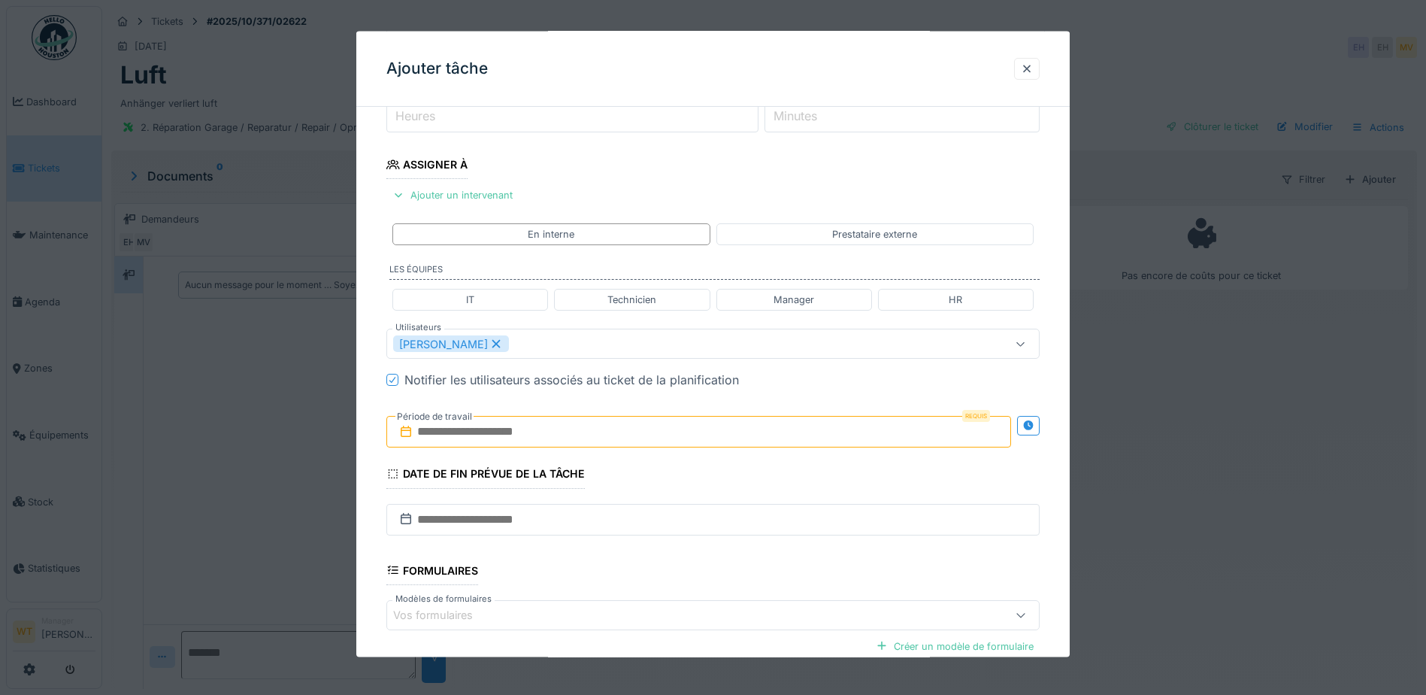
click at [519, 430] on input "text" at bounding box center [698, 432] width 625 height 32
click at [746, 533] on div "4" at bounding box center [750, 530] width 20 height 20
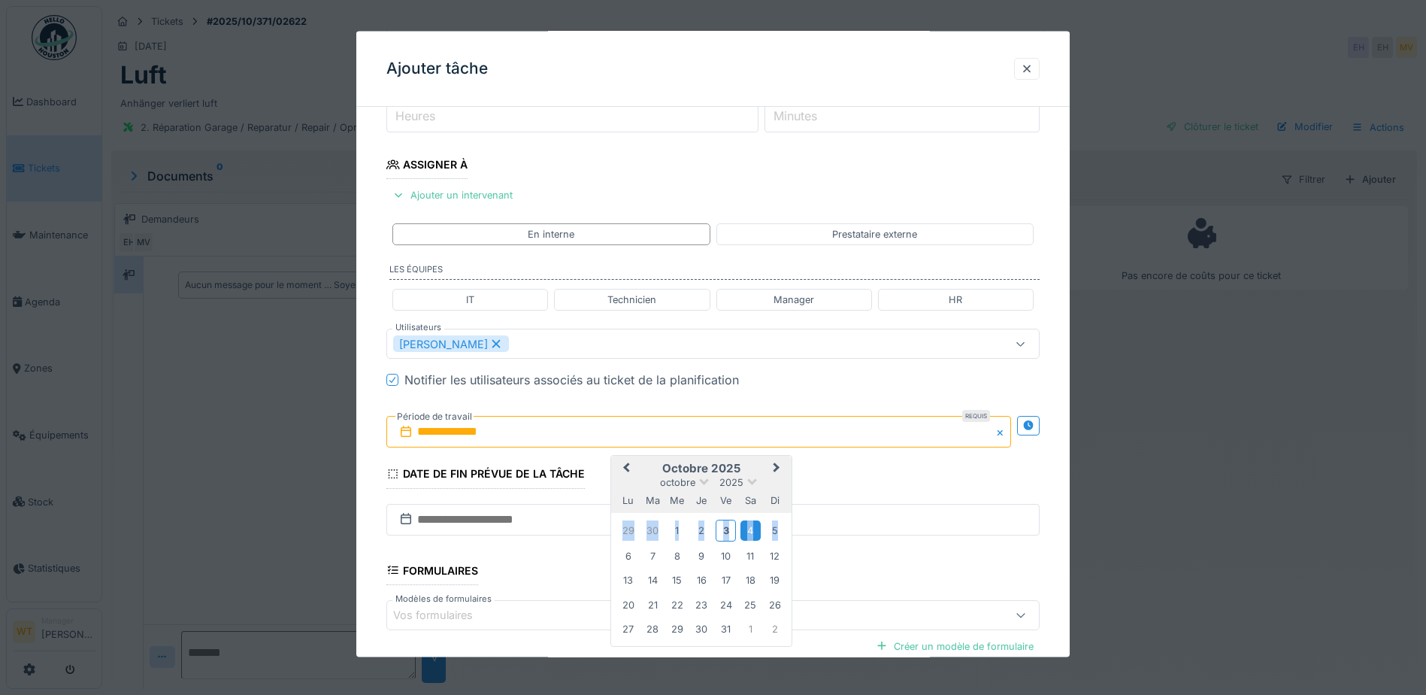
click at [746, 533] on div "4" at bounding box center [750, 530] width 20 height 20
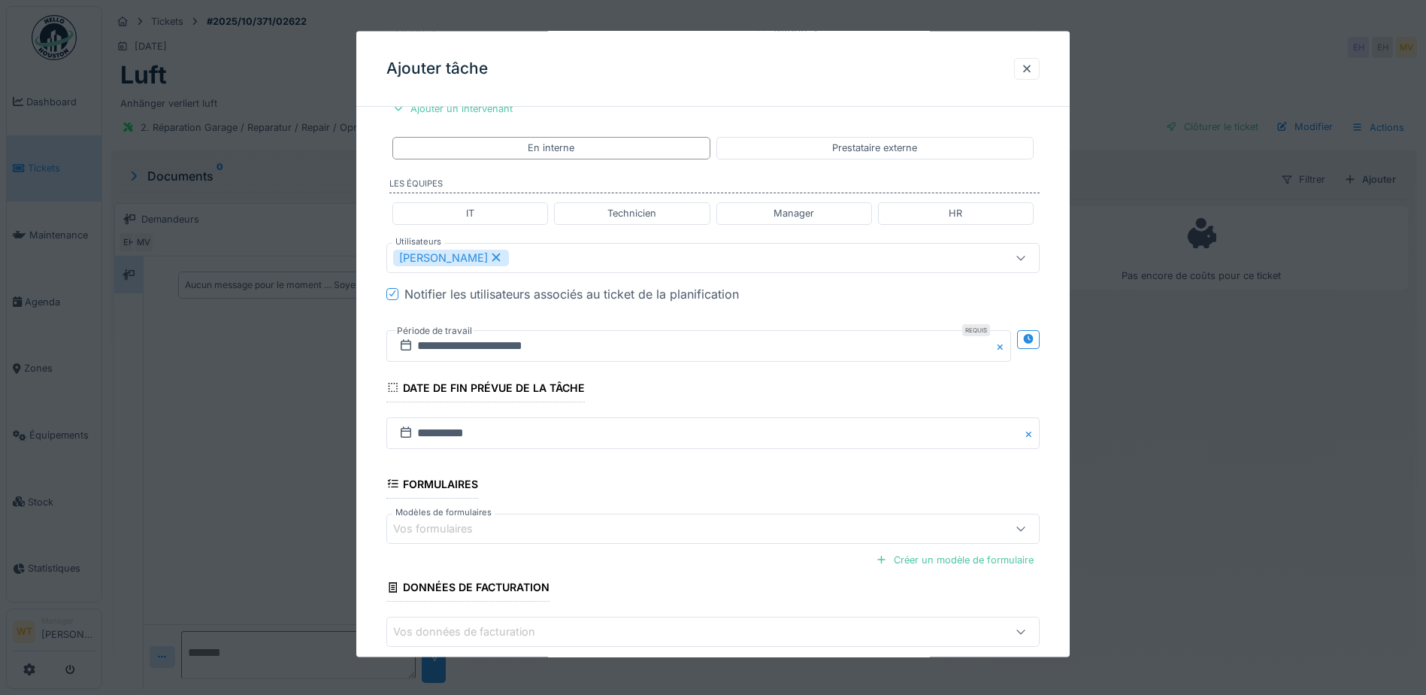
scroll to position [370, 0]
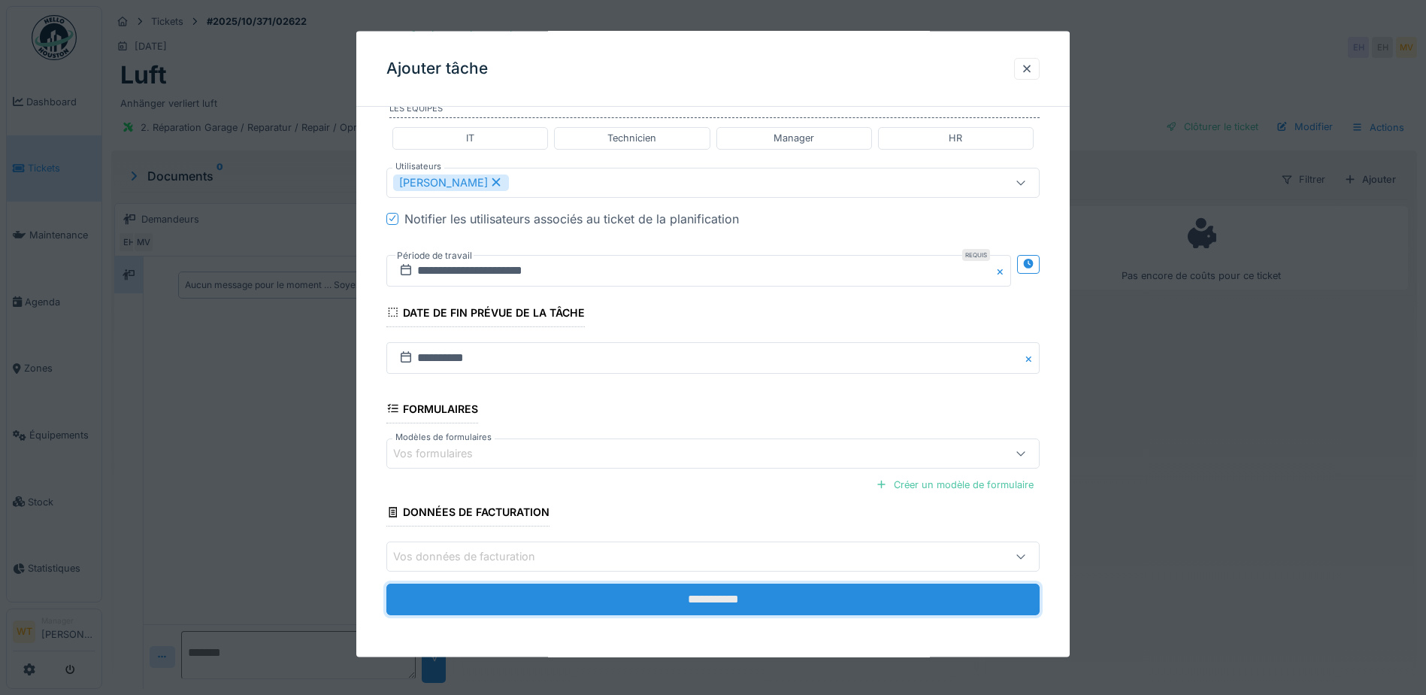
click at [619, 600] on input "**********" at bounding box center [712, 599] width 653 height 32
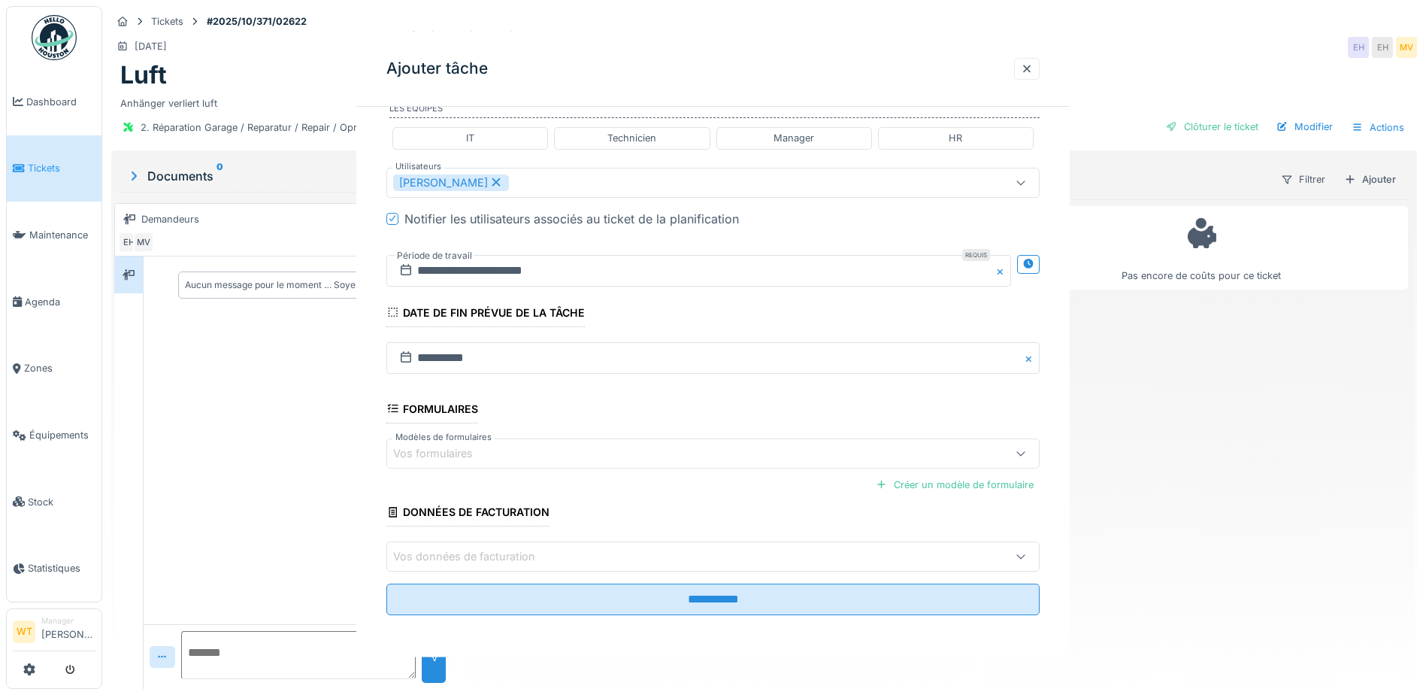
scroll to position [0, 0]
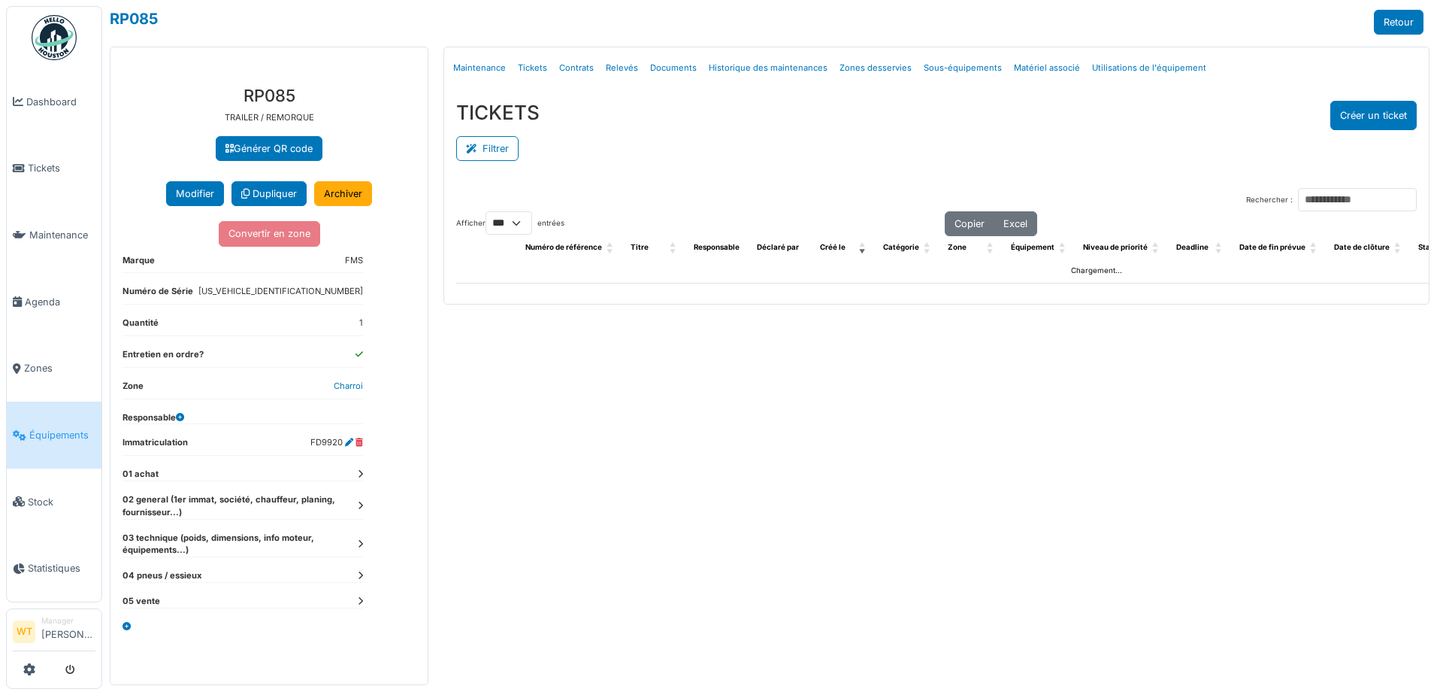
select select "***"
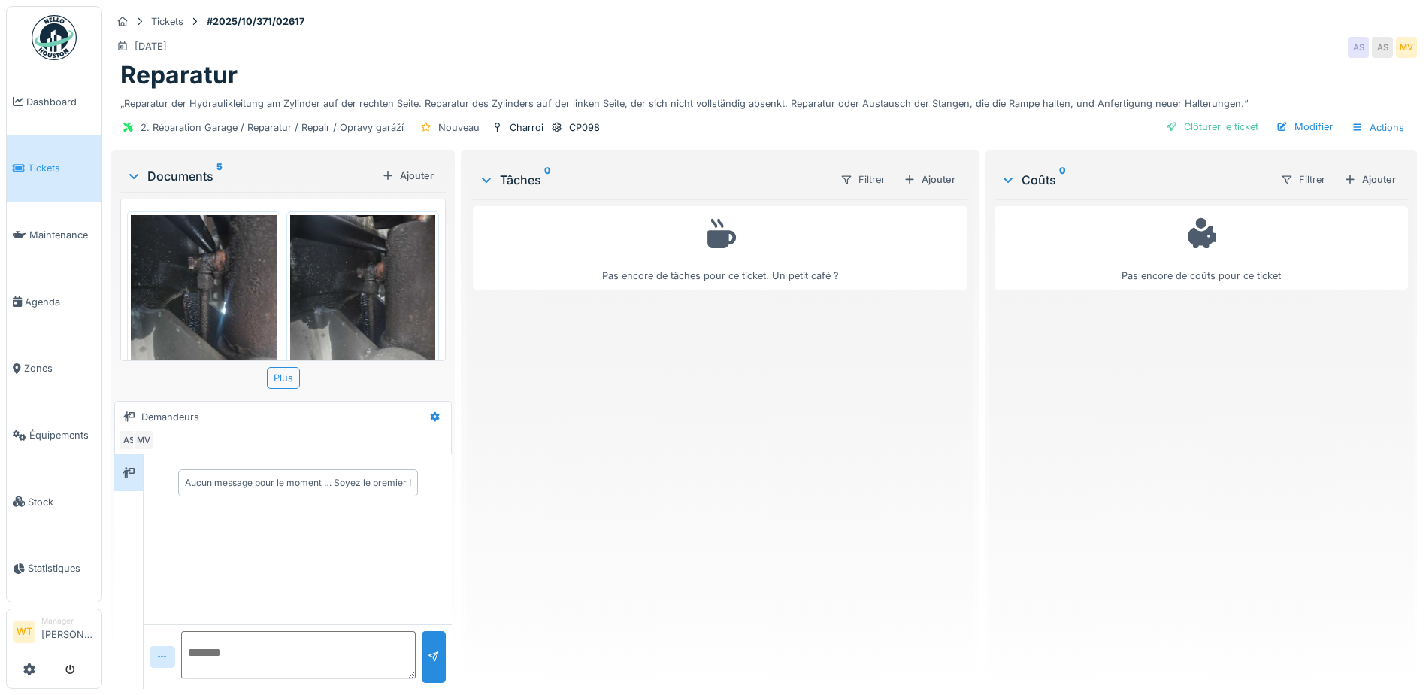
click at [368, 298] on img at bounding box center [363, 312] width 146 height 194
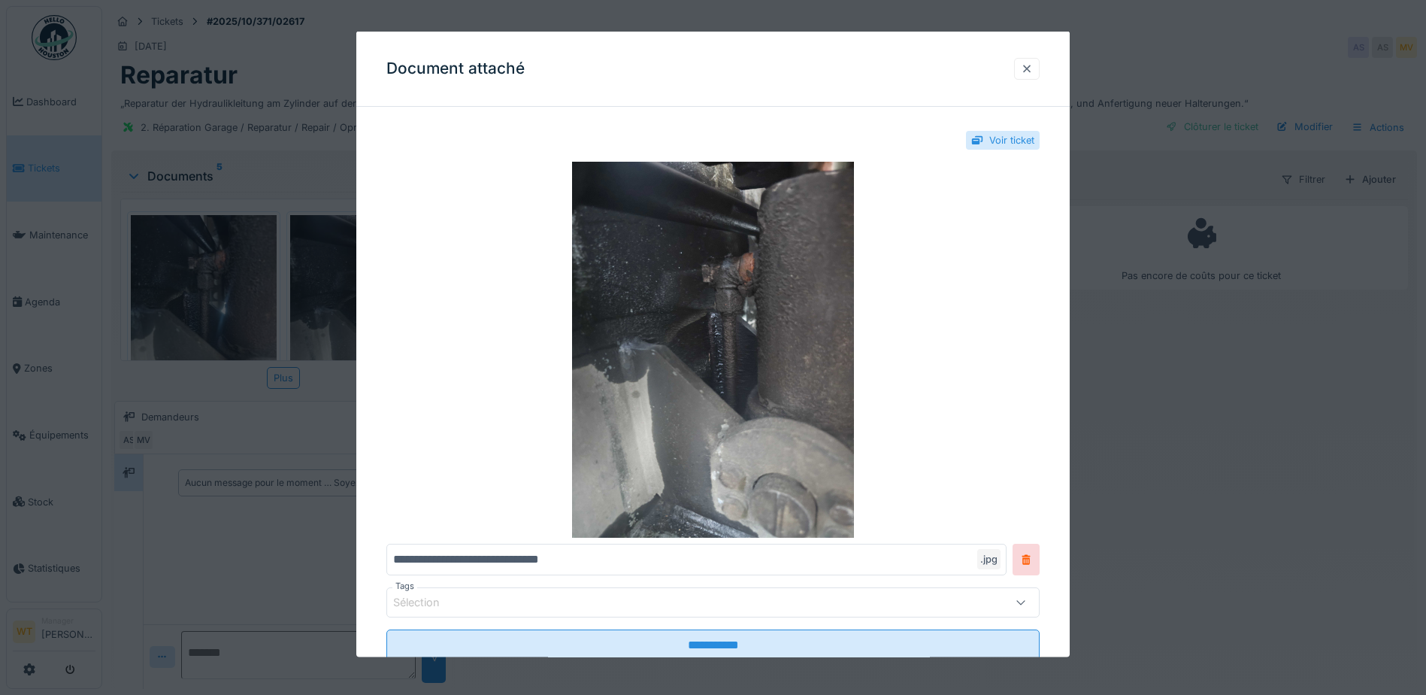
click at [1025, 71] on div at bounding box center [1027, 68] width 26 height 22
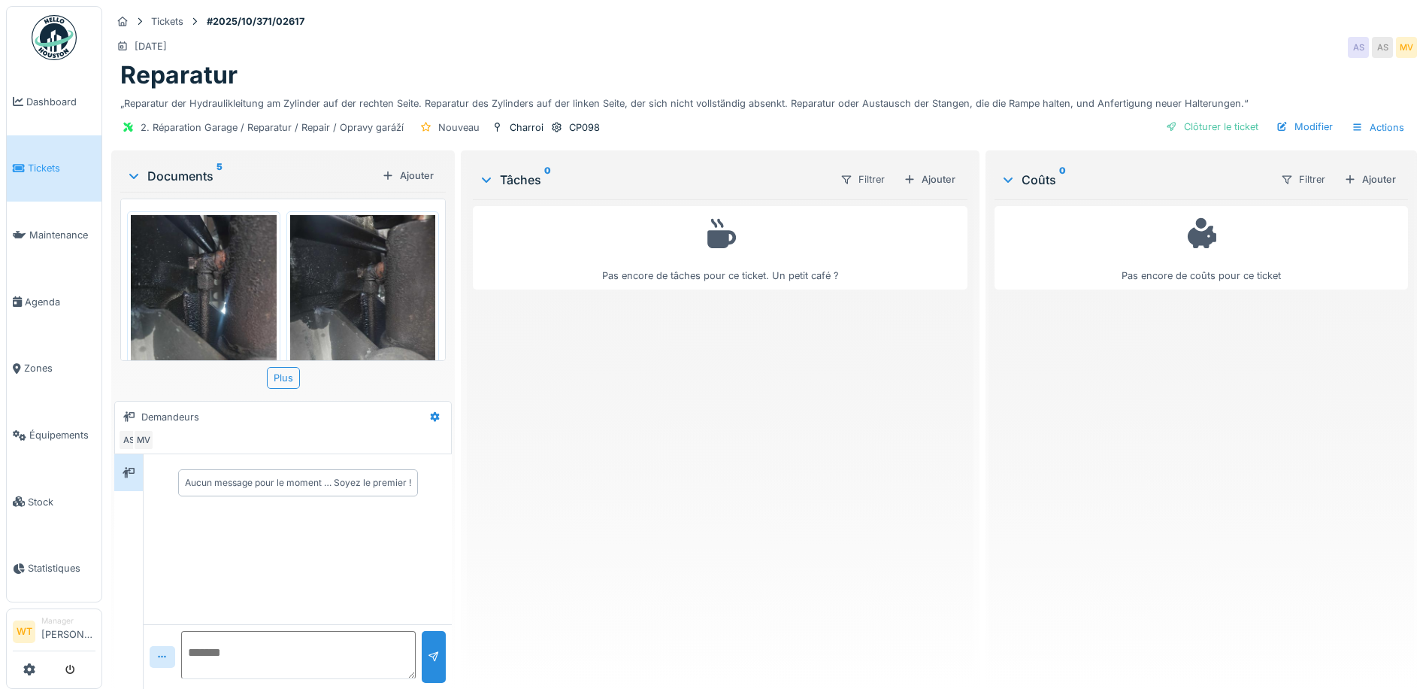
click at [223, 294] on img at bounding box center [204, 312] width 146 height 194
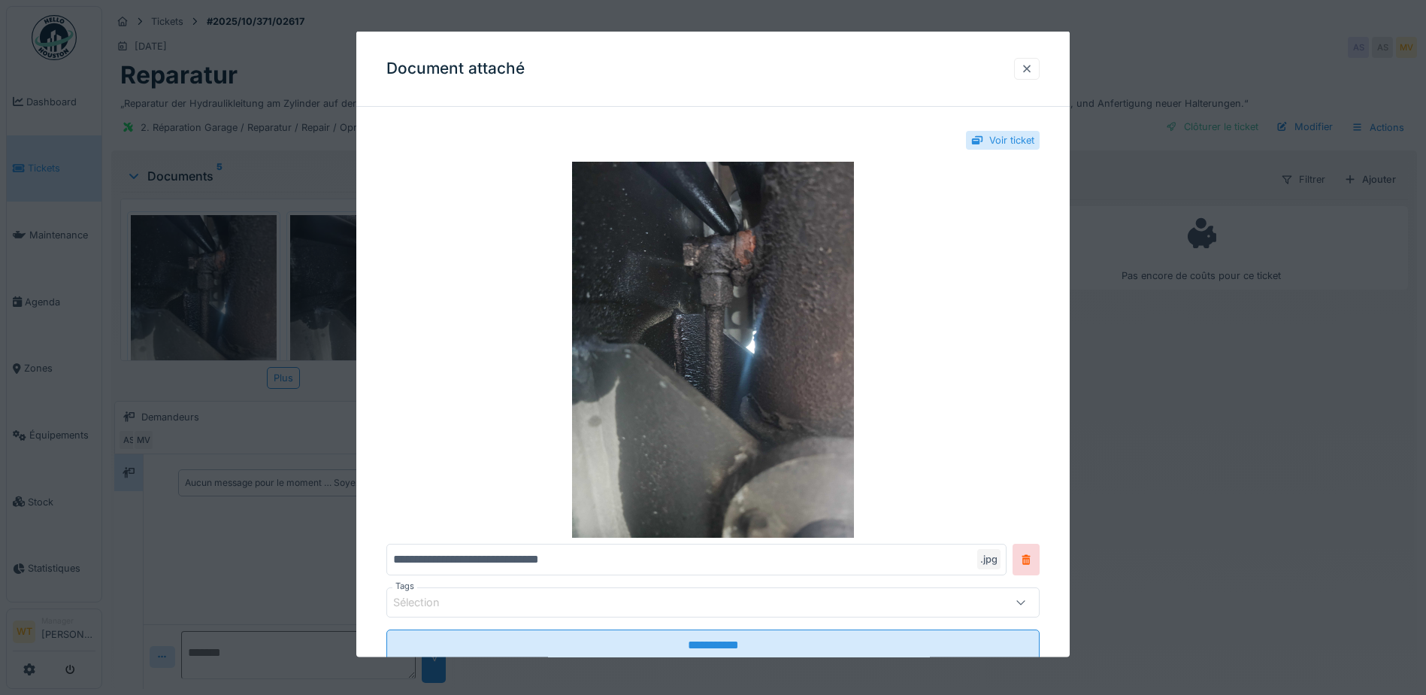
click at [1033, 68] on div at bounding box center [1027, 68] width 12 height 14
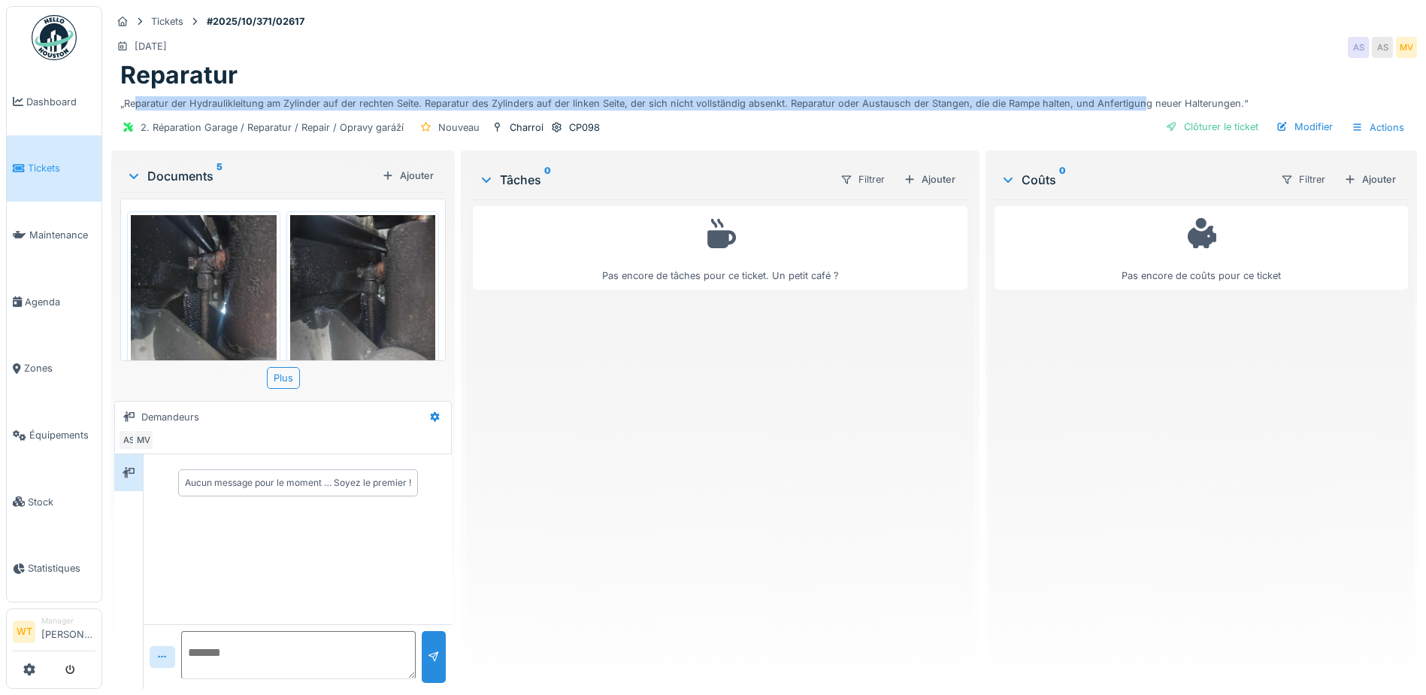
drag, startPoint x: 124, startPoint y: 132, endPoint x: 1125, endPoint y: 135, distance: 1001.2
click at [1125, 110] on div "„Reparatur der Hydraulikleitung am Zylinder auf der rechten Seite. Reparatur de…" at bounding box center [764, 100] width 1288 height 20
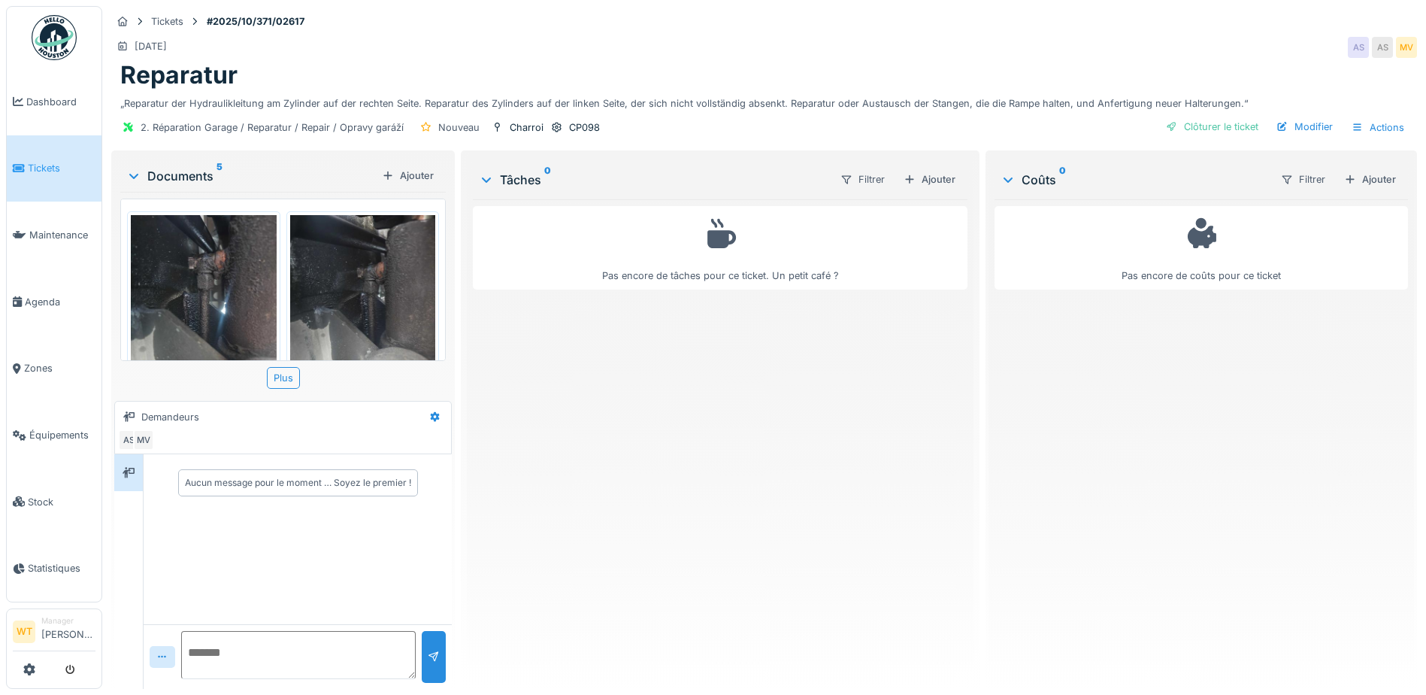
click at [865, 68] on div "Reparatur" at bounding box center [764, 75] width 1288 height 29
drag, startPoint x: 123, startPoint y: 129, endPoint x: 1234, endPoint y: 129, distance: 1110.9
click at [1234, 110] on div "„Reparatur der Hydraulikleitung am Zylinder auf der rechten Seite. Reparatur de…" at bounding box center [764, 100] width 1288 height 20
drag, startPoint x: 1234, startPoint y: 129, endPoint x: 1216, endPoint y: 128, distance: 18.1
copy div "Reparatur der Hydraulikleitung am Zylinder auf der rechten Seite. Reparatur des…"
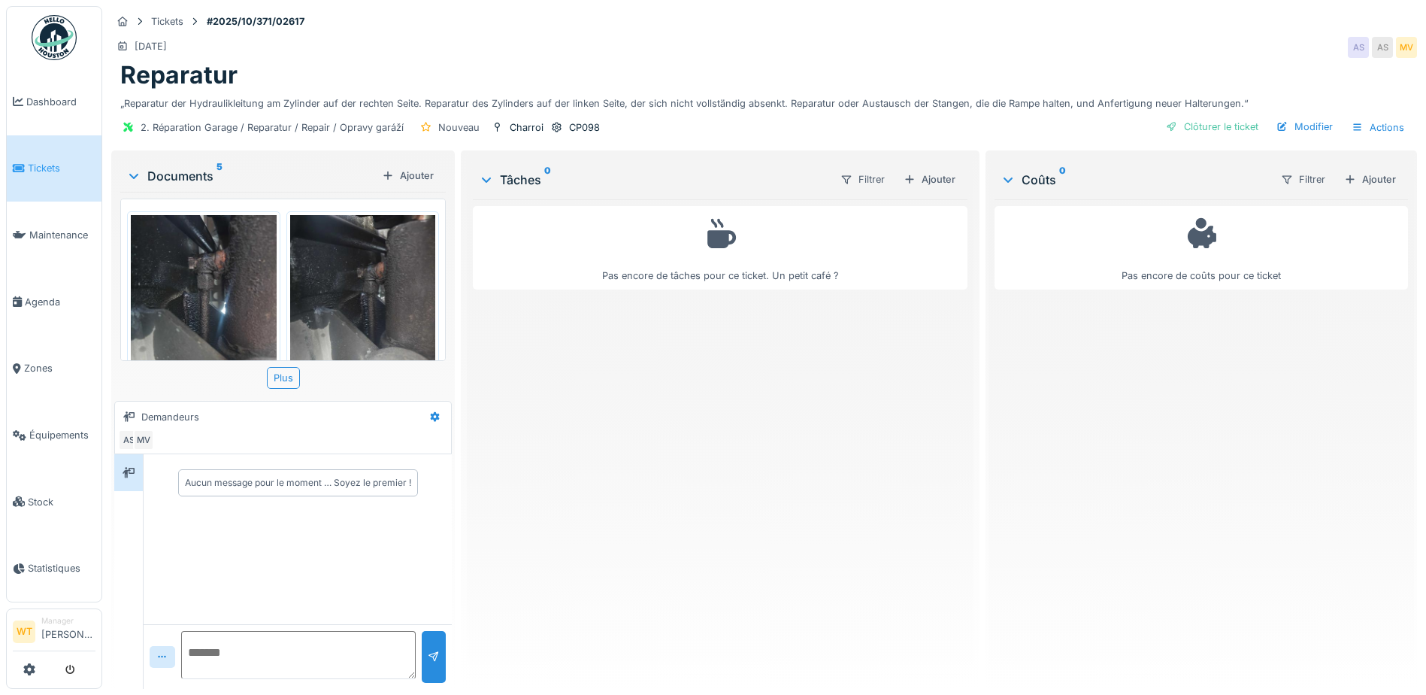
drag, startPoint x: 179, startPoint y: 356, endPoint x: 184, endPoint y: 350, distance: 8.0
click at [180, 355] on img at bounding box center [204, 312] width 146 height 194
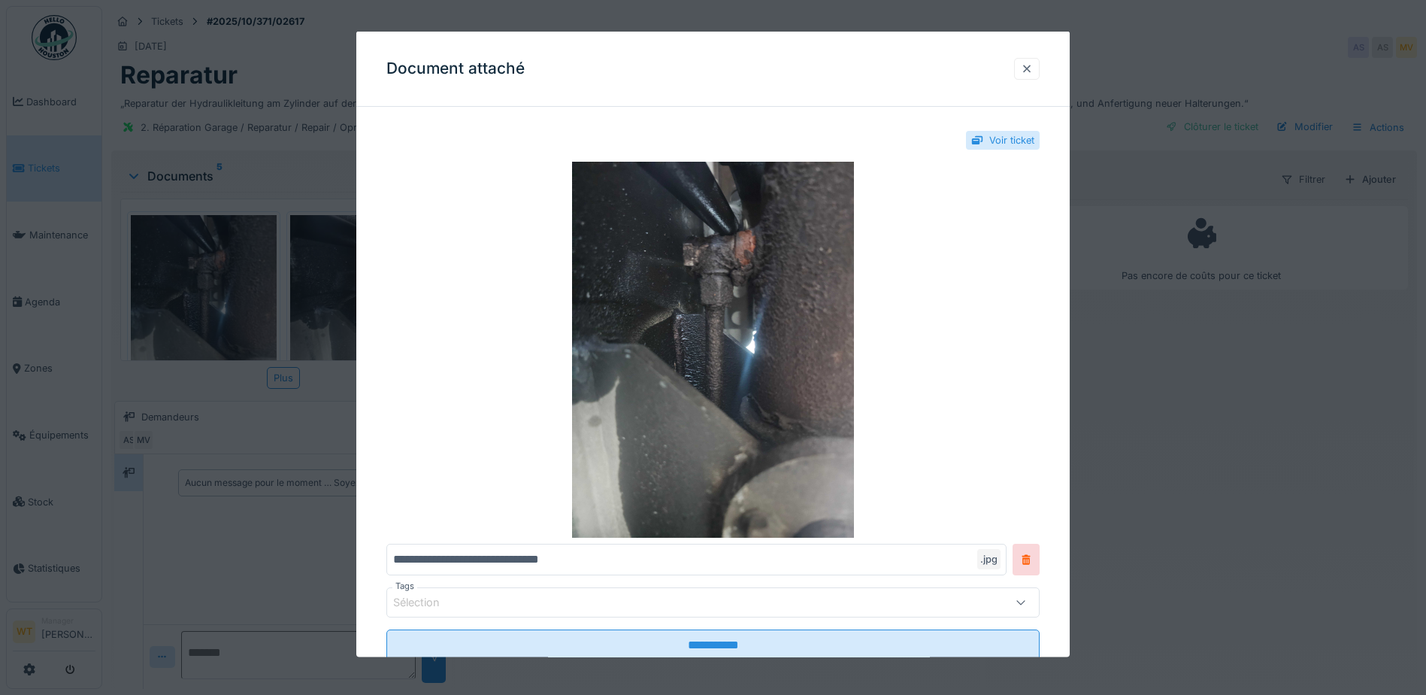
click at [1029, 65] on div at bounding box center [1027, 68] width 12 height 14
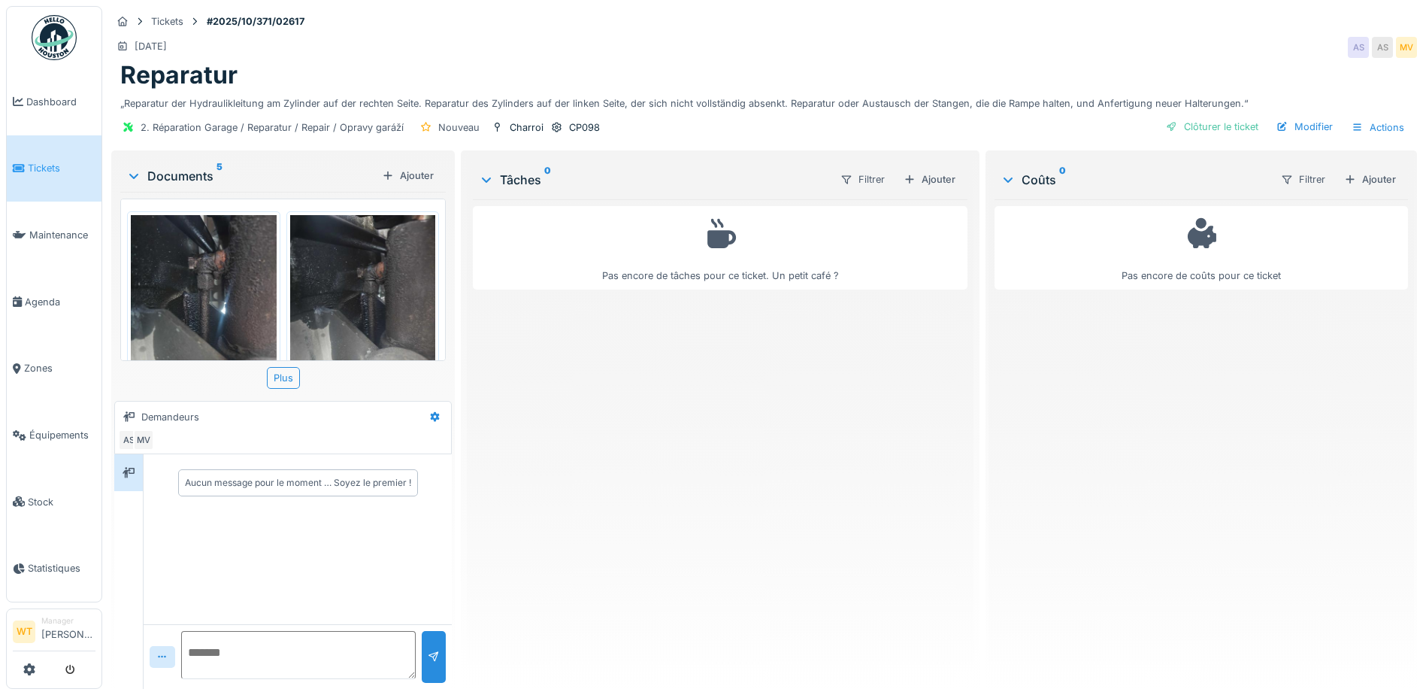
click at [382, 319] on img at bounding box center [363, 312] width 146 height 194
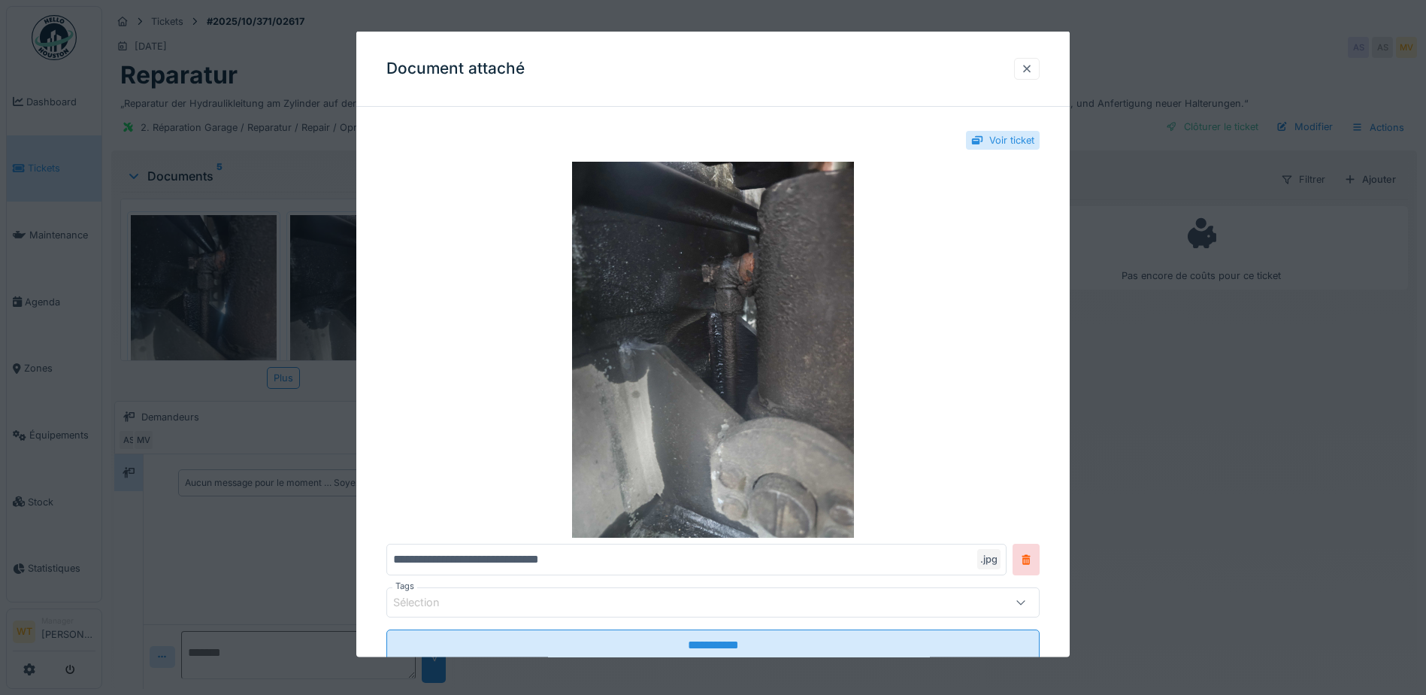
click at [1028, 67] on div at bounding box center [1027, 68] width 12 height 14
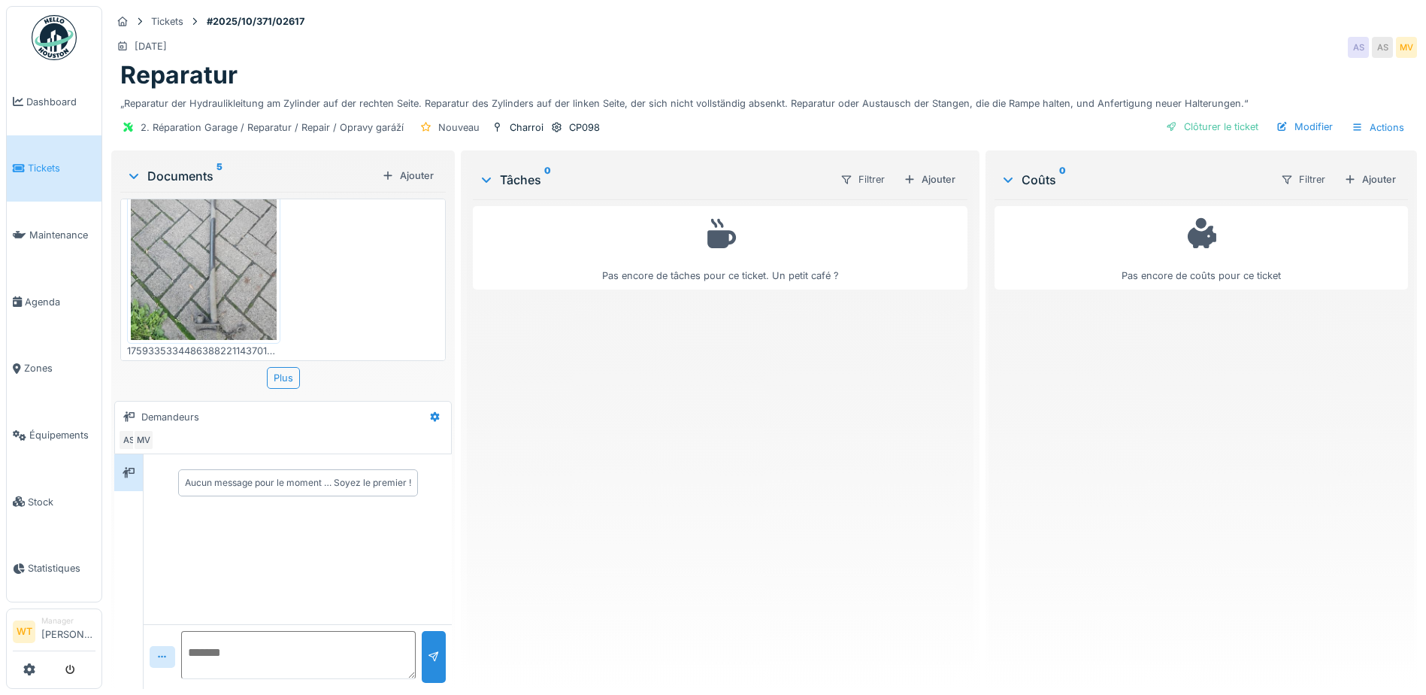
scroll to position [543, 0]
click at [234, 332] on img at bounding box center [204, 238] width 146 height 194
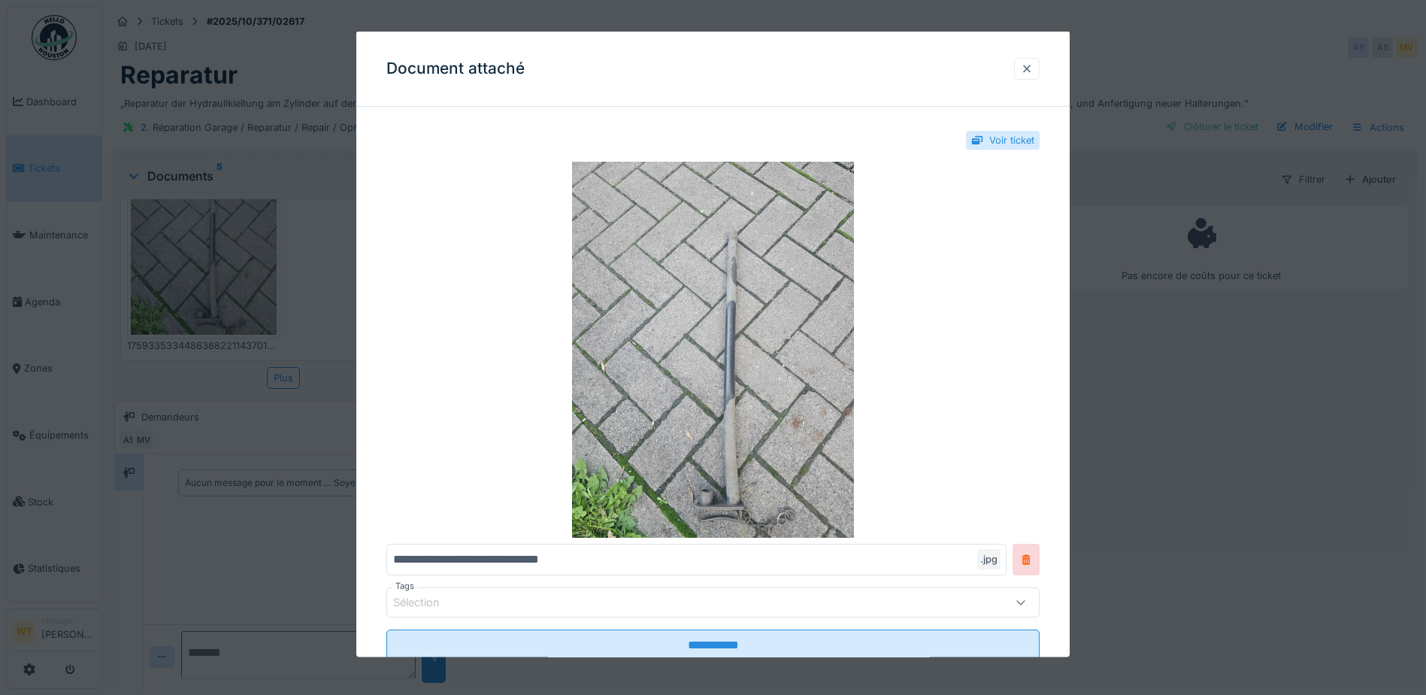
click at [1032, 74] on div at bounding box center [1027, 68] width 12 height 14
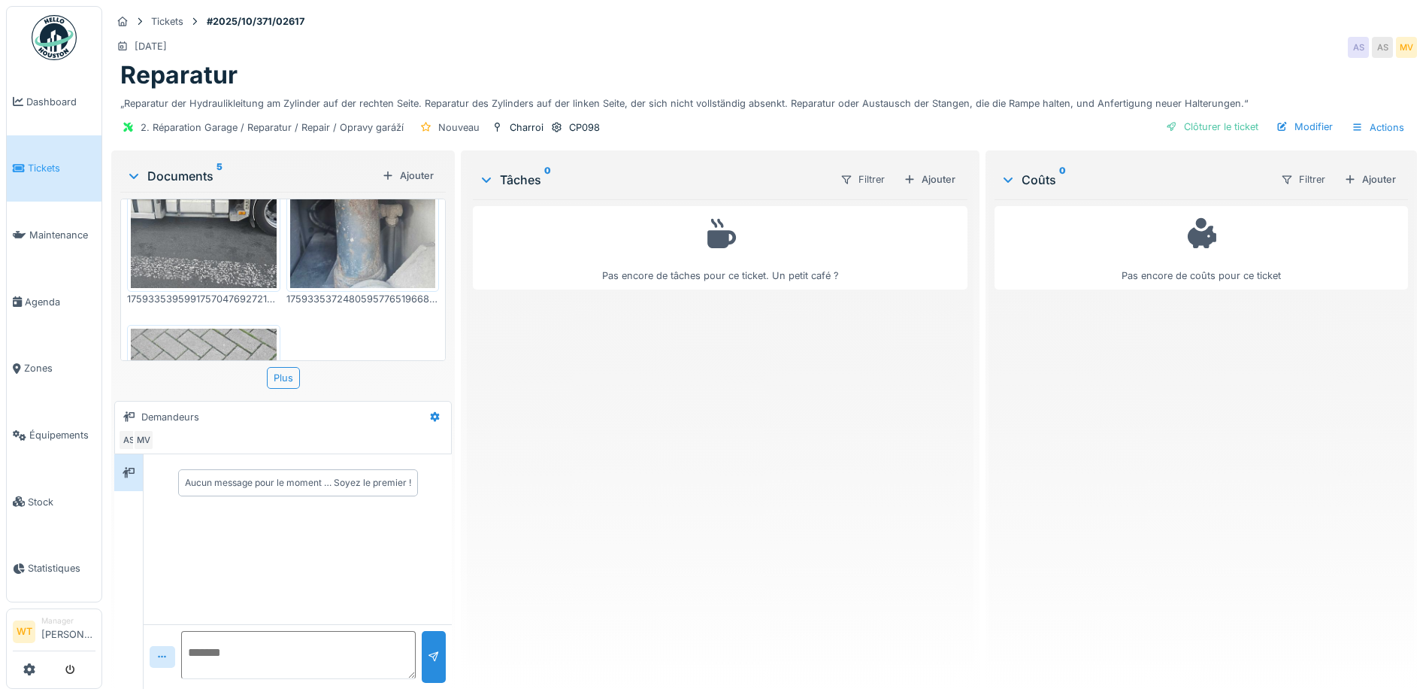
scroll to position [317, 0]
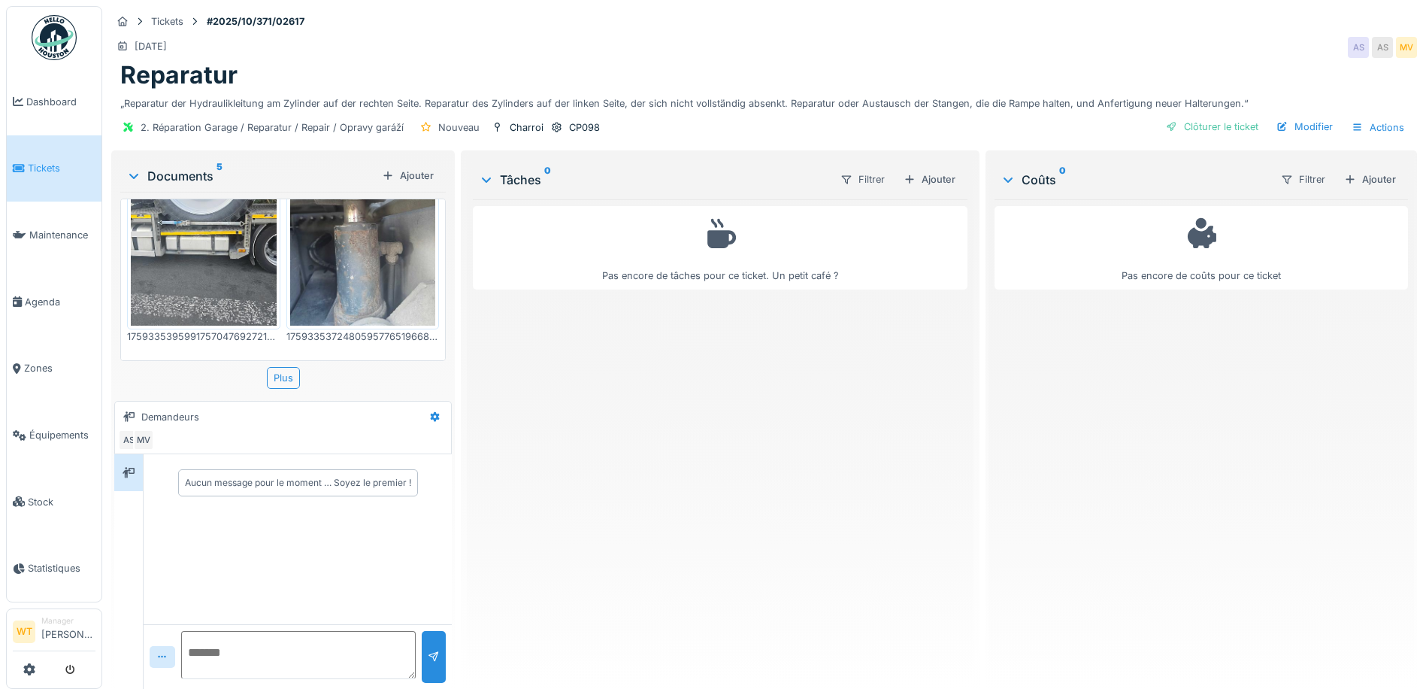
click at [219, 325] on img at bounding box center [204, 229] width 146 height 194
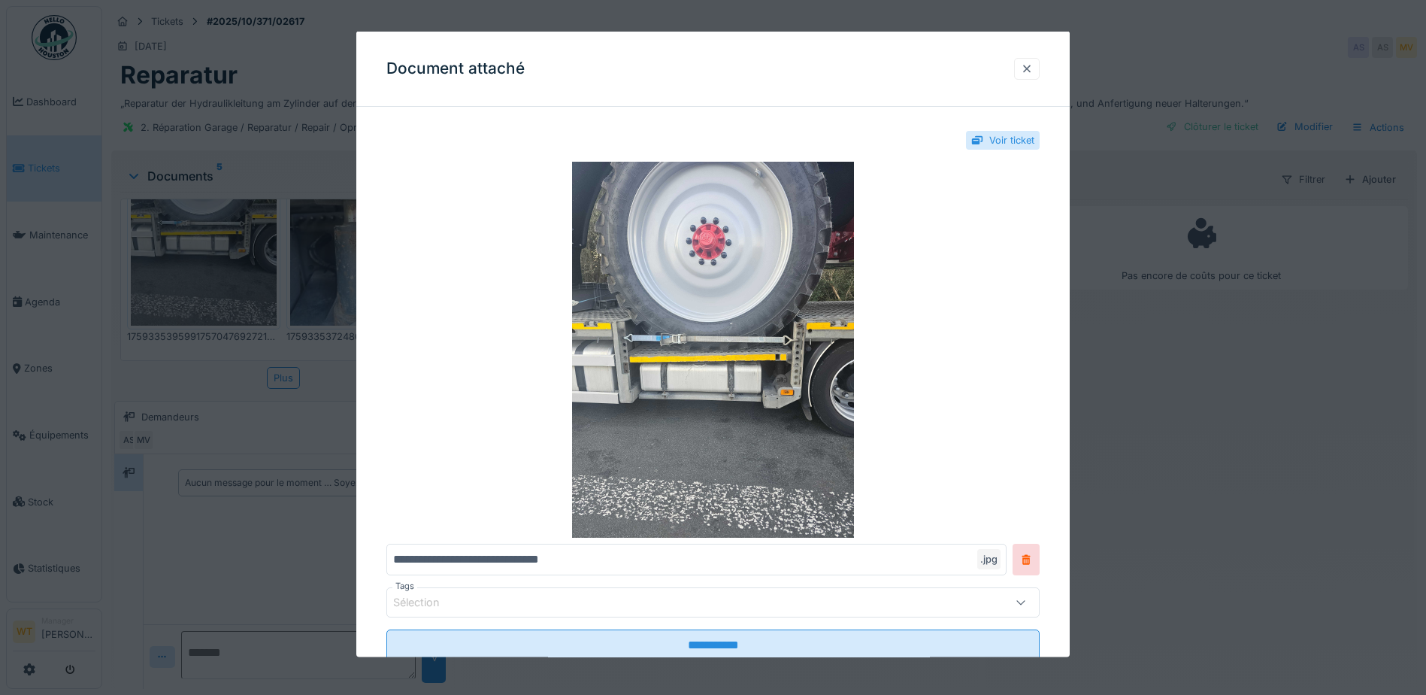
click at [1040, 65] on div at bounding box center [1027, 68] width 26 height 22
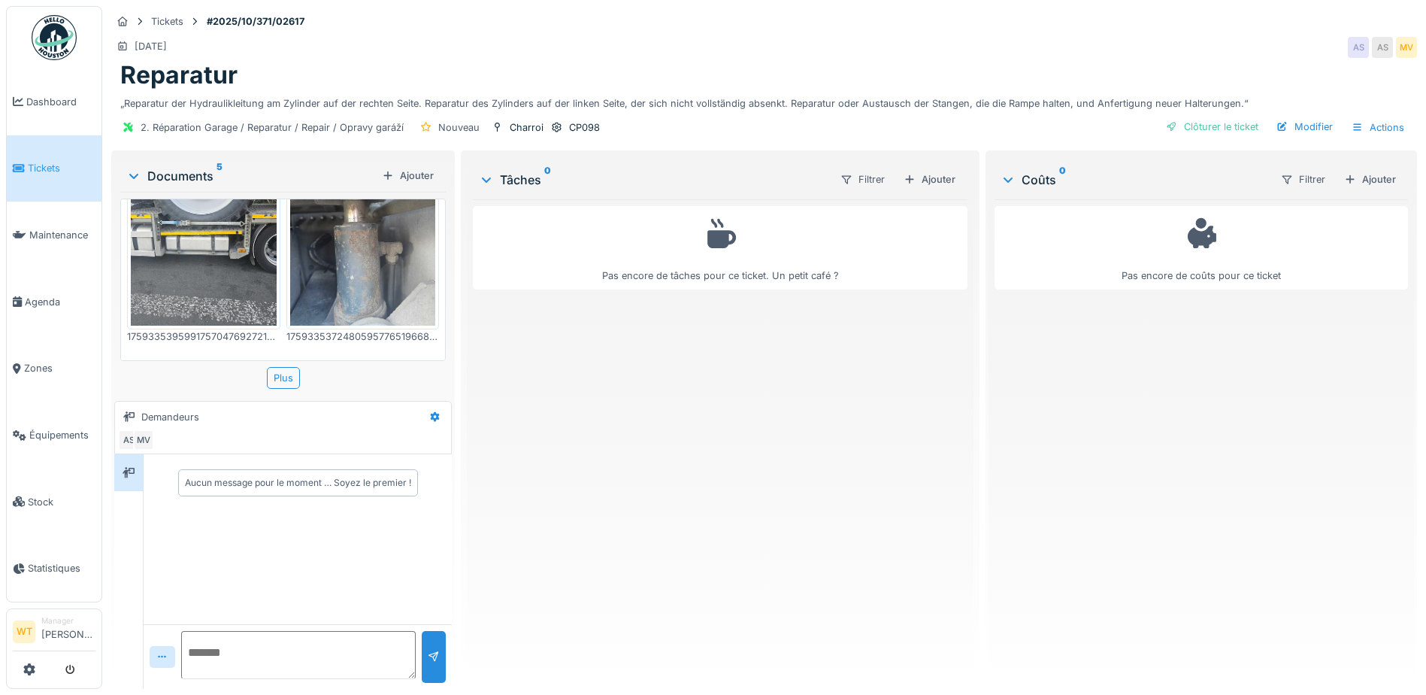
click at [347, 301] on img at bounding box center [363, 229] width 146 height 194
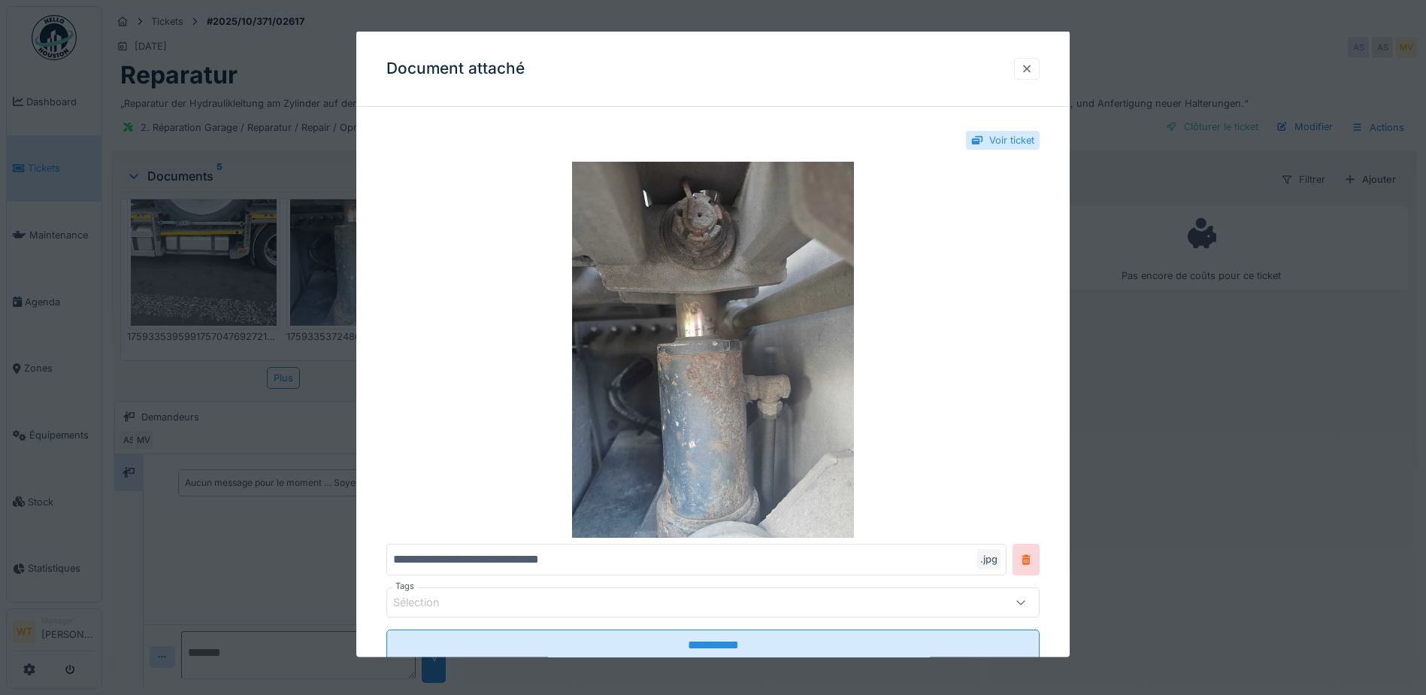
click at [1033, 64] on div at bounding box center [1027, 68] width 12 height 14
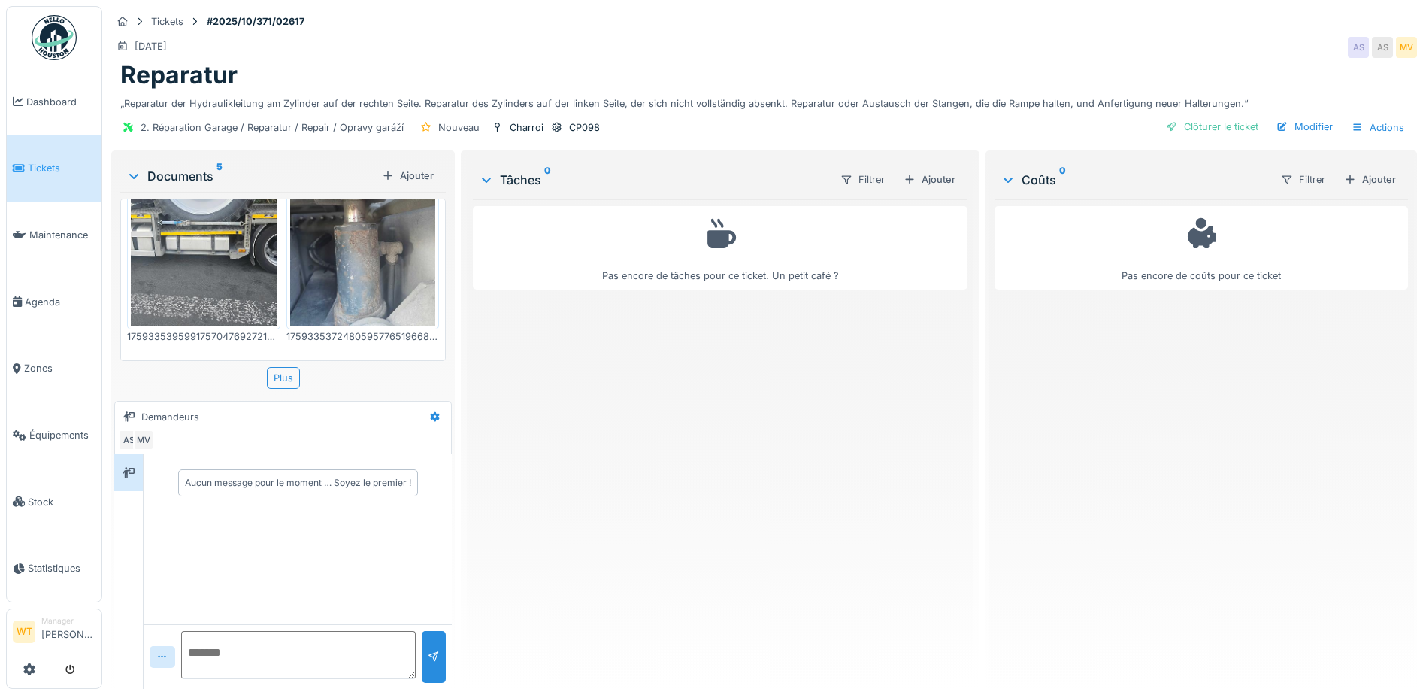
click at [1182, 95] on div "„Reparatur der Hydraulikleitung am Zylinder auf der rechten Seite. Reparatur de…" at bounding box center [764, 100] width 1288 height 20
click at [931, 189] on div "Ajouter" at bounding box center [929, 179] width 64 height 20
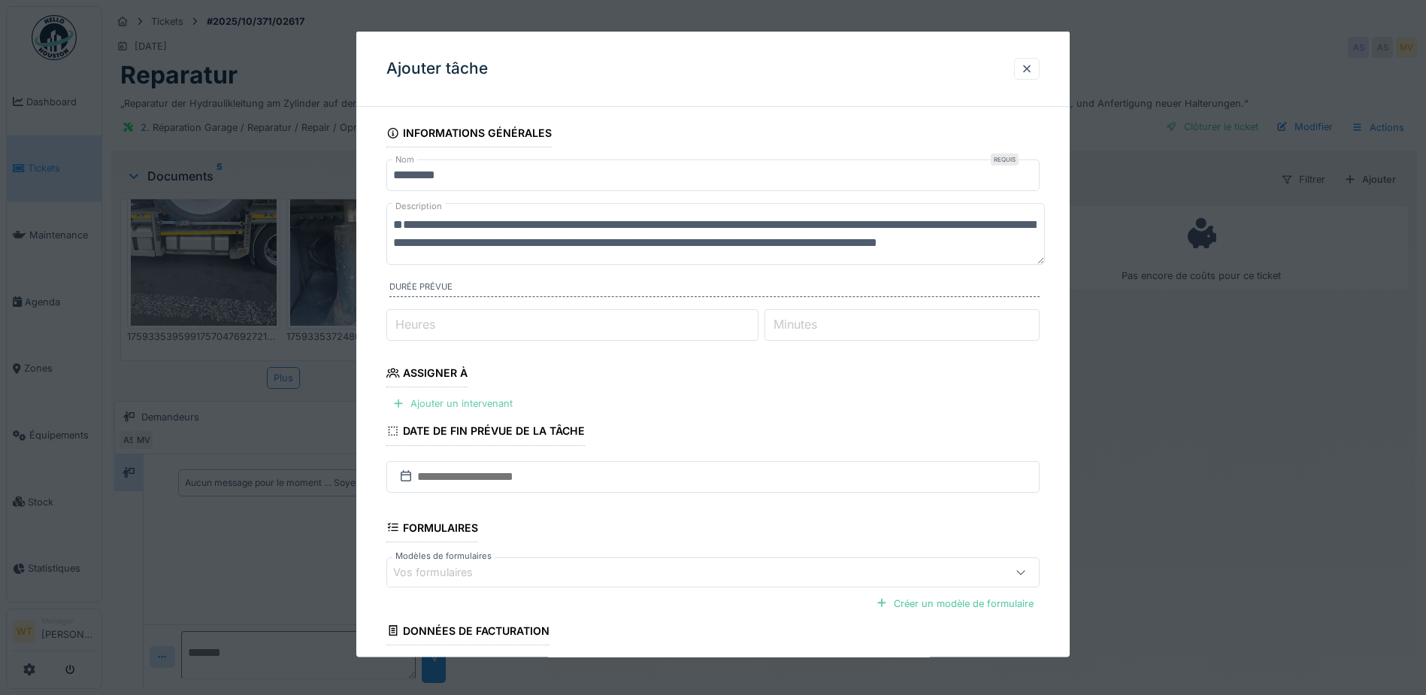
click at [437, 401] on div "Ajouter un intervenant" at bounding box center [452, 403] width 132 height 20
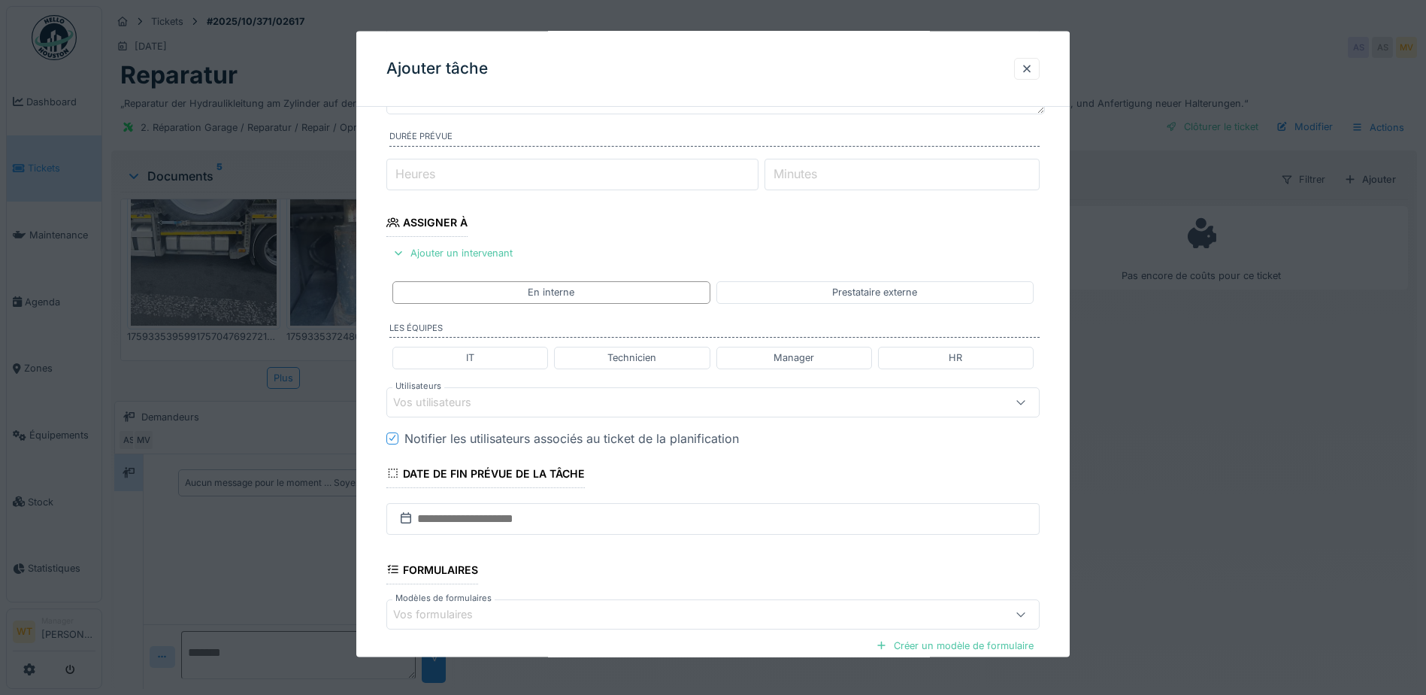
click at [592, 402] on div "Vos utilisateurs" at bounding box center [674, 401] width 563 height 17
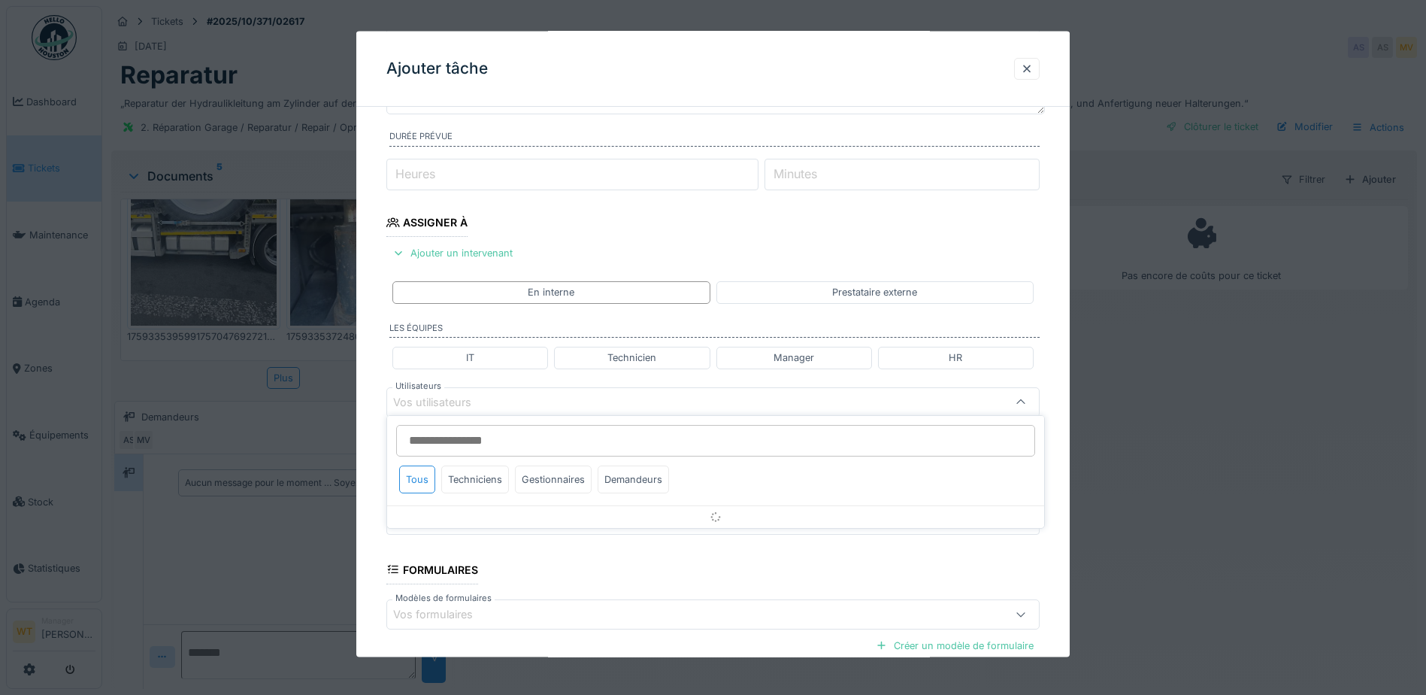
scroll to position [208, 0]
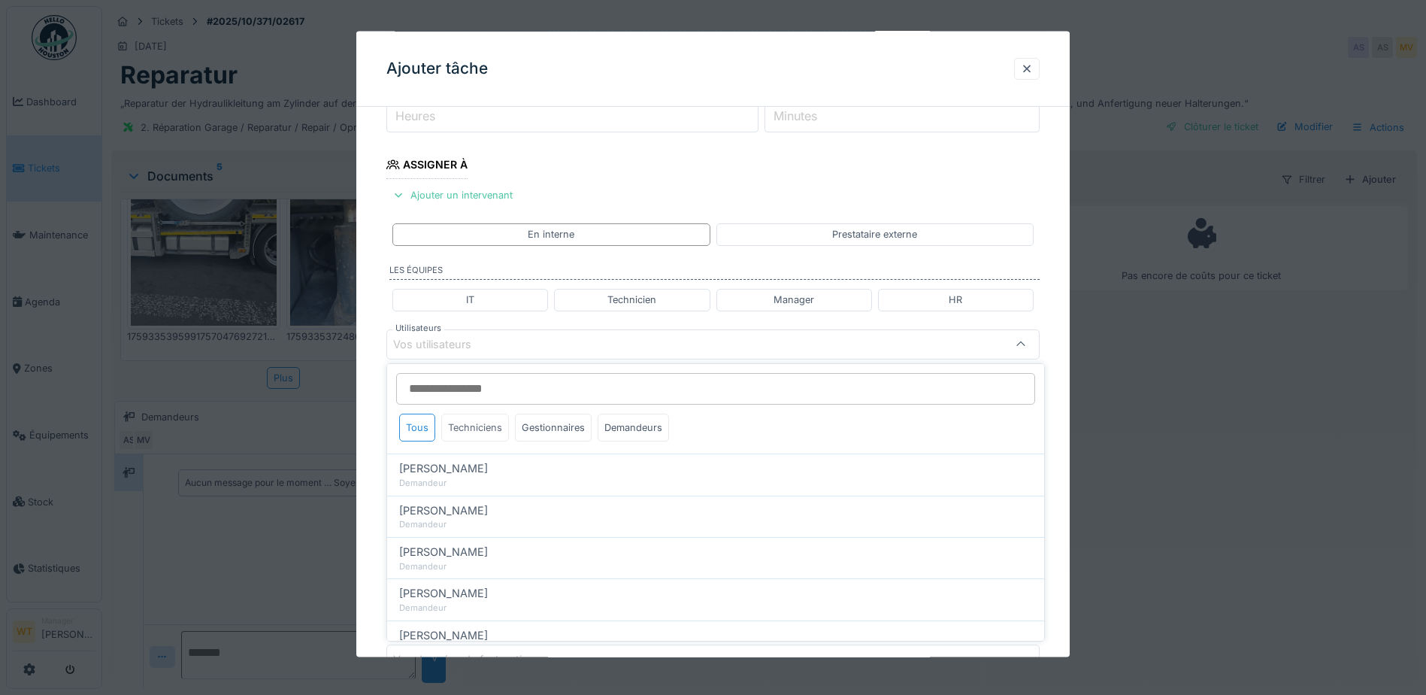
click at [481, 425] on div "Techniciens" at bounding box center [475, 427] width 68 height 28
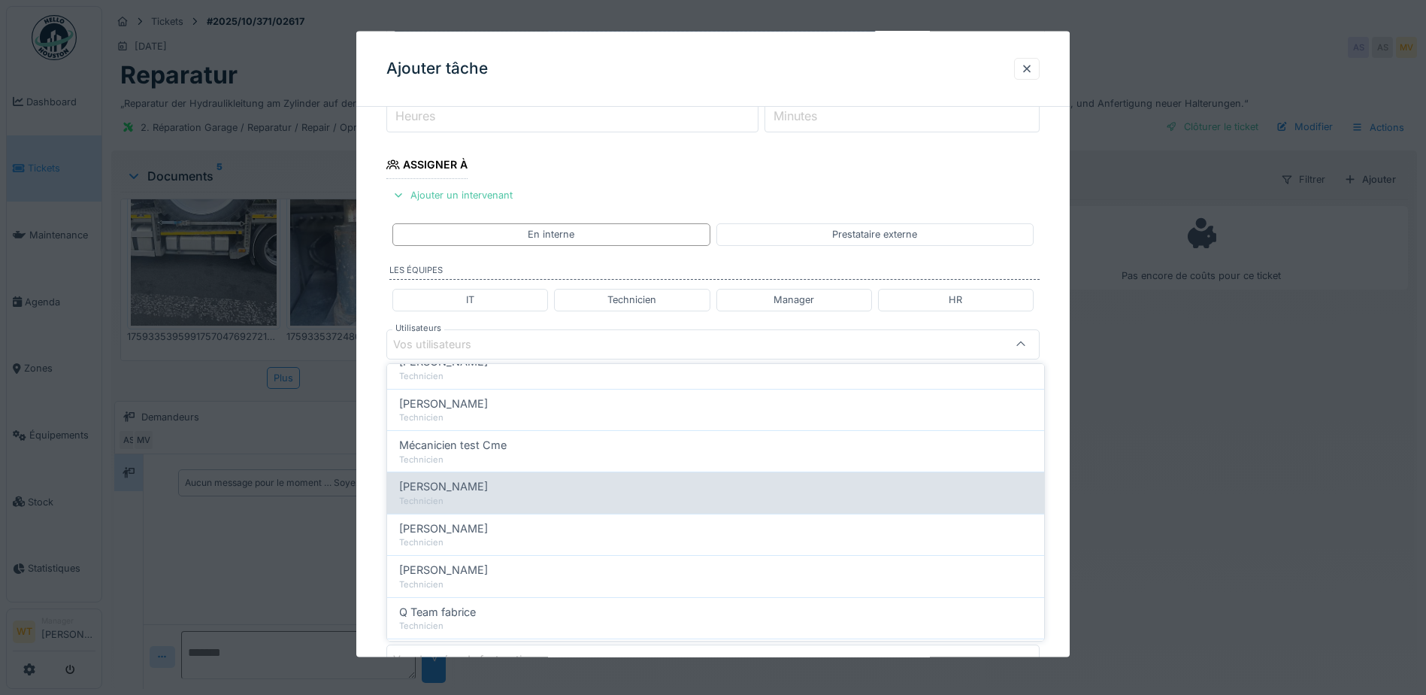
scroll to position [106, 0]
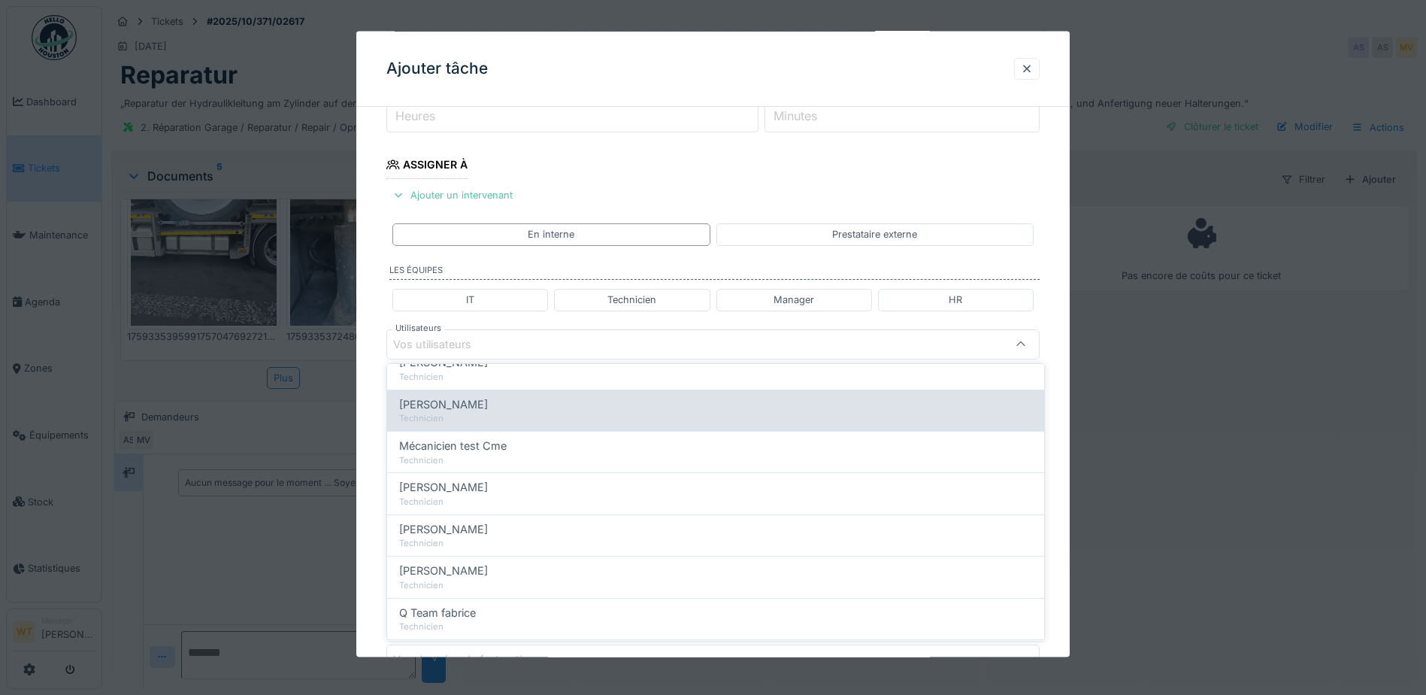
click at [480, 407] on div "Jan Maro" at bounding box center [715, 404] width 633 height 17
type input "****"
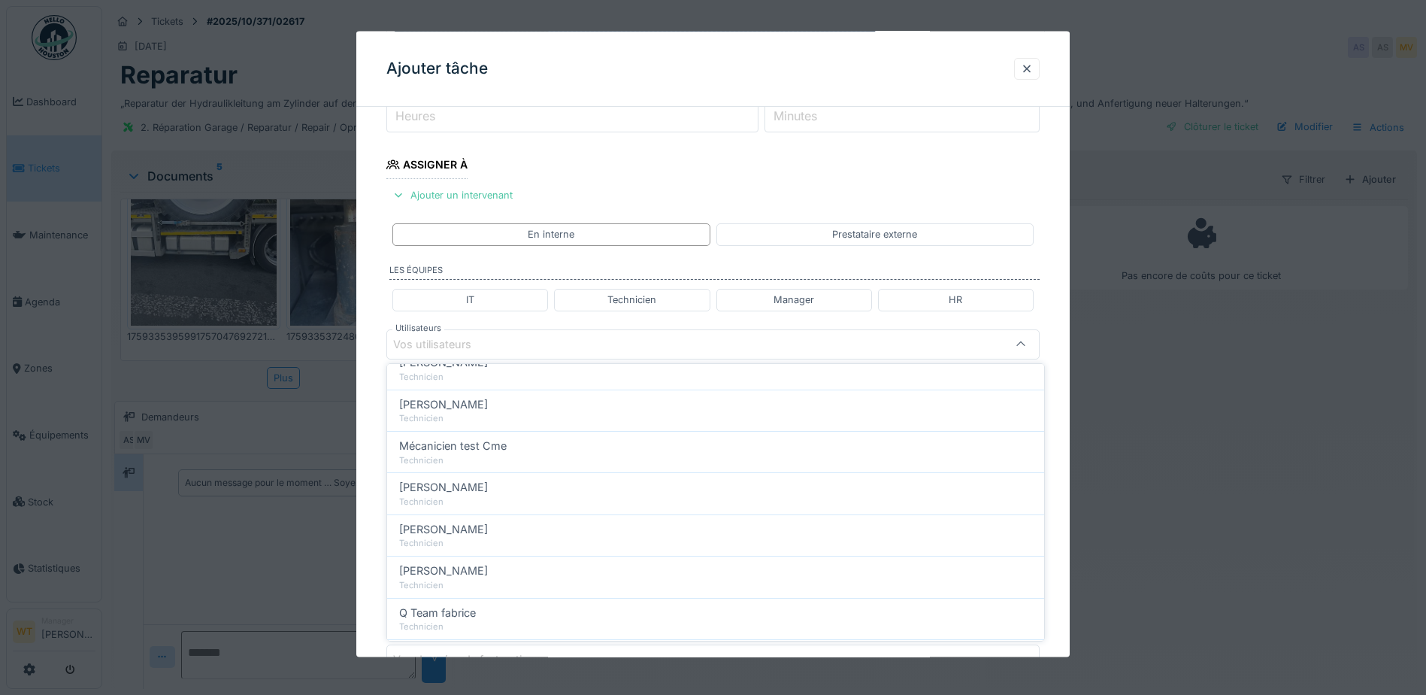
scroll to position [0, 0]
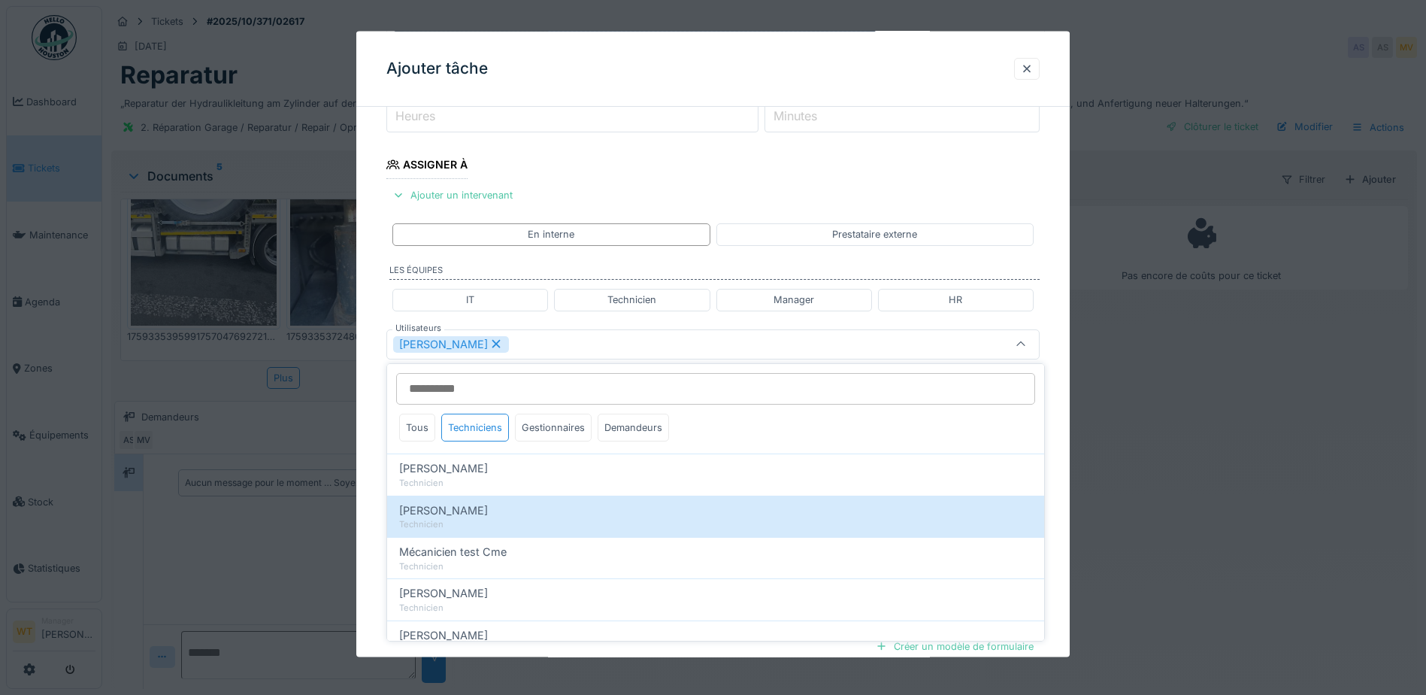
click at [583, 353] on div "Jan Maro" at bounding box center [712, 343] width 653 height 30
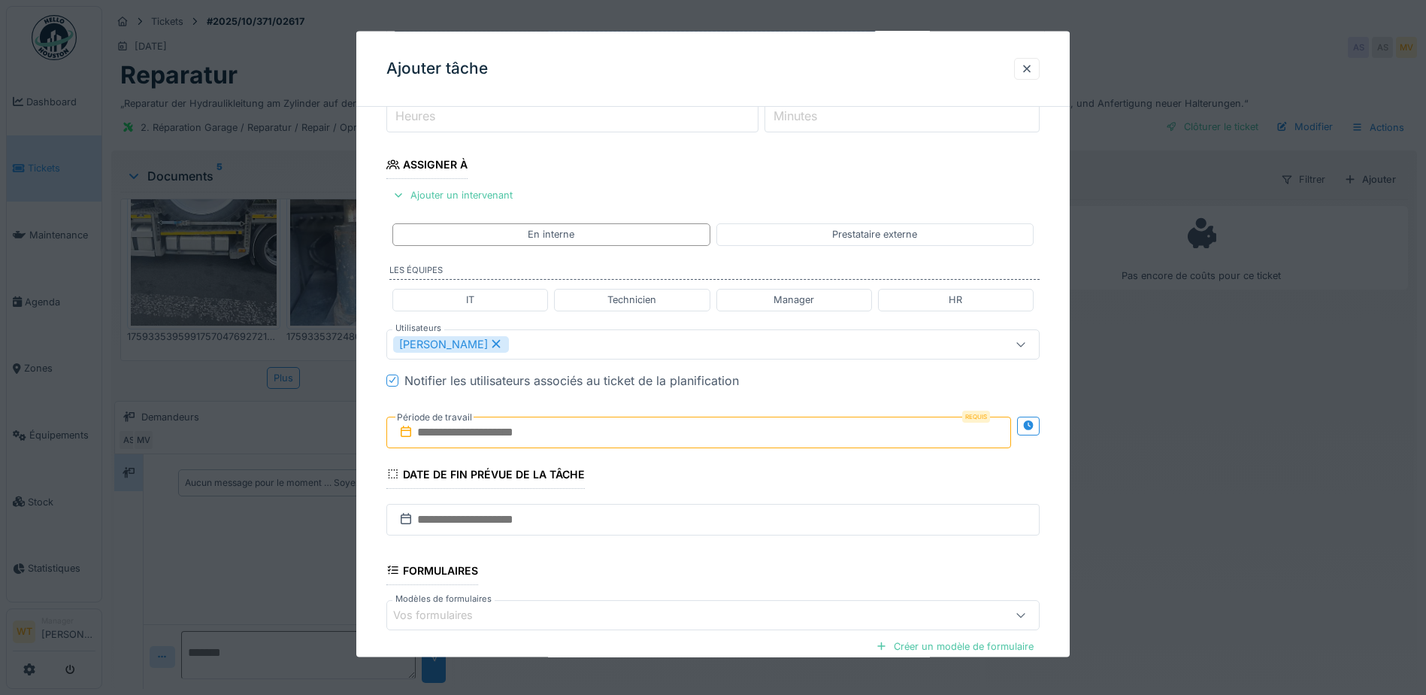
click at [541, 430] on input "text" at bounding box center [698, 432] width 625 height 32
click at [746, 531] on div "4" at bounding box center [750, 530] width 20 height 20
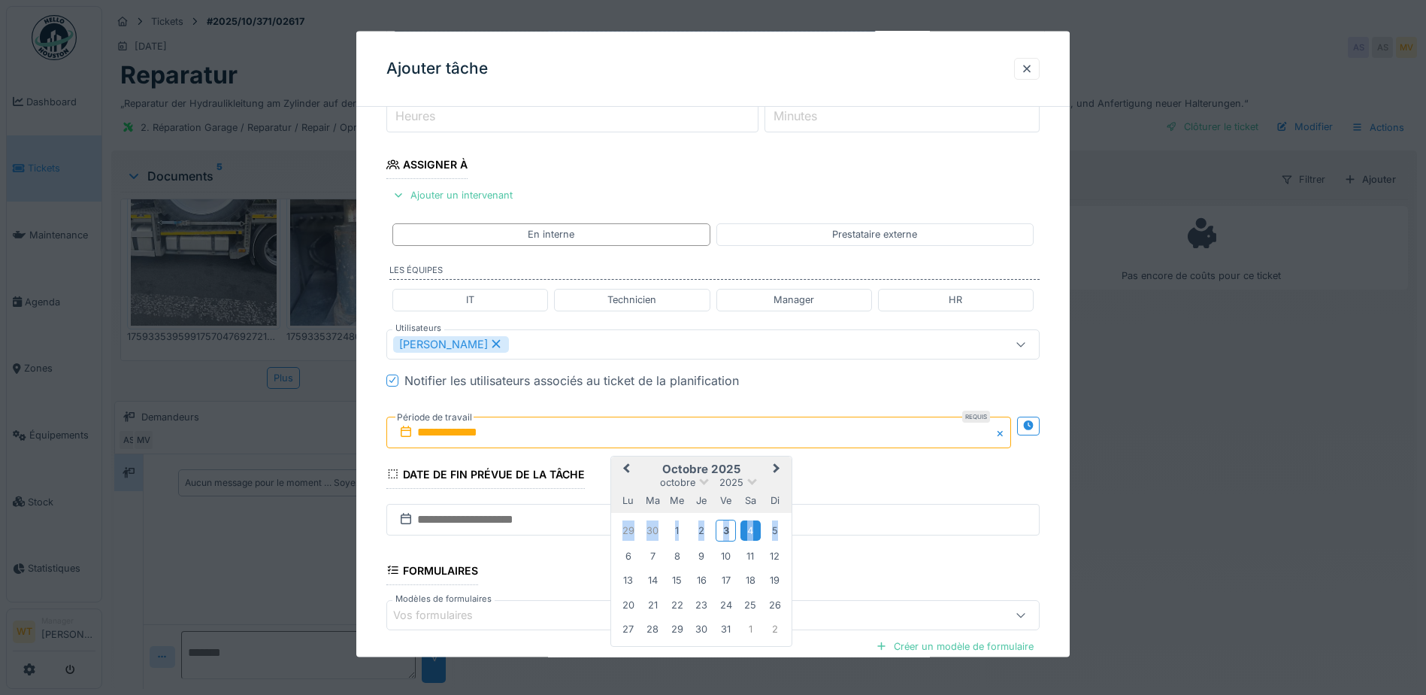
click at [746, 531] on div "4" at bounding box center [750, 530] width 20 height 20
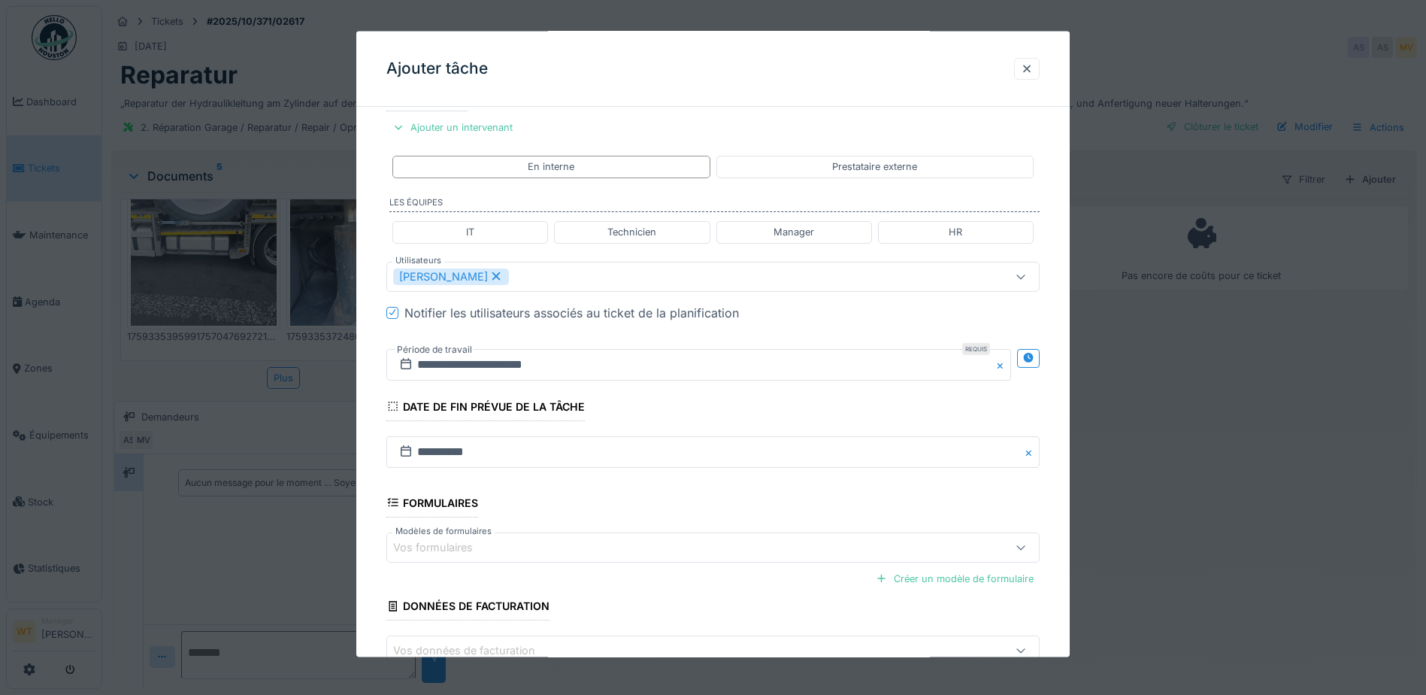
scroll to position [370, 0]
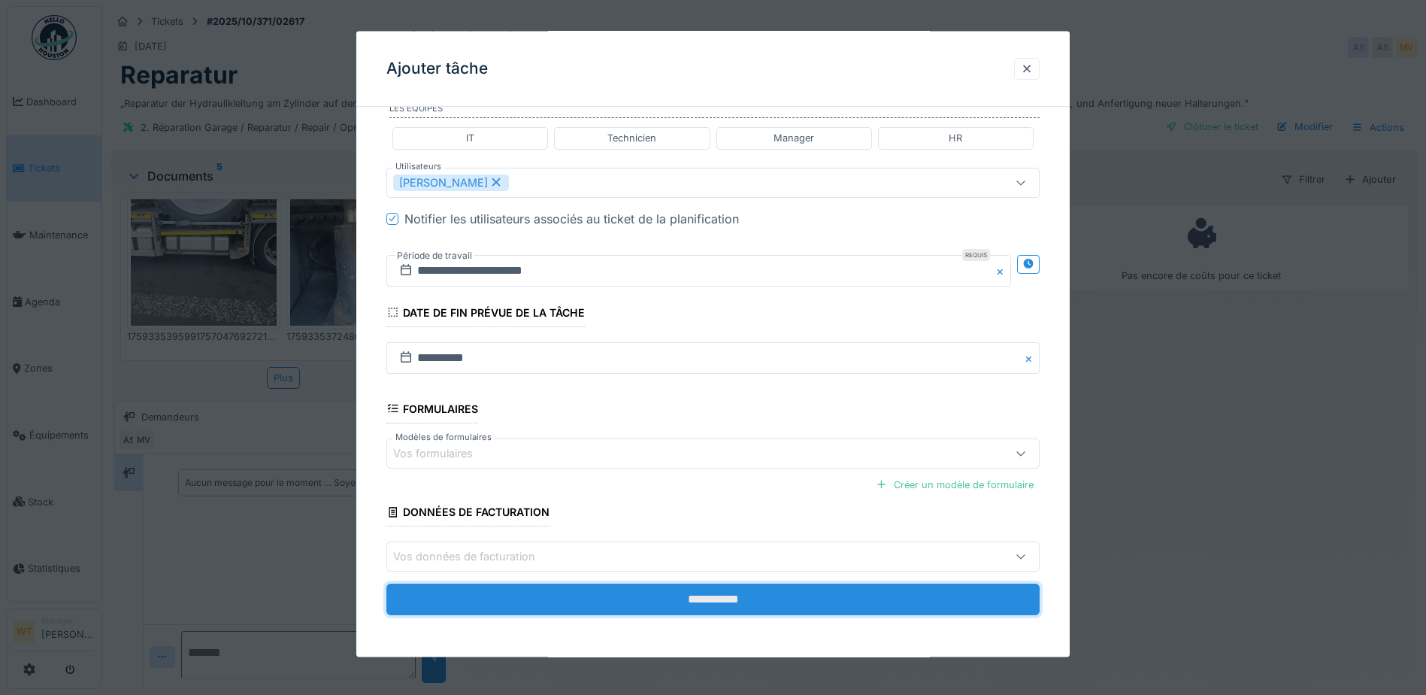
click at [528, 589] on input "**********" at bounding box center [712, 599] width 653 height 32
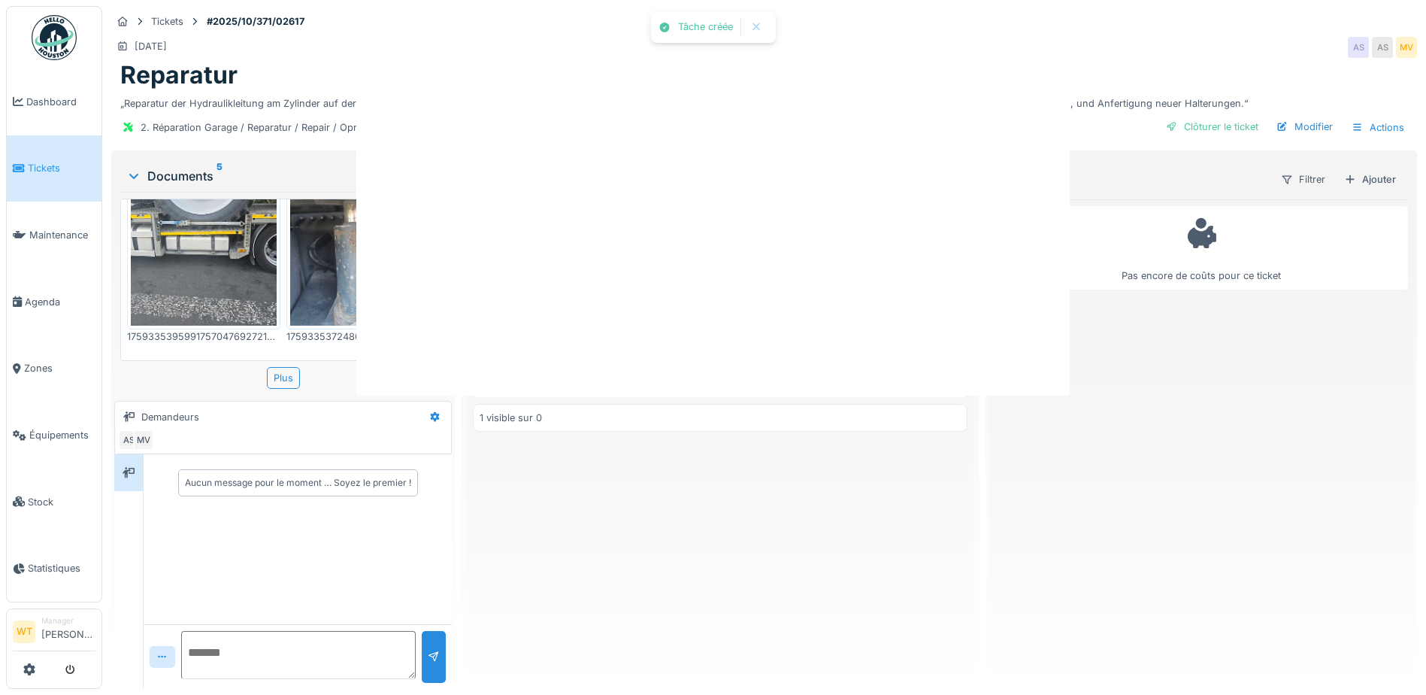
scroll to position [0, 0]
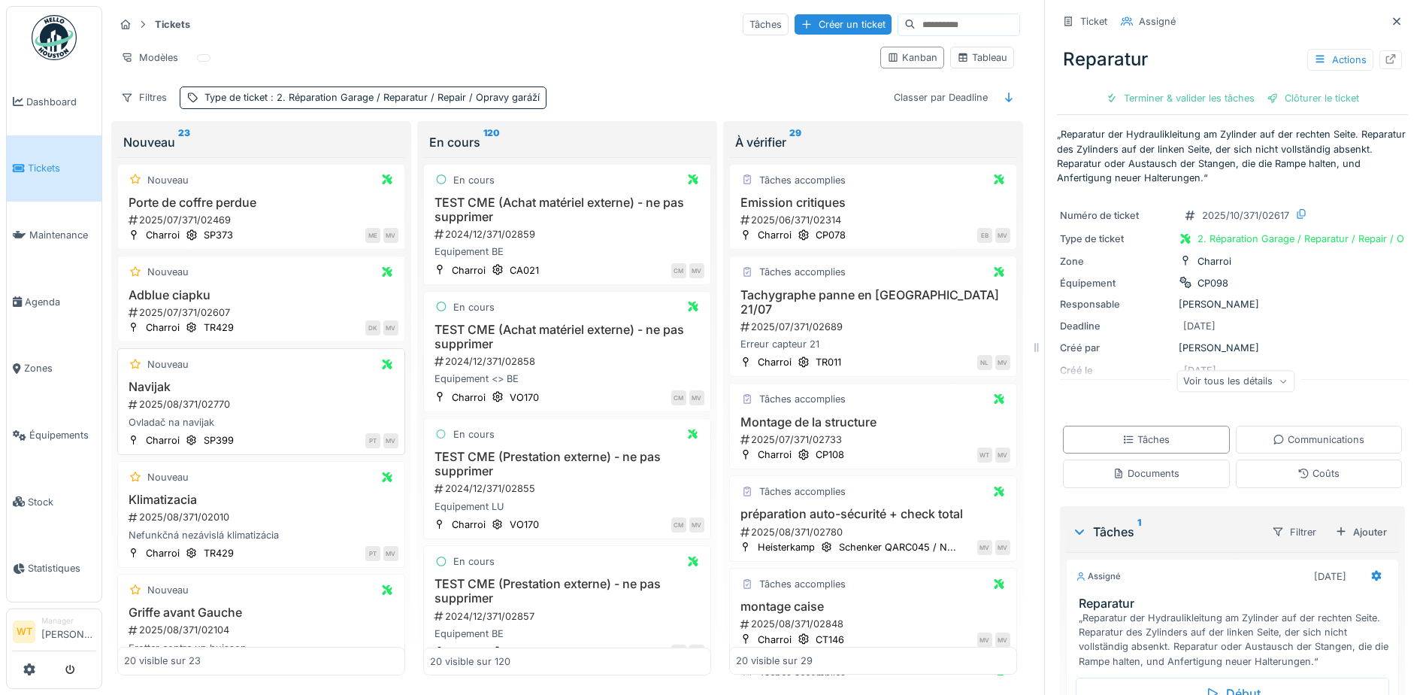
scroll to position [75, 0]
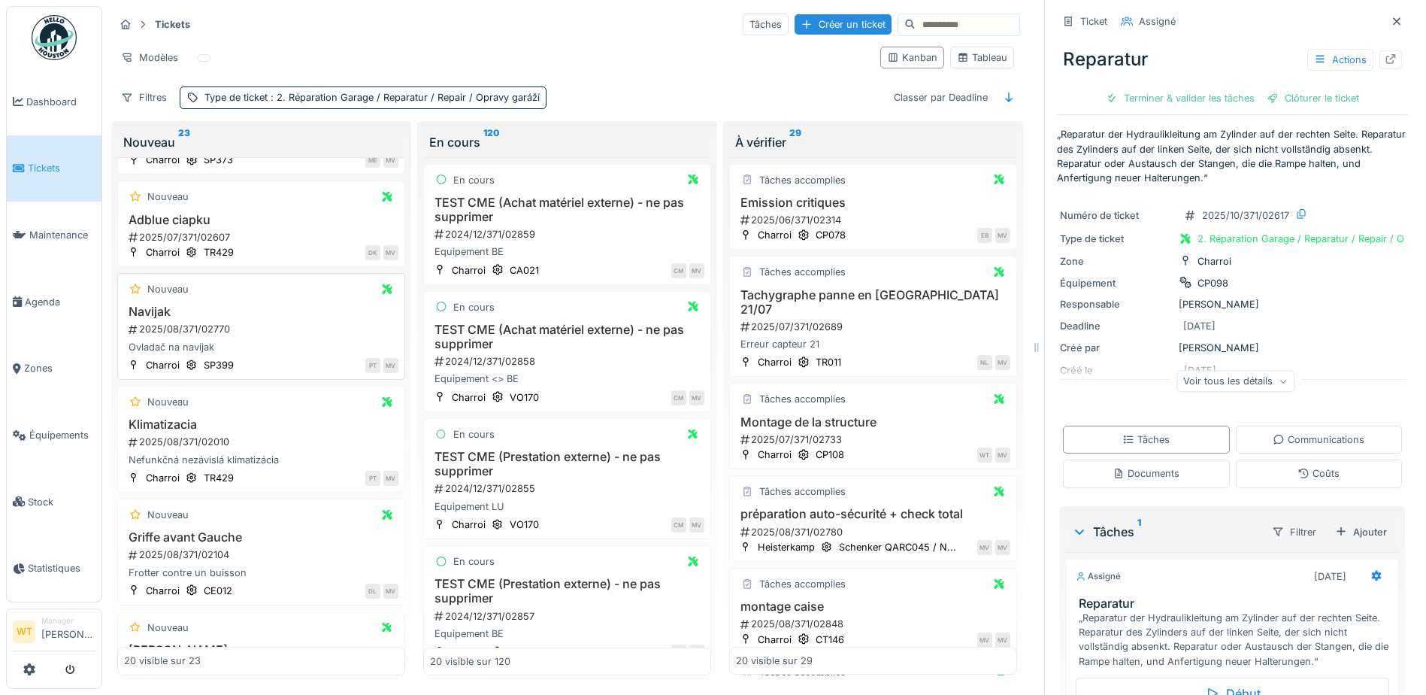
click at [149, 322] on div "2025/08/371/02770" at bounding box center [262, 329] width 271 height 14
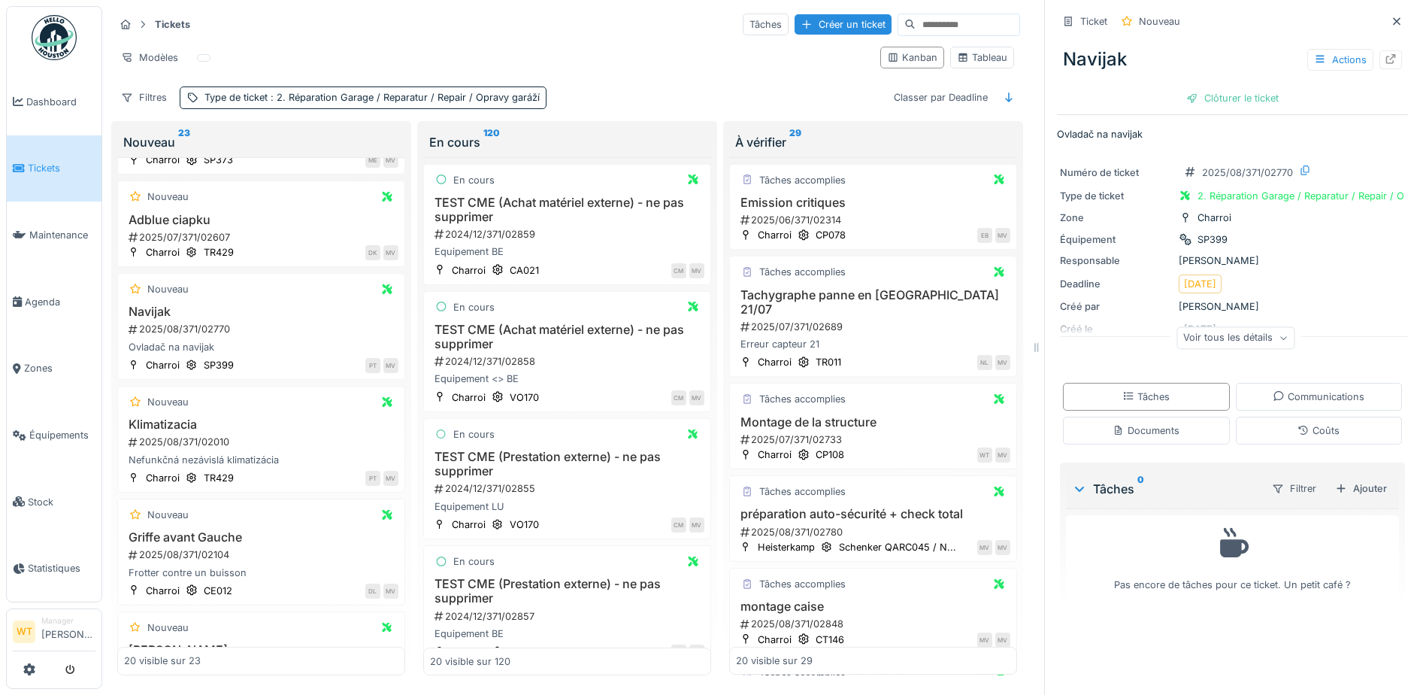
click at [1208, 328] on div "Voir tous les détails" at bounding box center [1235, 338] width 118 height 22
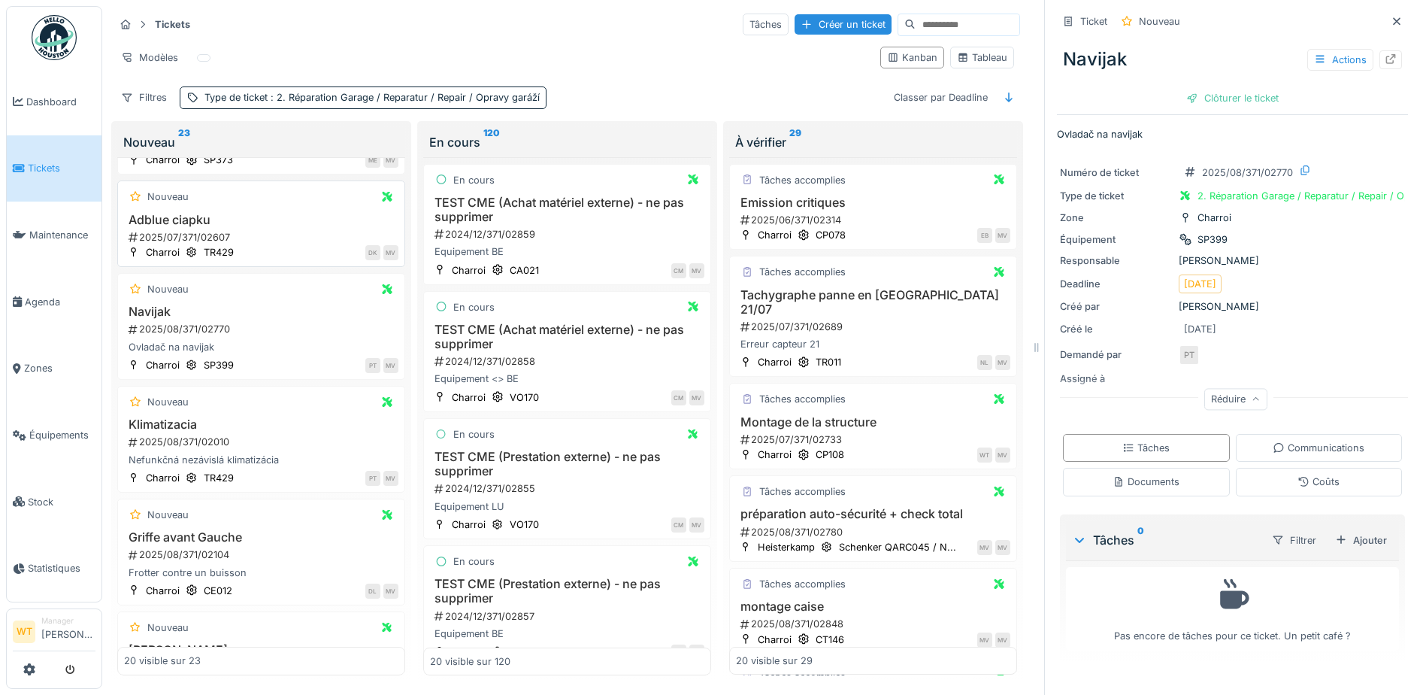
click at [223, 214] on h3 "Adblue ciapku" at bounding box center [261, 220] width 274 height 14
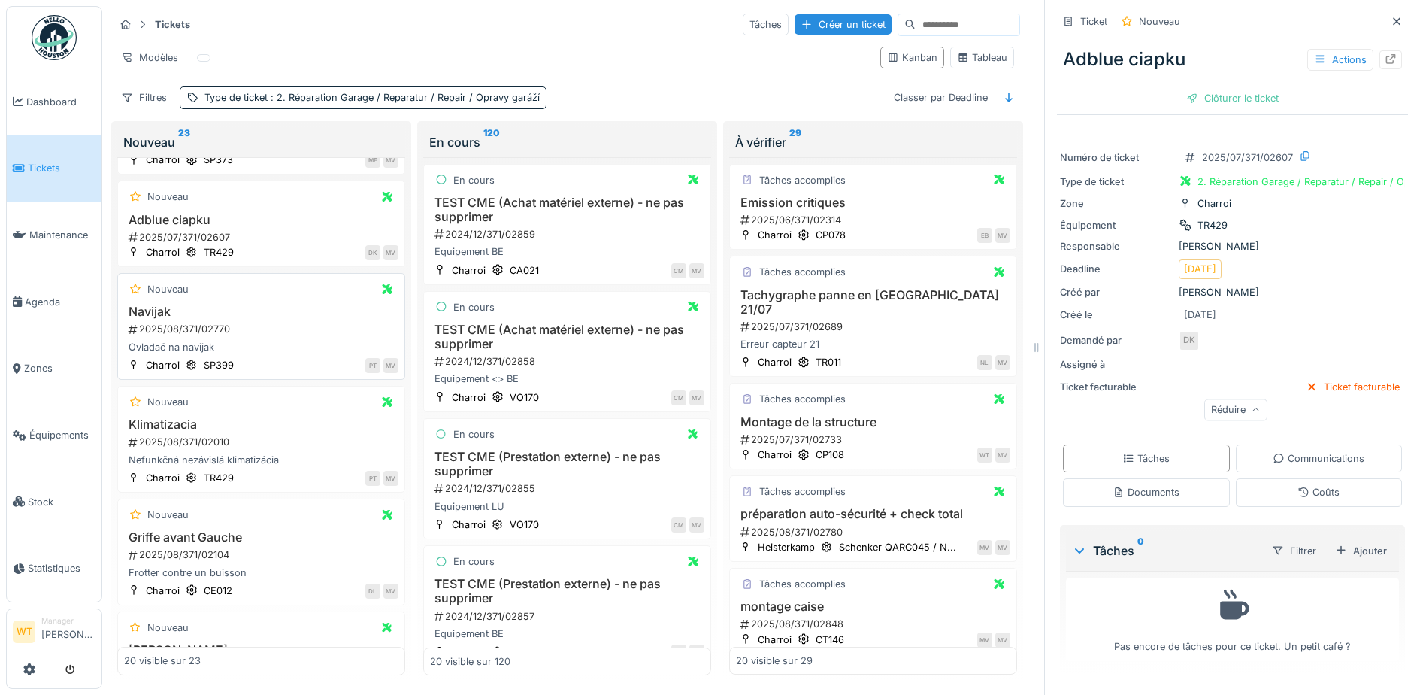
click at [230, 306] on h3 "Navijak" at bounding box center [261, 311] width 274 height 14
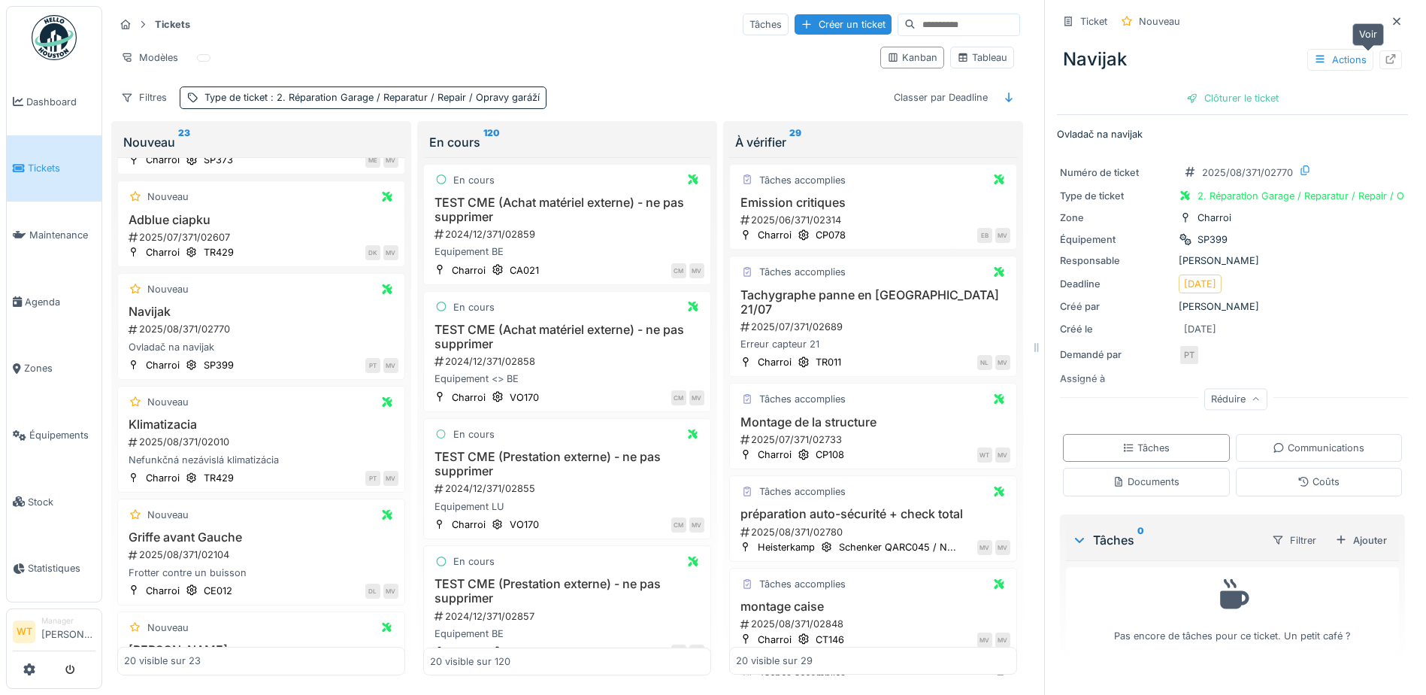
click at [1385, 56] on div at bounding box center [1391, 60] width 12 height 14
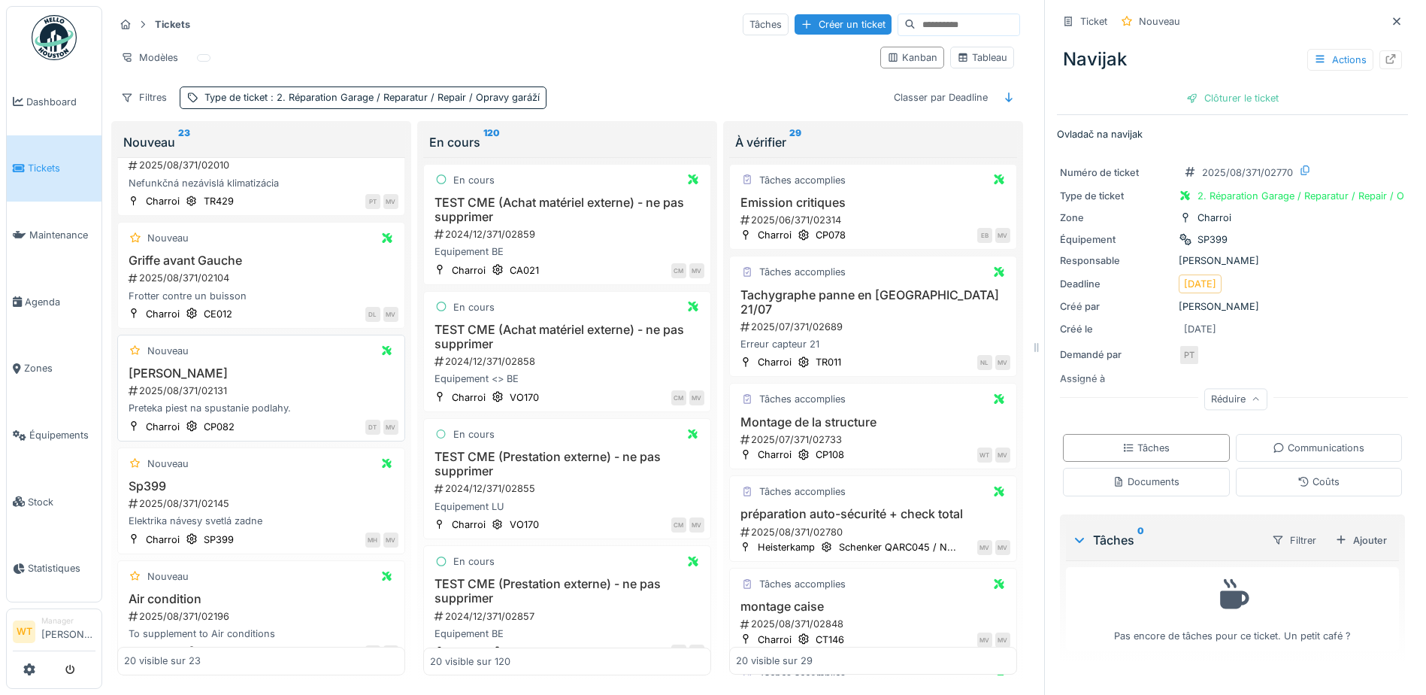
scroll to position [376, 0]
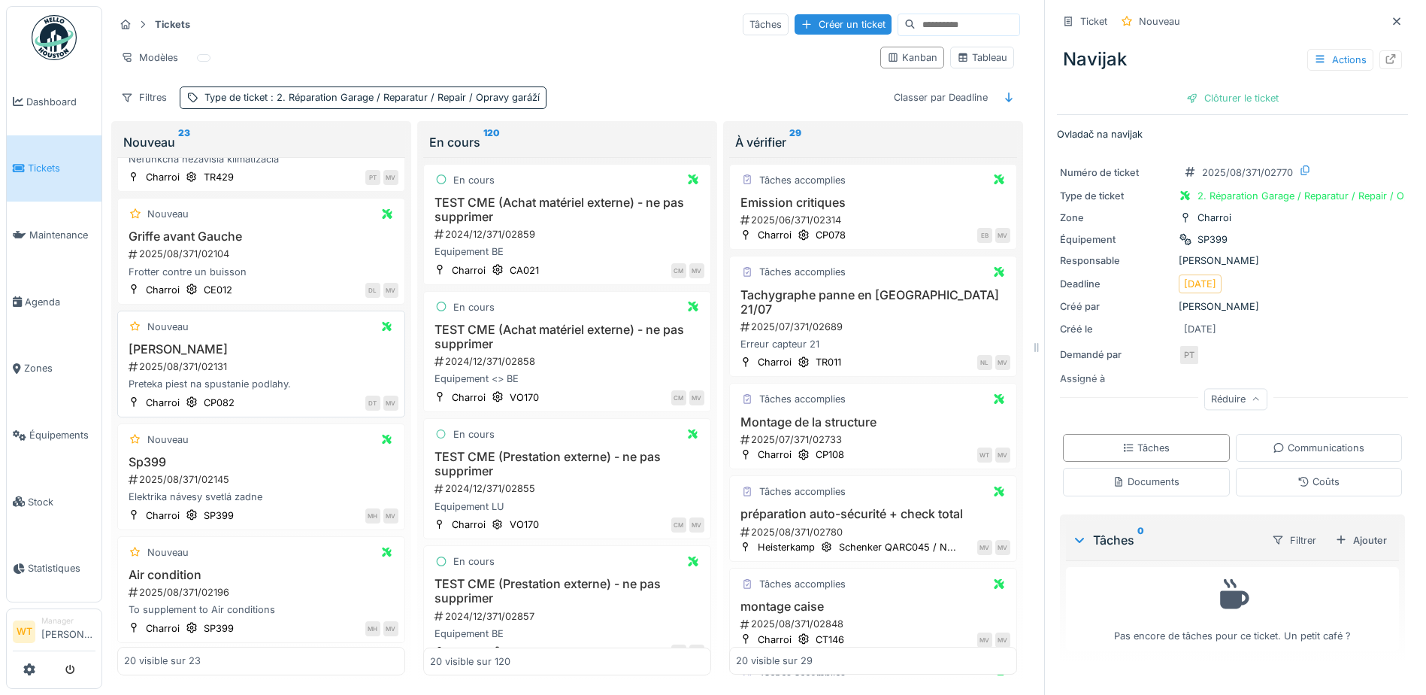
click at [195, 342] on h3 "[PERSON_NAME]" at bounding box center [261, 349] width 274 height 14
click at [1379, 50] on div at bounding box center [1390, 59] width 23 height 19
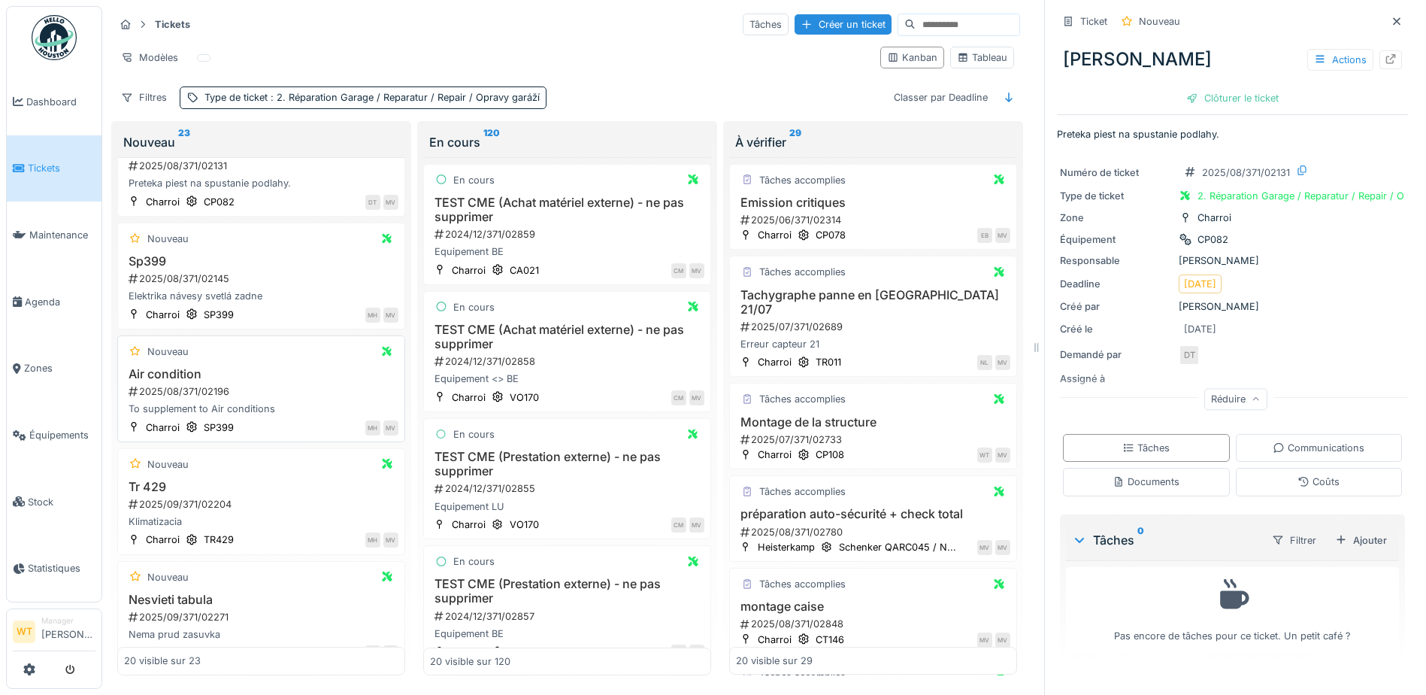
scroll to position [601, 0]
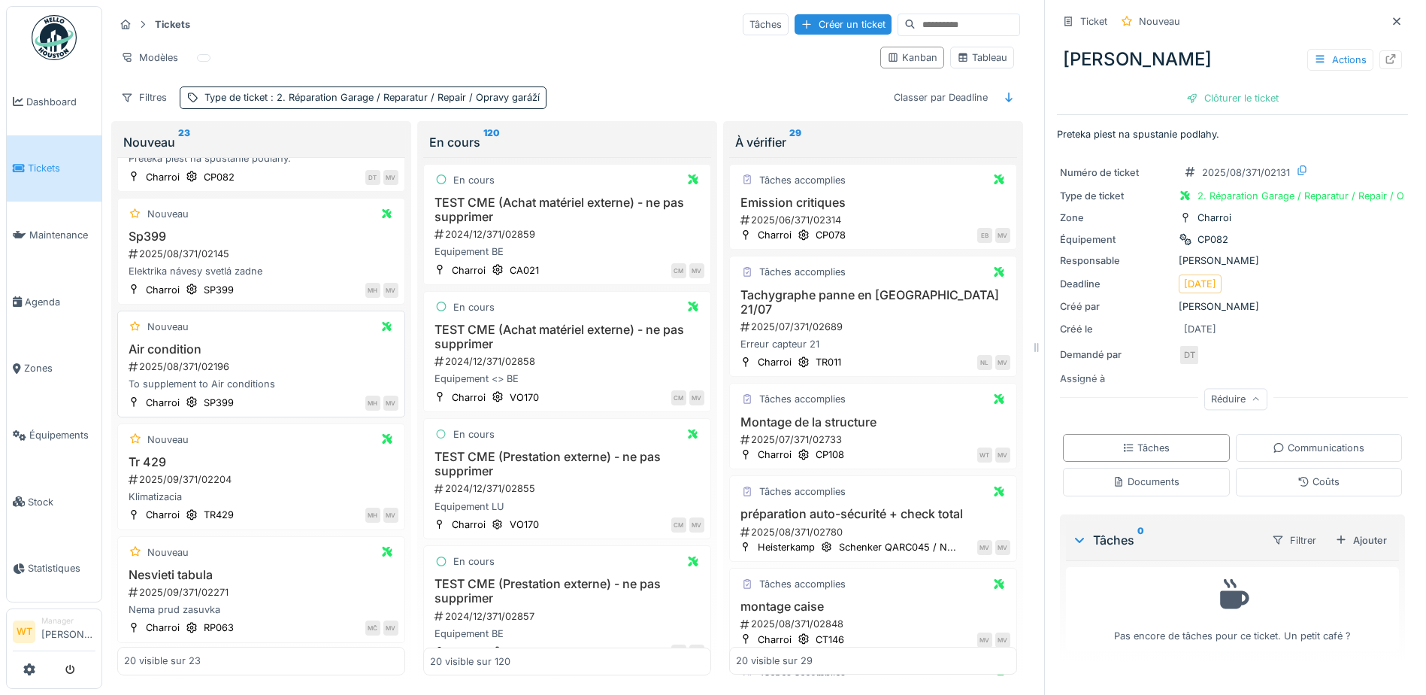
click at [186, 342] on h3 "Air condition" at bounding box center [261, 349] width 274 height 14
click at [1386, 54] on icon at bounding box center [1391, 59] width 10 height 10
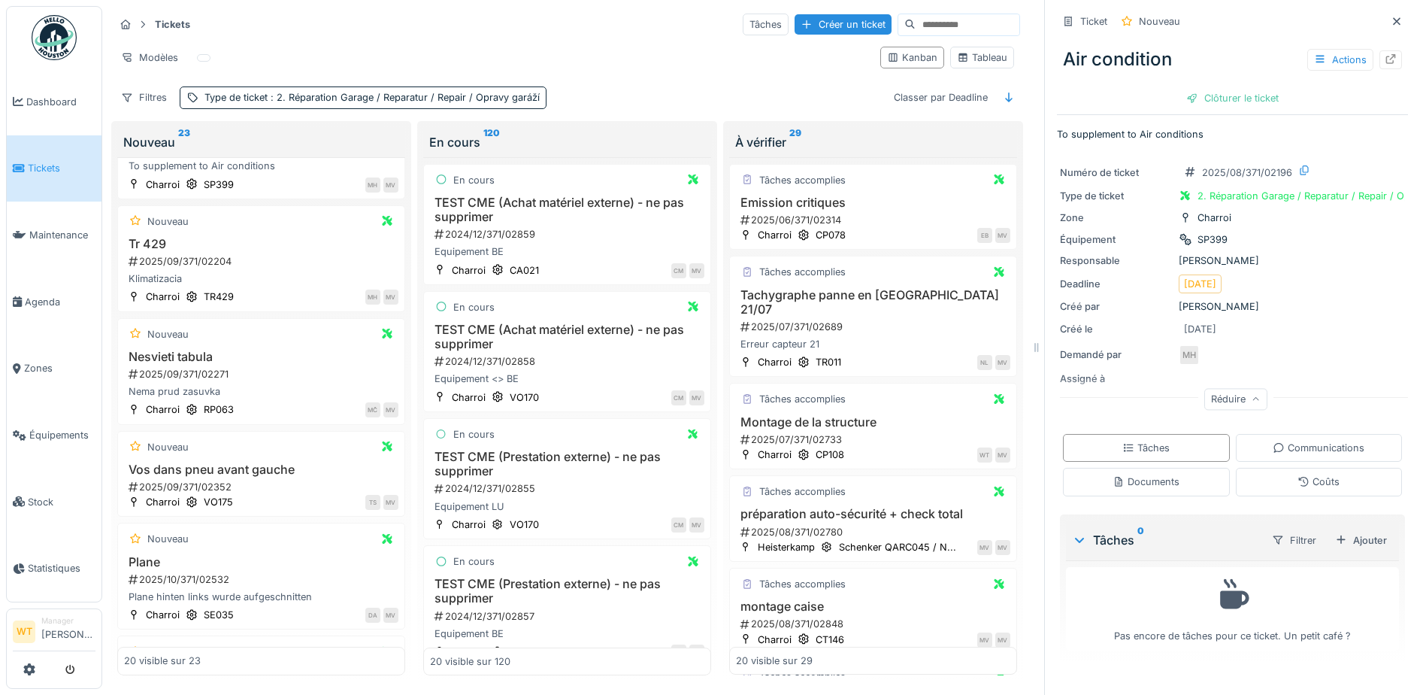
scroll to position [827, 0]
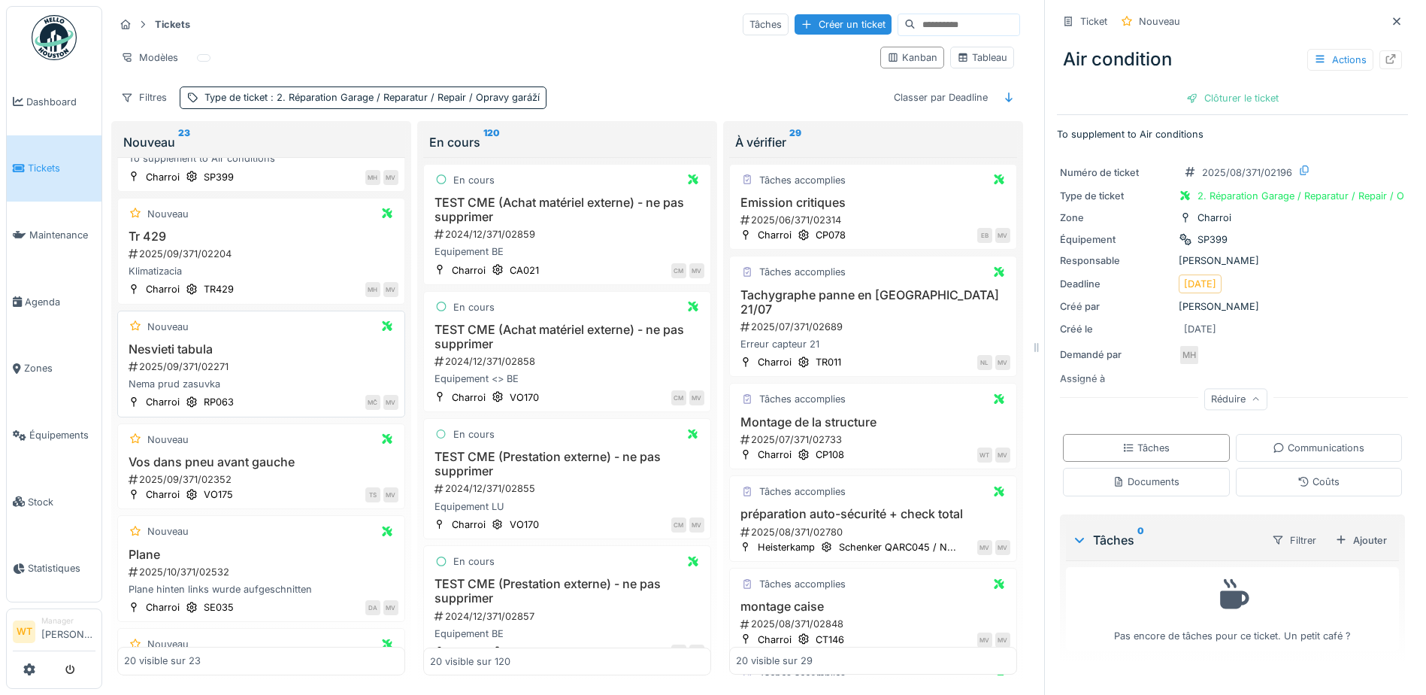
click at [160, 342] on h3 "Nesvieti tabula" at bounding box center [261, 349] width 274 height 14
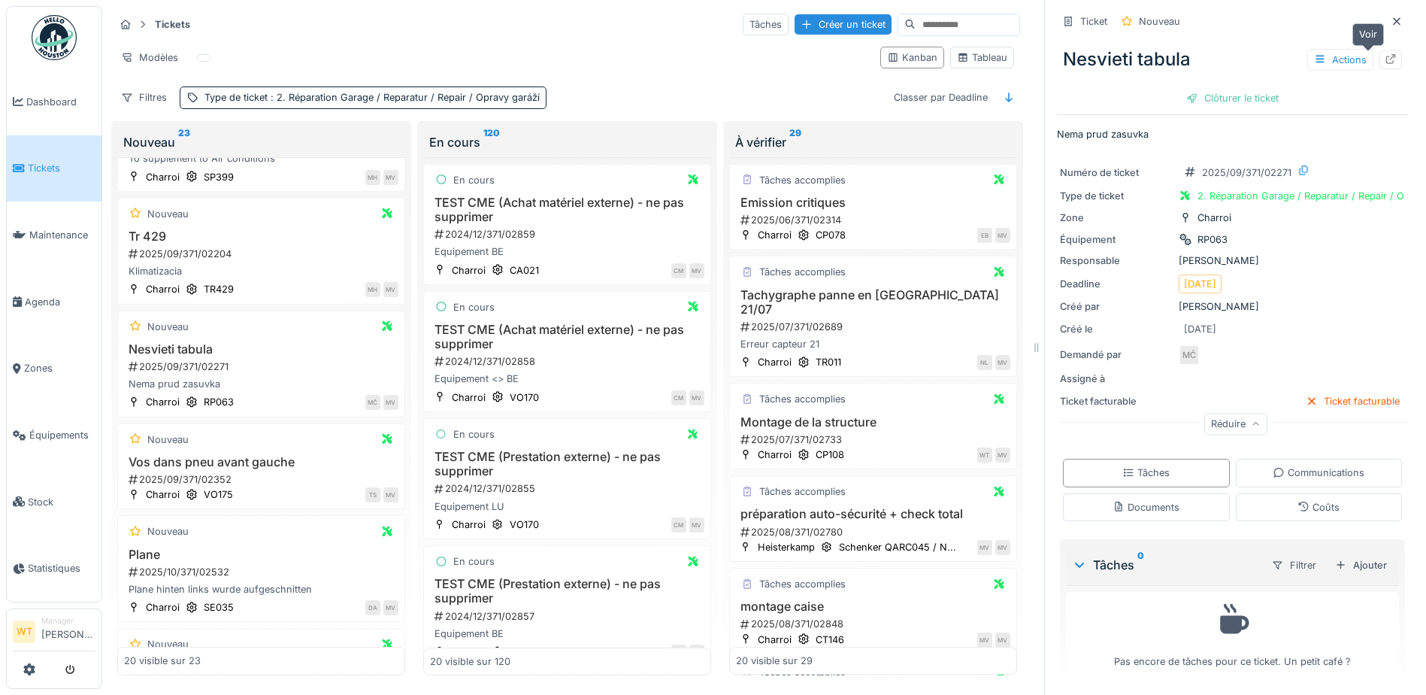
click at [1379, 53] on div at bounding box center [1390, 59] width 23 height 19
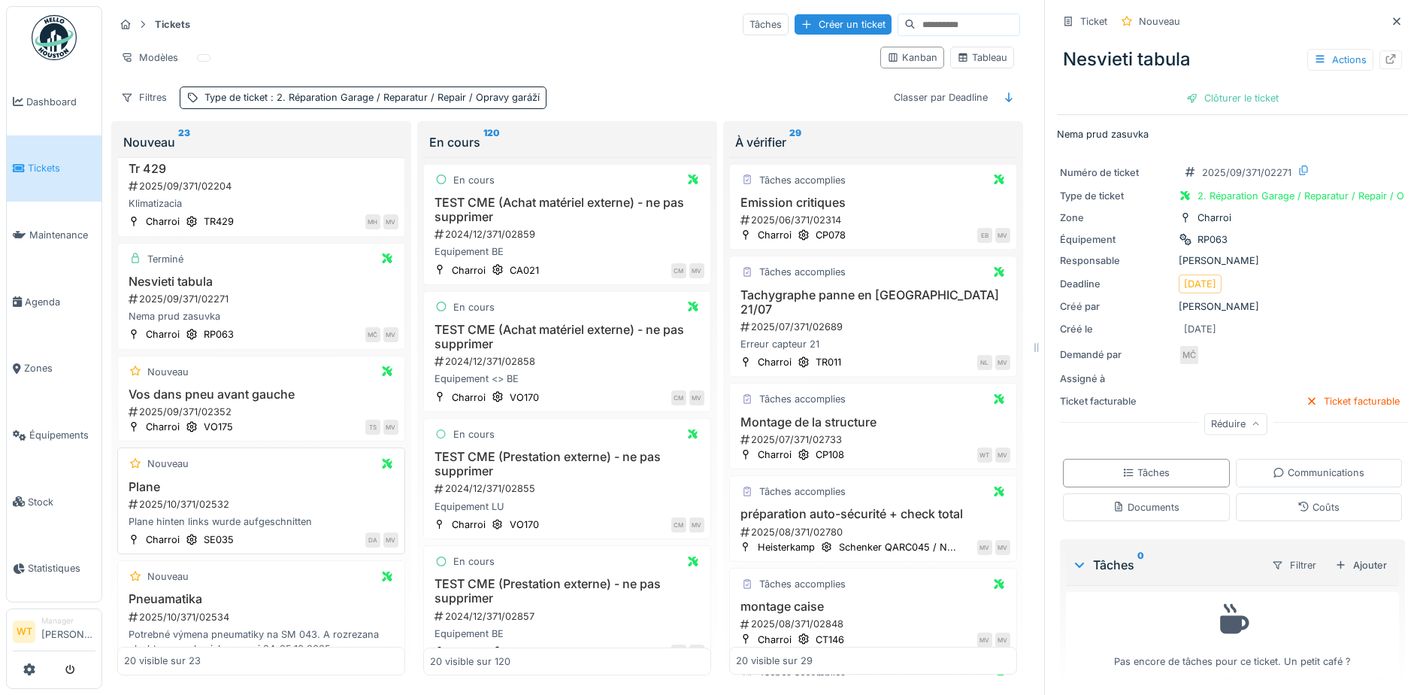
scroll to position [902, 0]
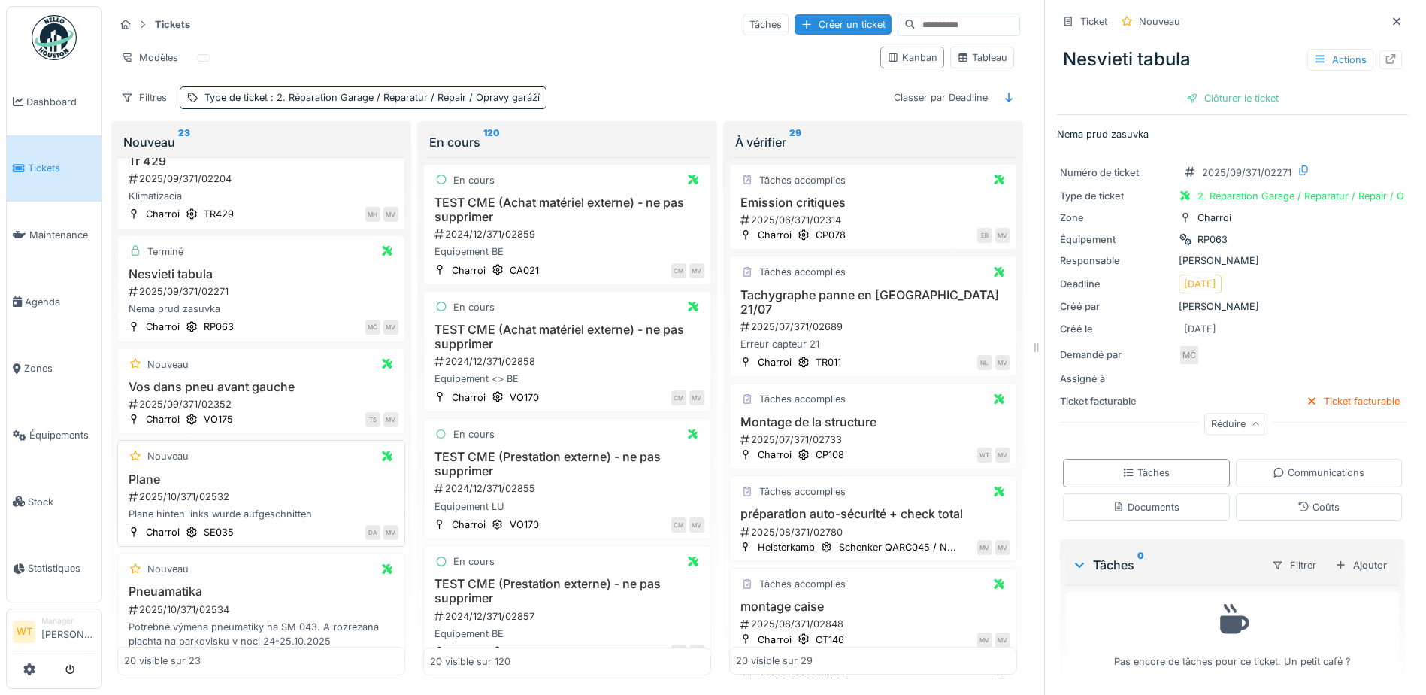
click at [163, 490] on div "2025/10/371/02532" at bounding box center [262, 496] width 271 height 14
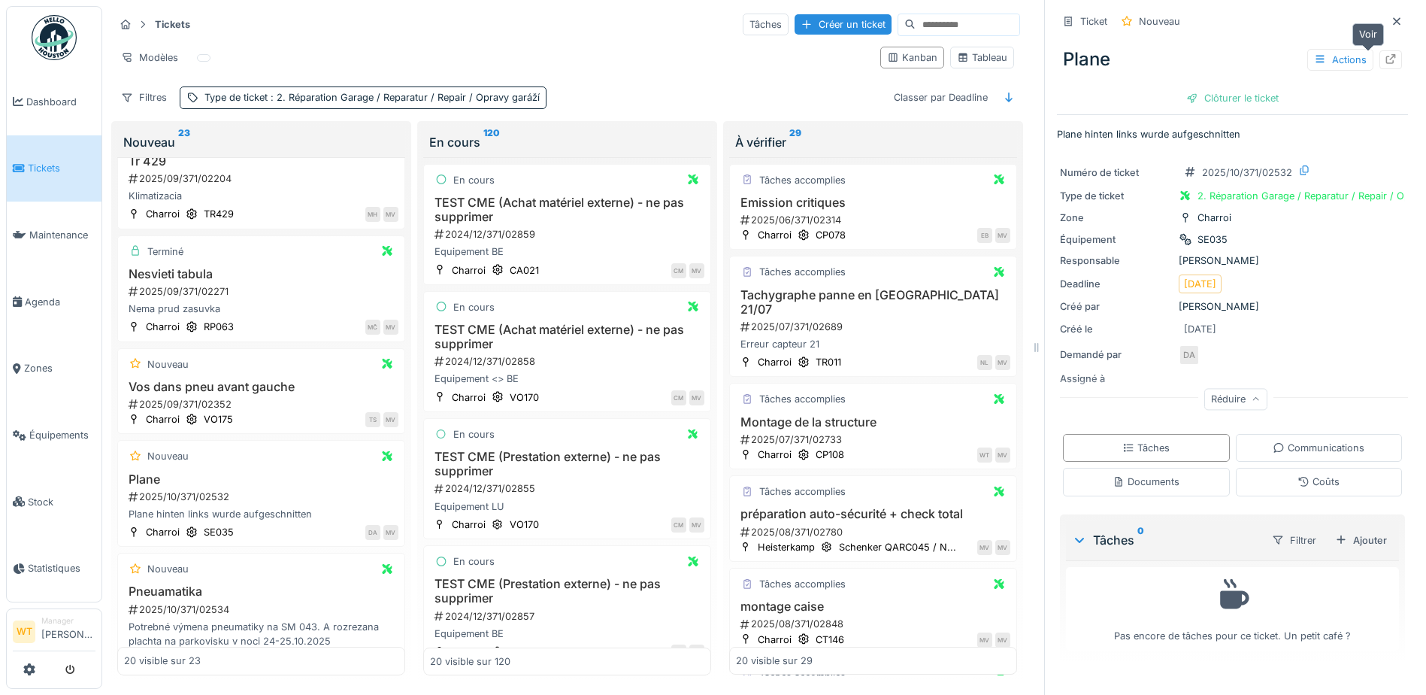
click at [1379, 50] on div at bounding box center [1390, 59] width 23 height 19
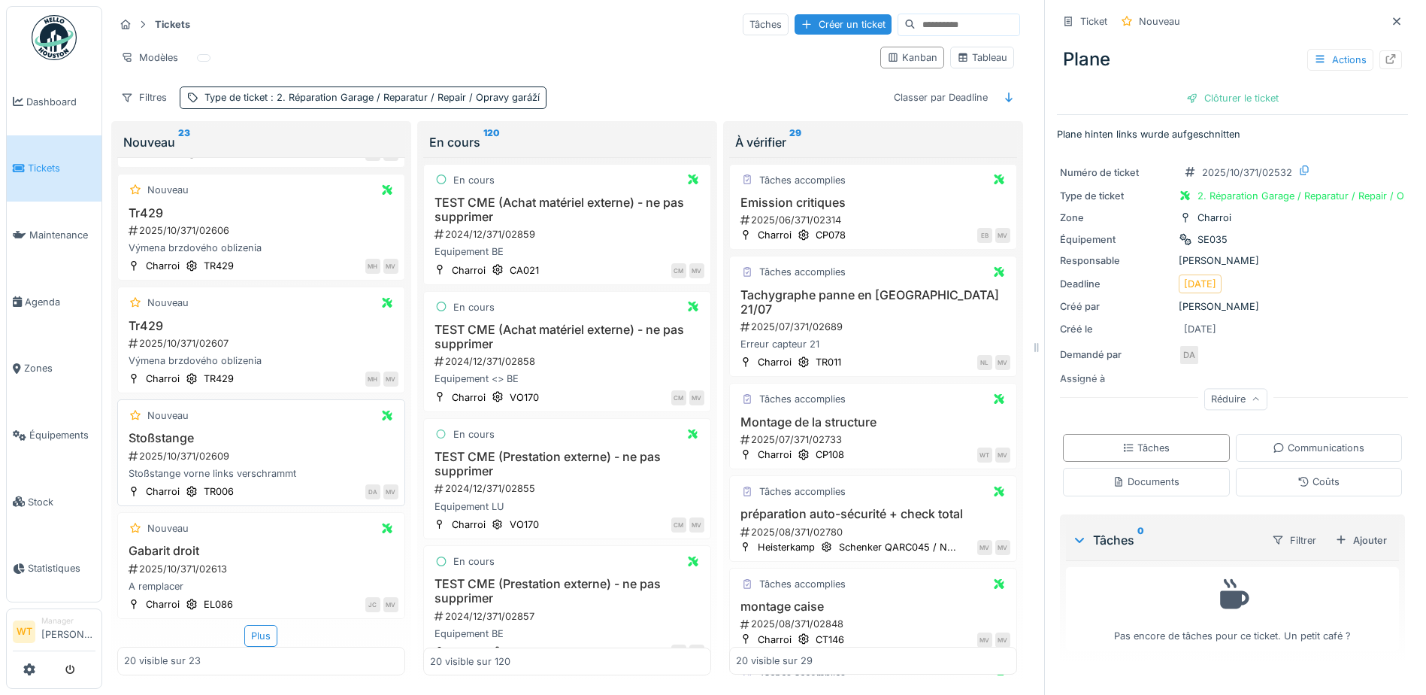
scroll to position [11, 0]
click at [168, 433] on h3 "Stoßstange" at bounding box center [261, 438] width 274 height 14
click at [1379, 50] on div at bounding box center [1390, 59] width 23 height 19
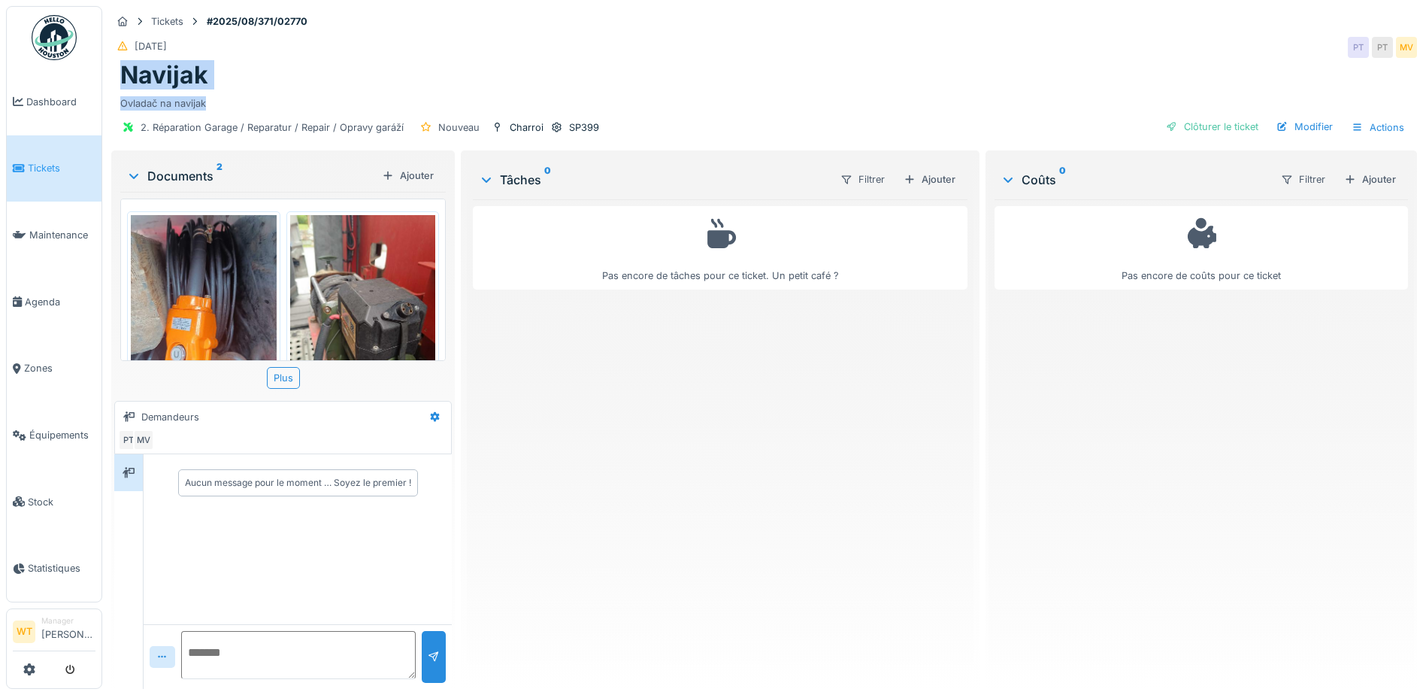
drag, startPoint x: 124, startPoint y: 65, endPoint x: 222, endPoint y: 103, distance: 104.7
click at [222, 103] on div "Navijak Ovladač na navijak" at bounding box center [764, 86] width 1306 height 50
drag, startPoint x: 222, startPoint y: 103, endPoint x: 168, endPoint y: 95, distance: 53.9
copy div "Navijak Ovladač na navijak"
click at [531, 337] on div "Pas encore de tâches pour ce ticket. Un petit café ?" at bounding box center [720, 437] width 495 height 477
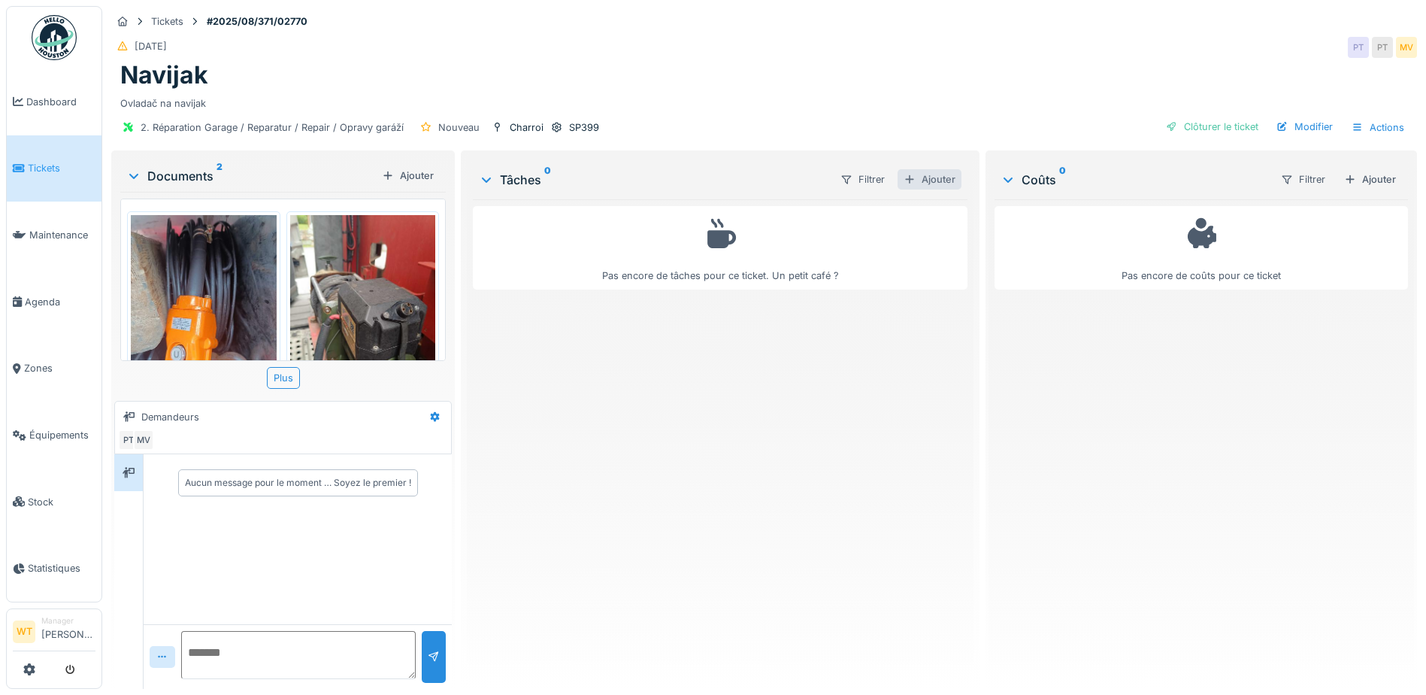
click at [938, 184] on div "Ajouter" at bounding box center [929, 179] width 64 height 20
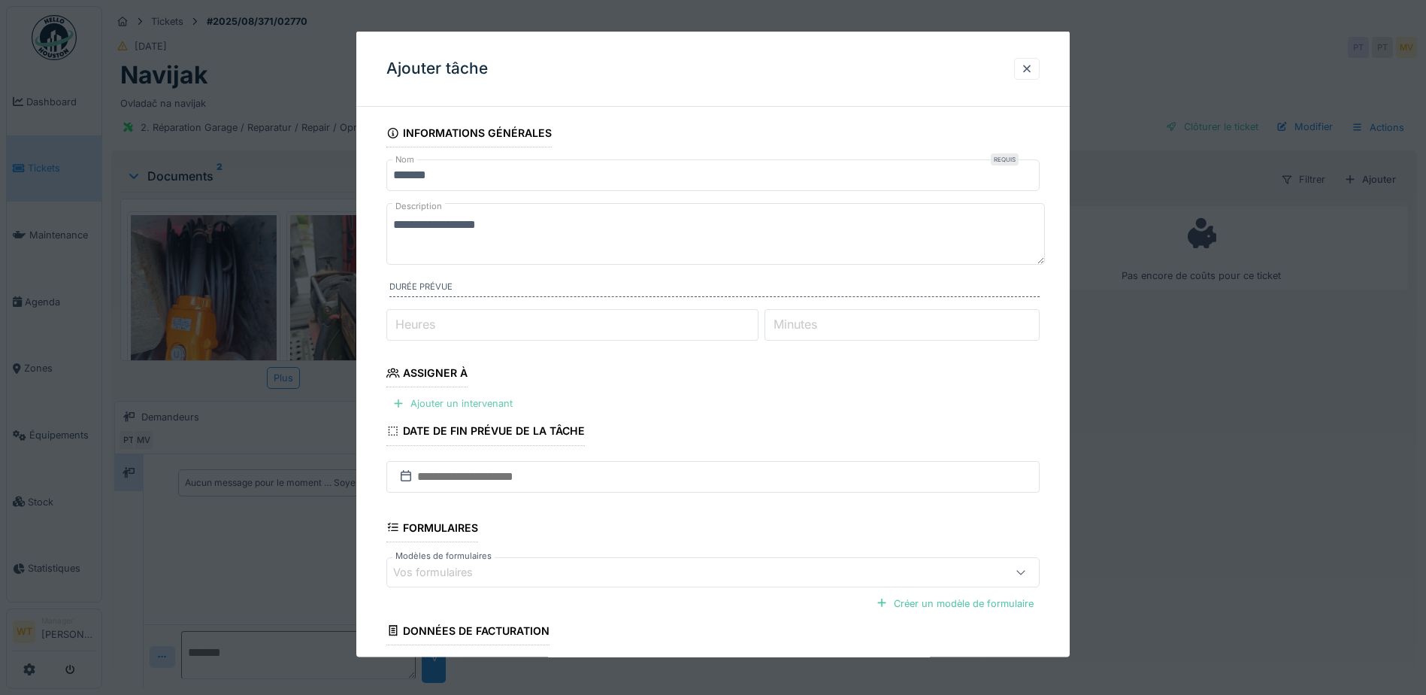
click at [493, 402] on div "Ajouter un intervenant" at bounding box center [452, 403] width 132 height 20
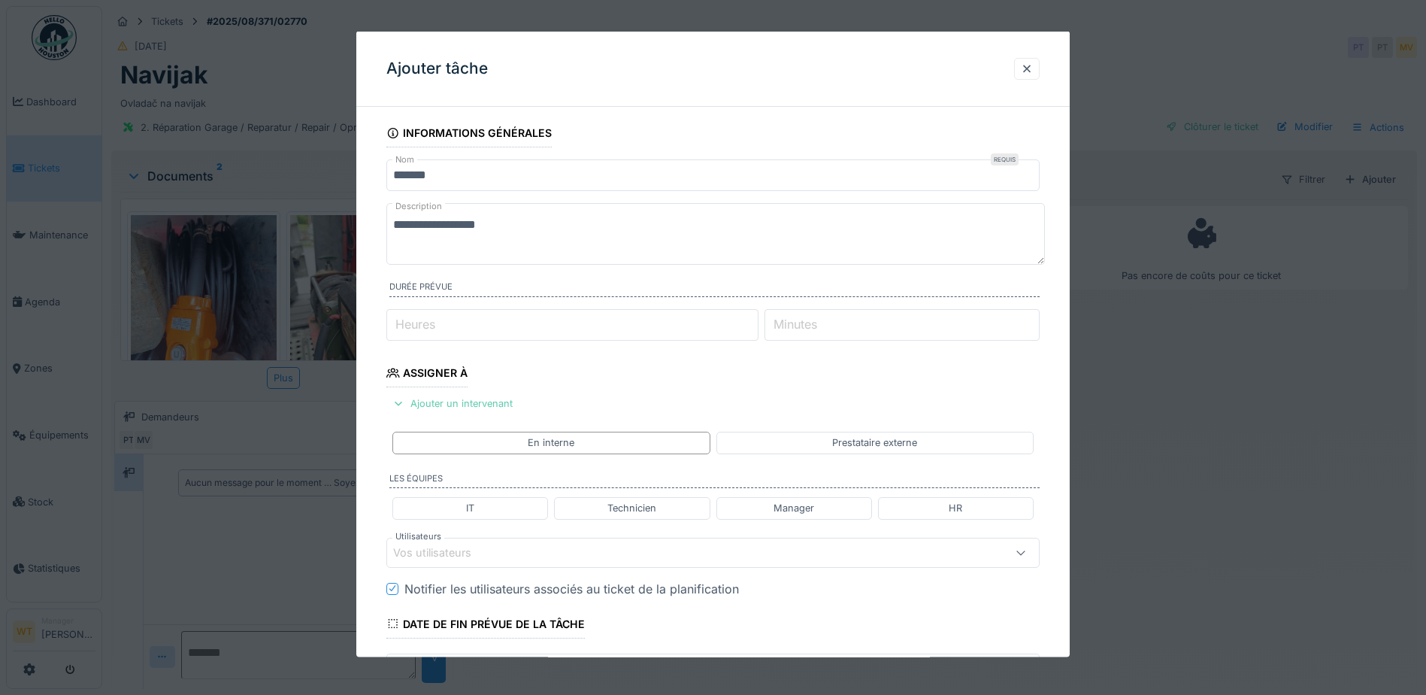
click at [493, 407] on div "Ajouter un intervenant" at bounding box center [452, 403] width 132 height 20
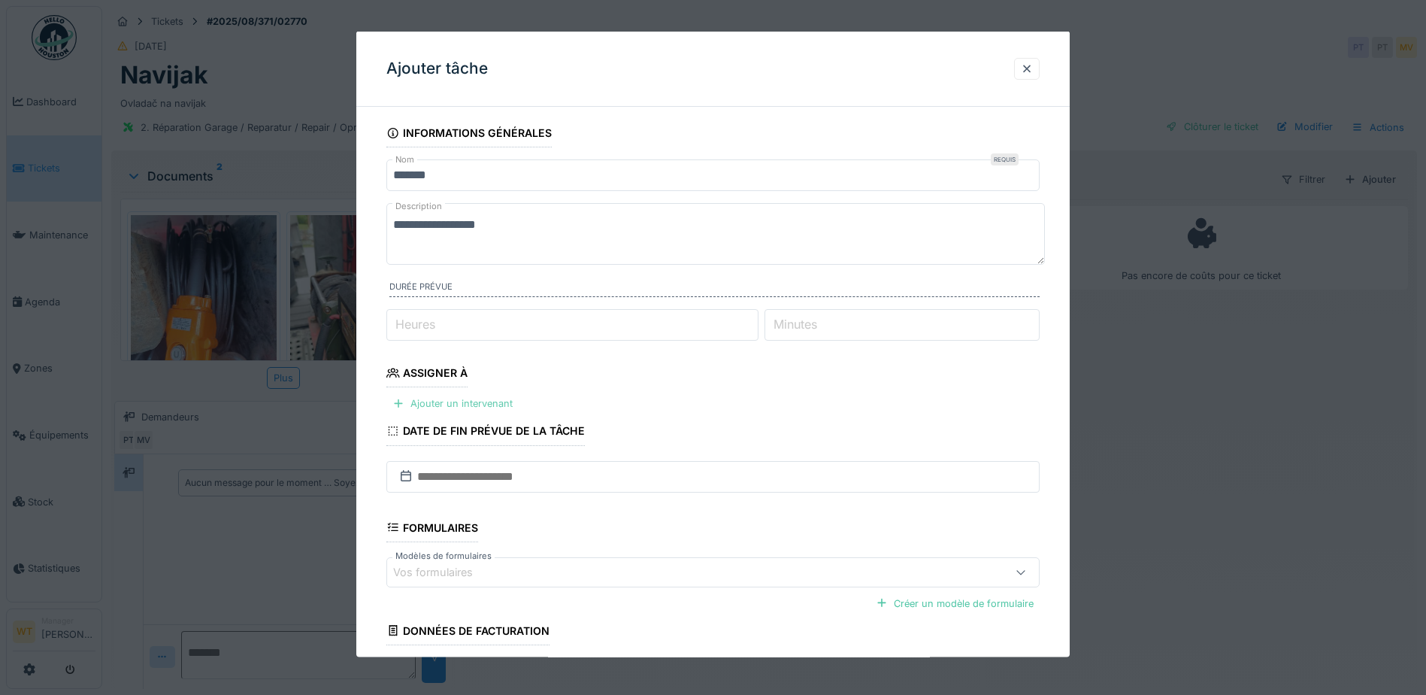
click at [493, 407] on div "Ajouter un intervenant" at bounding box center [452, 403] width 132 height 20
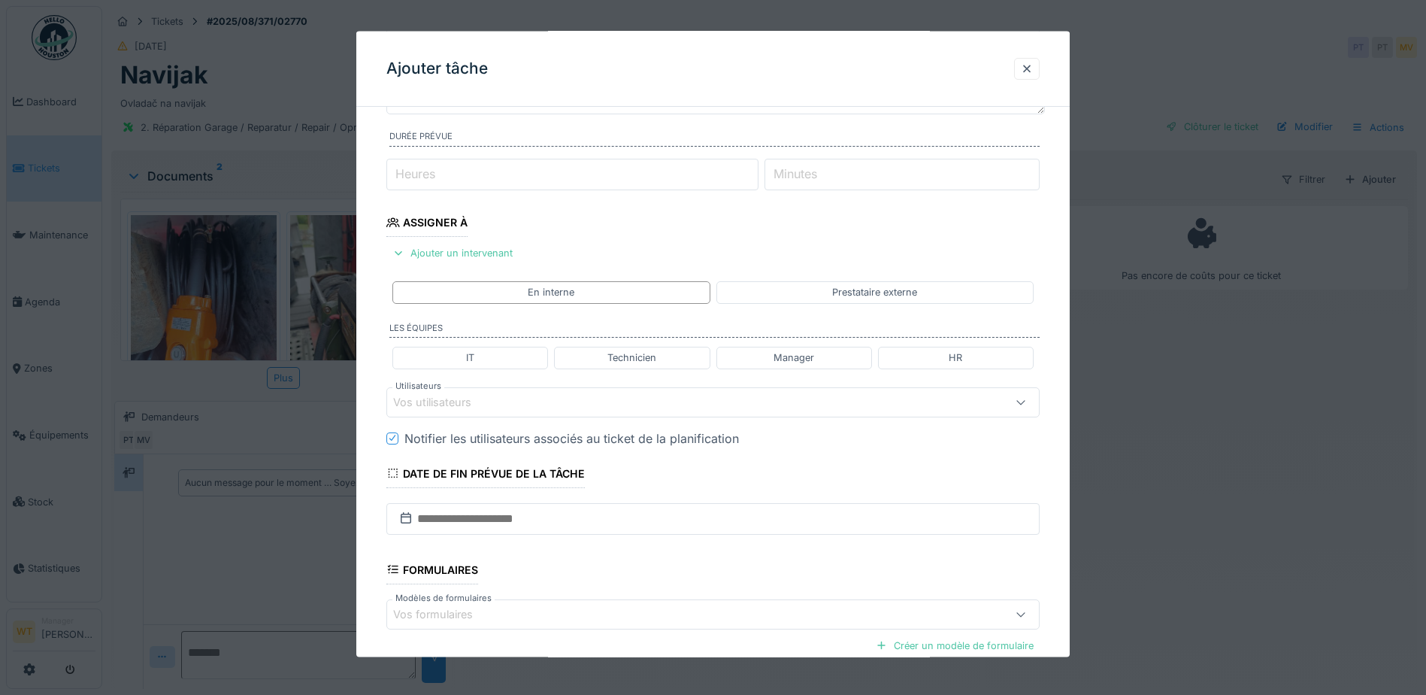
click at [487, 414] on div "Vos utilisateurs" at bounding box center [712, 401] width 653 height 30
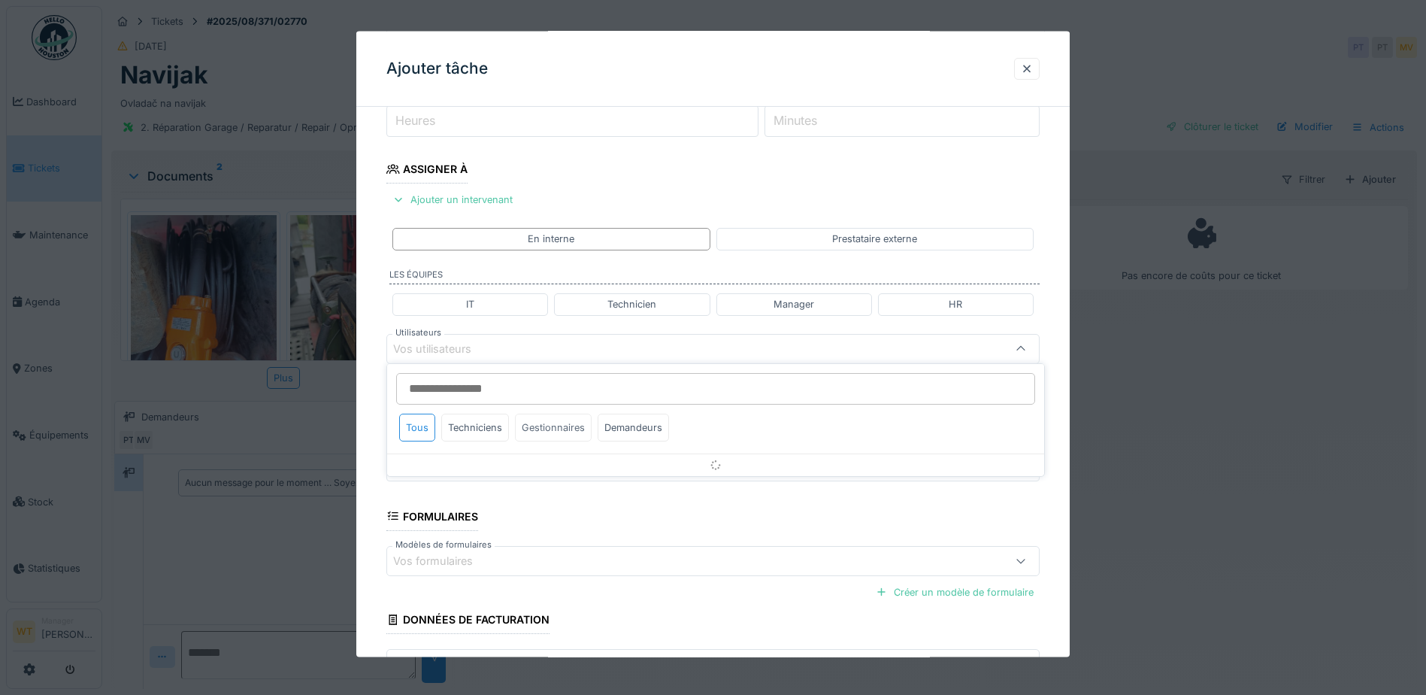
scroll to position [208, 0]
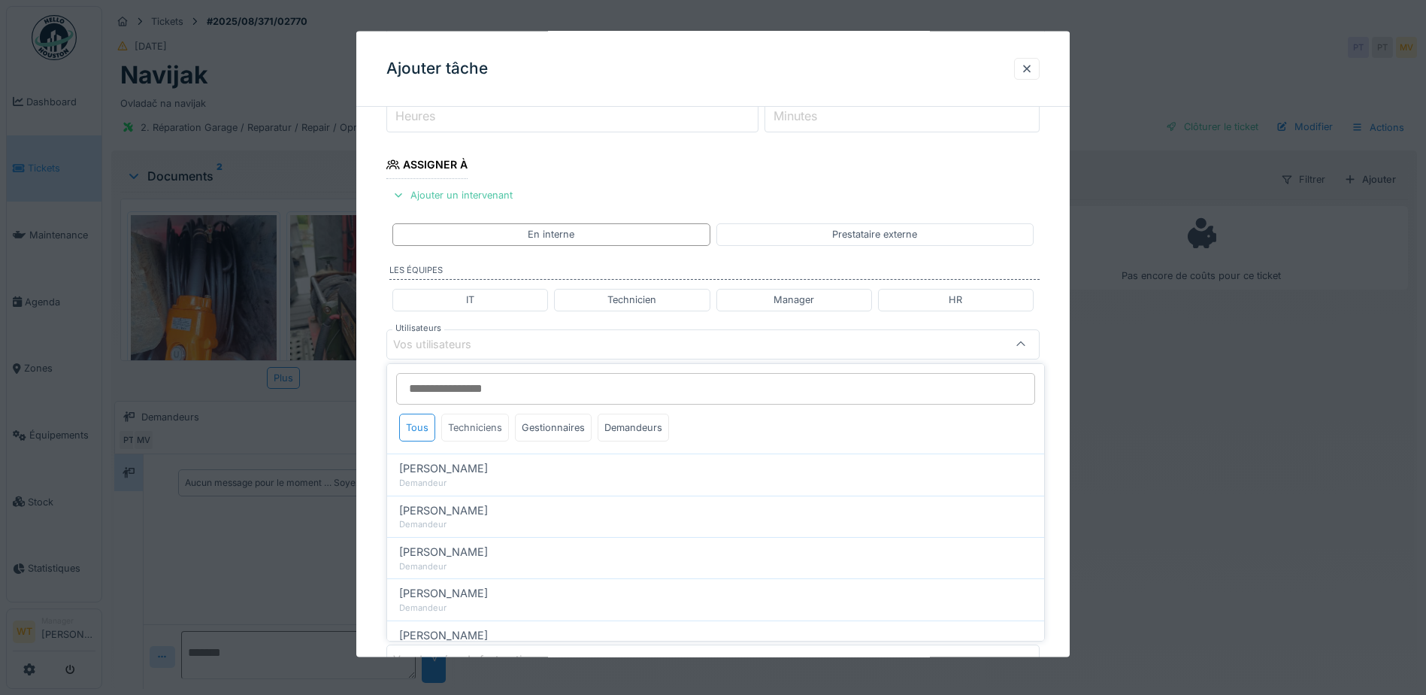
click at [495, 429] on div "Techniciens" at bounding box center [475, 427] width 68 height 28
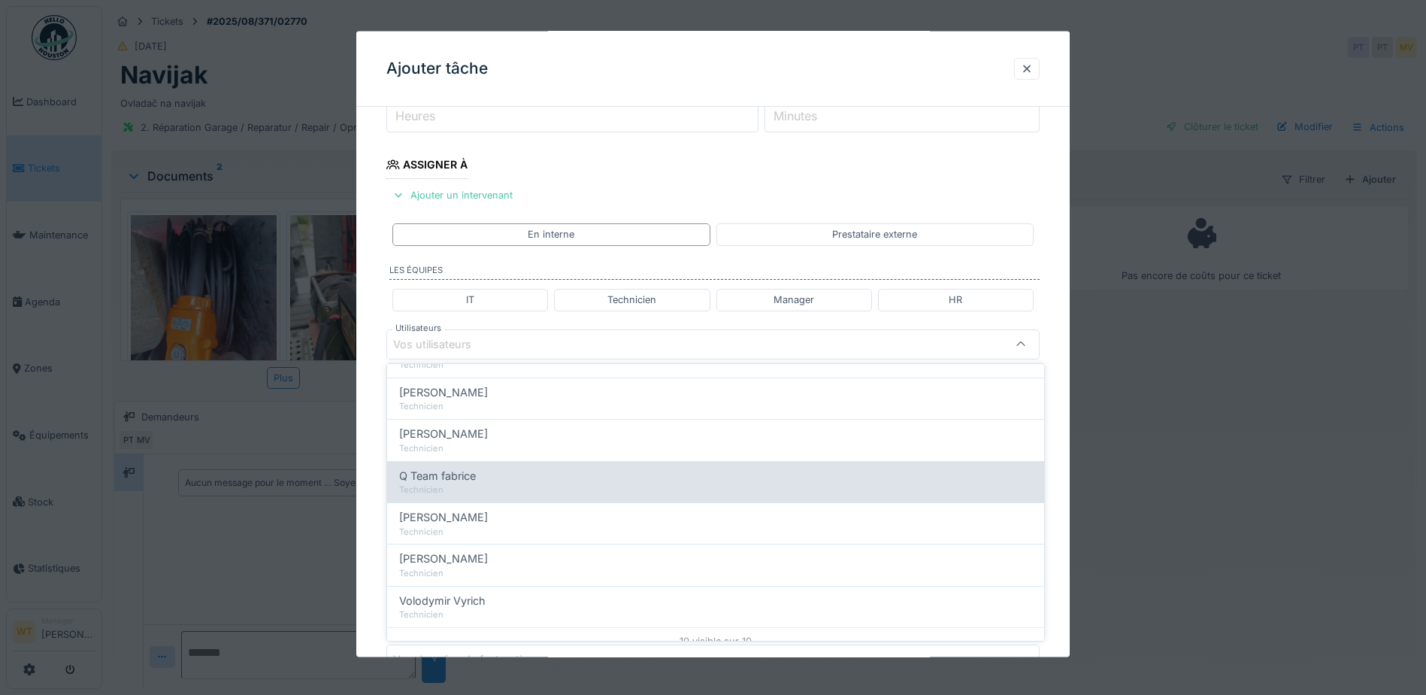
scroll to position [256, 0]
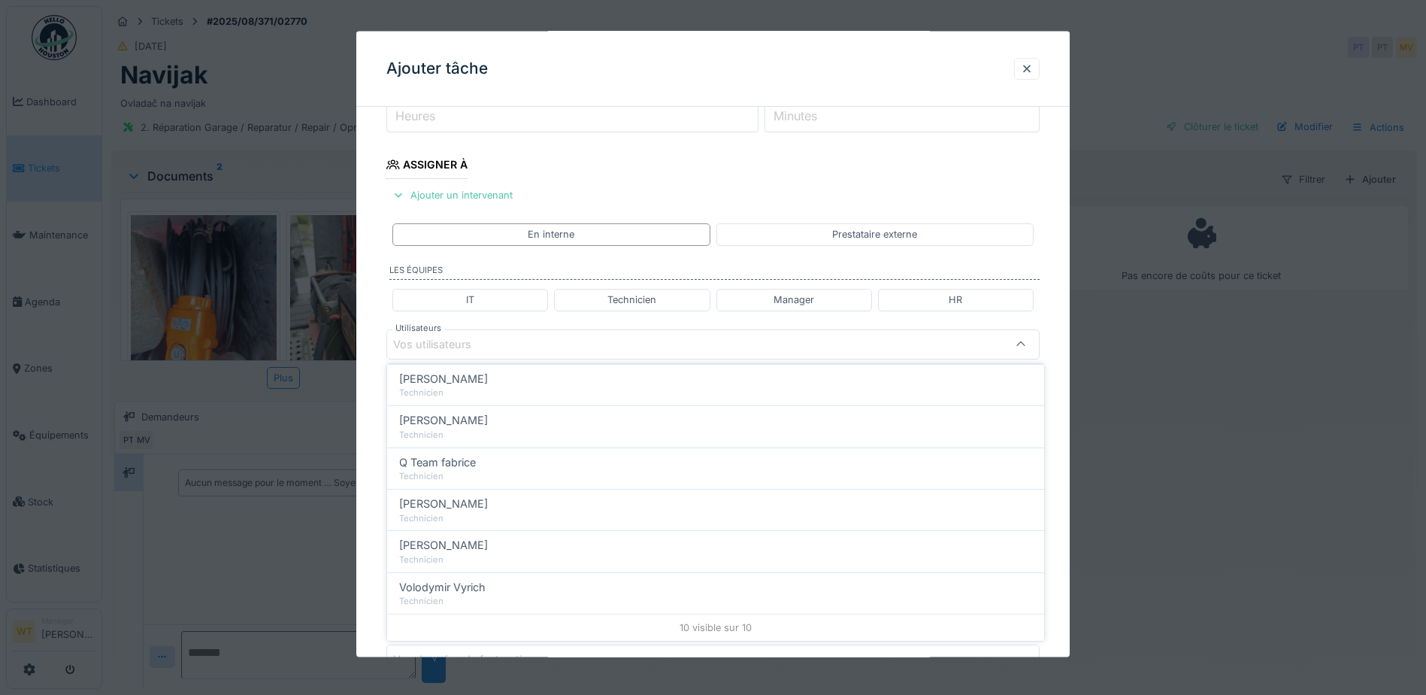
click at [493, 502] on div "Sergej Mandzjuk" at bounding box center [715, 503] width 633 height 17
type input "****"
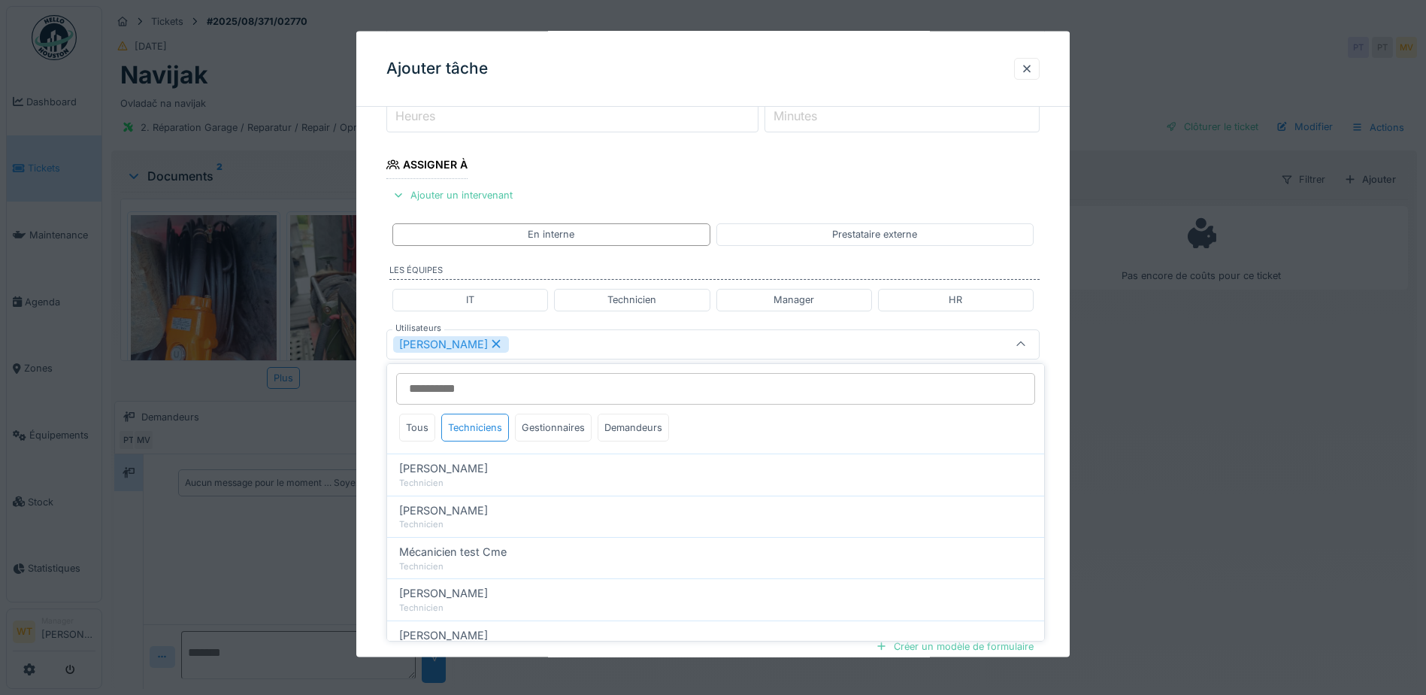
drag, startPoint x: 572, startPoint y: 347, endPoint x: 567, endPoint y: 374, distance: 26.8
click at [572, 348] on div "Sergej Mandzjuk" at bounding box center [674, 343] width 563 height 17
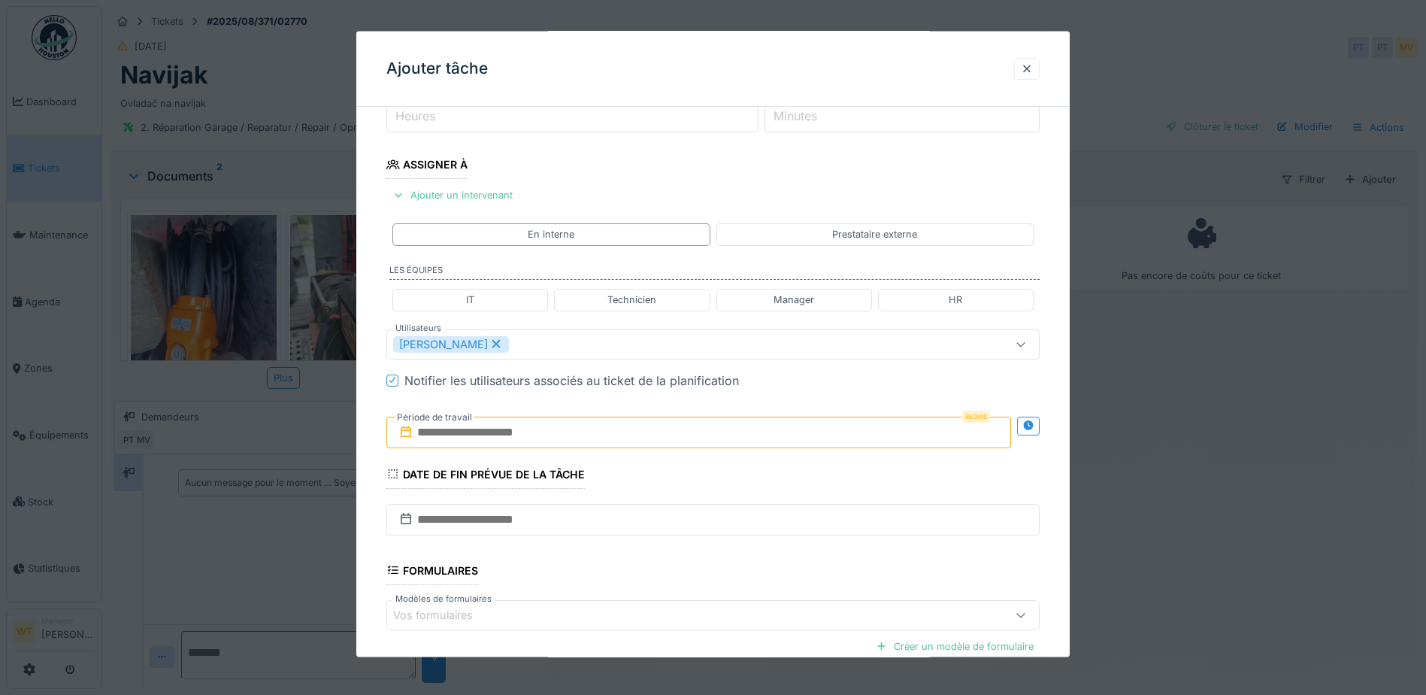
drag, startPoint x: 545, startPoint y: 434, endPoint x: 539, endPoint y: 428, distance: 8.5
click at [543, 434] on input "text" at bounding box center [698, 432] width 625 height 32
click at [722, 528] on div "3" at bounding box center [726, 530] width 20 height 22
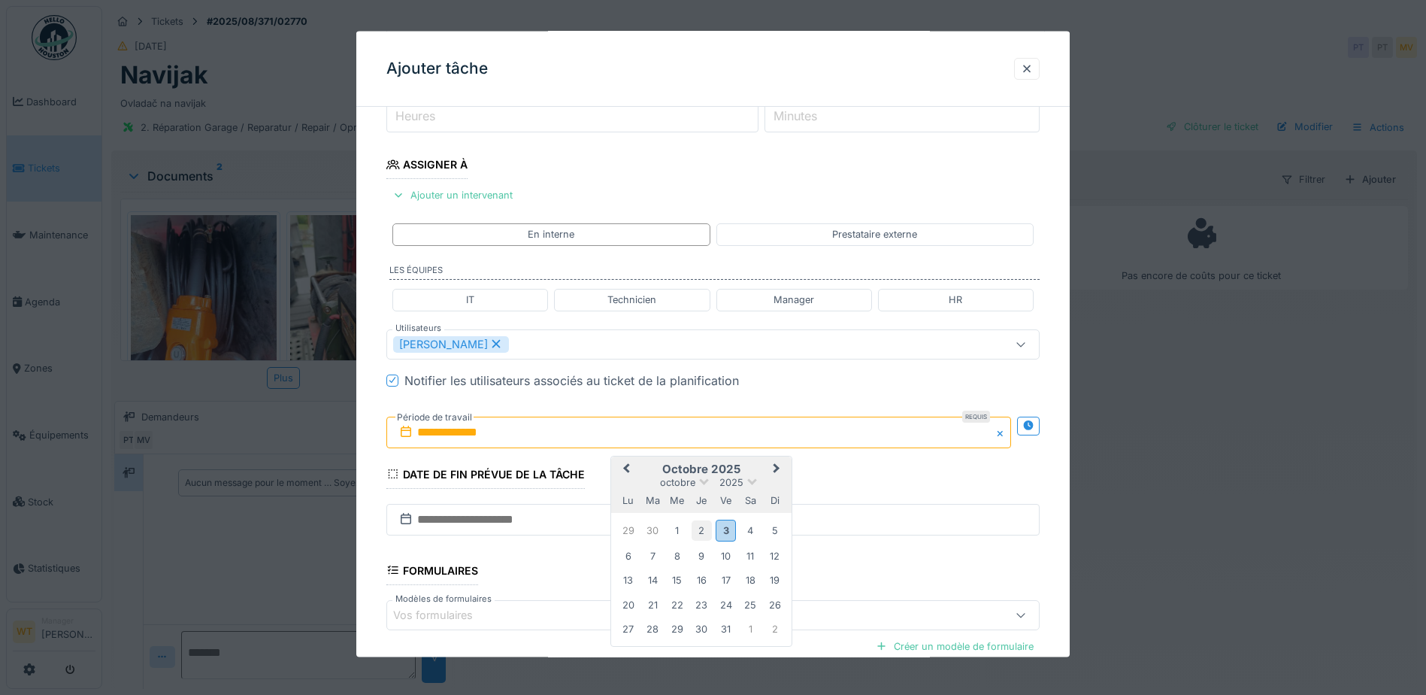
click at [706, 529] on div "2" at bounding box center [702, 530] width 20 height 20
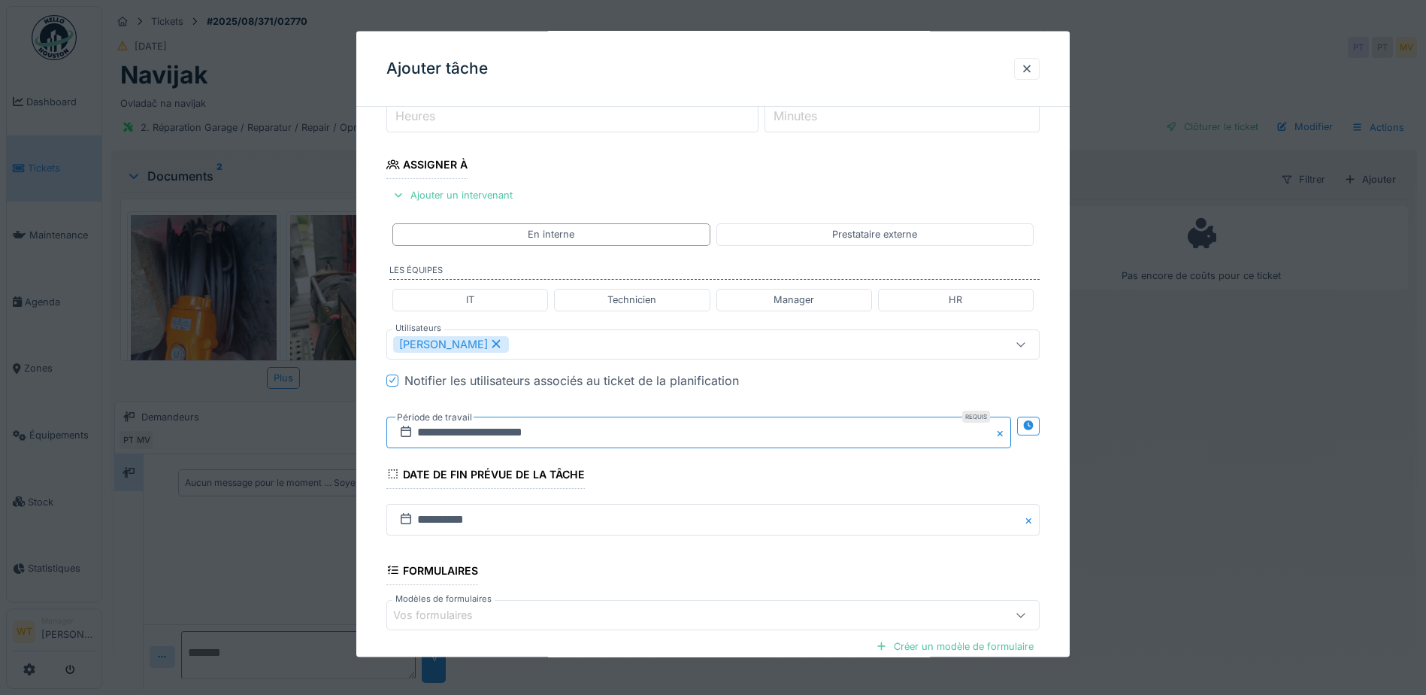
click at [632, 440] on input "**********" at bounding box center [698, 432] width 625 height 32
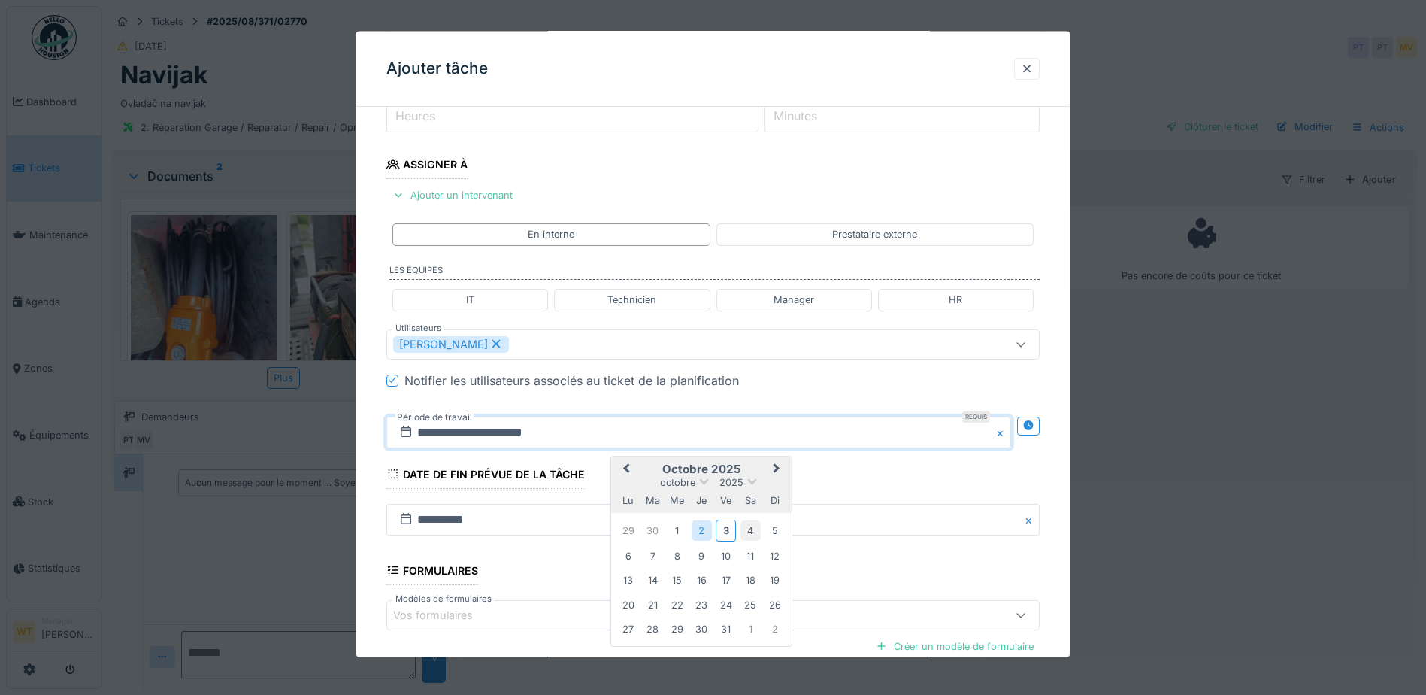
click at [746, 530] on div "4" at bounding box center [750, 530] width 20 height 20
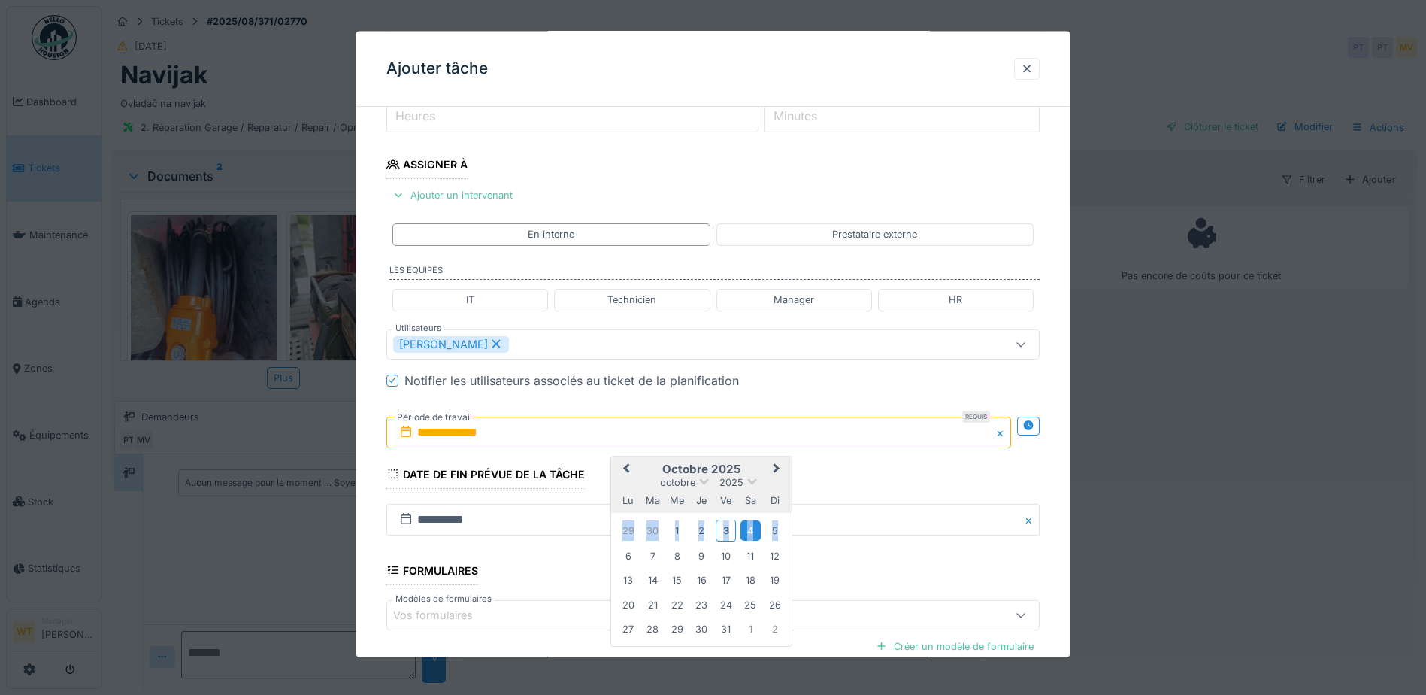
click at [746, 530] on div "4" at bounding box center [750, 530] width 20 height 20
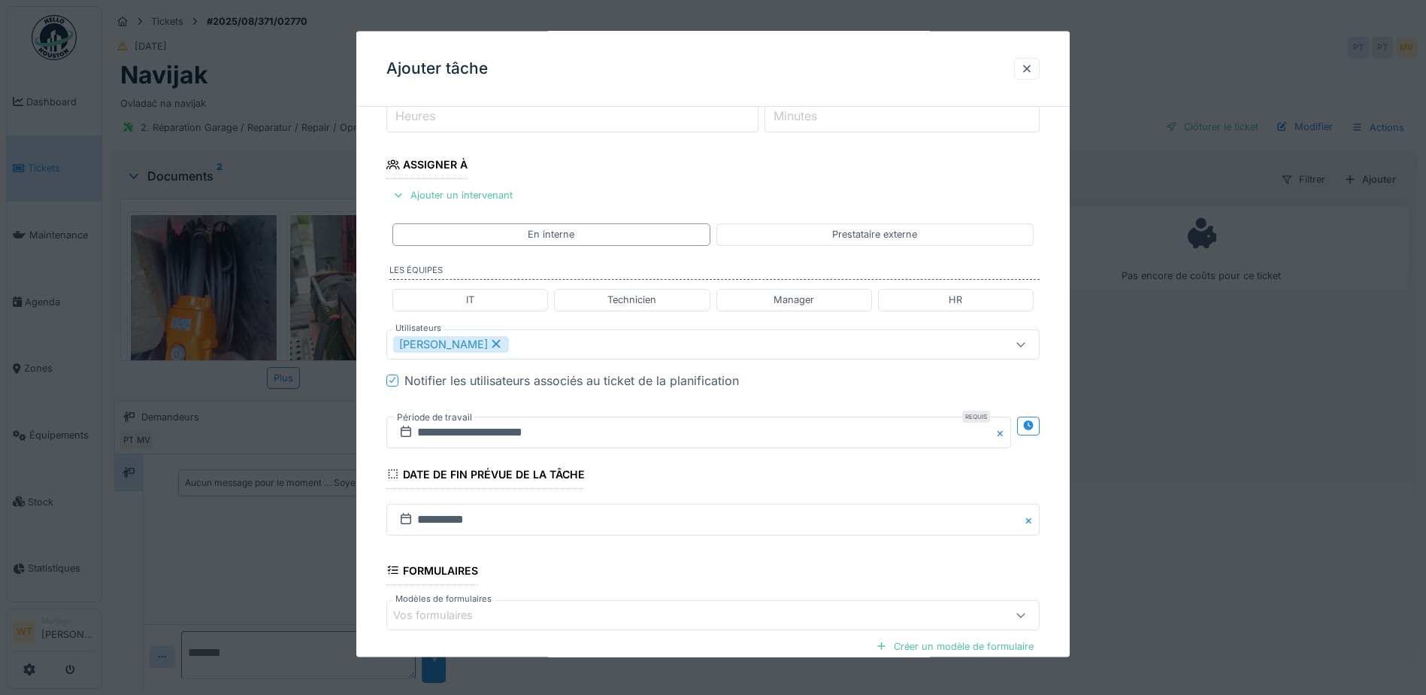
scroll to position [370, 0]
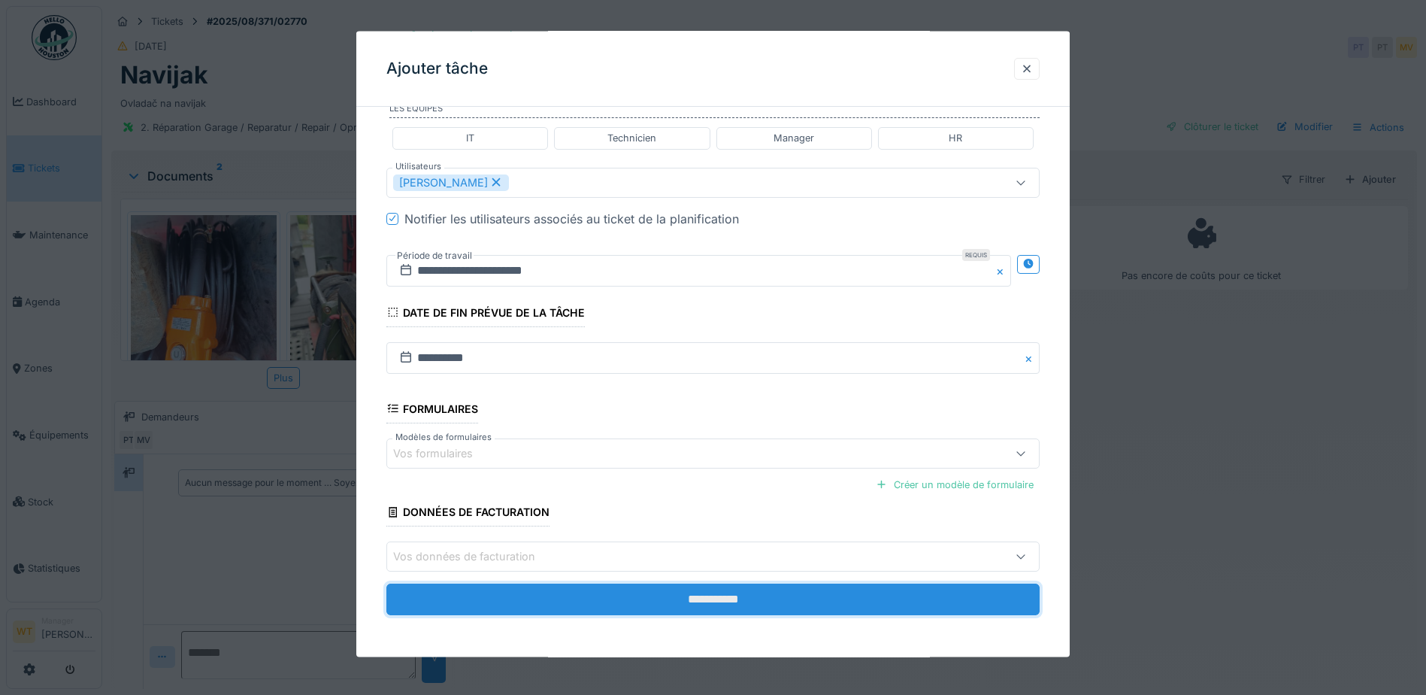
click at [670, 589] on input "**********" at bounding box center [712, 599] width 653 height 32
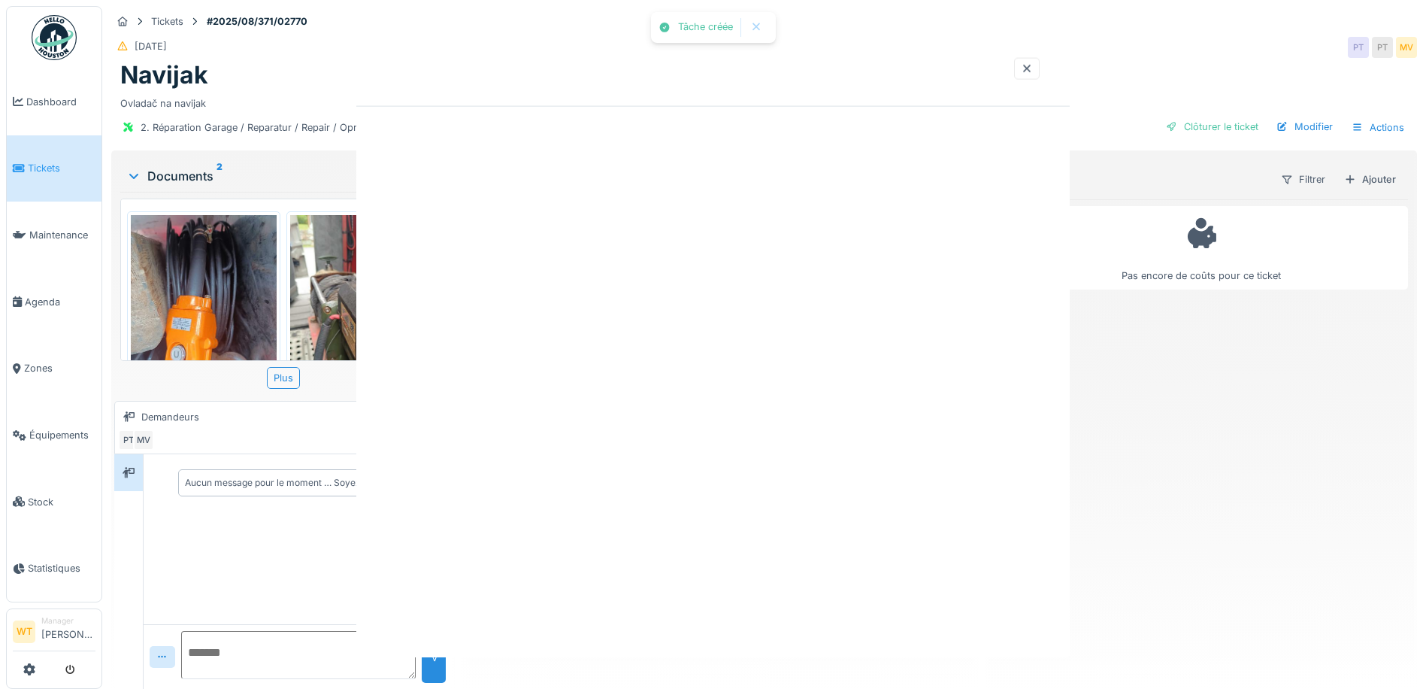
scroll to position [0, 0]
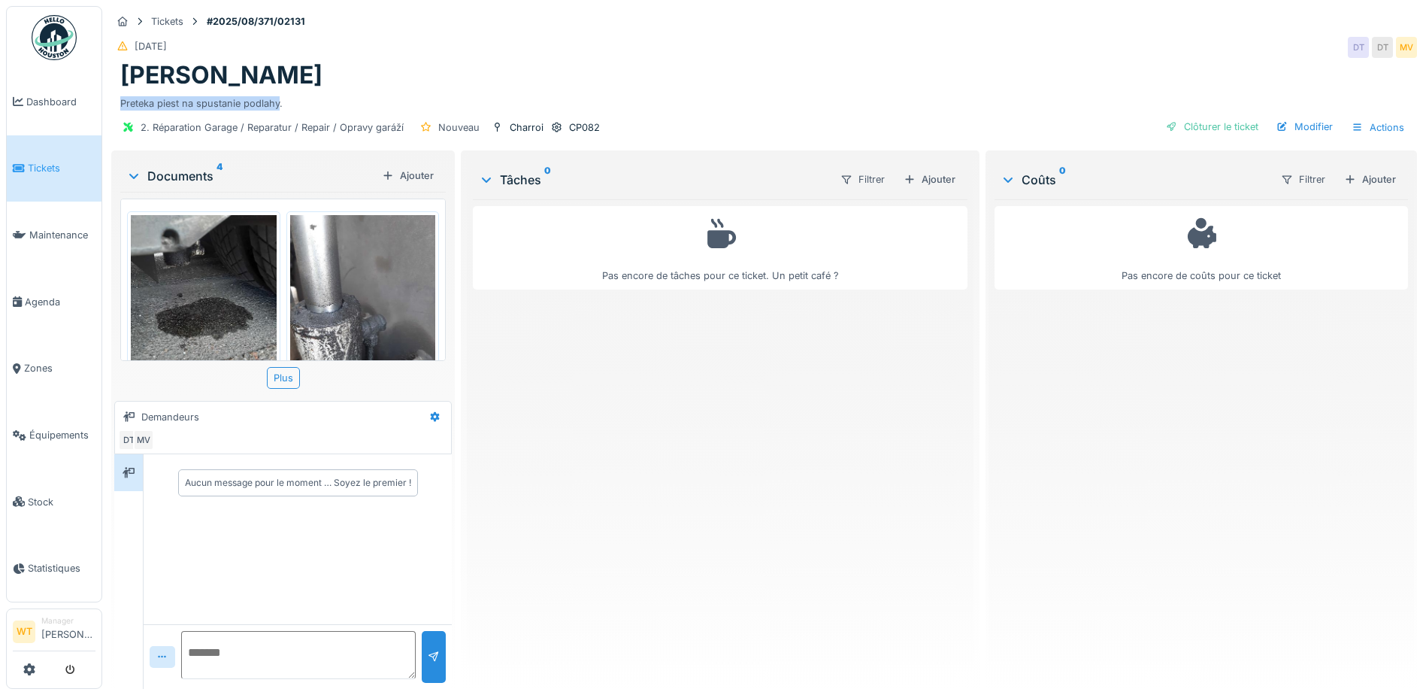
drag, startPoint x: 119, startPoint y: 97, endPoint x: 280, endPoint y: 97, distance: 160.9
click at [280, 97] on div "[PERSON_NAME] Preteka piest na spustanie podlahy." at bounding box center [764, 86] width 1306 height 50
drag, startPoint x: 280, startPoint y: 97, endPoint x: 245, endPoint y: 99, distance: 34.6
copy div "Preteka piest na spustanie podlahy"
click at [347, 299] on img at bounding box center [363, 312] width 146 height 194
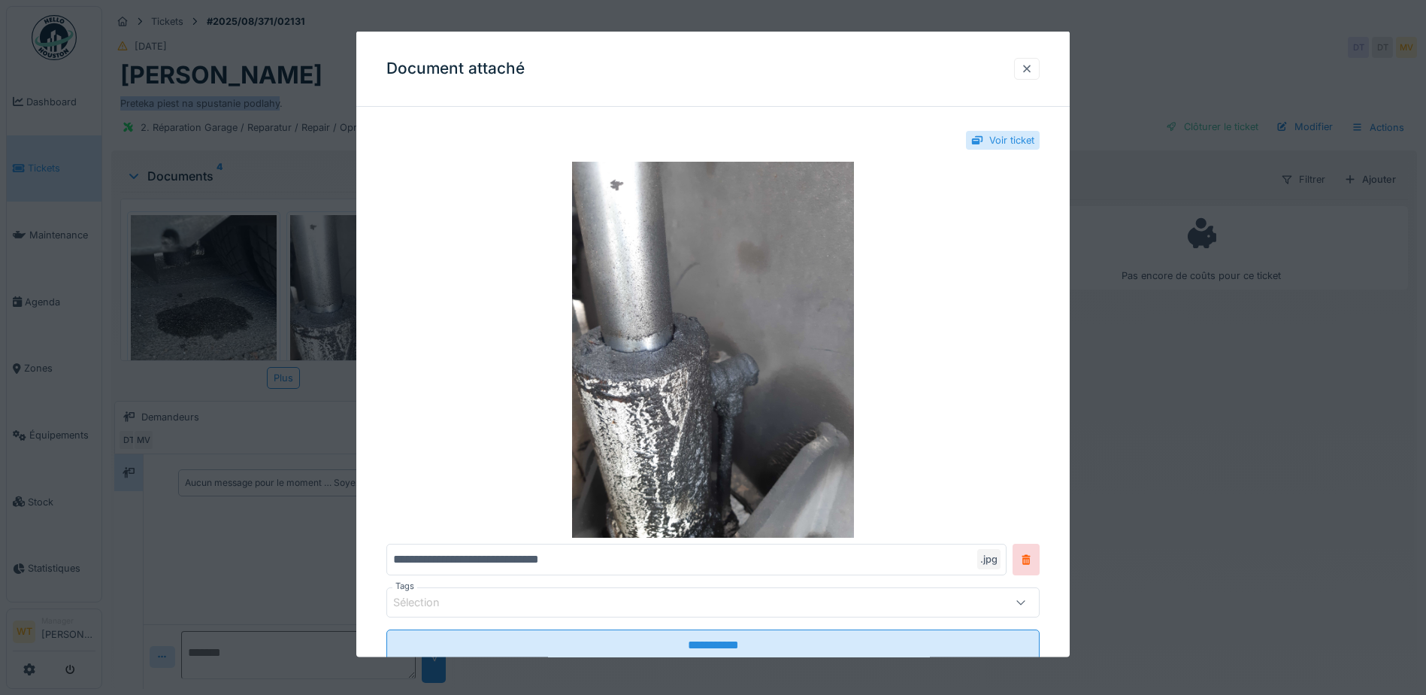
click at [1033, 67] on div at bounding box center [1027, 68] width 12 height 14
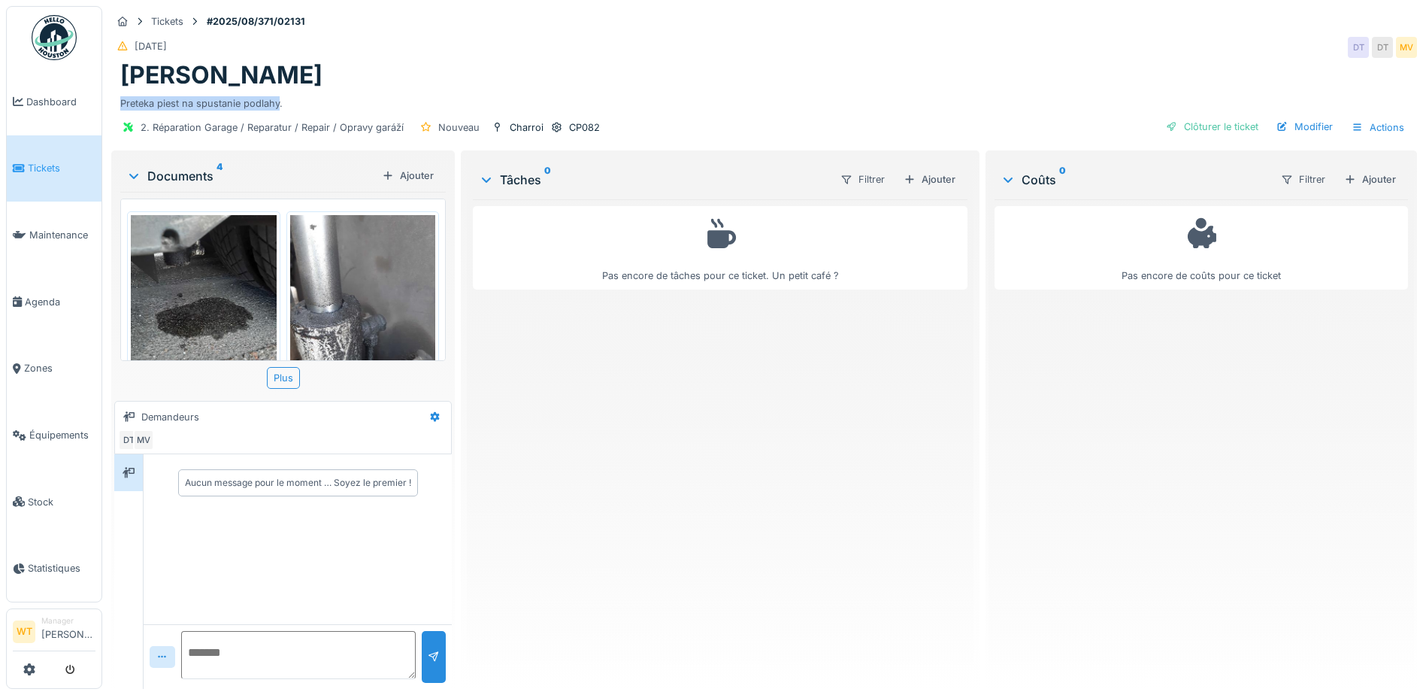
click at [204, 296] on img at bounding box center [204, 312] width 146 height 194
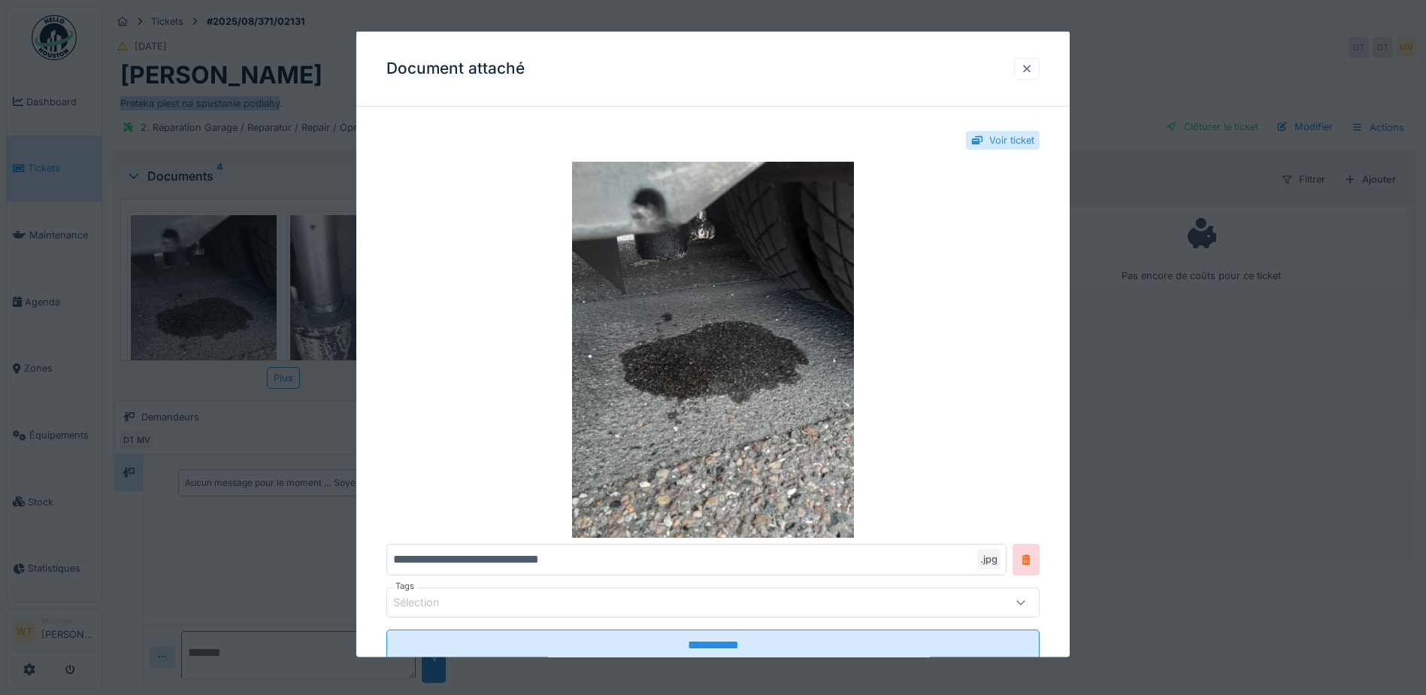
click at [1033, 70] on div at bounding box center [1027, 68] width 12 height 14
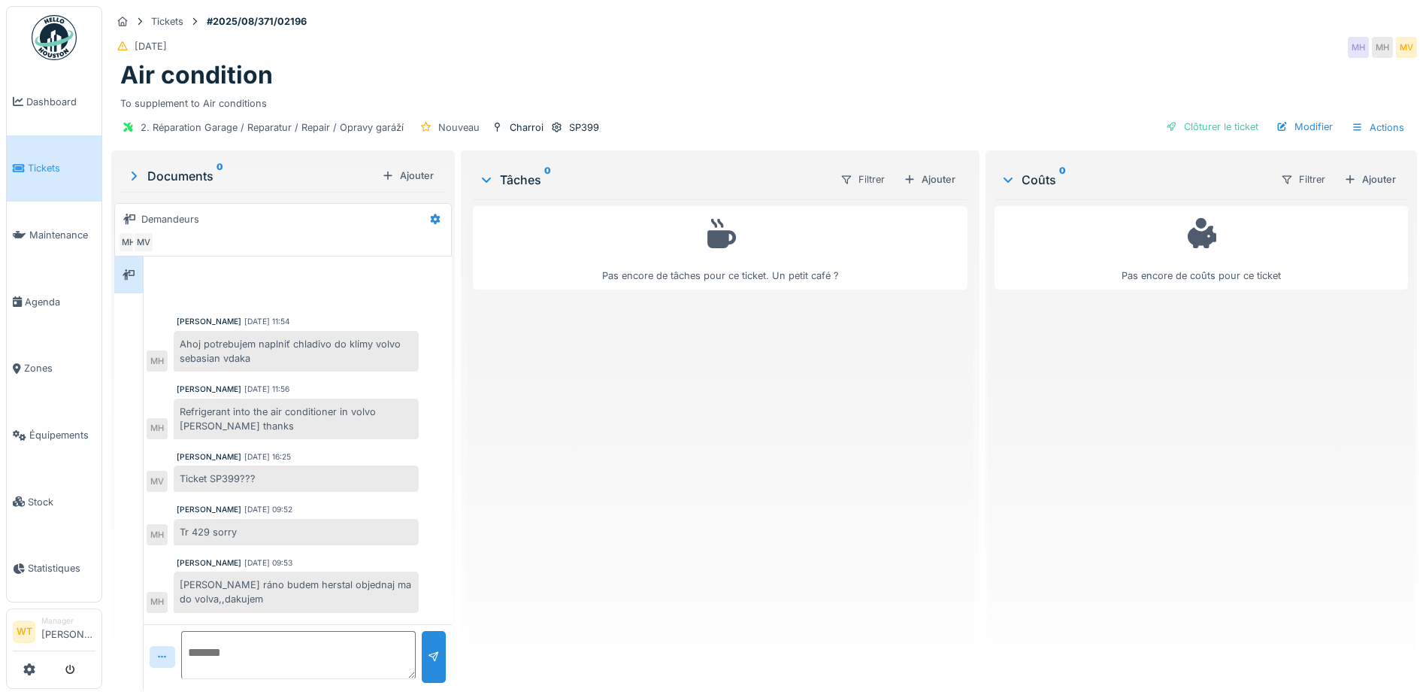
scroll to position [11, 0]
drag, startPoint x: 179, startPoint y: 466, endPoint x: 272, endPoint y: 465, distance: 93.2
click at [272, 465] on div "Ticket SP399???" at bounding box center [296, 478] width 245 height 26
drag, startPoint x: 182, startPoint y: 574, endPoint x: 226, endPoint y: 588, distance: 46.4
click at [226, 588] on div "Ahoj zajtra ráno budem herstal objednaj ma do volva,,dakujem" at bounding box center [296, 591] width 245 height 41
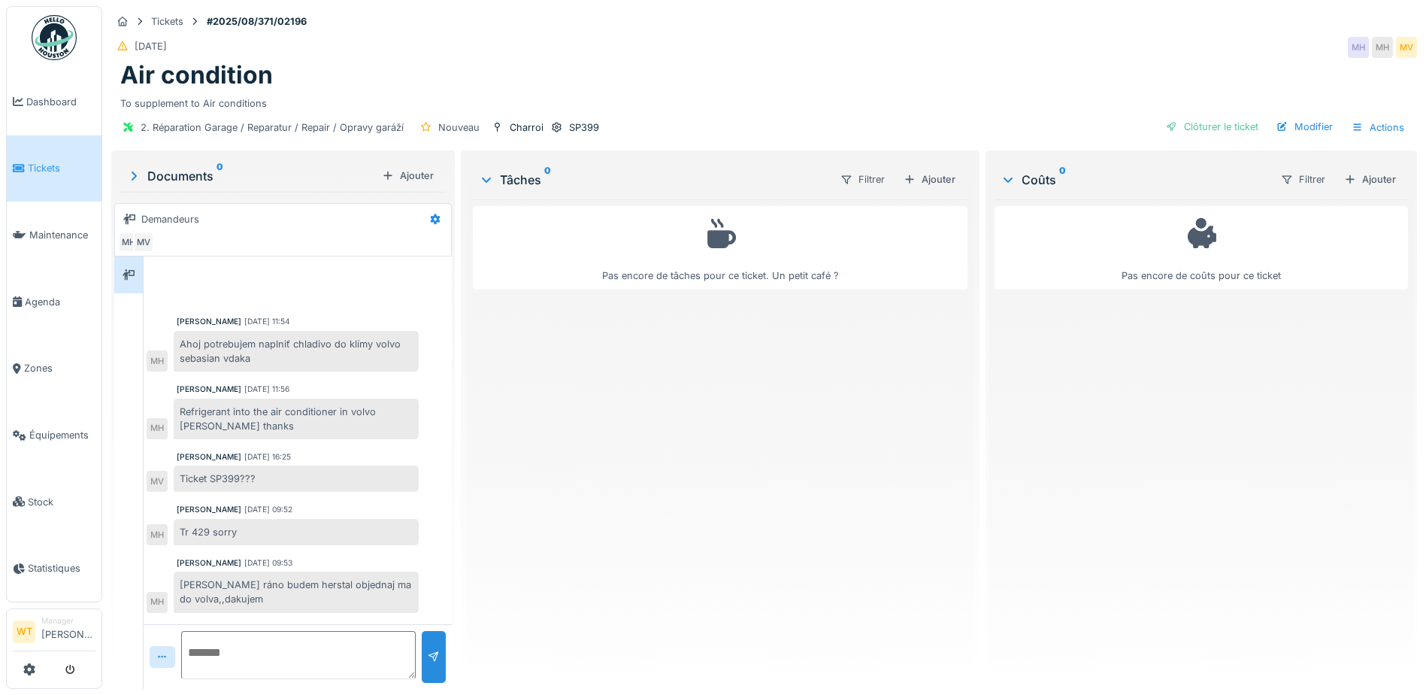
click at [258, 588] on div "Ahoj zajtra ráno budem herstal objednaj ma do volva,,dakujem" at bounding box center [296, 591] width 245 height 41
drag, startPoint x: 182, startPoint y: 568, endPoint x: 256, endPoint y: 595, distance: 78.2
click at [256, 595] on div "Ahoj zajtra ráno budem herstal objednaj ma do volva,,dakujem" at bounding box center [296, 591] width 245 height 41
drag, startPoint x: 256, startPoint y: 595, endPoint x: 237, endPoint y: 583, distance: 22.3
copy div "Ahoj zajtra ráno budem herstal objednaj ma do volva,,dakujem"
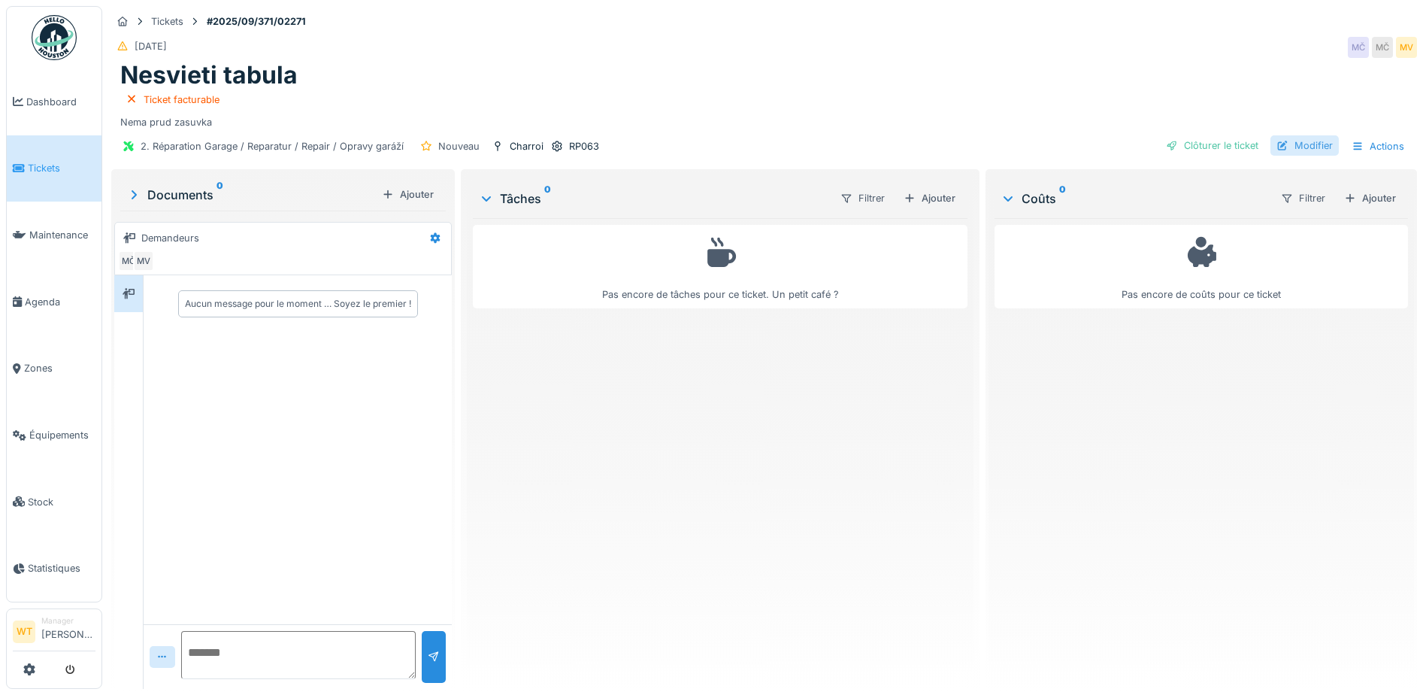
click at [1276, 141] on div at bounding box center [1282, 145] width 12 height 14
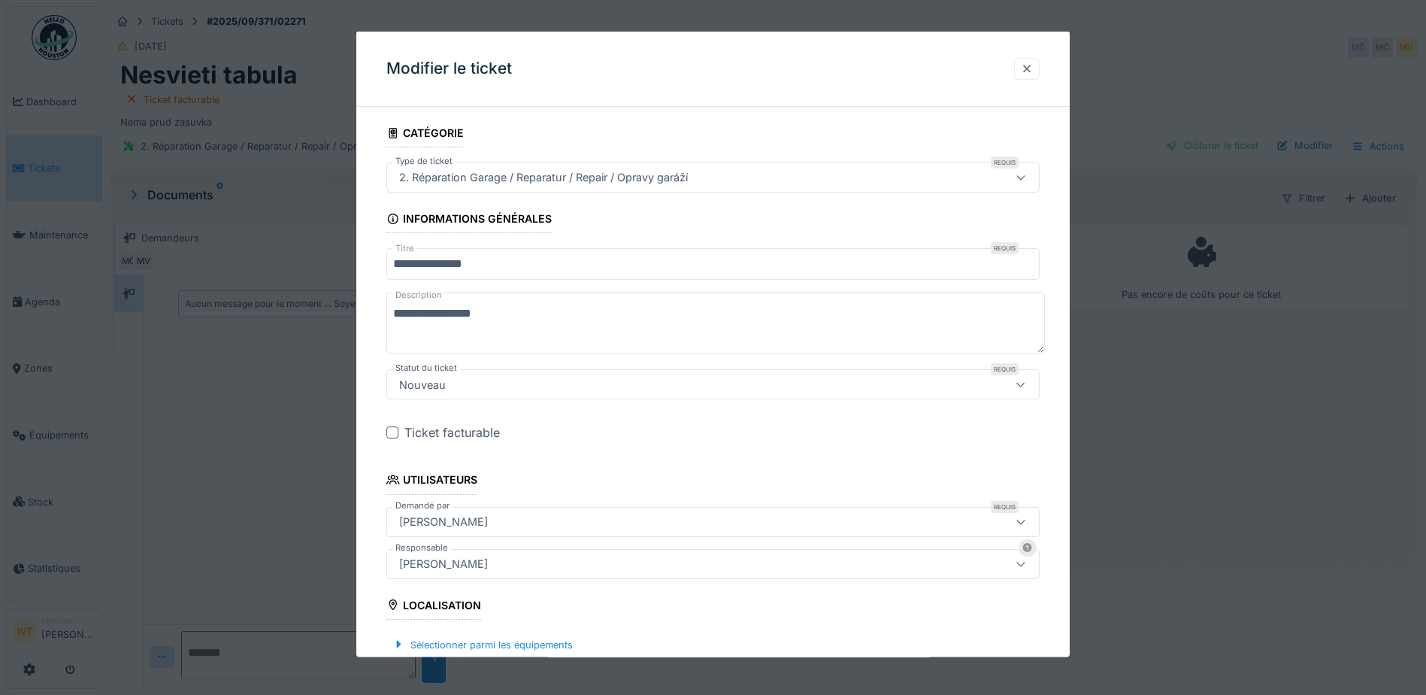
click at [1033, 71] on div at bounding box center [1027, 68] width 12 height 14
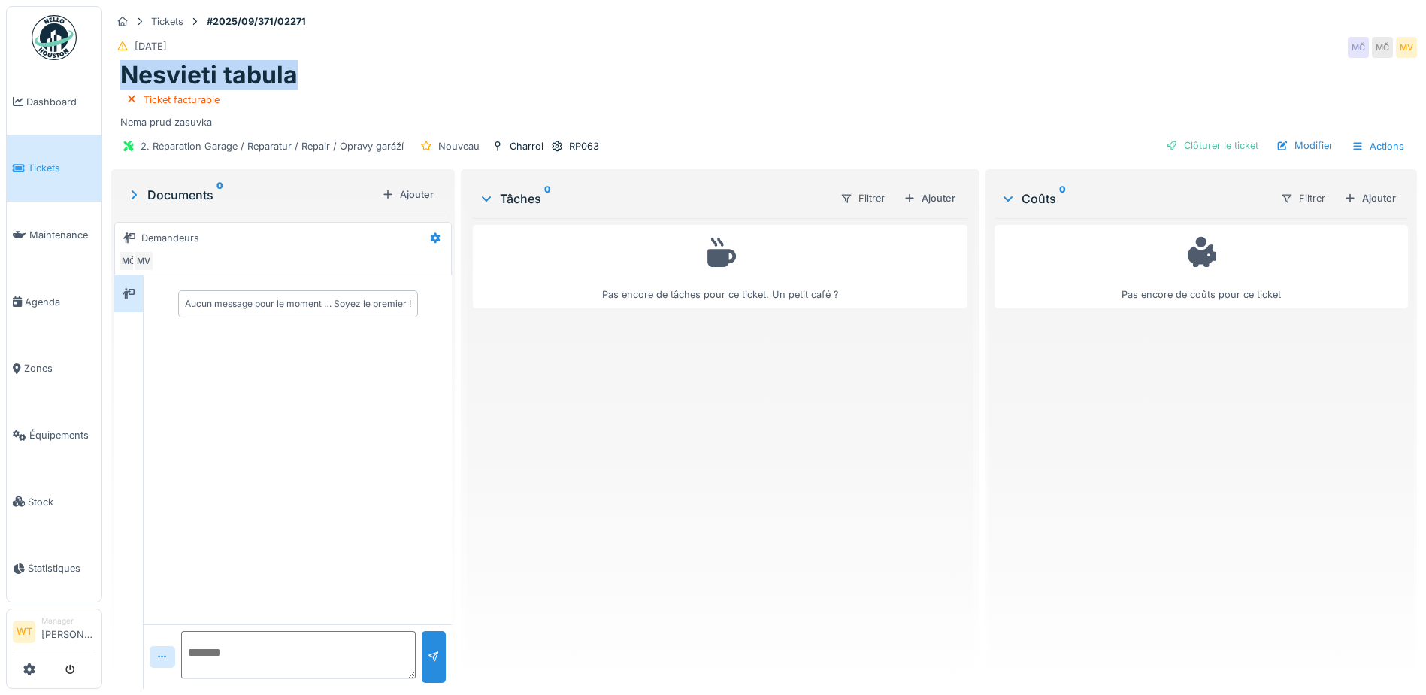
drag, startPoint x: 118, startPoint y: 75, endPoint x: 304, endPoint y: 83, distance: 185.8
click at [304, 83] on div "Nesvieti tabula Ticket facturable Nema prud zasuvka" at bounding box center [764, 95] width 1306 height 68
drag, startPoint x: 304, startPoint y: 83, endPoint x: 279, endPoint y: 83, distance: 24.8
copy h1 "Nesvieti tabula"
click at [1216, 147] on div "Clôturer le ticket" at bounding box center [1212, 145] width 104 height 20
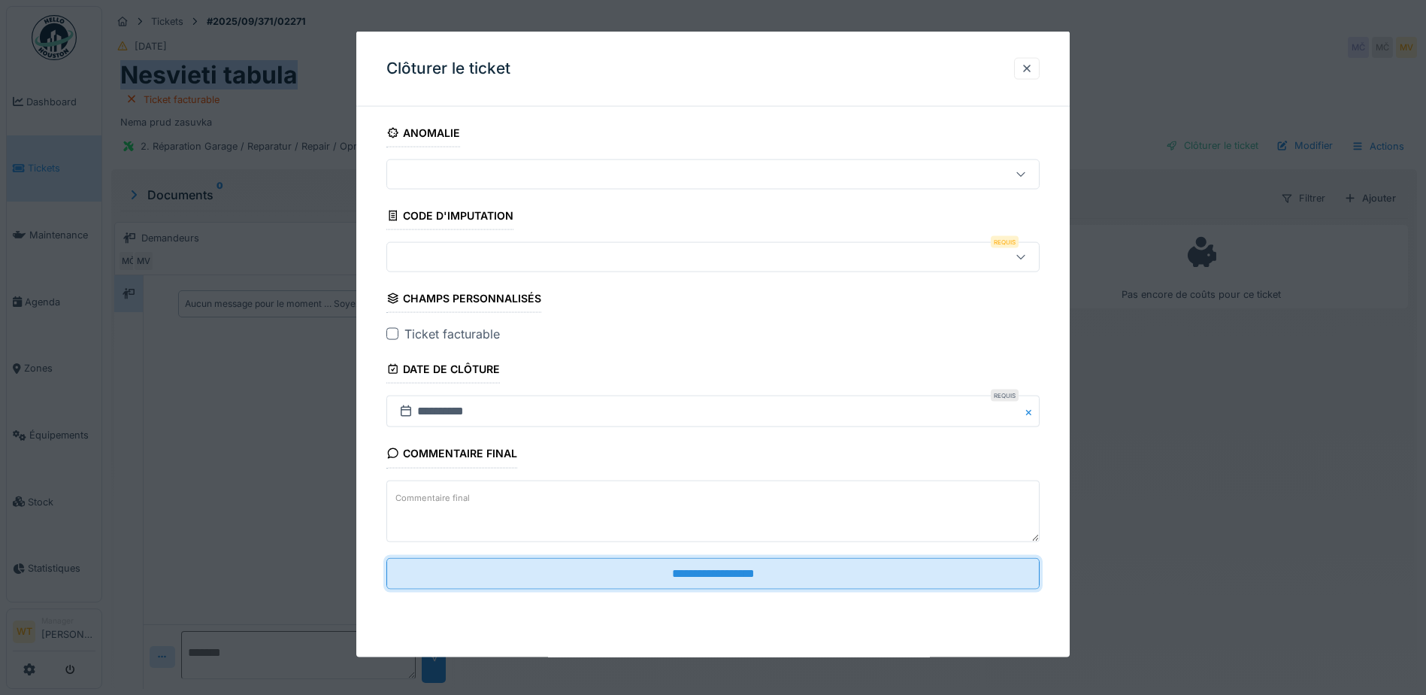
drag, startPoint x: 707, startPoint y: 579, endPoint x: 685, endPoint y: 621, distance: 47.4
click at [695, 633] on div "**********" at bounding box center [712, 344] width 713 height 625
click at [561, 269] on div at bounding box center [712, 257] width 653 height 30
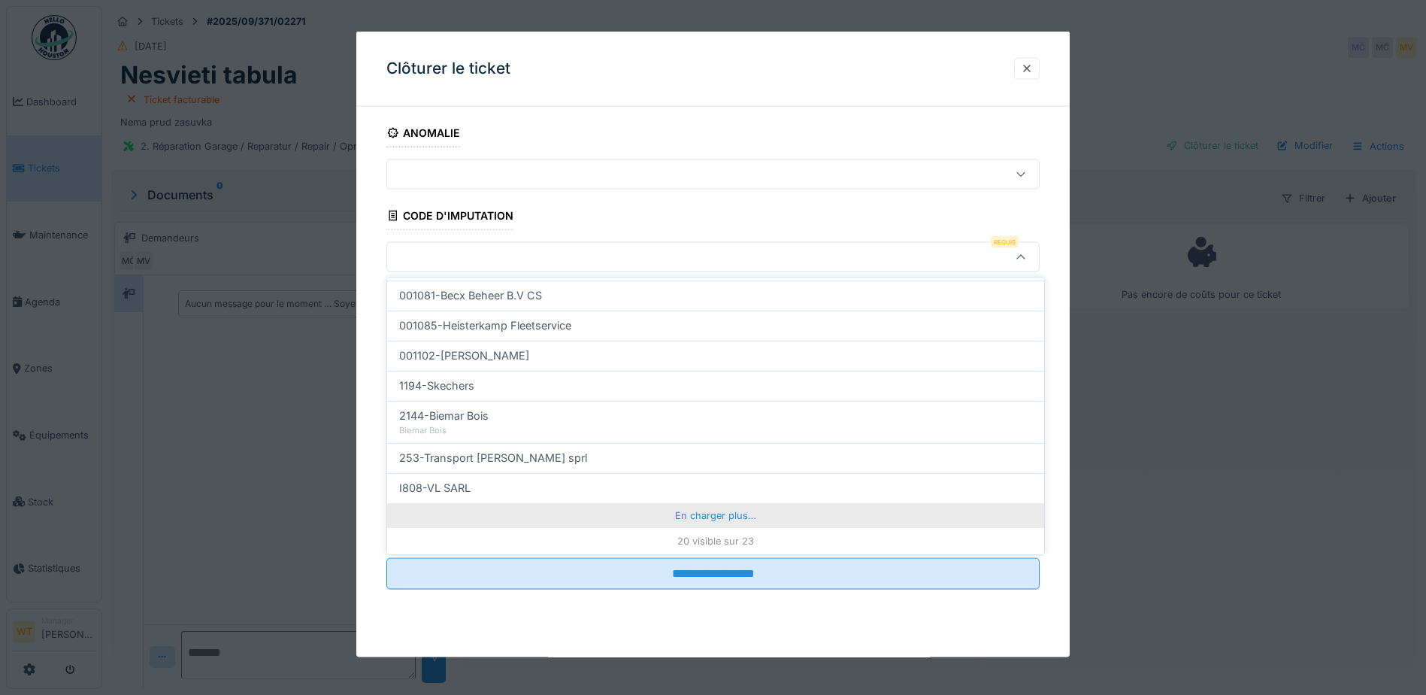
click at [636, 518] on div "En charger plus…" at bounding box center [715, 515] width 657 height 24
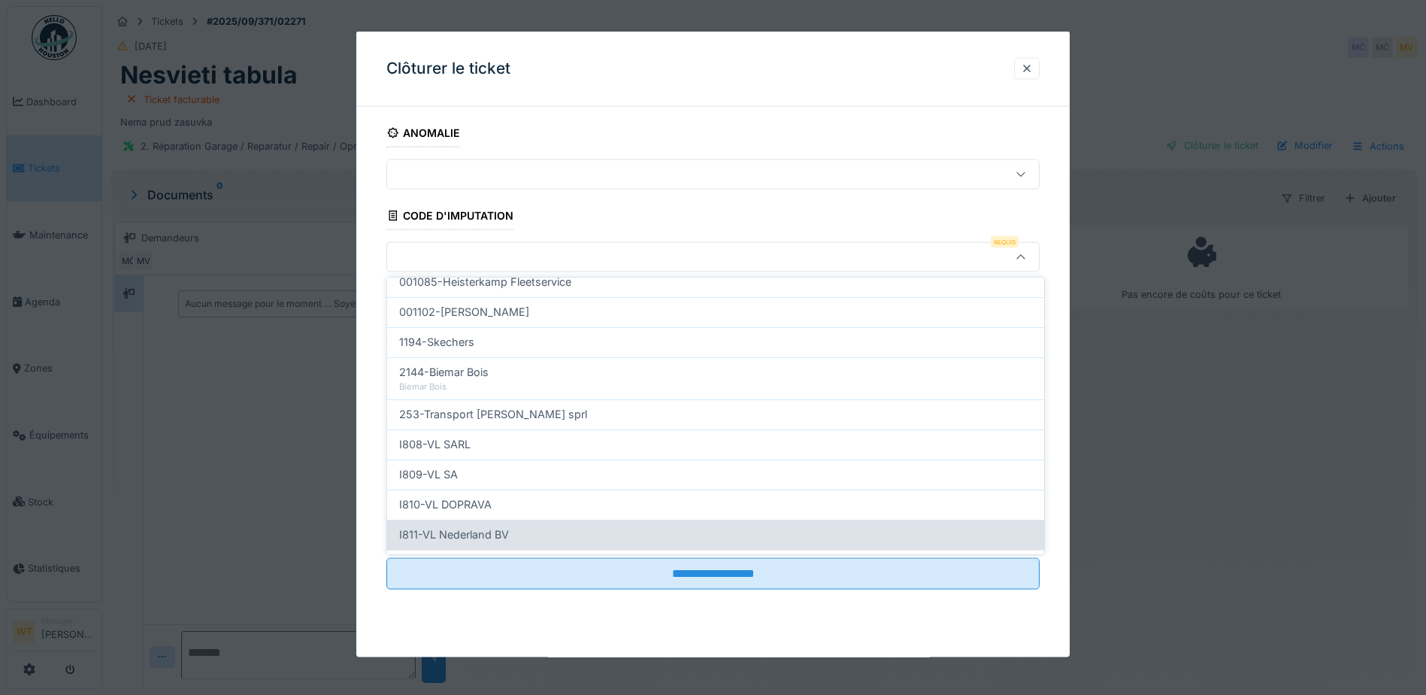
scroll to position [545, 0]
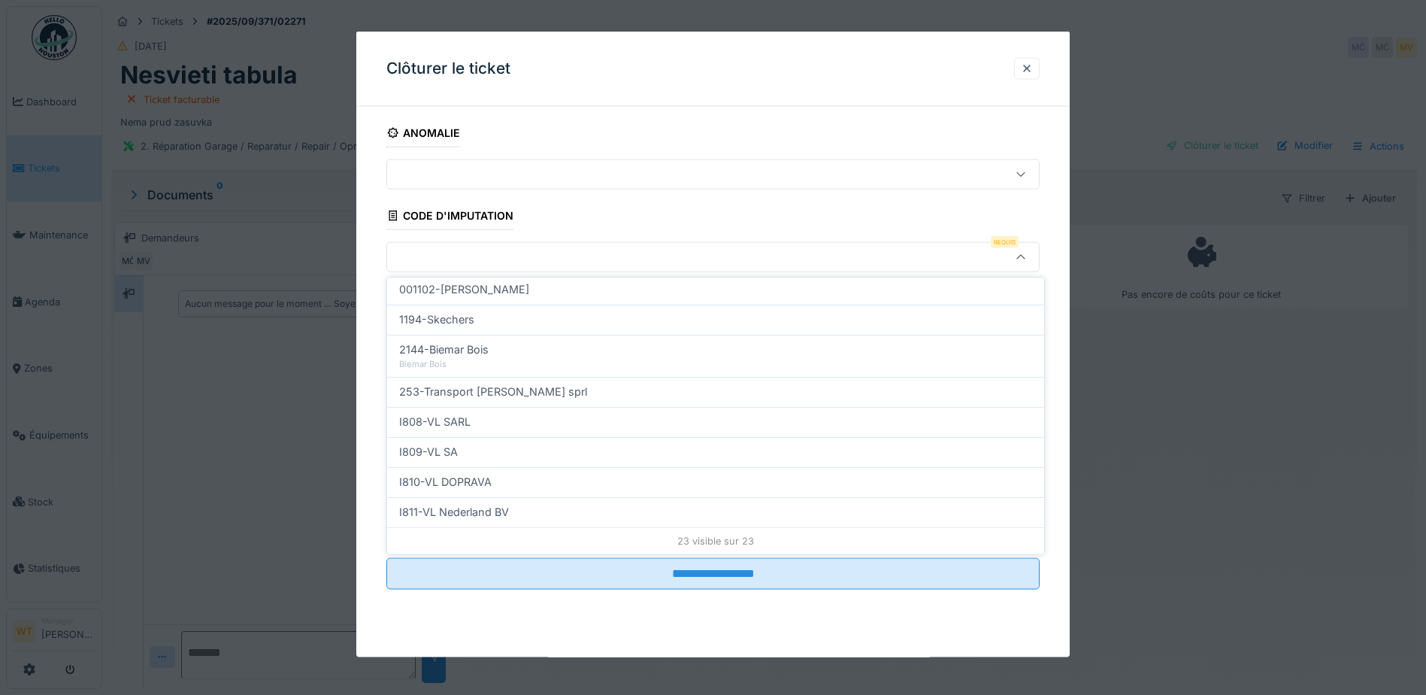
click at [486, 486] on span "I810-VL DOPRAVA" at bounding box center [445, 482] width 92 height 17
type input "***"
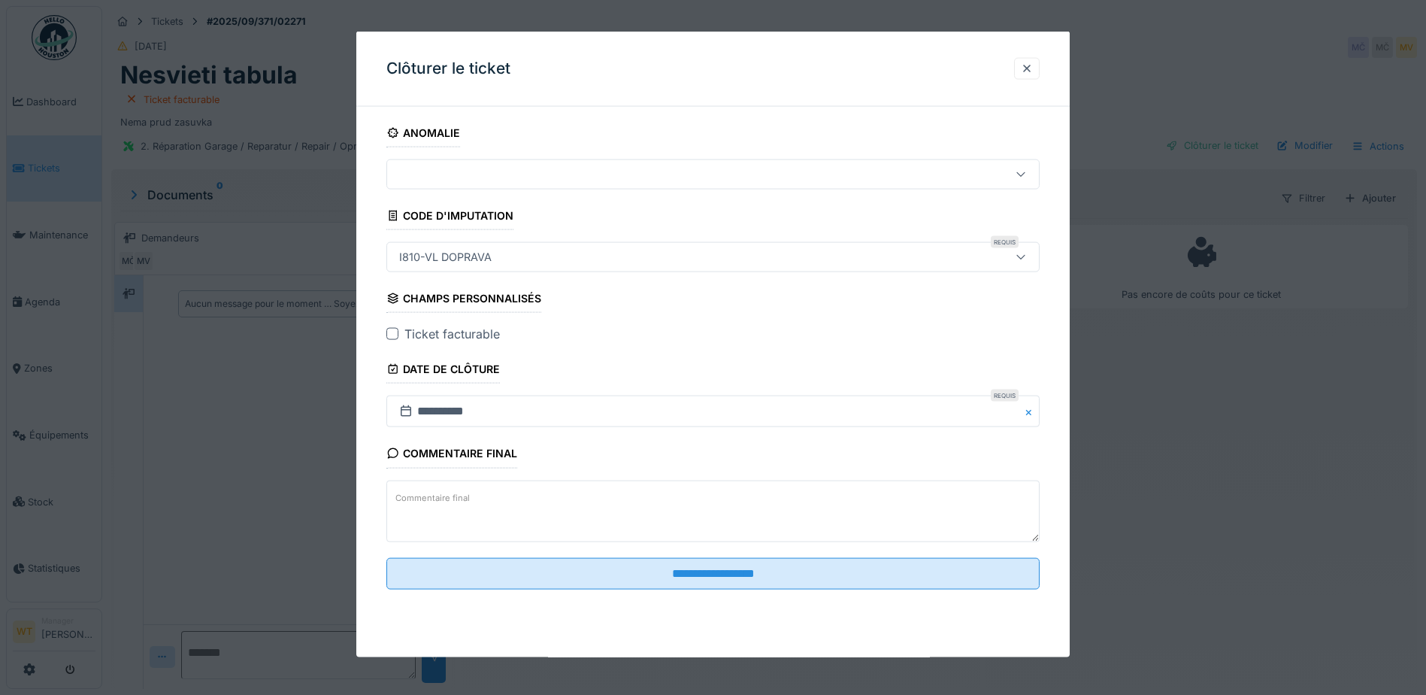
scroll to position [11, 0]
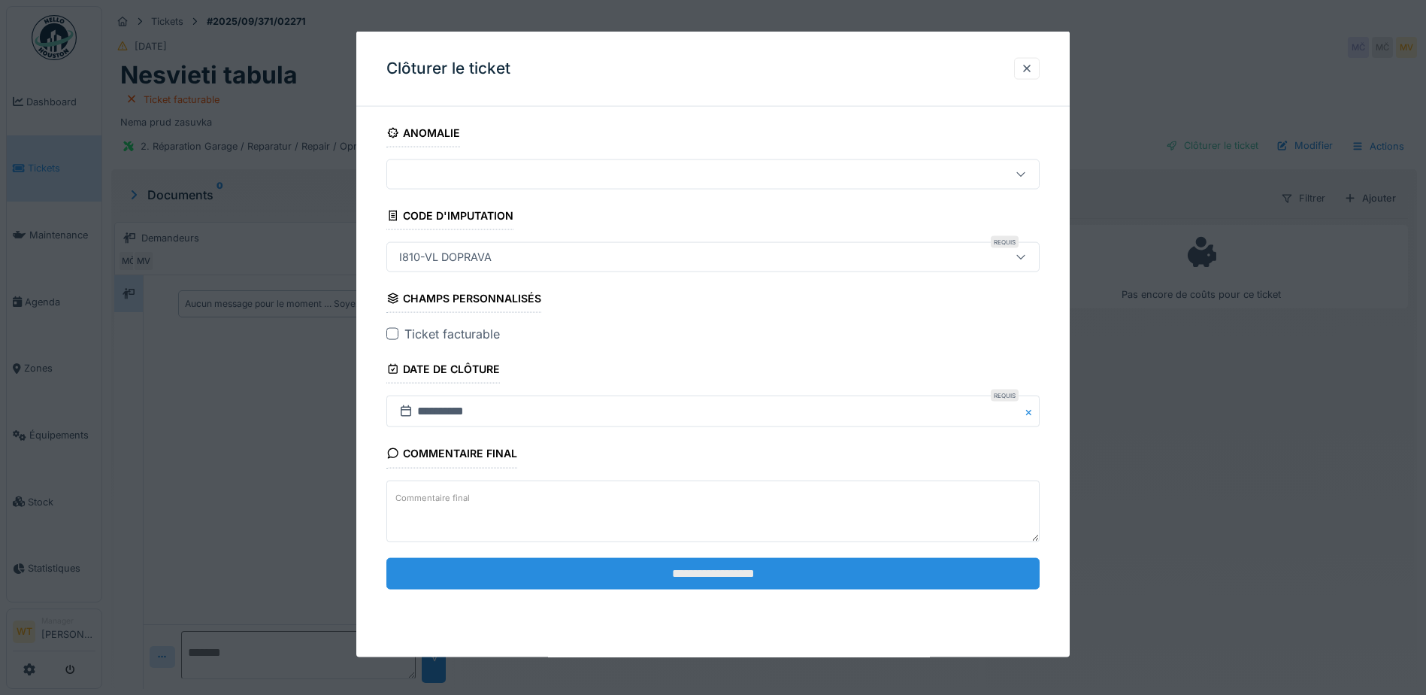
click at [678, 580] on input "**********" at bounding box center [712, 573] width 653 height 32
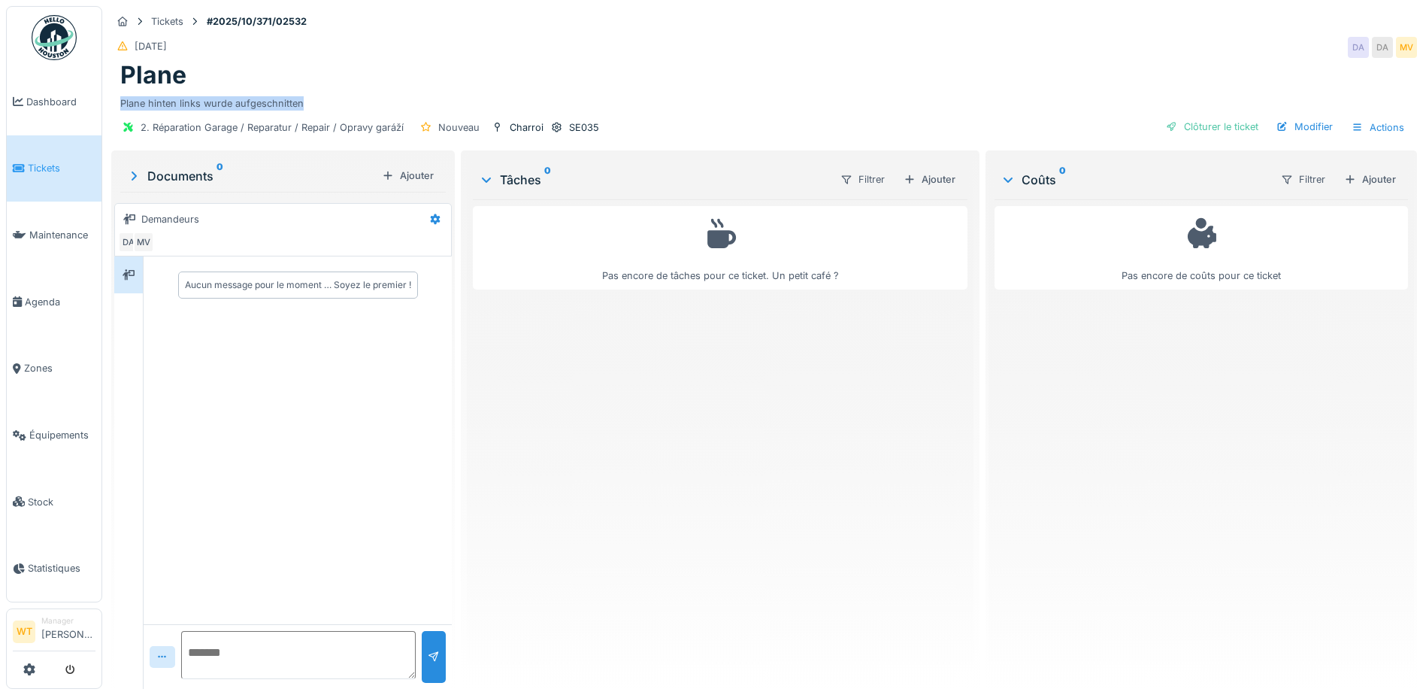
drag, startPoint x: 121, startPoint y: 104, endPoint x: 307, endPoint y: 107, distance: 185.7
click at [307, 107] on div "Plane hinten links wurde aufgeschnitten" at bounding box center [764, 100] width 1288 height 20
drag, startPoint x: 307, startPoint y: 107, endPoint x: 288, endPoint y: 106, distance: 18.9
copy div "Plane hinten links wurde aufgeschnitten"
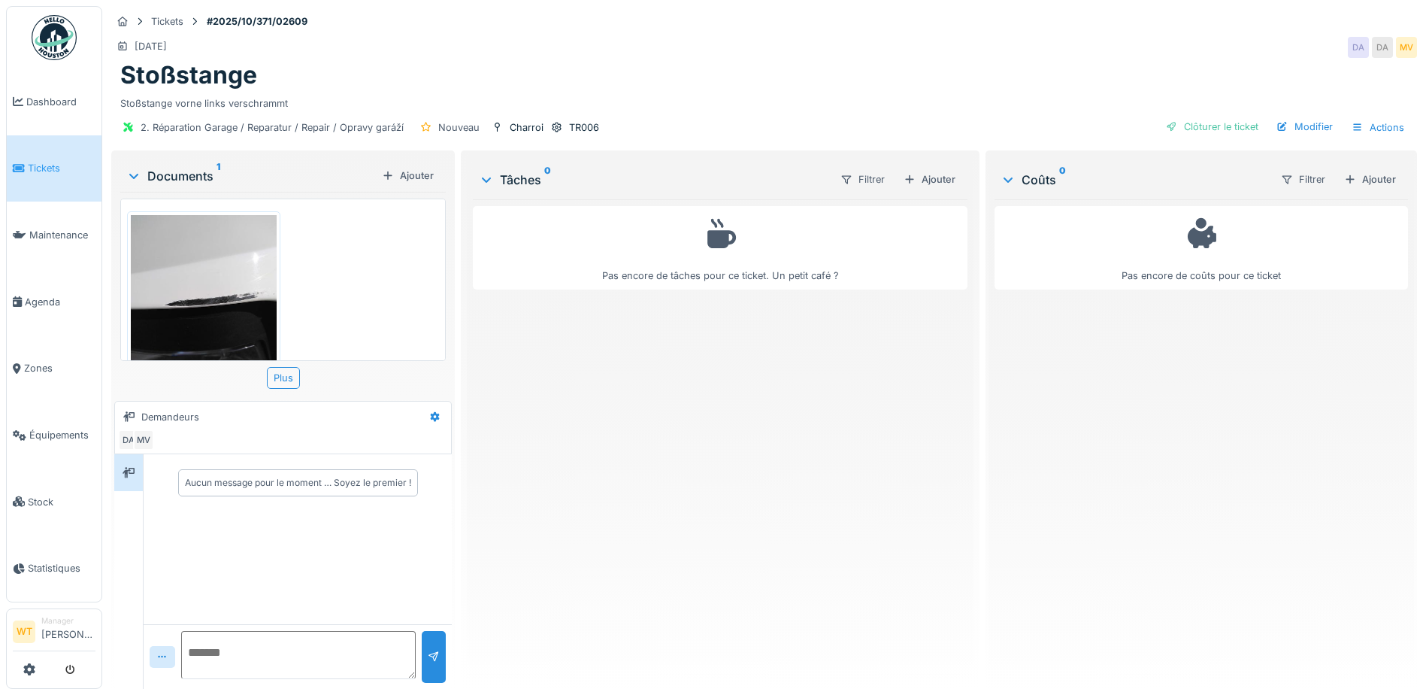
click at [192, 292] on img at bounding box center [204, 312] width 146 height 194
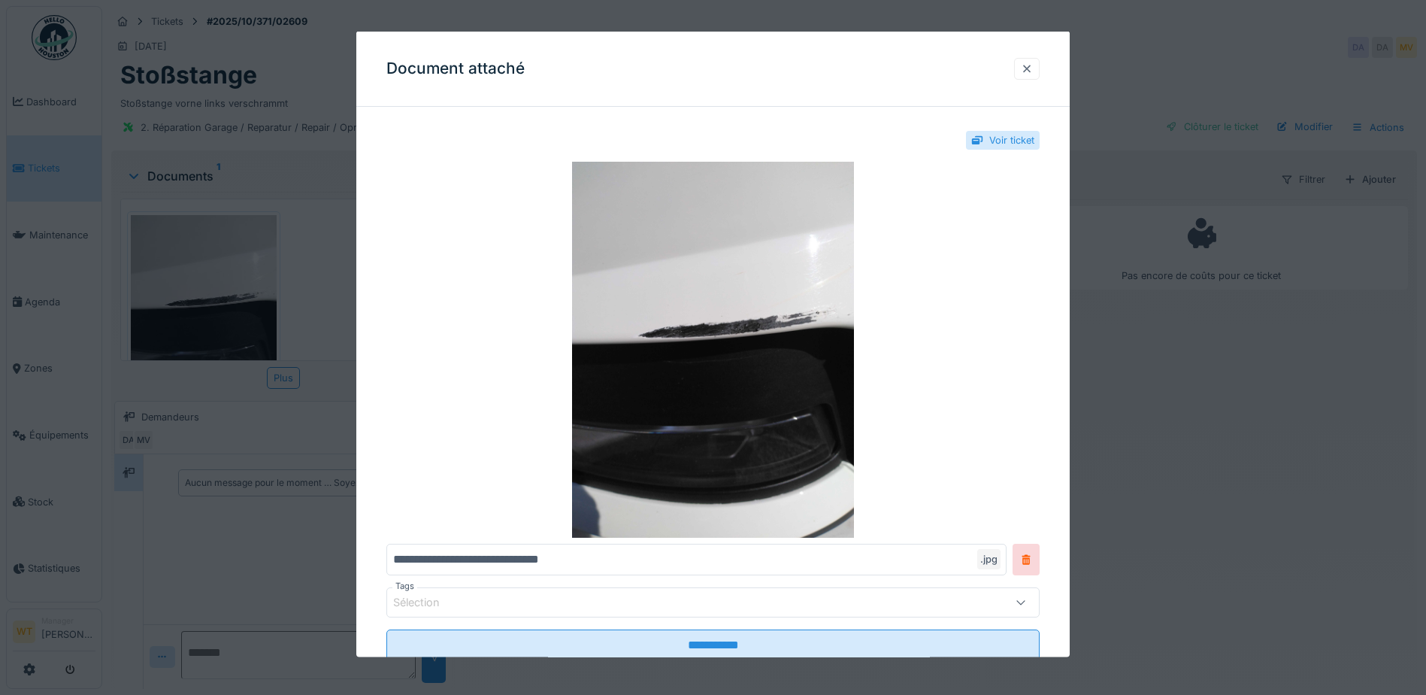
click at [1033, 68] on div at bounding box center [1027, 68] width 12 height 14
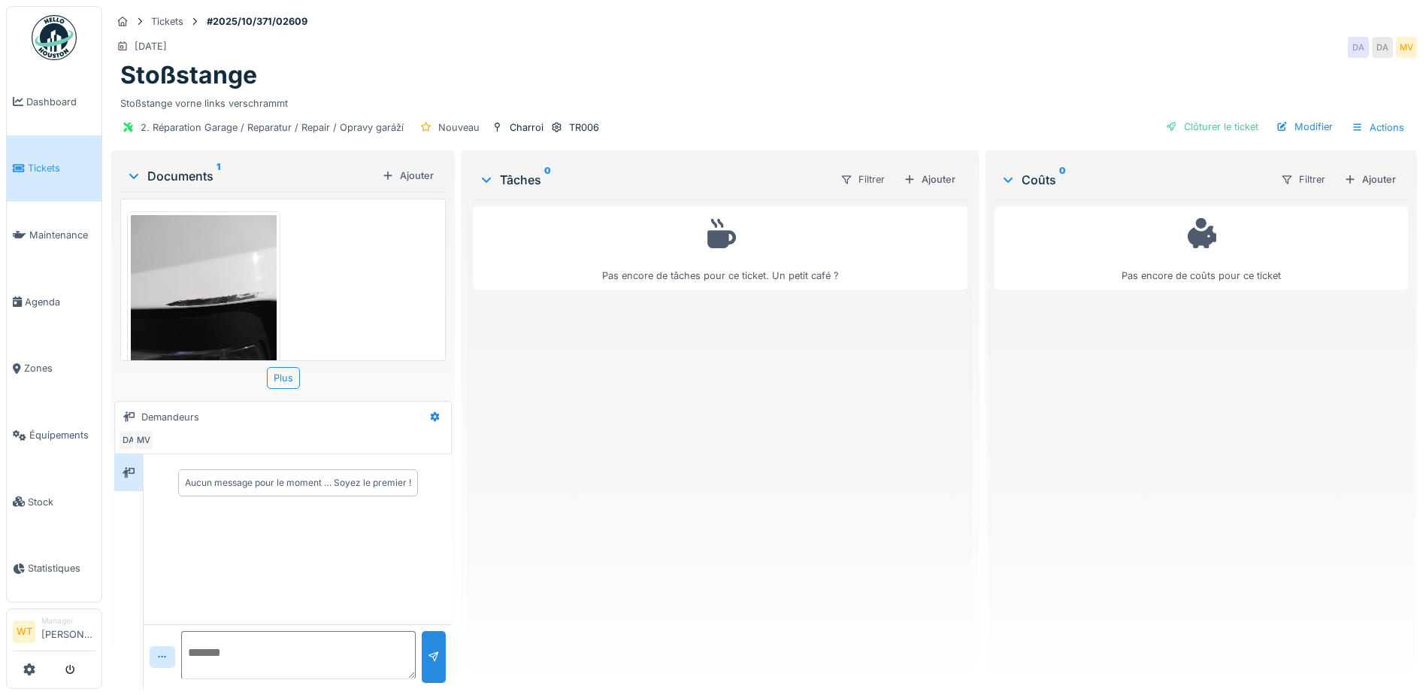
click at [206, 325] on img at bounding box center [204, 312] width 146 height 194
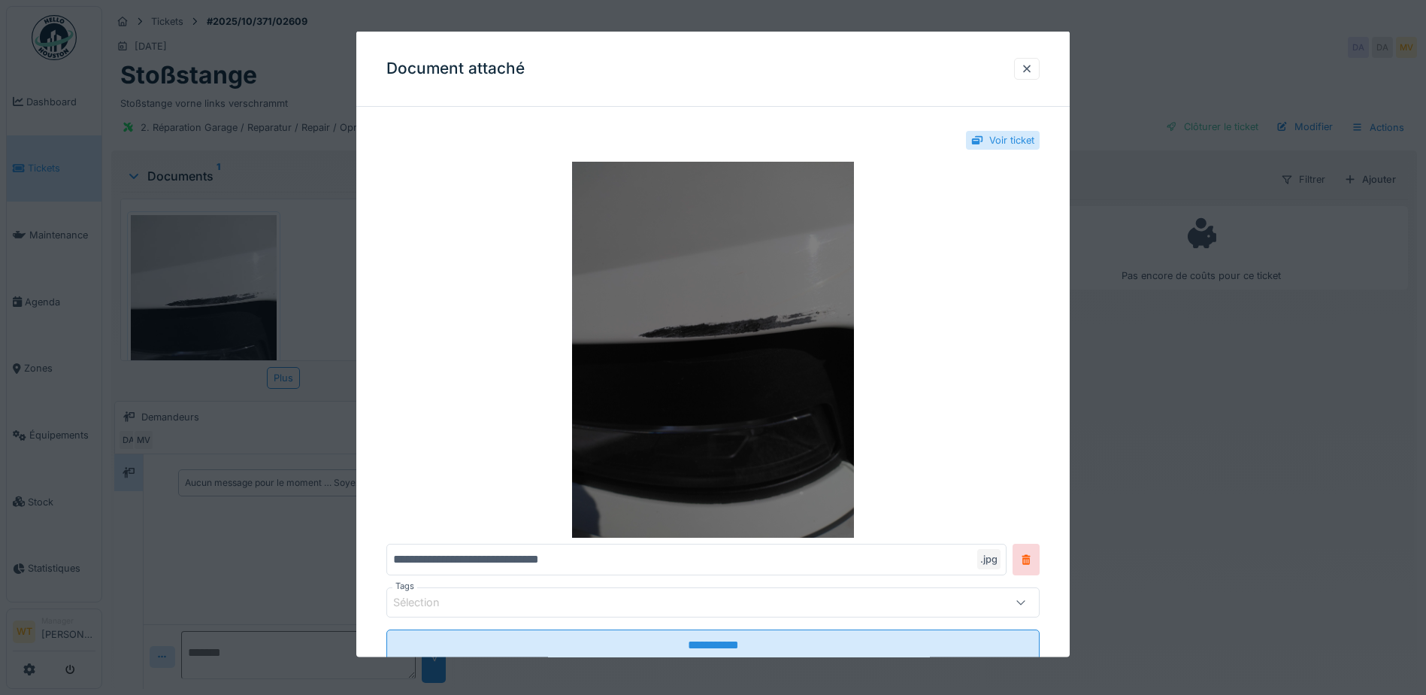
click at [779, 325] on img at bounding box center [712, 350] width 653 height 376
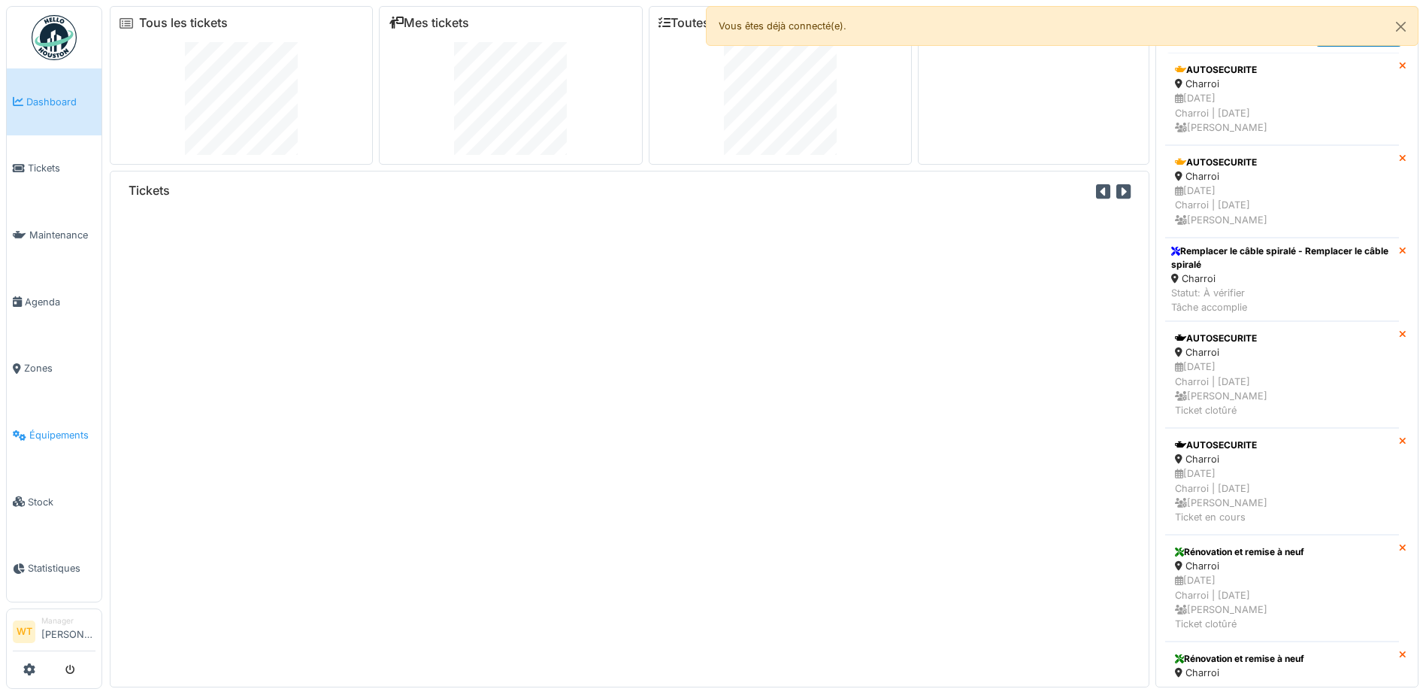
click at [79, 428] on span "Équipements" at bounding box center [62, 435] width 66 height 14
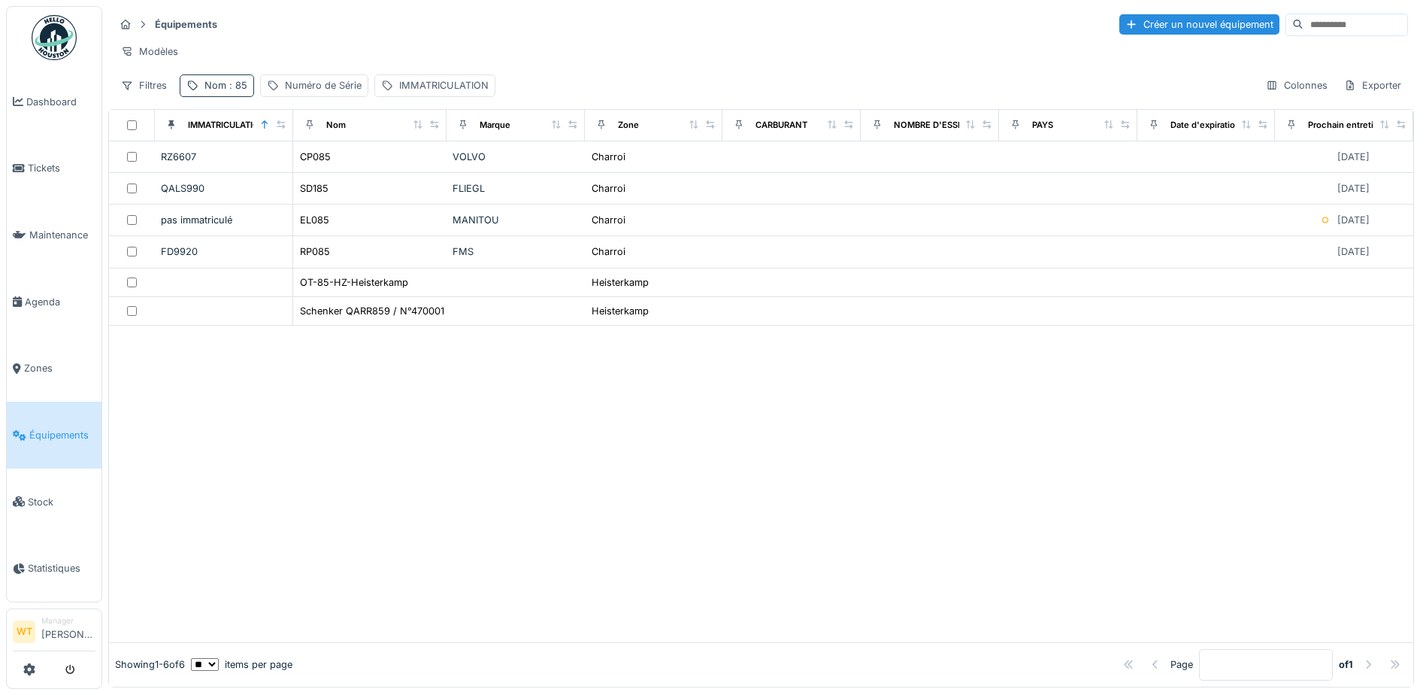
click at [219, 92] on div "Nom : 85" at bounding box center [225, 85] width 43 height 14
click at [322, 168] on icon at bounding box center [318, 169] width 8 height 8
drag, startPoint x: 290, startPoint y: 172, endPoint x: 298, endPoint y: 168, distance: 9.4
click at [290, 172] on input "Nom" at bounding box center [261, 169] width 150 height 32
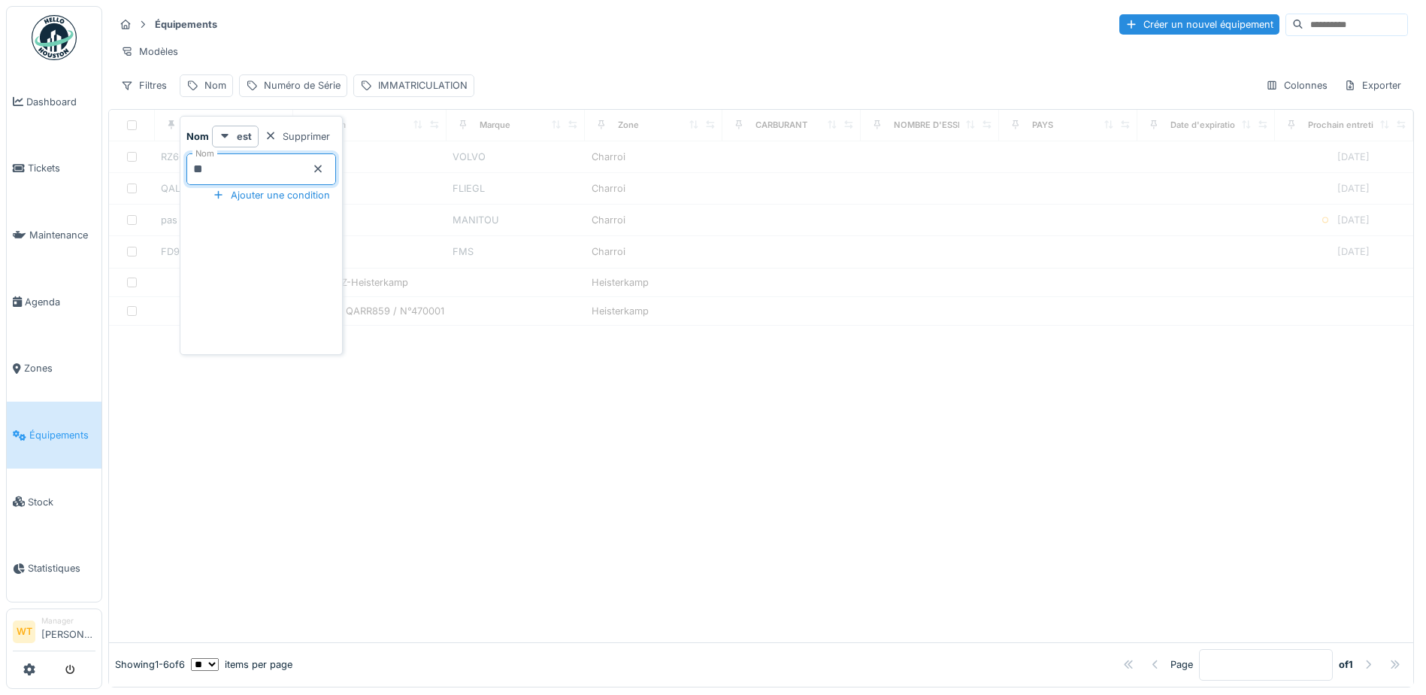
type input "**"
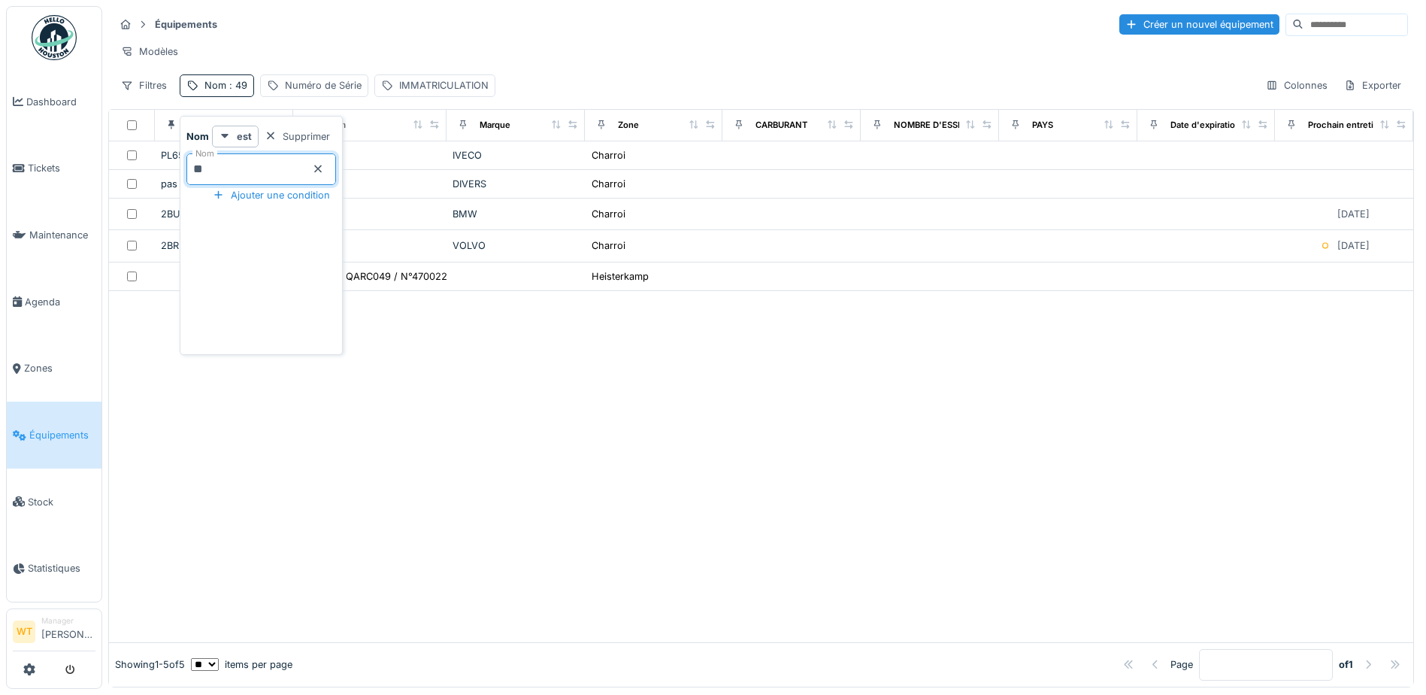
click at [574, 41] on div "Équipements Créer un nouvel équipement Modèles Filtres Nom : 49 Numéro de Série…" at bounding box center [761, 54] width 1306 height 97
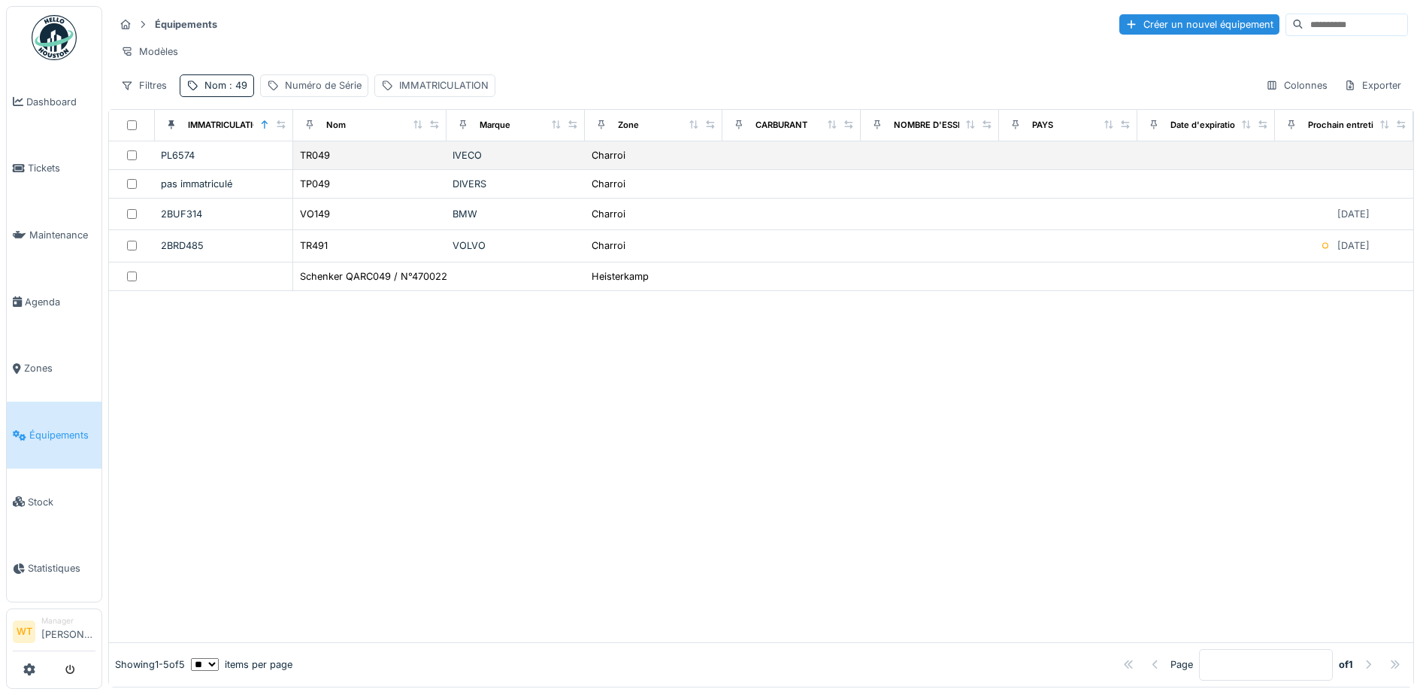
click at [446, 170] on td "IVECO" at bounding box center [515, 155] width 138 height 29
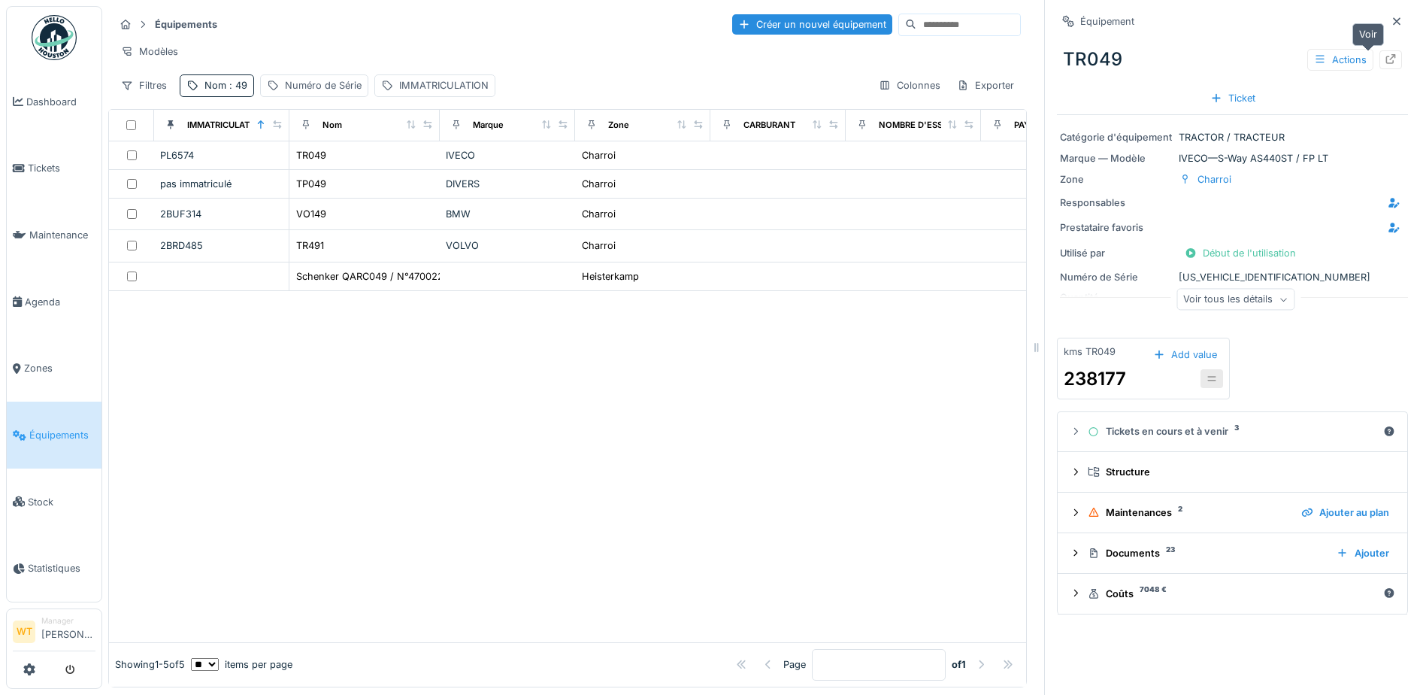
click at [1379, 63] on div at bounding box center [1390, 59] width 23 height 19
click at [18, 163] on icon at bounding box center [19, 168] width 12 height 11
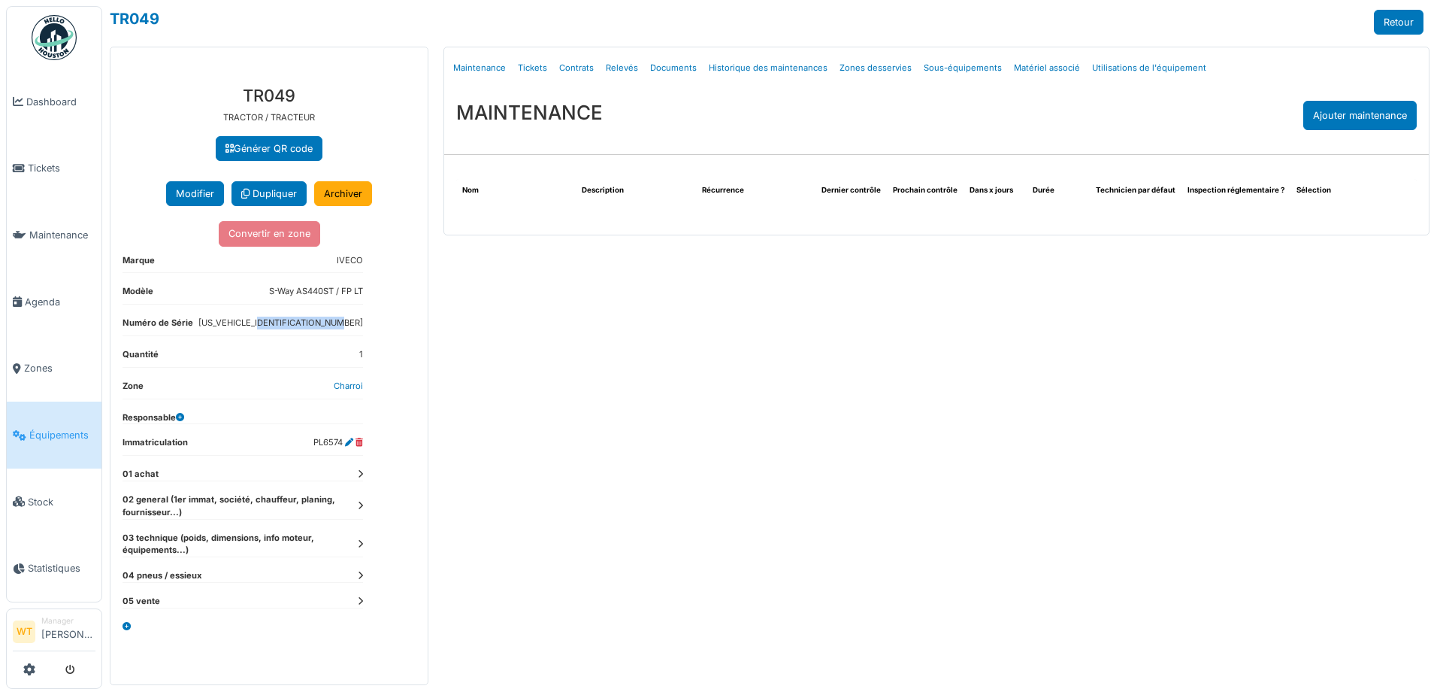
drag, startPoint x: 269, startPoint y: 320, endPoint x: 364, endPoint y: 319, distance: 94.7
click at [364, 319] on div "**********" at bounding box center [268, 379] width 317 height 610
drag, startPoint x: 364, startPoint y: 319, endPoint x: 344, endPoint y: 319, distance: 20.3
copy dd "ZCFM62AU40C504250"
click at [543, 68] on link "Tickets" at bounding box center [532, 67] width 41 height 35
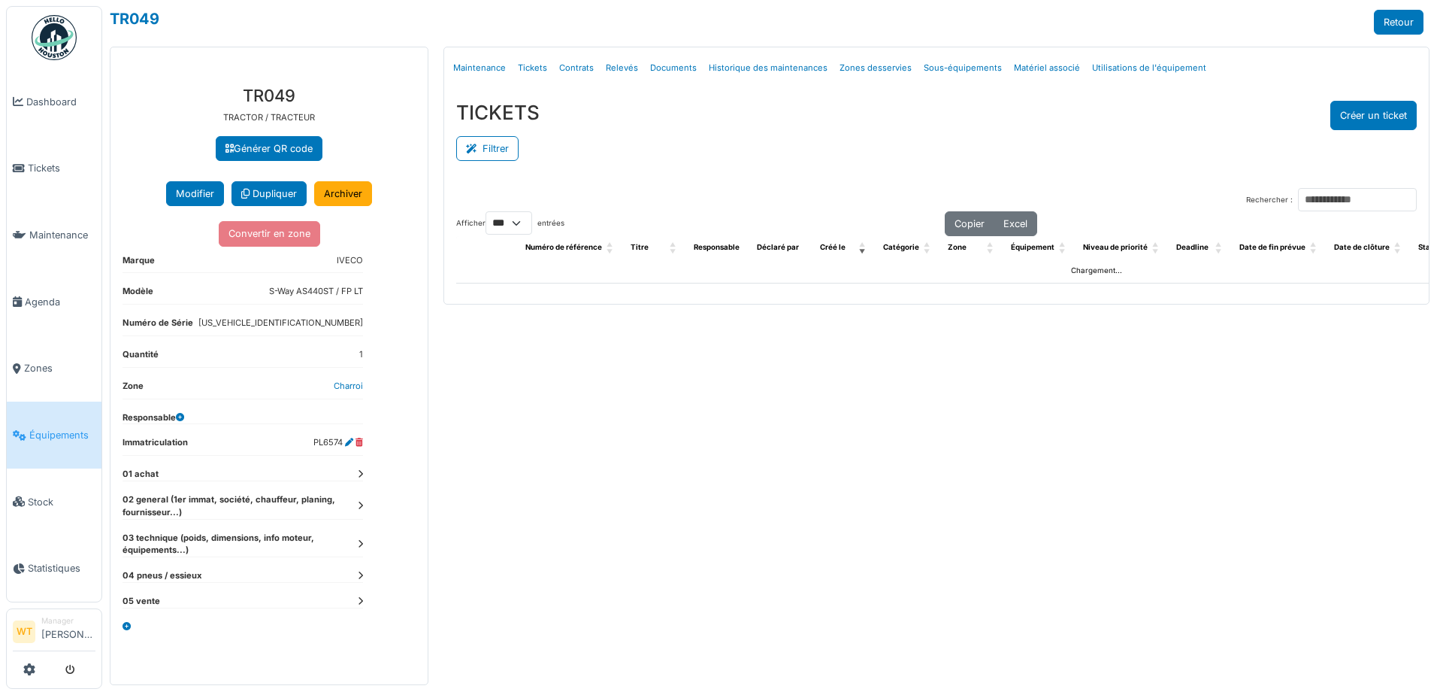
select select "***"
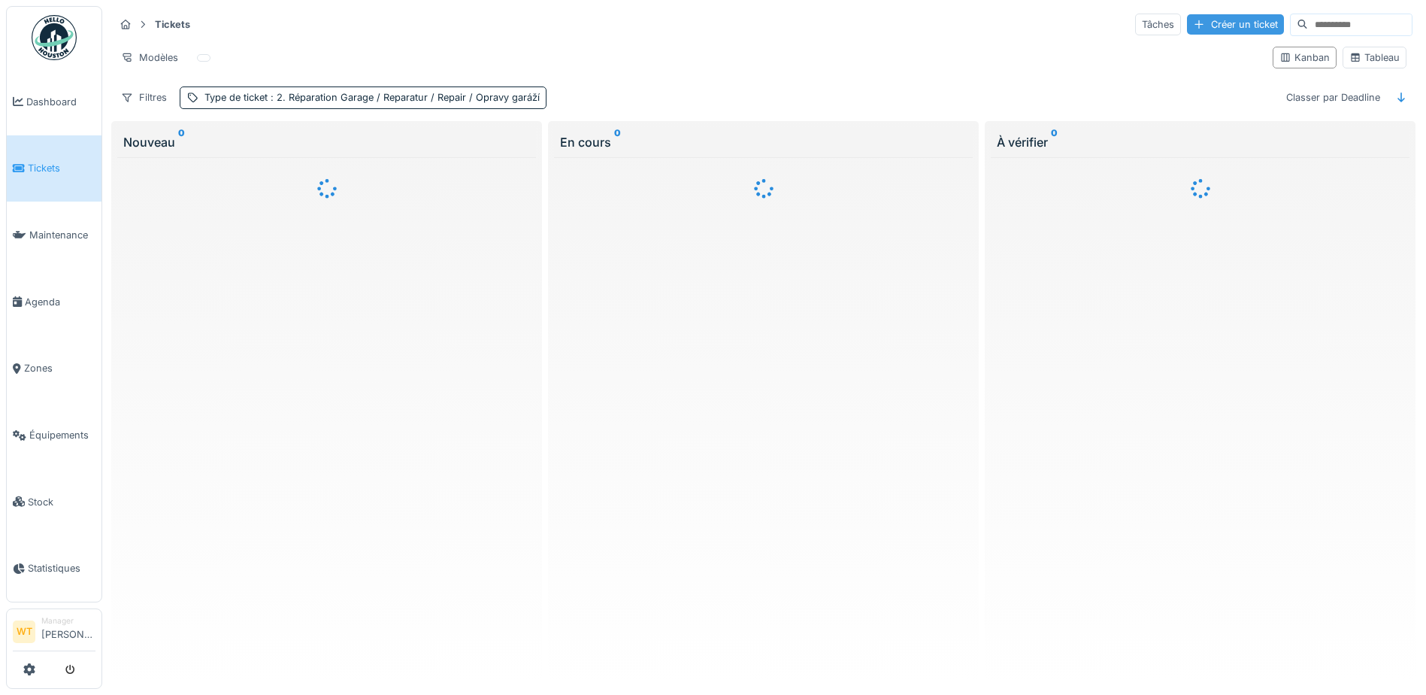
click at [1187, 33] on div "Créer un ticket" at bounding box center [1235, 24] width 97 height 20
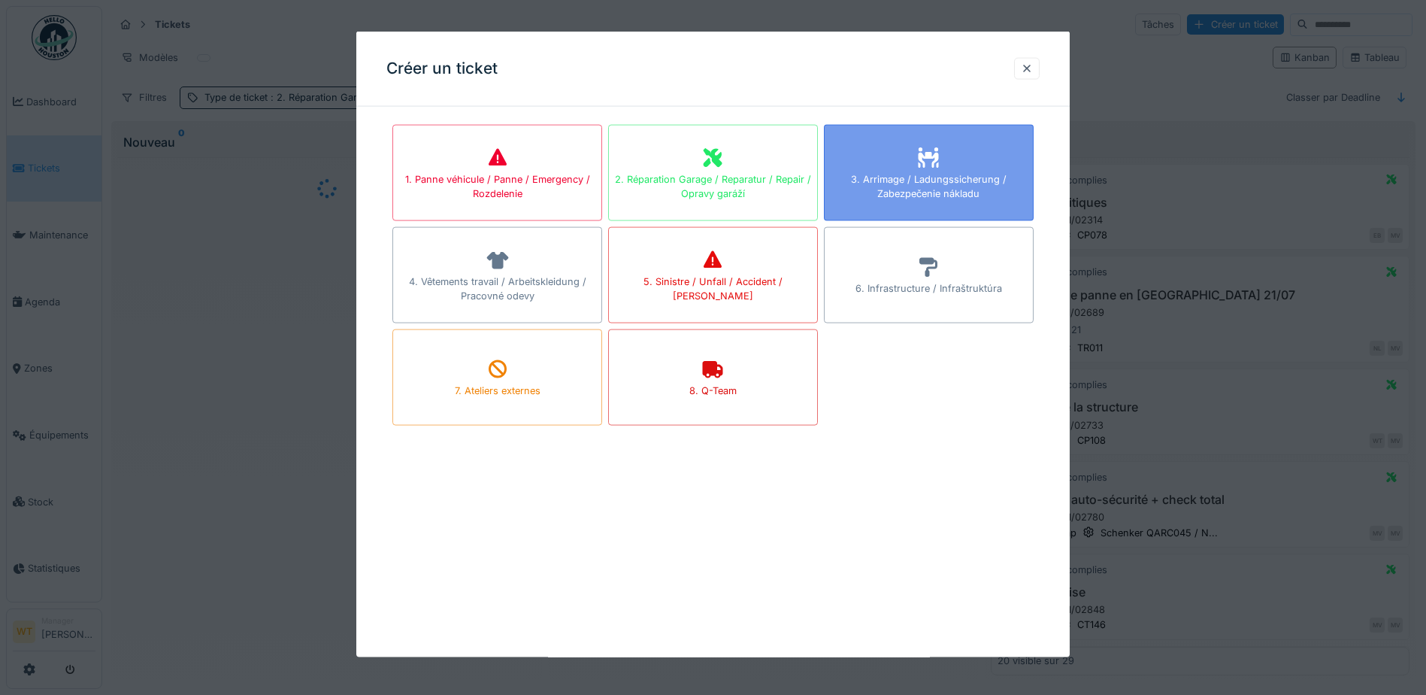
click at [903, 182] on div "3. Arrimage / Ladungssicherung / Zabezpečenie nákladu" at bounding box center [929, 185] width 208 height 29
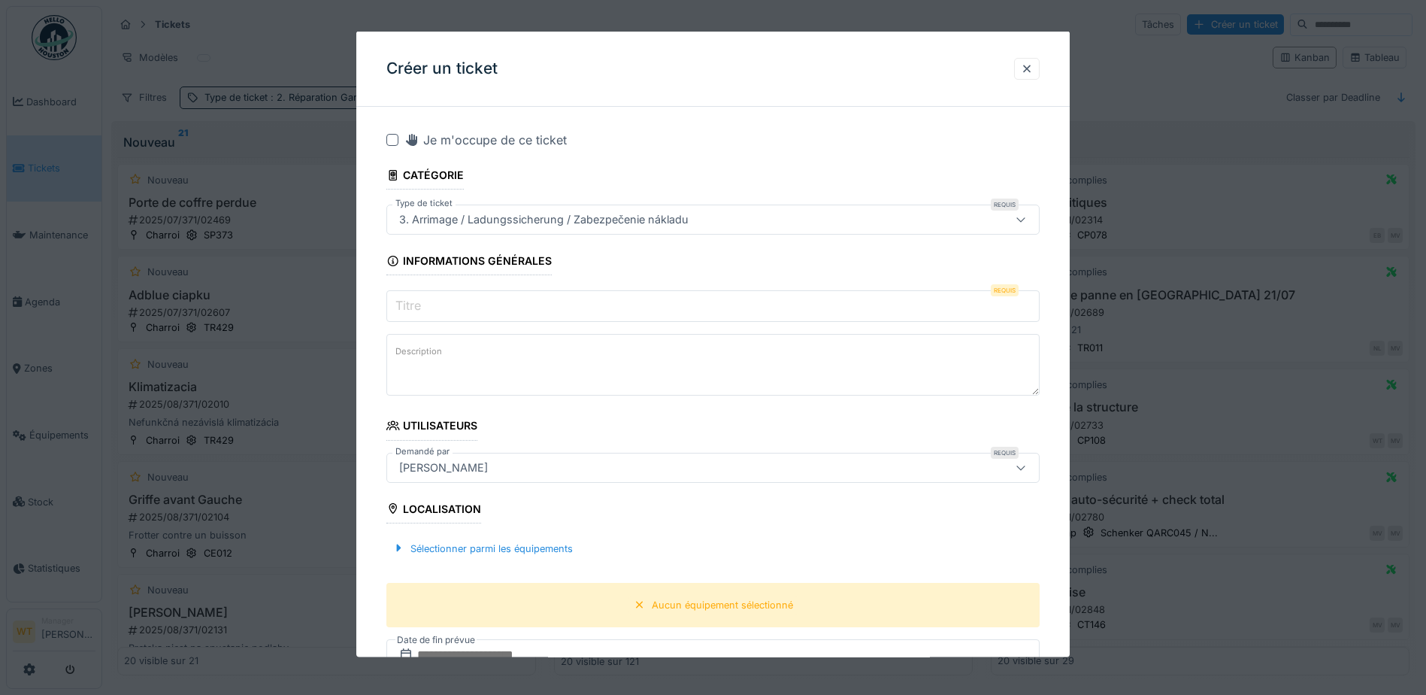
click at [504, 468] on div "[PERSON_NAME]" at bounding box center [674, 467] width 563 height 17
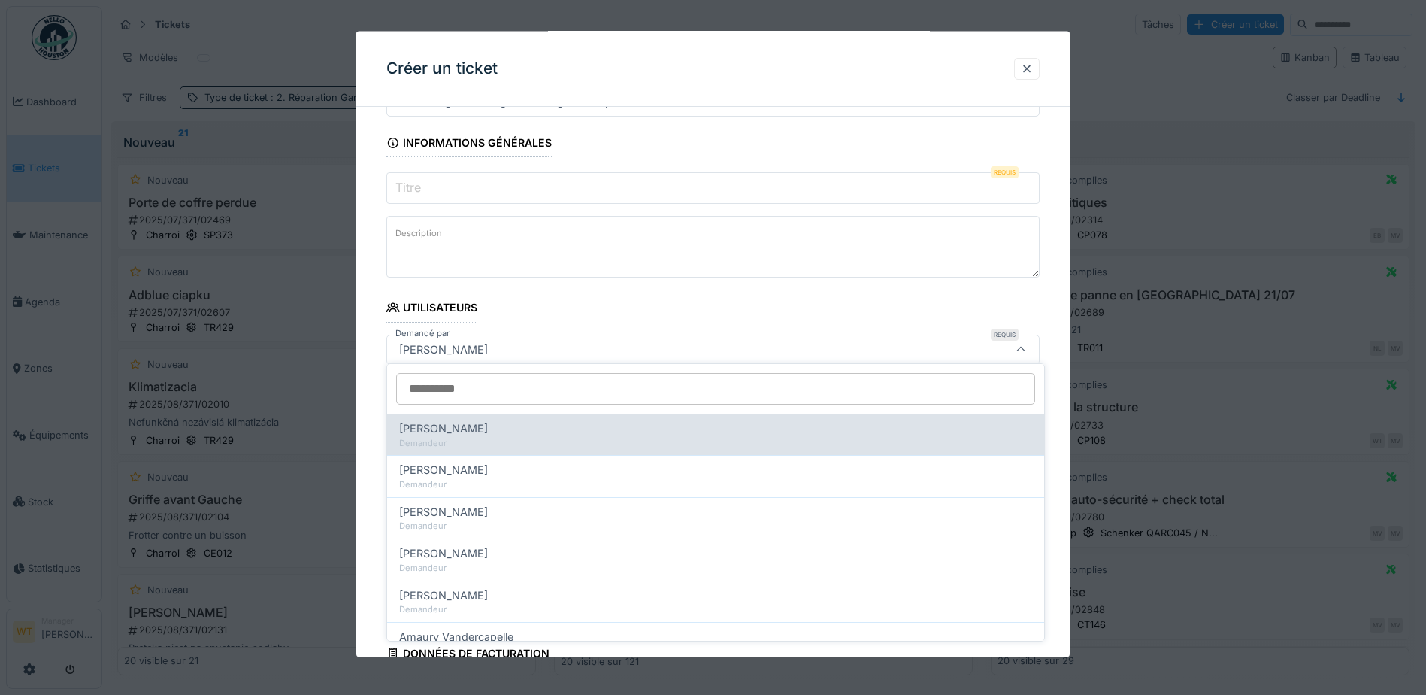
scroll to position [123, 0]
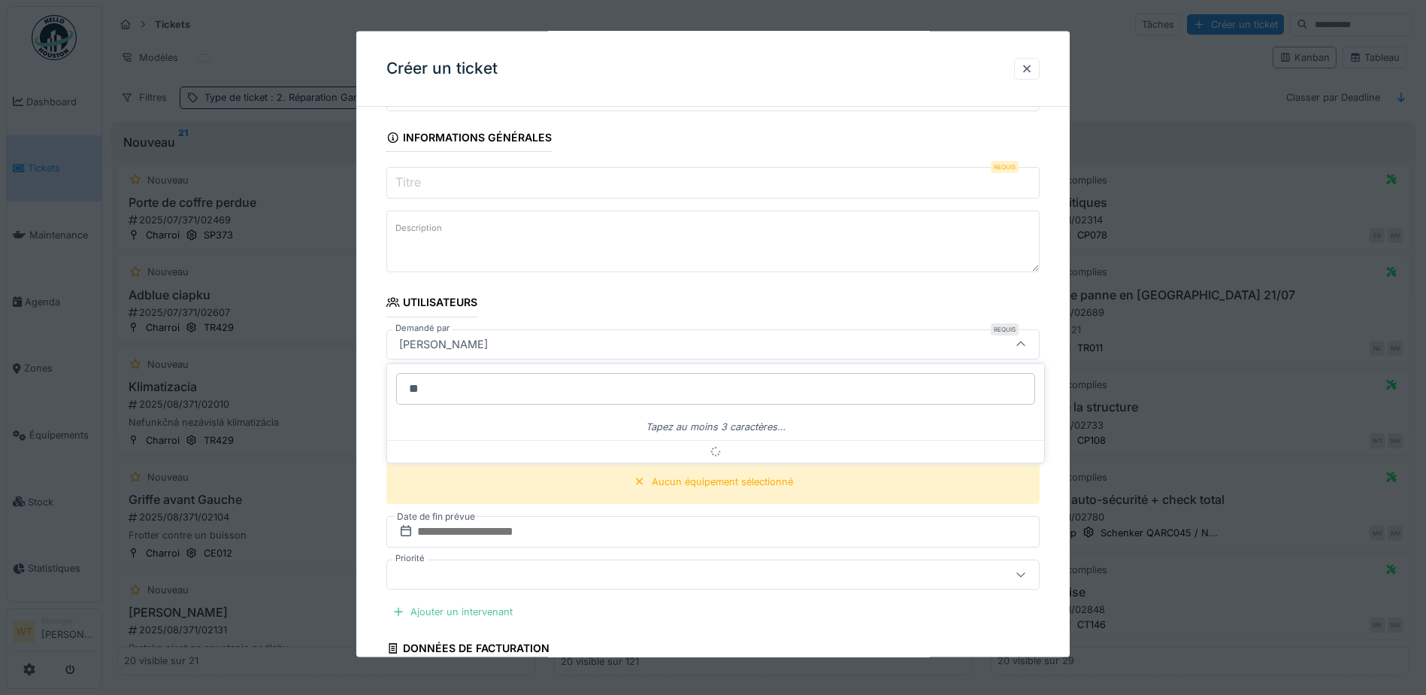
type input "*"
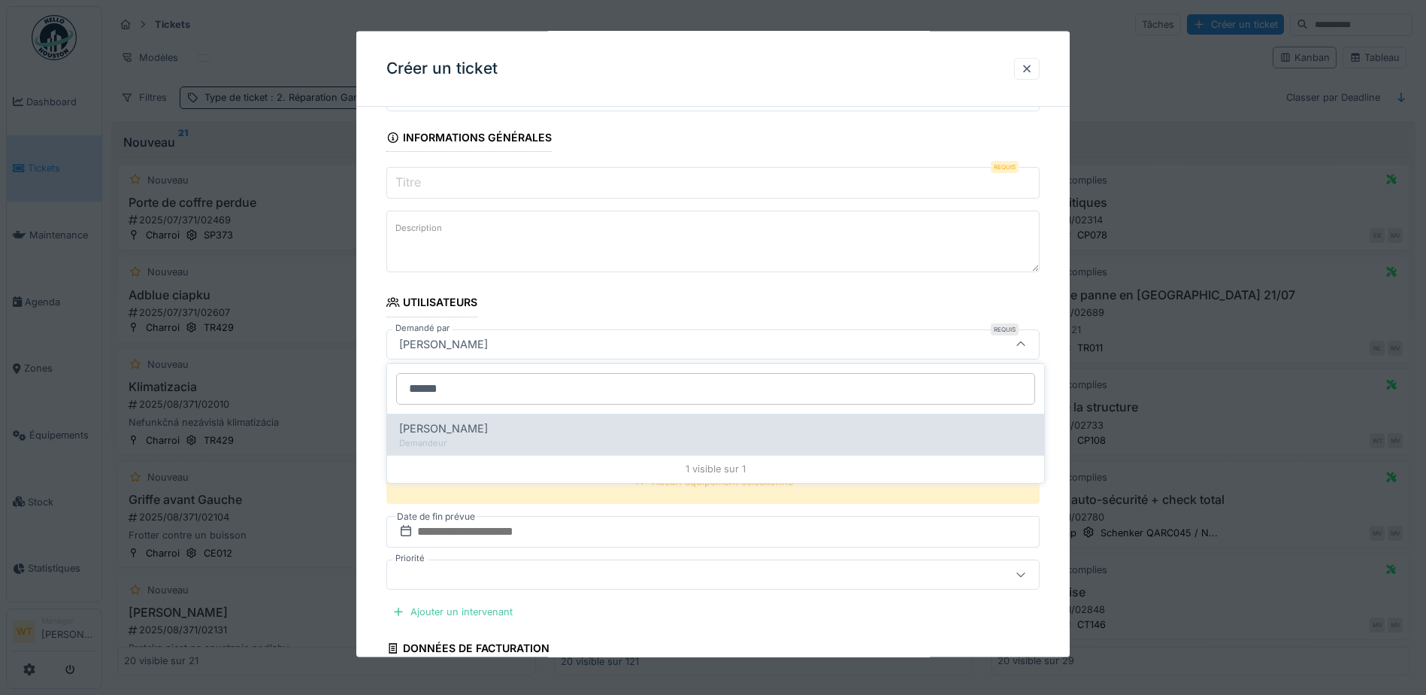
type input "******"
click at [488, 434] on span "[PERSON_NAME]" at bounding box center [443, 428] width 89 height 17
type input "*****"
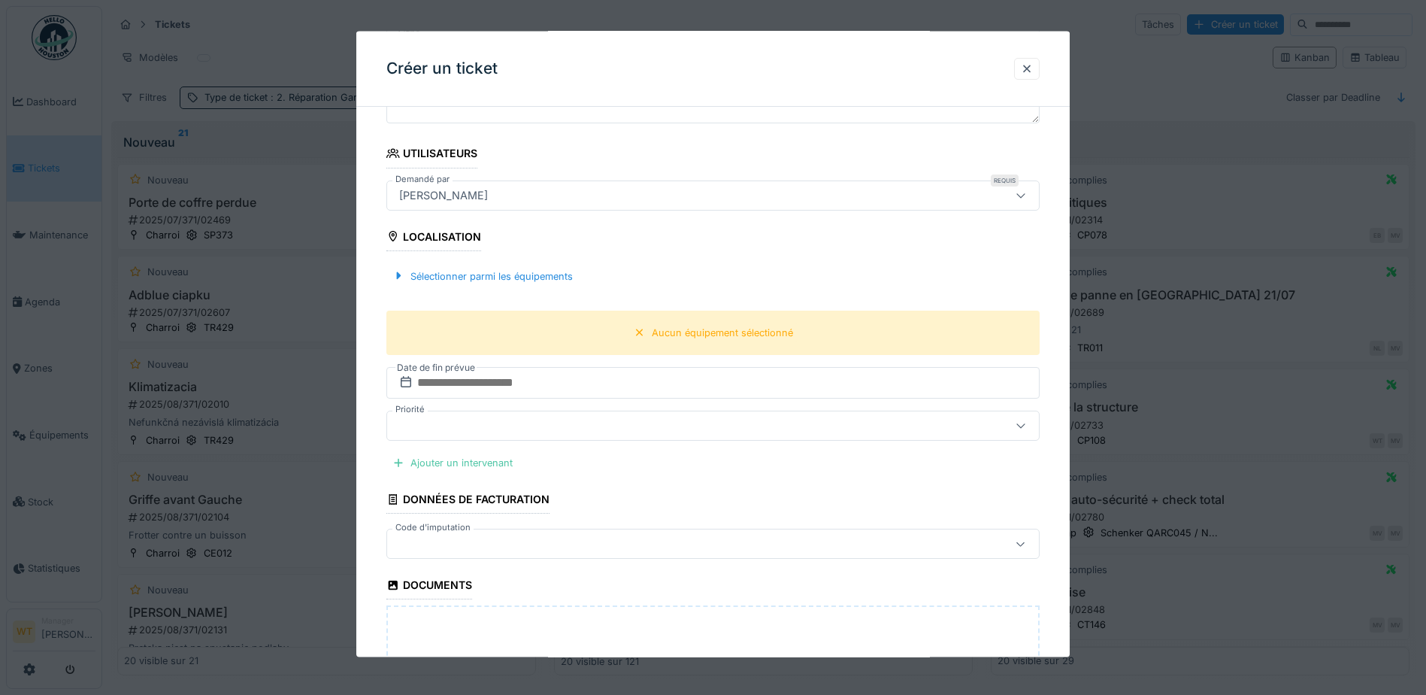
scroll to position [274, 0]
click at [552, 192] on div "[PERSON_NAME]" at bounding box center [674, 193] width 563 height 17
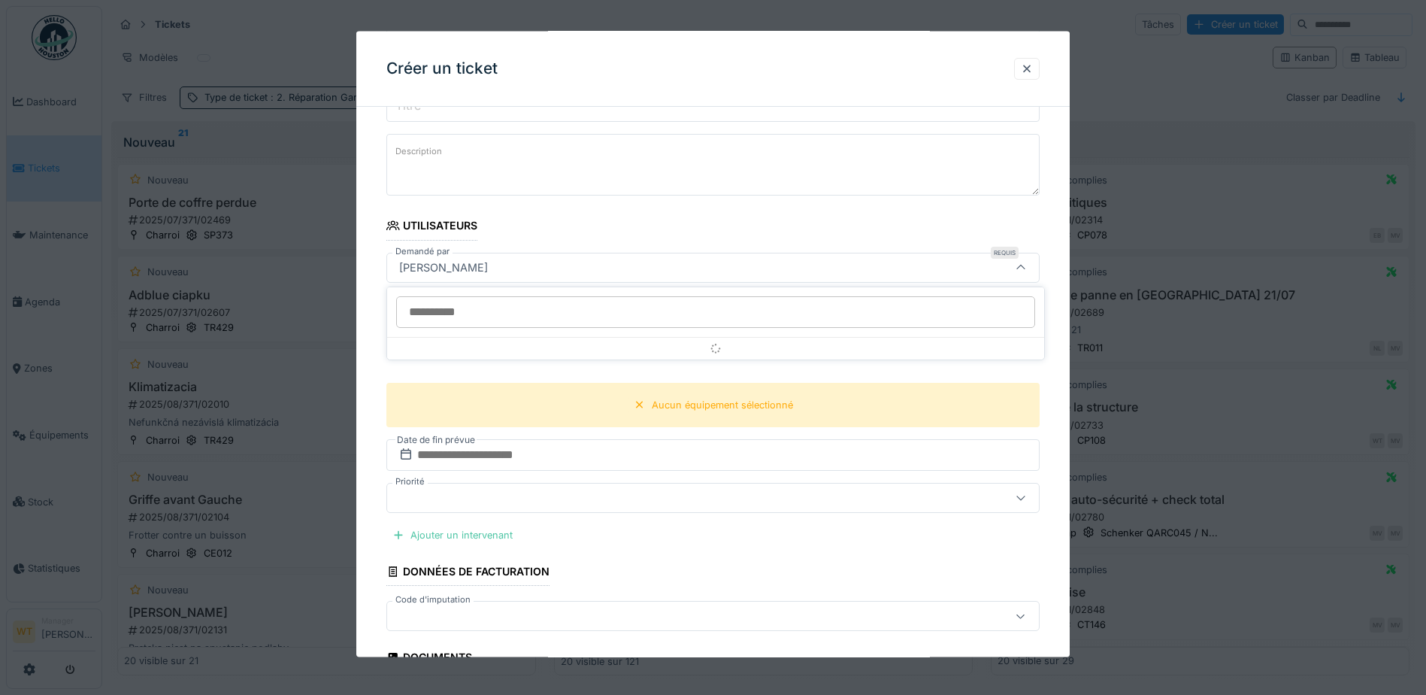
scroll to position [123, 0]
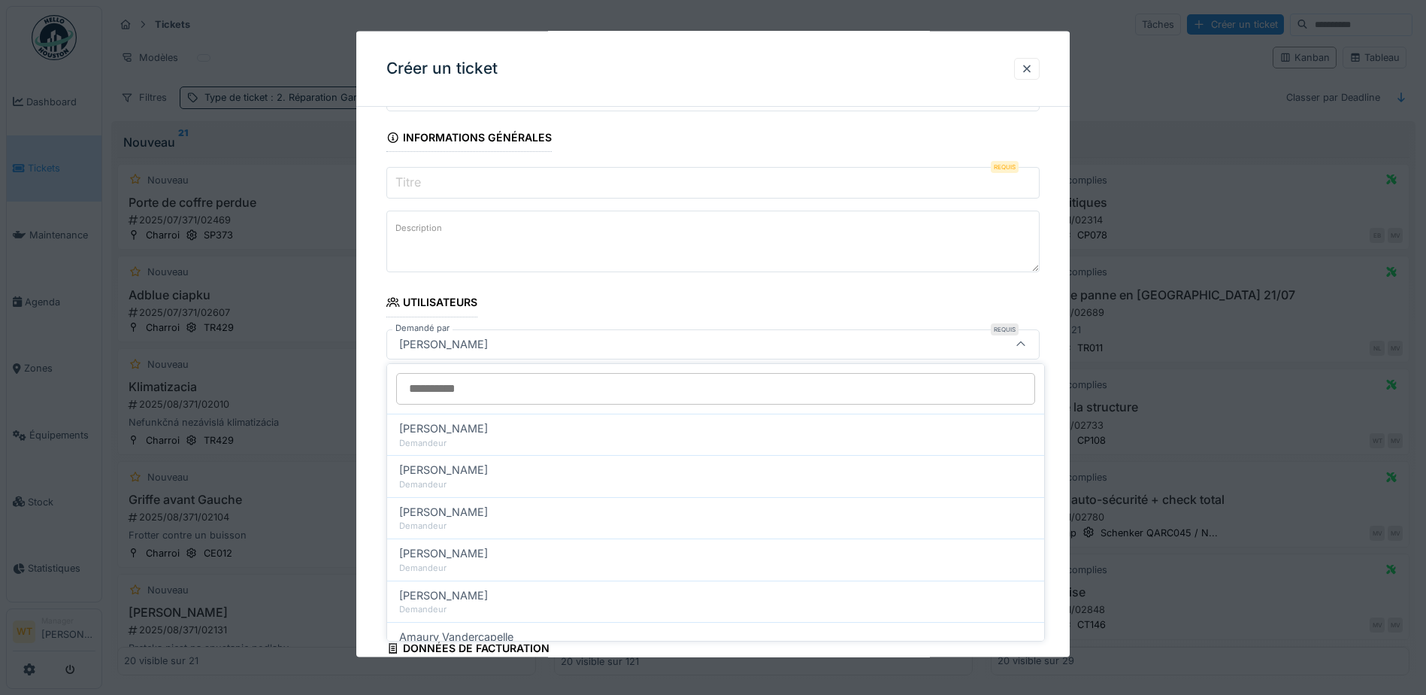
click at [960, 285] on fieldset "**********" at bounding box center [712, 521] width 653 height 1052
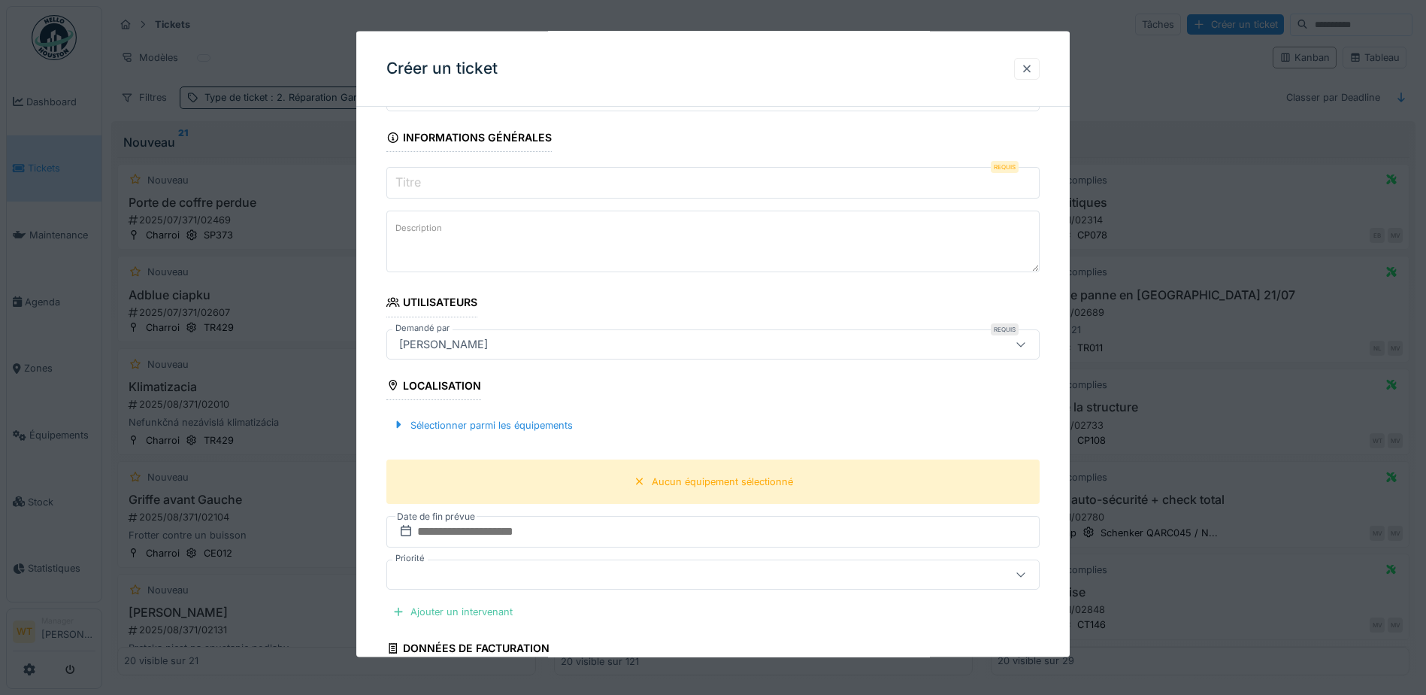
click at [1021, 69] on div at bounding box center [1027, 68] width 26 height 22
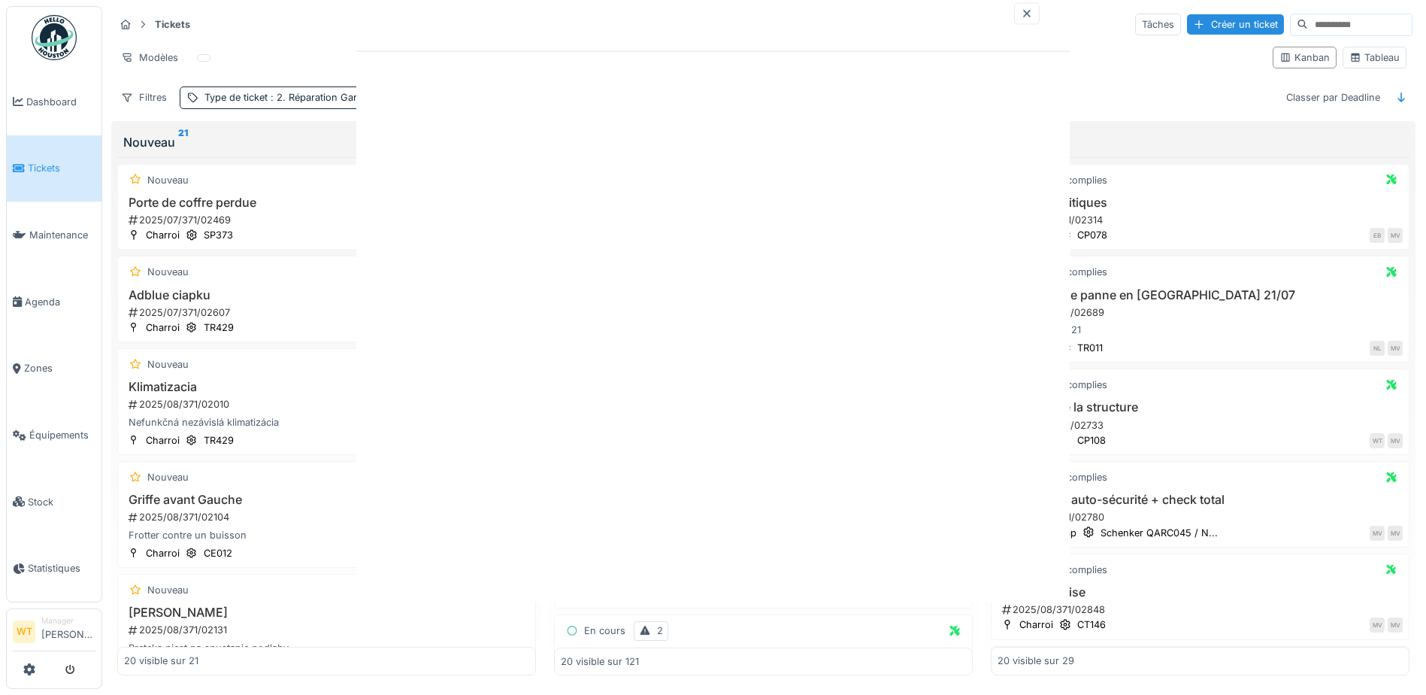
scroll to position [0, 0]
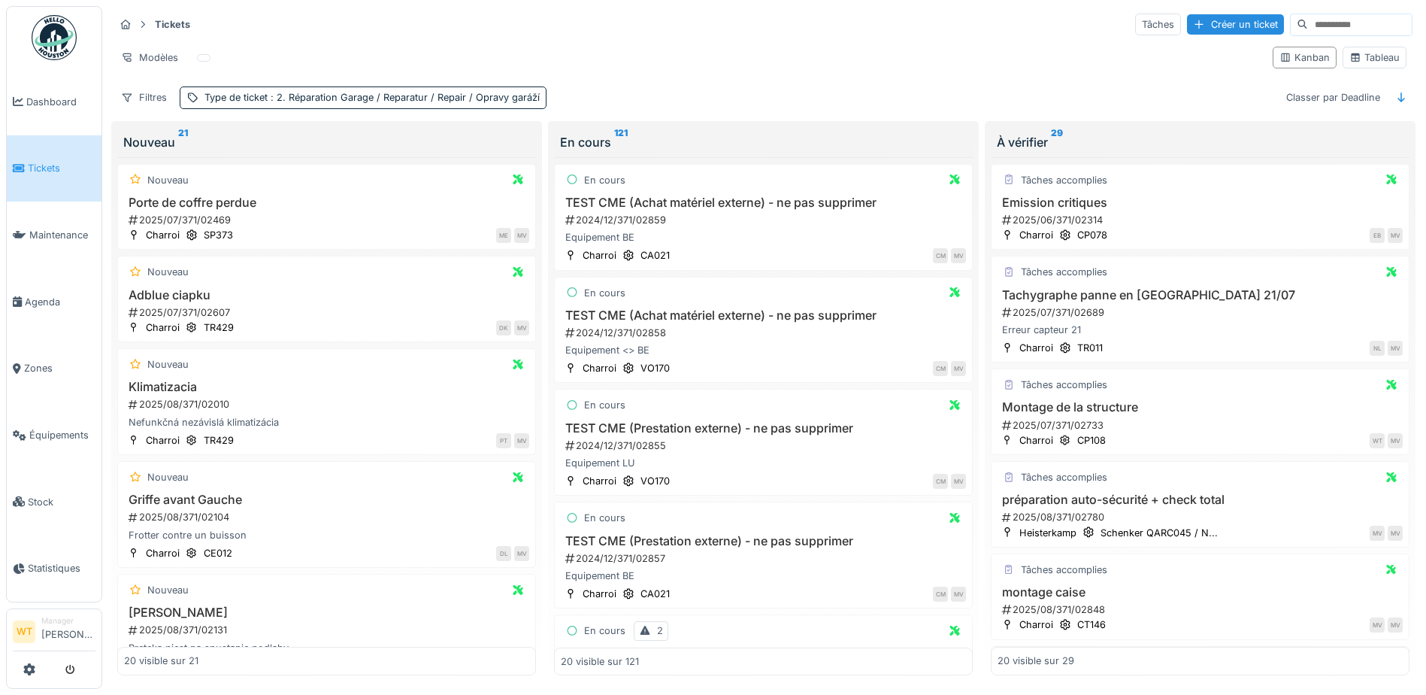
drag, startPoint x: 1199, startPoint y: 32, endPoint x: 1155, endPoint y: 48, distance: 47.1
click at [1199, 32] on div "Créer un ticket" at bounding box center [1235, 24] width 97 height 20
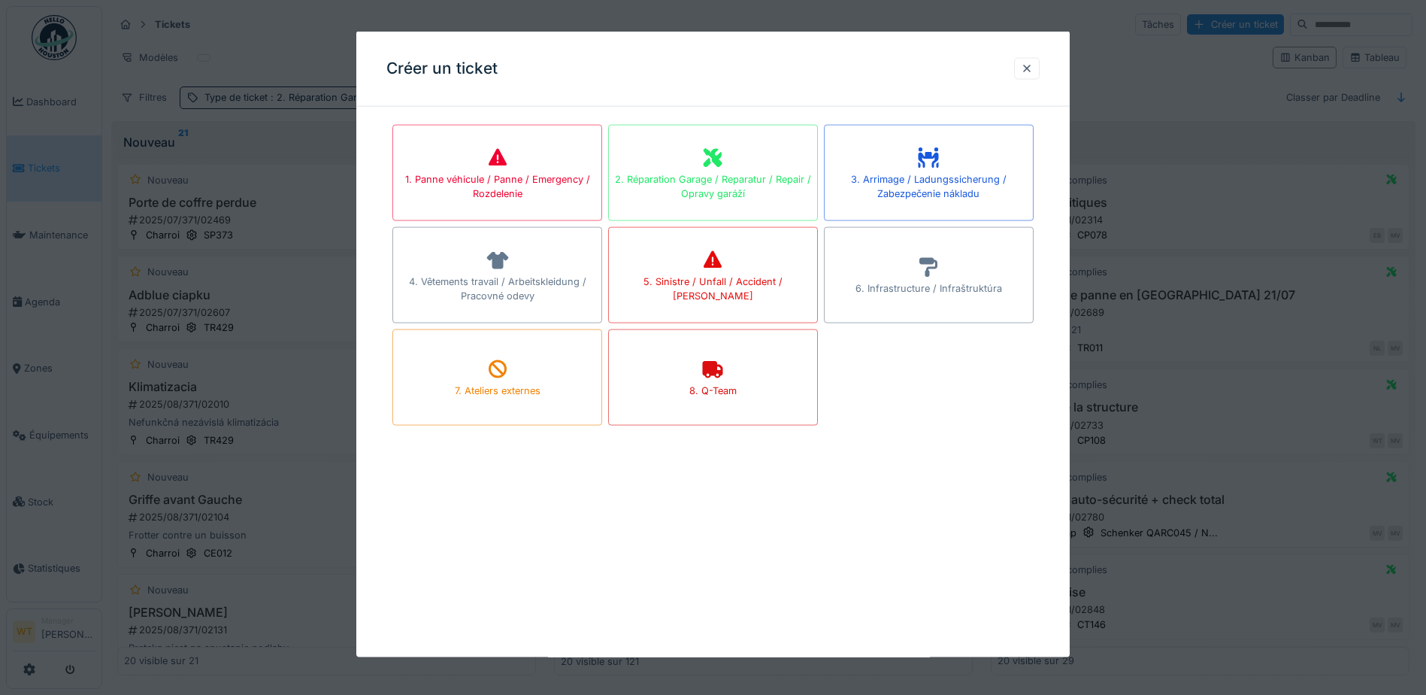
click at [939, 155] on icon at bounding box center [929, 157] width 20 height 20
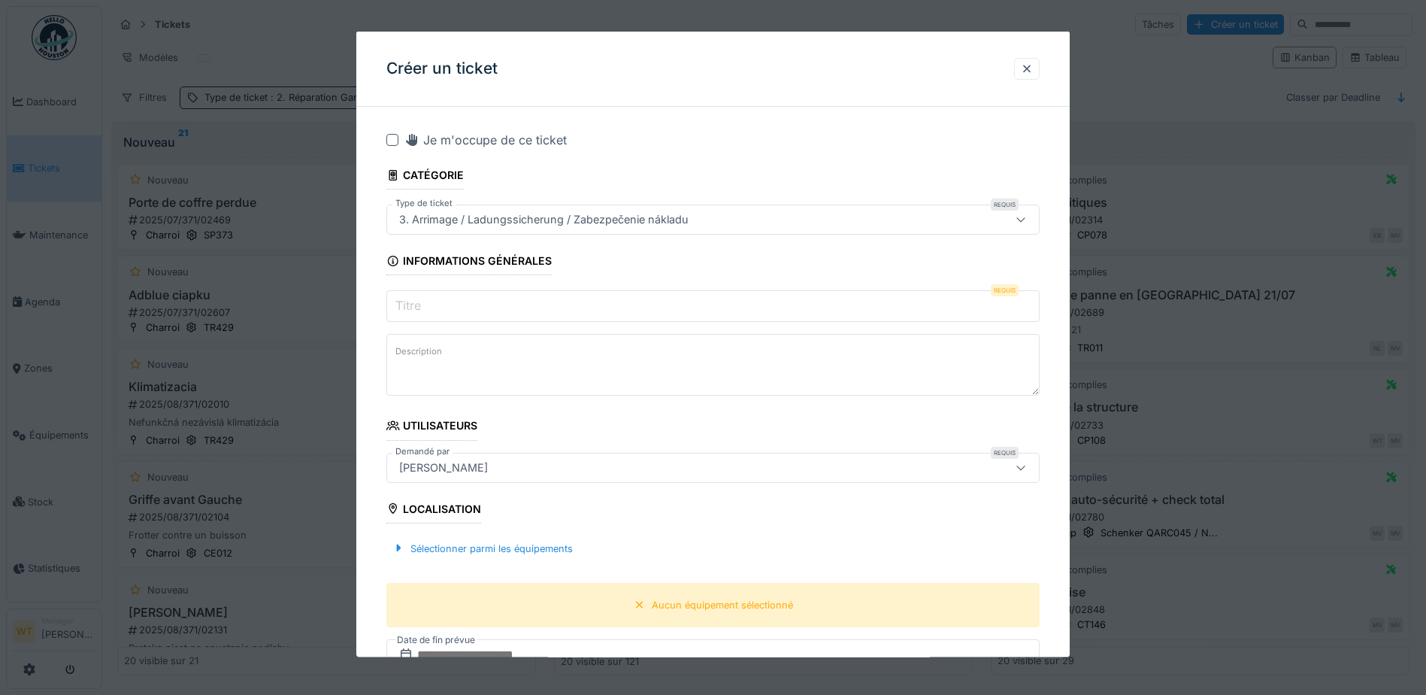
click at [488, 308] on input "Titre" at bounding box center [712, 306] width 653 height 32
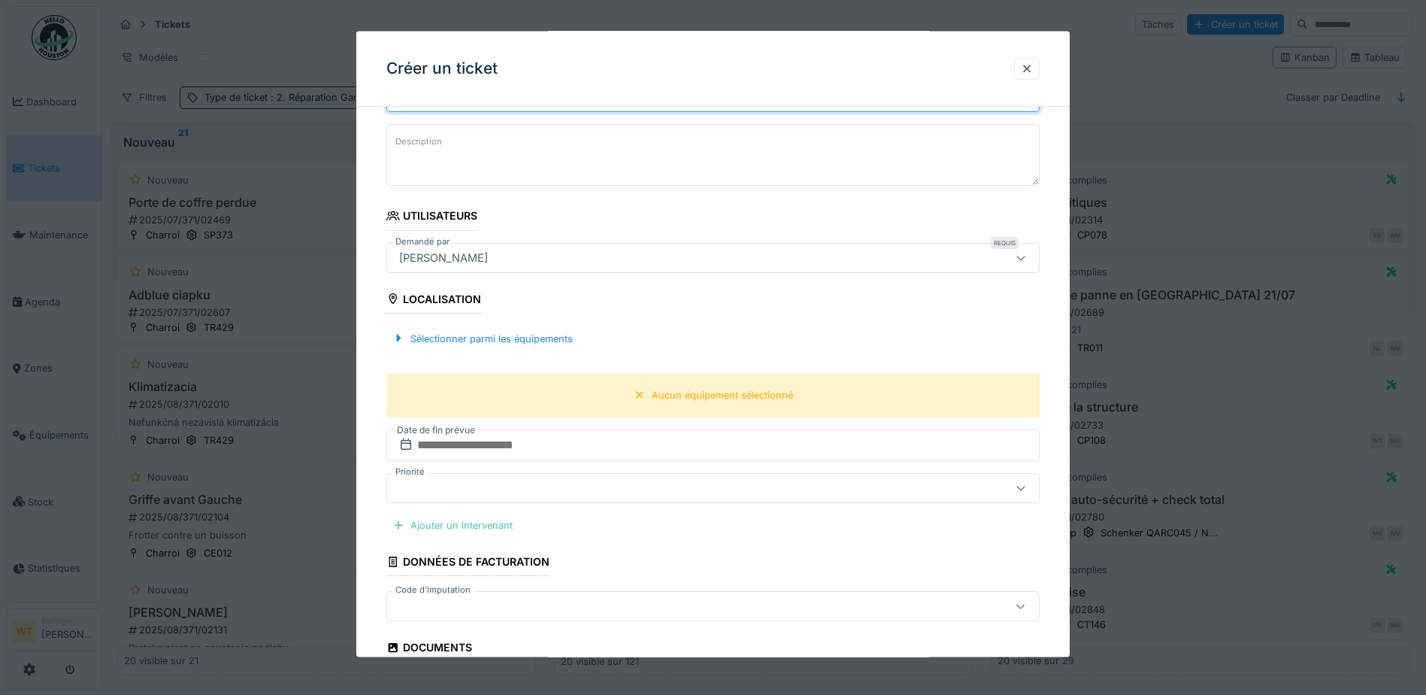
scroll to position [225, 0]
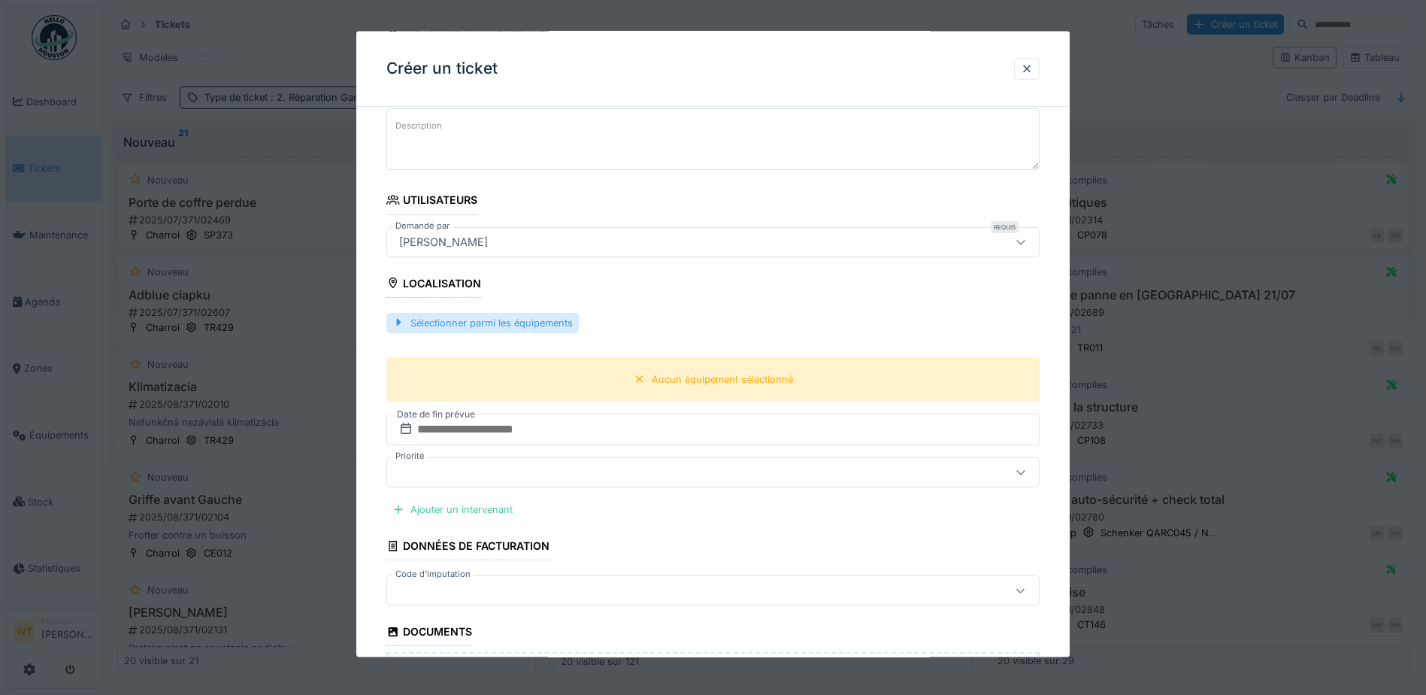
type input "**********"
click at [545, 319] on div "Sélectionner parmi les équipements" at bounding box center [482, 322] width 192 height 20
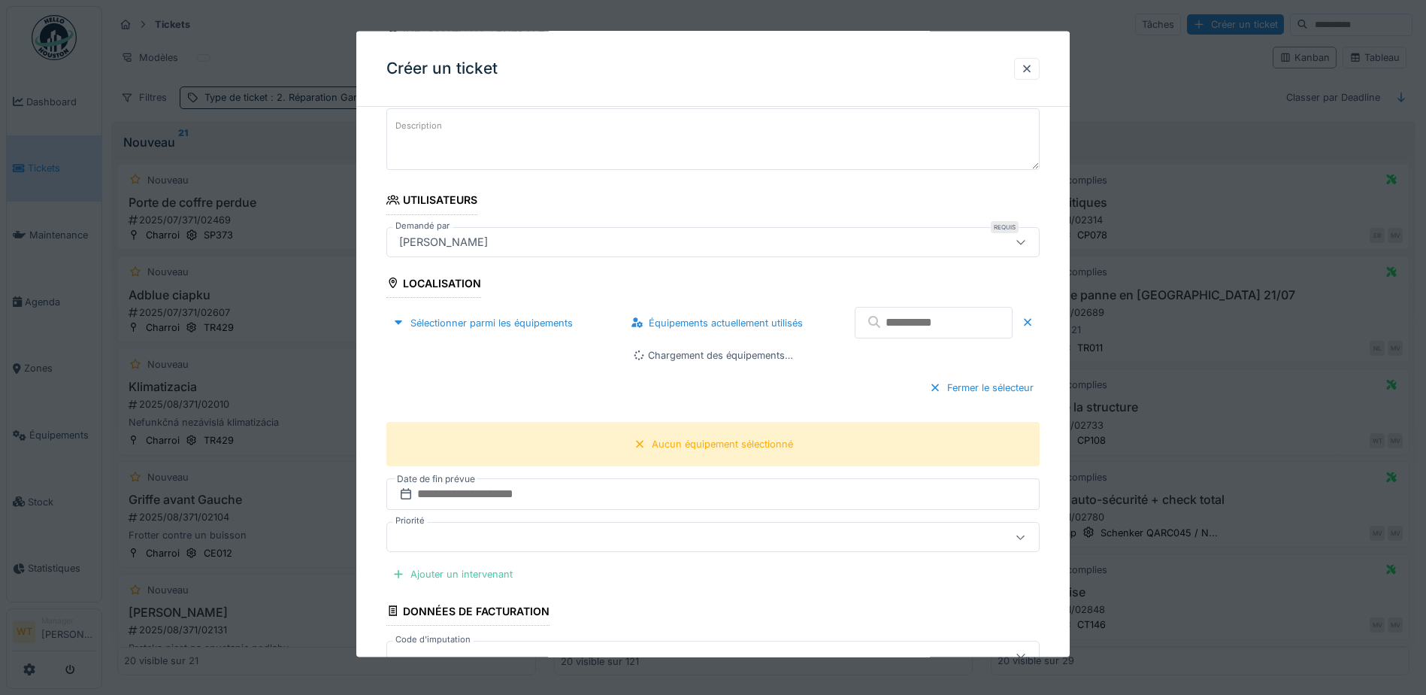
click at [926, 331] on input "text" at bounding box center [934, 323] width 158 height 32
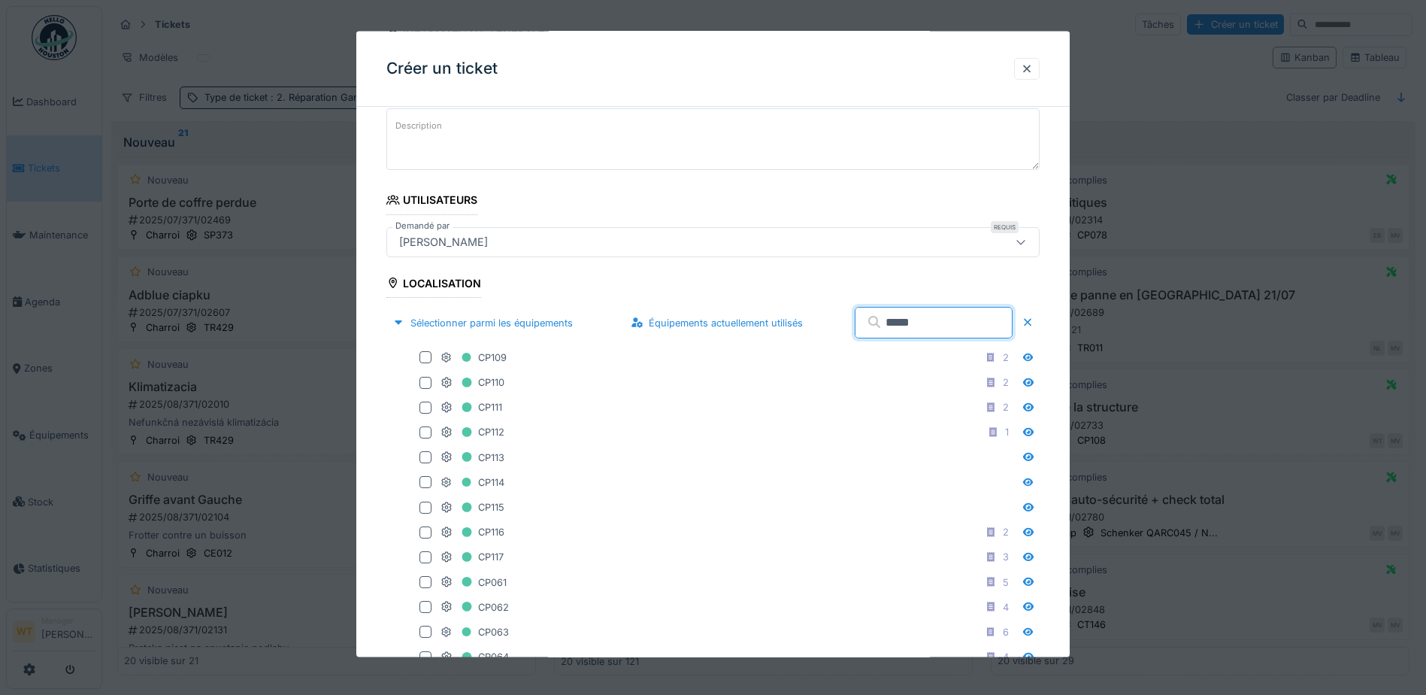
type input "*****"
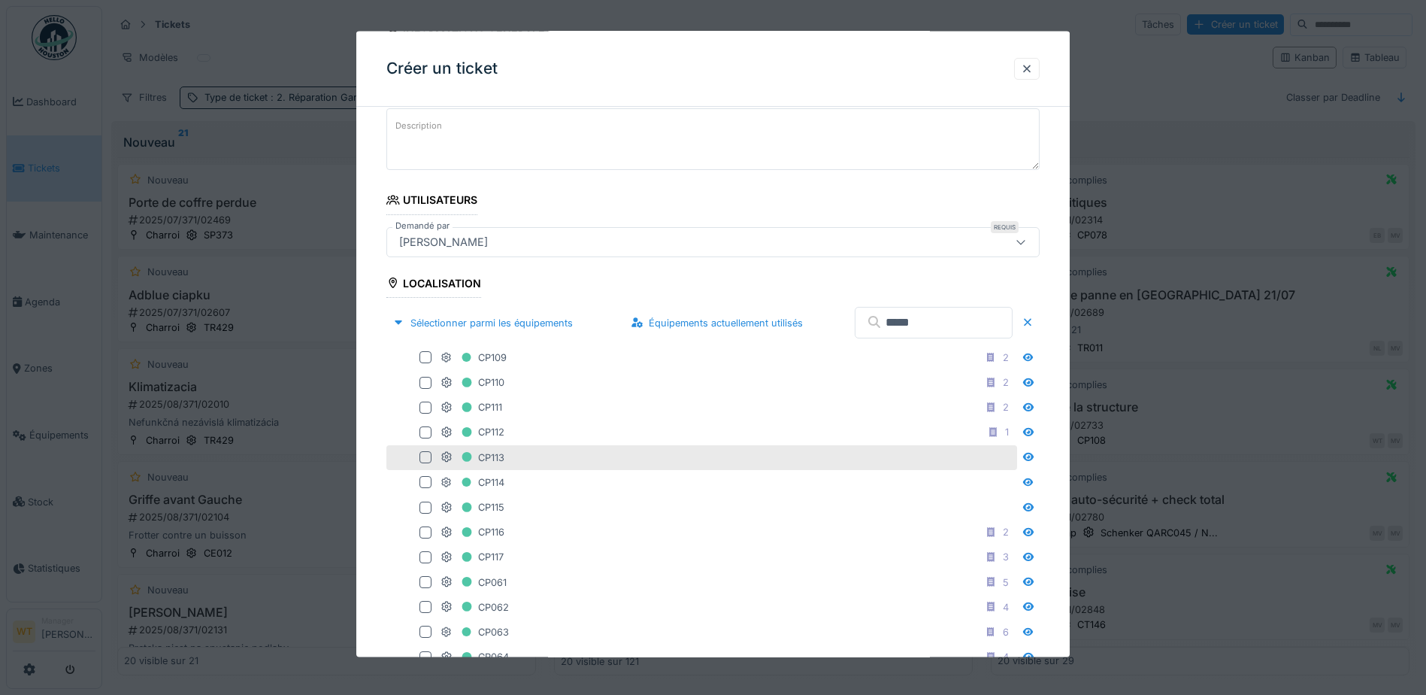
drag, startPoint x: 608, startPoint y: 391, endPoint x: 664, endPoint y: 461, distance: 89.3
click at [662, 455] on fieldset "**********" at bounding box center [712, 701] width 653 height 1616
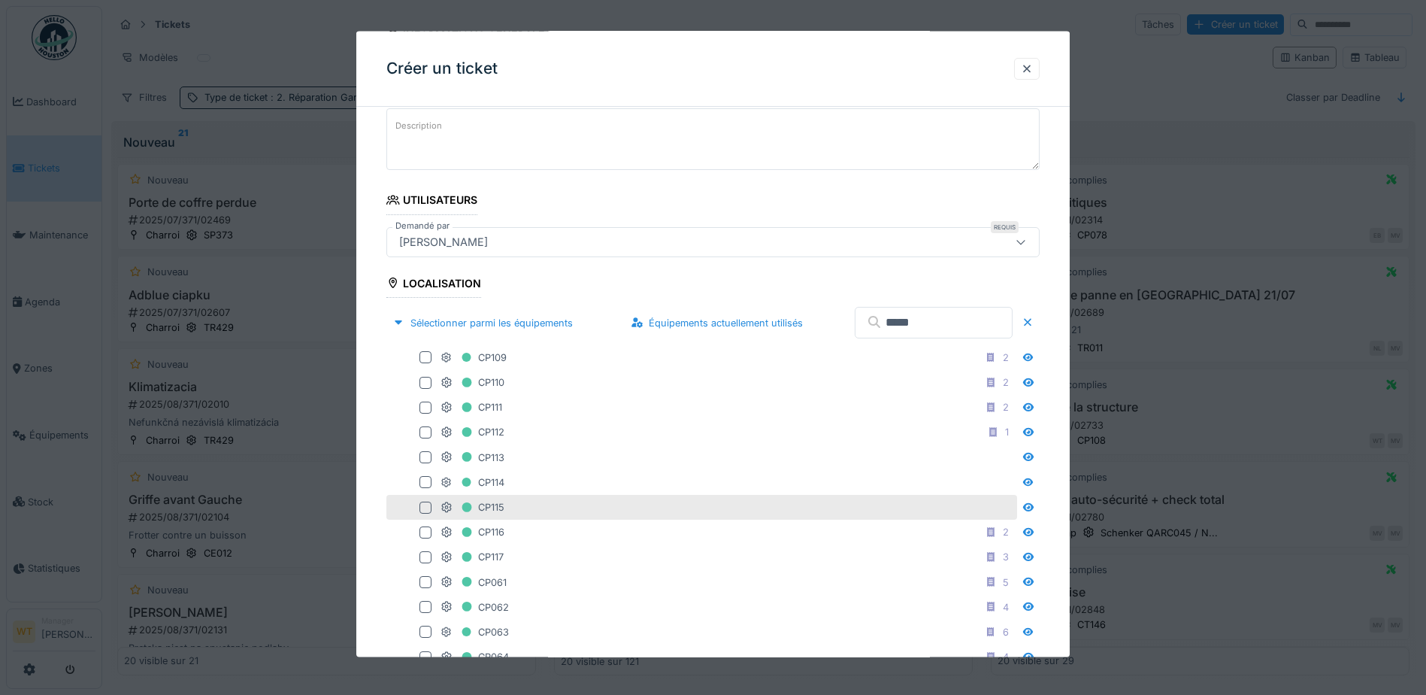
click at [518, 507] on div "CP115" at bounding box center [727, 507] width 574 height 19
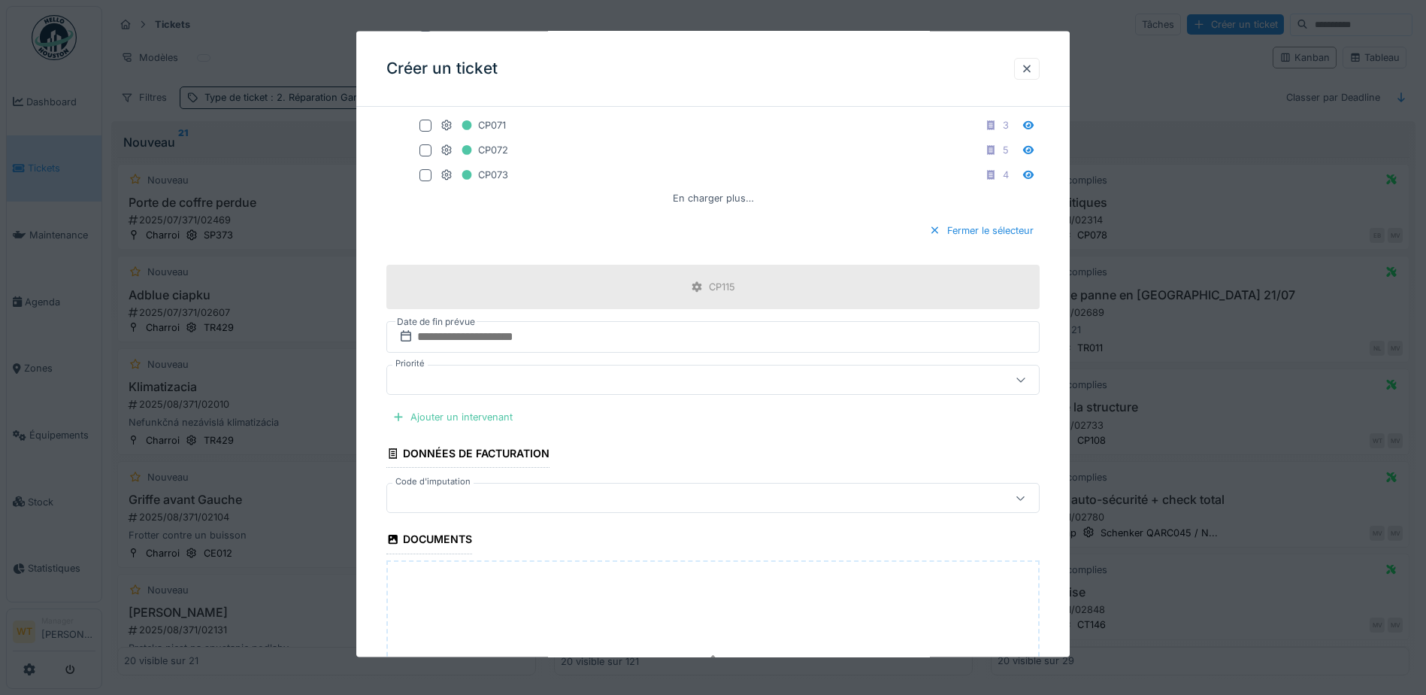
scroll to position [902, 0]
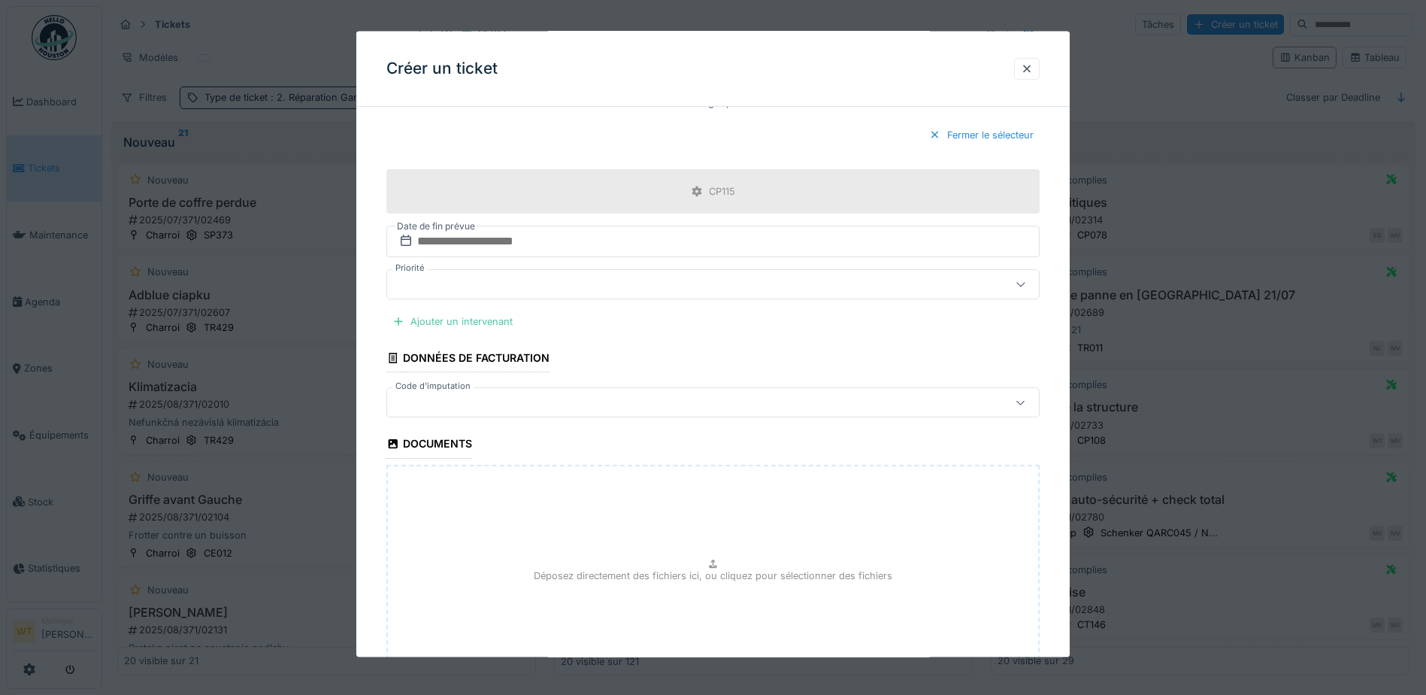
click at [512, 395] on div at bounding box center [674, 402] width 563 height 17
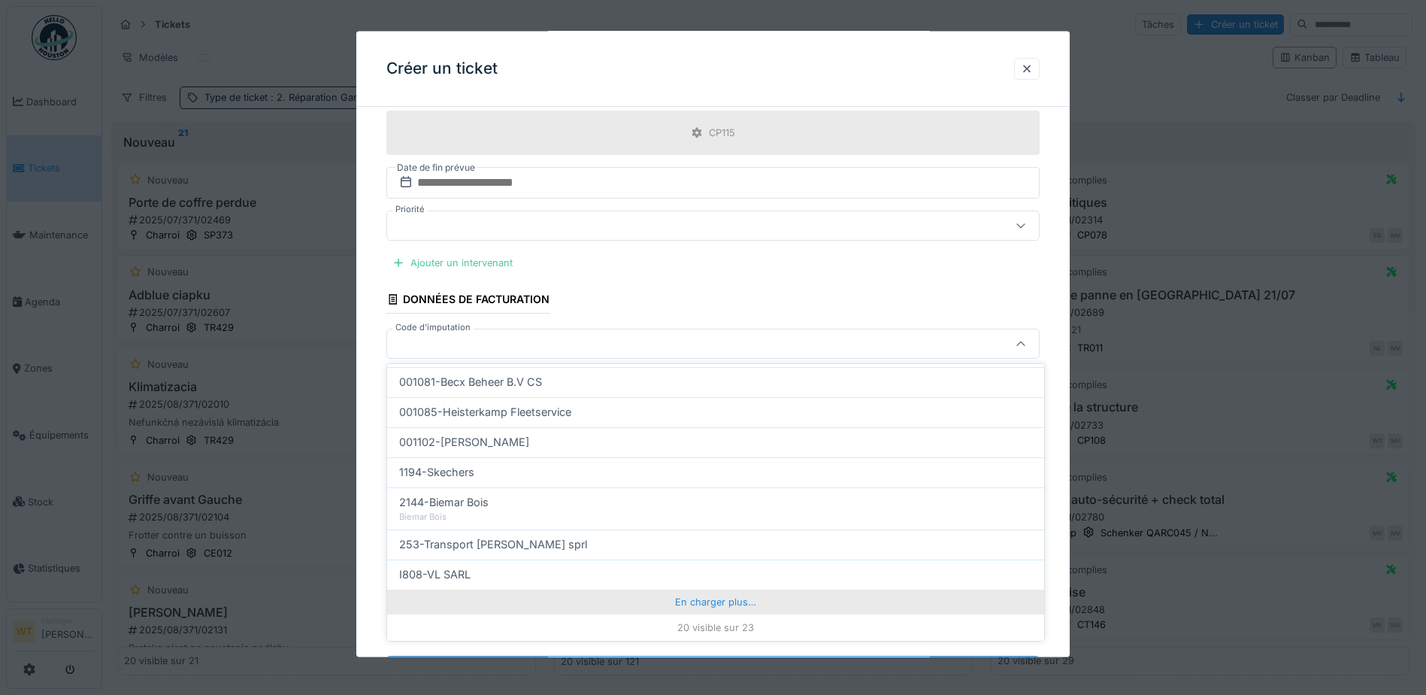
click at [652, 603] on div "En charger plus…" at bounding box center [715, 601] width 657 height 24
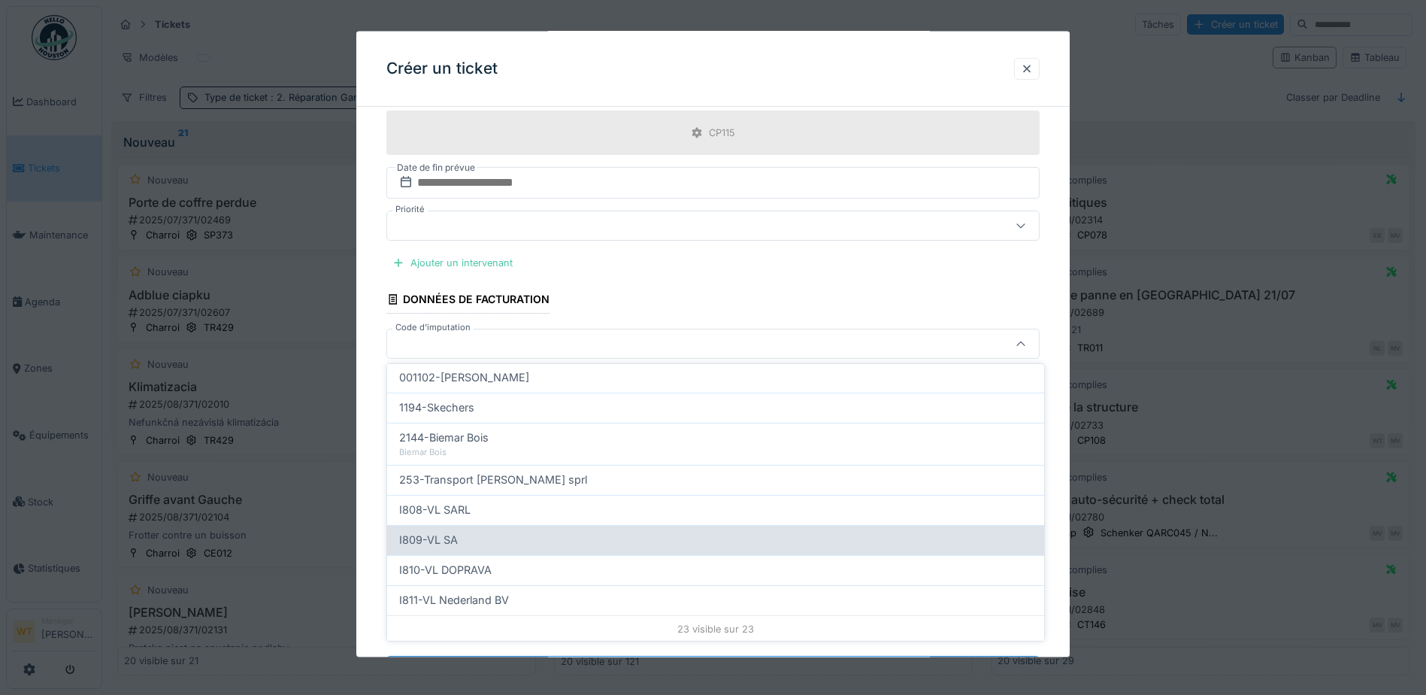
scroll to position [545, 0]
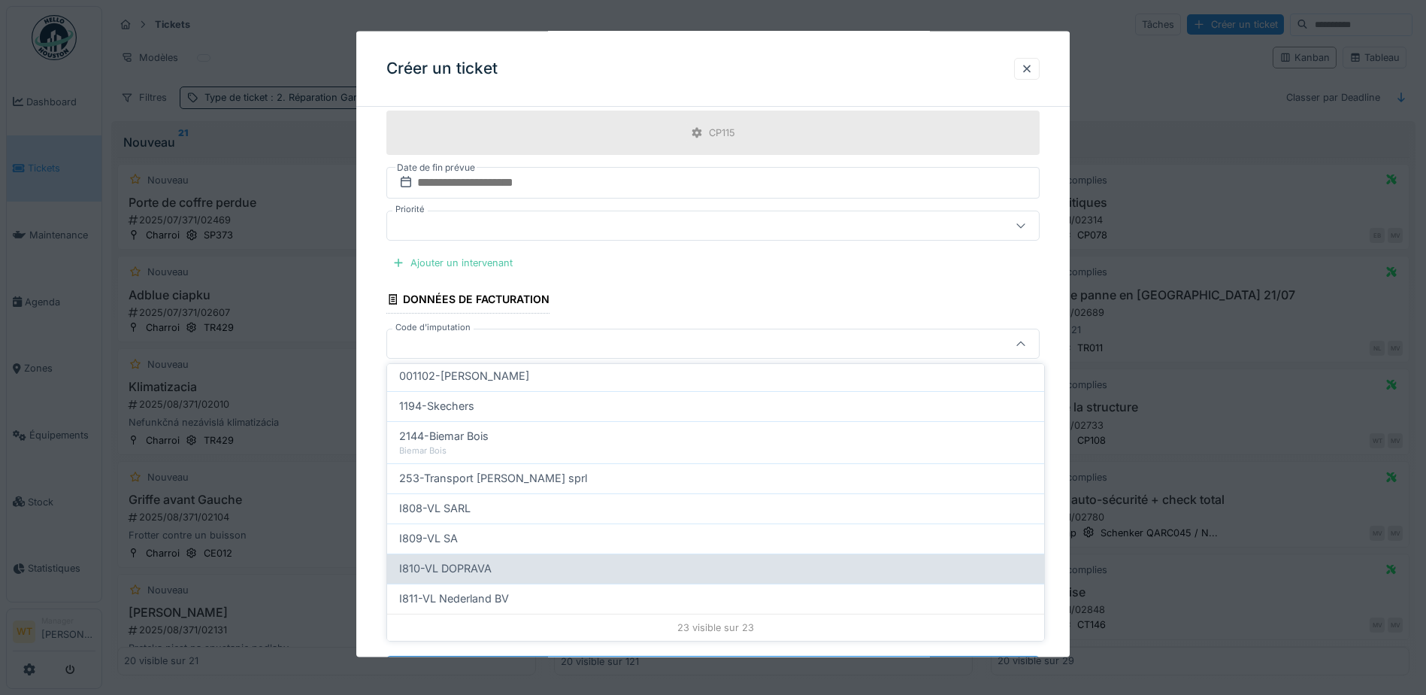
click at [514, 567] on div "I810-VL DOPRAVA" at bounding box center [715, 568] width 633 height 17
type input "***"
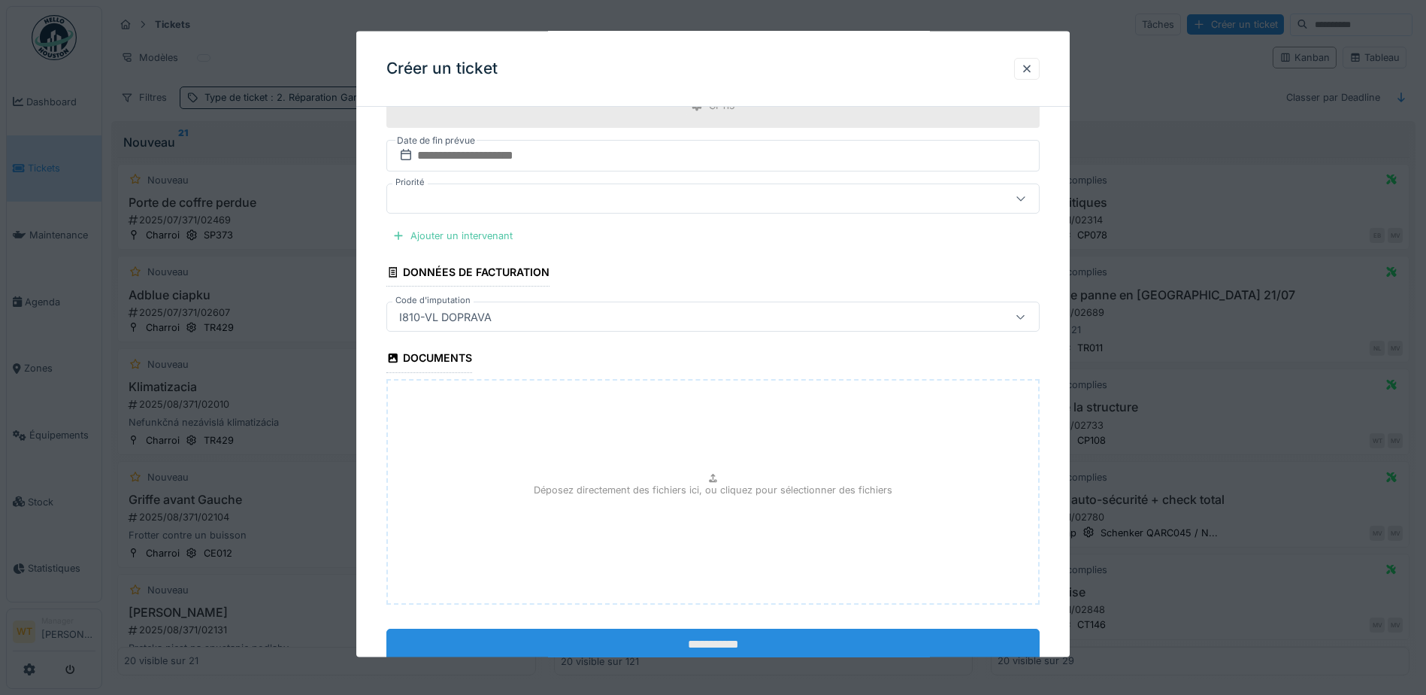
scroll to position [1108, 0]
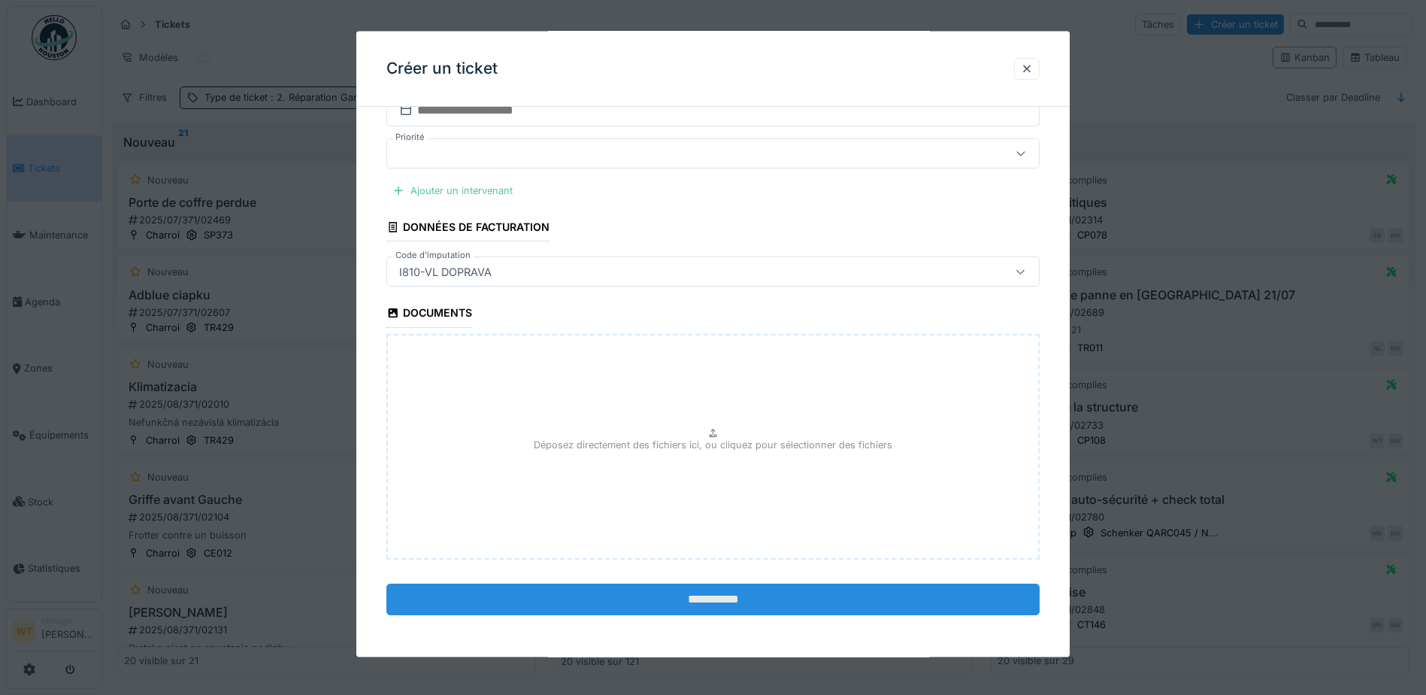
click at [652, 607] on input "**********" at bounding box center [712, 599] width 653 height 32
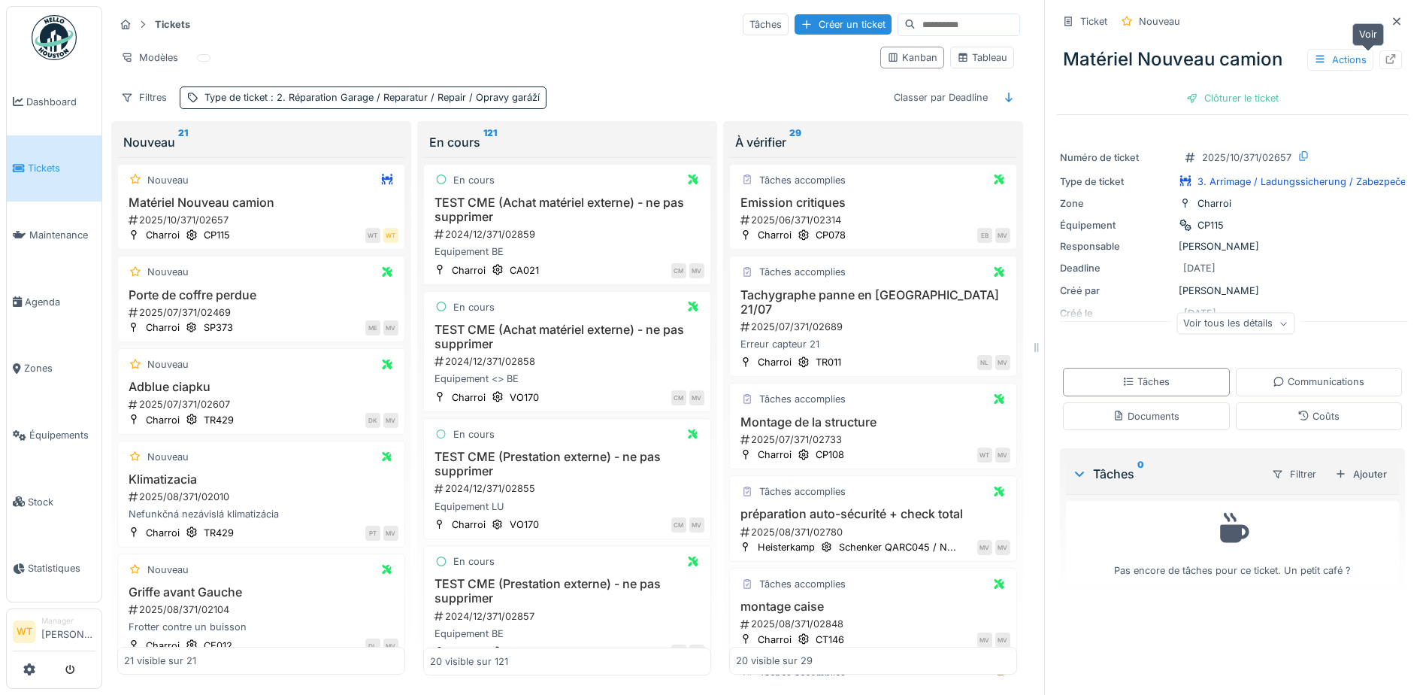
click at [1385, 65] on div at bounding box center [1391, 60] width 12 height 14
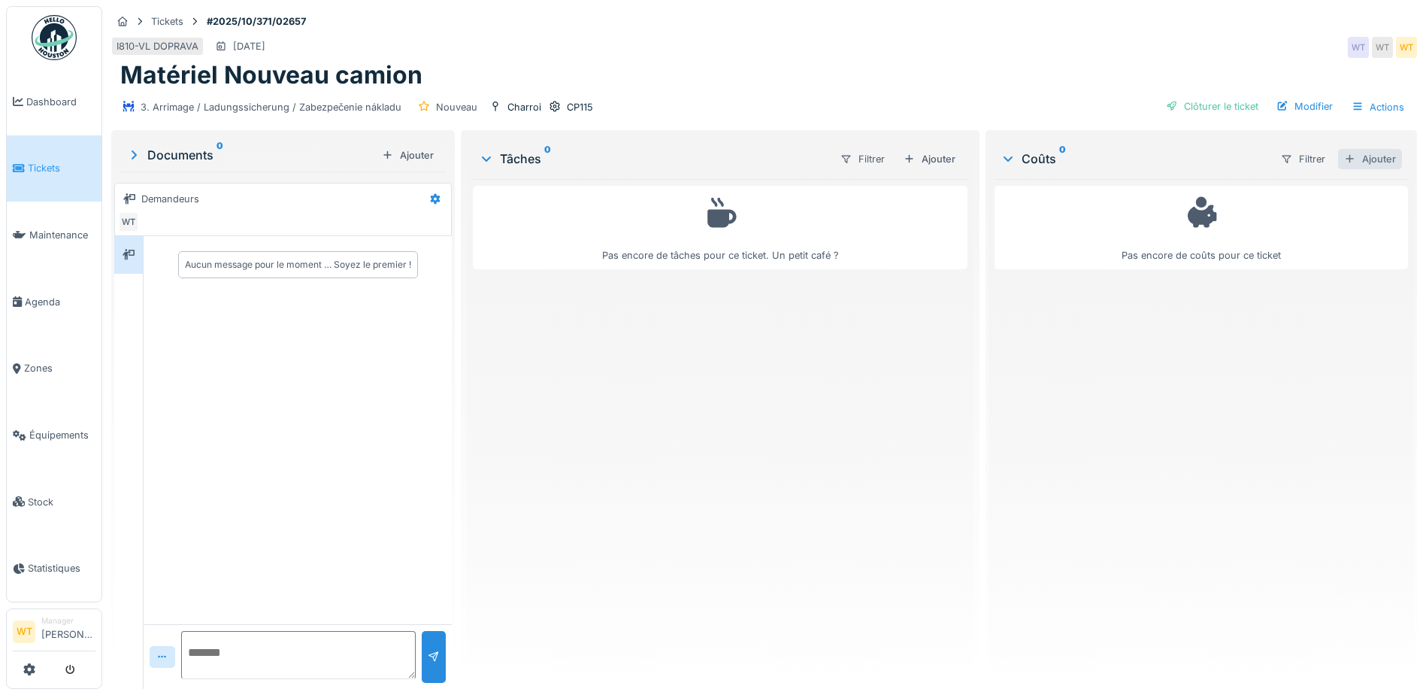
click at [1352, 164] on div "Ajouter" at bounding box center [1370, 159] width 64 height 20
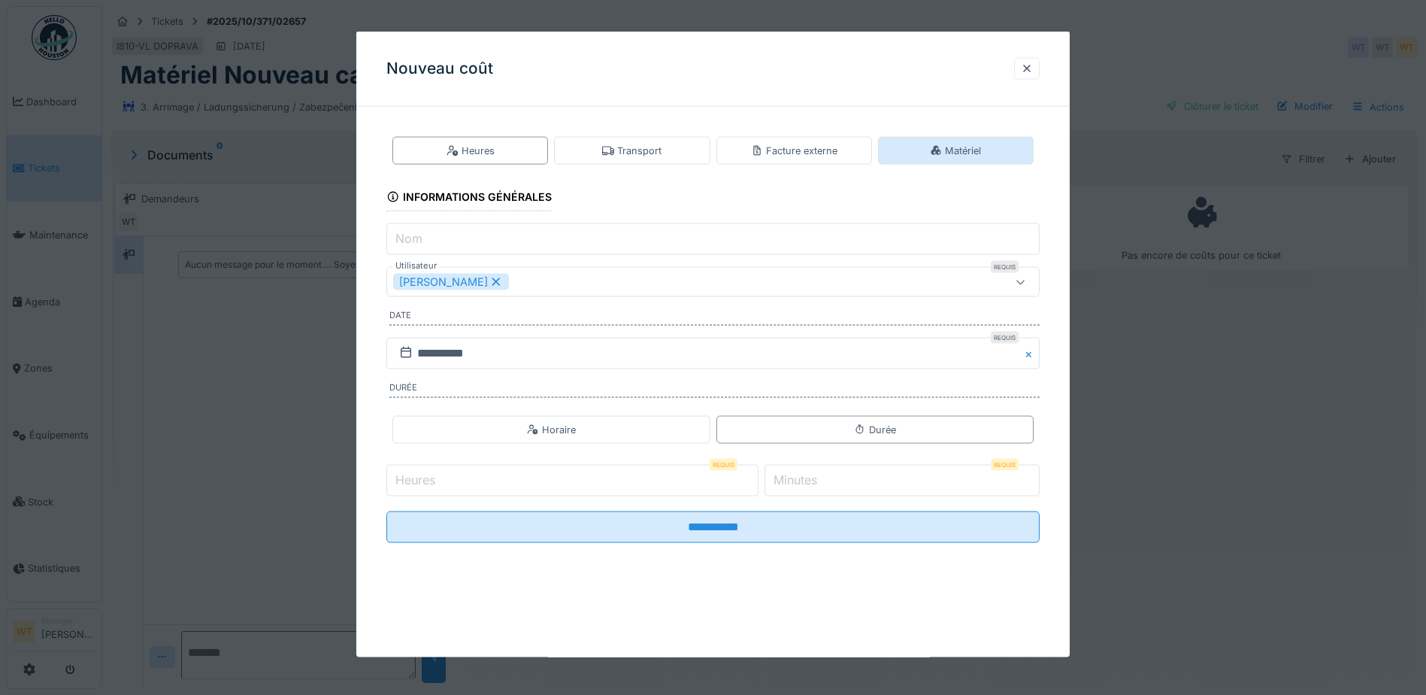
click at [1006, 147] on div "Matériel" at bounding box center [956, 151] width 156 height 28
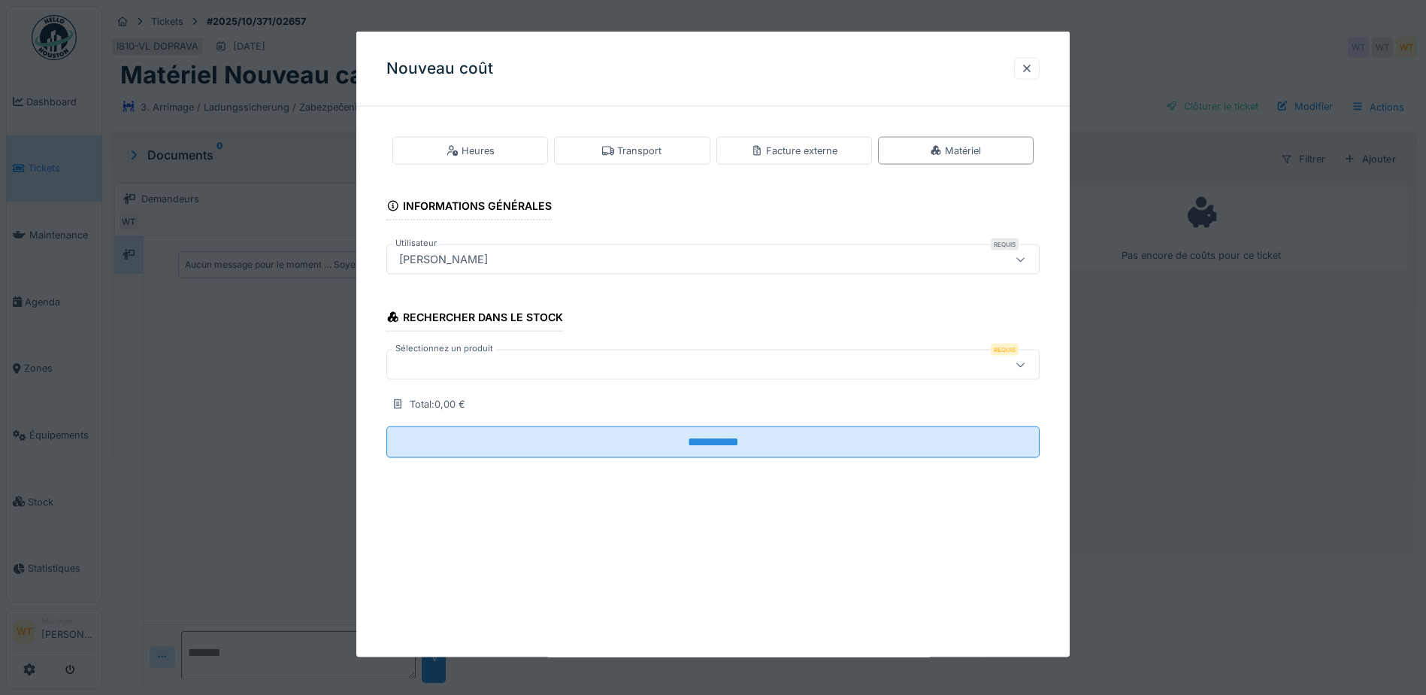
click at [545, 361] on div at bounding box center [674, 364] width 563 height 17
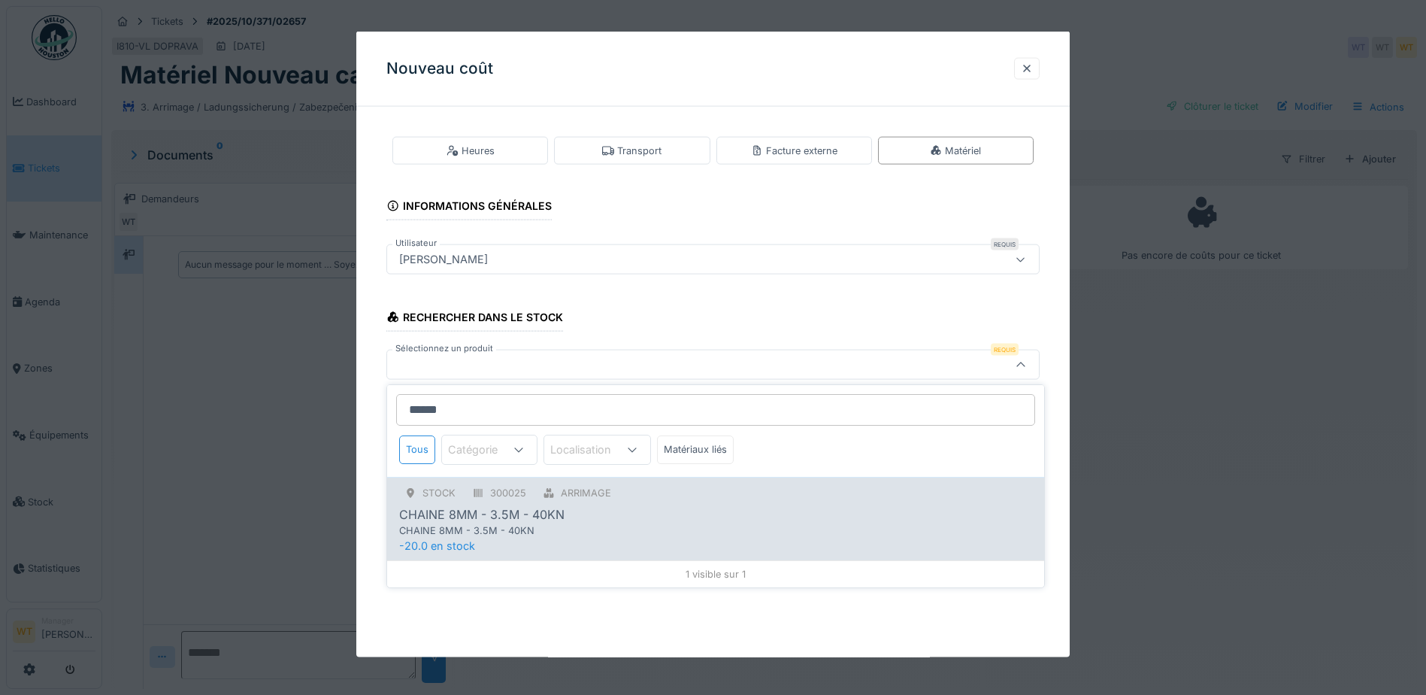
type input "******"
click at [543, 540] on div "STOCK 300025 ARRIMAGE CHAINE 8MM - 3.5M - 40KN CHAINE 8MM - 3.5M - 40KN -20.0 e…" at bounding box center [715, 518] width 657 height 83
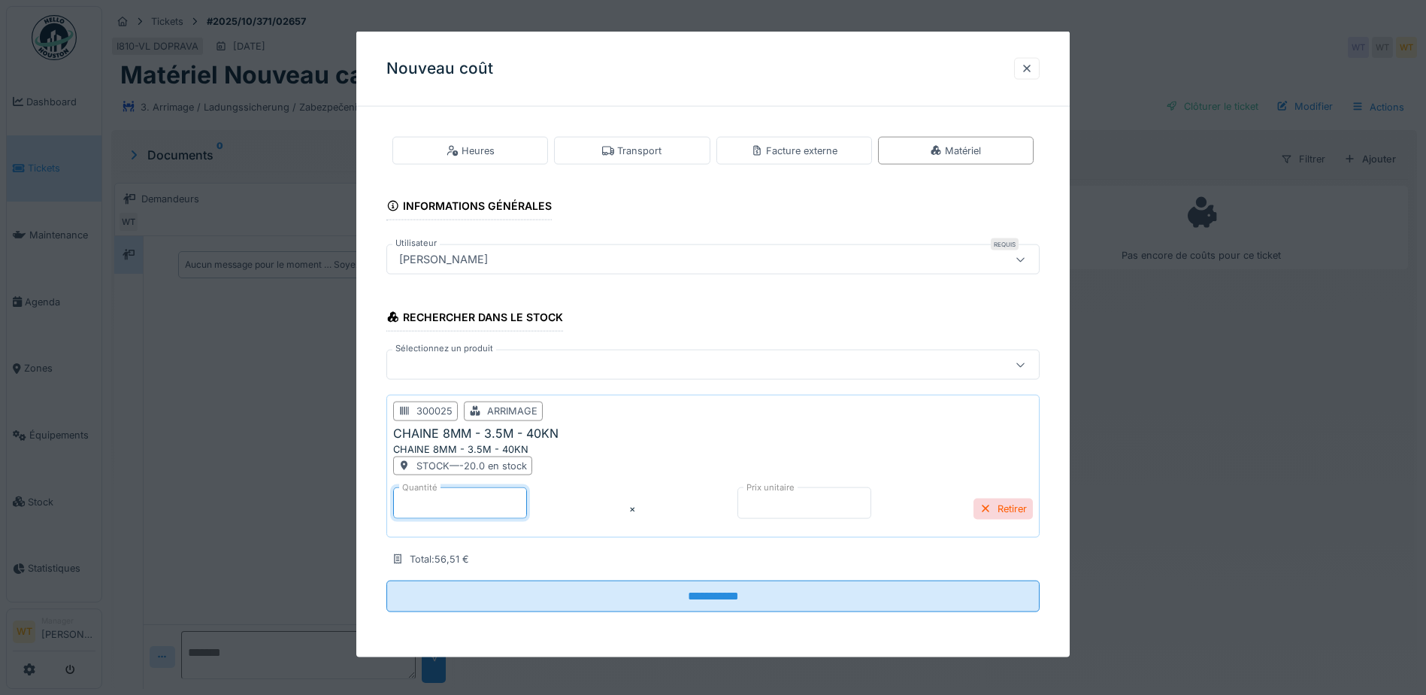
click at [502, 512] on input "*" at bounding box center [460, 503] width 134 height 32
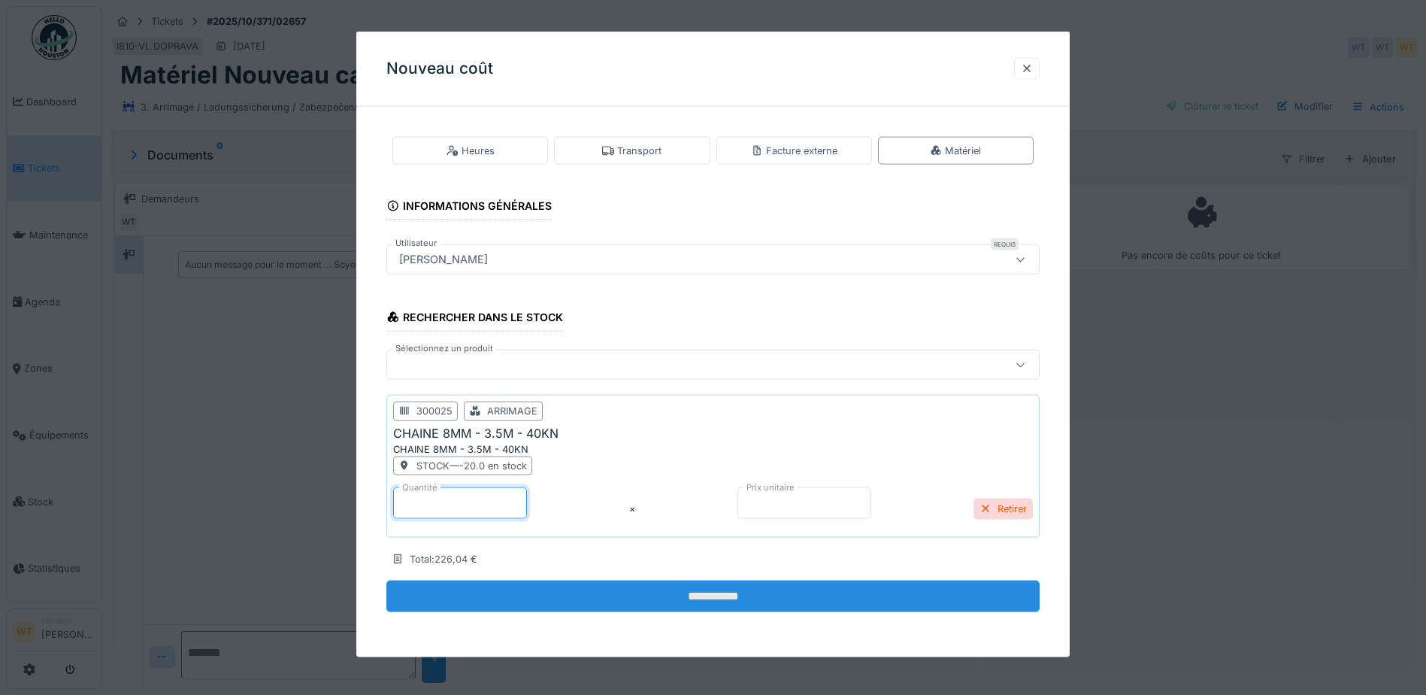
type input "*"
click at [544, 598] on input "**********" at bounding box center [712, 596] width 653 height 32
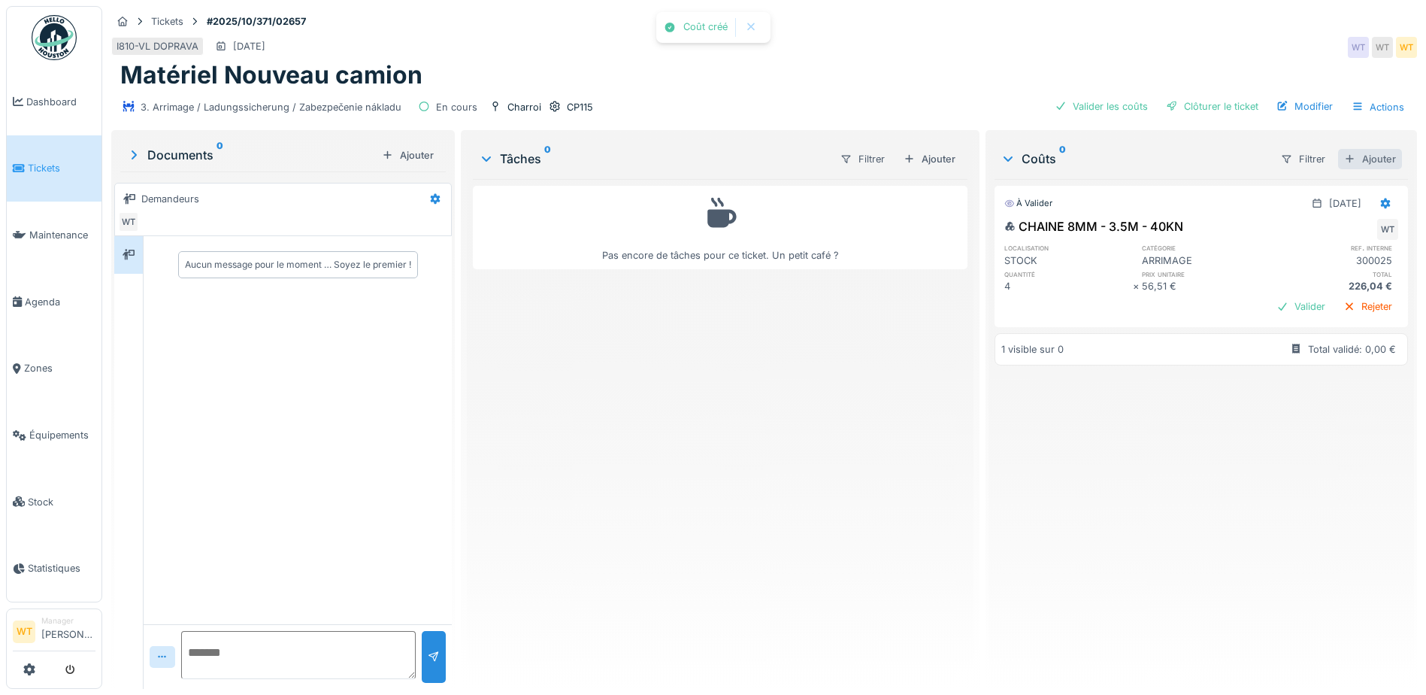
click at [1351, 150] on div "Ajouter" at bounding box center [1370, 159] width 64 height 20
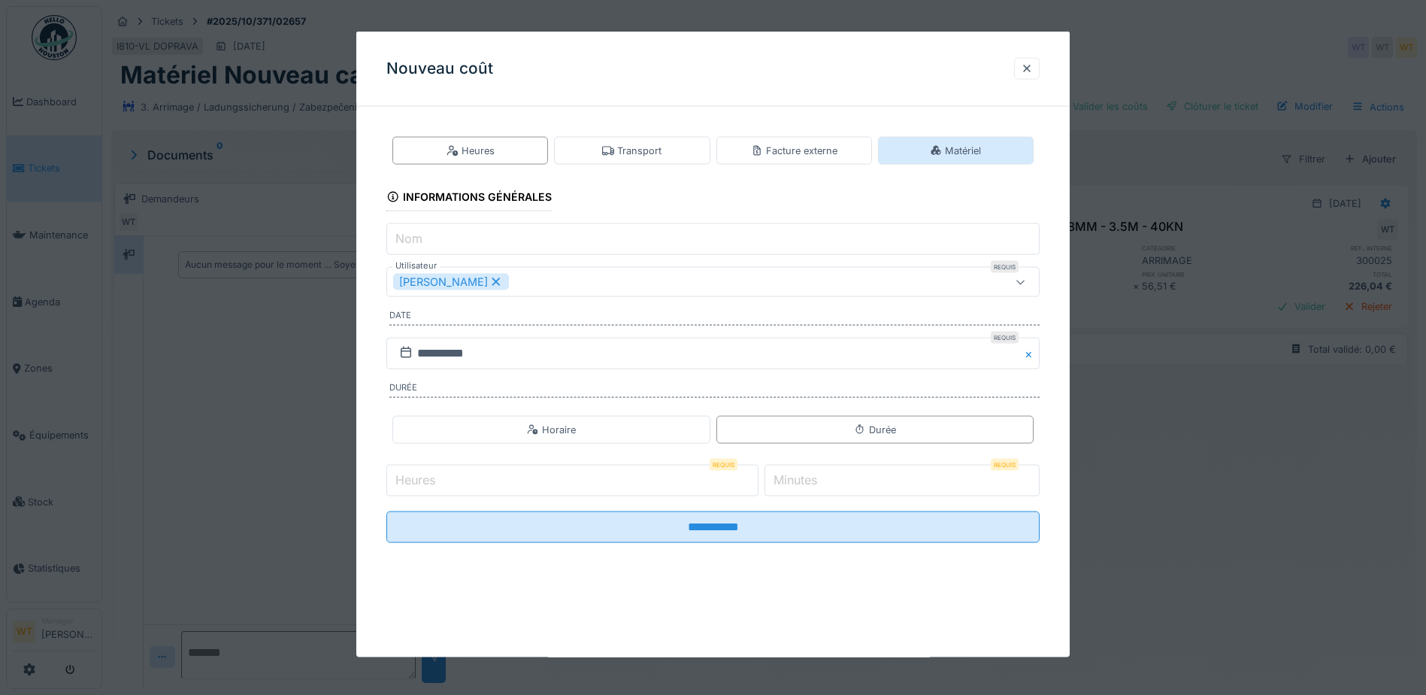
click at [942, 146] on icon at bounding box center [936, 150] width 12 height 10
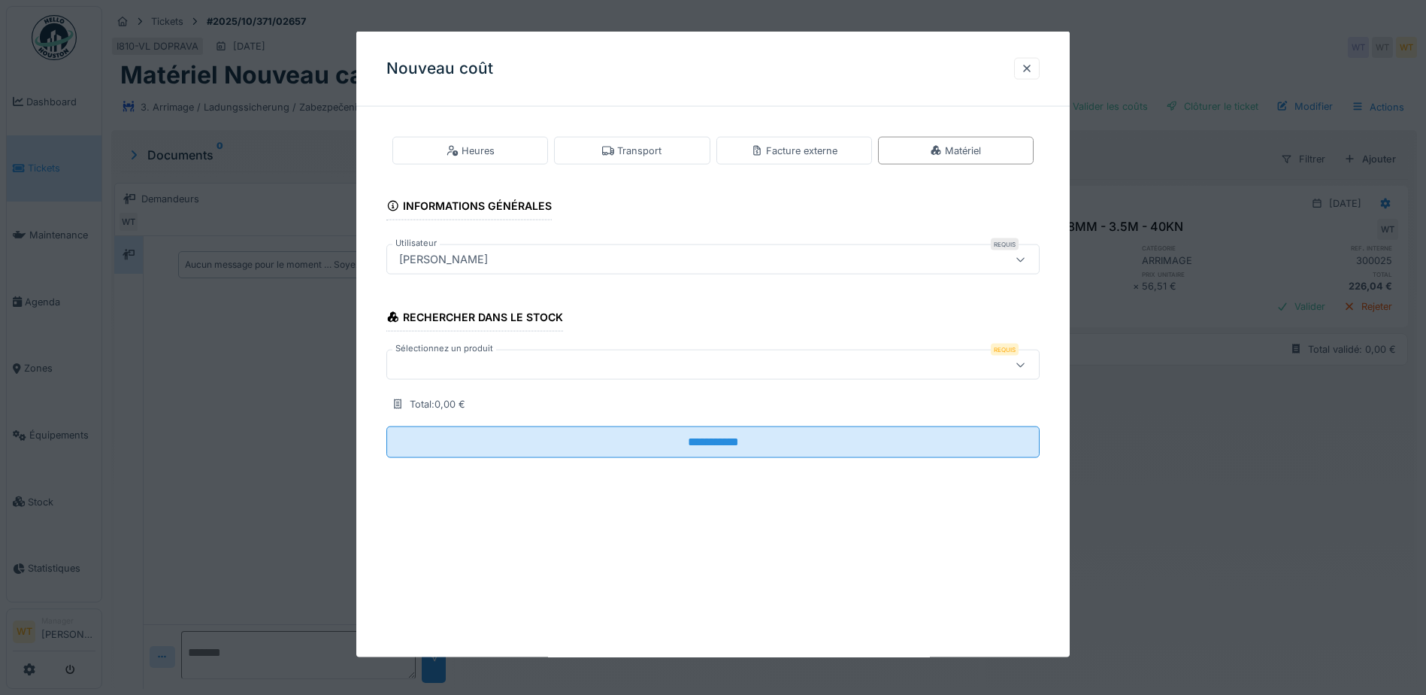
click at [600, 371] on div at bounding box center [674, 364] width 563 height 17
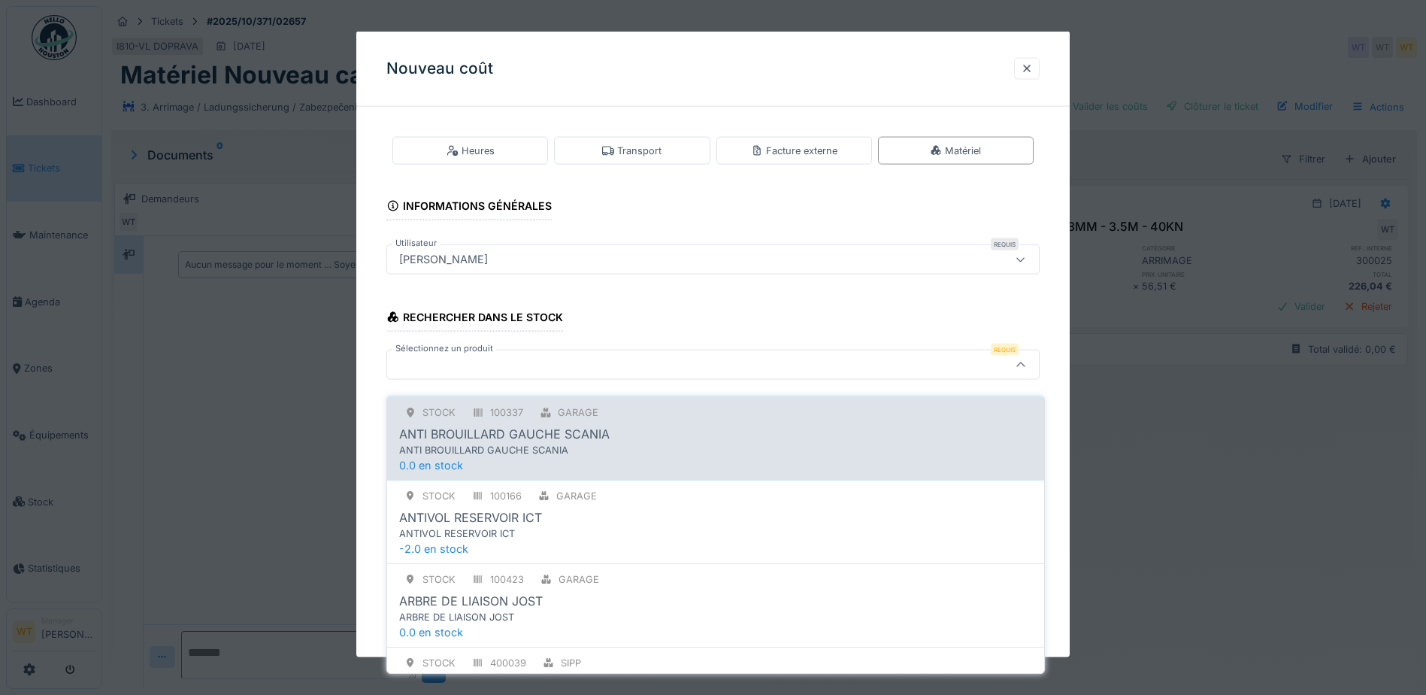
scroll to position [601, 0]
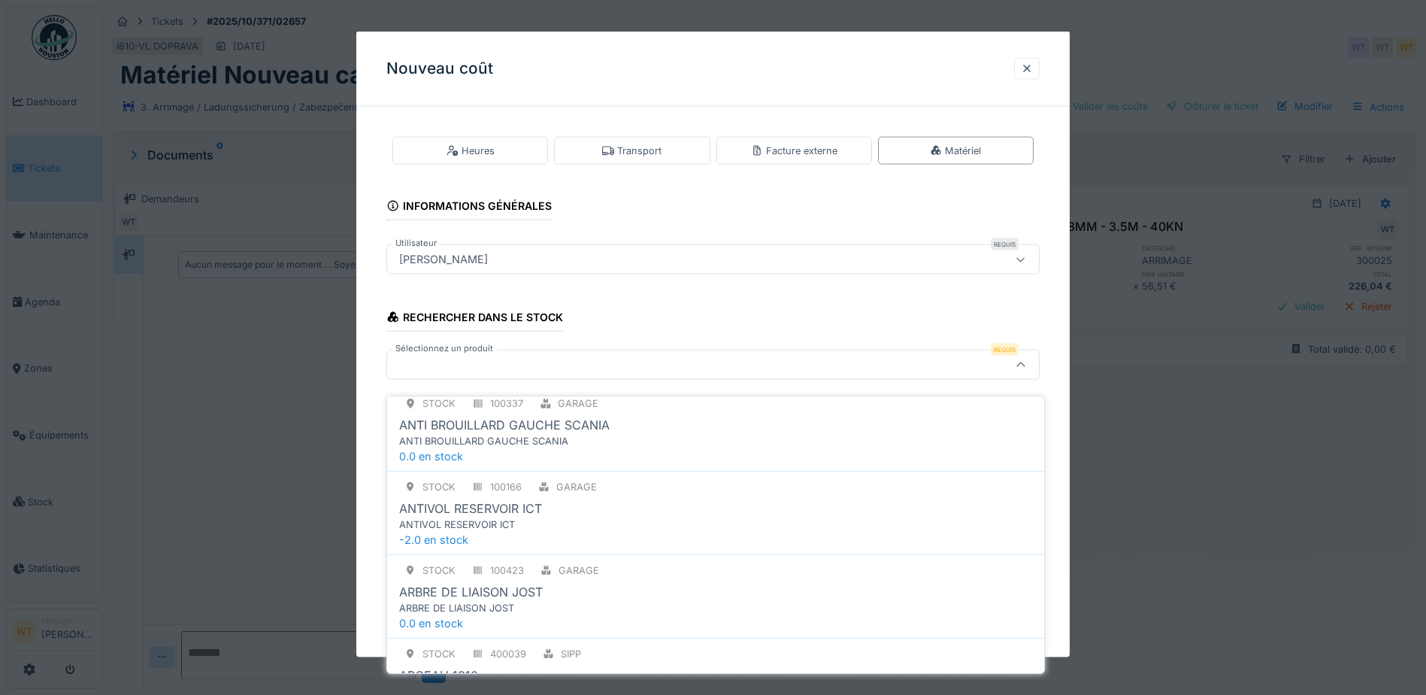
click at [580, 365] on div at bounding box center [674, 364] width 563 height 17
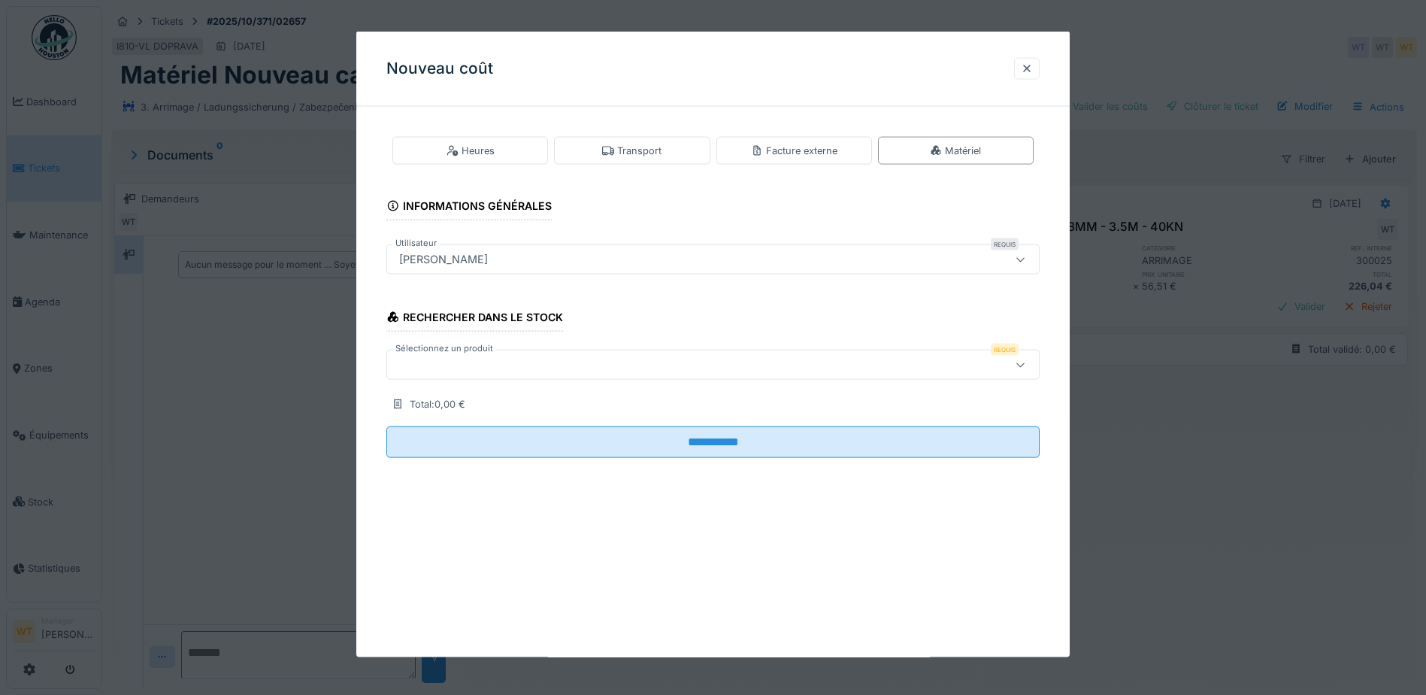
drag, startPoint x: 565, startPoint y: 360, endPoint x: 562, endPoint y: 381, distance: 21.3
click at [566, 361] on div at bounding box center [674, 364] width 563 height 17
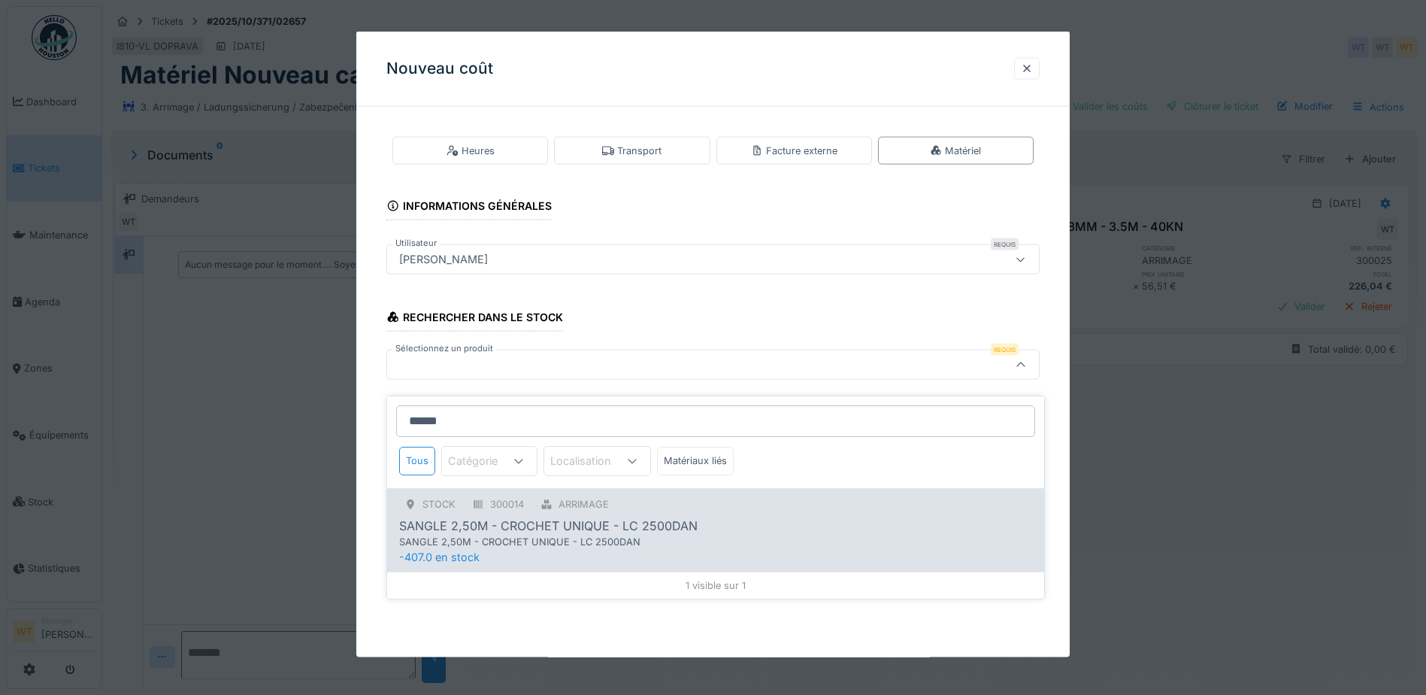
type input "******"
click at [572, 516] on div "SANGLE 2,50M - CROCHET UNIQUE - LC 2500DAN" at bounding box center [548, 525] width 298 height 18
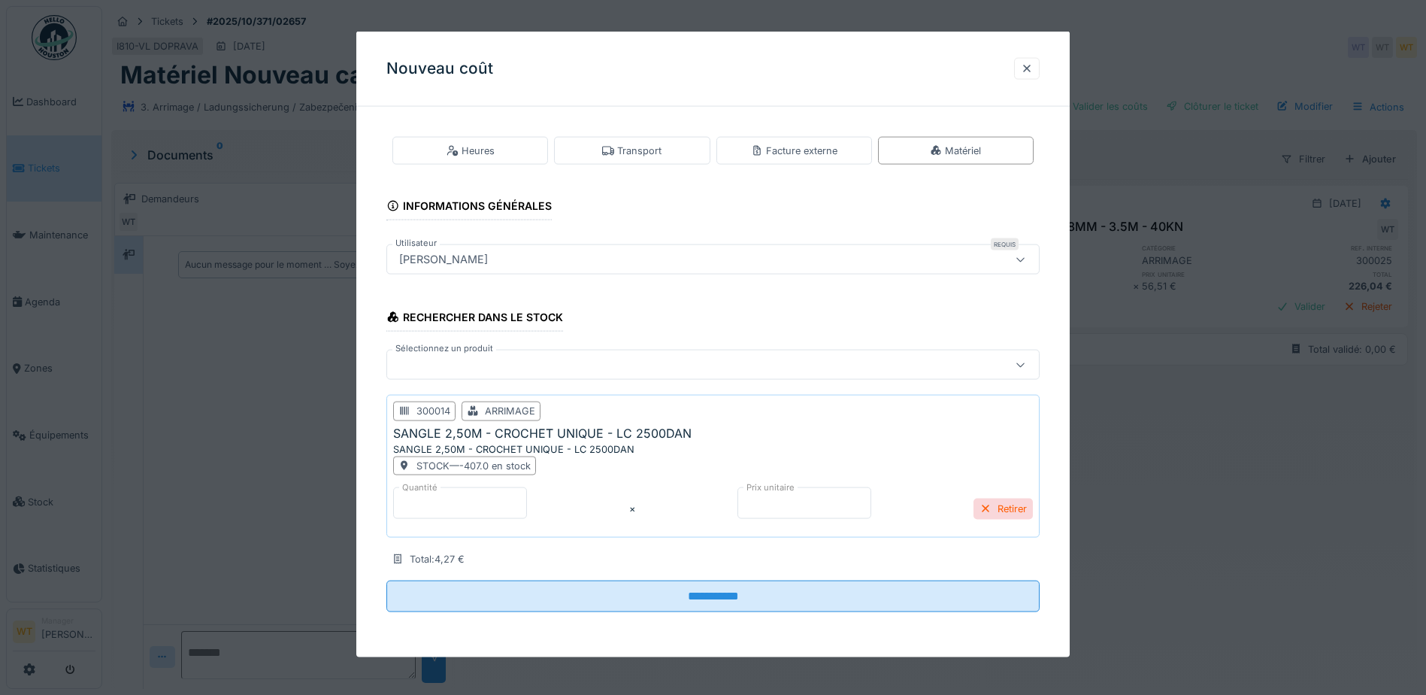
click at [511, 505] on input "*" at bounding box center [460, 503] width 134 height 32
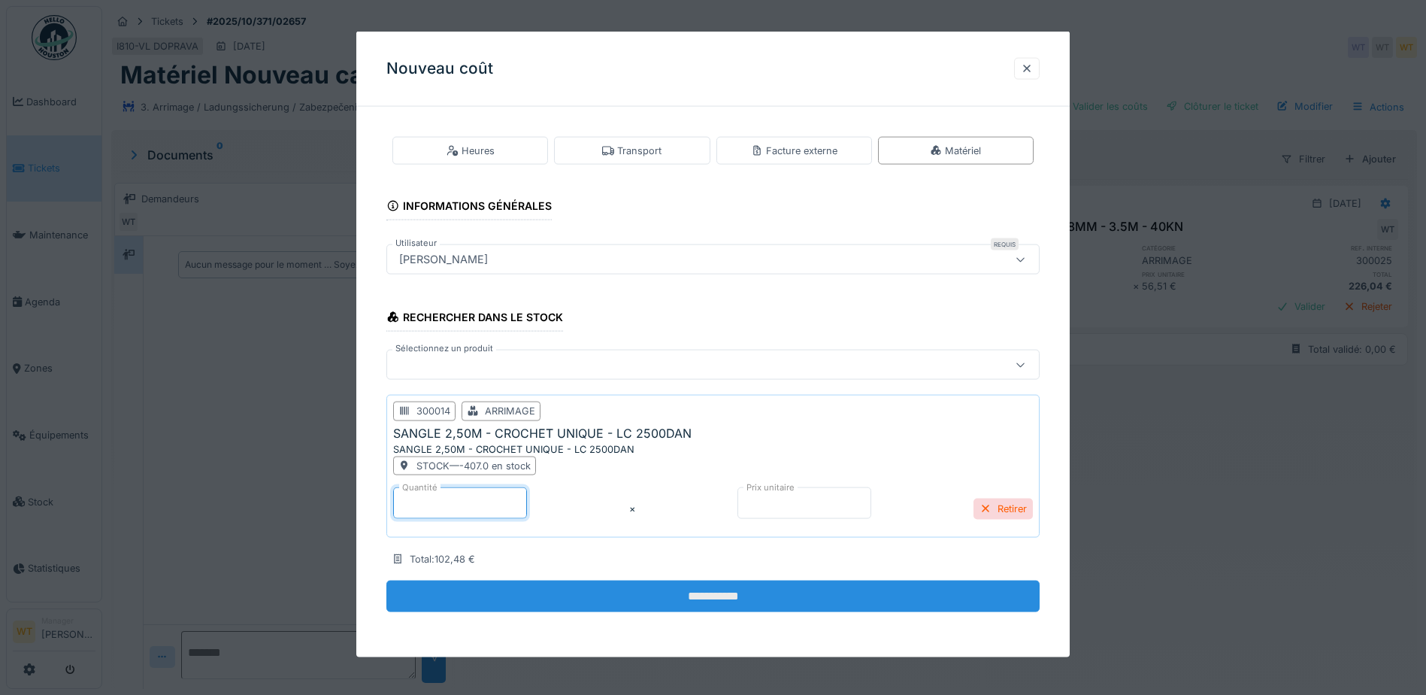
type input "**"
click at [547, 591] on input "**********" at bounding box center [712, 596] width 653 height 32
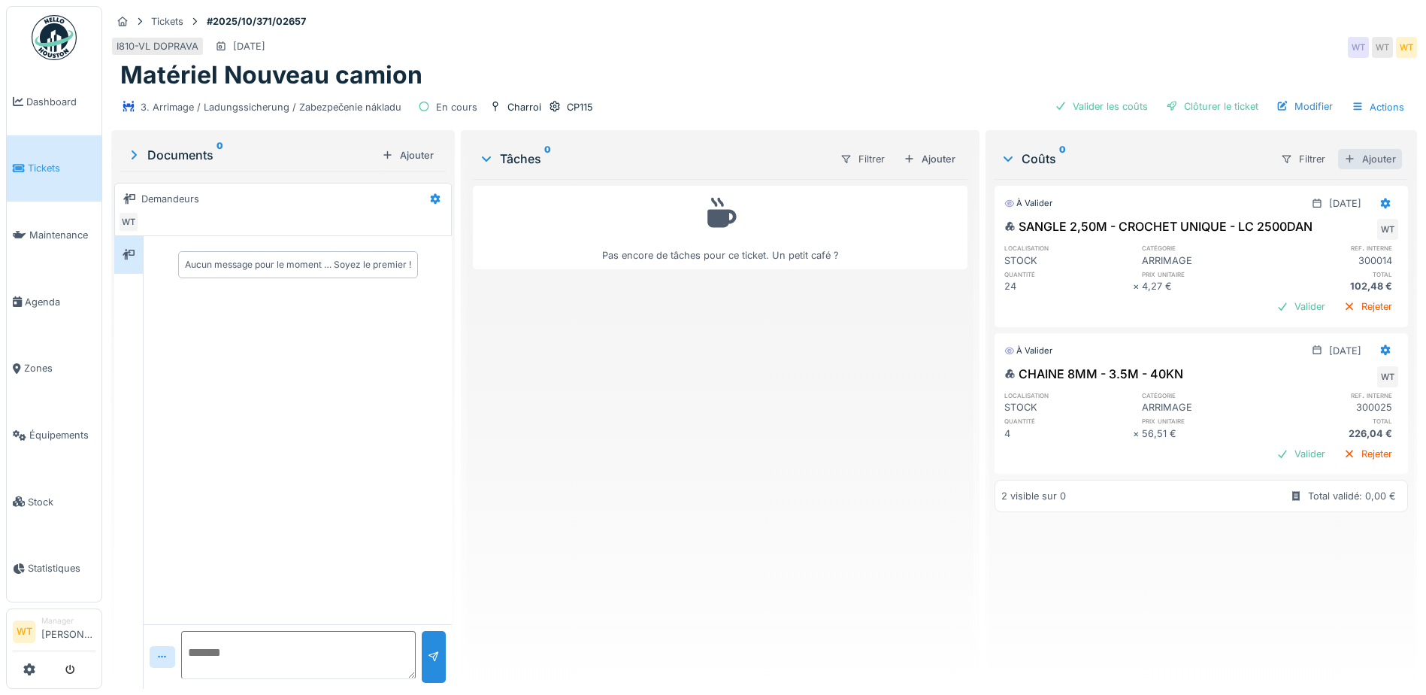
click at [1363, 149] on div "Ajouter" at bounding box center [1370, 159] width 64 height 20
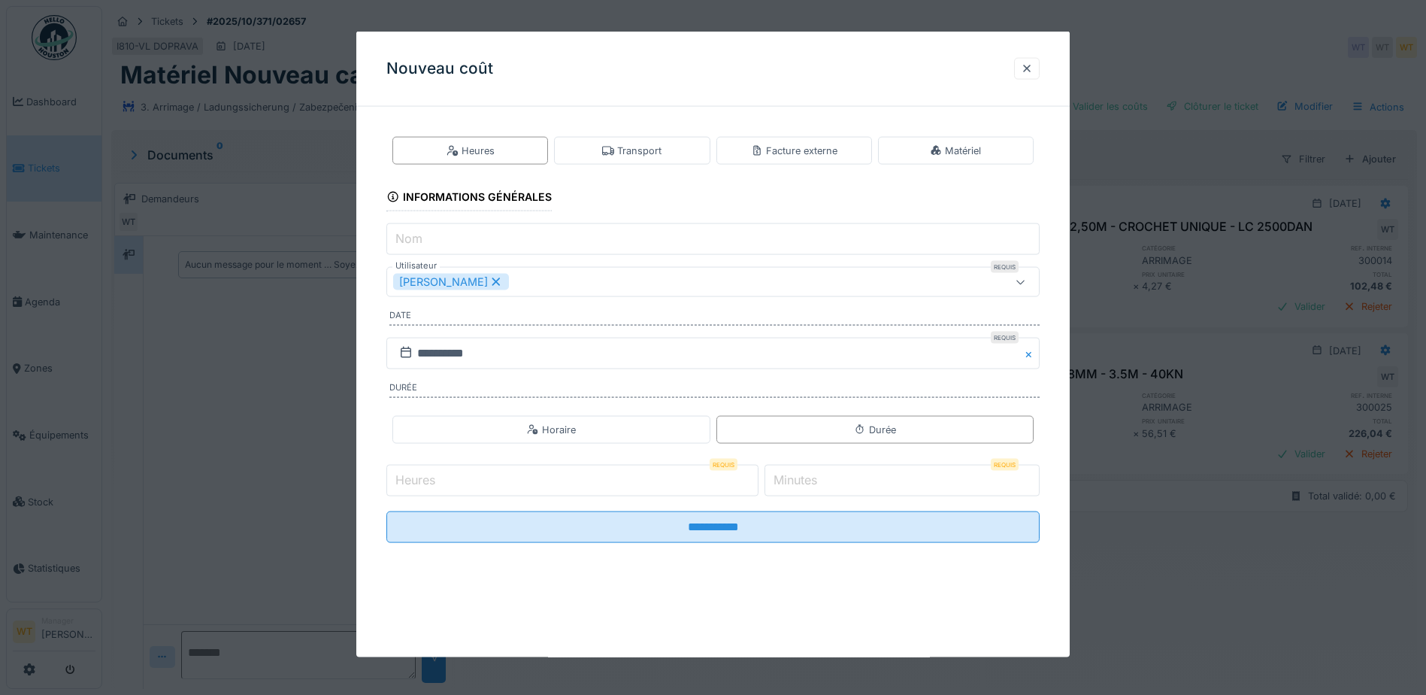
drag, startPoint x: 957, startPoint y: 150, endPoint x: 924, endPoint y: 177, distance: 43.2
click at [958, 150] on div "Matériel" at bounding box center [955, 151] width 51 height 14
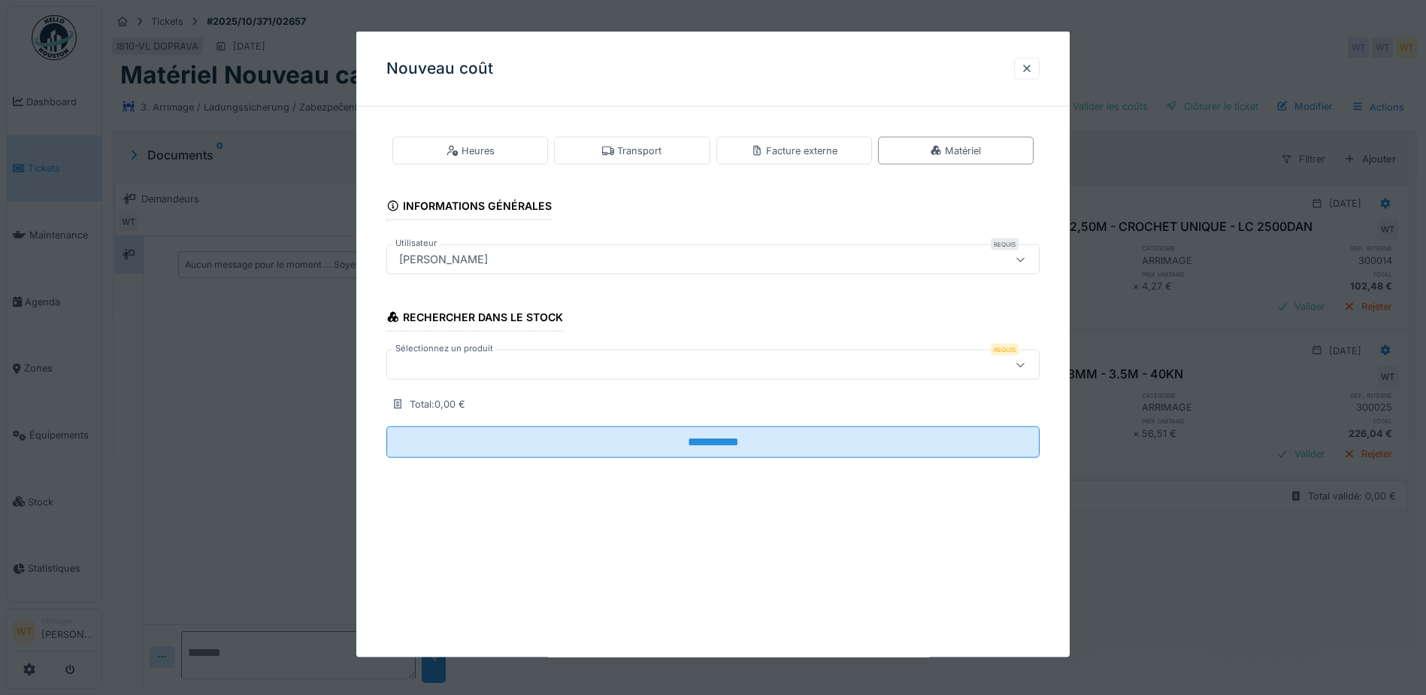
click at [506, 362] on div at bounding box center [674, 364] width 563 height 17
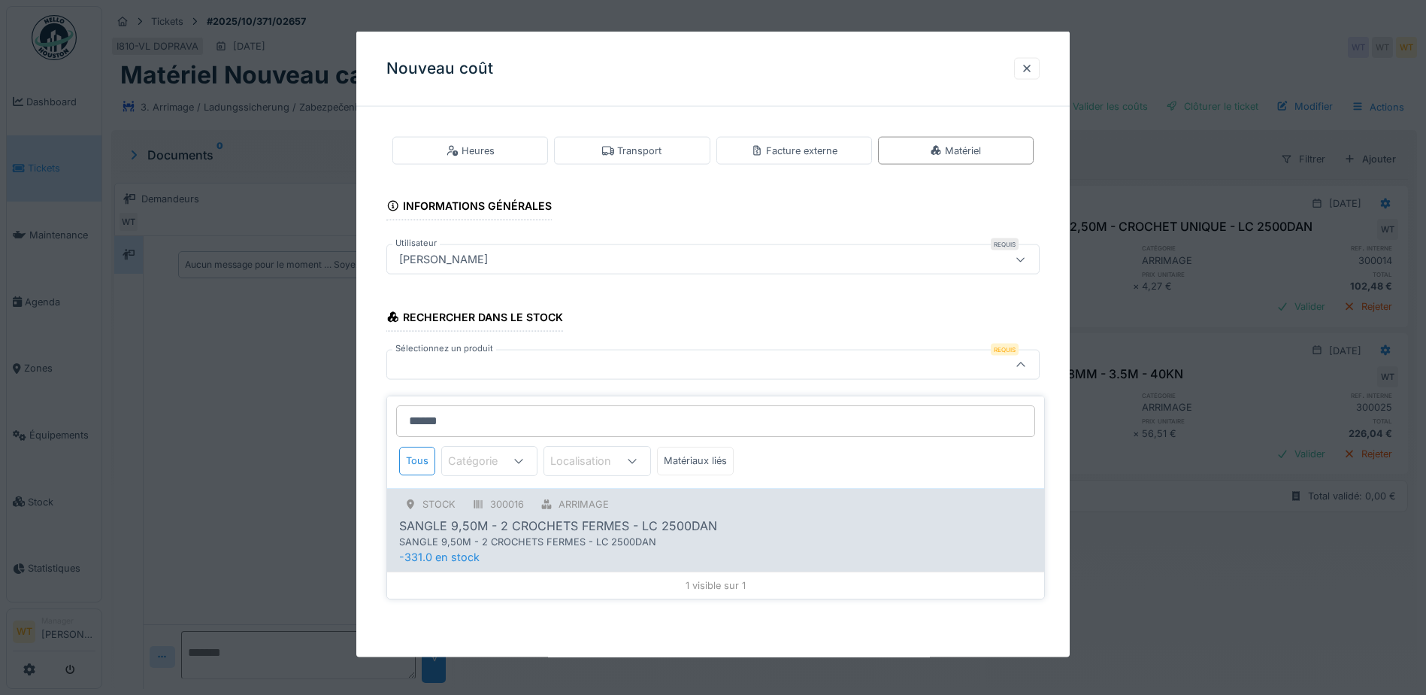
type input "******"
click at [505, 534] on div "SANGLE 9,50M - 2 CROCHETS FERMES - LC 2500DAN" at bounding box center [684, 541] width 571 height 14
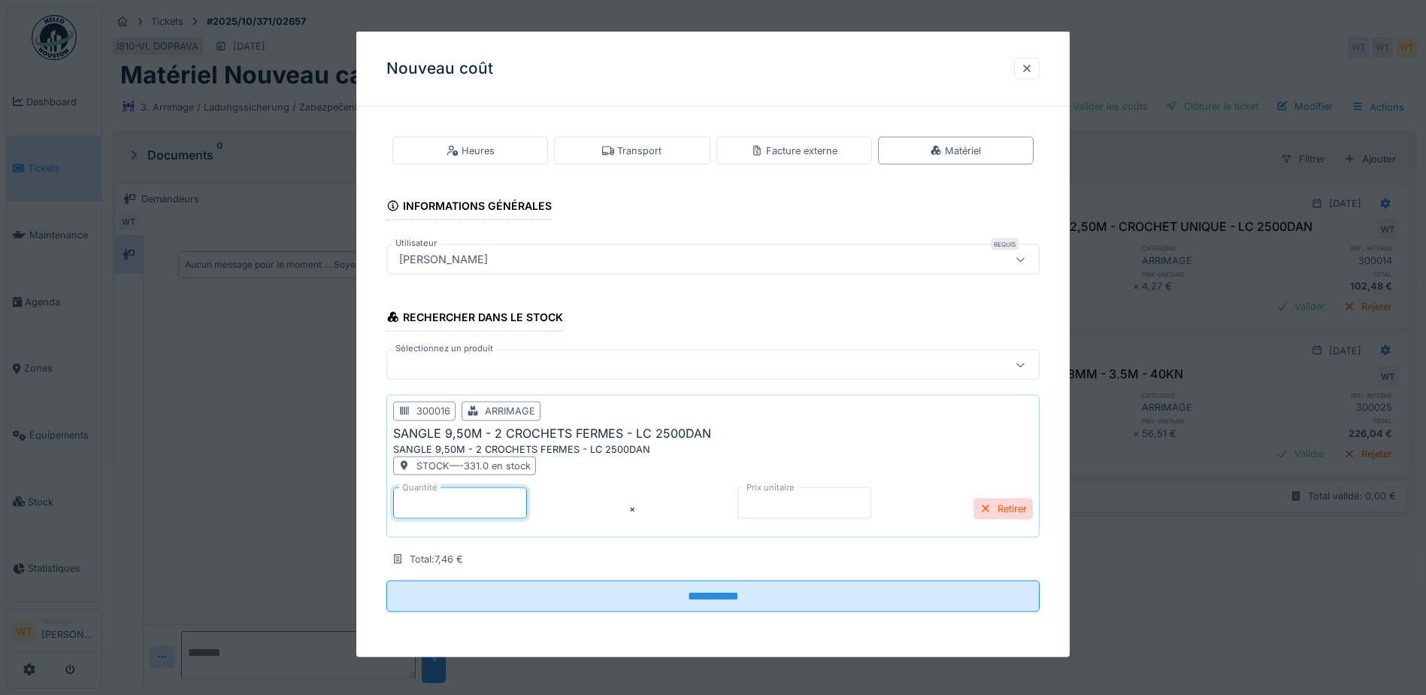
click at [505, 513] on input "*" at bounding box center [460, 503] width 134 height 32
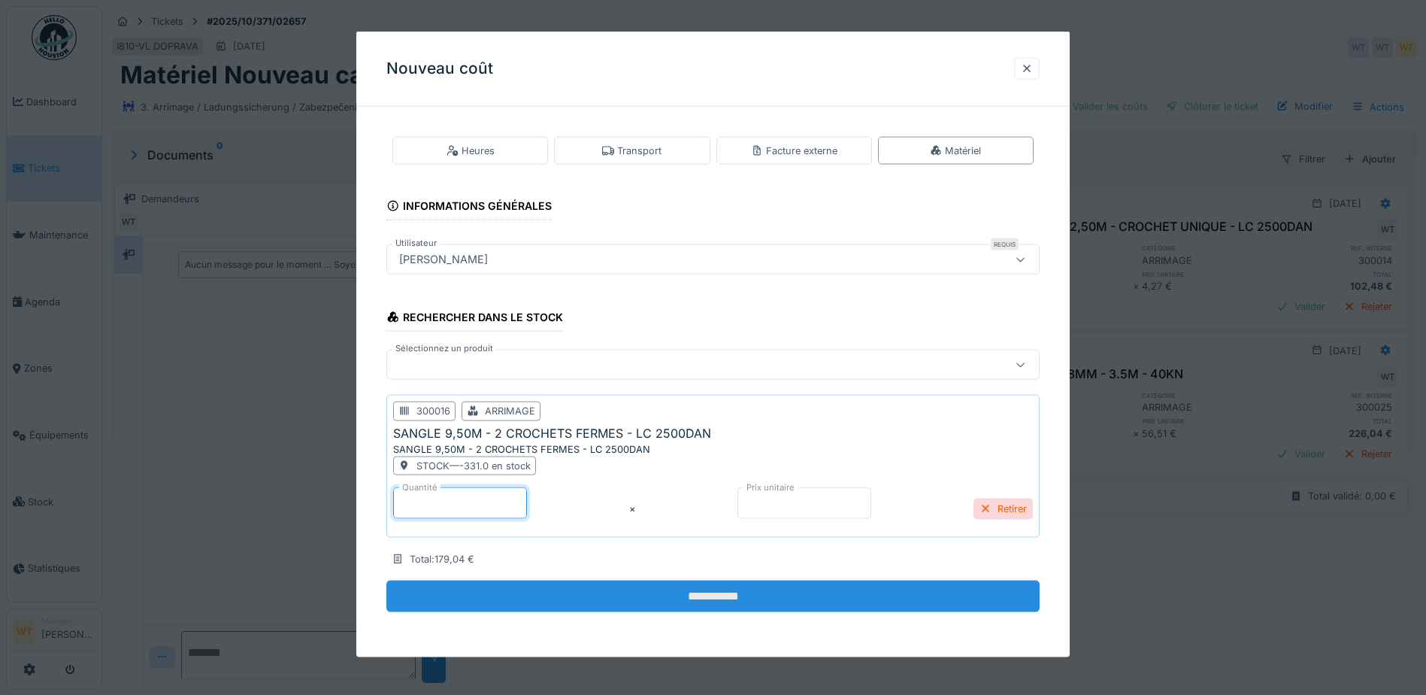
type input "**"
click at [600, 604] on input "**********" at bounding box center [712, 596] width 653 height 32
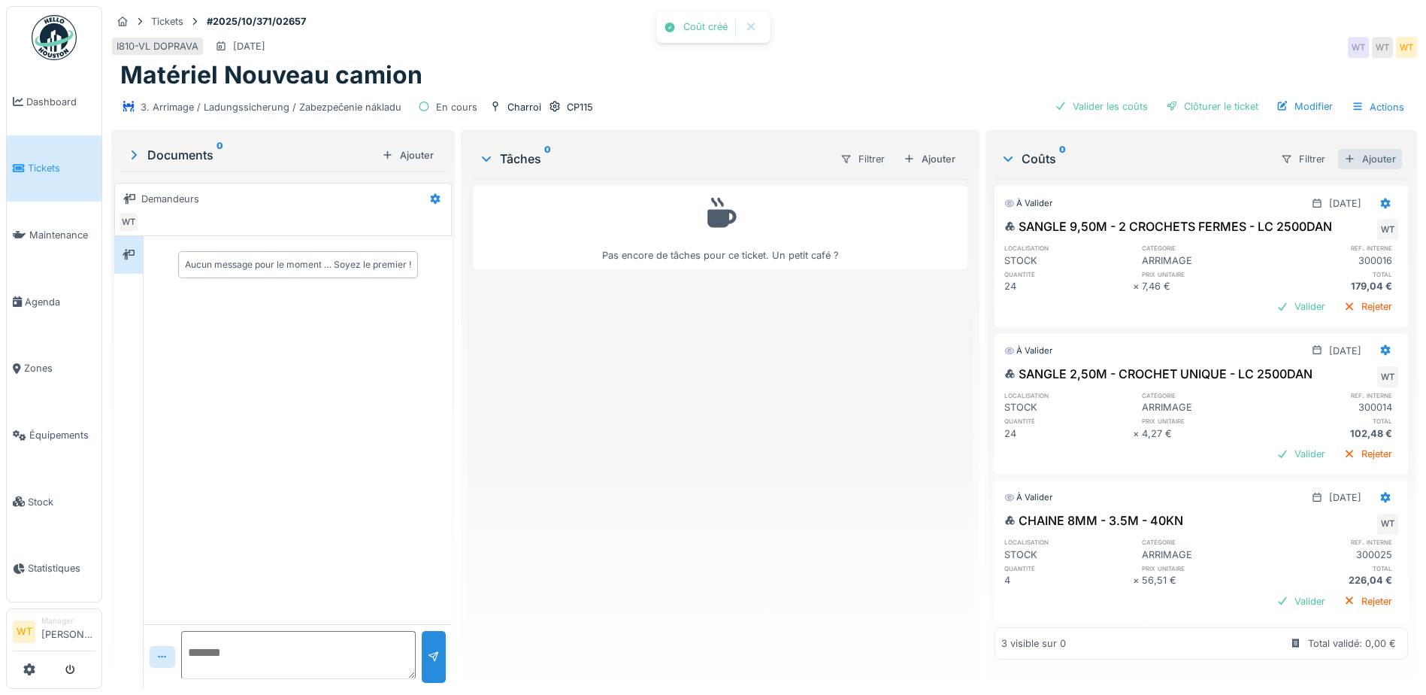
click at [1338, 152] on div "Ajouter" at bounding box center [1370, 159] width 64 height 20
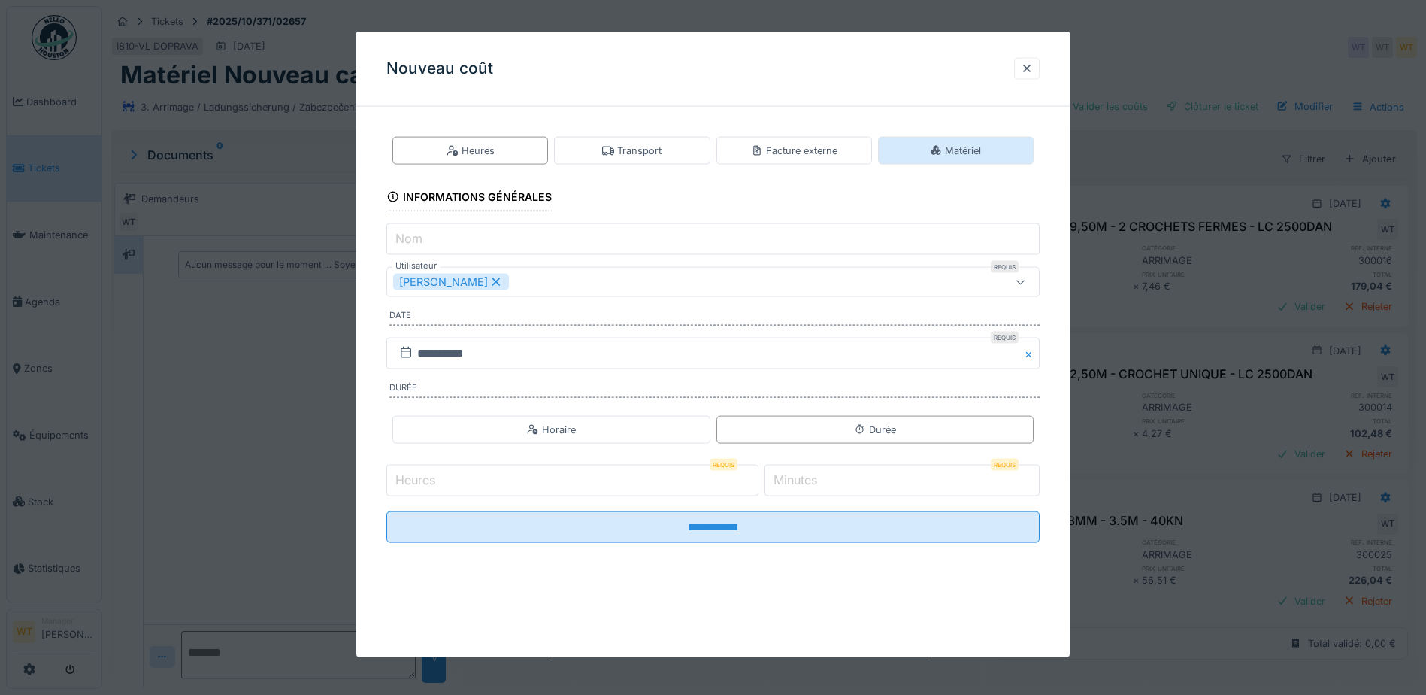
click at [960, 149] on div "Matériel" at bounding box center [955, 151] width 51 height 14
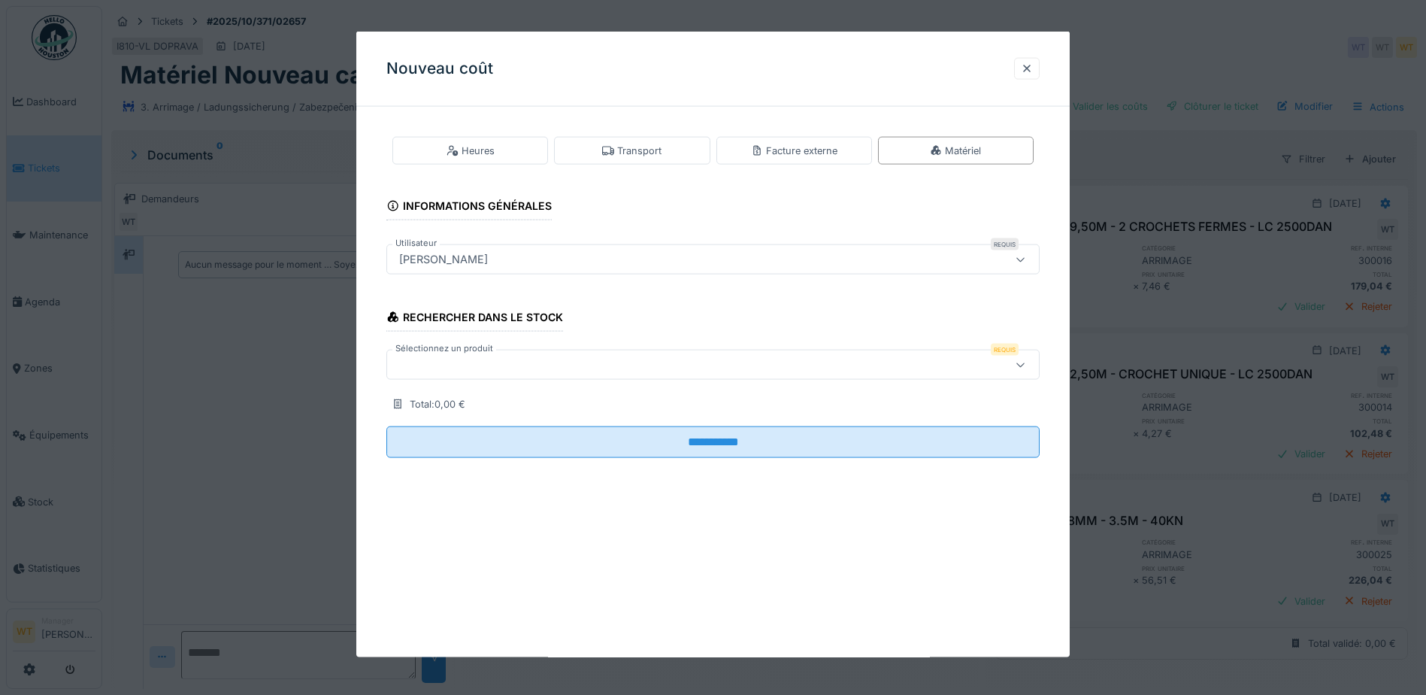
click at [480, 371] on div at bounding box center [674, 364] width 563 height 17
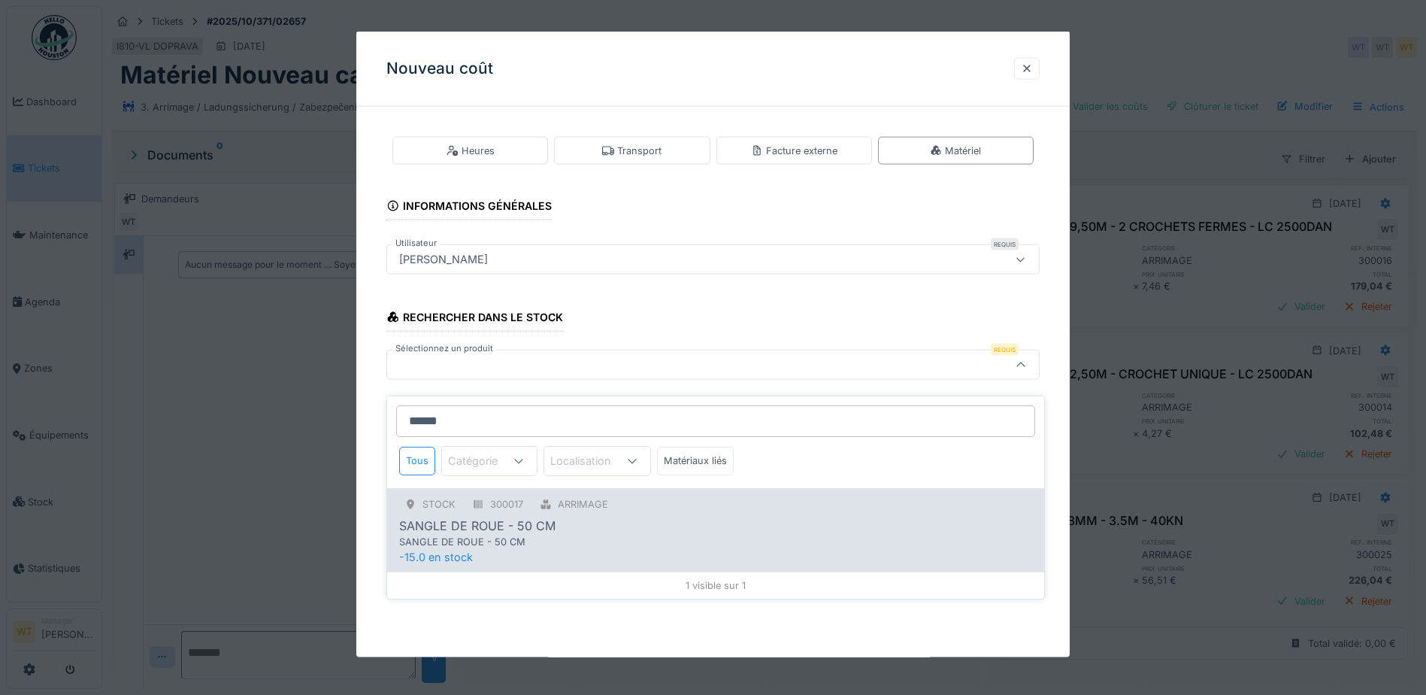
type input "******"
click at [516, 549] on div "STOCK 300017 ARRIMAGE SANGLE DE ROUE - 50 CM SANGLE DE ROUE - 50 CM -15.0 en st…" at bounding box center [715, 529] width 657 height 83
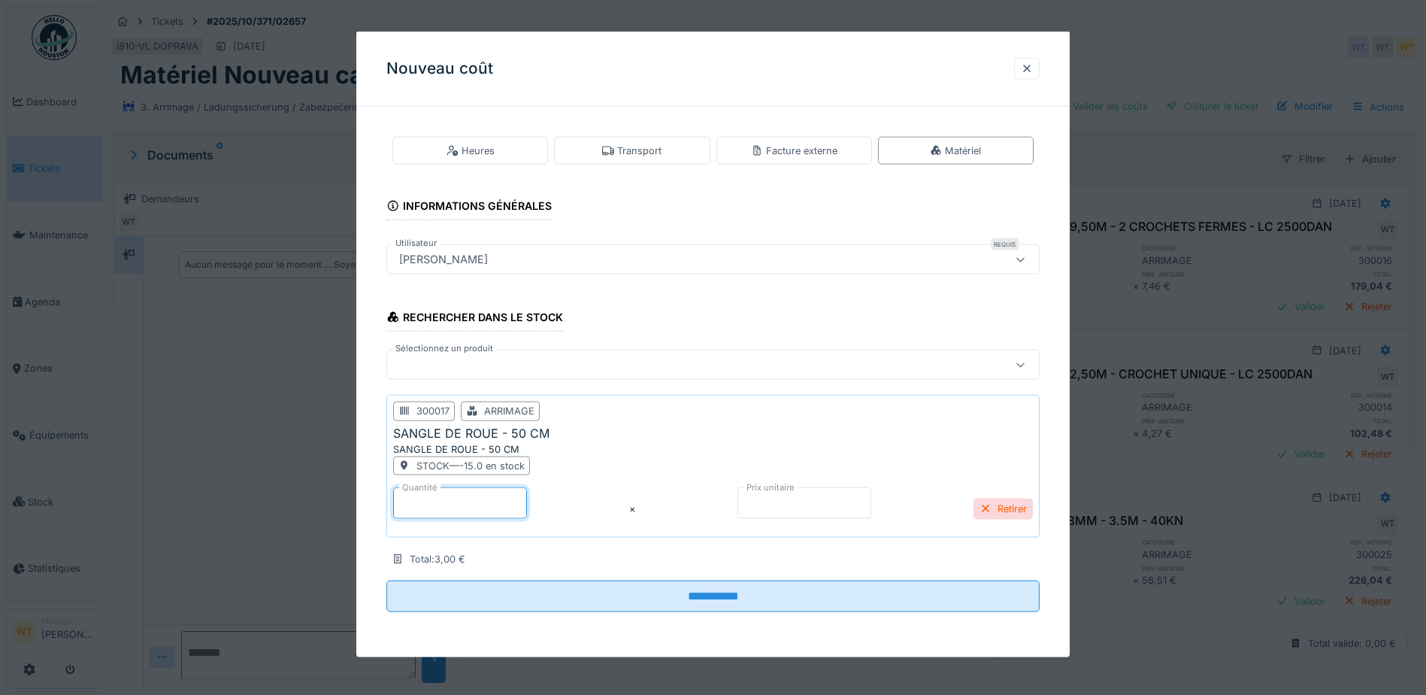
click at [487, 512] on input "*" at bounding box center [460, 503] width 134 height 32
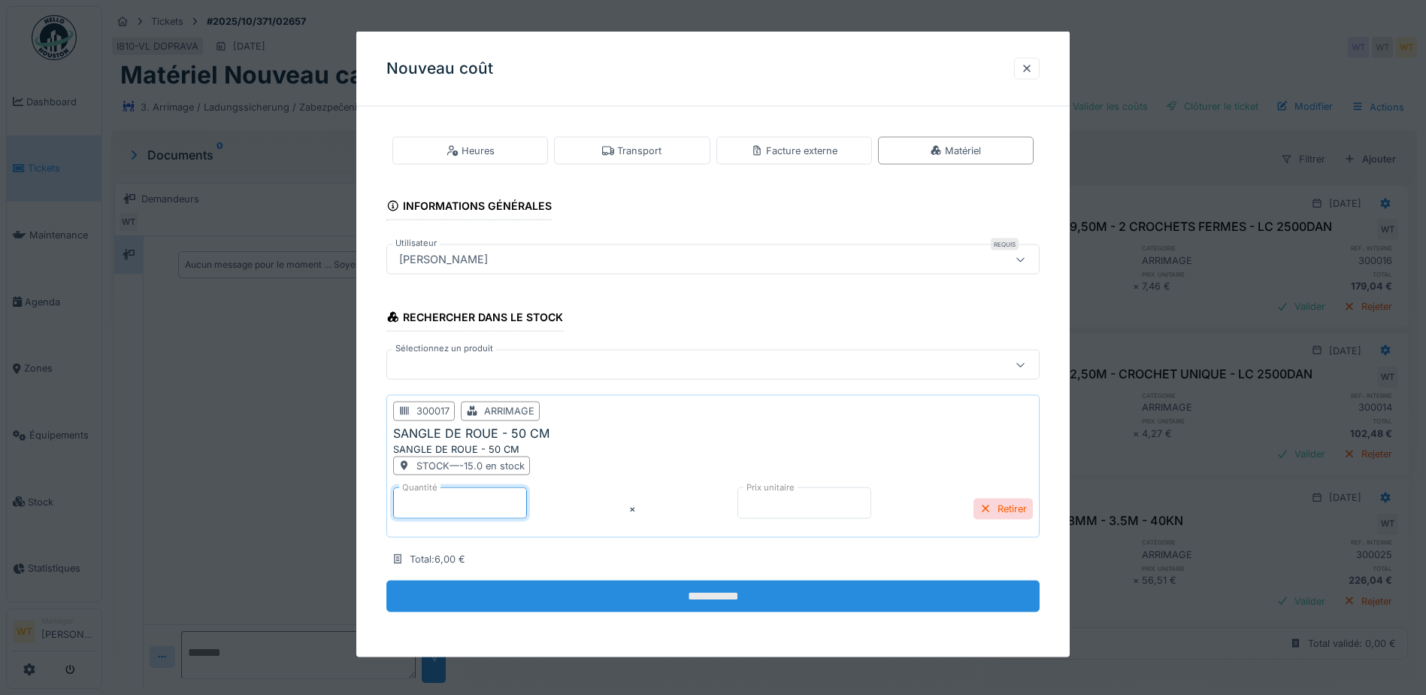
type input "*"
click at [540, 595] on input "**********" at bounding box center [712, 596] width 653 height 32
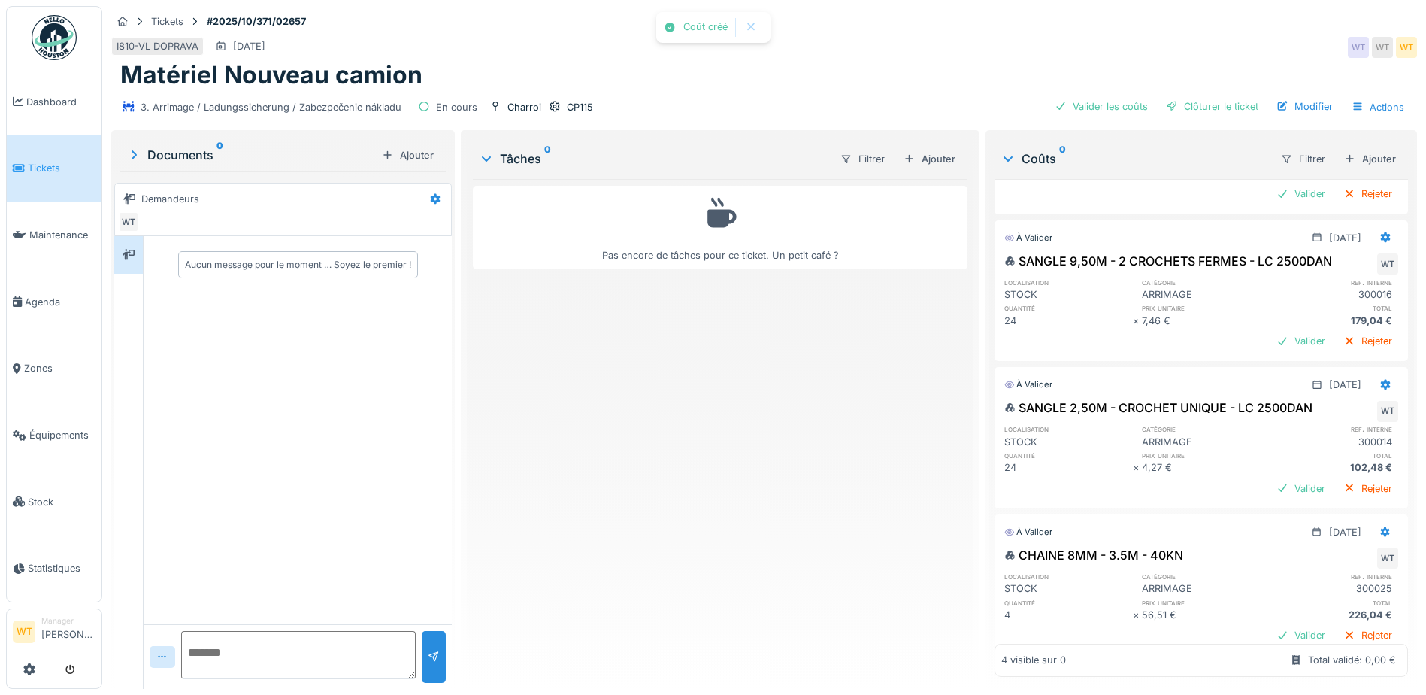
scroll to position [153, 0]
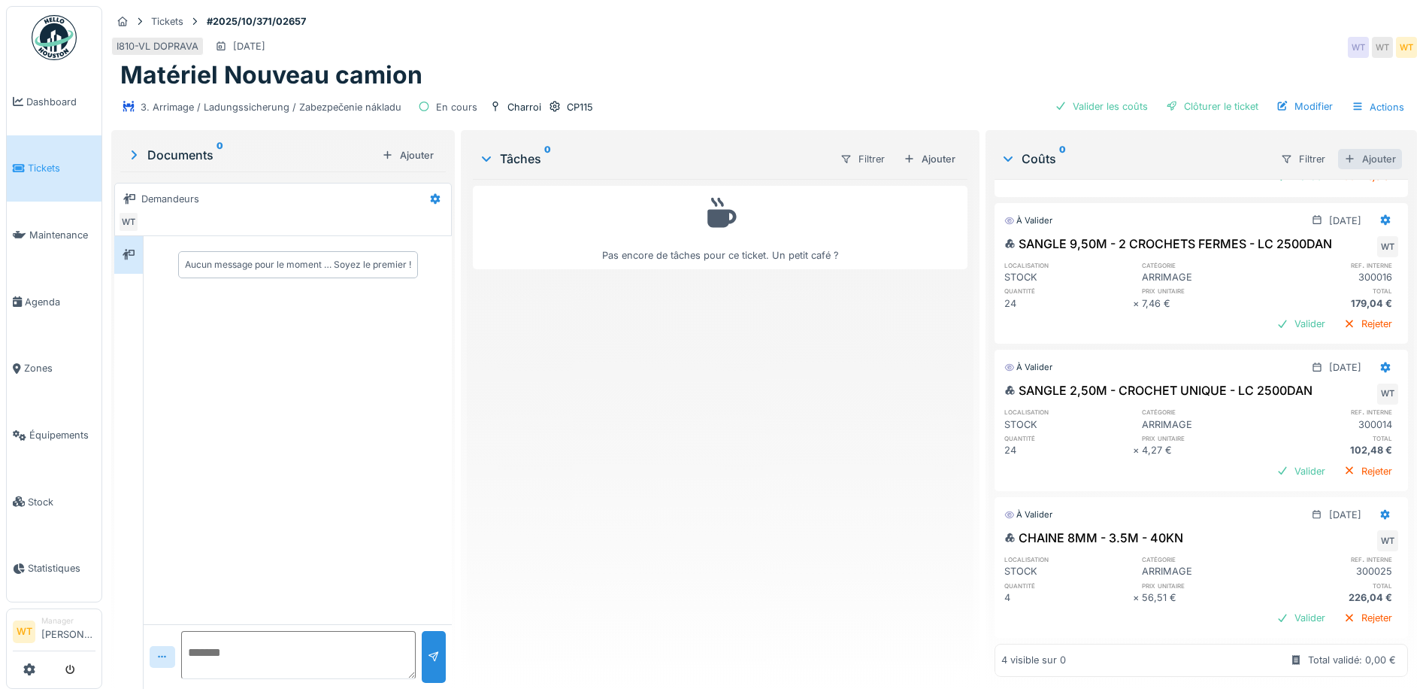
click at [1346, 151] on div "Ajouter" at bounding box center [1370, 159] width 64 height 20
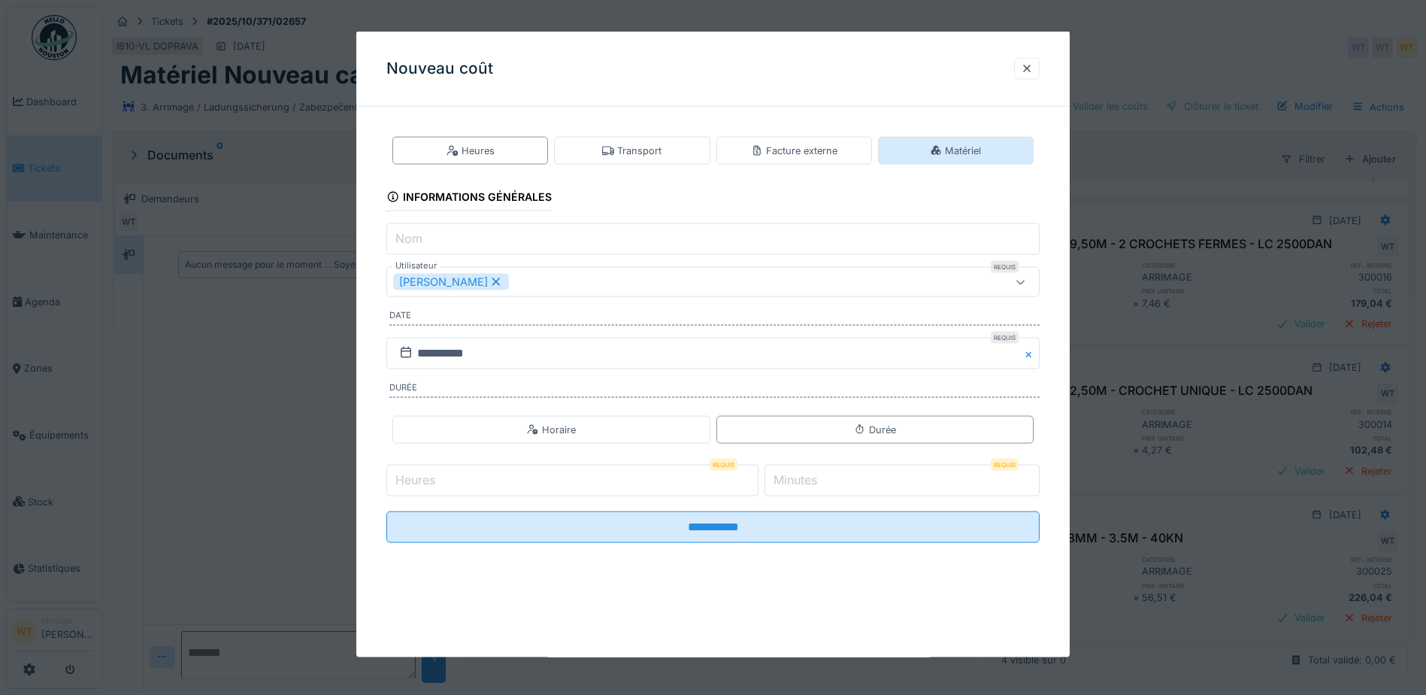
click at [911, 145] on div "Matériel" at bounding box center [956, 151] width 156 height 28
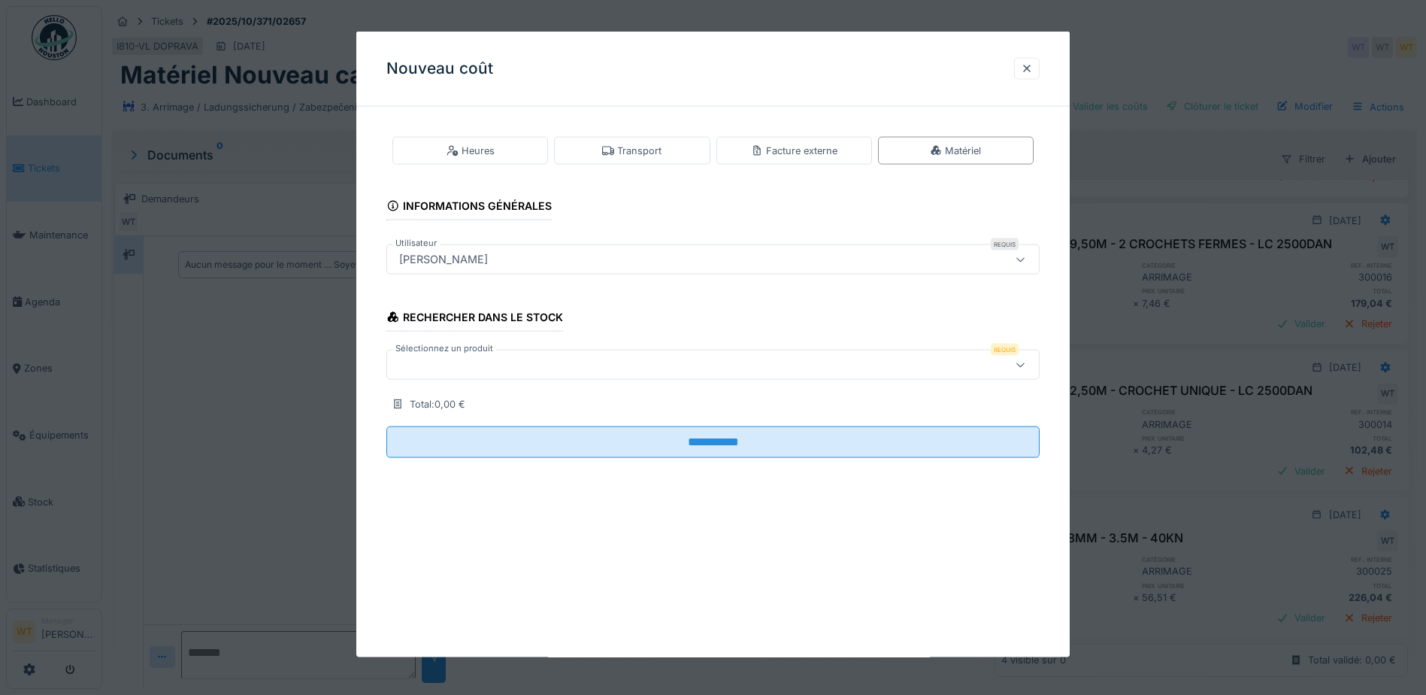
click at [608, 363] on div at bounding box center [674, 364] width 563 height 17
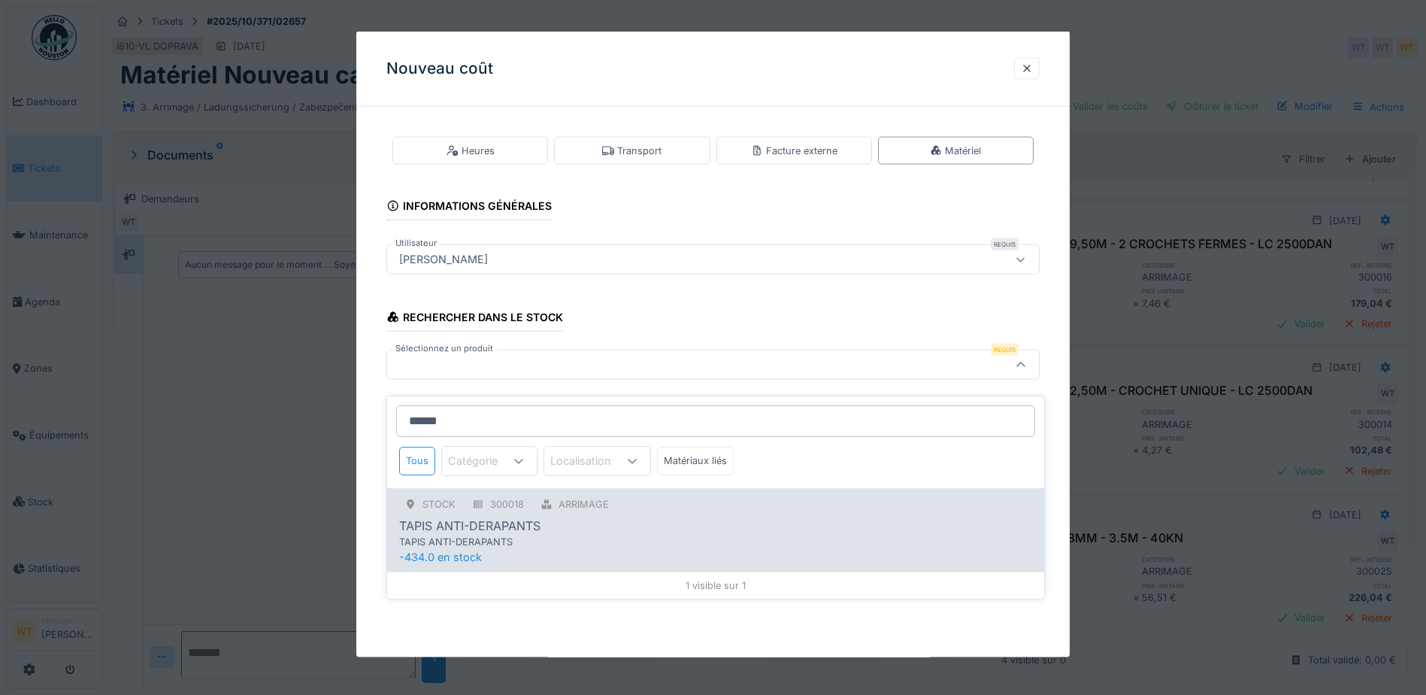
type input "******"
click at [555, 520] on div "TAPIS ANTI-DERAPANTS" at bounding box center [715, 525] width 633 height 18
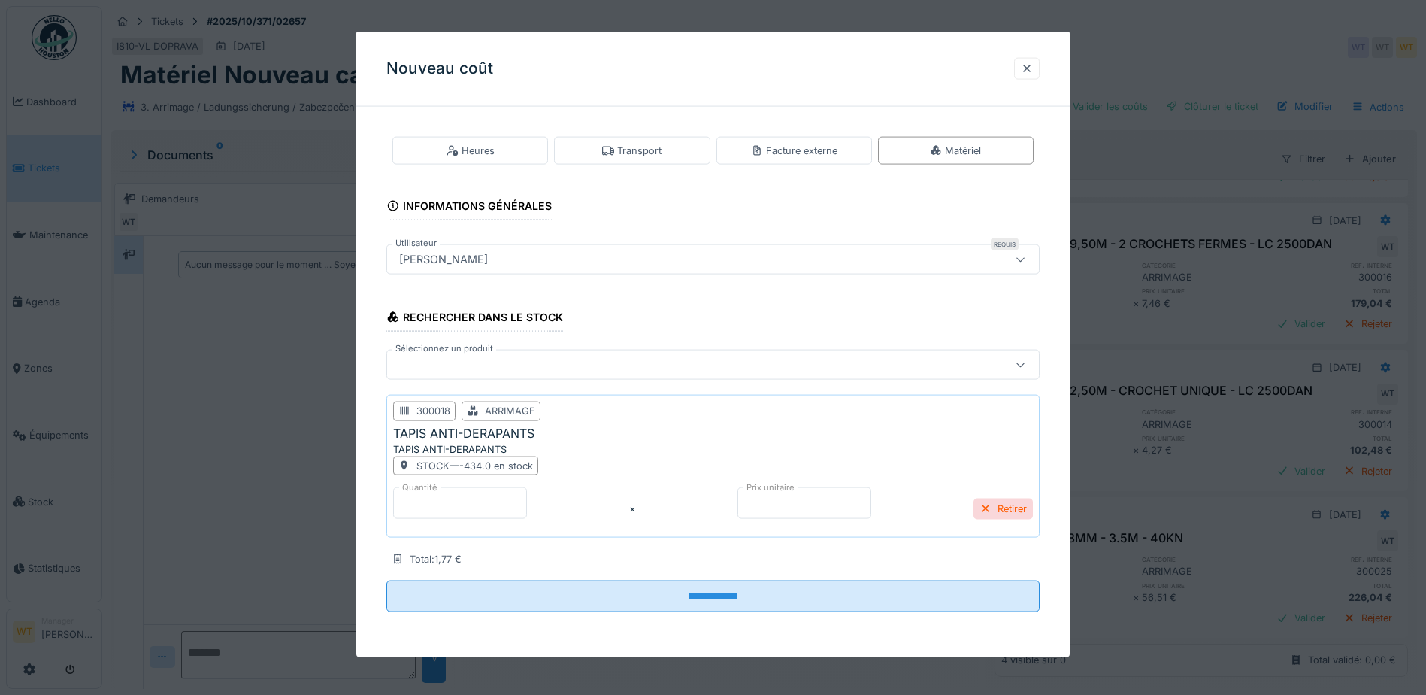
click at [454, 512] on input "*" at bounding box center [460, 503] width 134 height 32
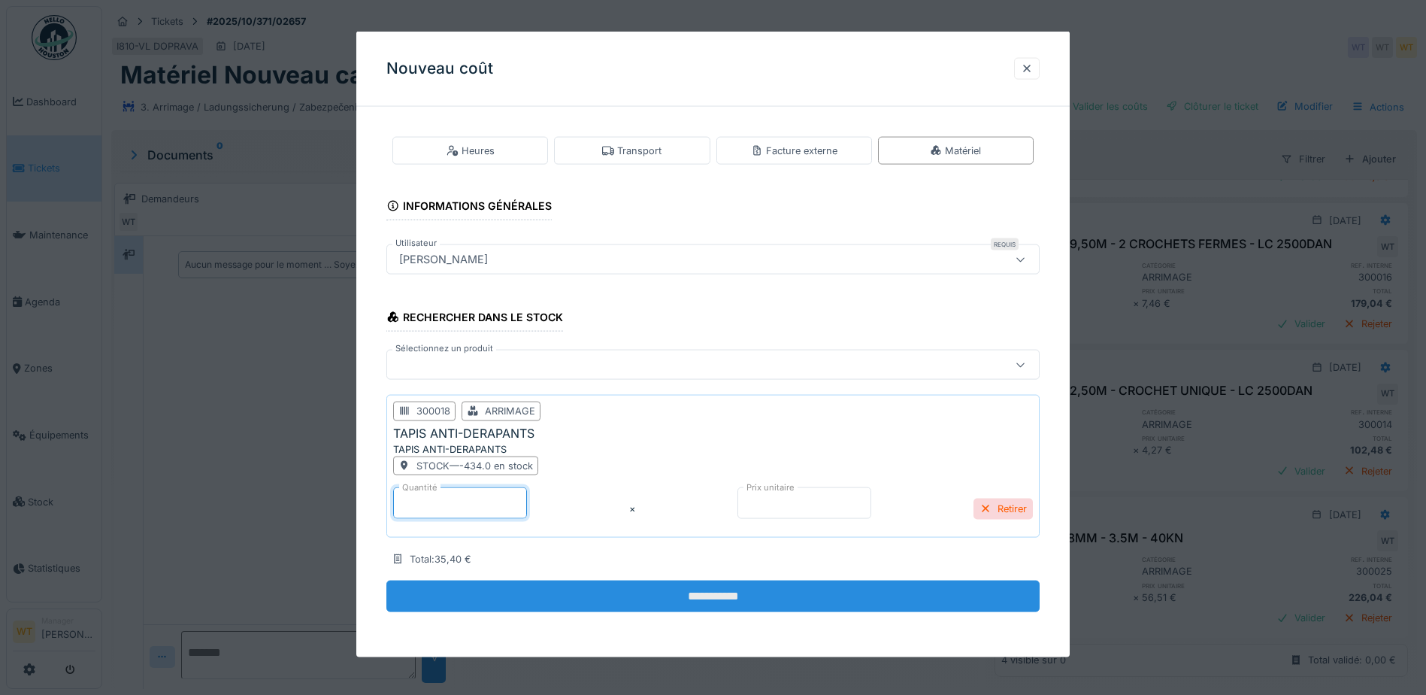
type input "**"
click at [510, 592] on input "**********" at bounding box center [712, 596] width 653 height 32
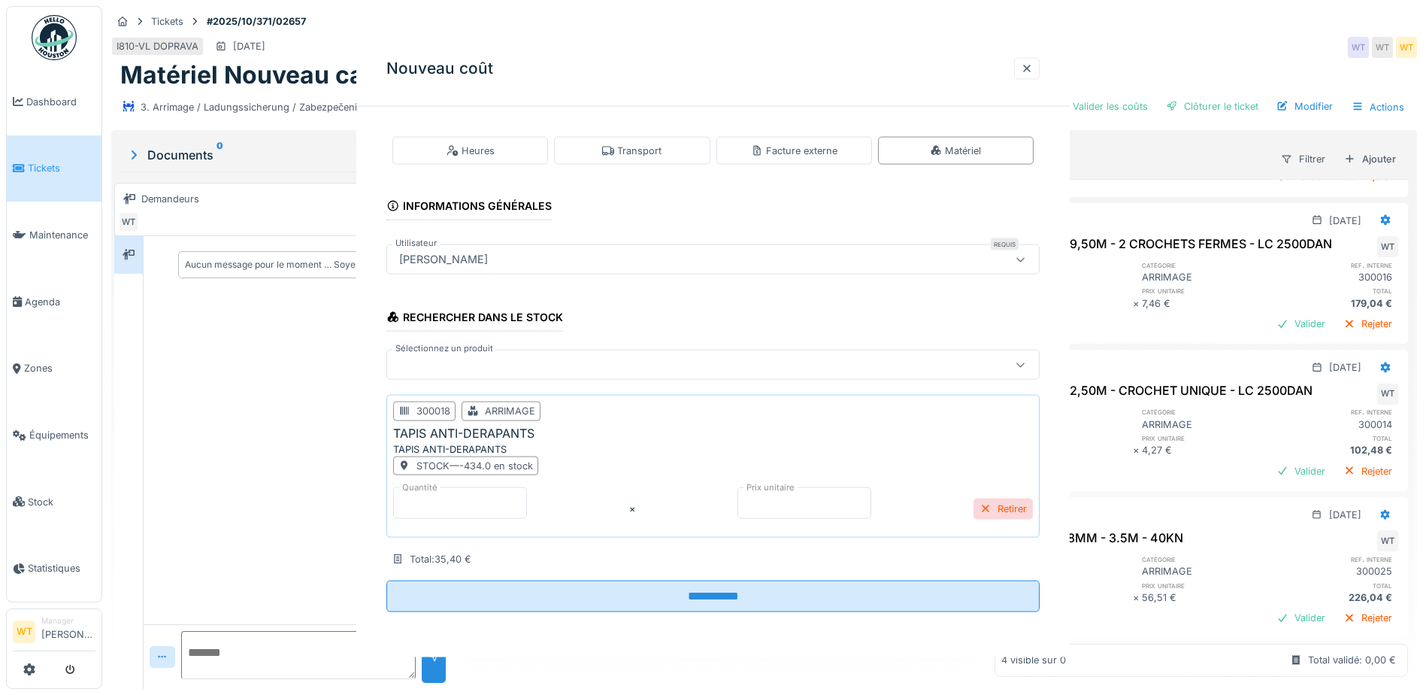
scroll to position [299, 0]
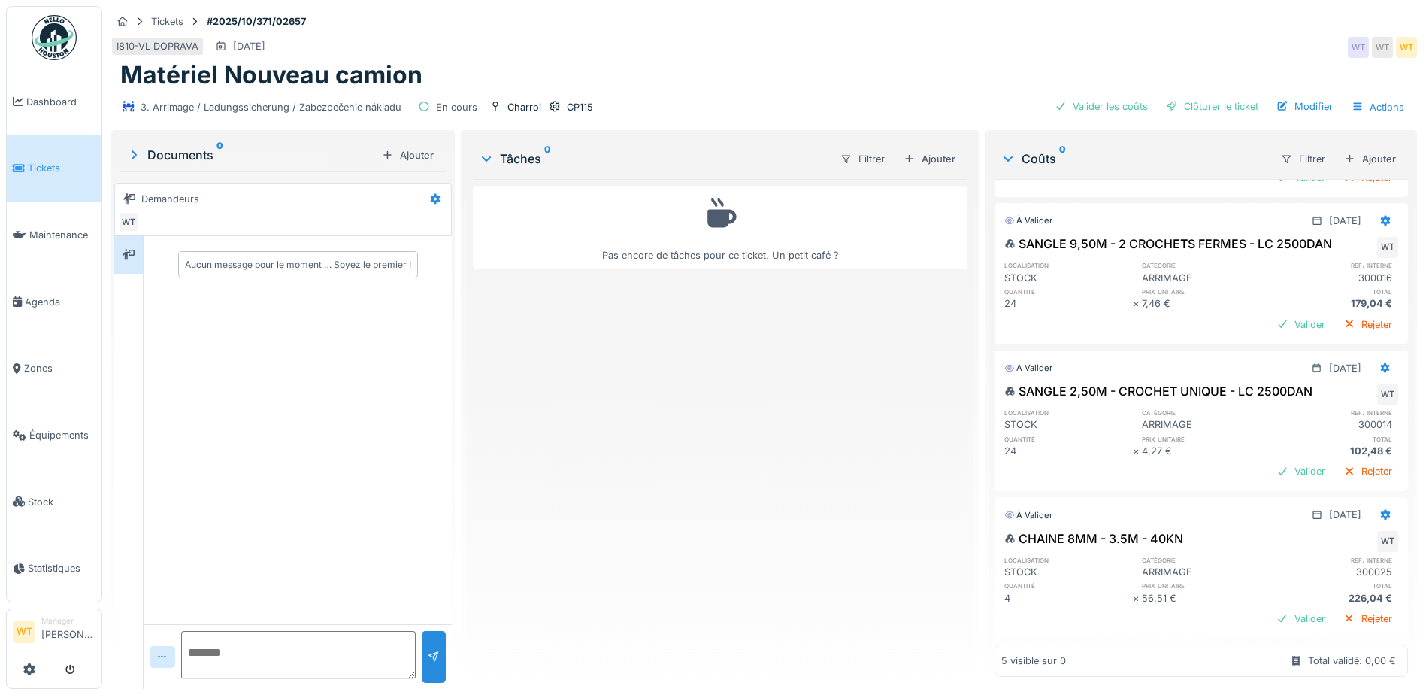
click at [1357, 149] on div "Ajouter" at bounding box center [1370, 159] width 64 height 20
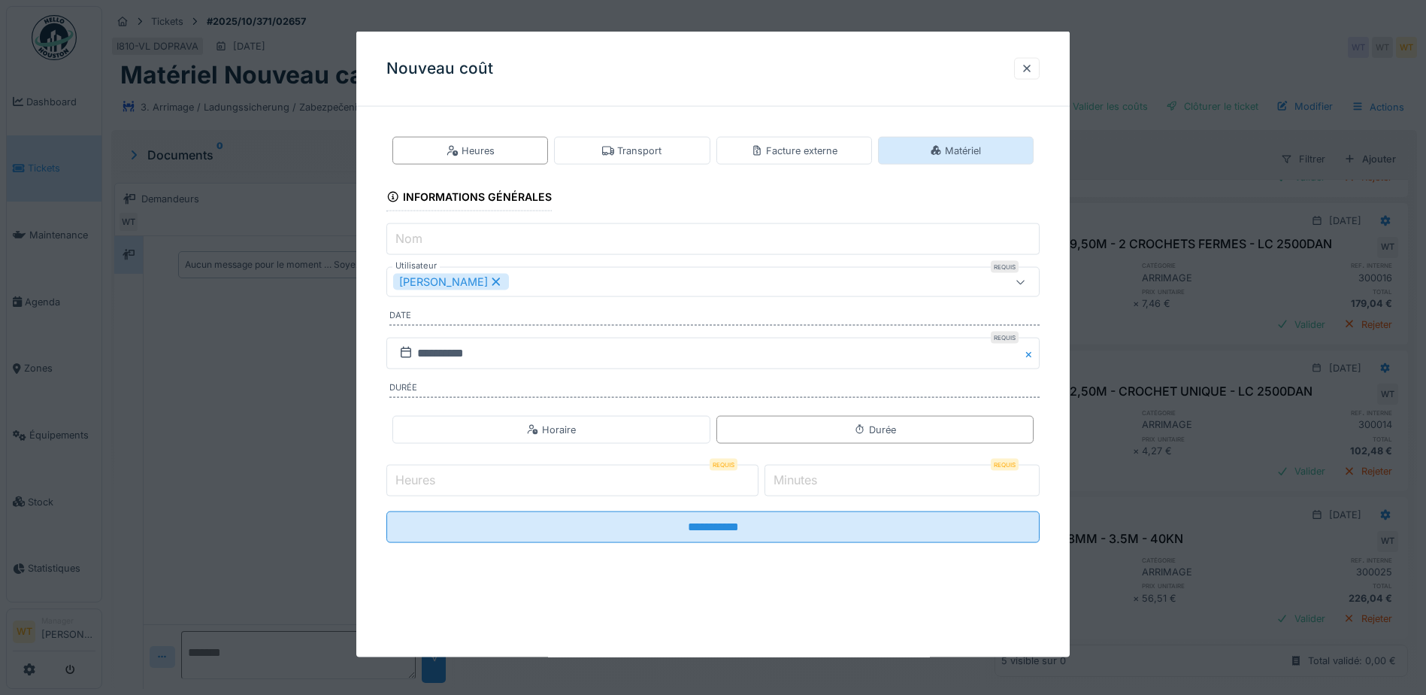
click at [920, 150] on div "Matériel" at bounding box center [956, 151] width 156 height 28
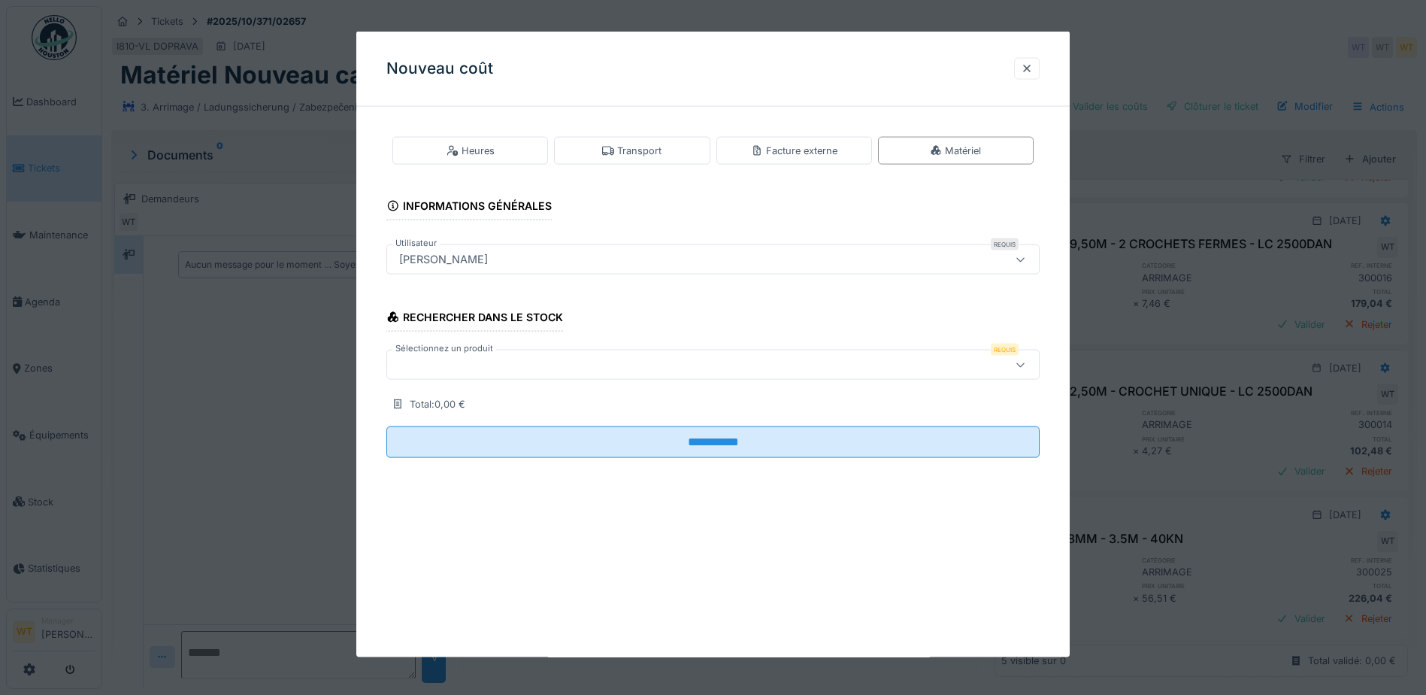
click at [547, 366] on div at bounding box center [674, 364] width 563 height 17
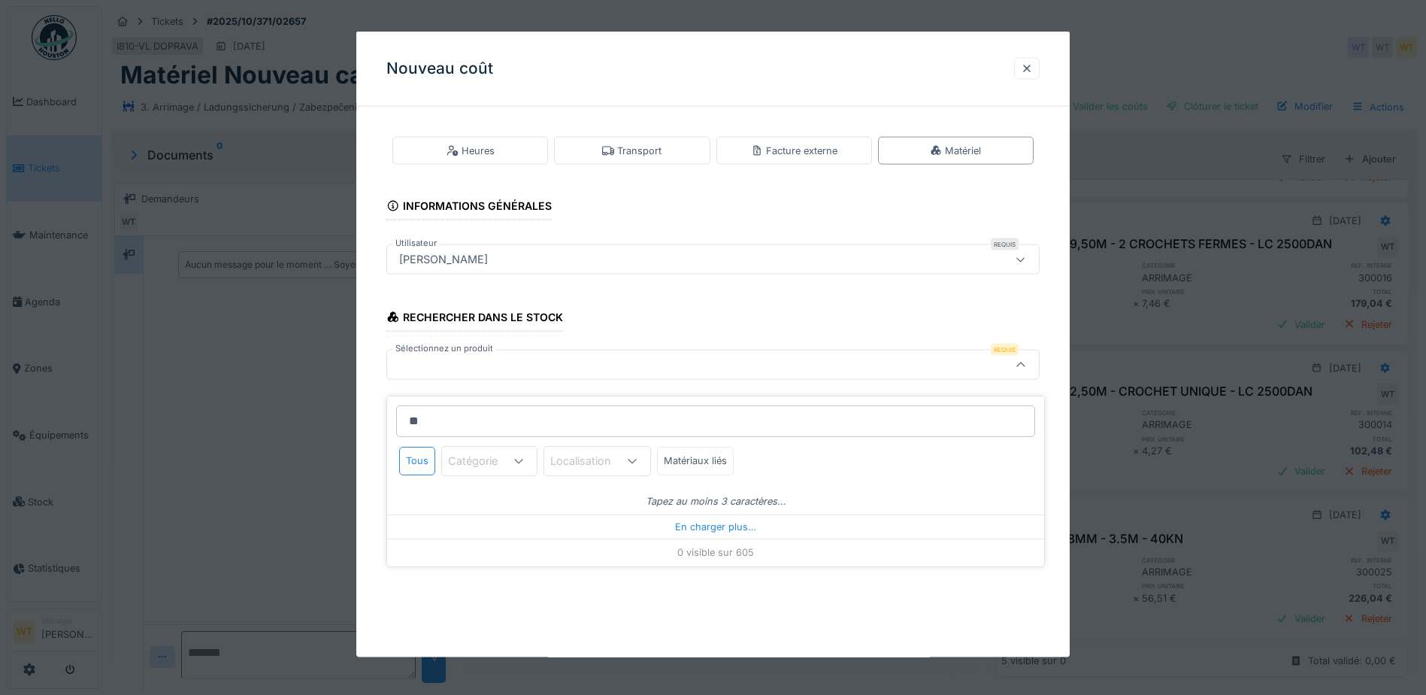
type input "*"
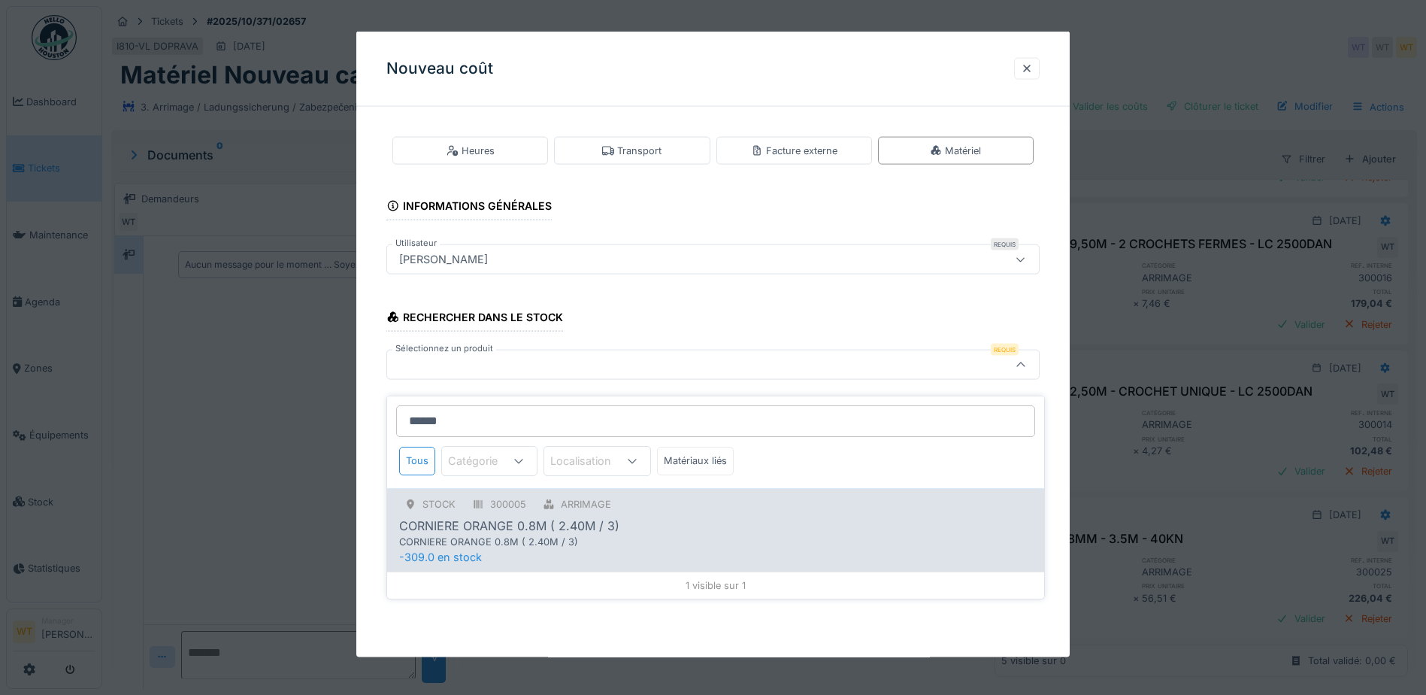
type input "******"
click at [543, 516] on div "CORNIERE ORANGE 0.8M ( 2.40M / 3)" at bounding box center [509, 525] width 220 height 18
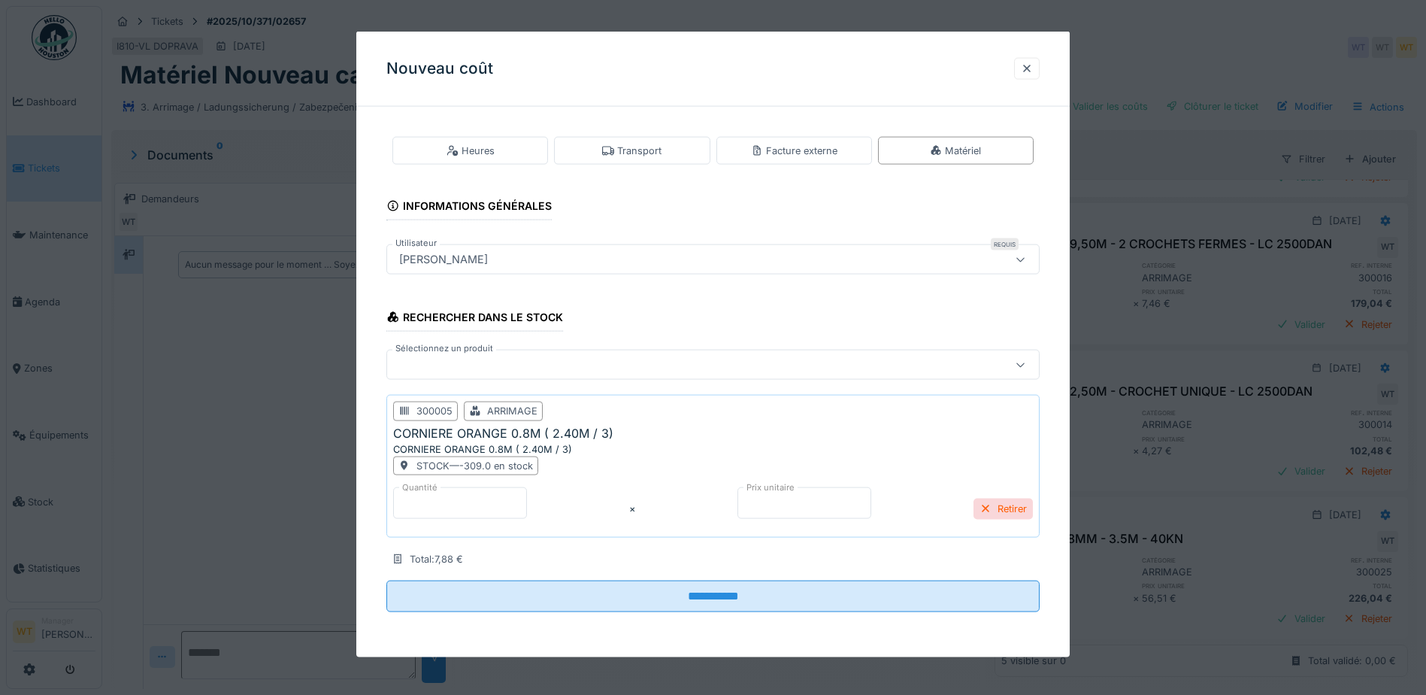
click at [443, 502] on input "*" at bounding box center [460, 503] width 134 height 32
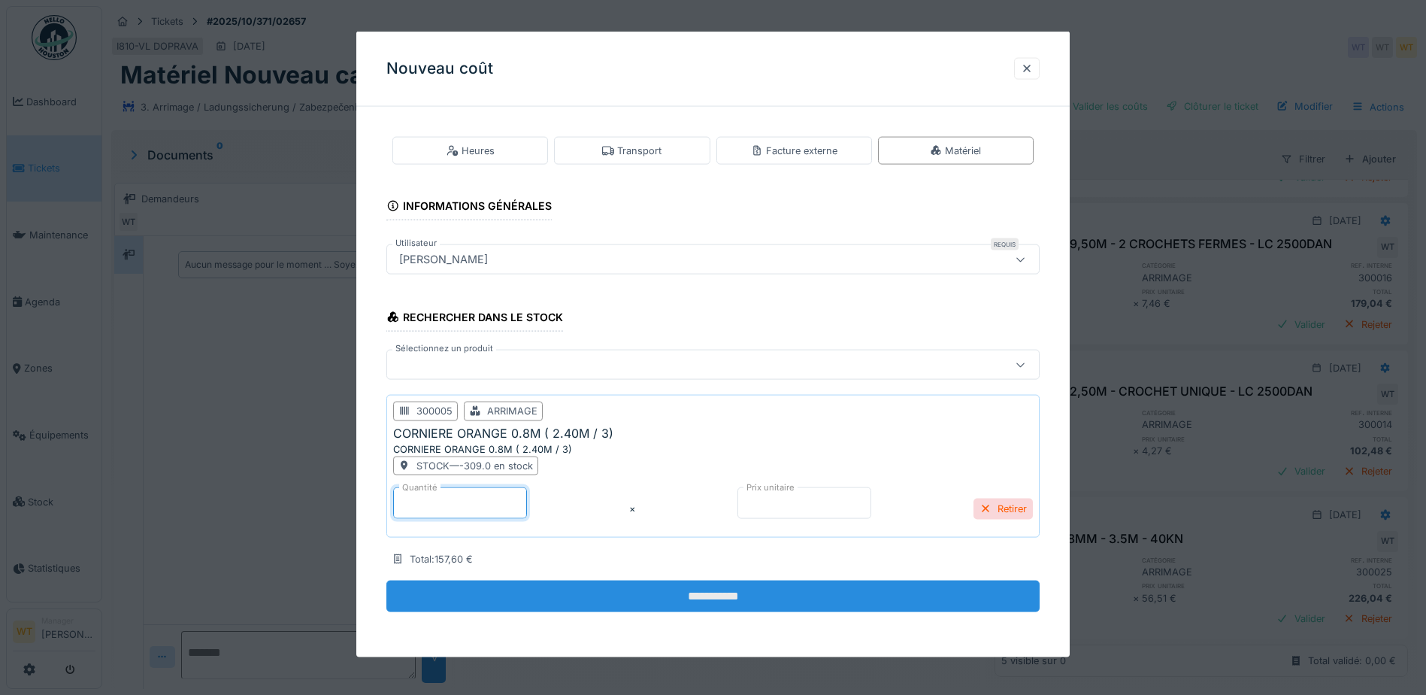
type input "**"
click at [634, 580] on input "**********" at bounding box center [712, 596] width 653 height 32
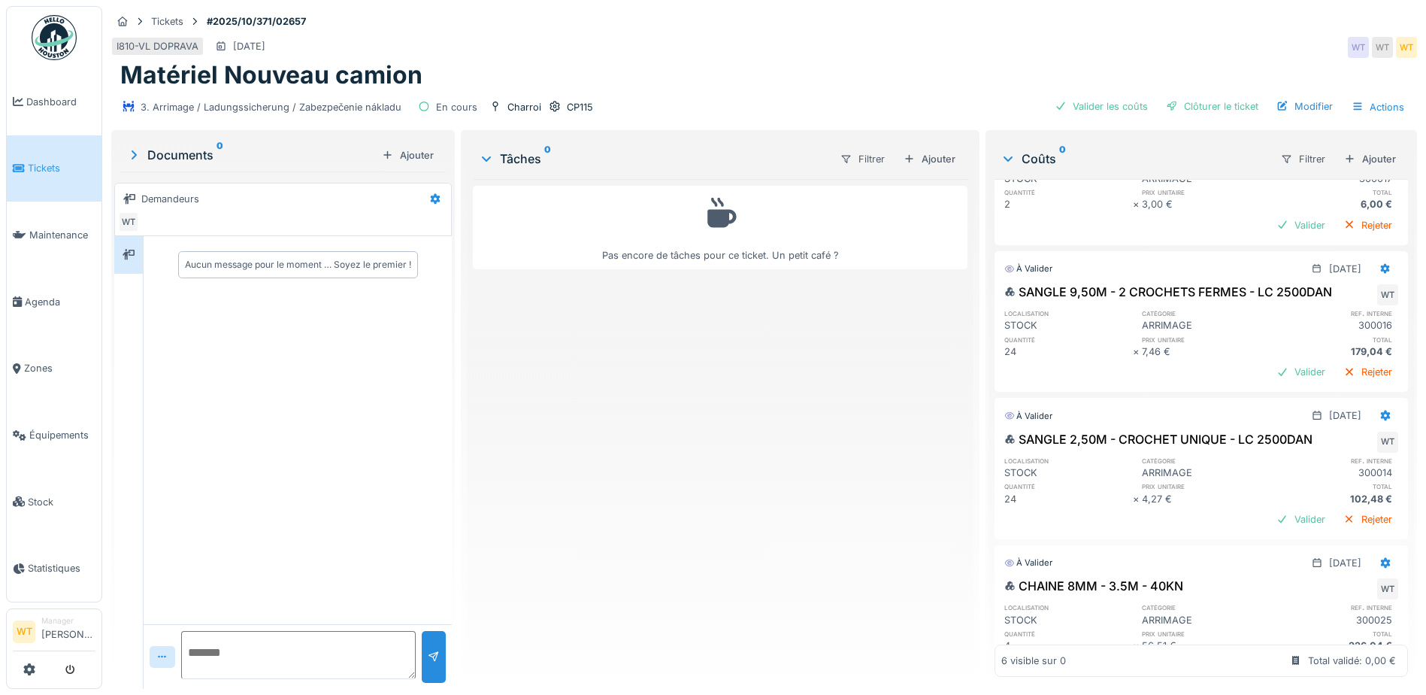
scroll to position [446, 0]
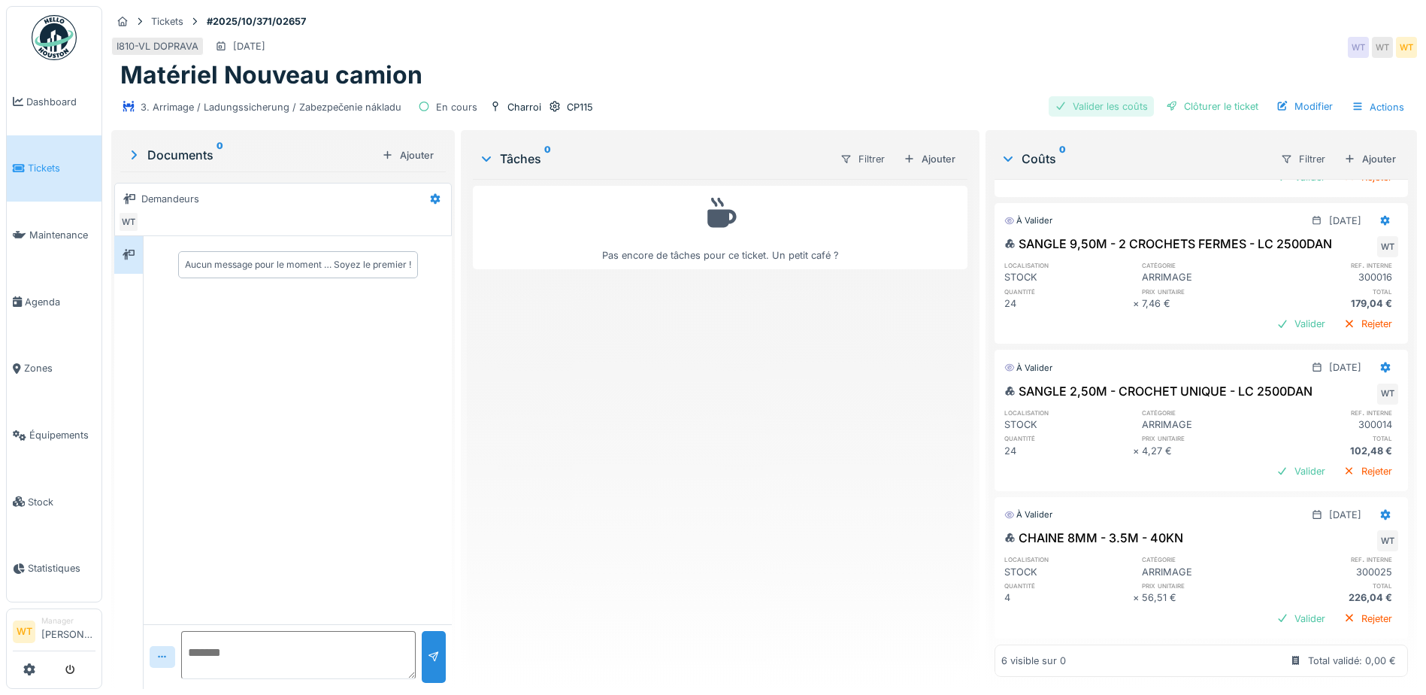
click at [1113, 98] on div "Valider les coûts" at bounding box center [1101, 106] width 105 height 20
click at [1182, 96] on div "Clôturer le ticket" at bounding box center [1212, 106] width 104 height 20
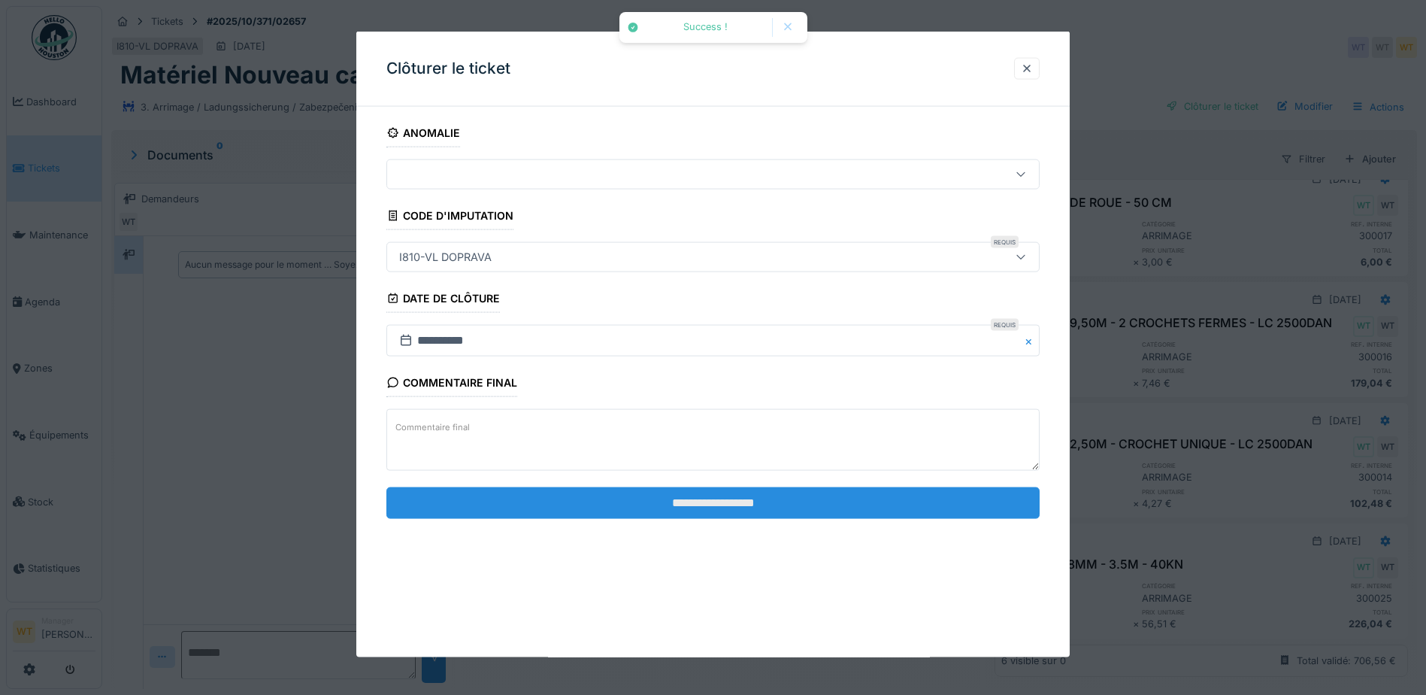
click at [512, 495] on input "**********" at bounding box center [712, 502] width 653 height 32
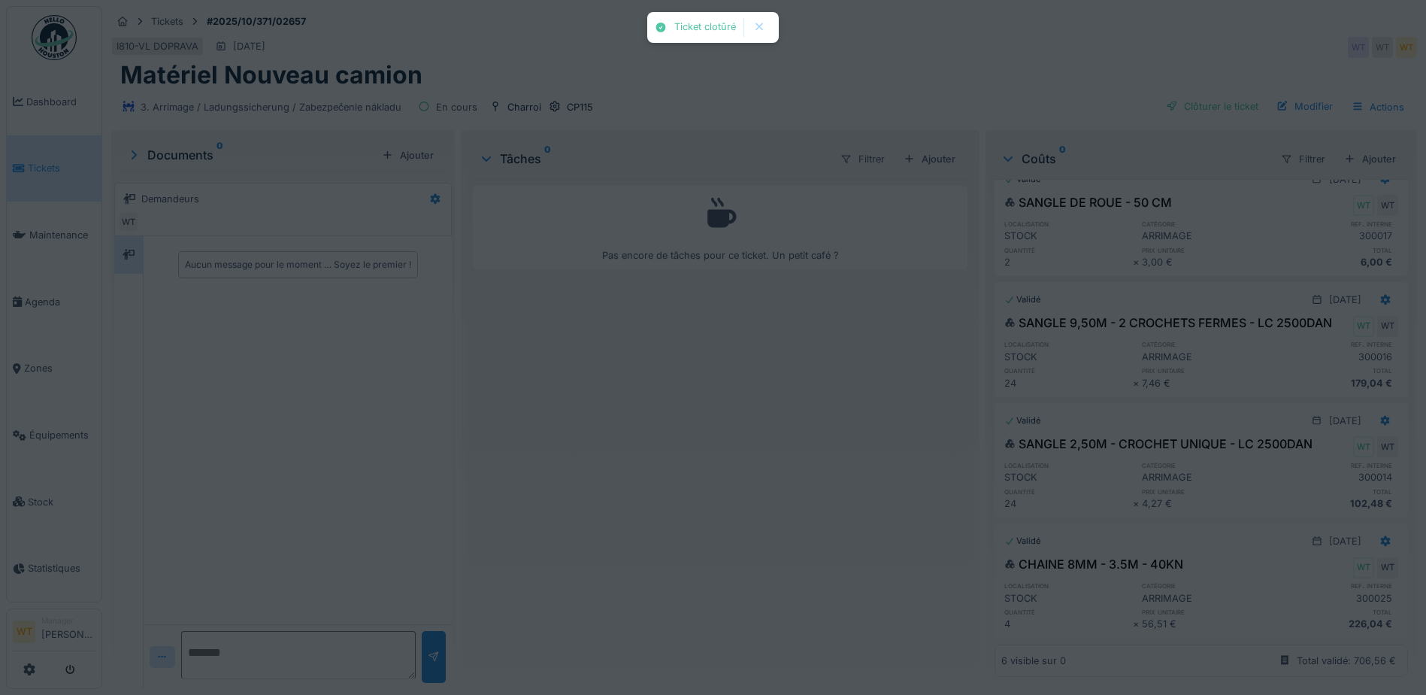
scroll to position [337, 0]
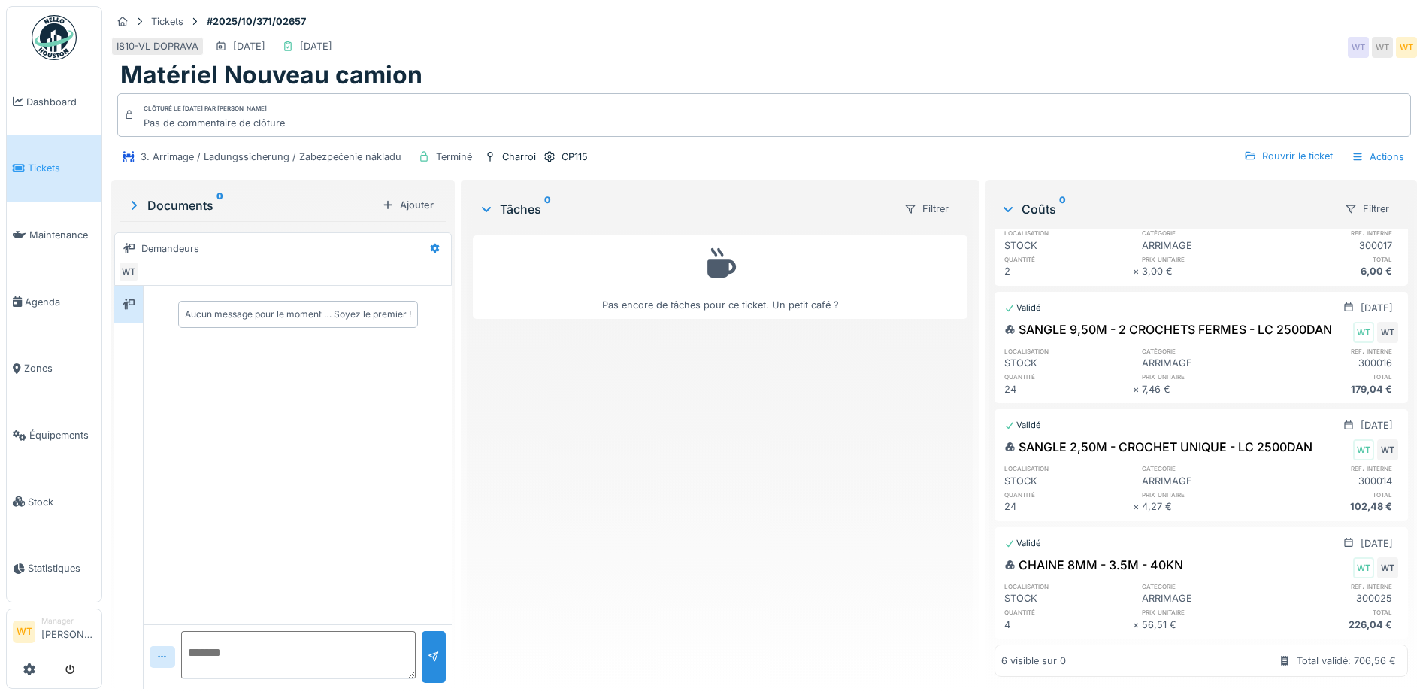
click at [31, 179] on link "Tickets" at bounding box center [54, 168] width 95 height 67
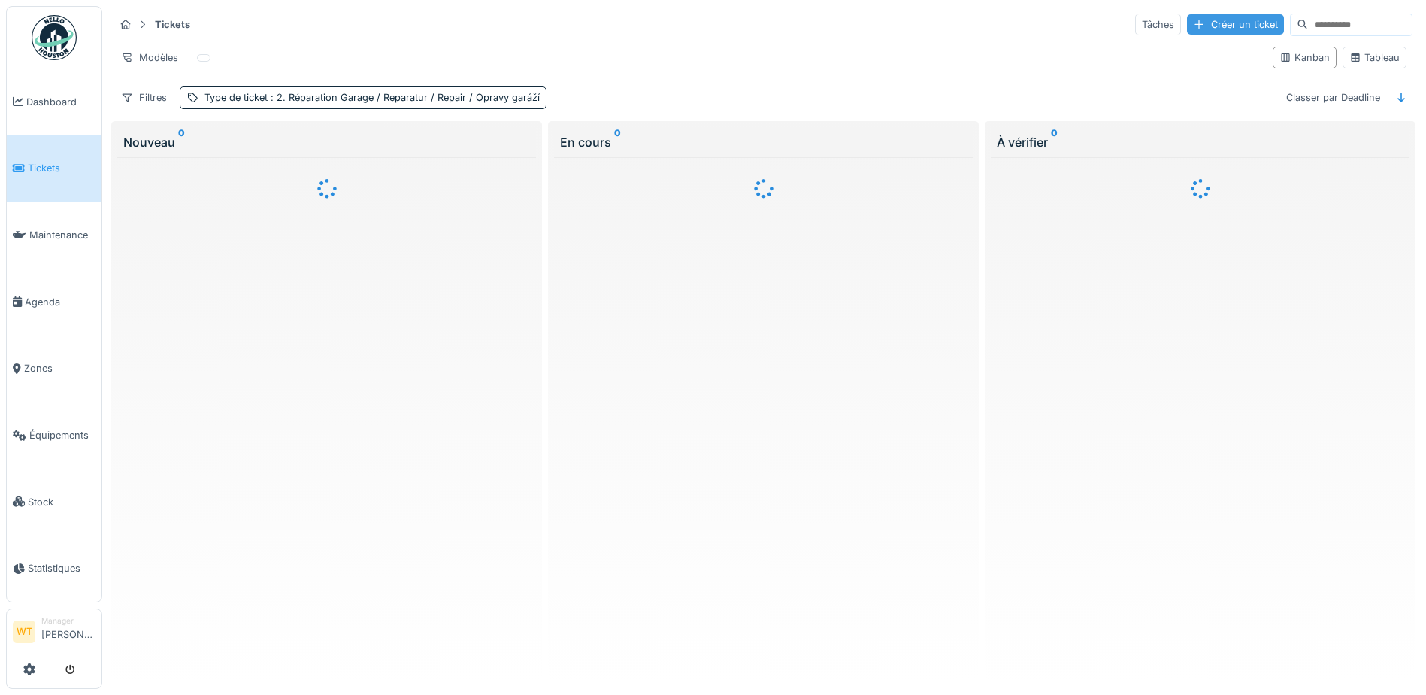
click at [1187, 27] on div "Créer un ticket" at bounding box center [1235, 24] width 97 height 20
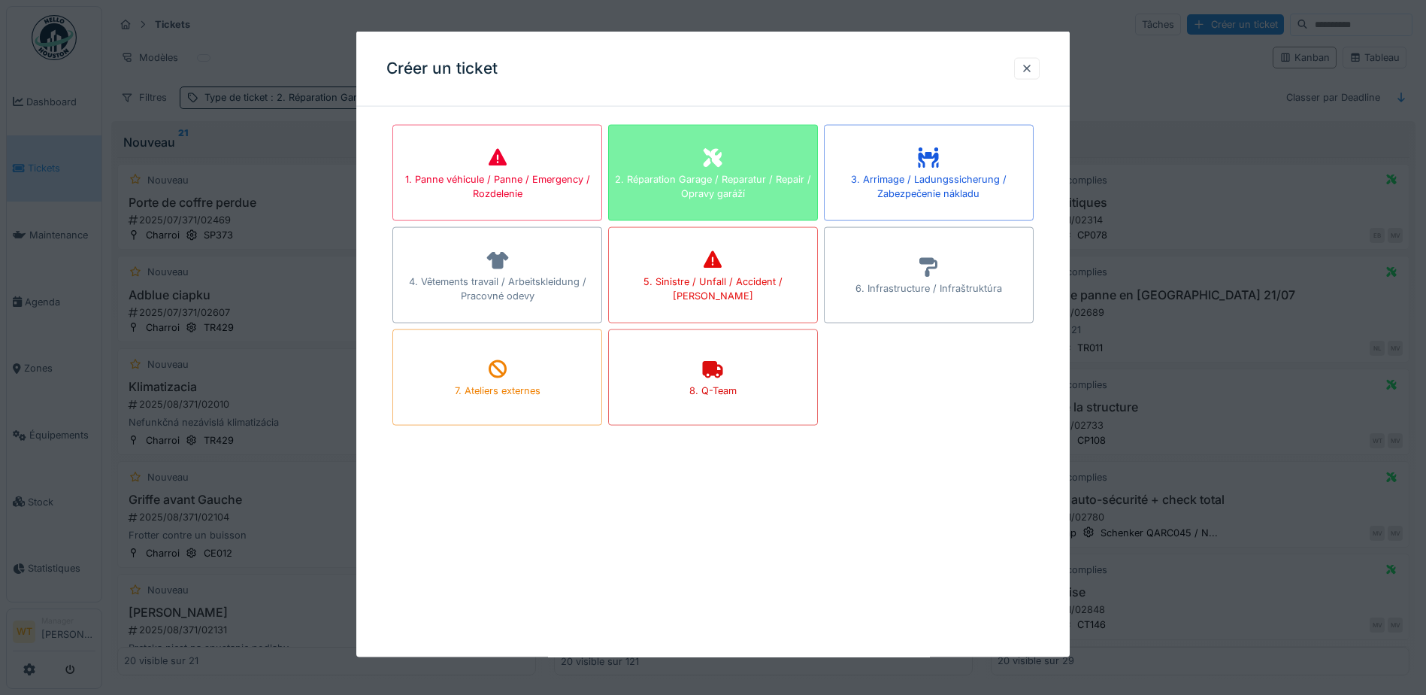
click at [763, 160] on div "2. Réparation Garage / Reparatur / Repair / Opravy garáží" at bounding box center [713, 173] width 210 height 96
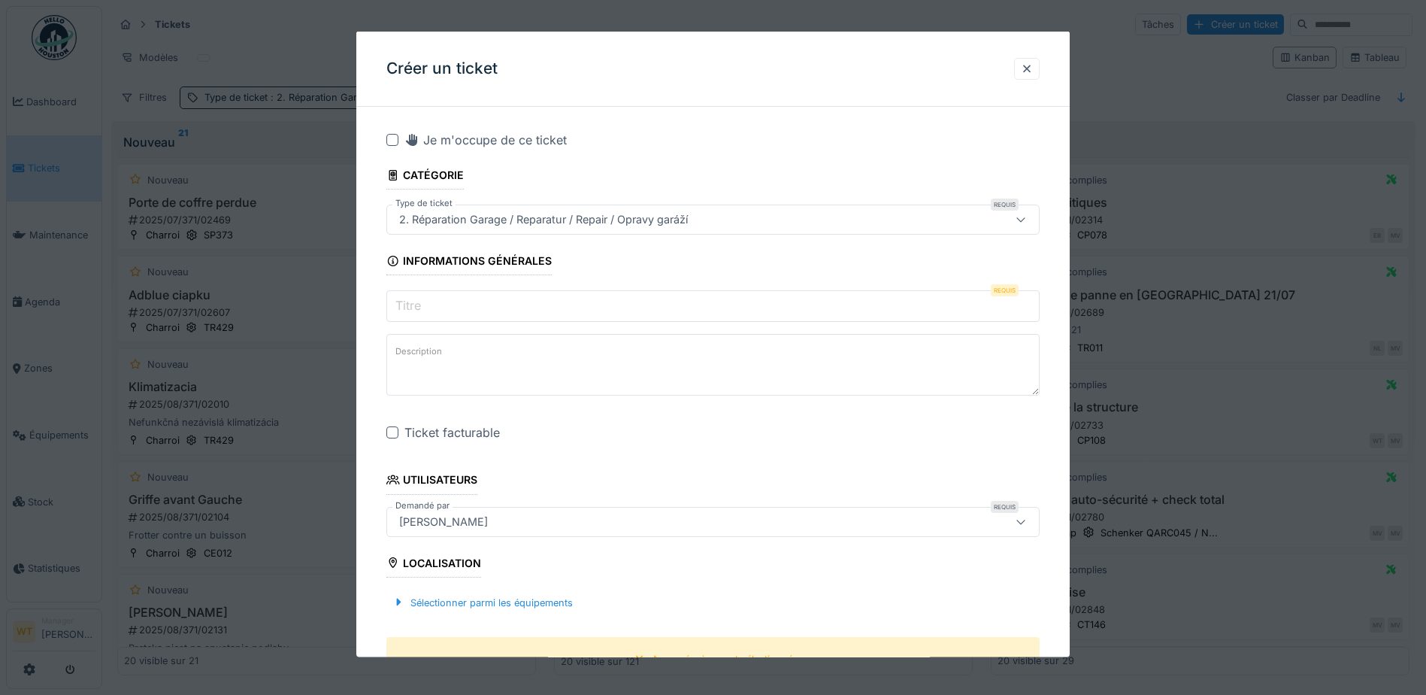
click at [516, 287] on fieldset "**********" at bounding box center [712, 672] width 653 height 1106
click at [480, 301] on input "Titre" at bounding box center [712, 306] width 653 height 32
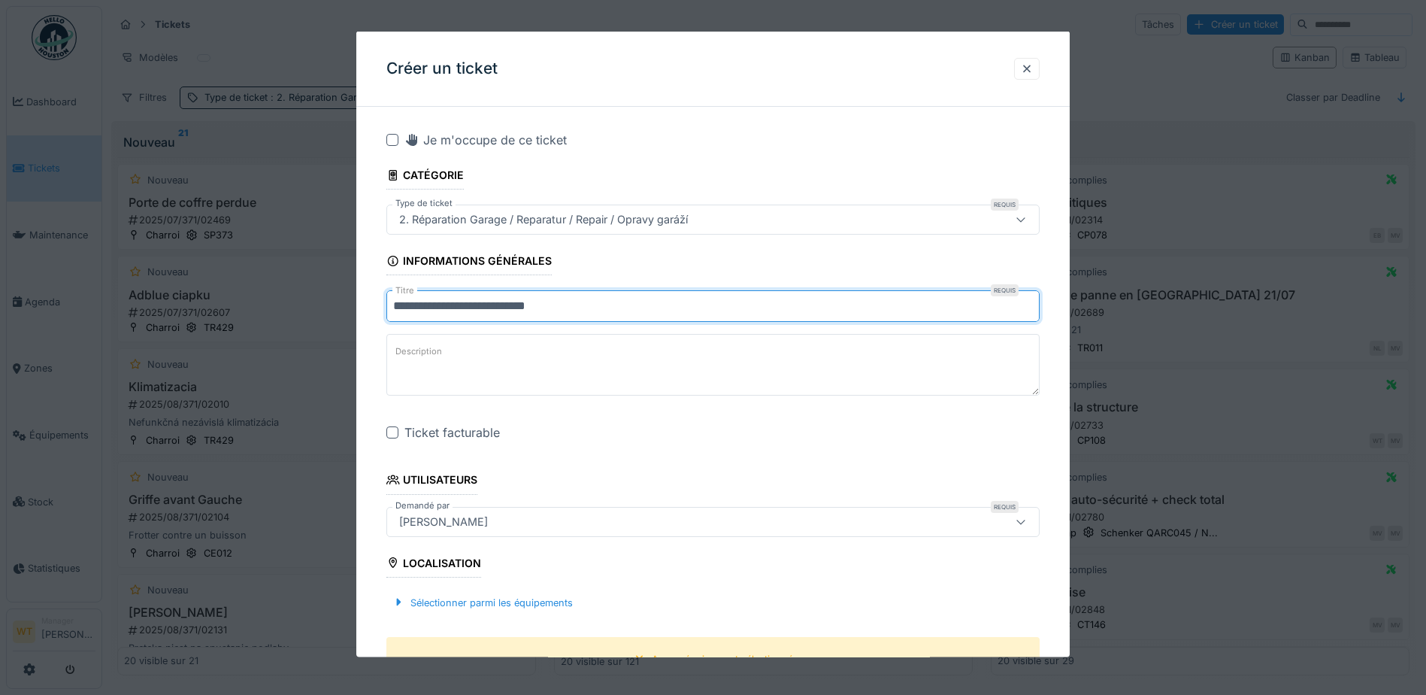
click at [640, 299] on input "**********" at bounding box center [712, 306] width 653 height 32
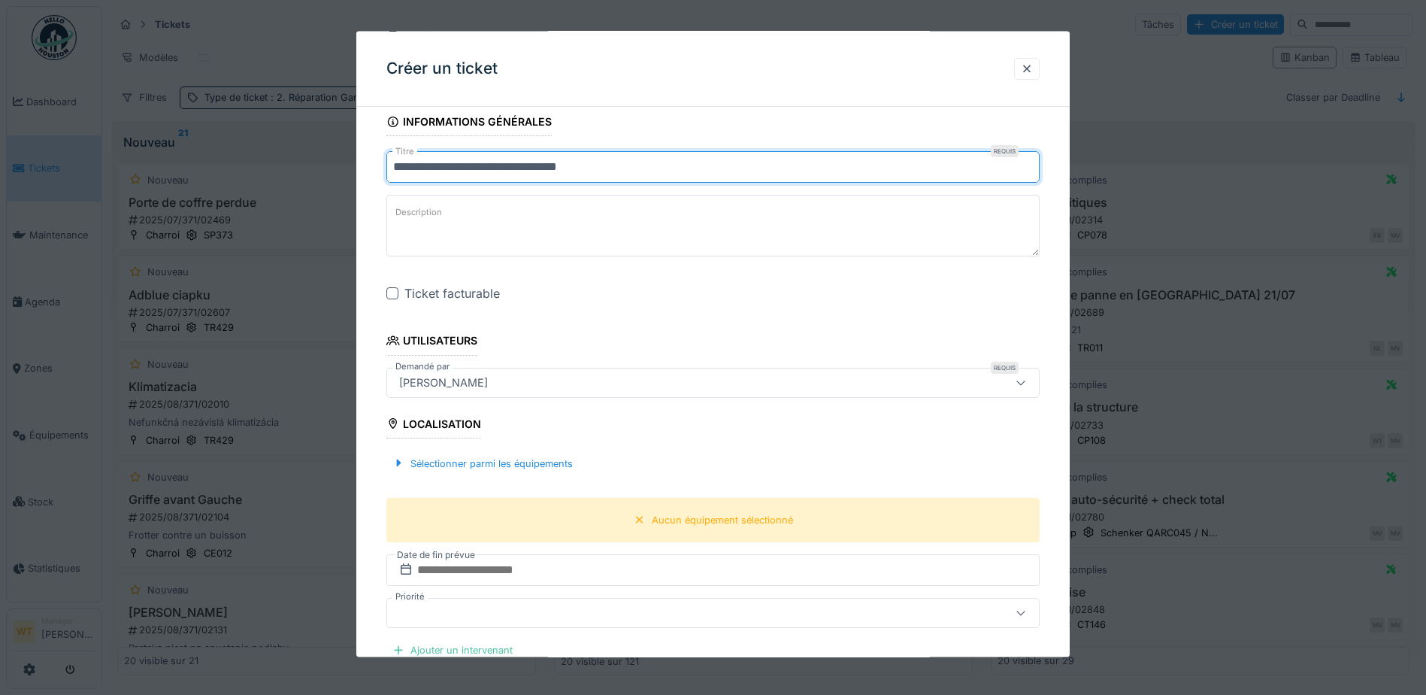
scroll to position [150, 0]
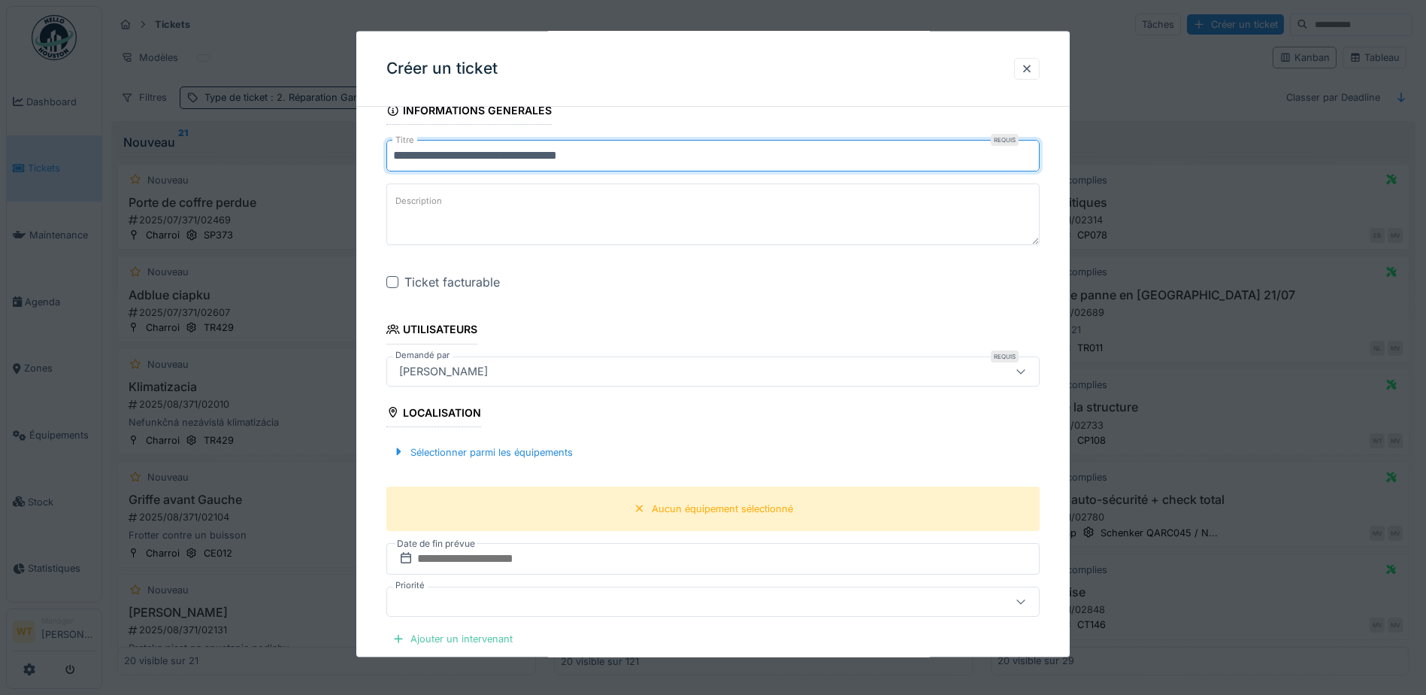
type input "**********"
click at [395, 282] on div at bounding box center [392, 282] width 12 height 12
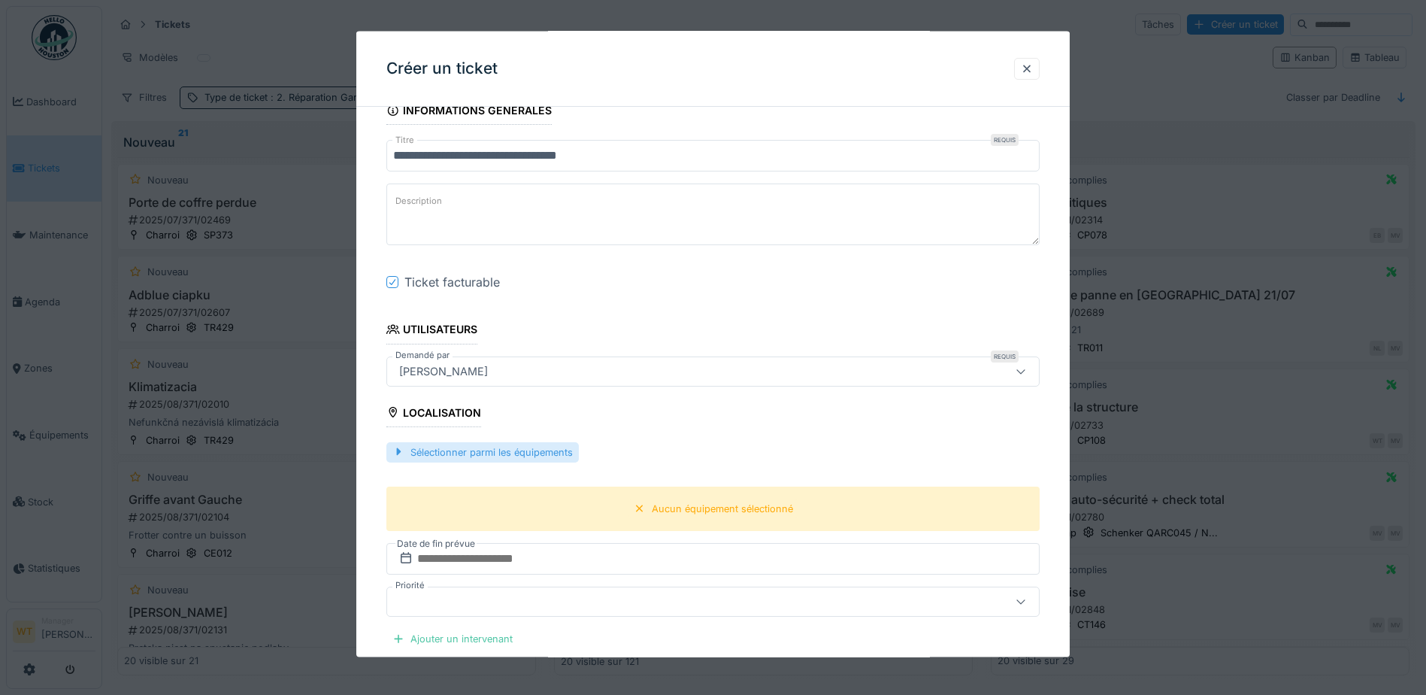
click at [555, 459] on div "Sélectionner parmi les équipements" at bounding box center [482, 451] width 192 height 20
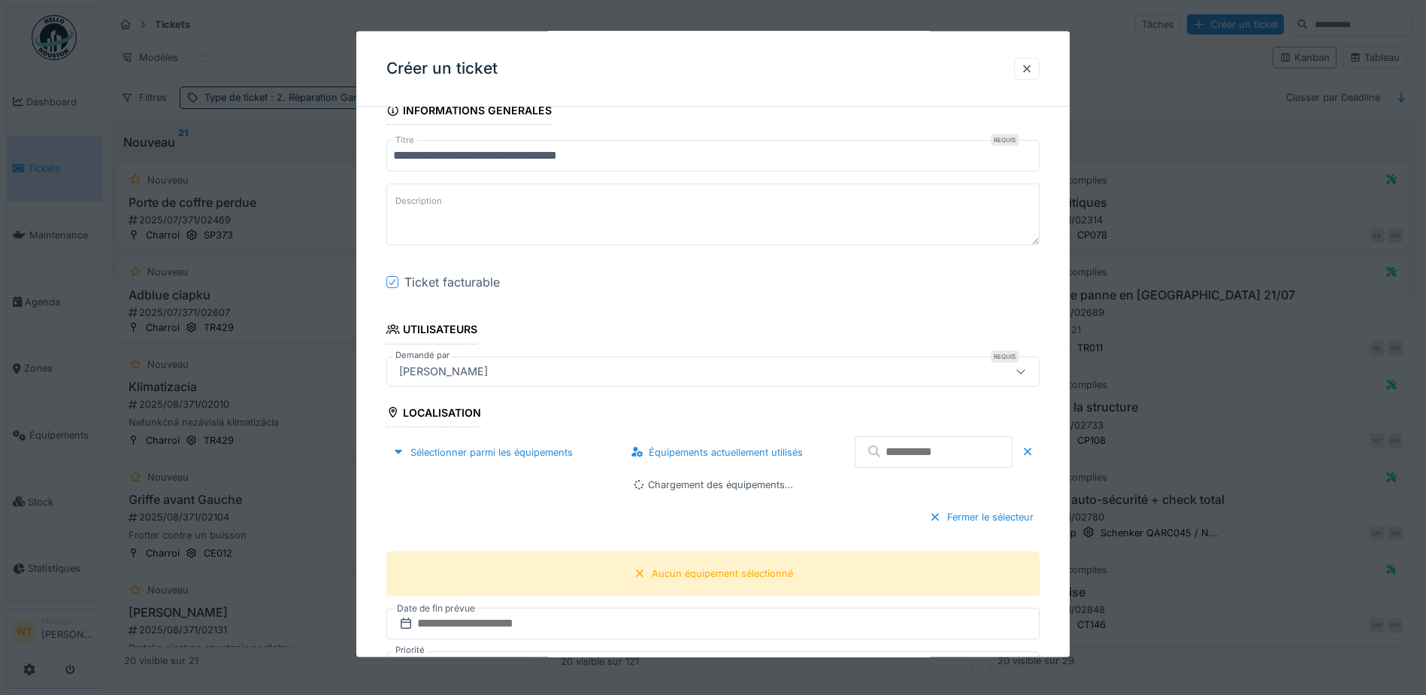
click at [873, 464] on input "text" at bounding box center [934, 452] width 158 height 32
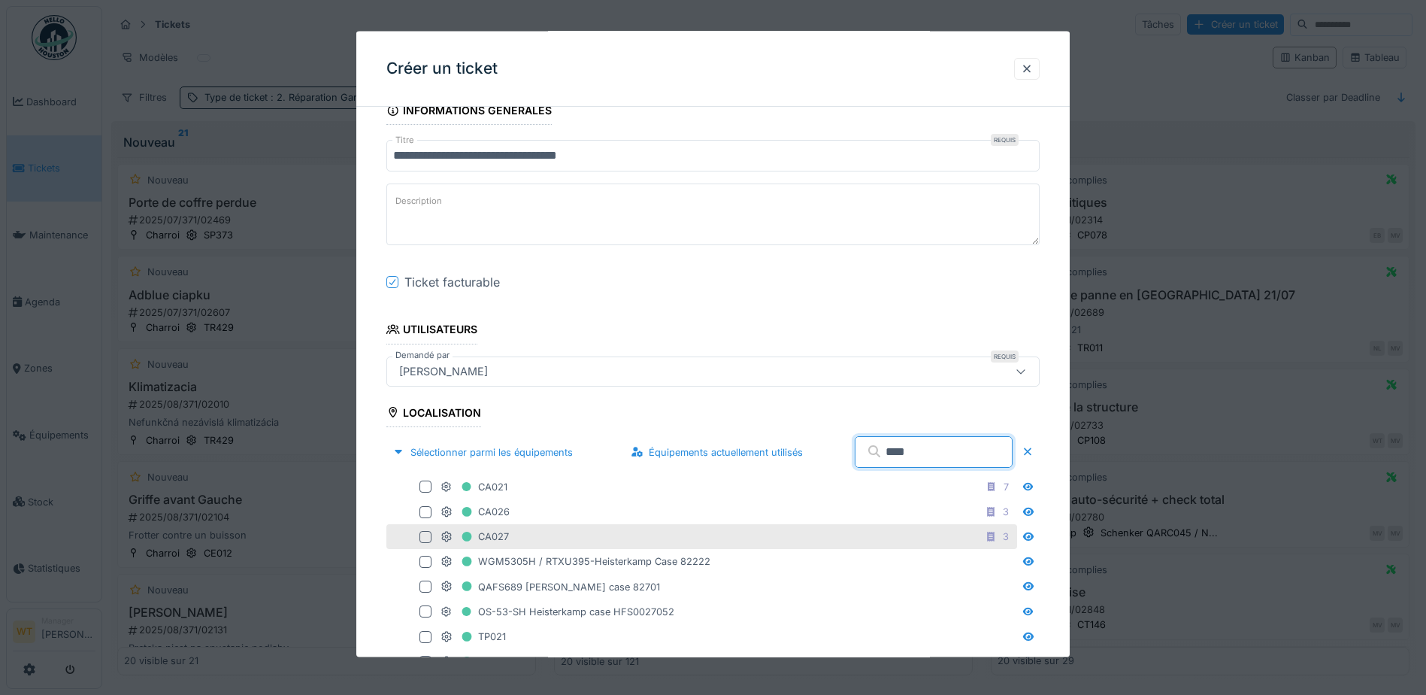
type input "****"
click at [617, 534] on div "CA027 3" at bounding box center [727, 536] width 574 height 19
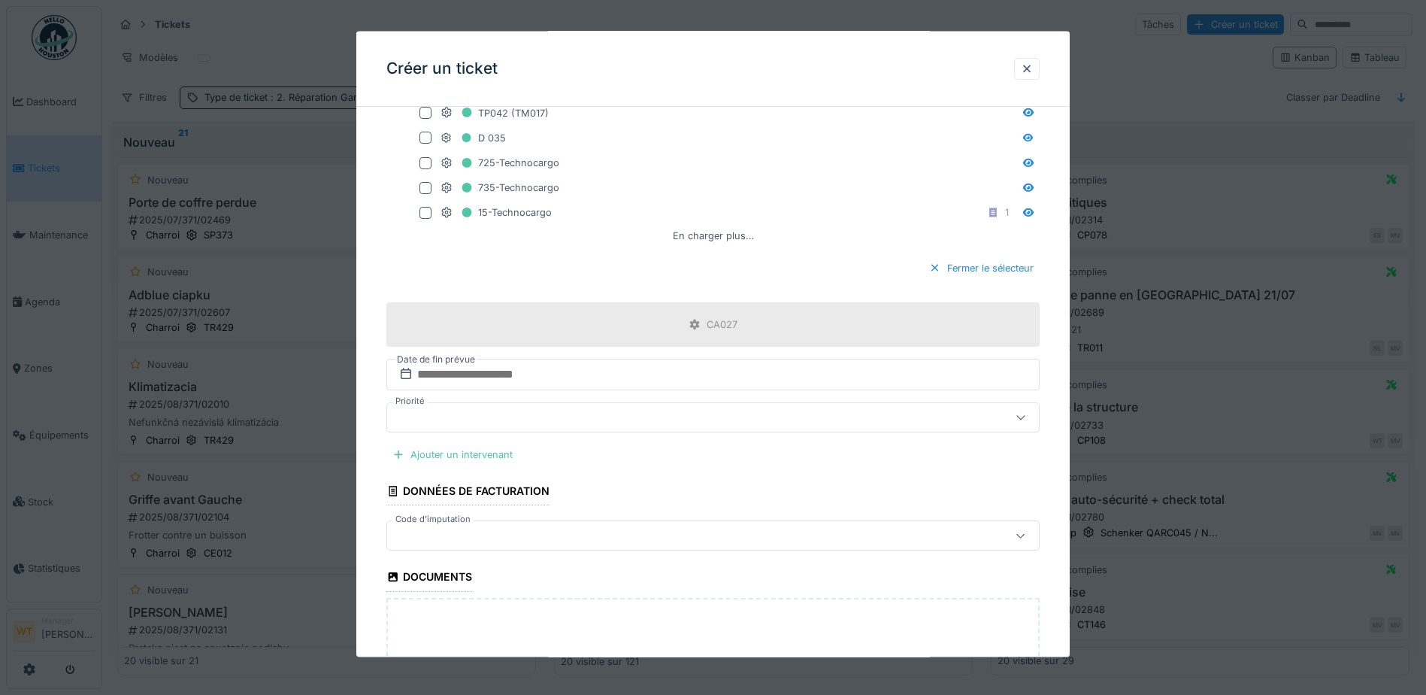
scroll to position [902, 0]
click at [483, 449] on div "Ajouter un intervenant" at bounding box center [452, 450] width 132 height 20
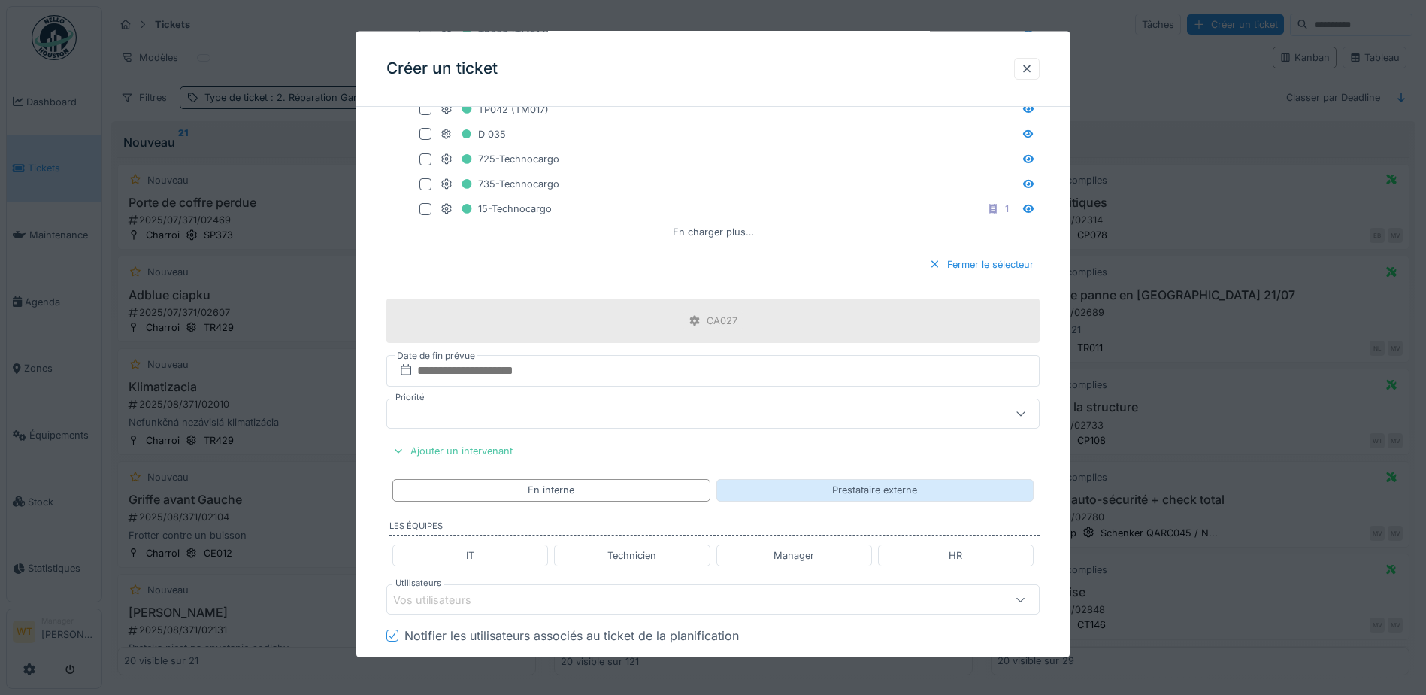
drag, startPoint x: 828, startPoint y: 493, endPoint x: 820, endPoint y: 498, distance: 9.4
click at [829, 493] on div "Prestataire externe" at bounding box center [874, 490] width 317 height 22
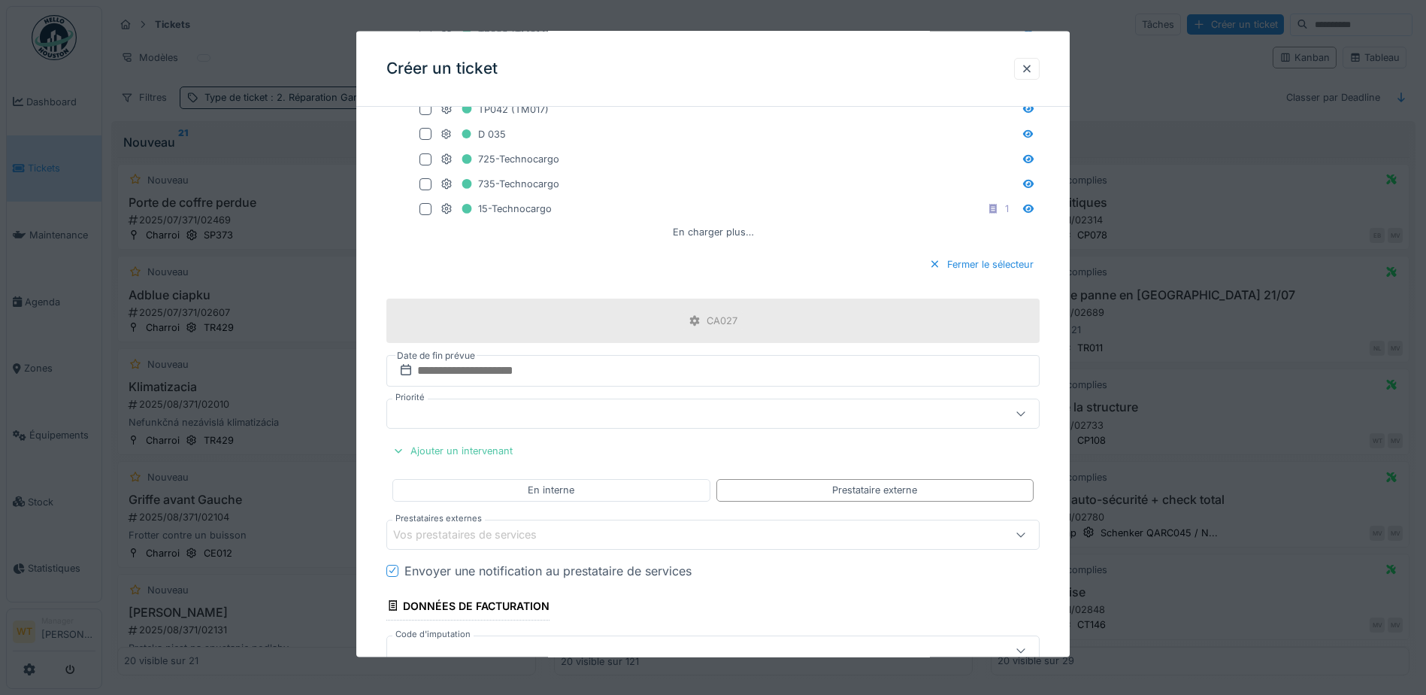
click at [580, 547] on div "Vos prestataires de services" at bounding box center [712, 534] width 653 height 30
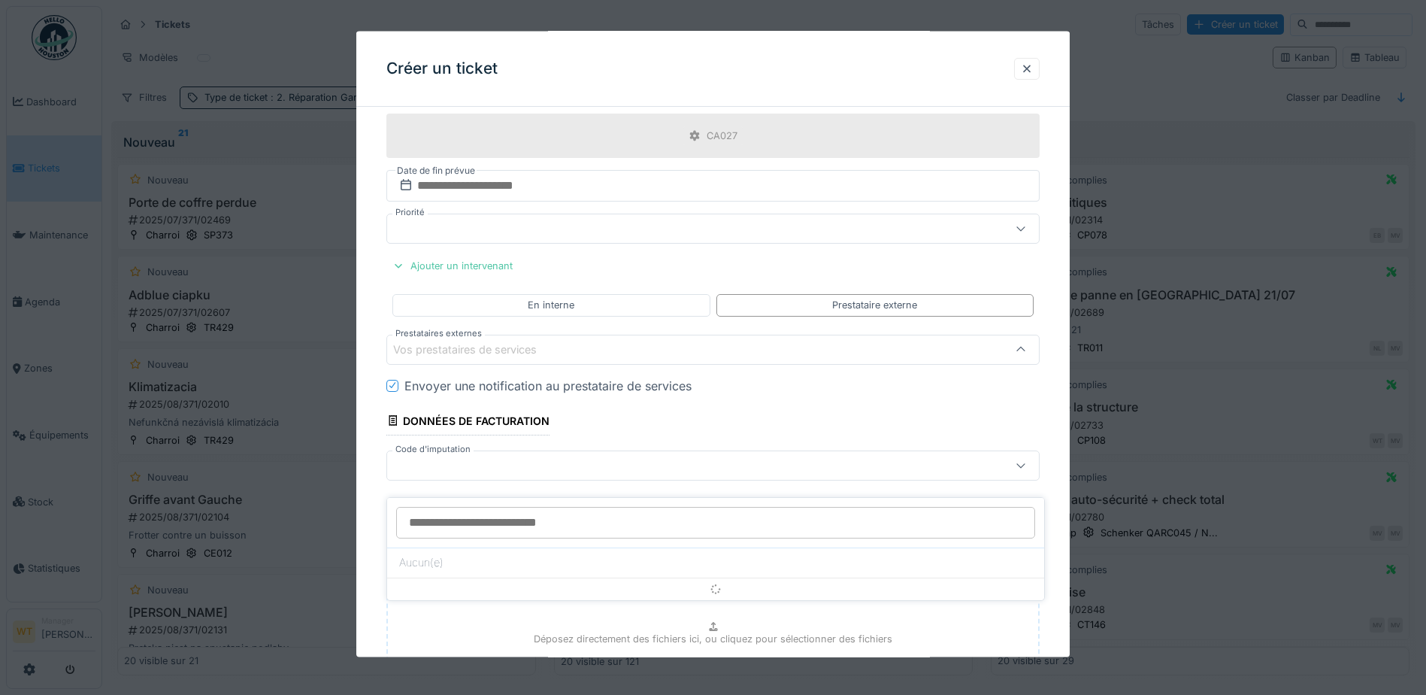
scroll to position [1092, 0]
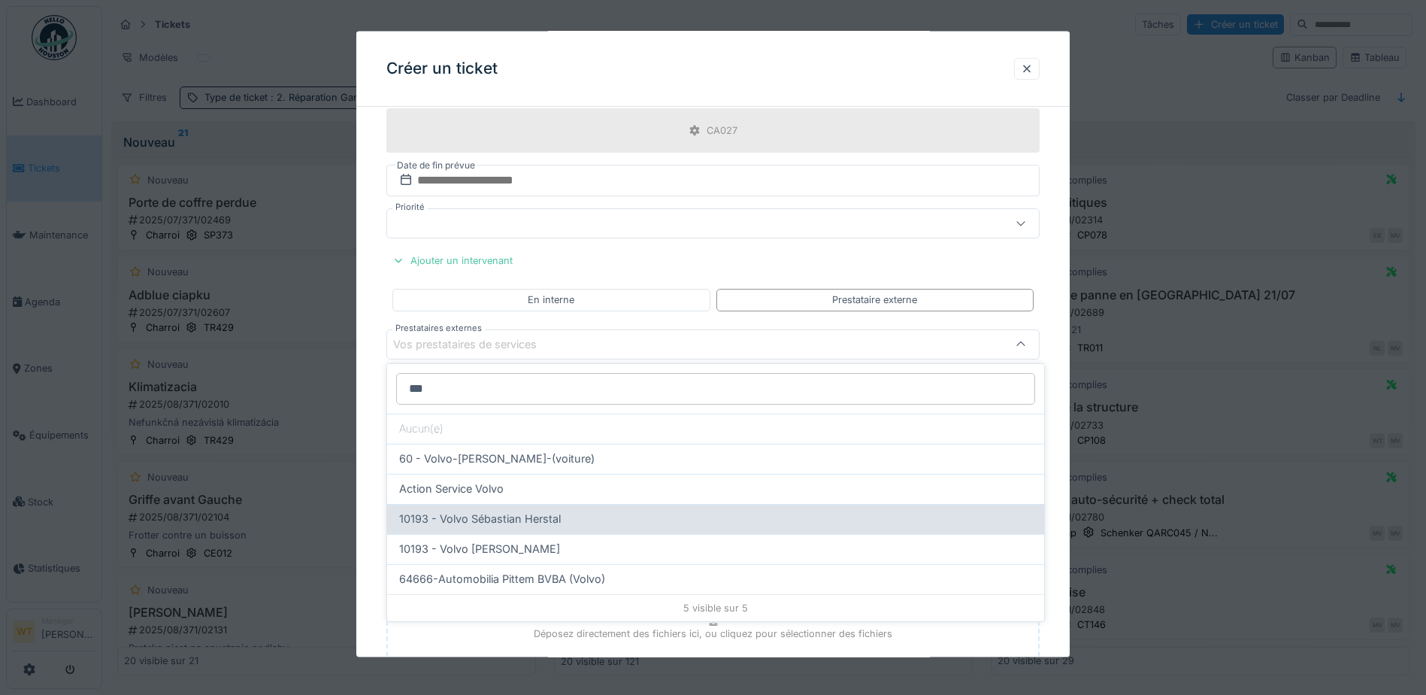
type input "***"
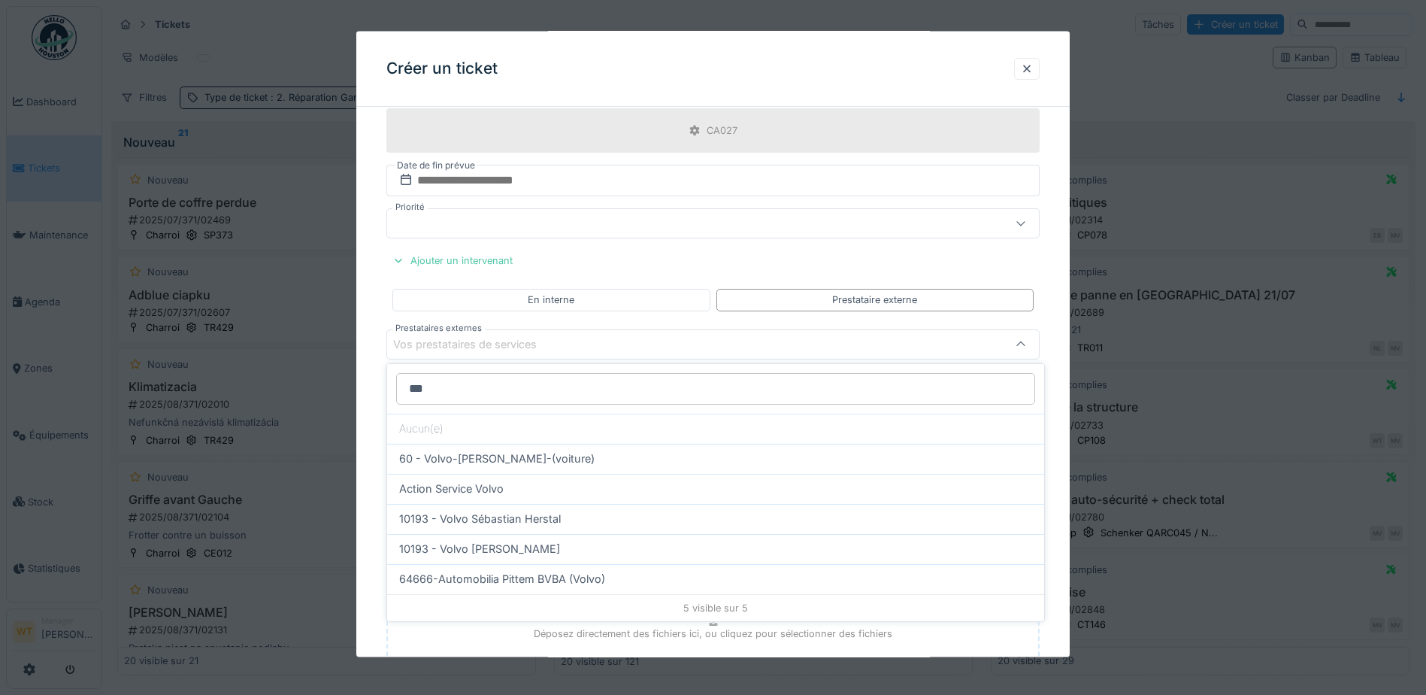
click at [552, 513] on span "10193 - Volvo Sébastian Herstal" at bounding box center [480, 518] width 162 height 17
type input "*****"
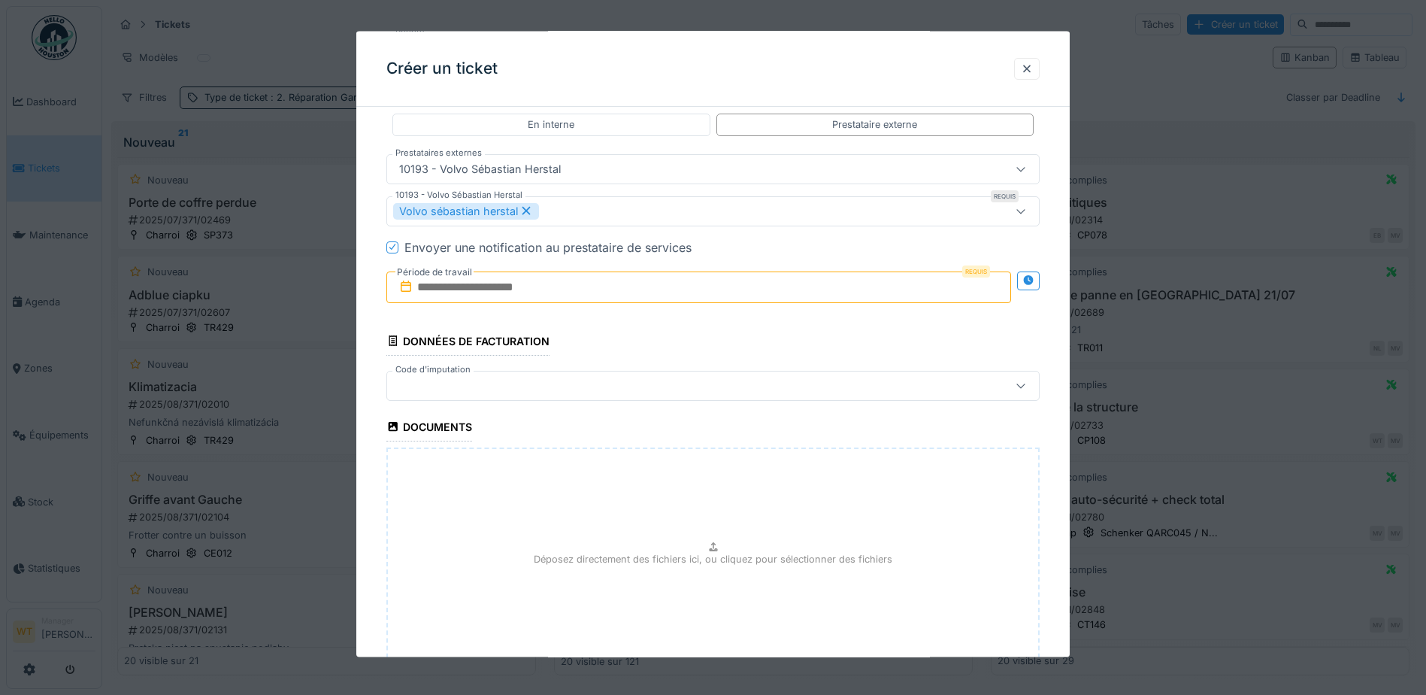
scroll to position [1318, 0]
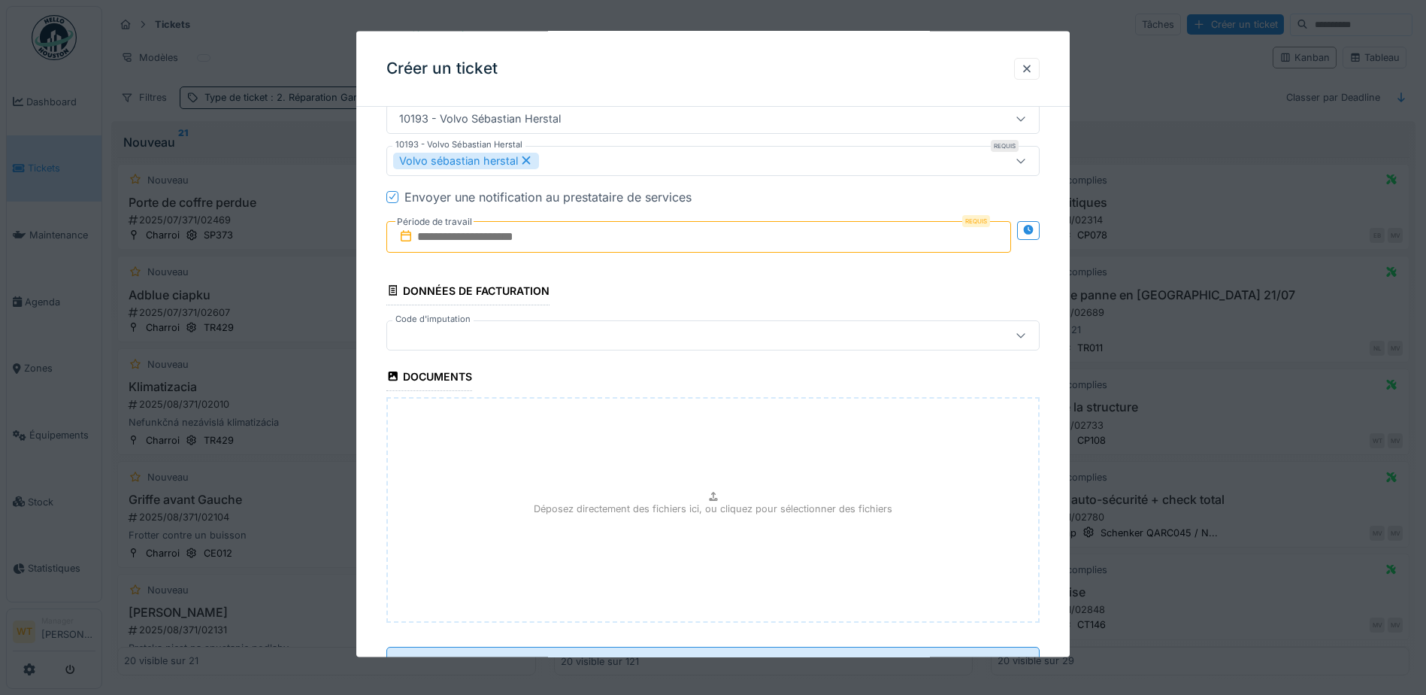
click at [567, 236] on input "text" at bounding box center [698, 236] width 625 height 32
click at [746, 334] on div "4" at bounding box center [750, 335] width 20 height 20
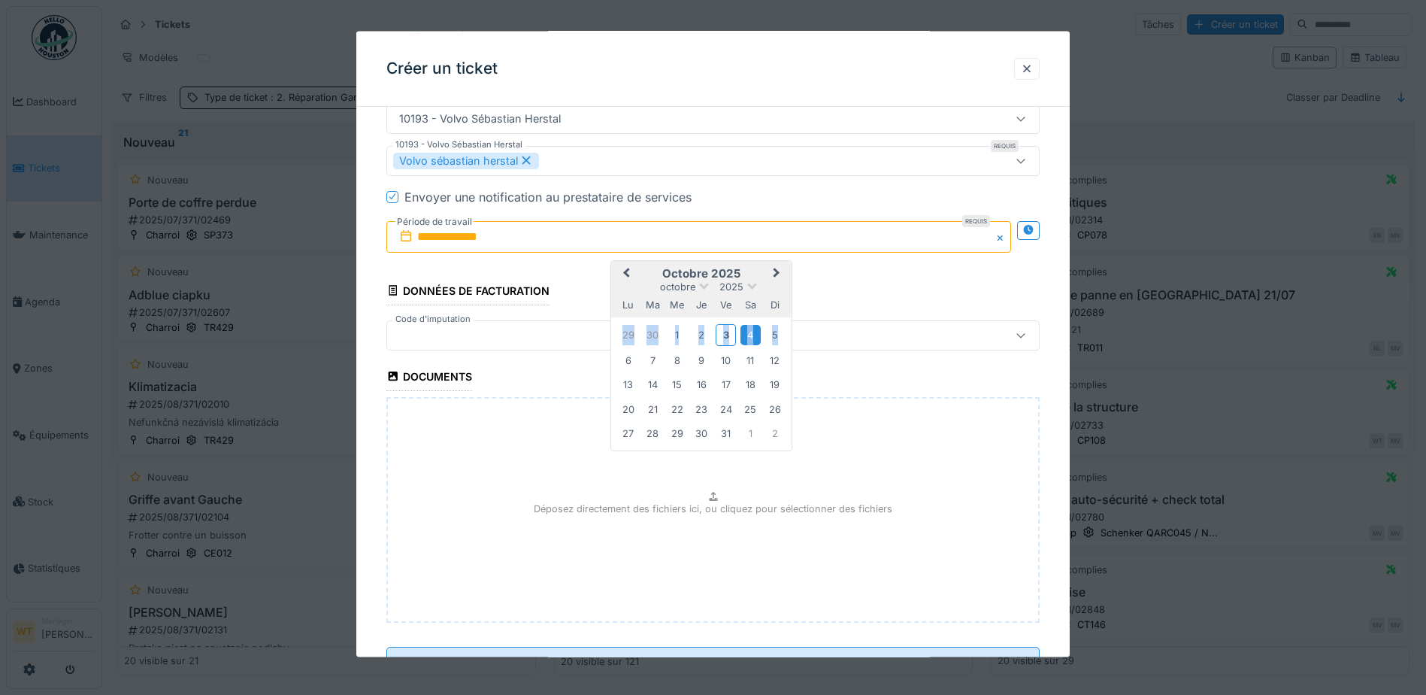
click at [746, 334] on div "4" at bounding box center [750, 335] width 20 height 20
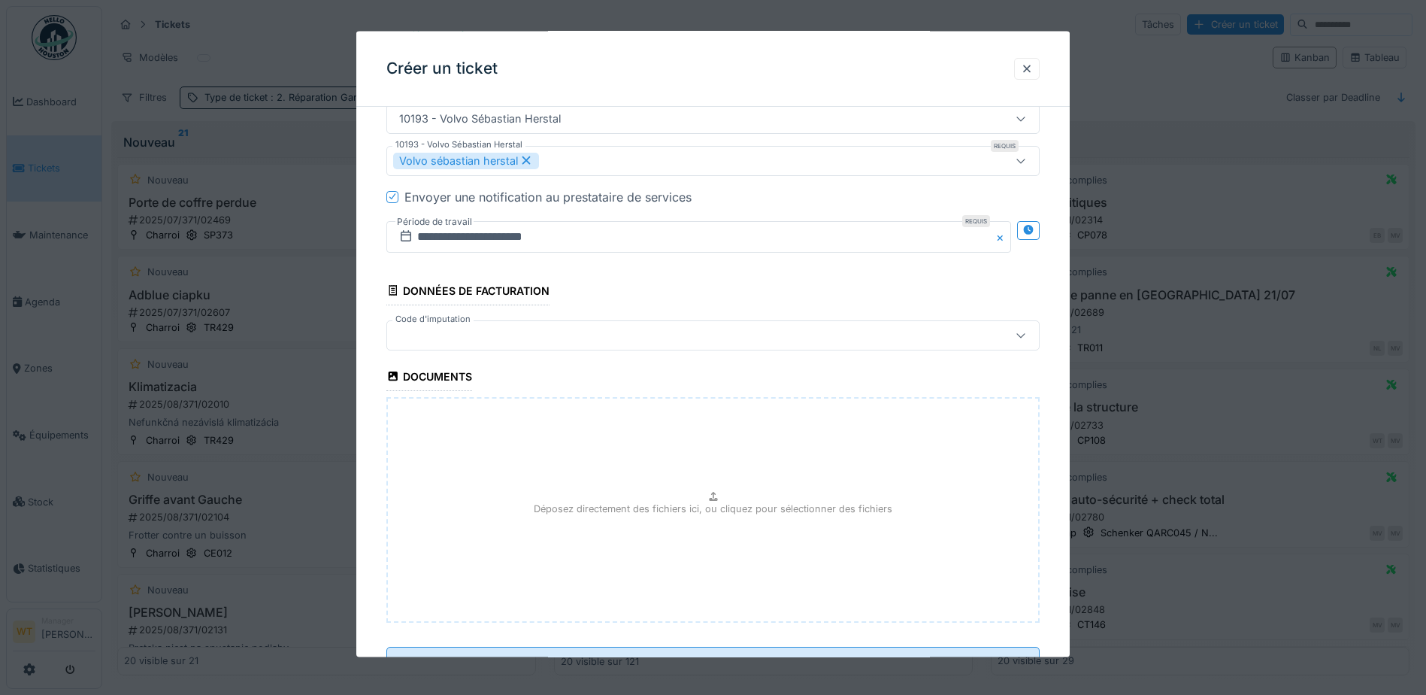
click at [649, 328] on div at bounding box center [674, 334] width 563 height 17
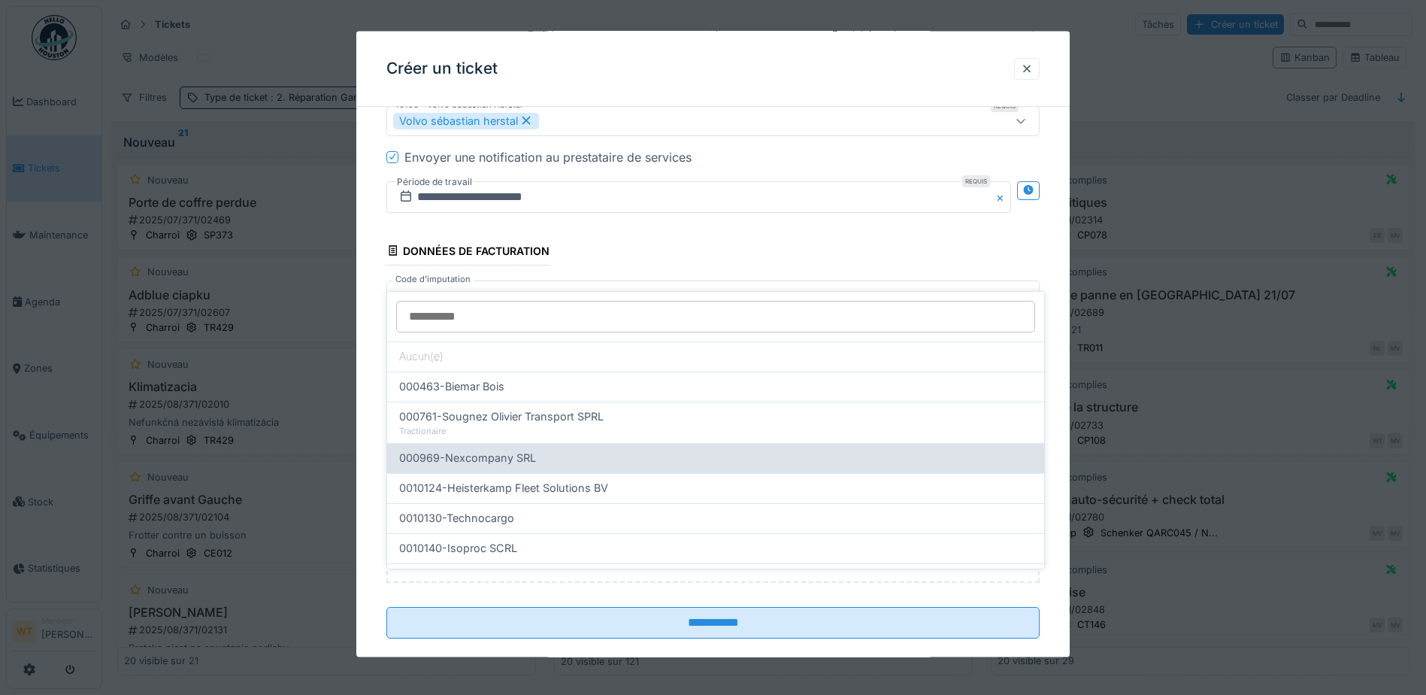
scroll to position [1381, 0]
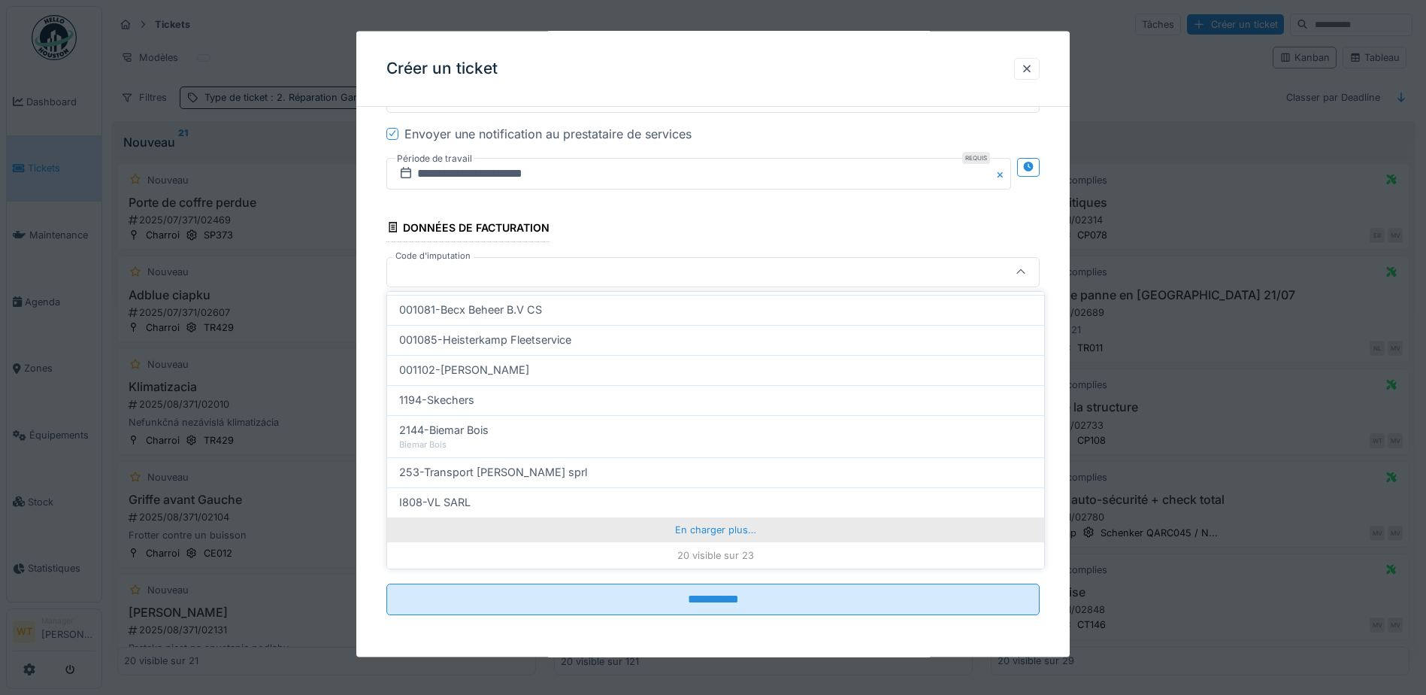
click at [610, 526] on div "En charger plus…" at bounding box center [715, 529] width 657 height 24
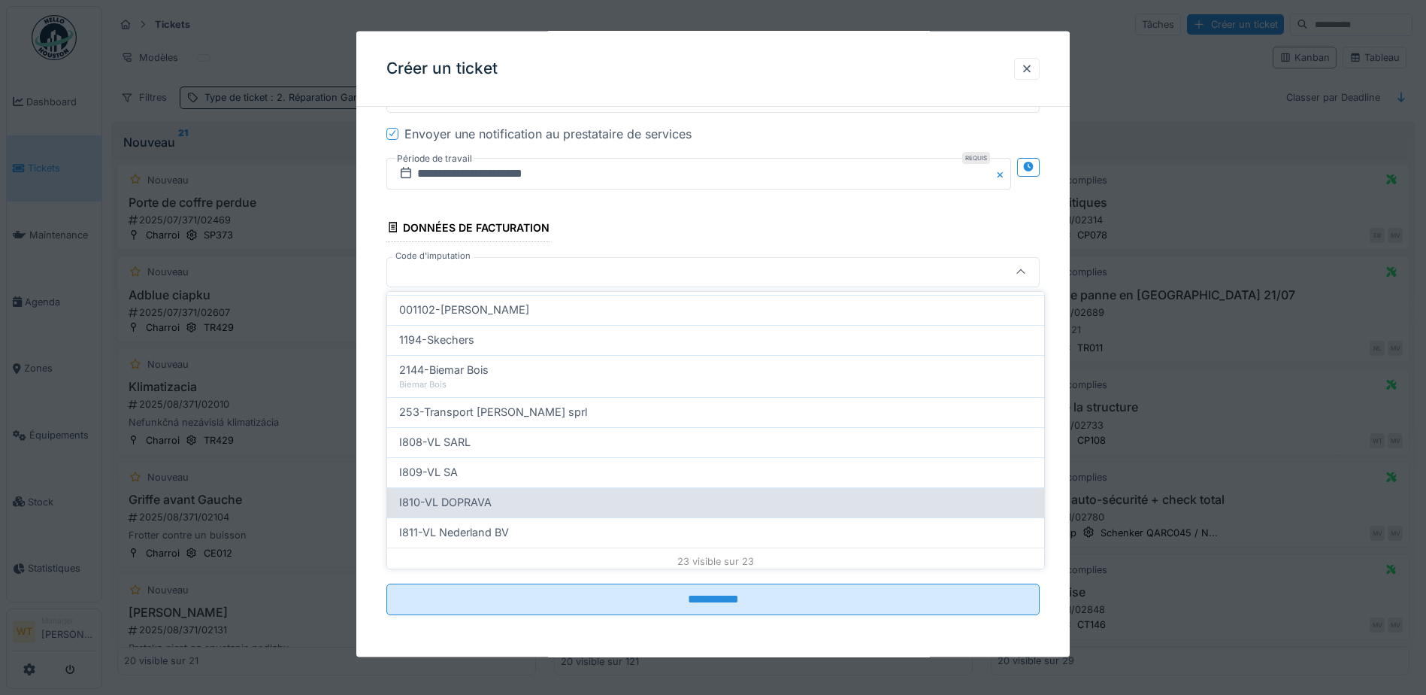
scroll to position [545, 0]
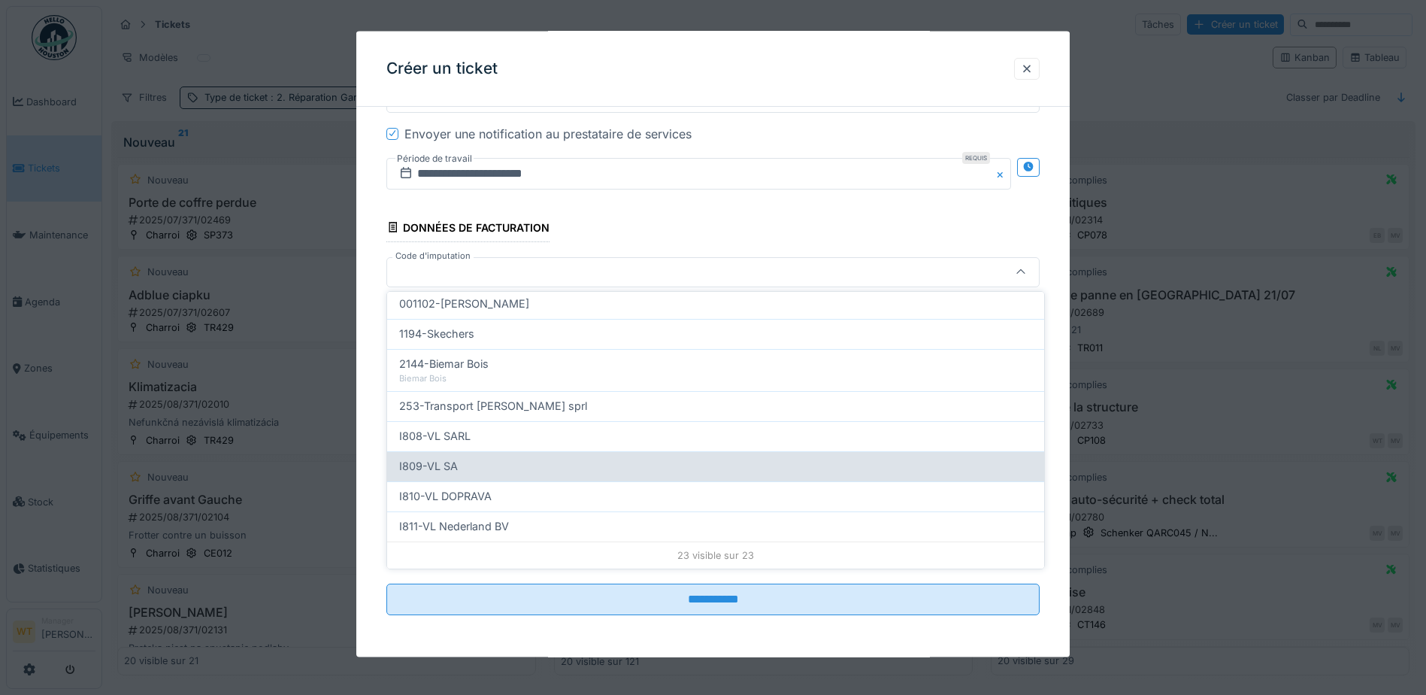
click at [468, 455] on div "I809-VL SA" at bounding box center [715, 466] width 657 height 30
type input "***"
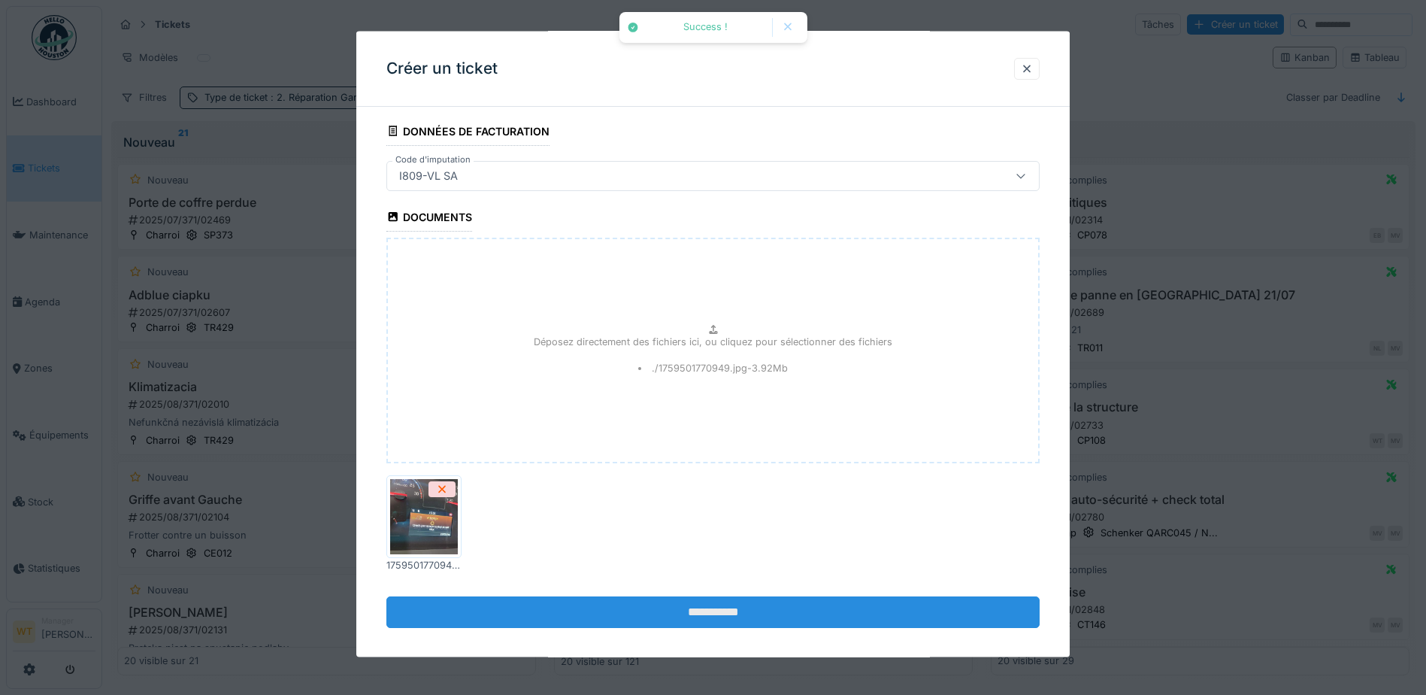
scroll to position [1490, 0]
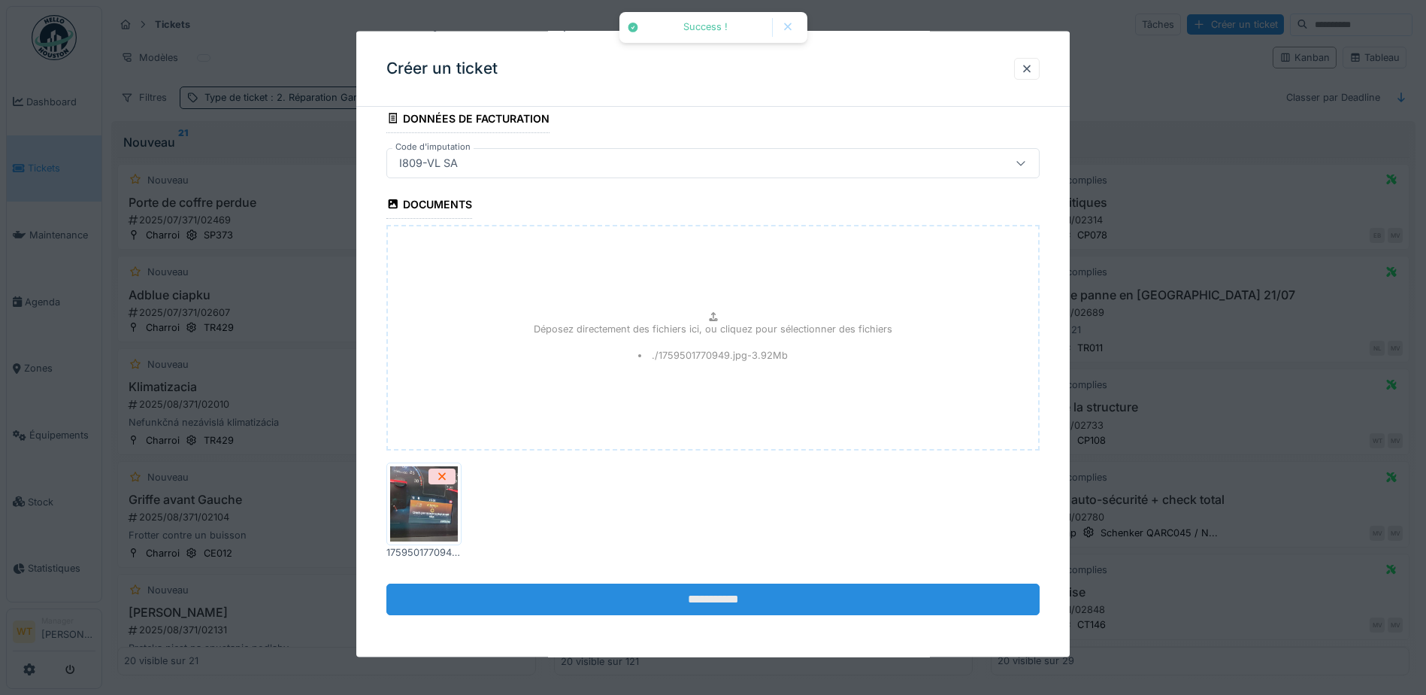
click at [631, 612] on input "**********" at bounding box center [712, 599] width 653 height 32
